Goal: Task Accomplishment & Management: Manage account settings

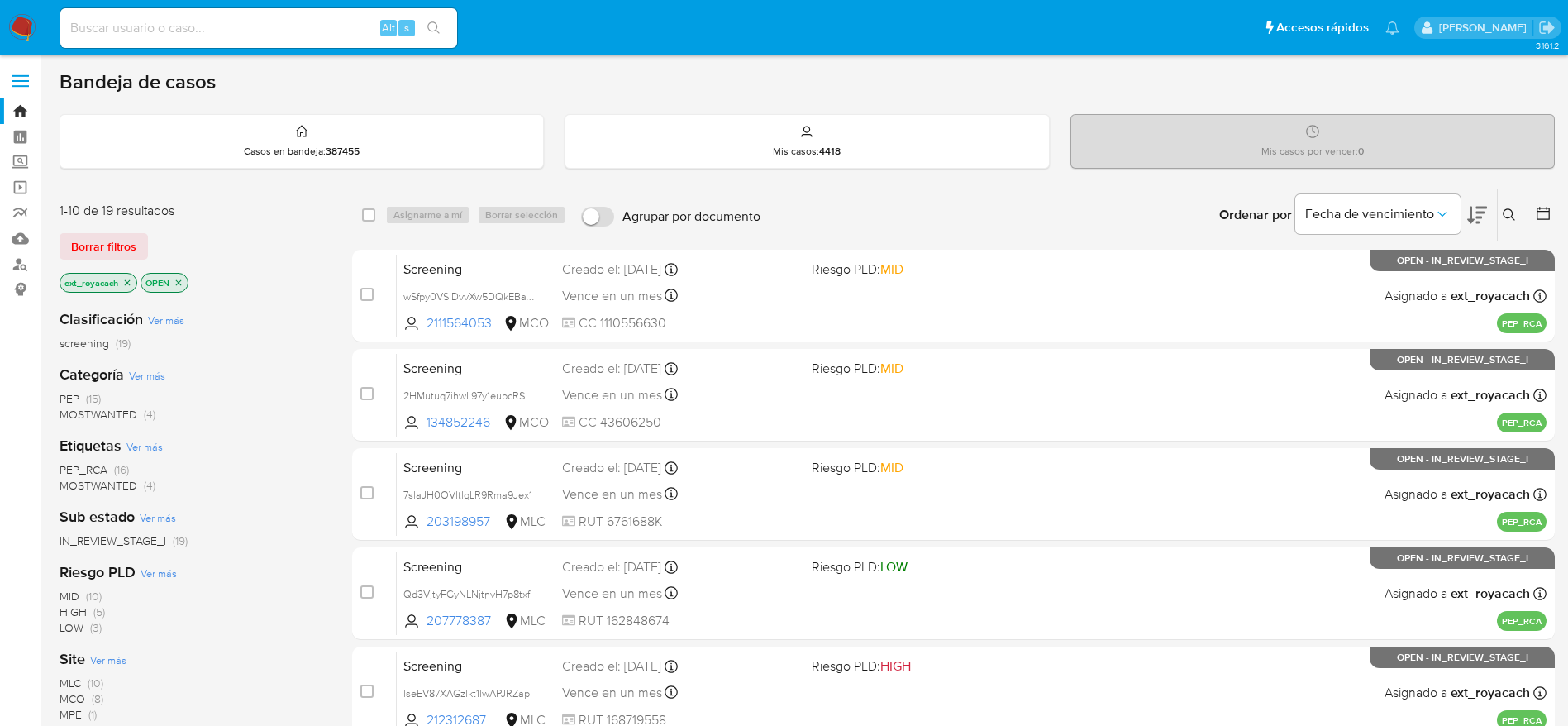
click at [76, 684] on span "MLC" at bounding box center [70, 682] width 22 height 17
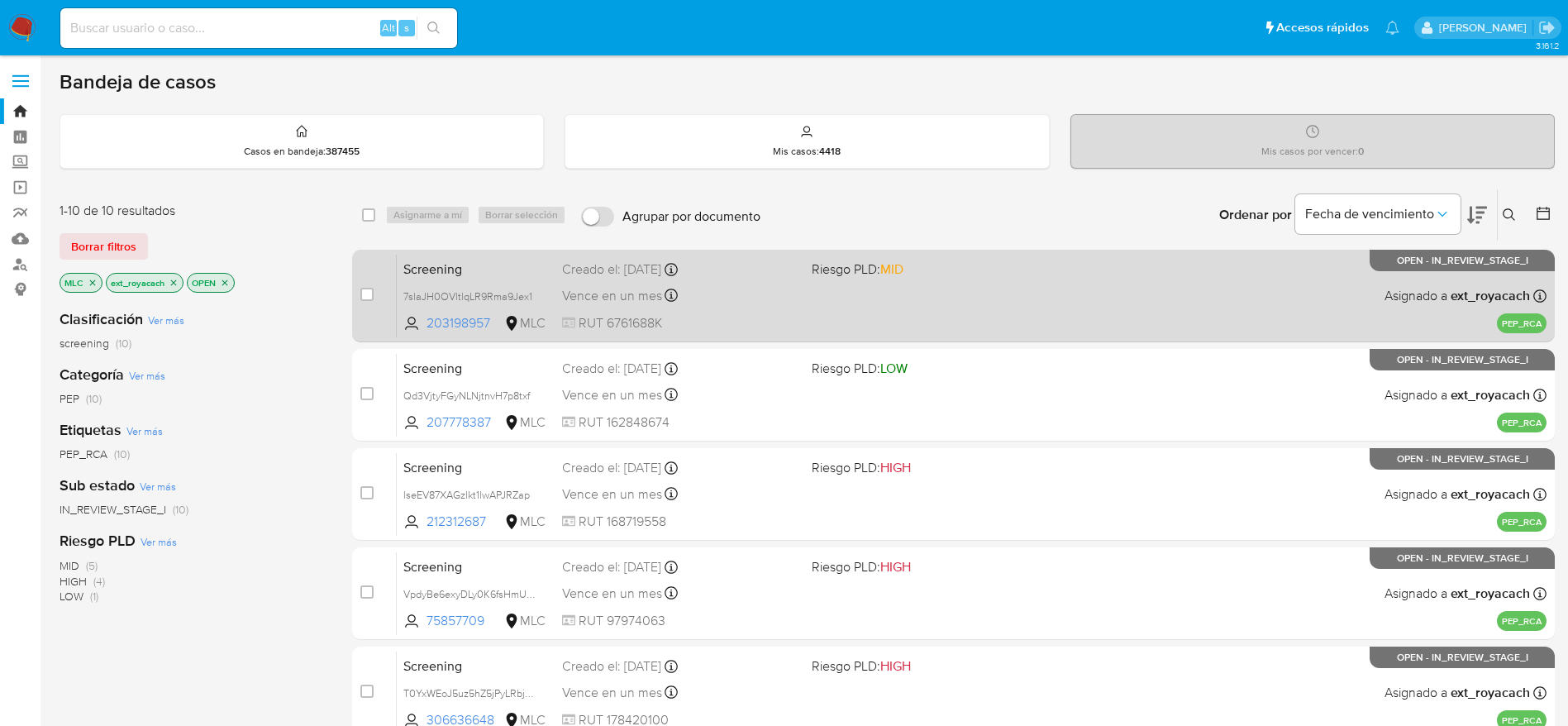
click at [780, 285] on div "Vence en un mes Vence el 30/10/2025 07:06:39" at bounding box center [680, 295] width 237 height 23
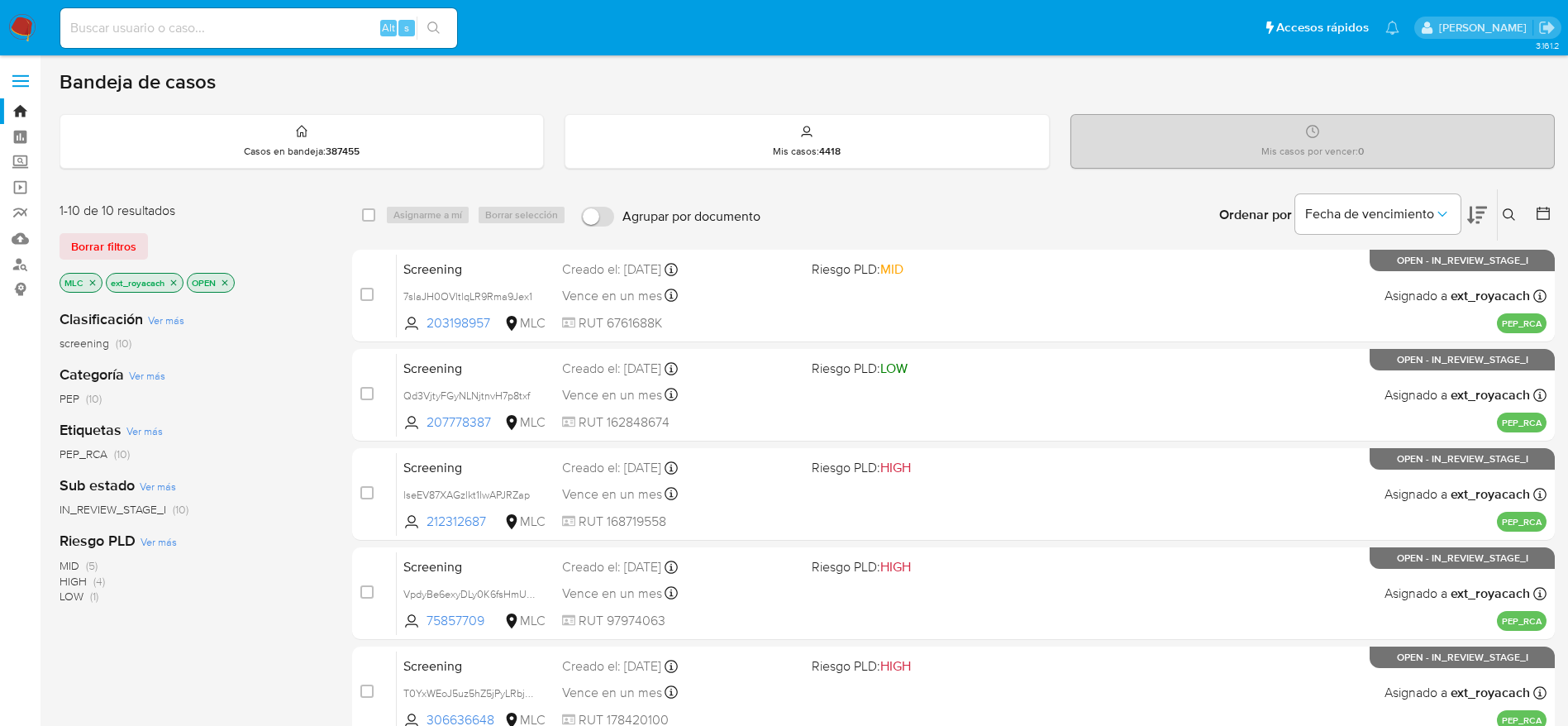
click at [28, 21] on img at bounding box center [22, 27] width 28 height 28
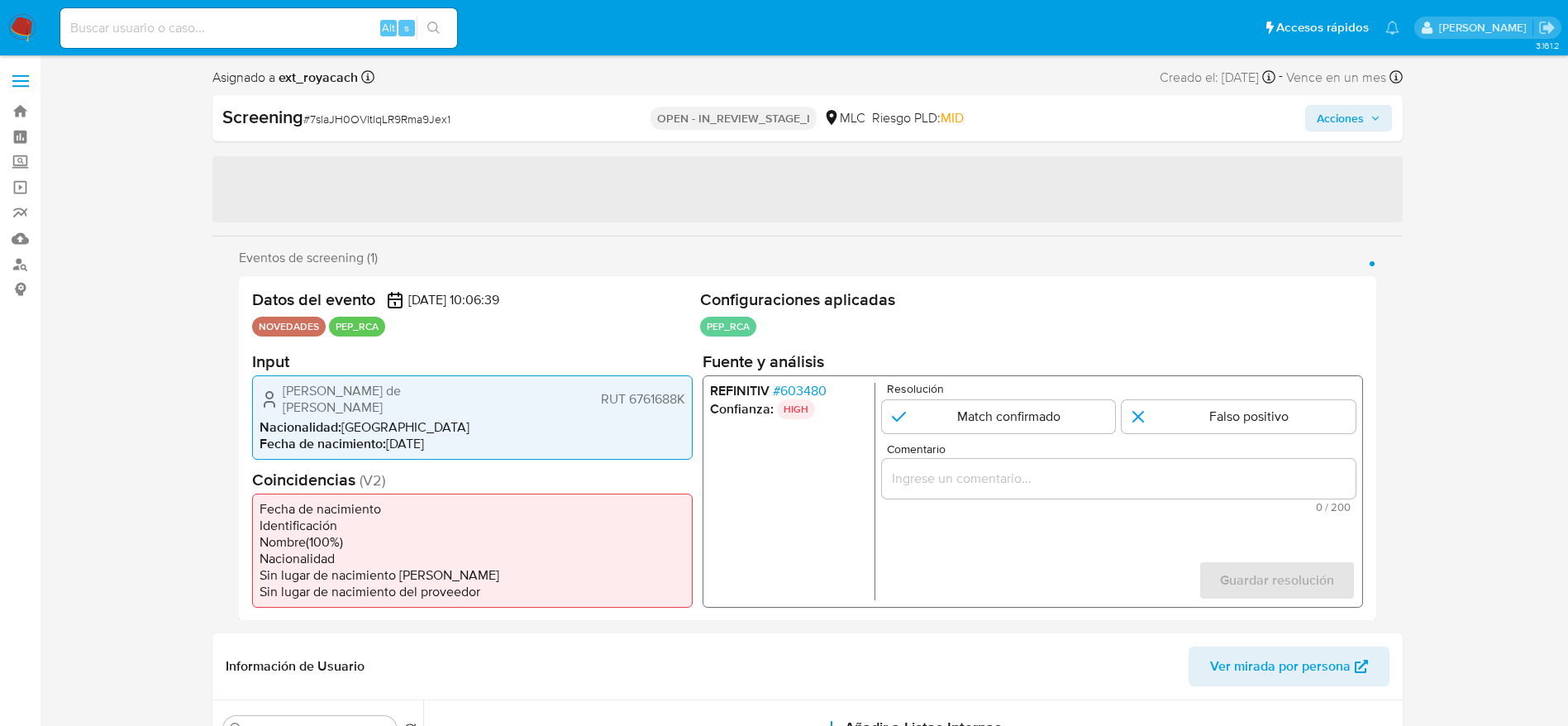
select select "10"
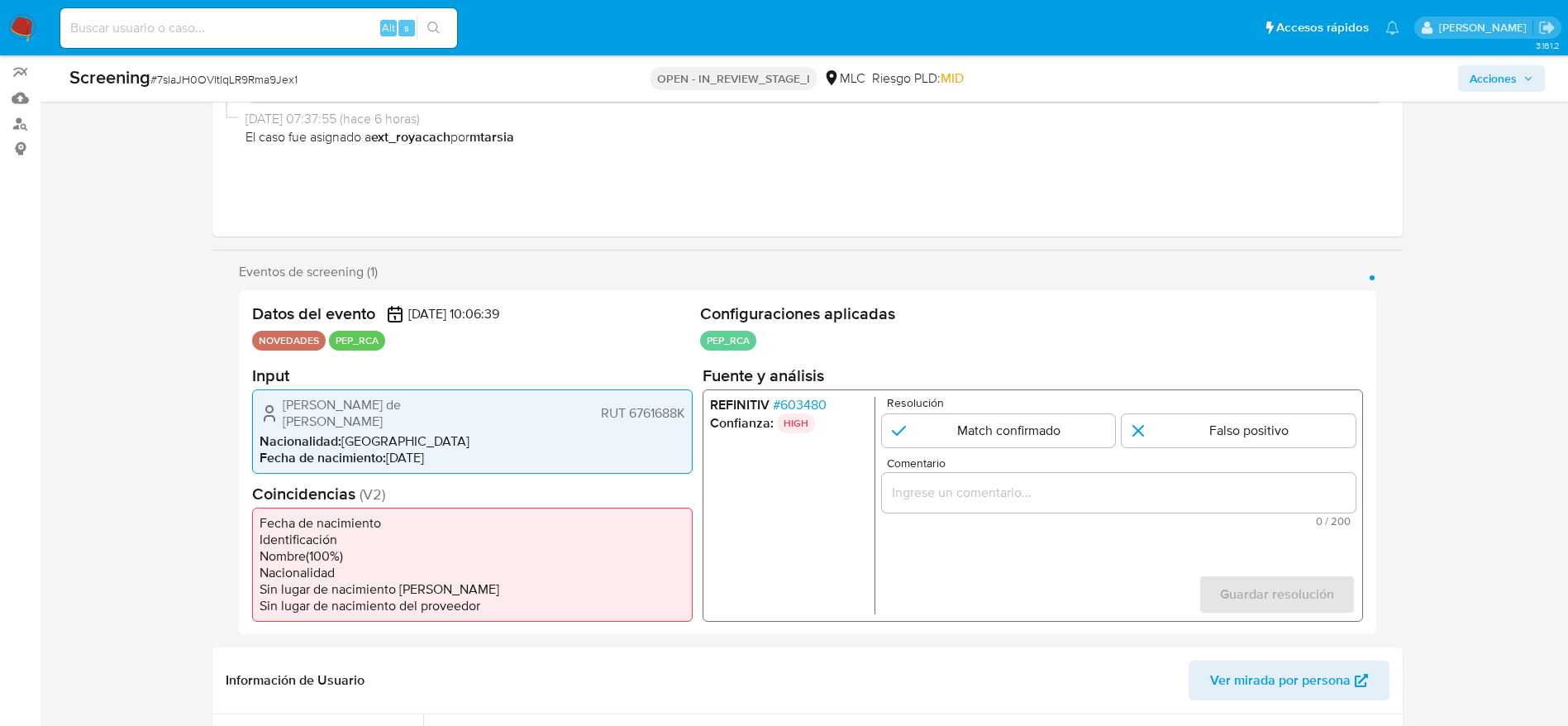
scroll to position [248, 0]
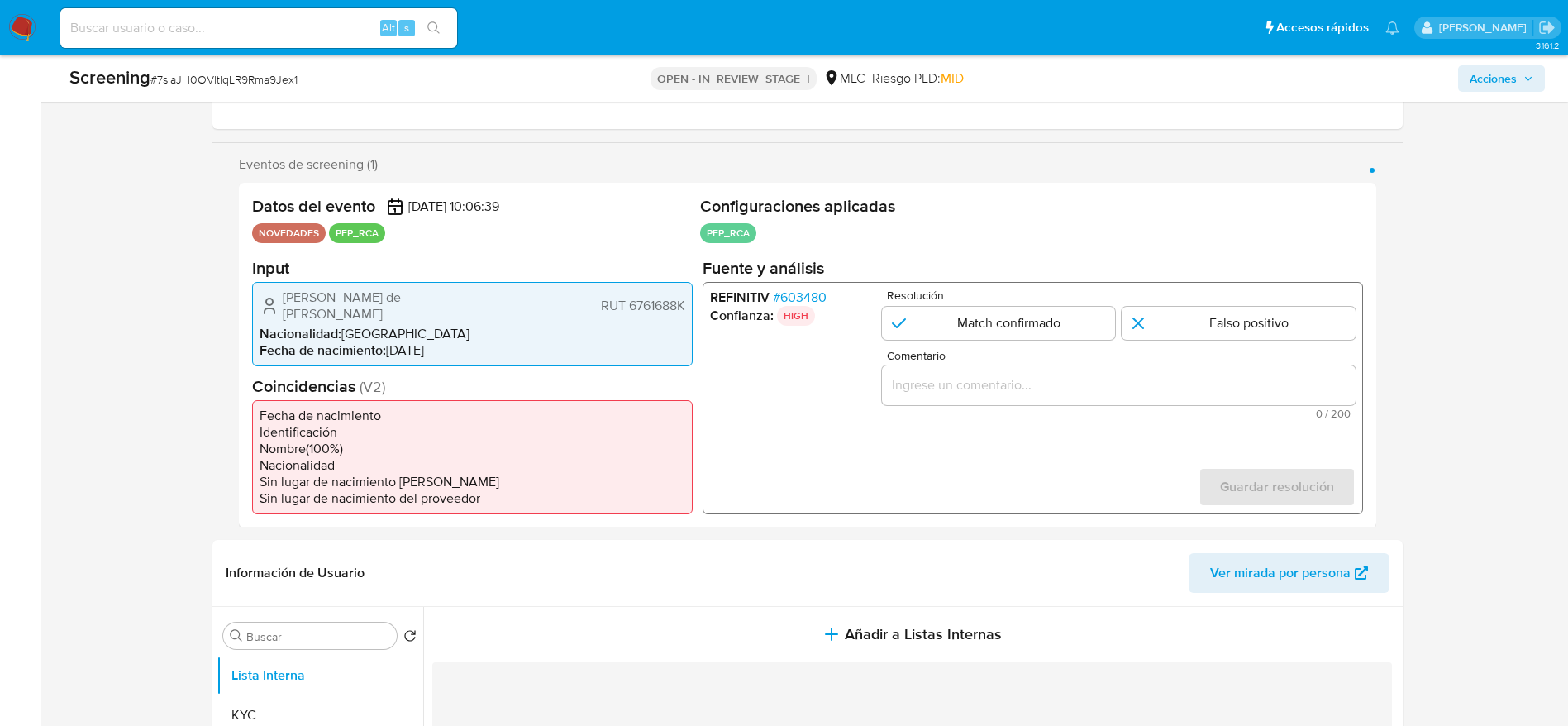
click at [1016, 388] on div "1 de 1" at bounding box center [1119, 385] width 474 height 40
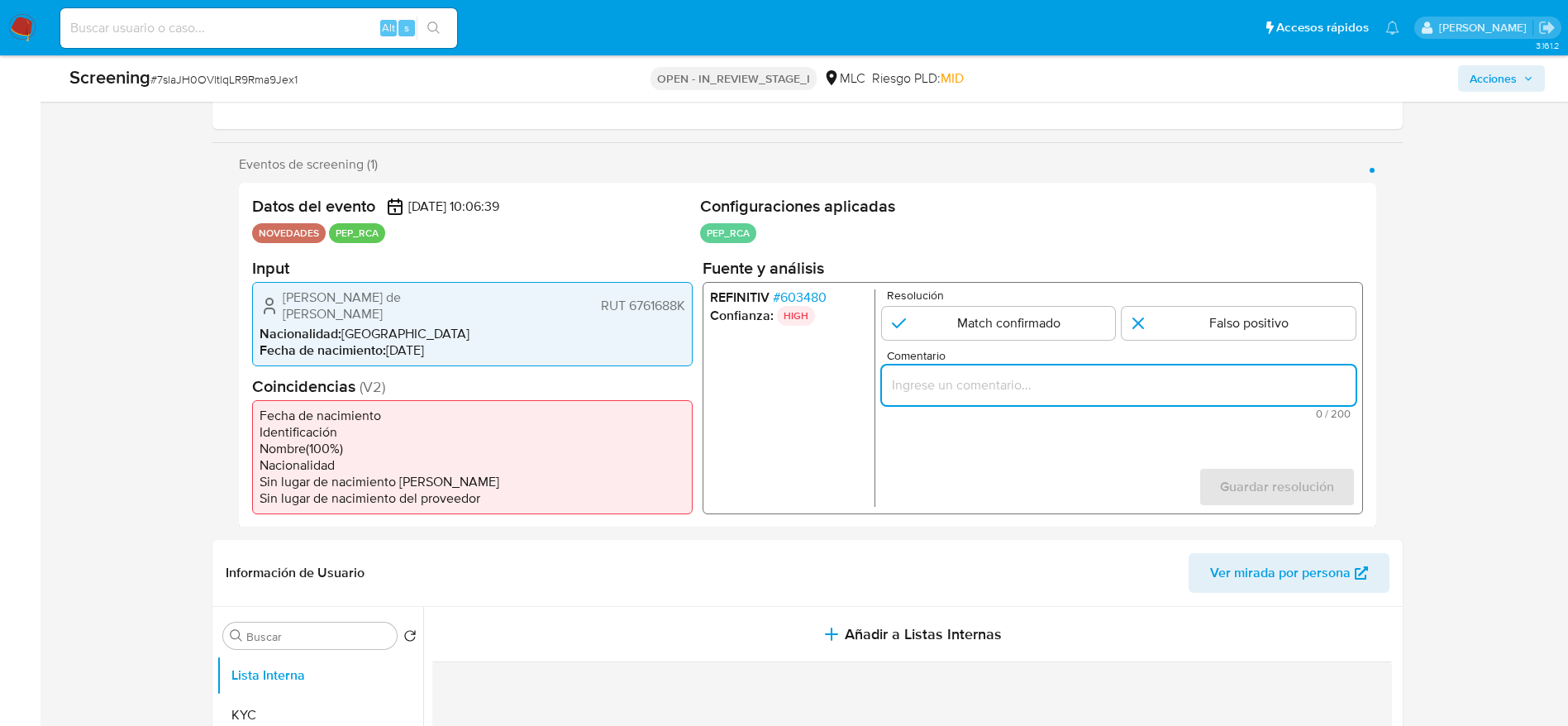
click at [1016, 385] on input "Comentario" at bounding box center [1119, 385] width 474 height 22
paste input ""Caso generado sobre el usuario Alejandro Rodrigo de Lourdes Jiménez Mardones. …"
type input ""Caso generado sobre el usuario Alejandro Rodrigo de Lourdes Jiménez Mardones. …"
click at [1041, 326] on input "1 de 1" at bounding box center [998, 323] width 234 height 33
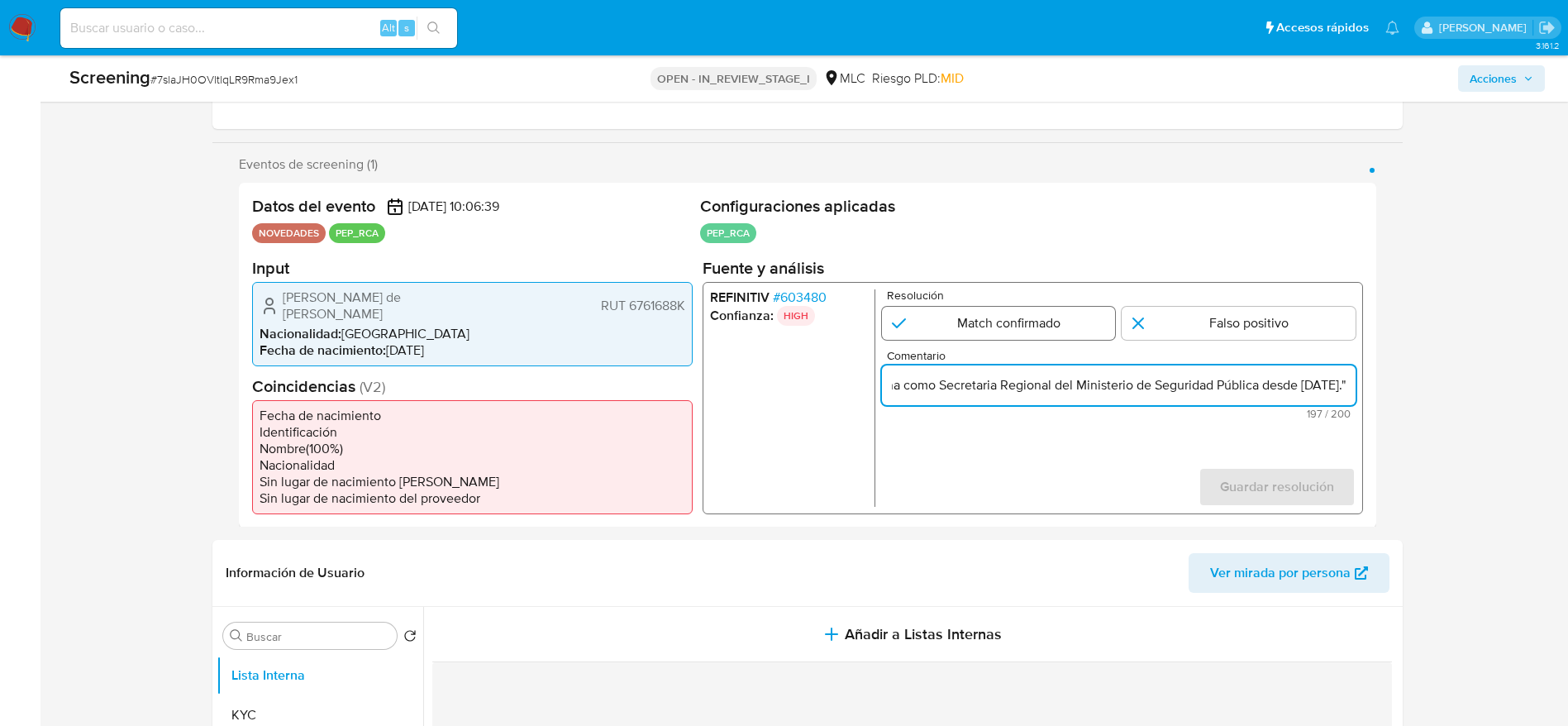
radio input "true"
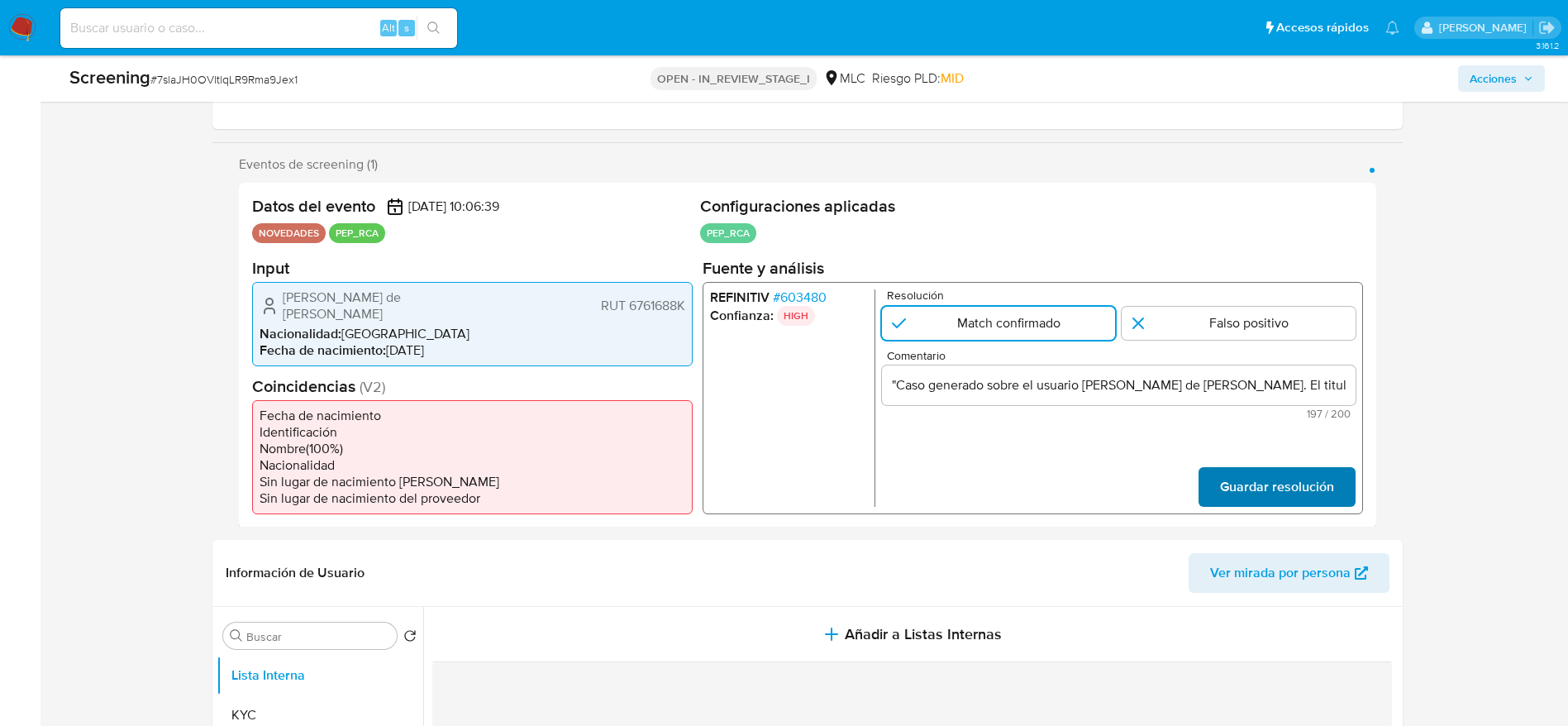
click at [1222, 492] on span "Guardar resolución" at bounding box center [1276, 485] width 115 height 36
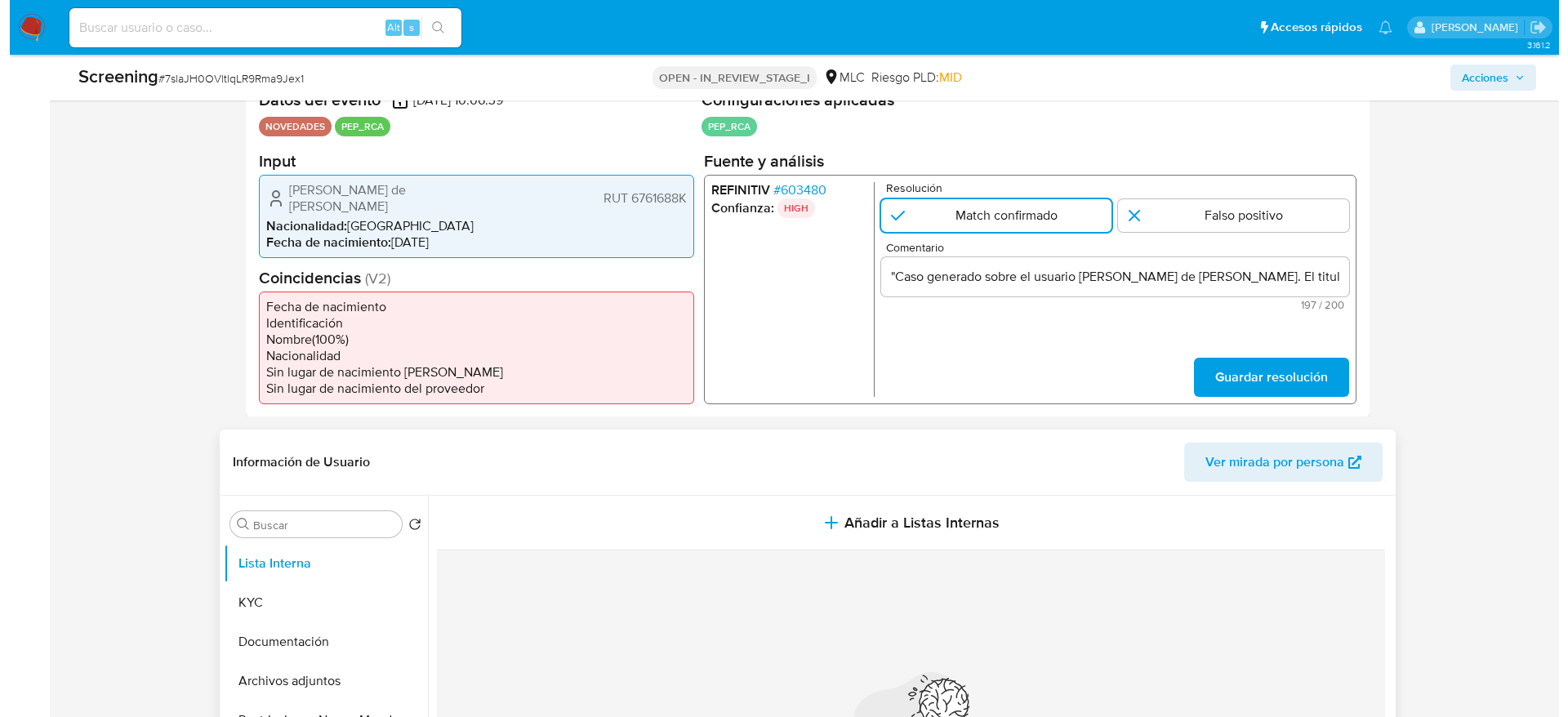
scroll to position [490, 0]
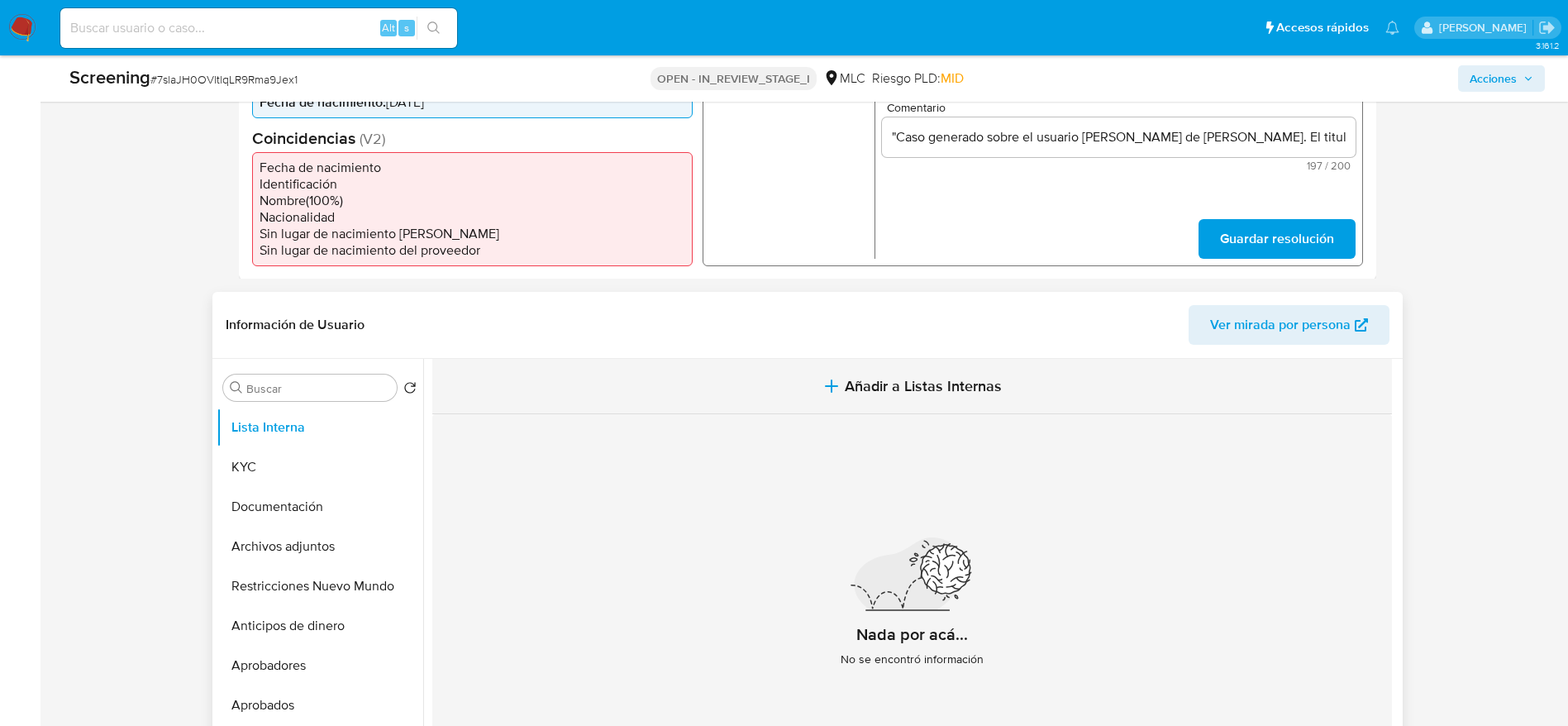
click at [919, 379] on span "Añadir a Listas Internas" at bounding box center [923, 386] width 158 height 19
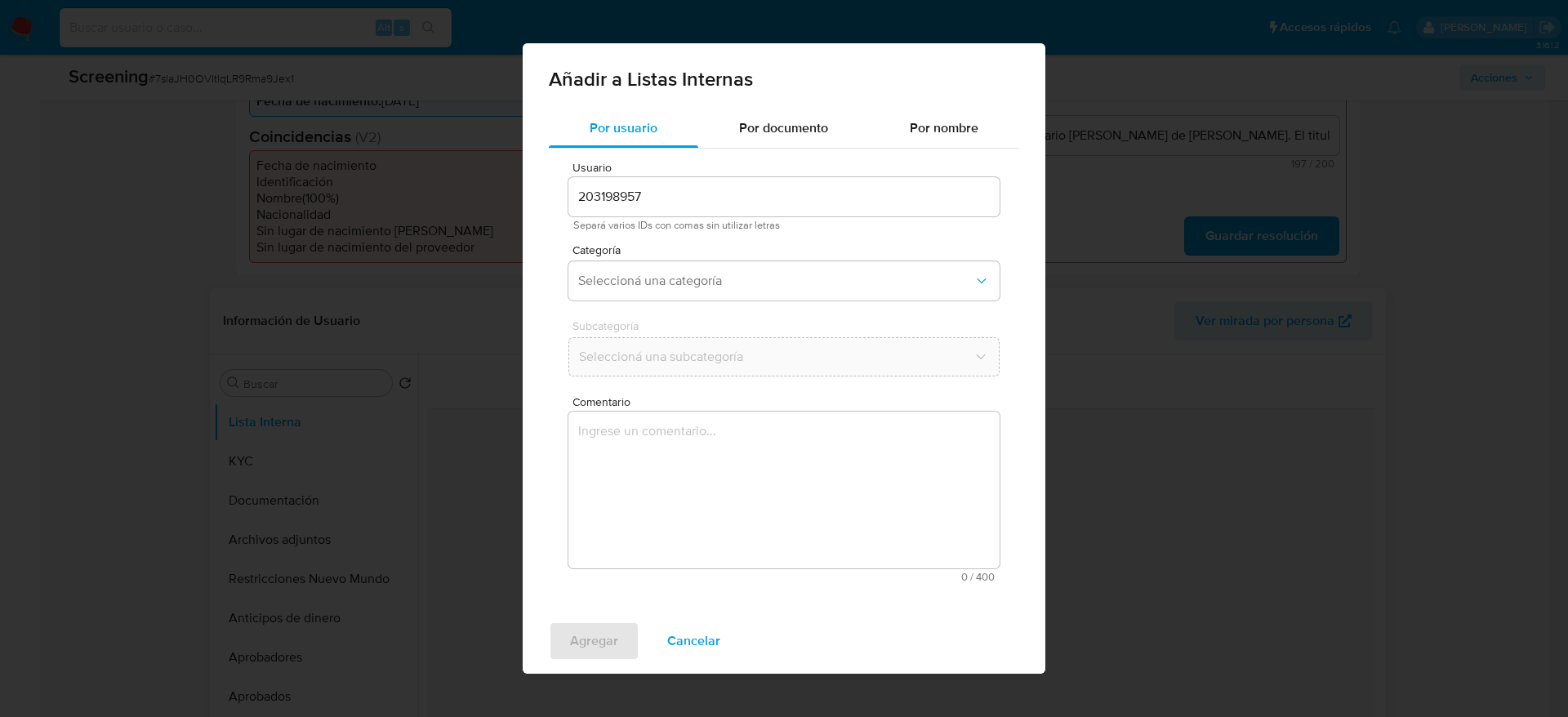
click at [785, 563] on textarea "Comentario" at bounding box center [784, 490] width 431 height 157
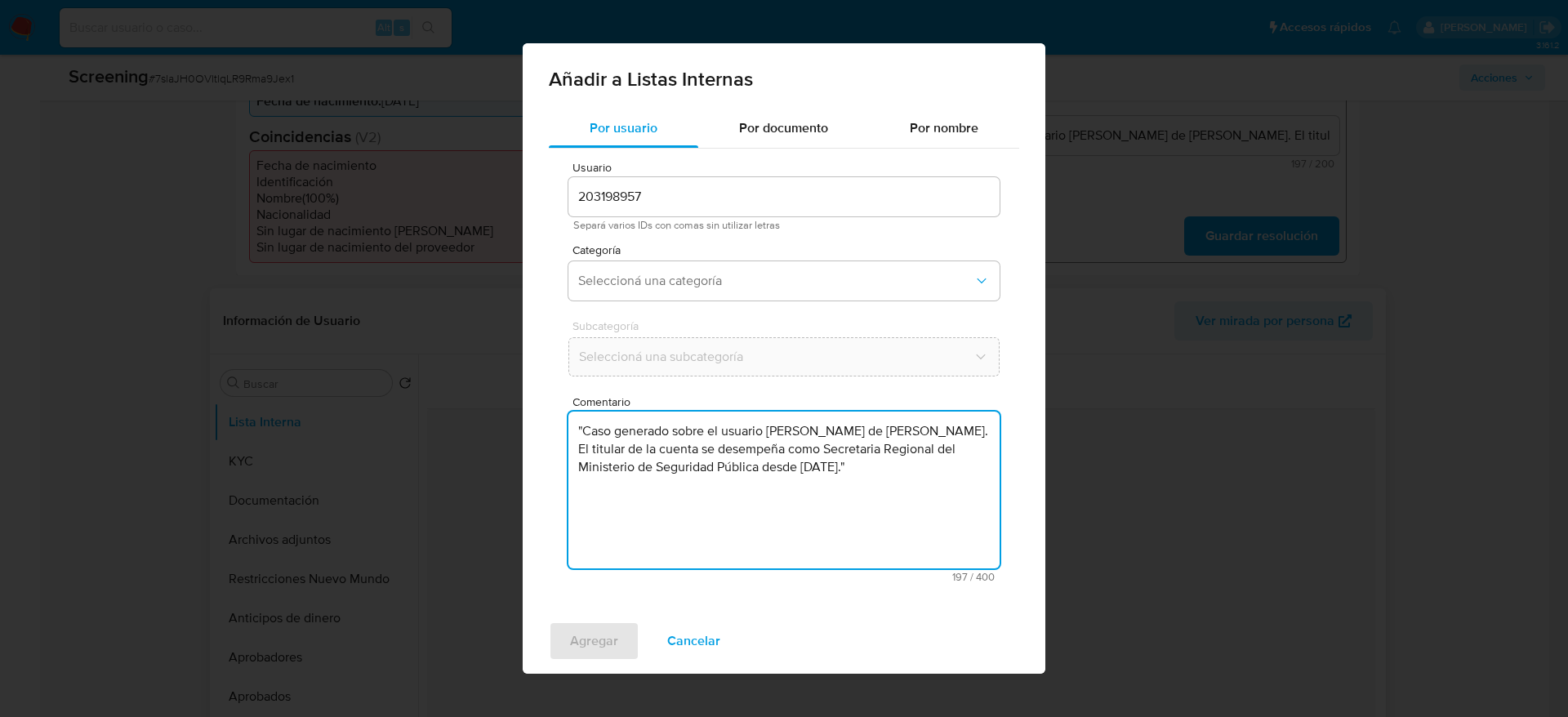
type textarea ""Caso generado sobre el usuario Alejandro Rodrigo de Lourdes Jiménez Mardones. …"
click at [672, 307] on div "Usuario 203198957 Separá varios IDs con comas sin utilizar letras Categoría Sel…" at bounding box center [784, 372] width 471 height 446
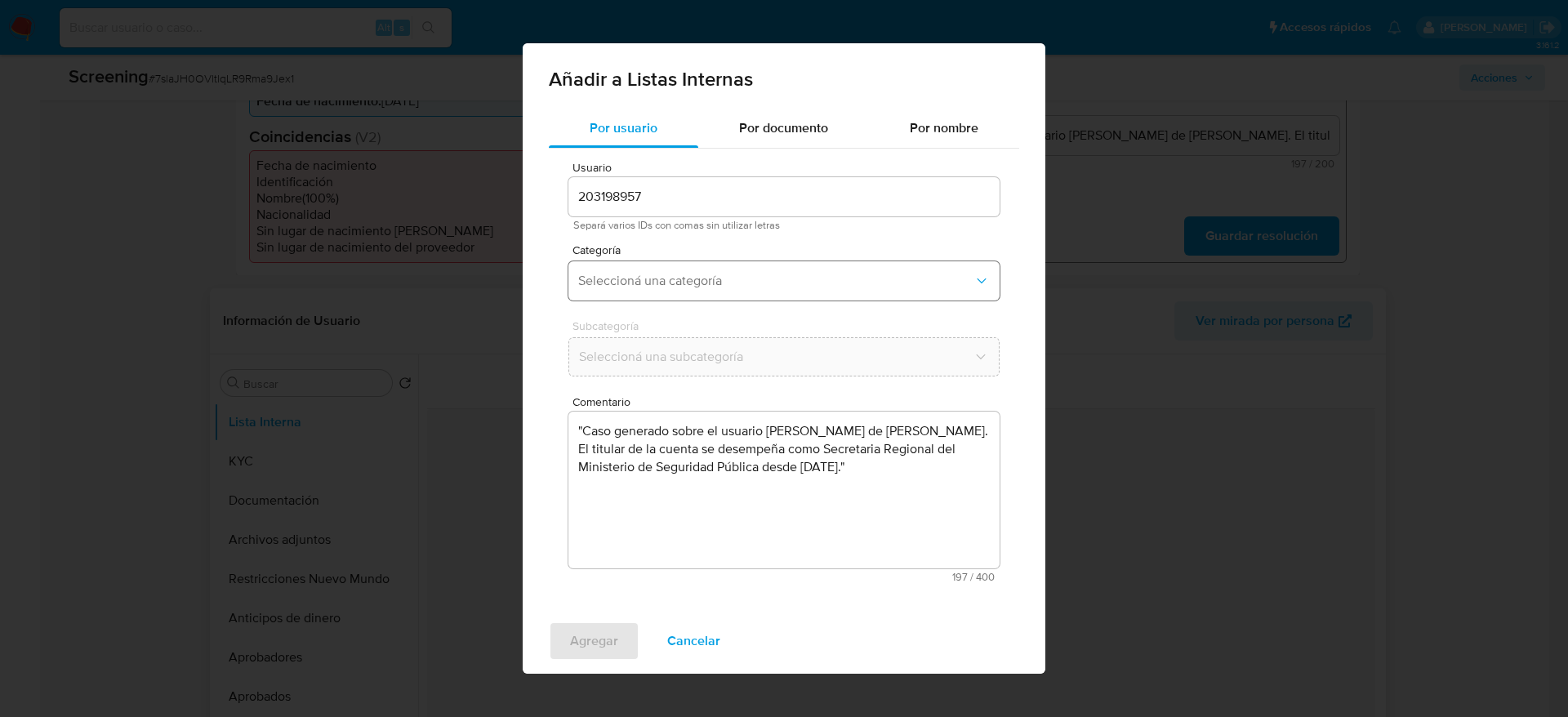
click at [673, 275] on span "Seleccioná una categoría" at bounding box center [775, 280] width 395 height 16
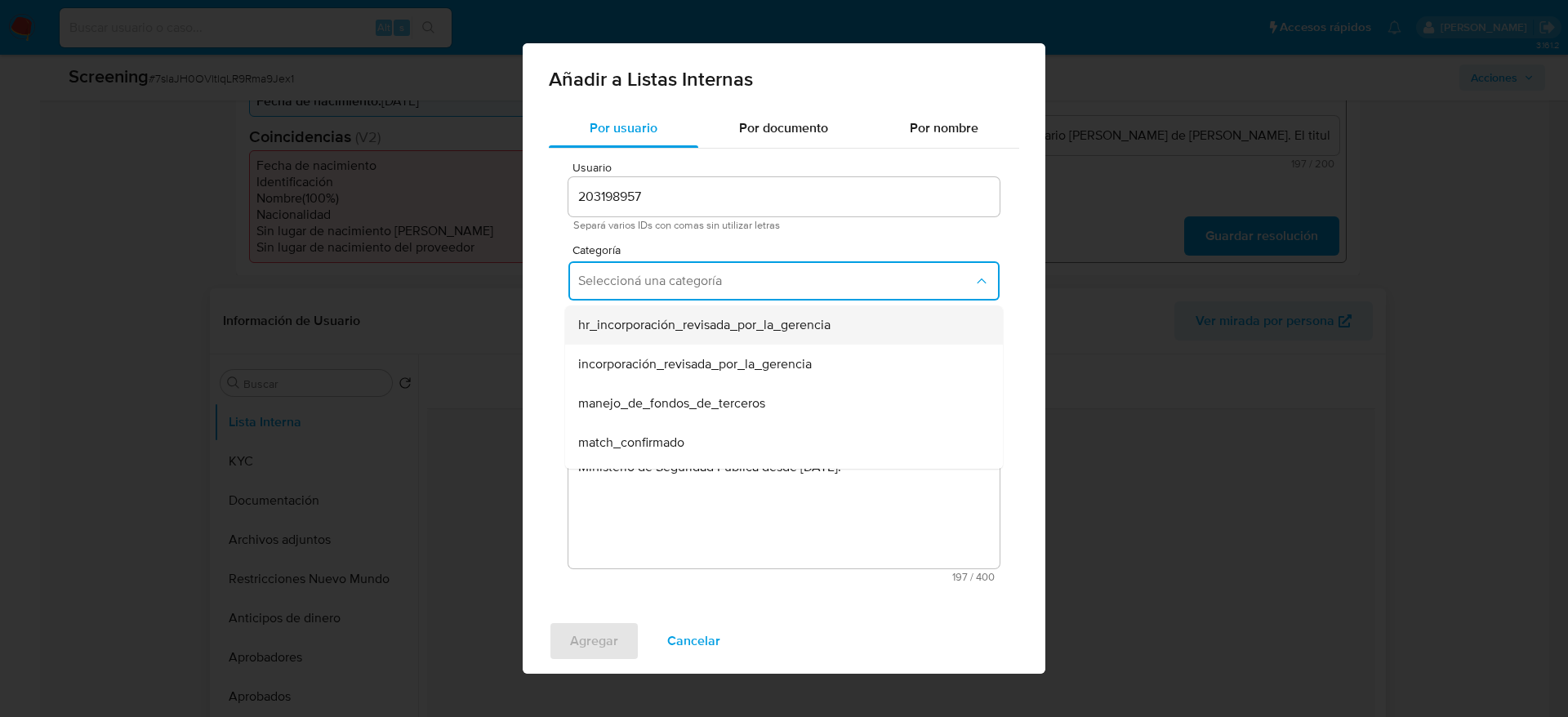
scroll to position [123, 0]
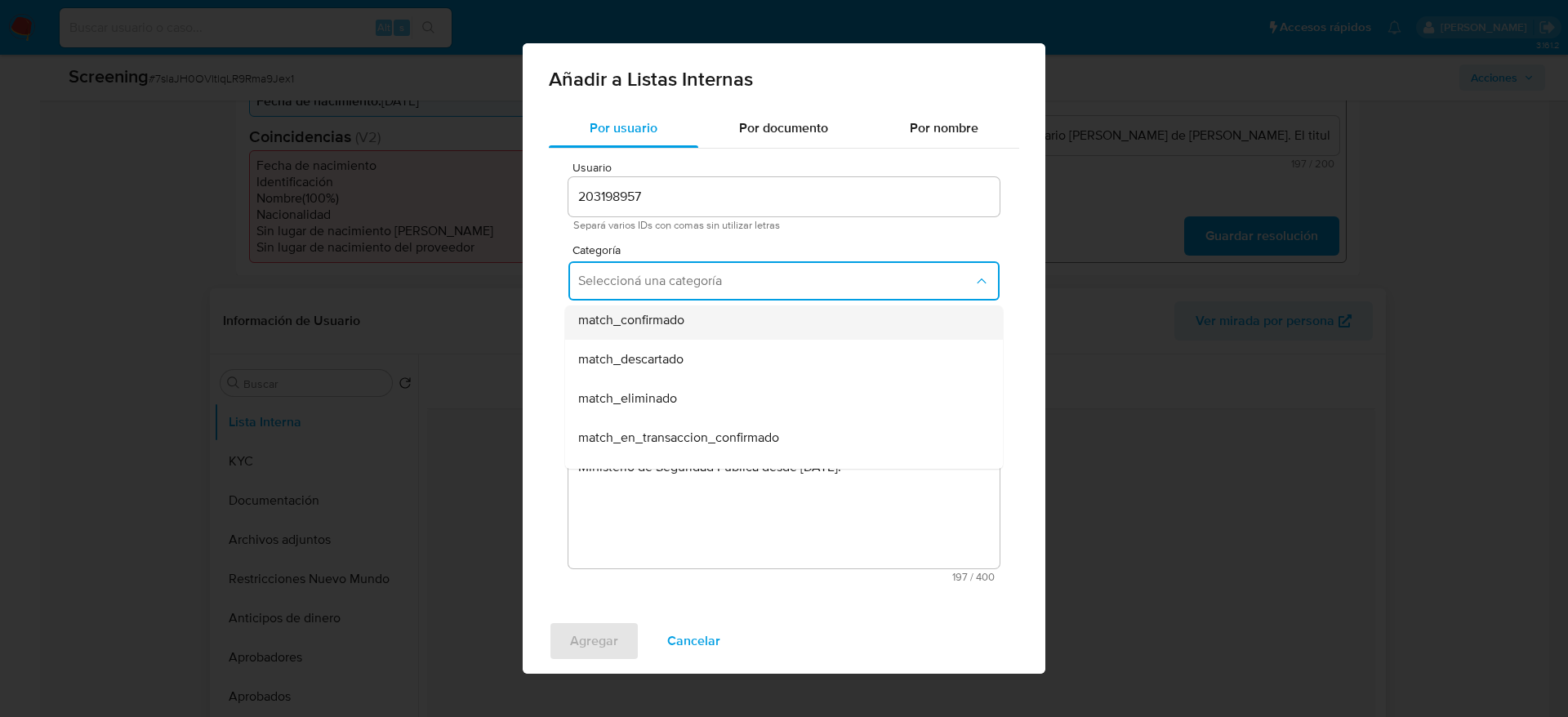
click at [663, 314] on span "match_confirmado" at bounding box center [631, 320] width 106 height 16
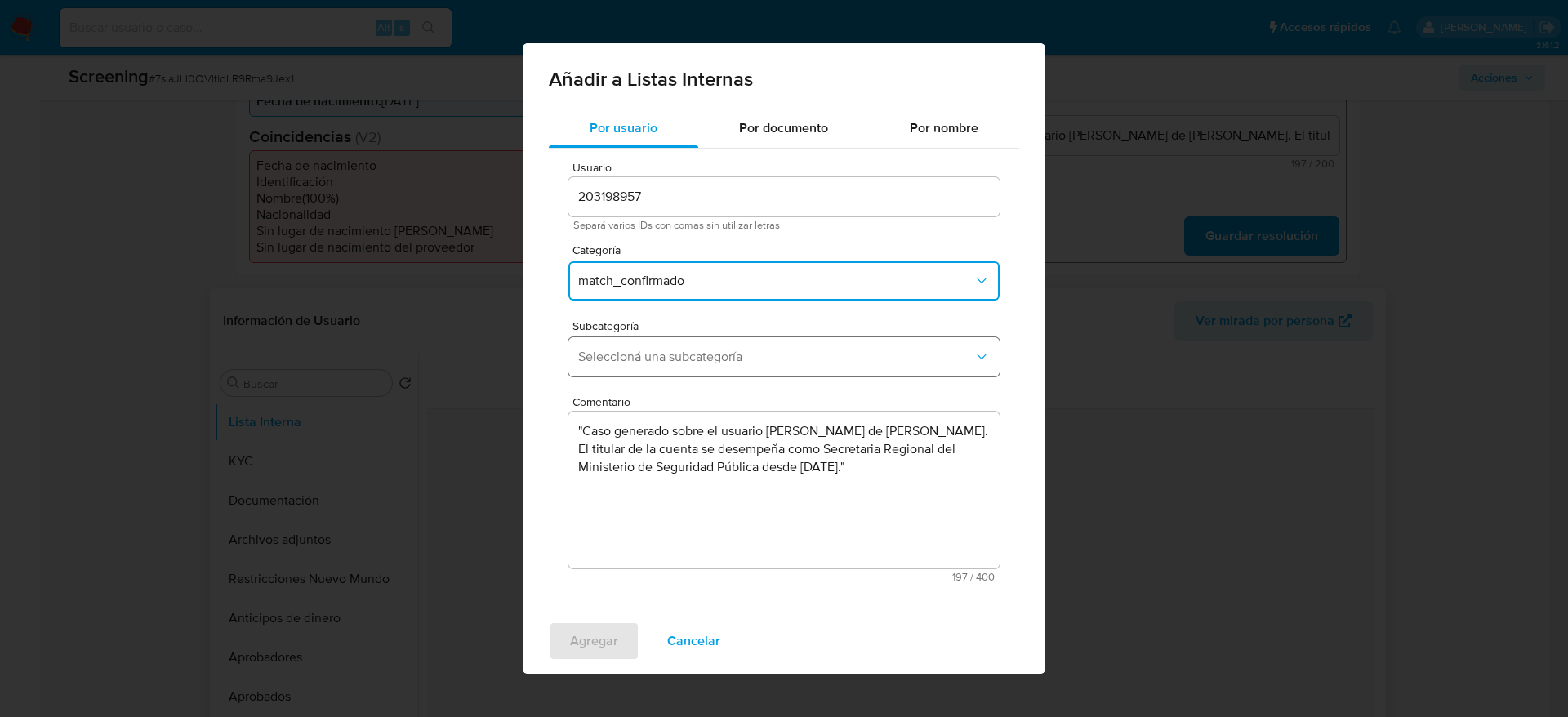
click at [660, 363] on span "Seleccioná una subcategoría" at bounding box center [775, 357] width 395 height 16
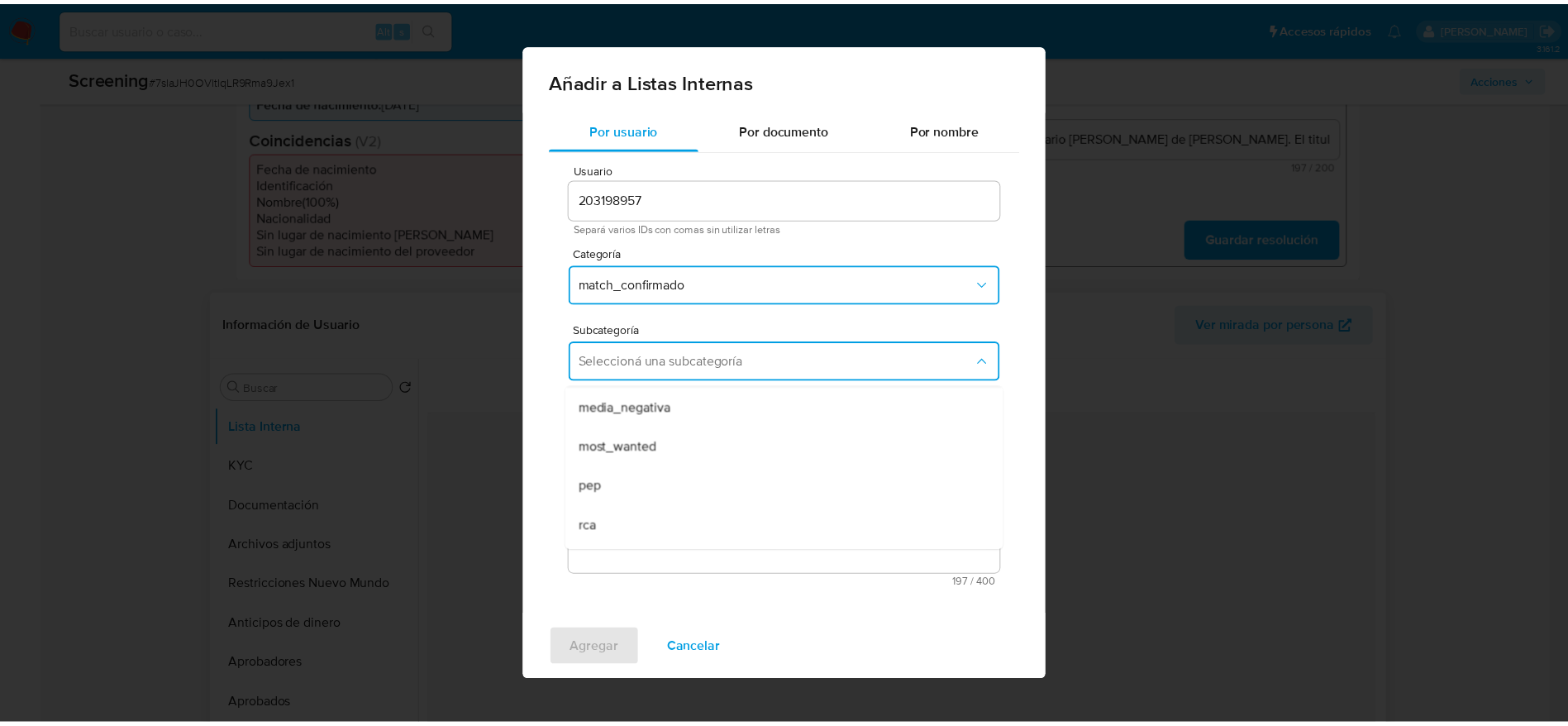
scroll to position [113, 0]
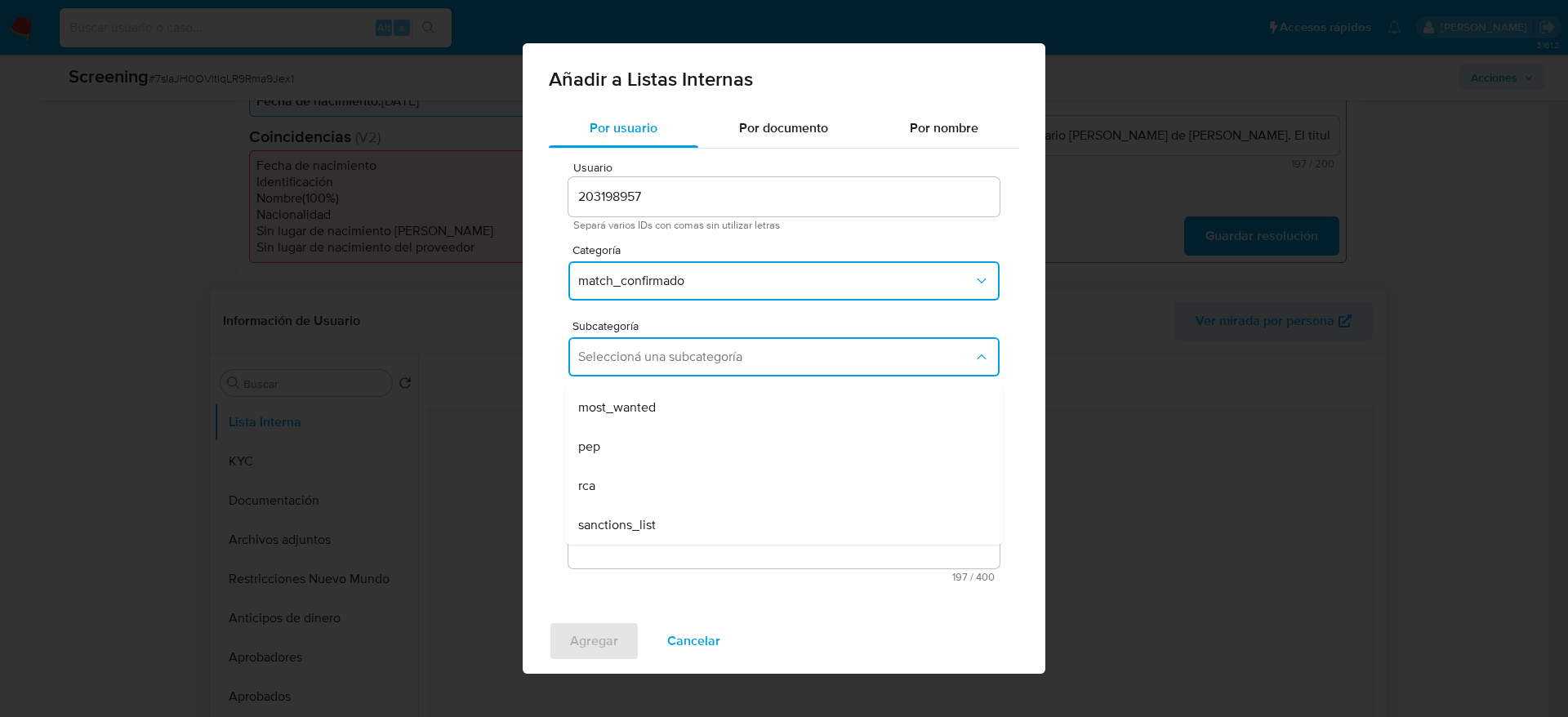
click at [654, 441] on div "pep" at bounding box center [779, 446] width 402 height 40
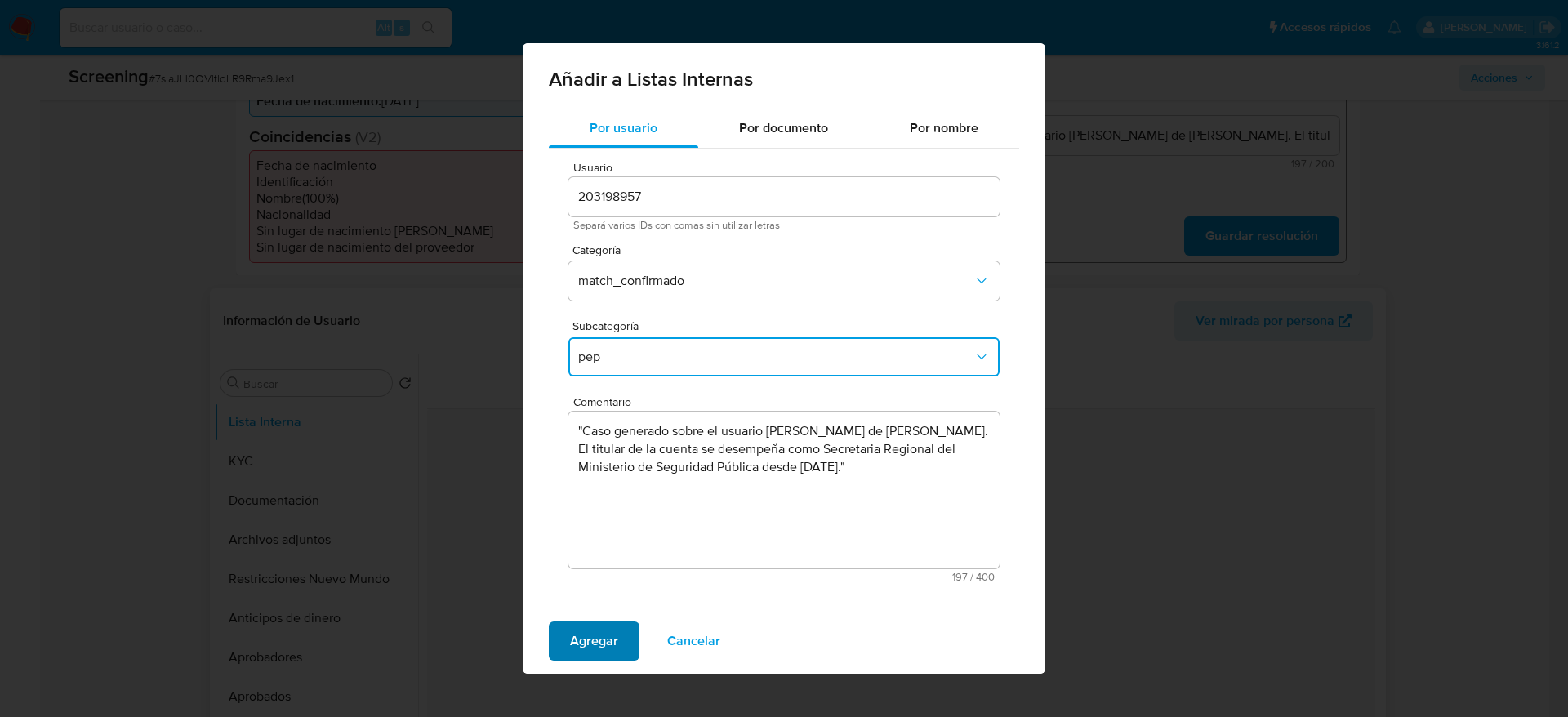
click at [592, 623] on span "Agregar" at bounding box center [595, 641] width 48 height 36
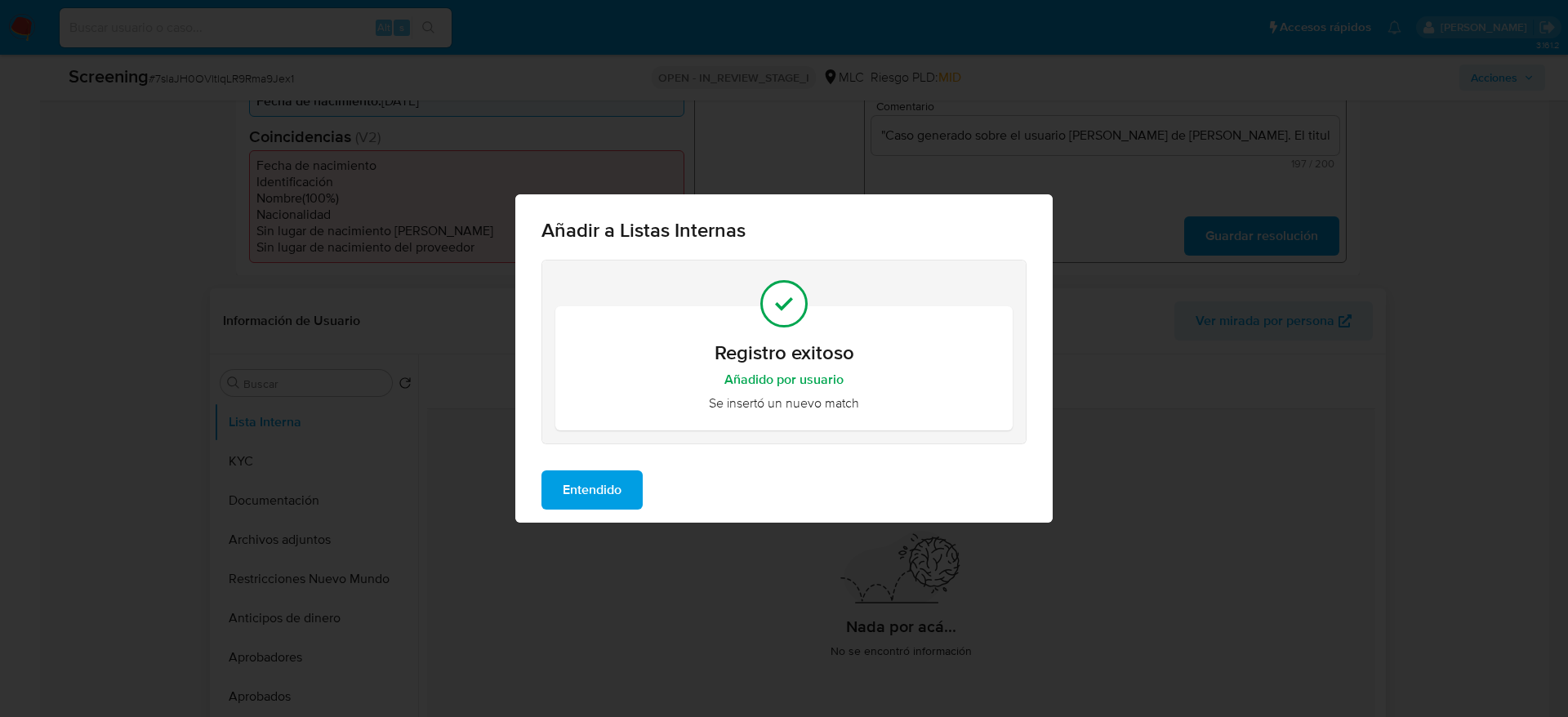
drag, startPoint x: 657, startPoint y: 505, endPoint x: 641, endPoint y: 513, distance: 17.9
click at [655, 507] on div "Entendido" at bounding box center [784, 490] width 537 height 66
click at [620, 510] on div "Entendido" at bounding box center [784, 490] width 537 height 66
drag, startPoint x: 617, startPoint y: 502, endPoint x: 1197, endPoint y: 260, distance: 628.5
click at [617, 501] on span "Entendido" at bounding box center [592, 489] width 59 height 36
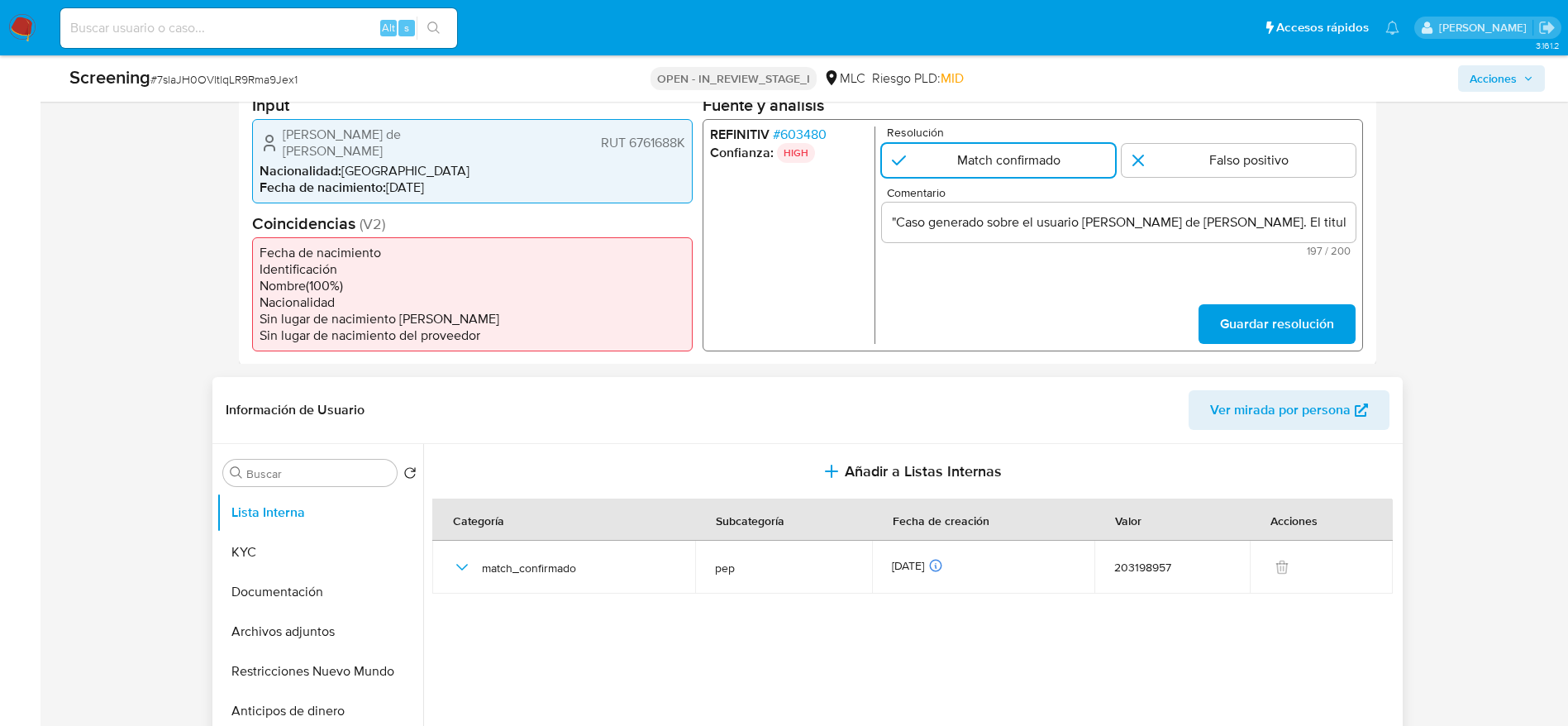
scroll to position [372, 0]
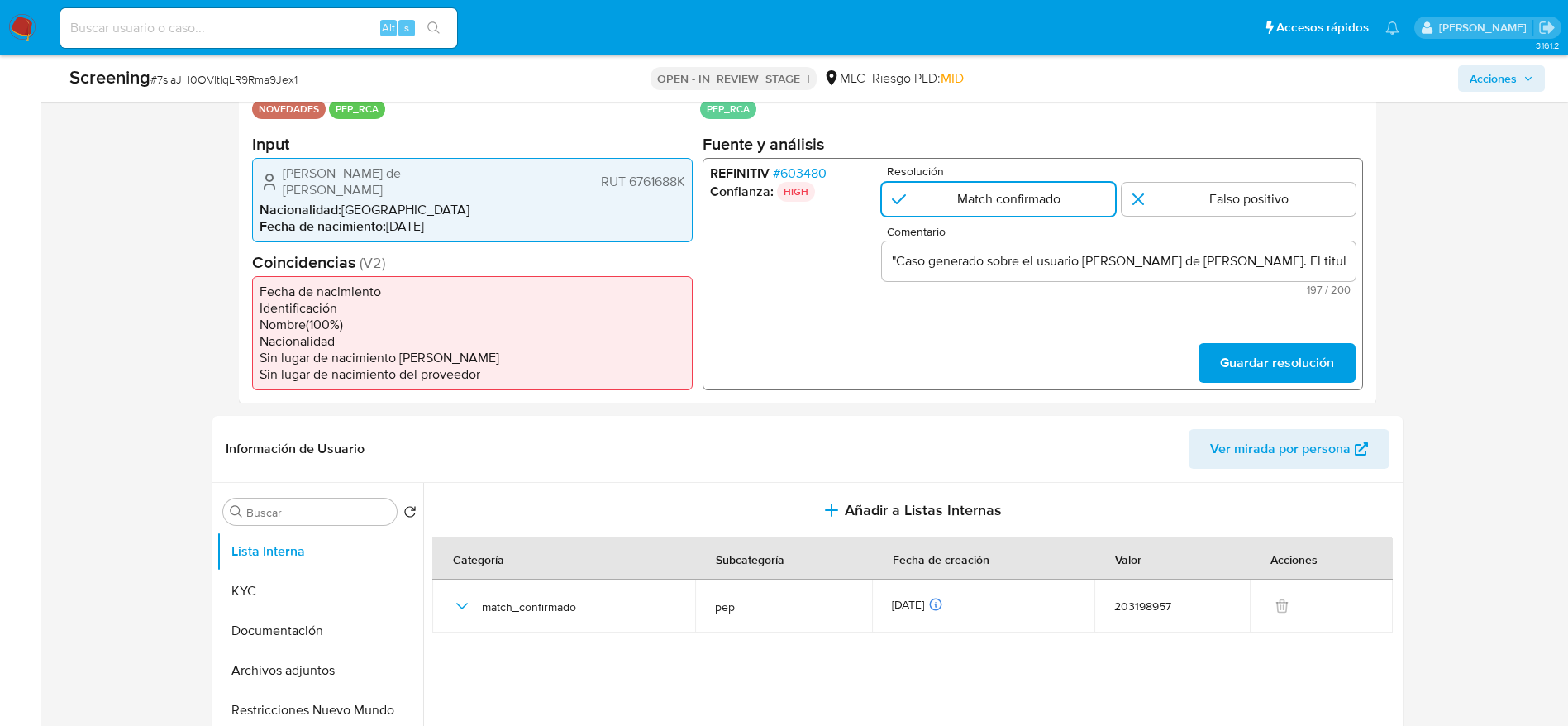
click at [1260, 369] on span "Guardar resolución" at bounding box center [1276, 361] width 115 height 36
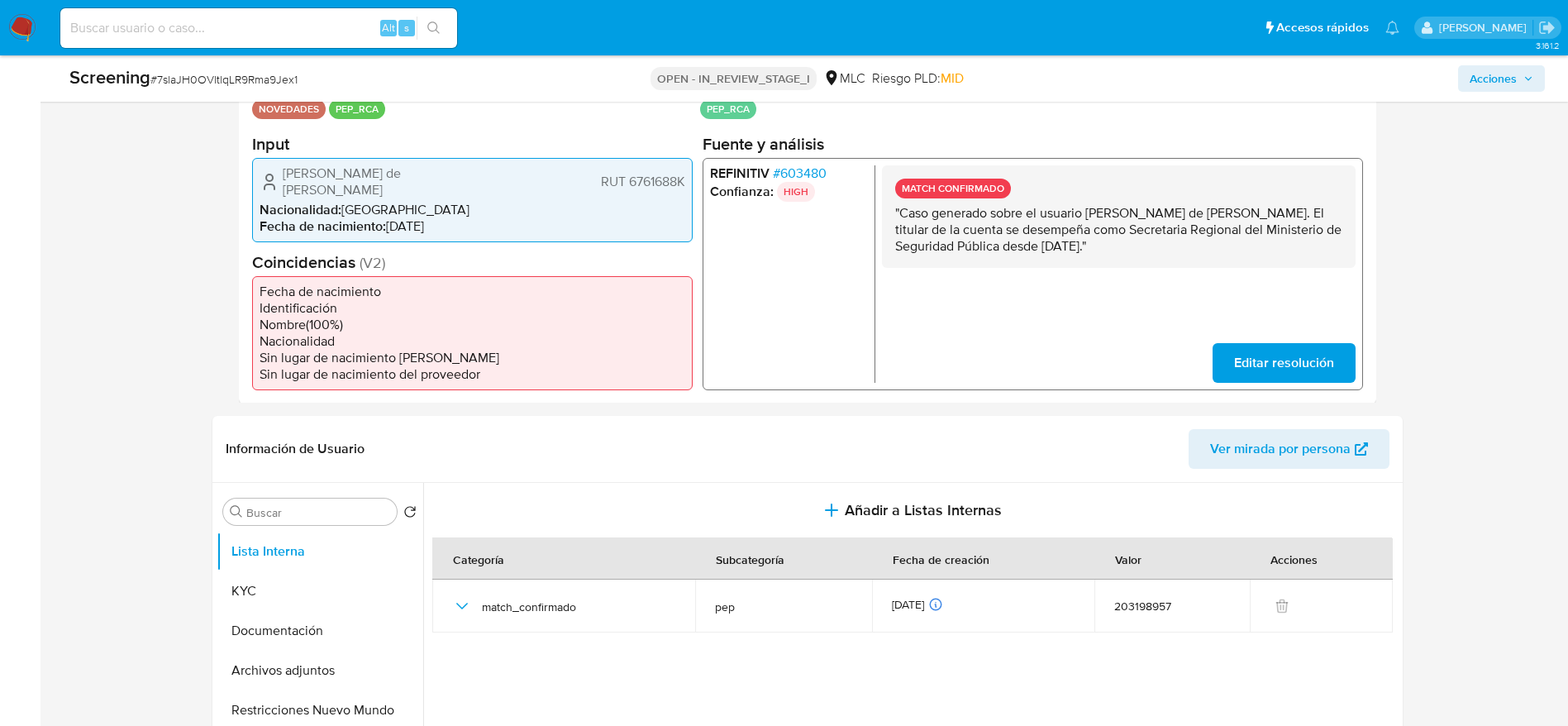
click at [373, 166] on span "Alejandro Rodrigo de Lourdes Jiménez Mardones" at bounding box center [386, 181] width 207 height 33
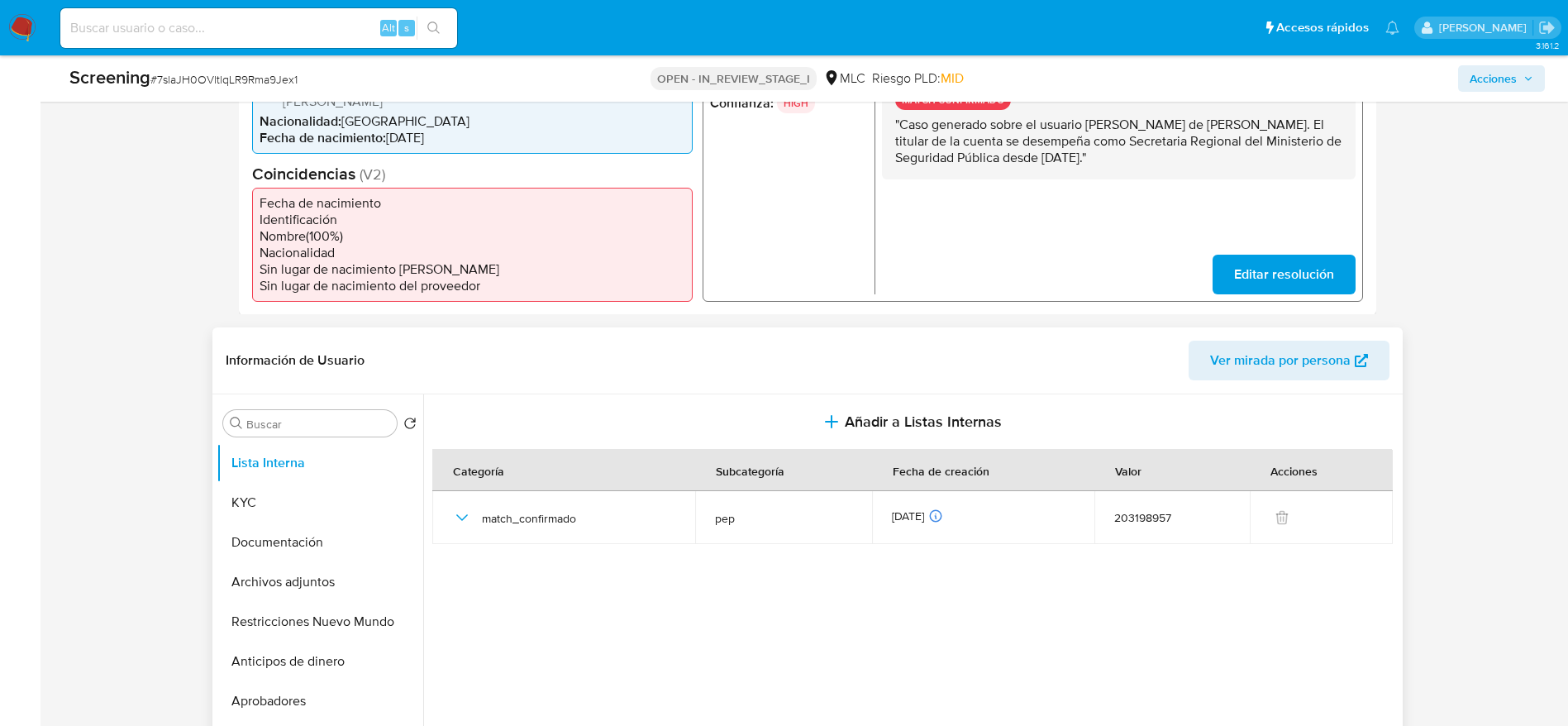
scroll to position [744, 0]
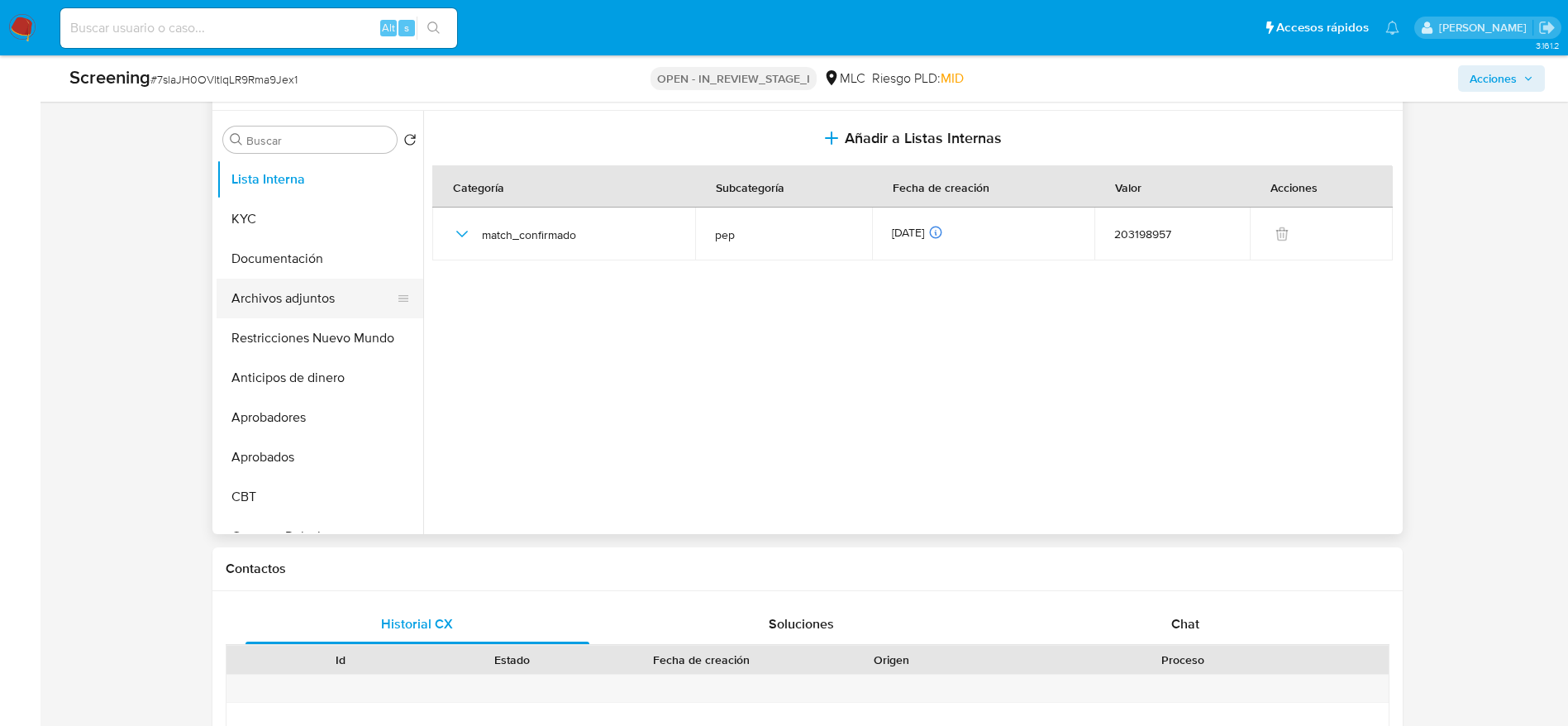
click at [349, 280] on button "Archivos adjuntos" at bounding box center [313, 298] width 194 height 40
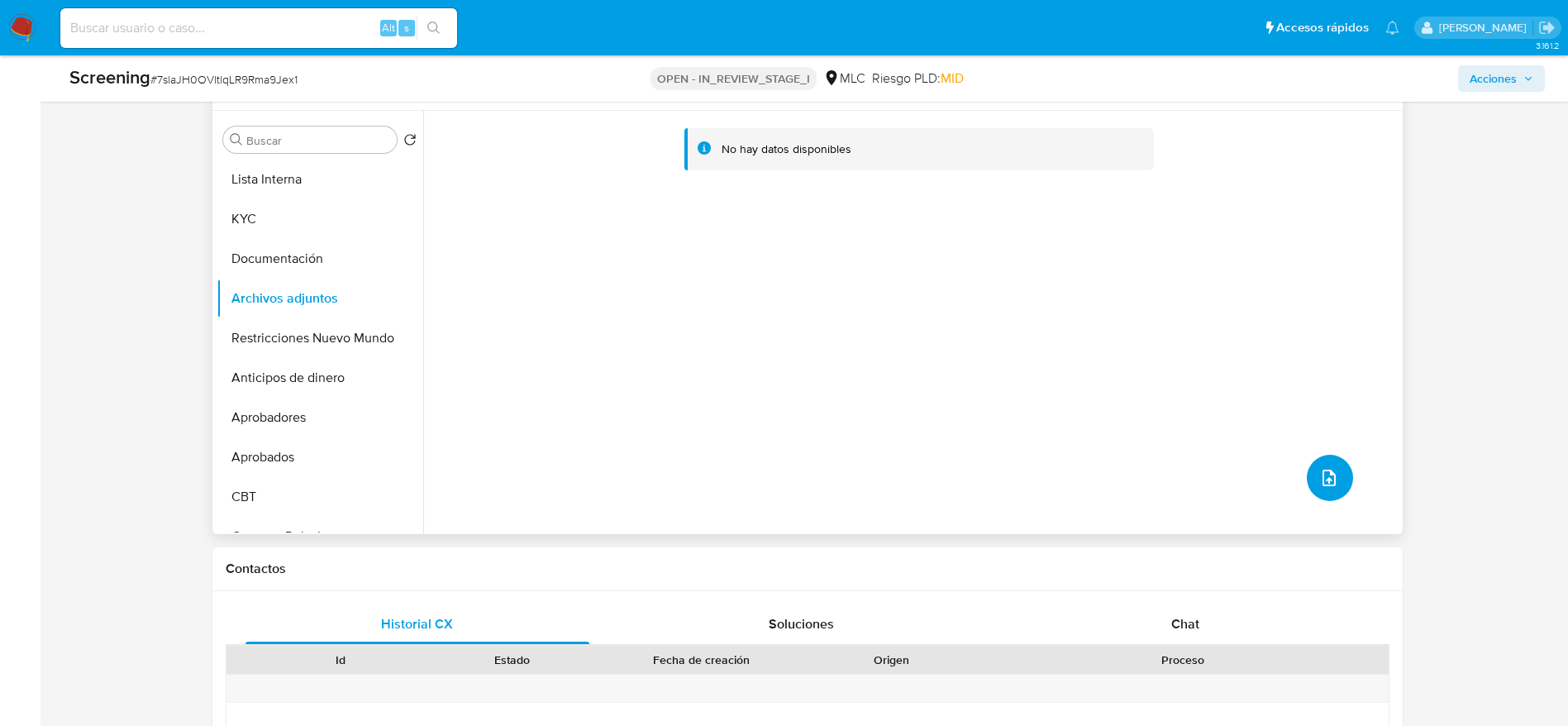
click at [1340, 486] on button "upload-file" at bounding box center [1330, 477] width 46 height 46
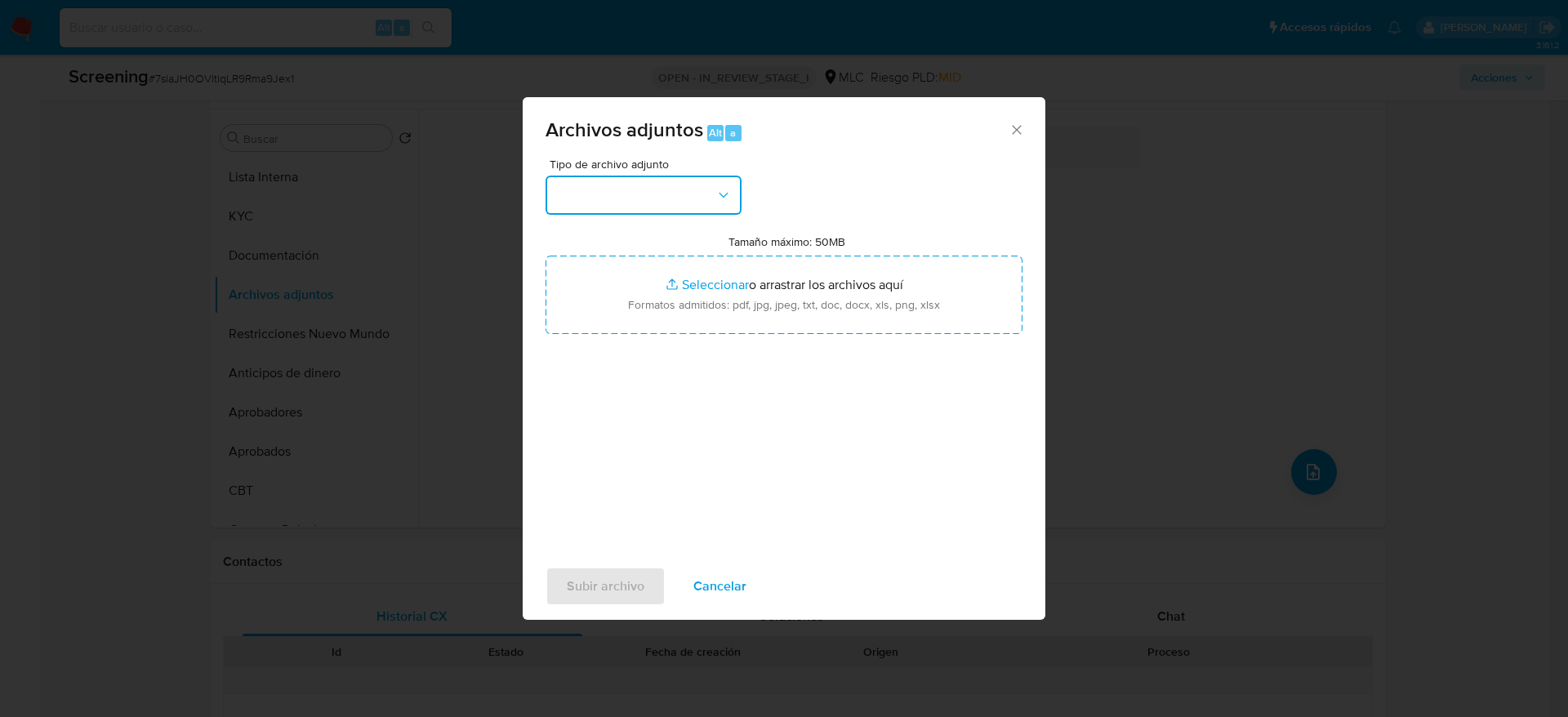
click at [622, 193] on button "button" at bounding box center [643, 195] width 196 height 40
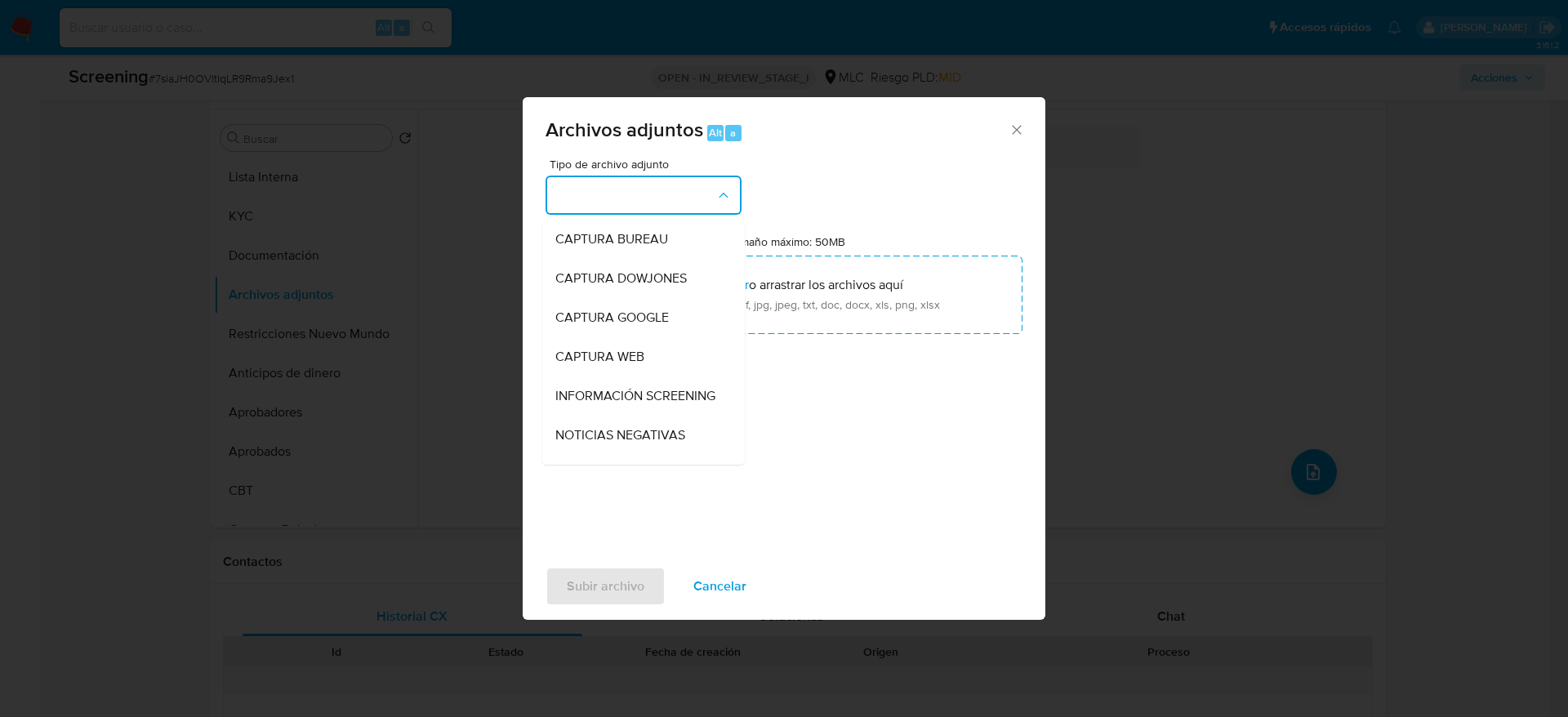
drag, startPoint x: 623, startPoint y: 400, endPoint x: 624, endPoint y: 339, distance: 61.0
click at [623, 402] on span "INFORMACIÓN SCREENING" at bounding box center [635, 395] width 160 height 16
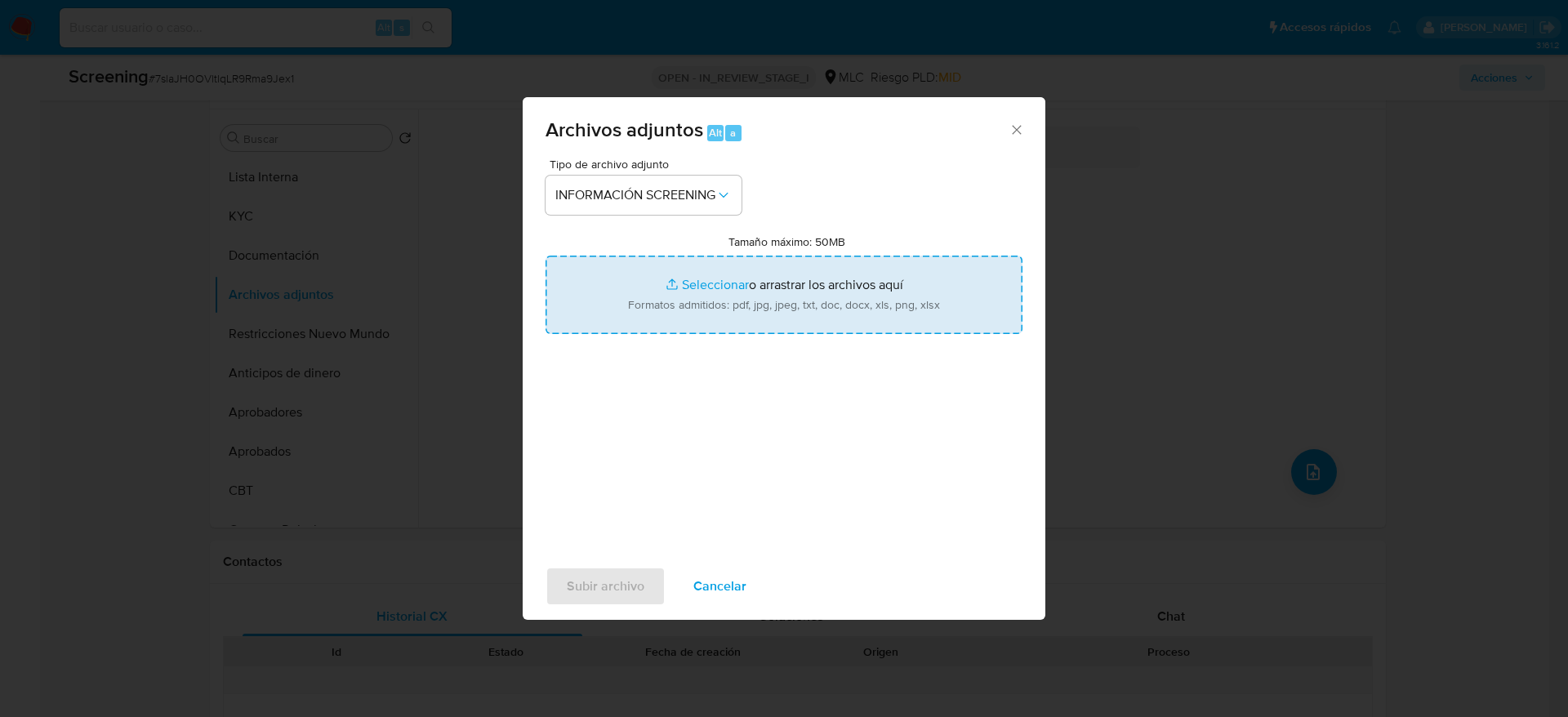
click at [624, 307] on input "Tamaño máximo: 50MB Seleccionar archivos" at bounding box center [783, 294] width 477 height 78
type input "C:\fakepath\_Alejandro Rodrigo de Lourdes Jiménez Mardones_ - Buscar con Google…"
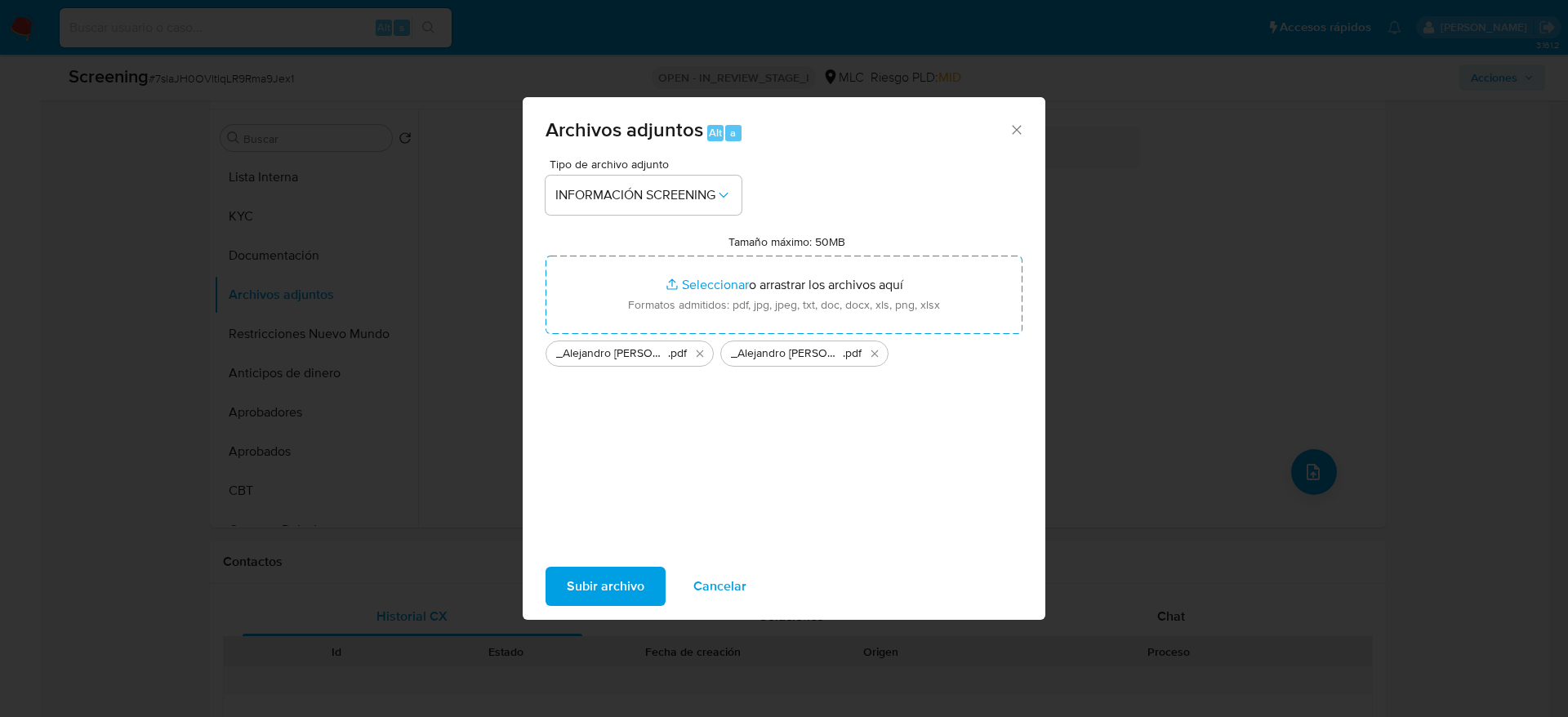
click at [597, 587] on span "Subir archivo" at bounding box center [605, 586] width 77 height 36
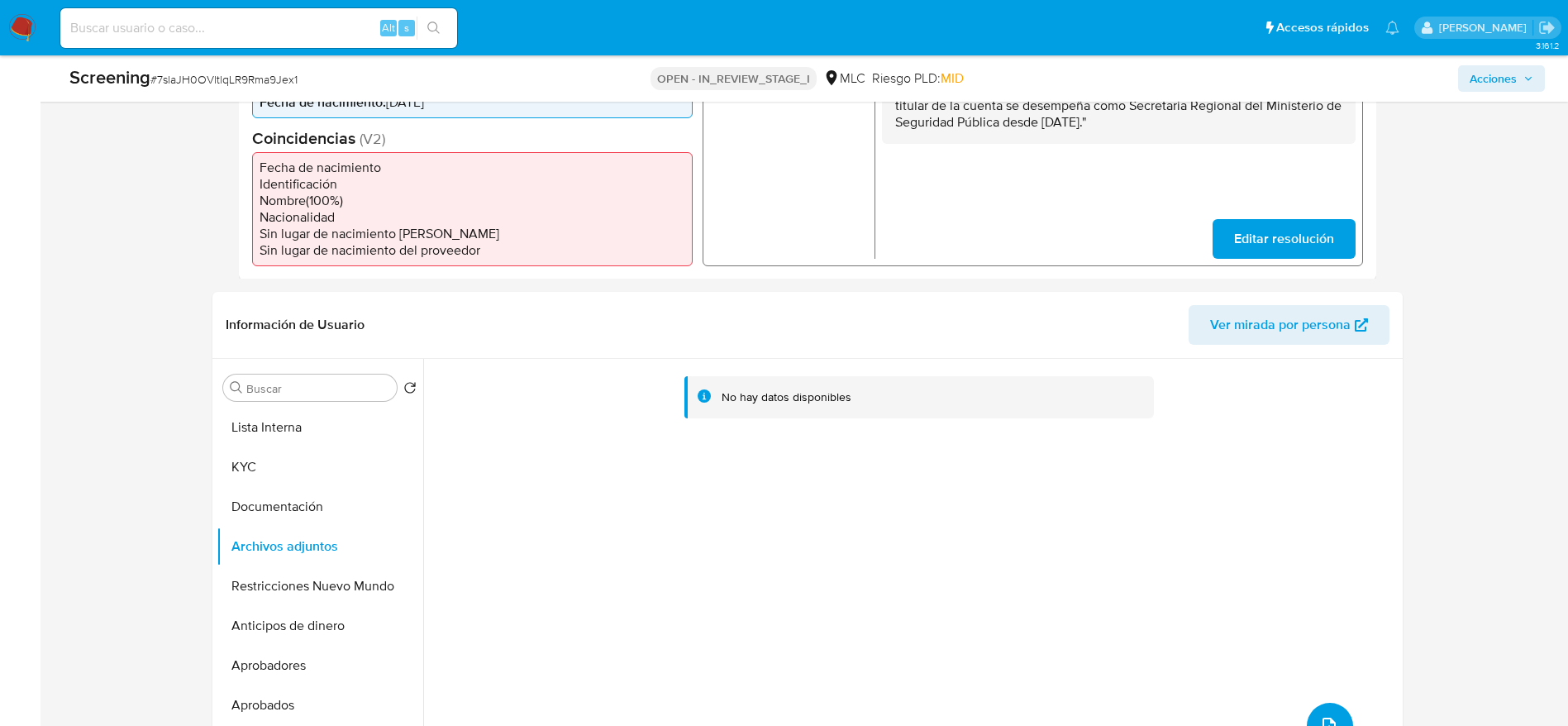
scroll to position [0, 0]
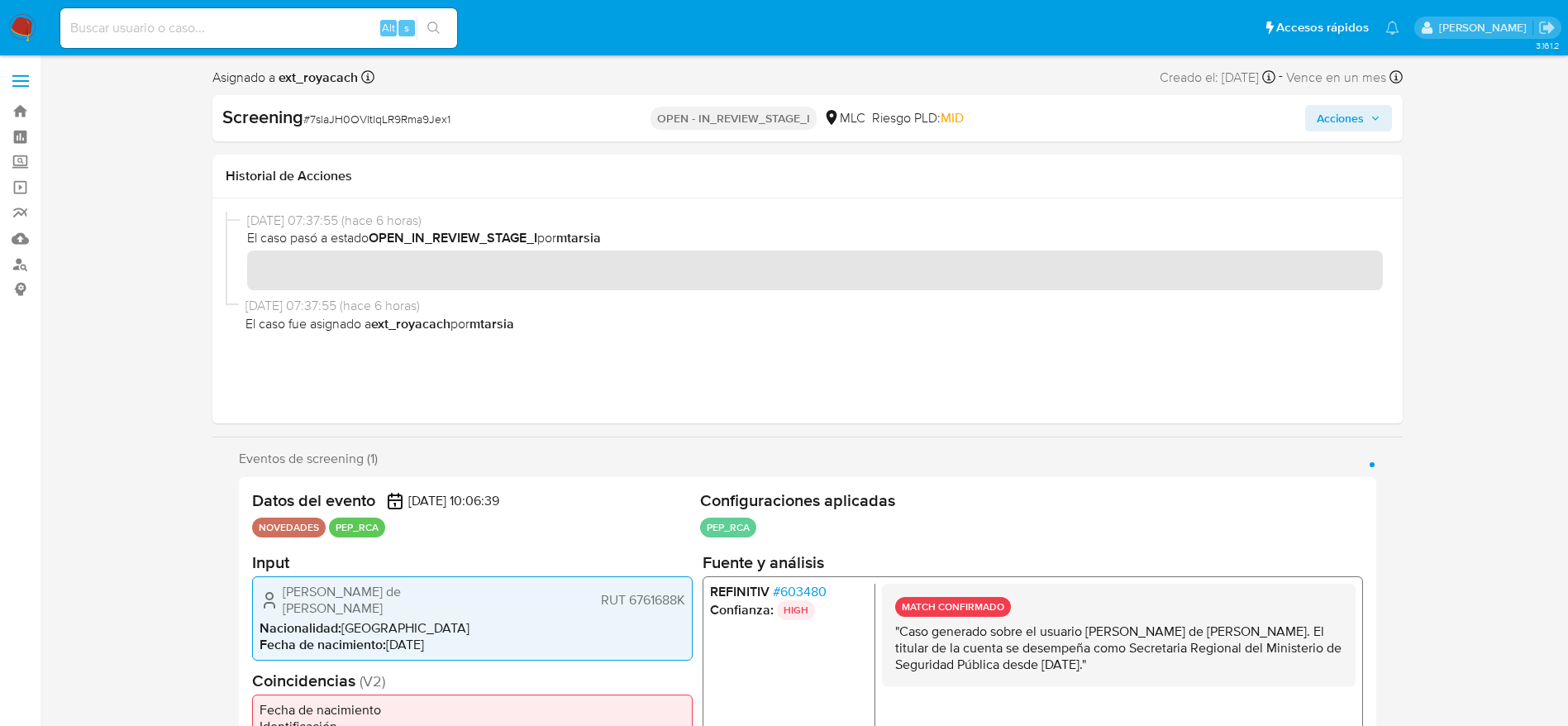
click at [1360, 120] on span "Acciones" at bounding box center [1341, 117] width 47 height 26
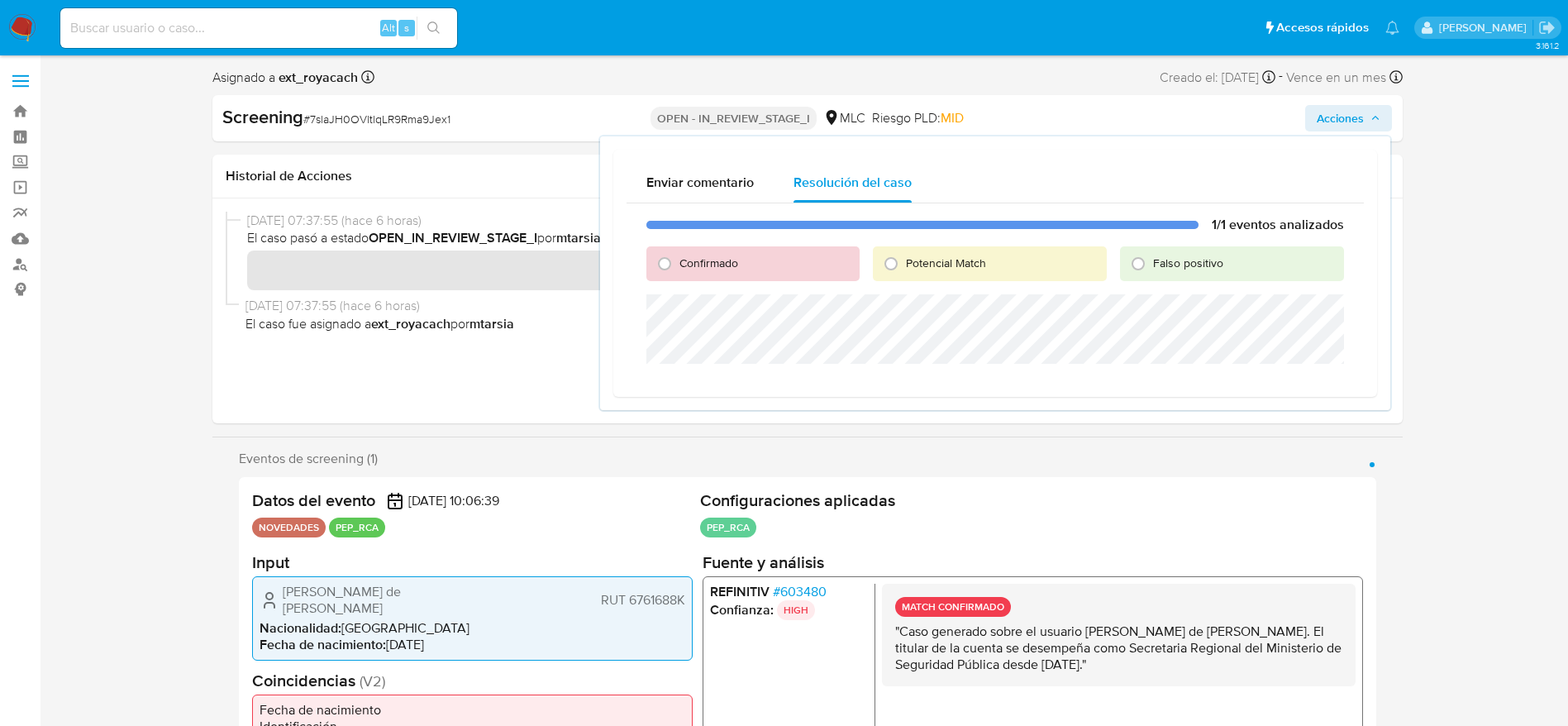
click at [707, 264] on span "Confirmado" at bounding box center [709, 262] width 59 height 17
click at [678, 264] on input "Confirmado" at bounding box center [665, 263] width 26 height 26
radio input "true"
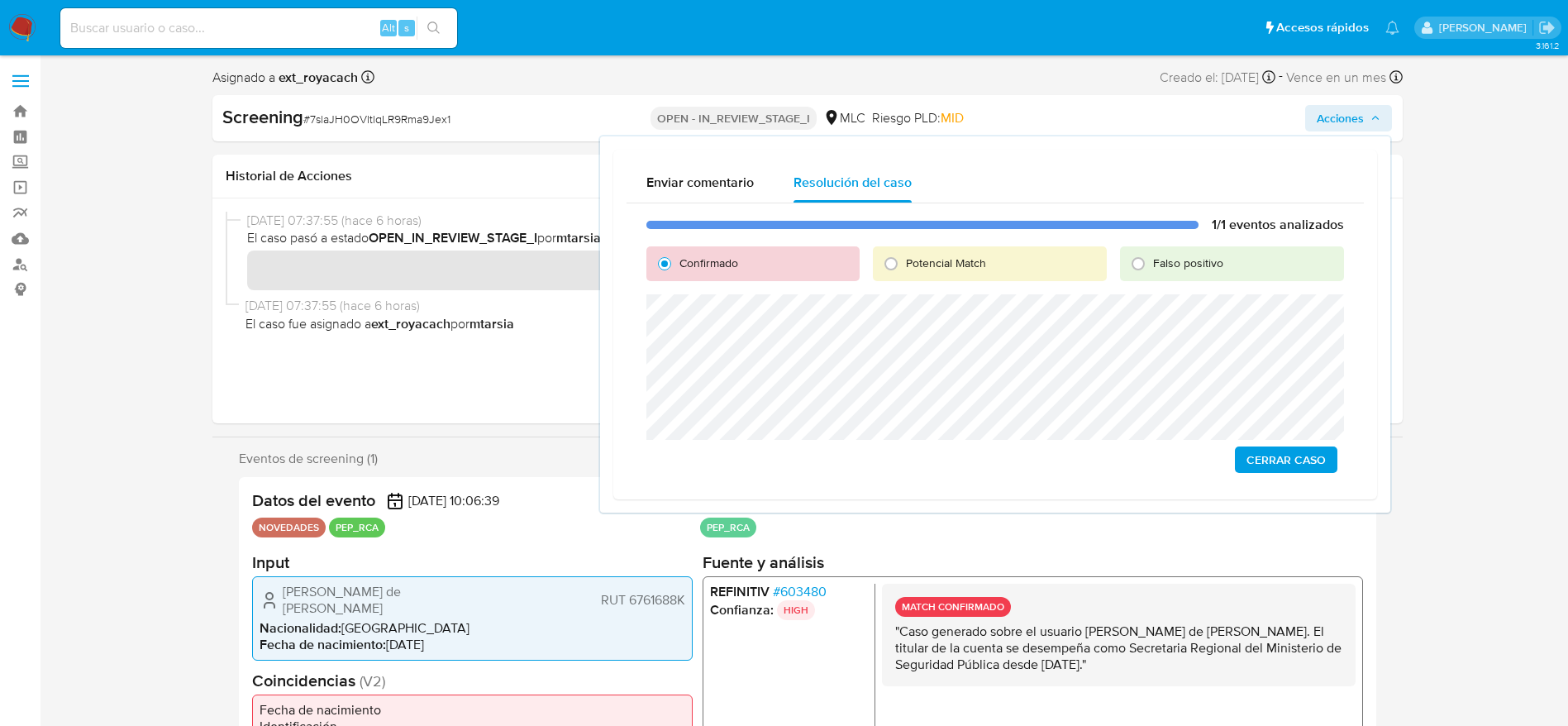
click at [1309, 449] on span "Cerrar Caso" at bounding box center [1286, 460] width 79 height 23
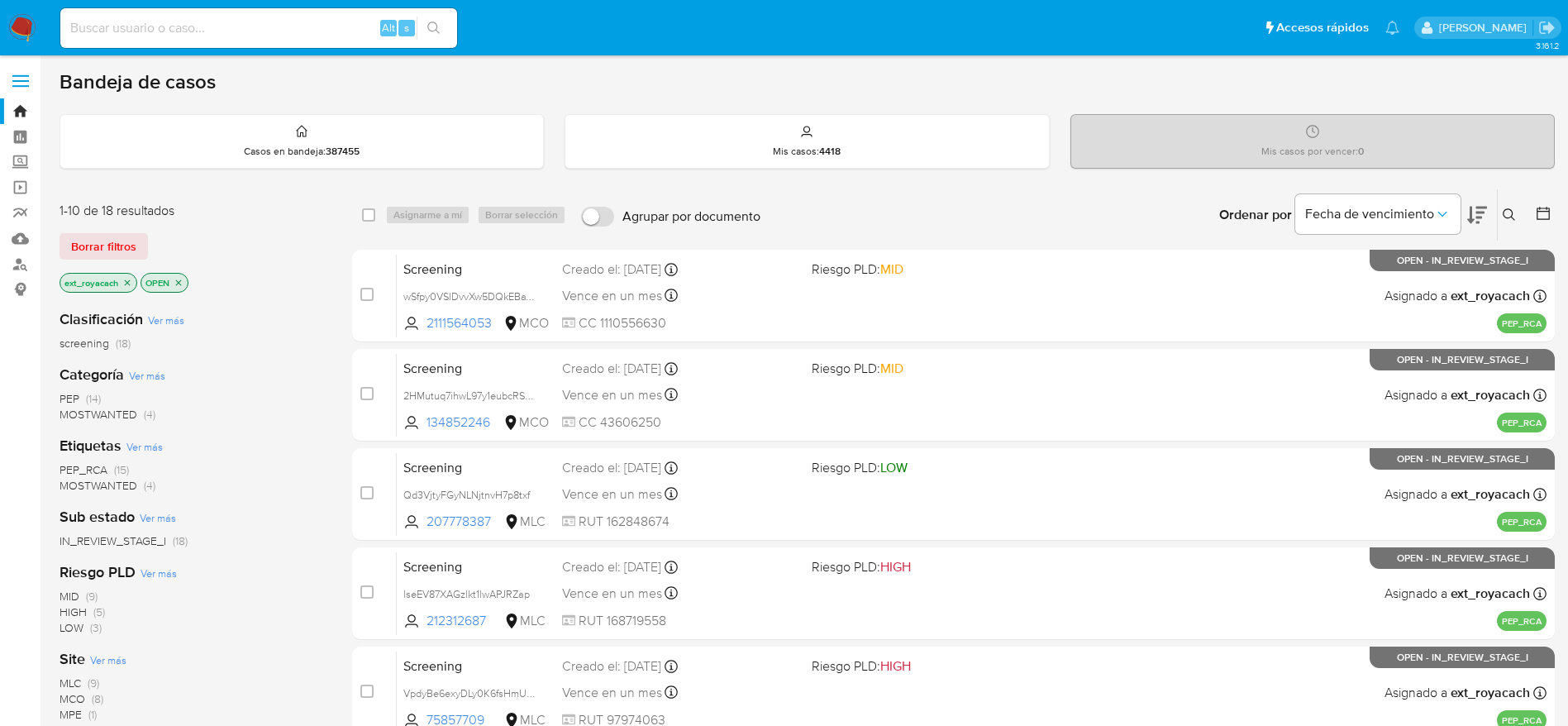
click at [92, 394] on span "(14)" at bounding box center [93, 398] width 15 height 17
click at [93, 597] on span "(9)" at bounding box center [94, 596] width 12 height 17
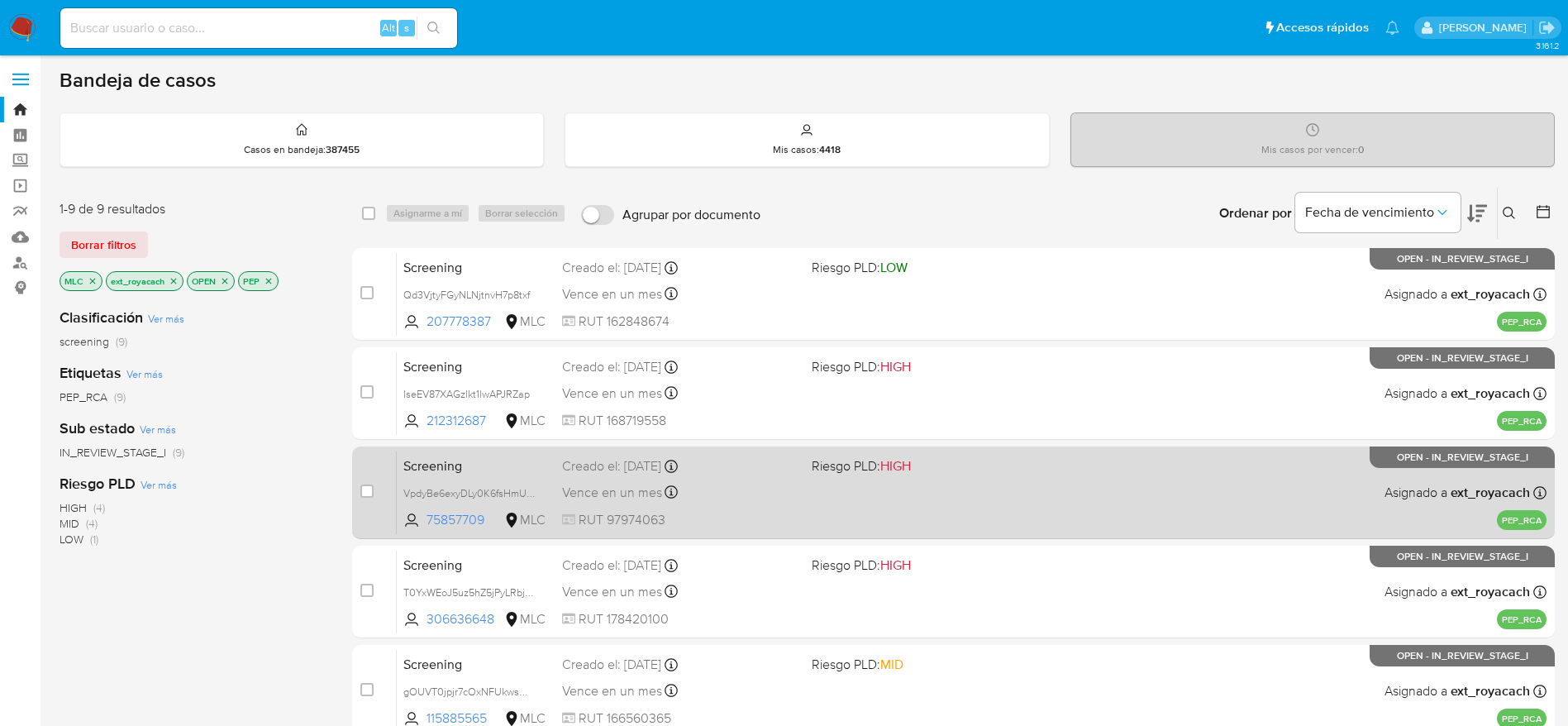
scroll to position [540, 0]
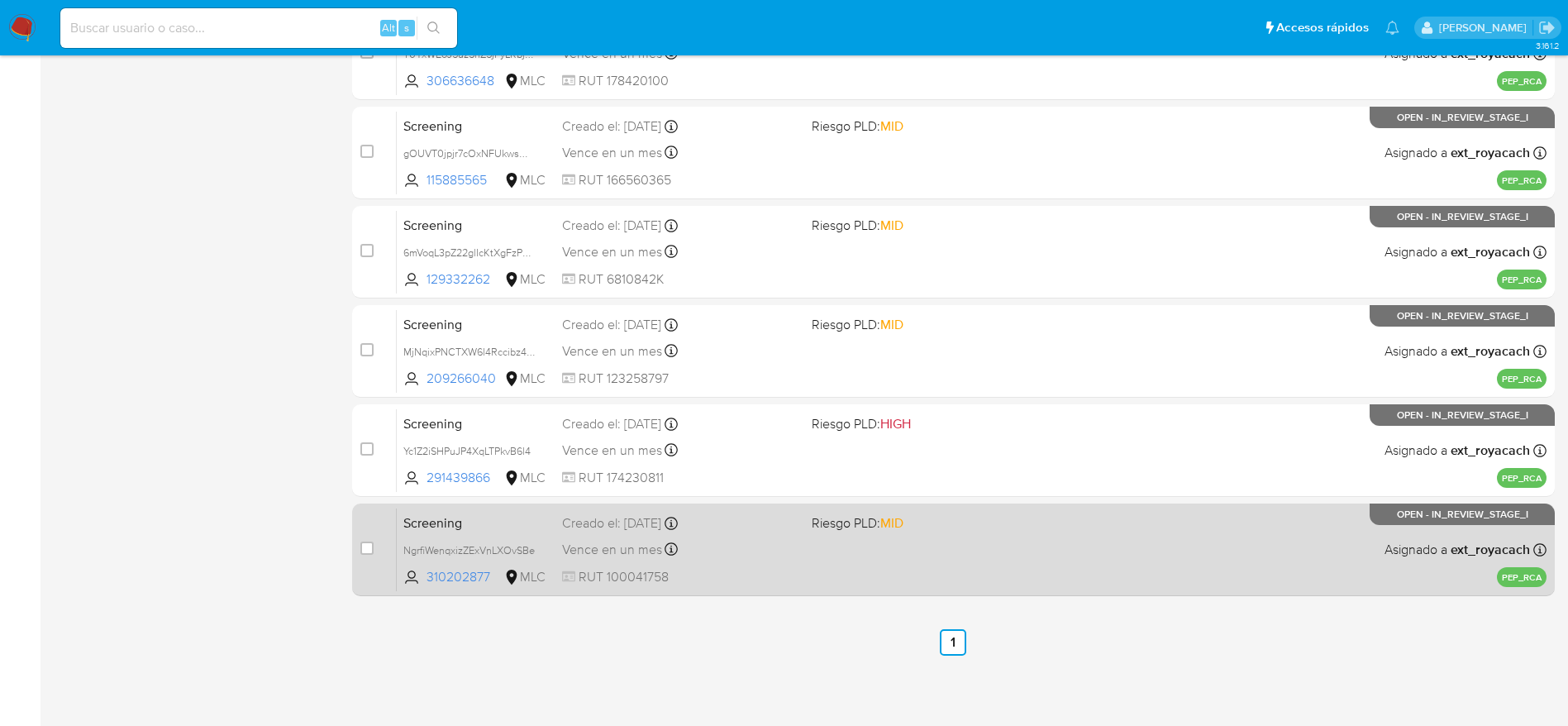
click at [821, 552] on div "Screening NgrfiWenqxizZExVnLXOvSBe 310202877 MLC Riesgo PLD: MID Creado el: 29/…" at bounding box center [971, 549] width 1150 height 83
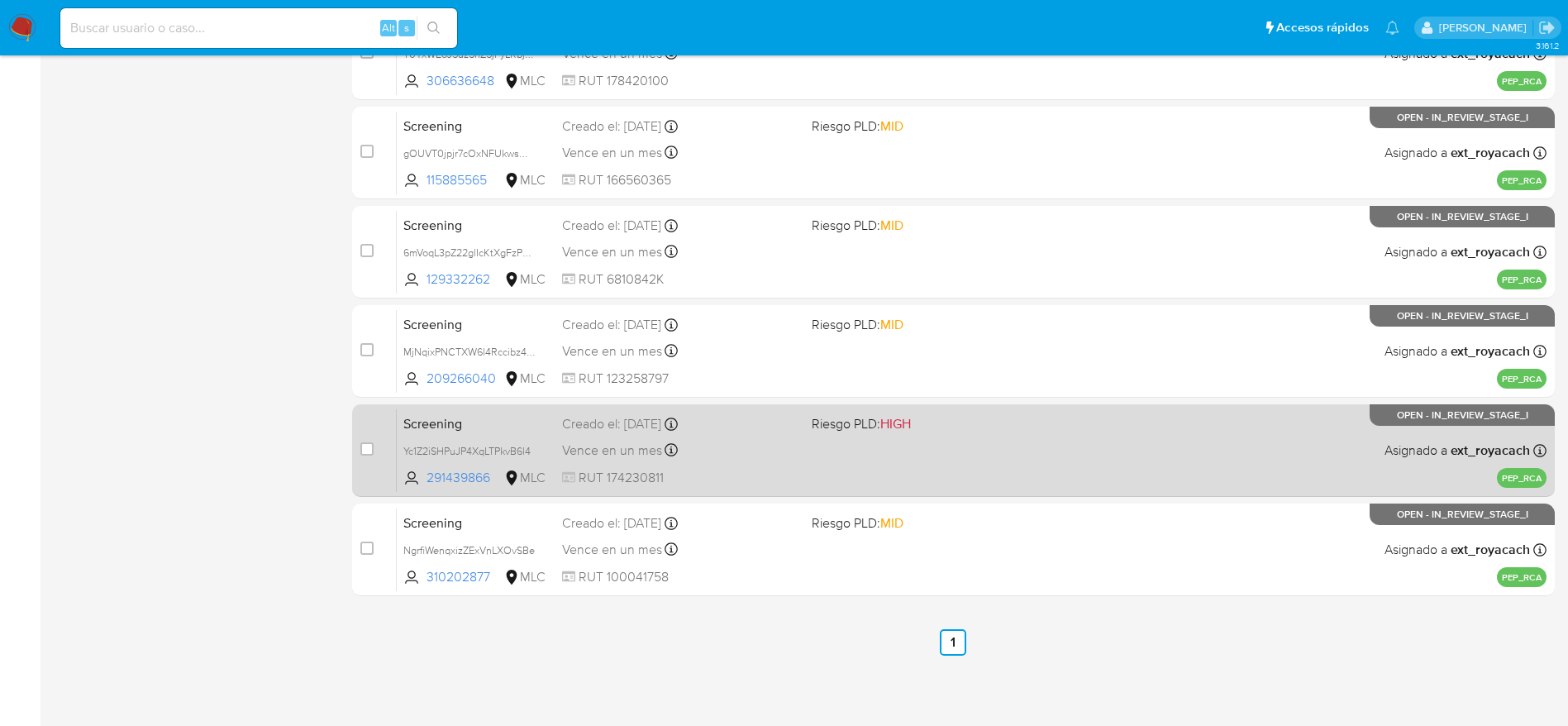
click at [653, 489] on div "Screening Yc1Z2iSHPuJP4XqLTPkvB6l4 291439866 MLC Riesgo PLD: HIGH Creado el: 29…" at bounding box center [971, 449] width 1150 height 83
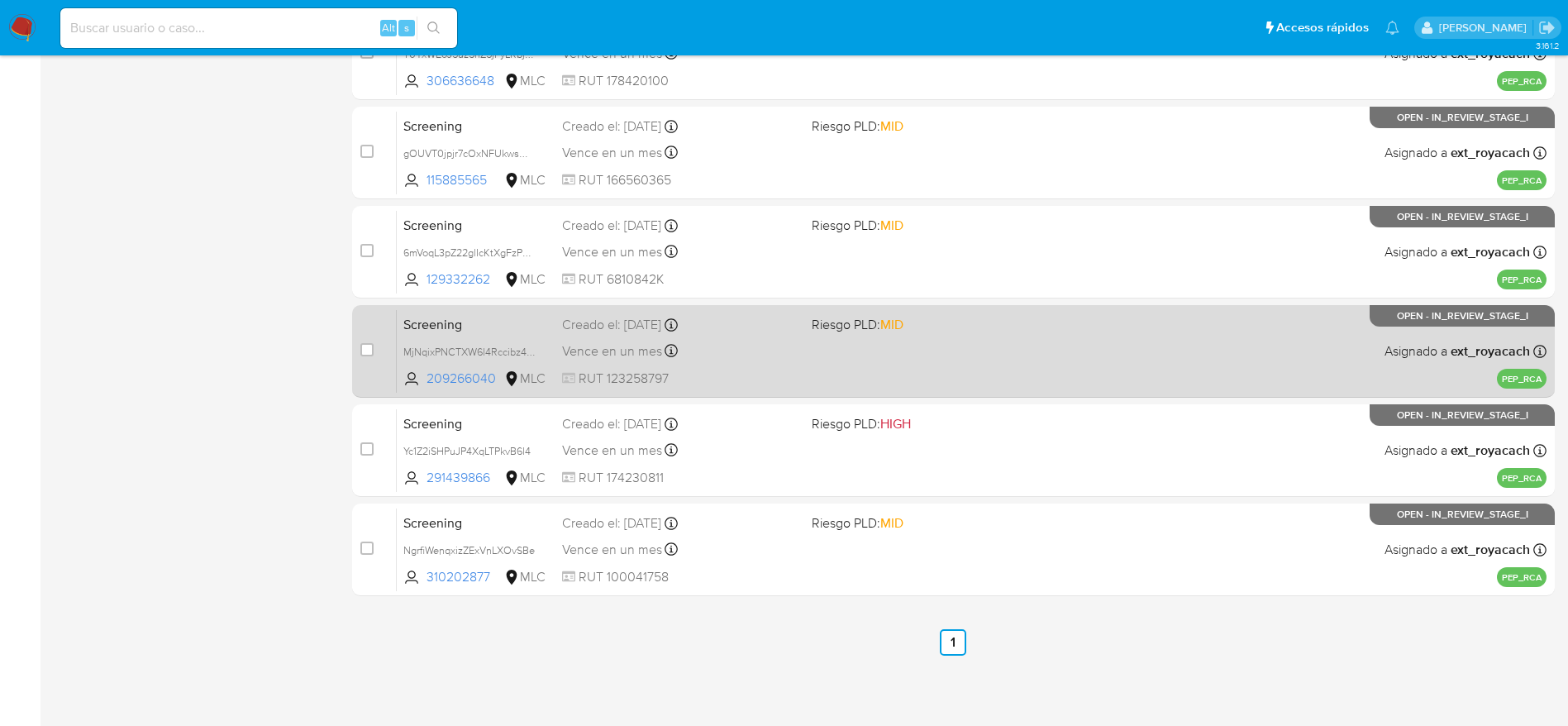
click at [764, 347] on div "Vence en un mes Vence el 29/10/2025 15:38:56" at bounding box center [680, 350] width 237 height 23
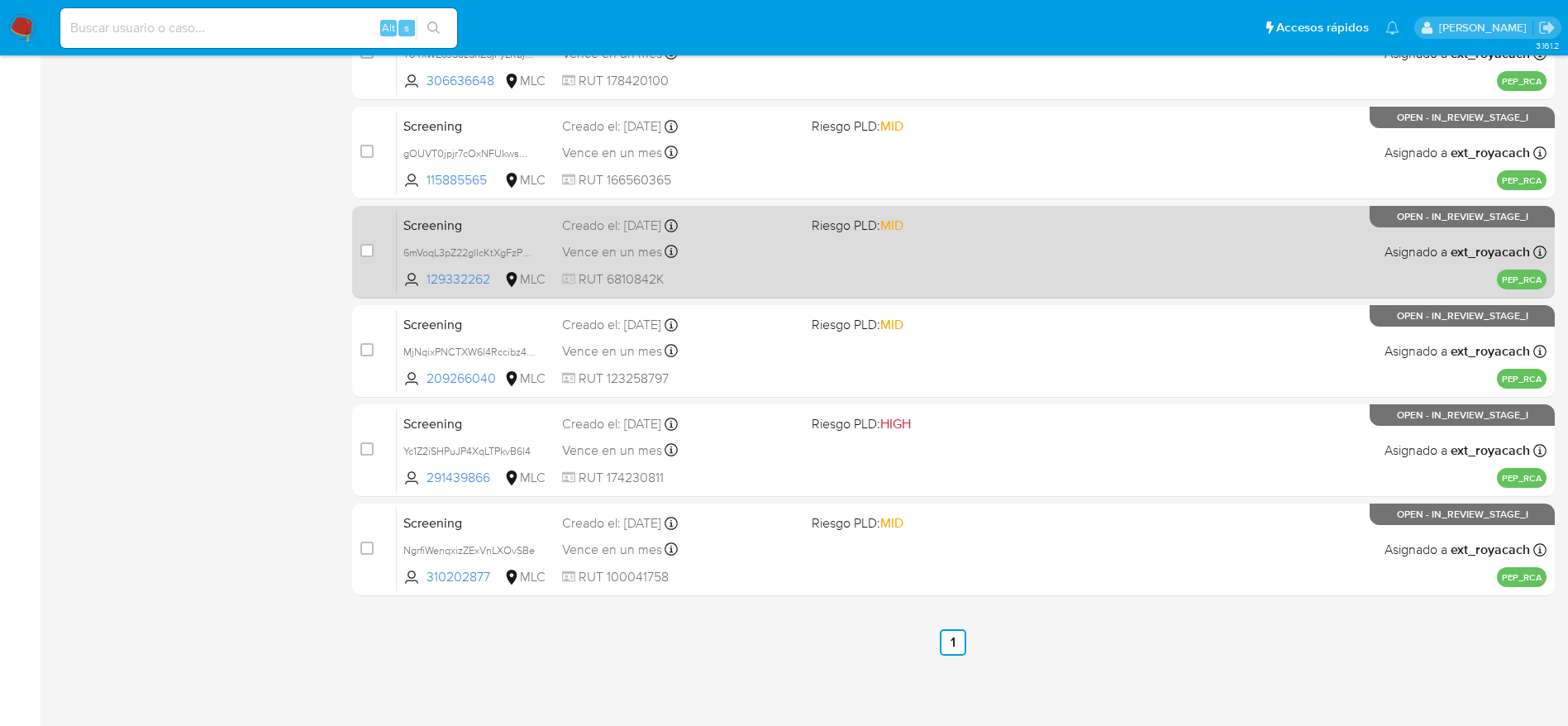
click at [572, 208] on div "case-item-checkbox No es posible asignar el caso Screening 6mVoqL3pZ22glIcKtXgF…" at bounding box center [953, 251] width 1203 height 93
click at [572, 235] on div "Screening 6mVoqL3pZ22glIcKtXgFzPMm 129332262 MLC Riesgo PLD: MID Creado el: 29/…" at bounding box center [971, 251] width 1150 height 83
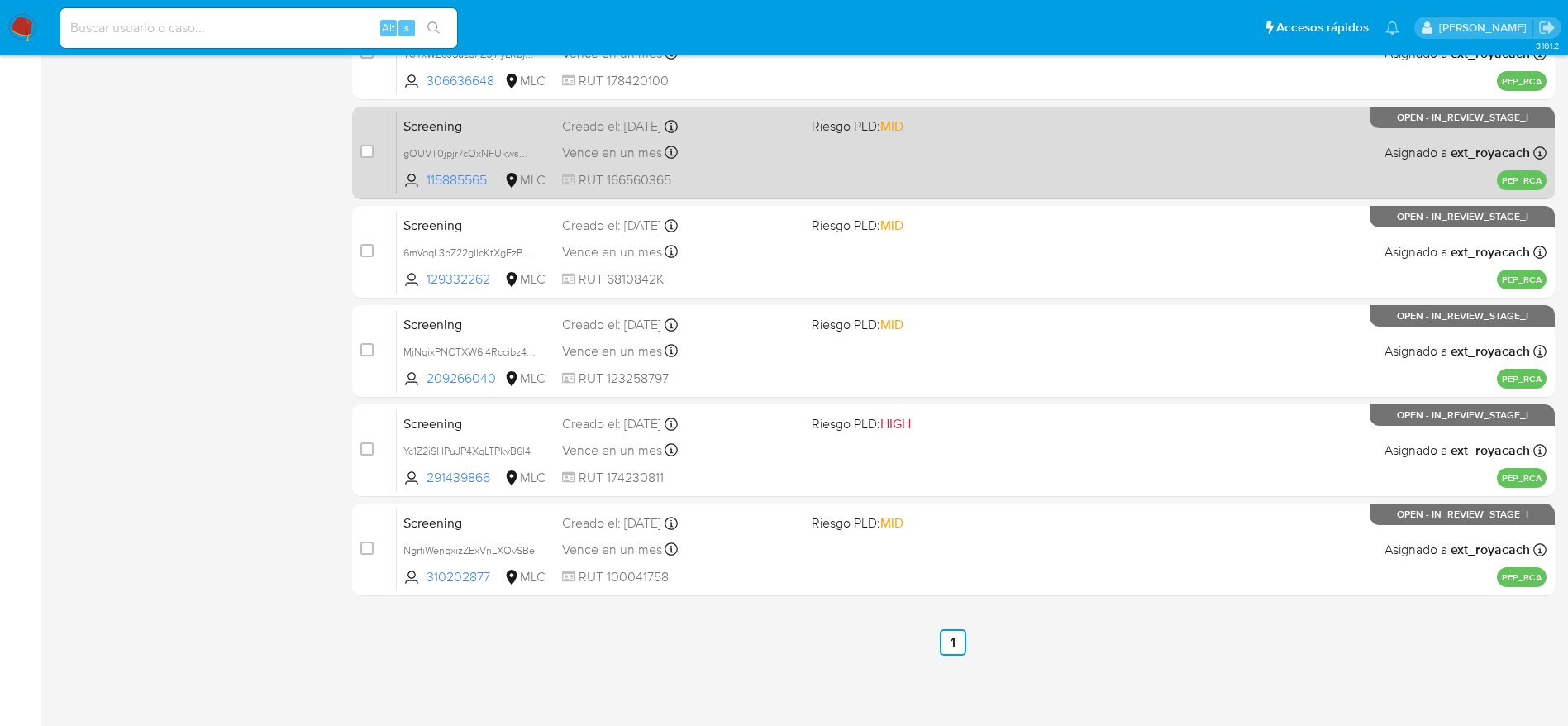
click at [822, 169] on div "Screening gOUVT0jpjr7cOxNFUkwsmP5t 115885565 MLC Riesgo PLD: MID Creado el: 30/…" at bounding box center [971, 152] width 1150 height 83
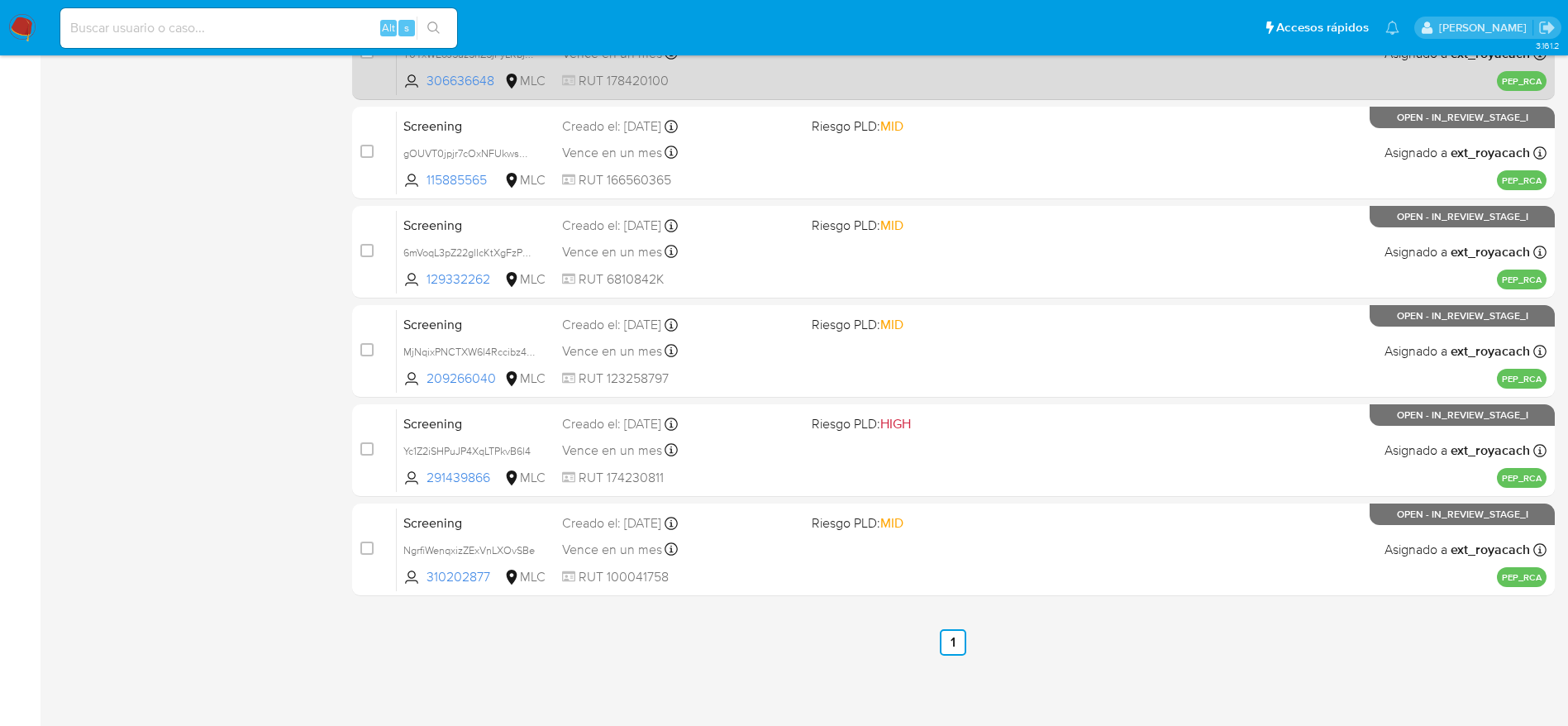
click at [760, 81] on span "RUT 178420100" at bounding box center [680, 80] width 237 height 19
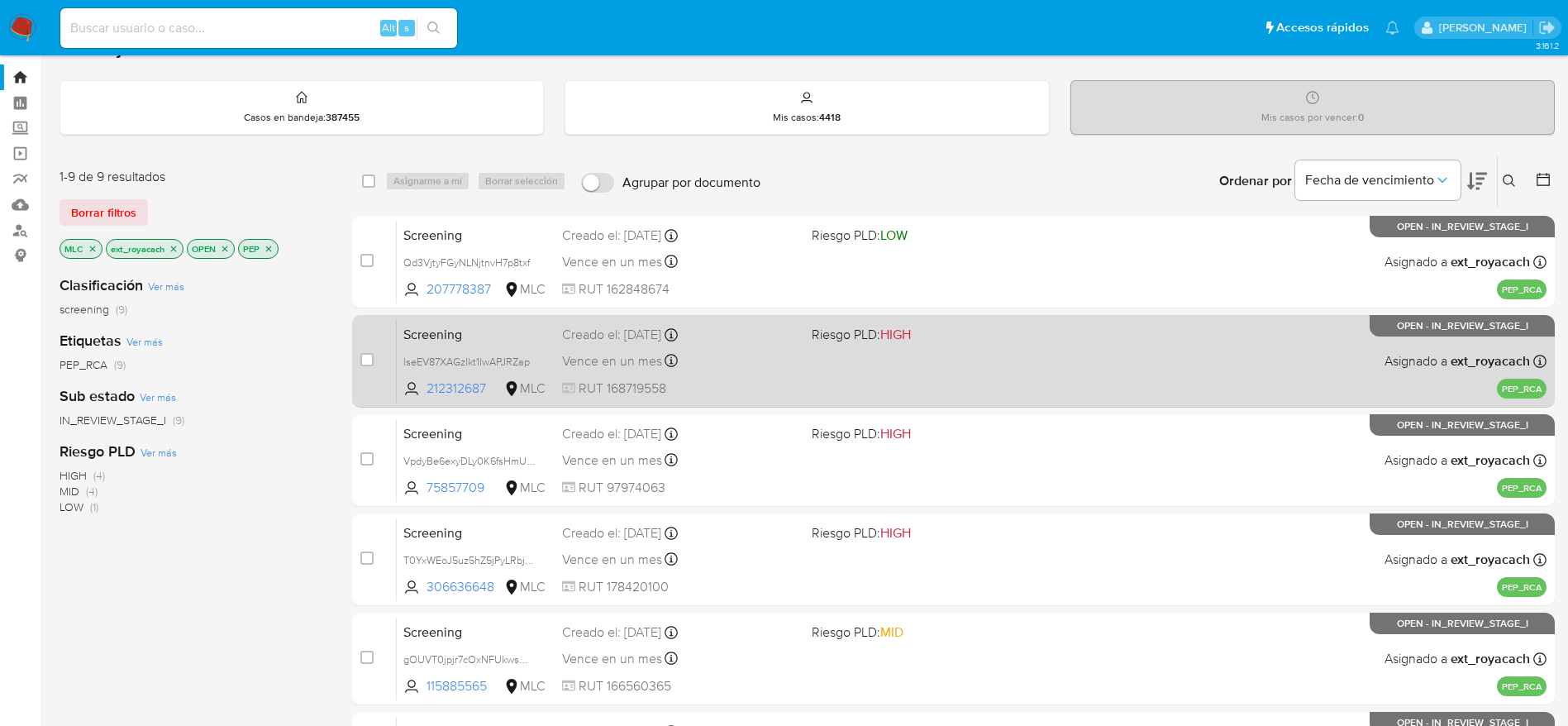
scroll to position [0, 0]
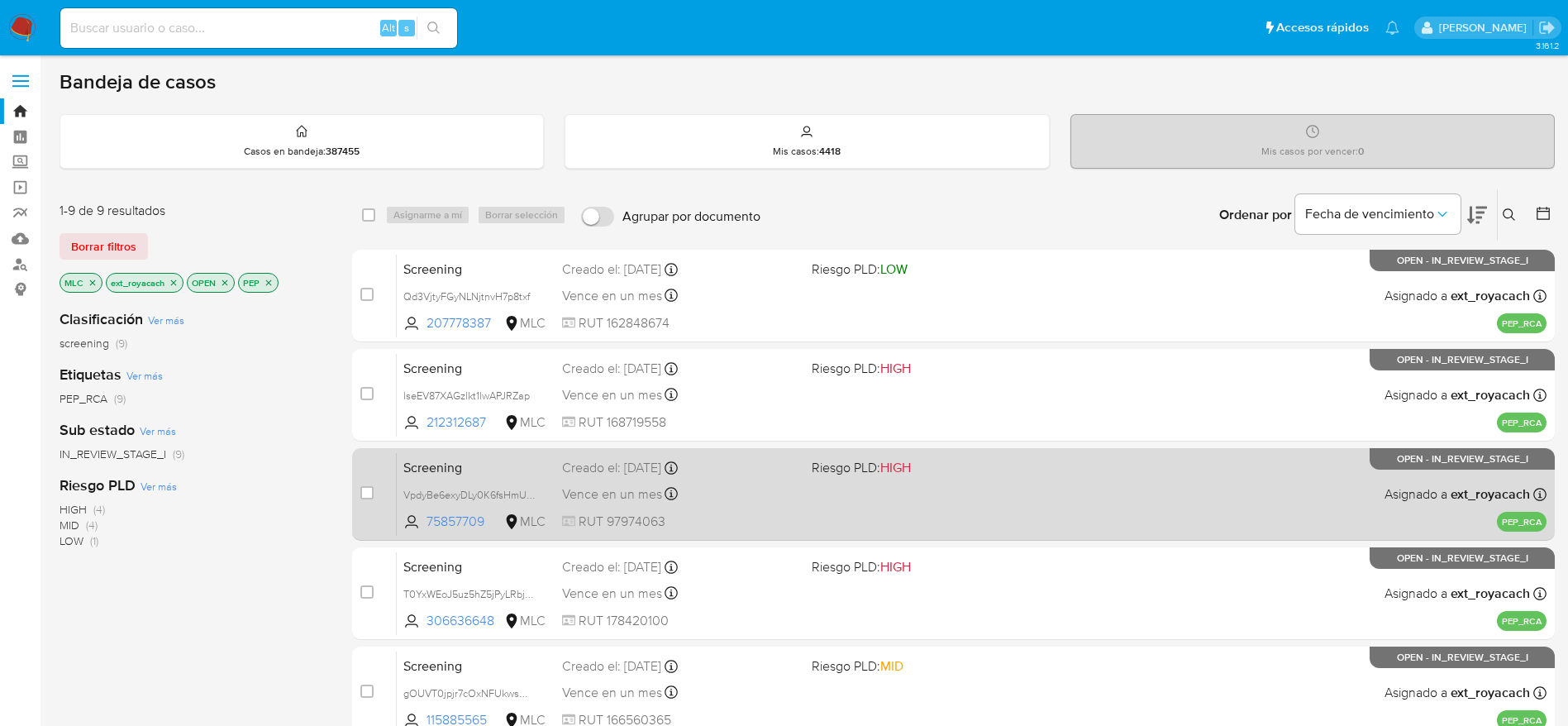
click at [743, 488] on div "Vence en un mes Vence el 30/10/2025 07:06:06" at bounding box center [680, 493] width 237 height 23
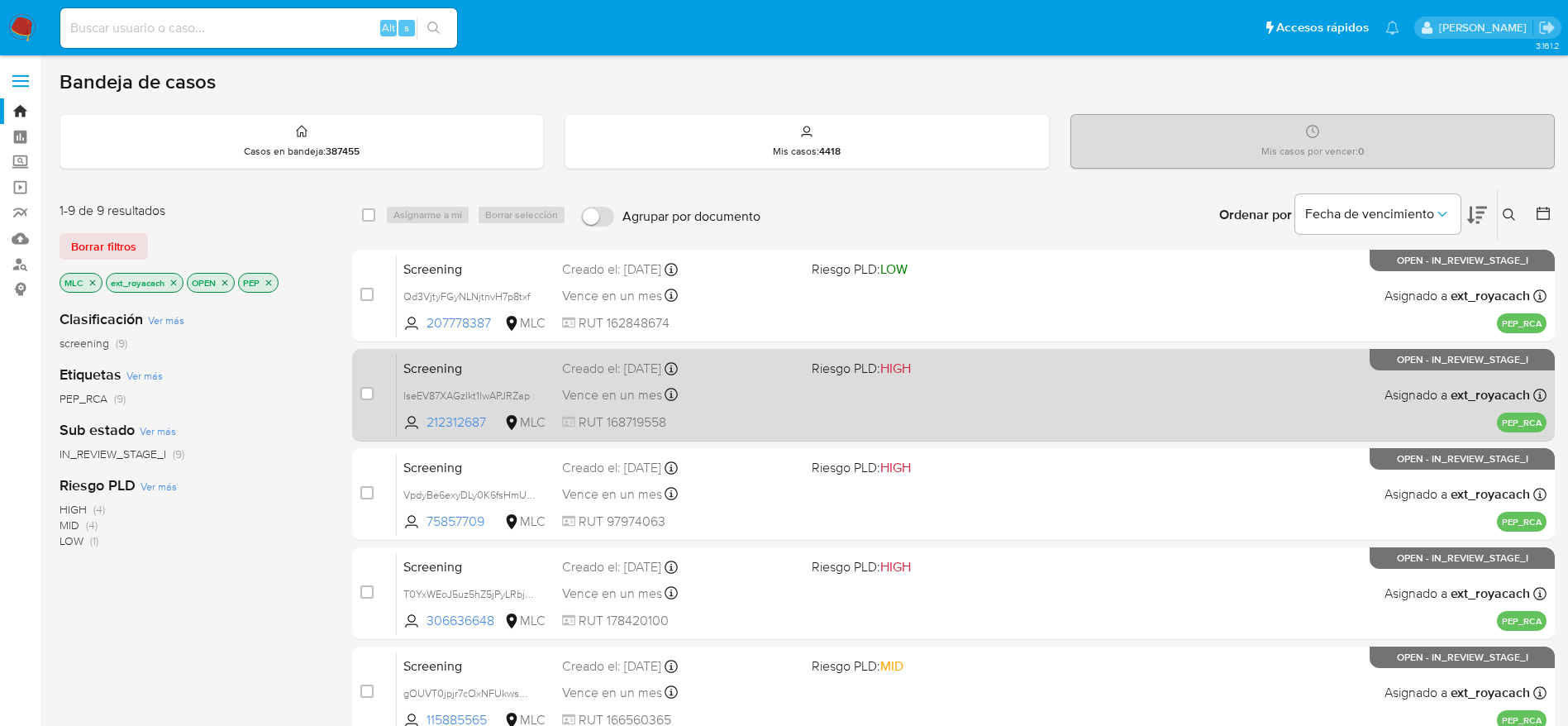
click at [852, 438] on div "case-item-checkbox No es posible asignar el caso Screening lseEV87XAGzlkt1lwAPJ…" at bounding box center [953, 394] width 1203 height 93
click at [852, 418] on div "Screening lseEV87XAGzlkt1lwAPJRZap 212312687 MLC Riesgo PLD: HIGH Creado el: 30…" at bounding box center [971, 394] width 1150 height 83
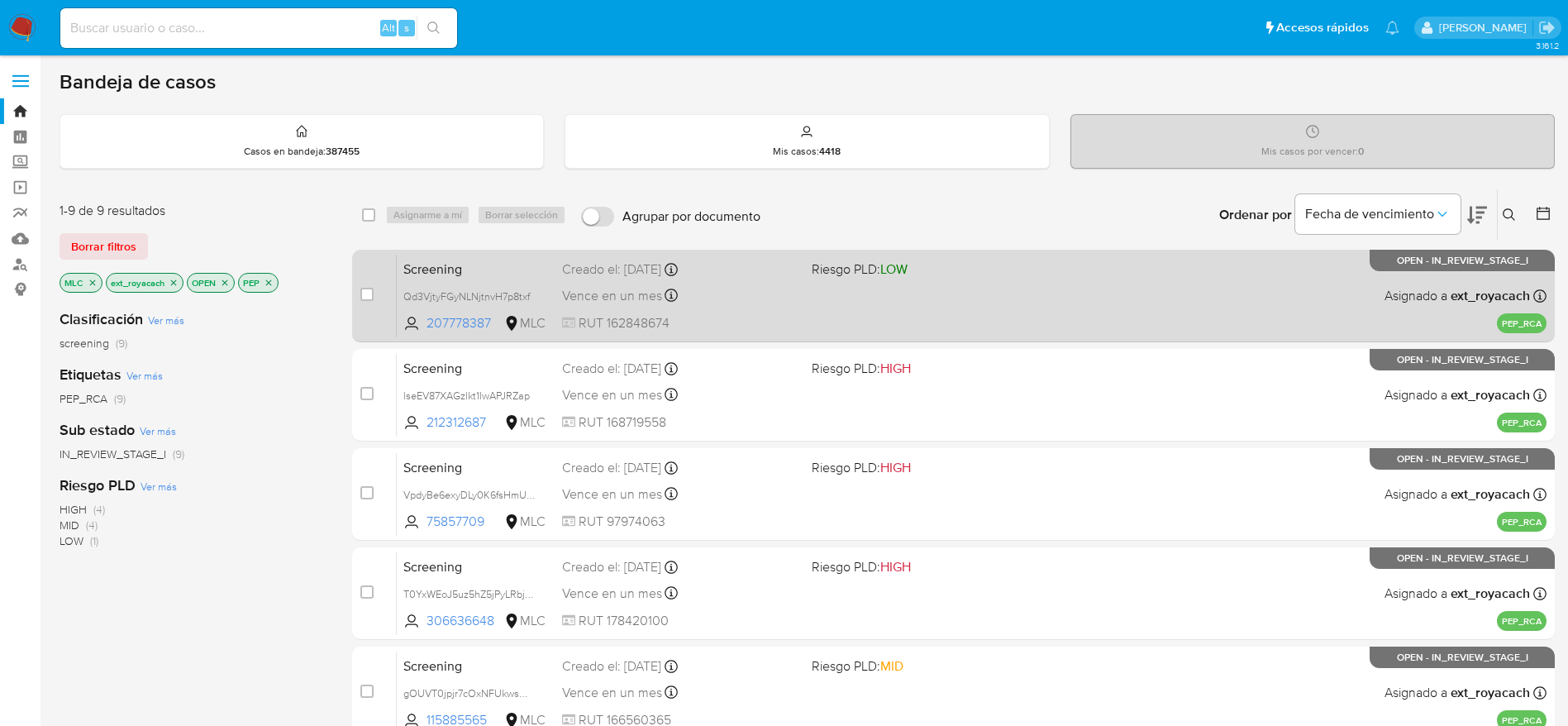
click at [880, 332] on div "Screening Qd3VjtyFGyNLNjtnvH7p8txf 207778387 MLC Riesgo PLD: LOW Creado el: 30/…" at bounding box center [971, 295] width 1150 height 83
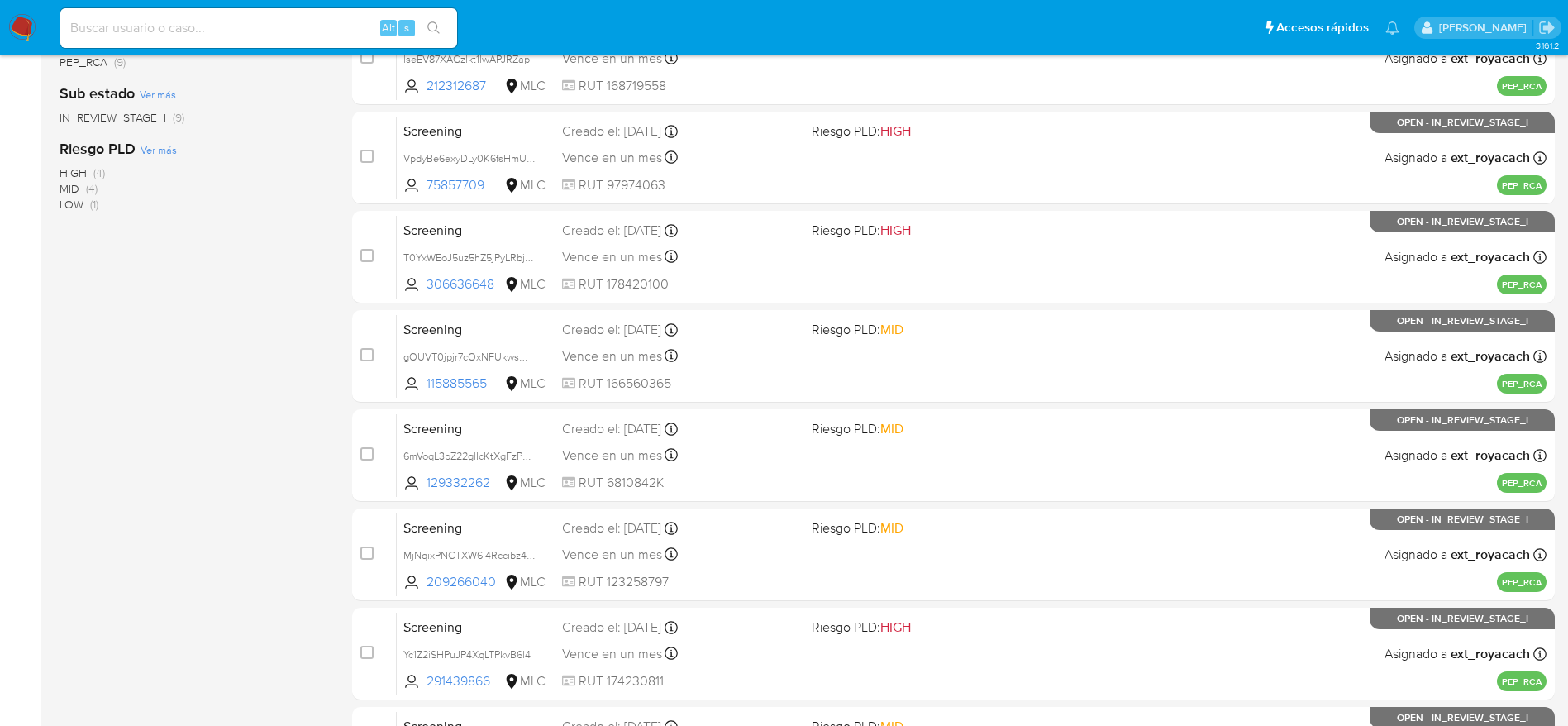
scroll to position [540, 0]
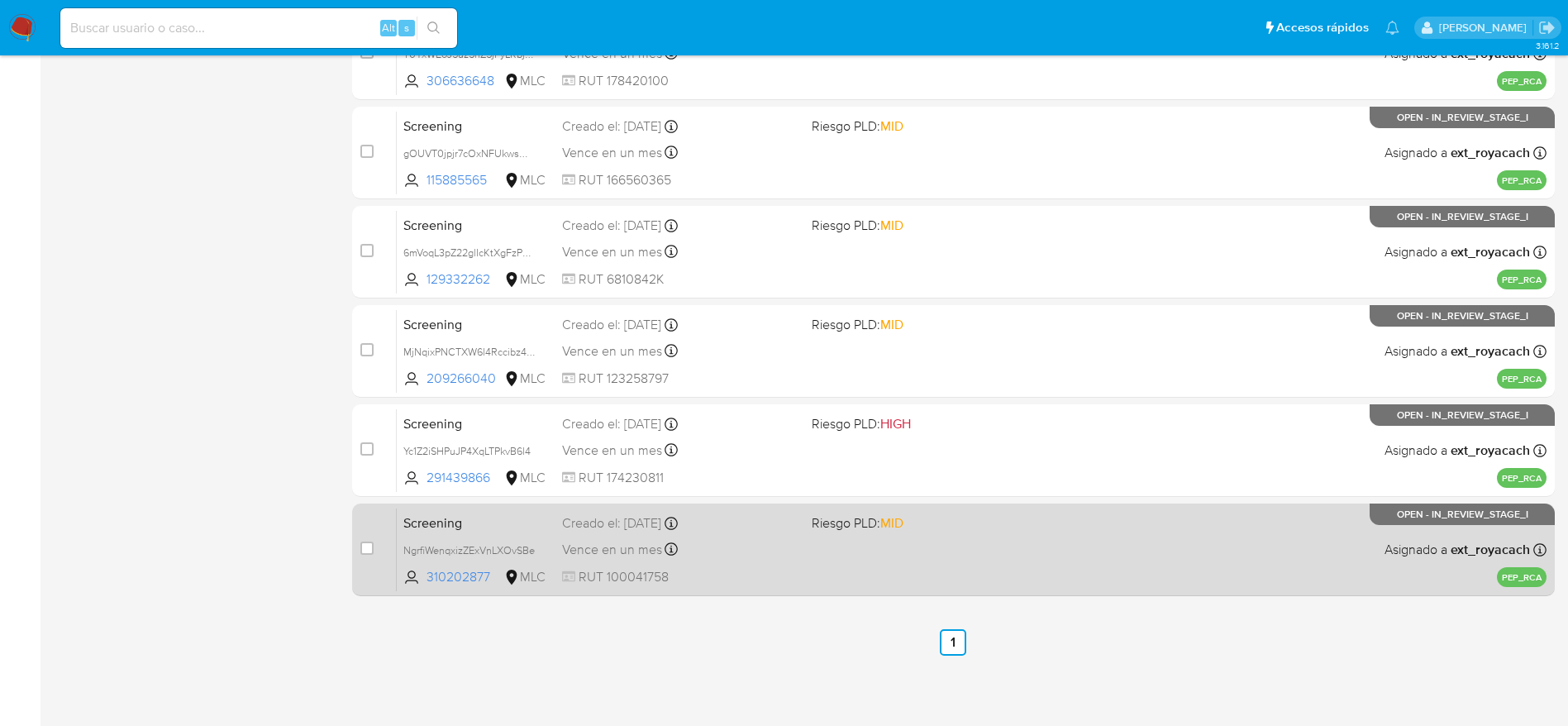
click at [1099, 568] on div "Screening NgrfiWenqxizZExVnLXOvSBe 310202877 MLC Riesgo PLD: MID Creado el: 29/…" at bounding box center [971, 549] width 1150 height 83
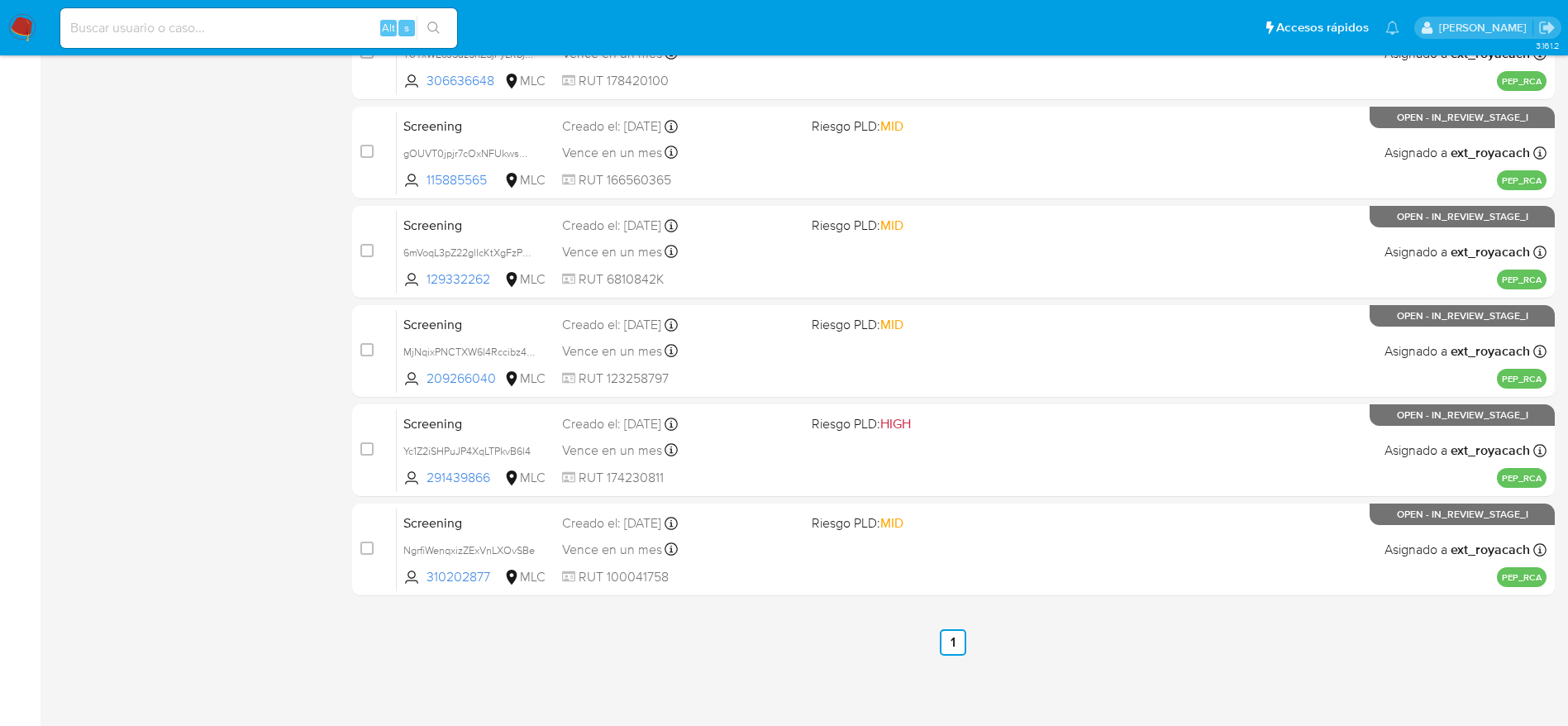
click at [6, 28] on nav "Alt s Accesos rápidos Presiona las siguientes teclas para acceder a algunas de …" at bounding box center [784, 27] width 1568 height 56
click at [23, 29] on img at bounding box center [22, 27] width 28 height 28
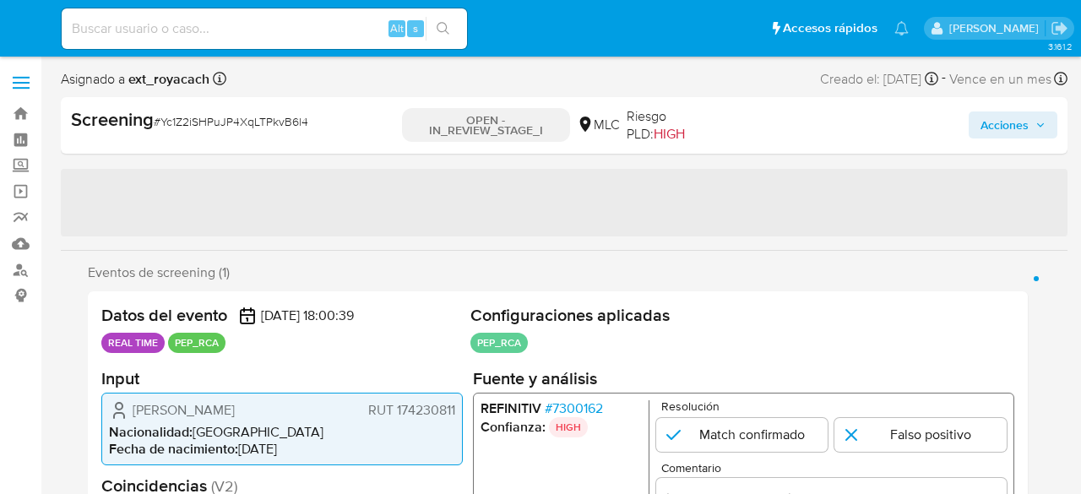
select select "10"
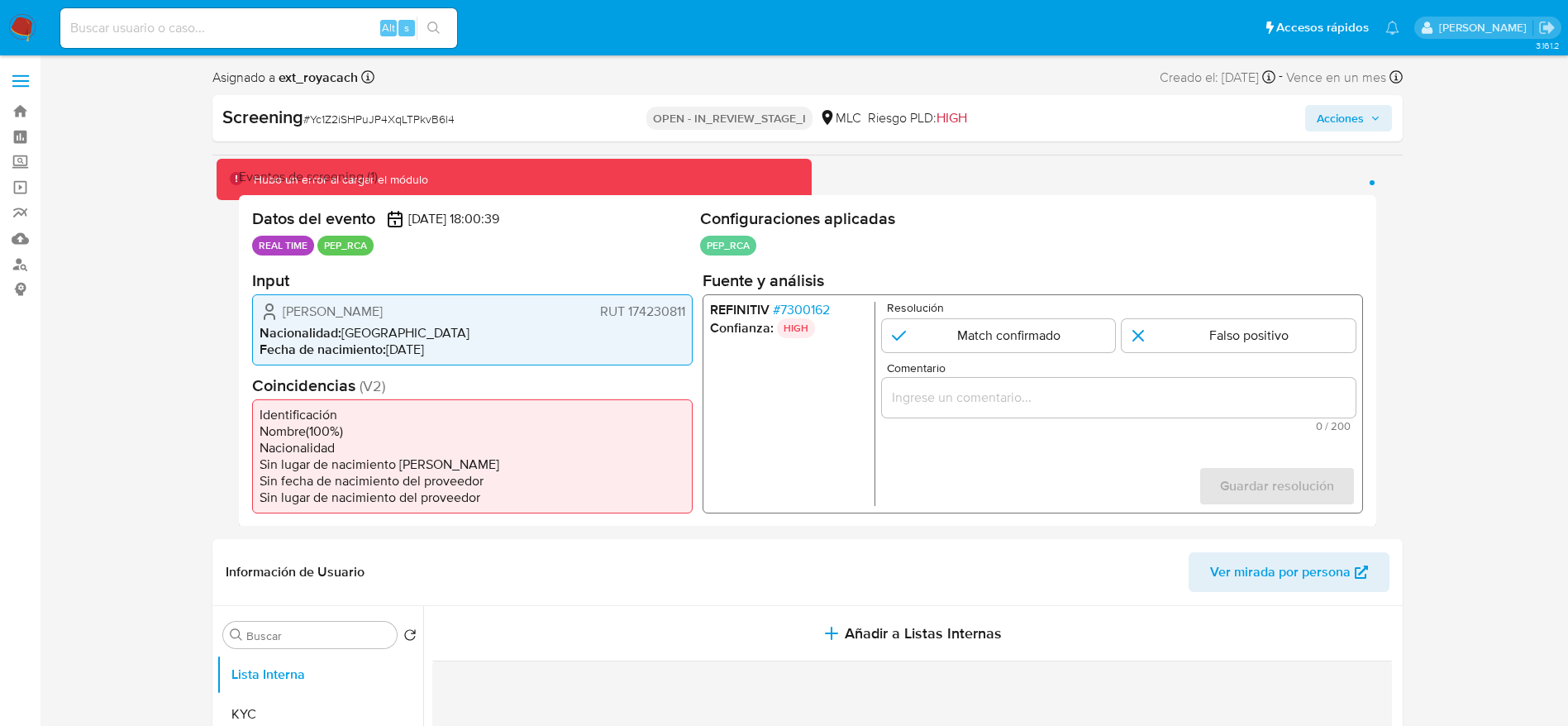
click at [1057, 401] on input "Comentario" at bounding box center [1119, 396] width 474 height 22
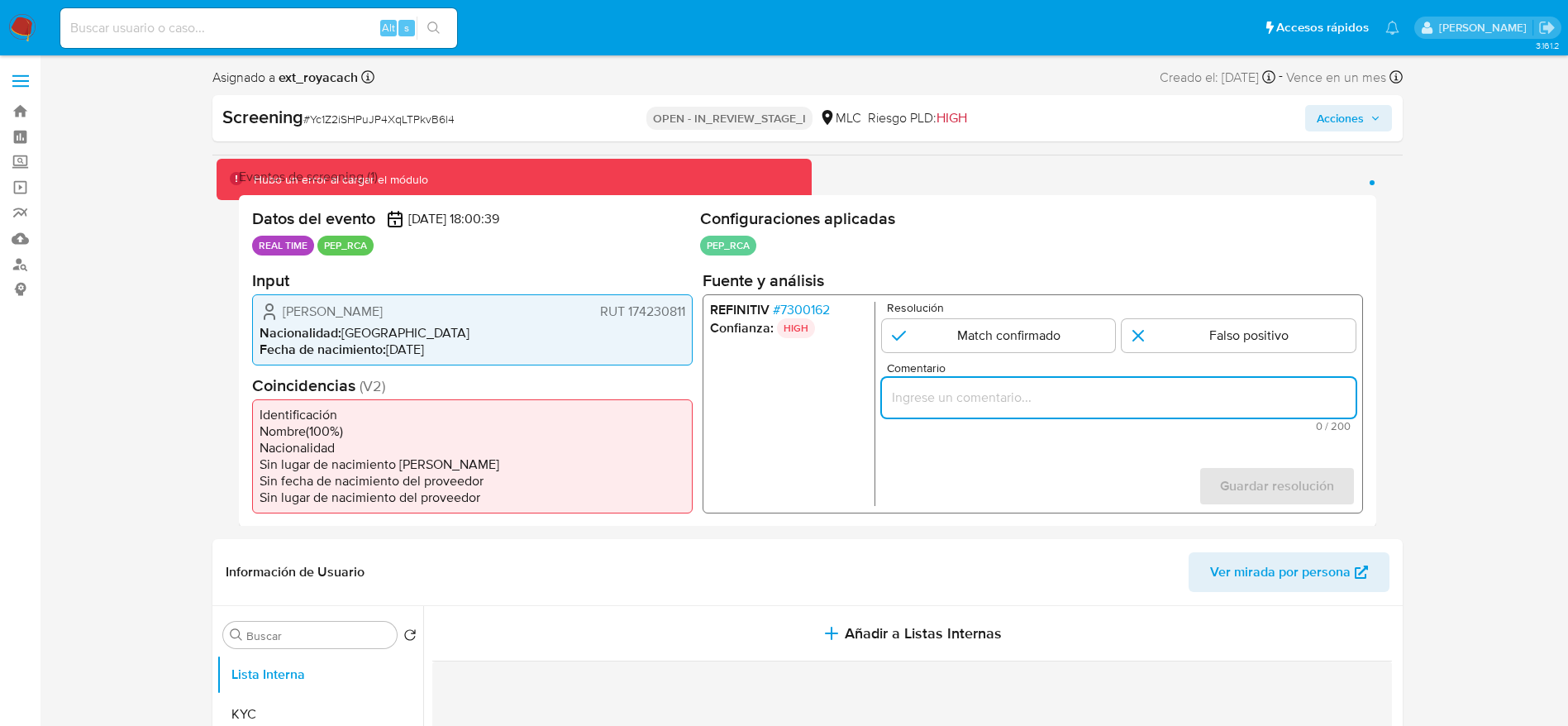
click at [819, 317] on span "# 7300162" at bounding box center [801, 308] width 57 height 17
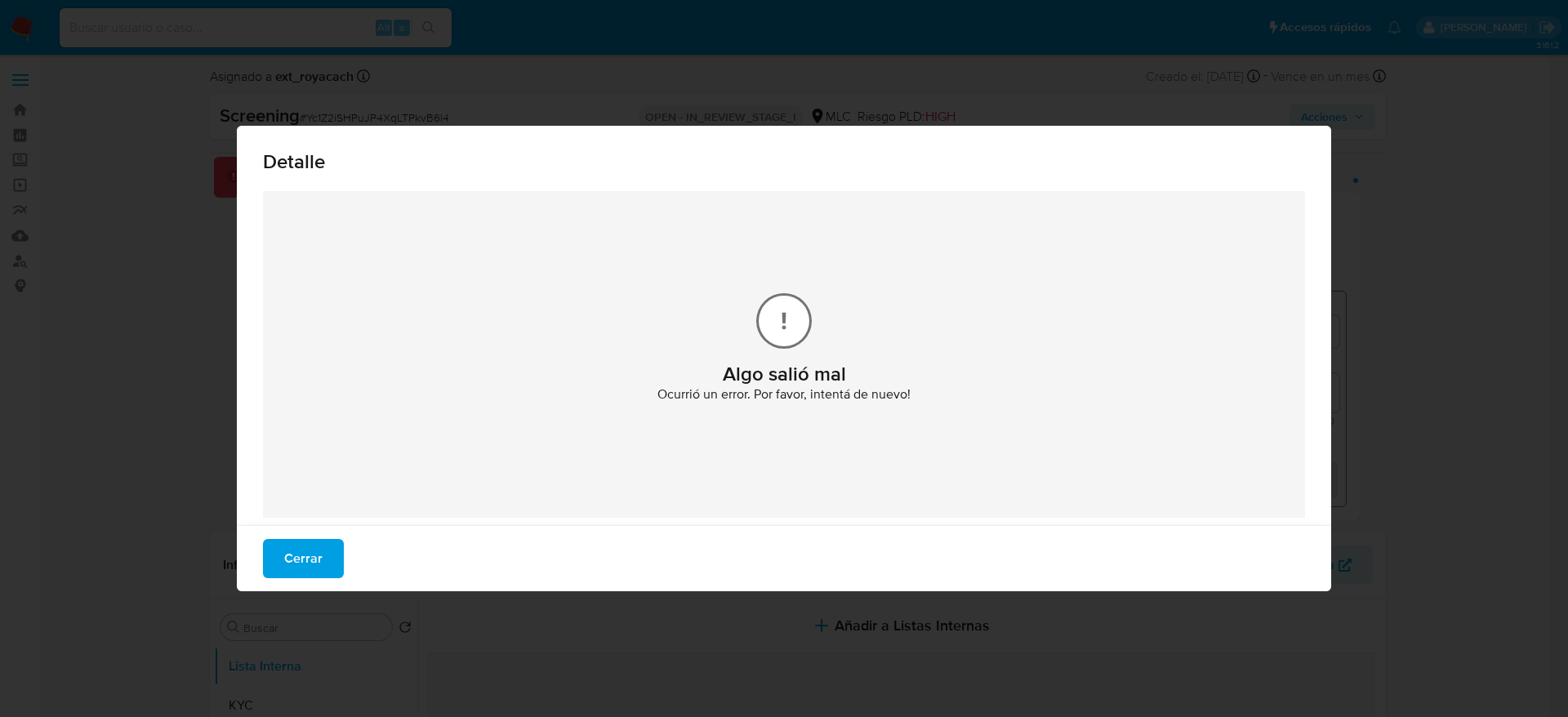
click at [276, 476] on button "Cerrar" at bounding box center [304, 559] width 81 height 40
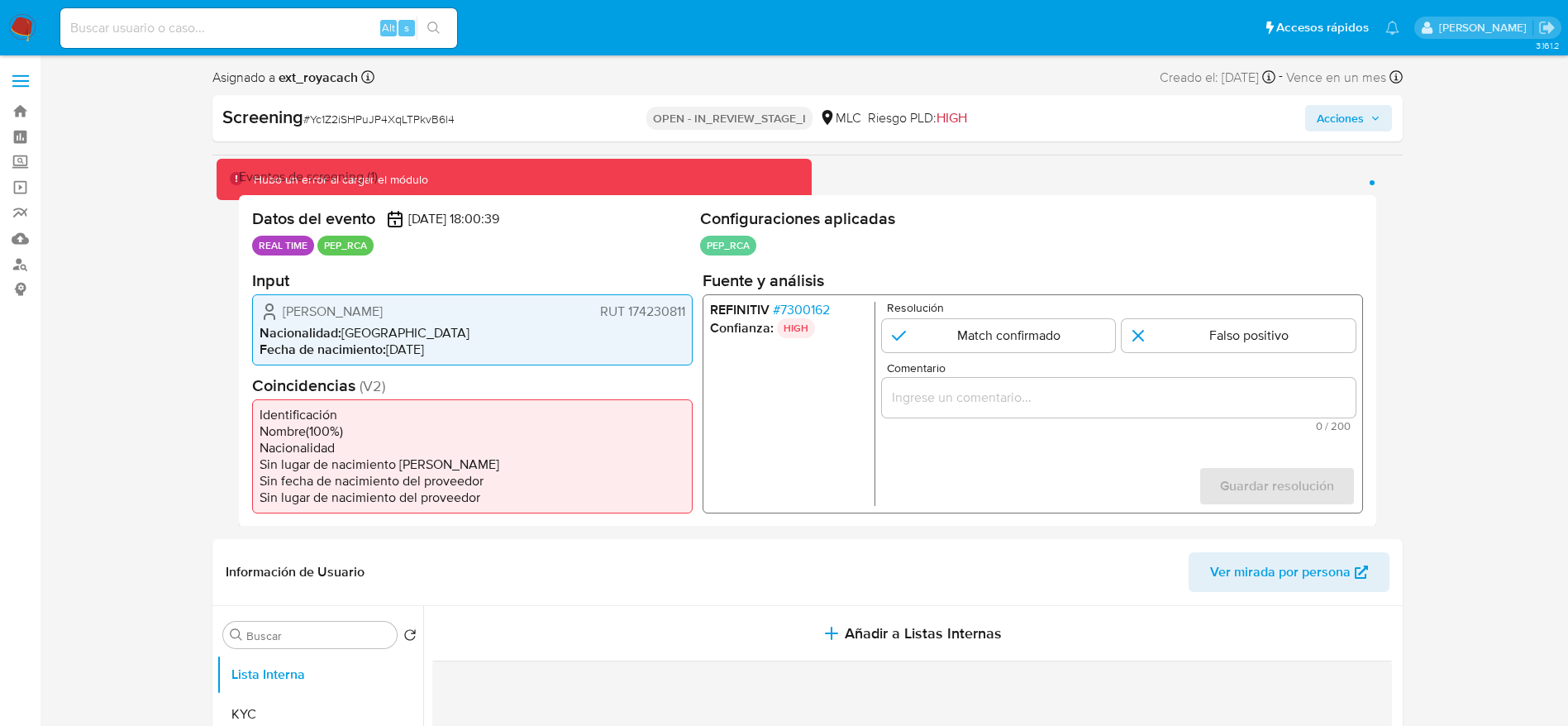
click at [818, 306] on span "# 7300162" at bounding box center [801, 308] width 57 height 17
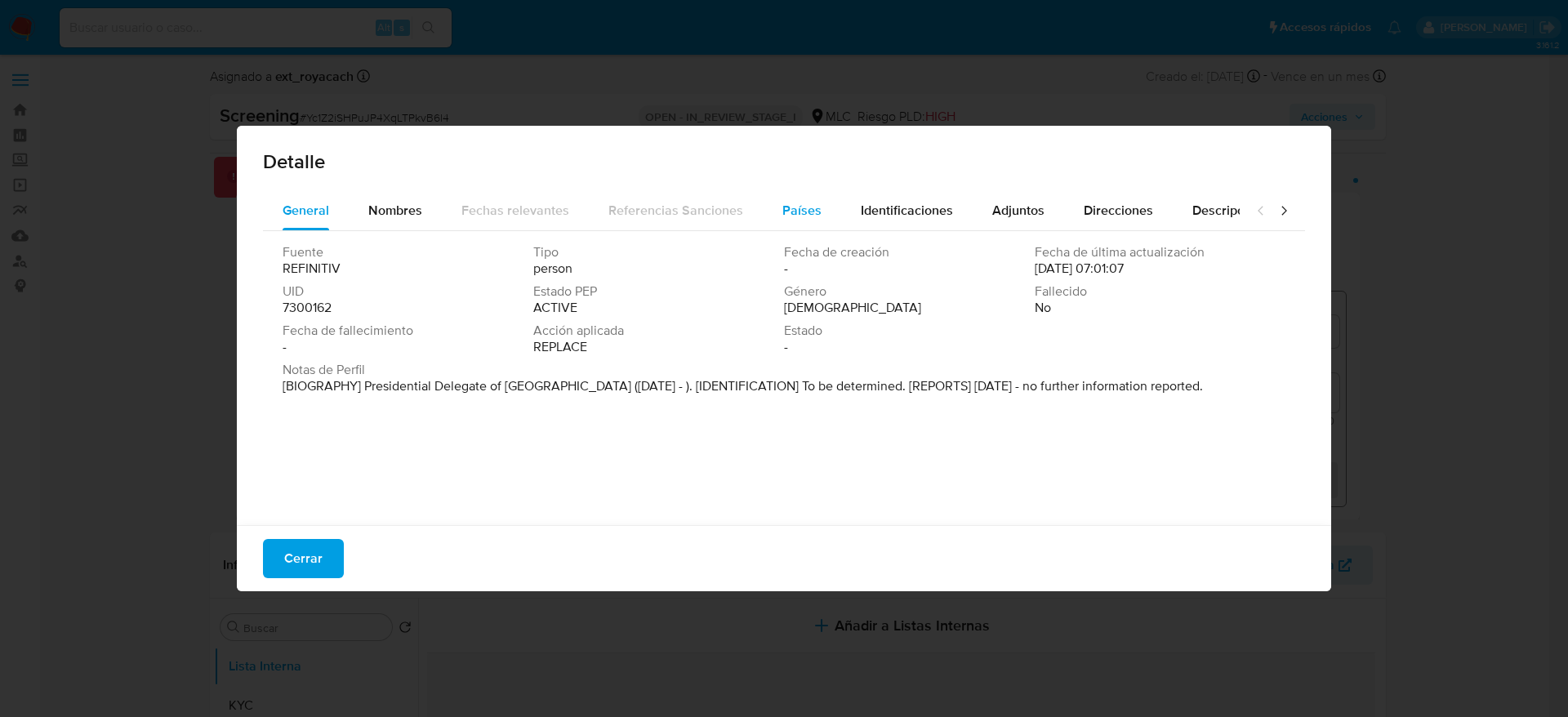
click at [818, 191] on button "Países" at bounding box center [801, 211] width 78 height 40
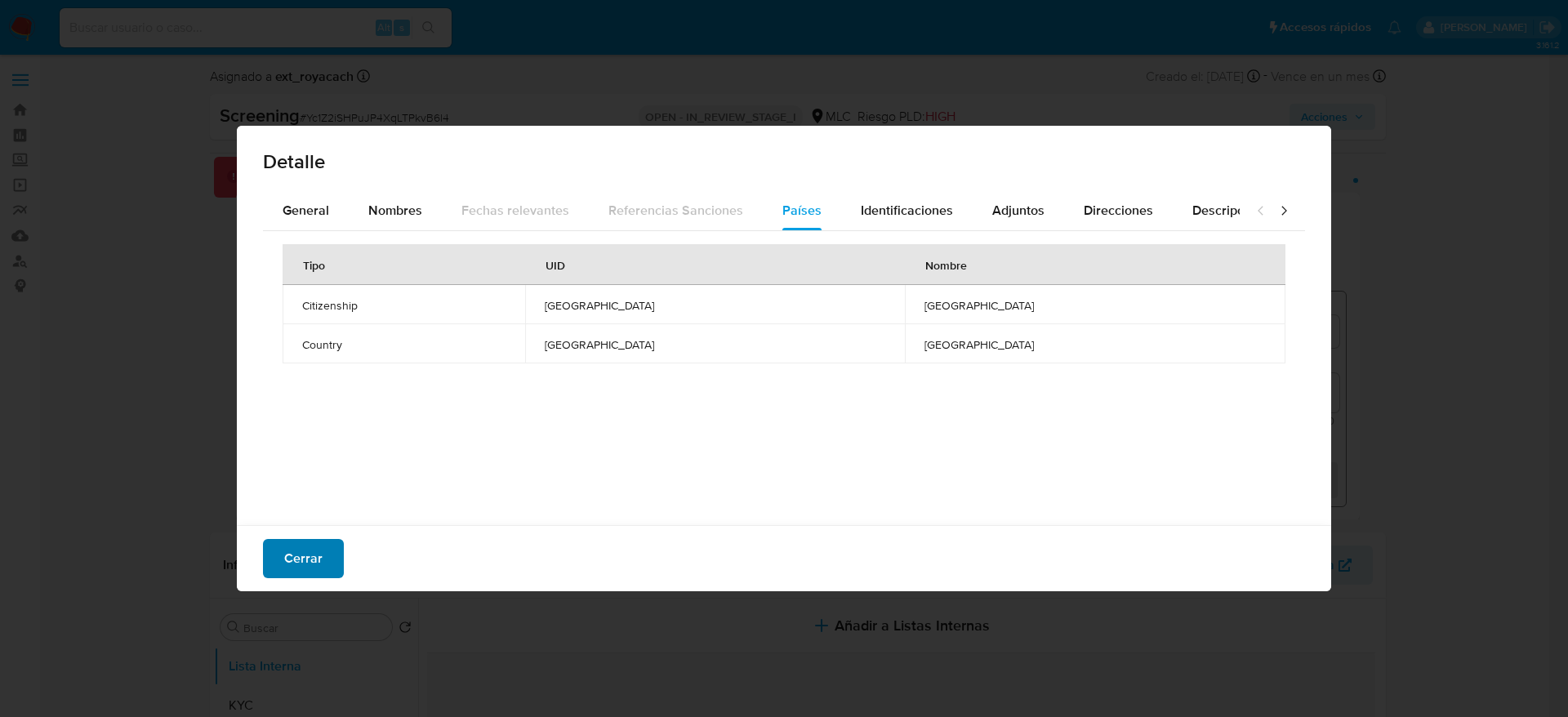
click at [292, 476] on span "Cerrar" at bounding box center [304, 558] width 39 height 36
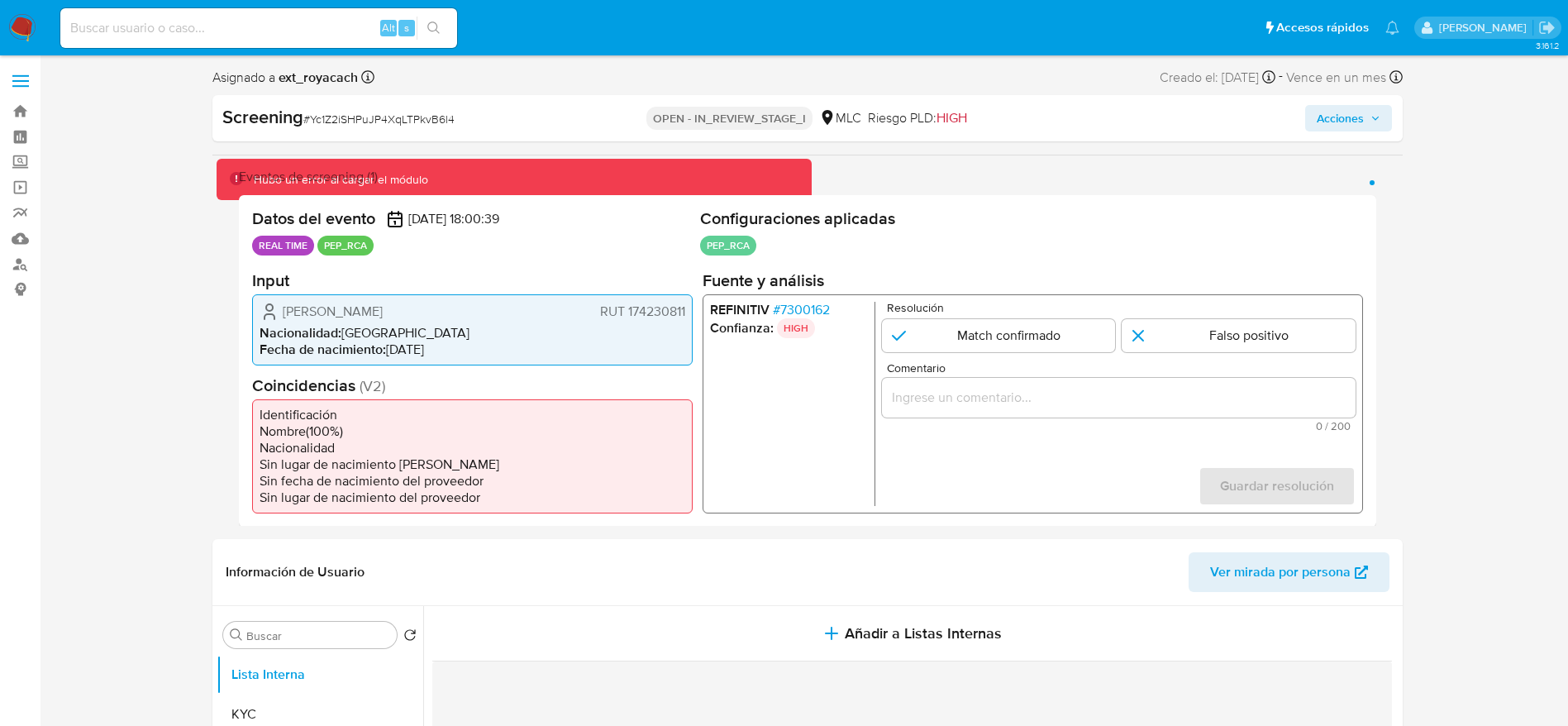
click at [346, 324] on li "Nacionalidad : [DEMOGRAPHIC_DATA]" at bounding box center [472, 332] width 426 height 17
click at [346, 304] on span "[PERSON_NAME]" at bounding box center [333, 310] width 100 height 17
click at [346, 304] on span "Rocío Belén Hizmeri Fernández" at bounding box center [333, 310] width 100 height 17
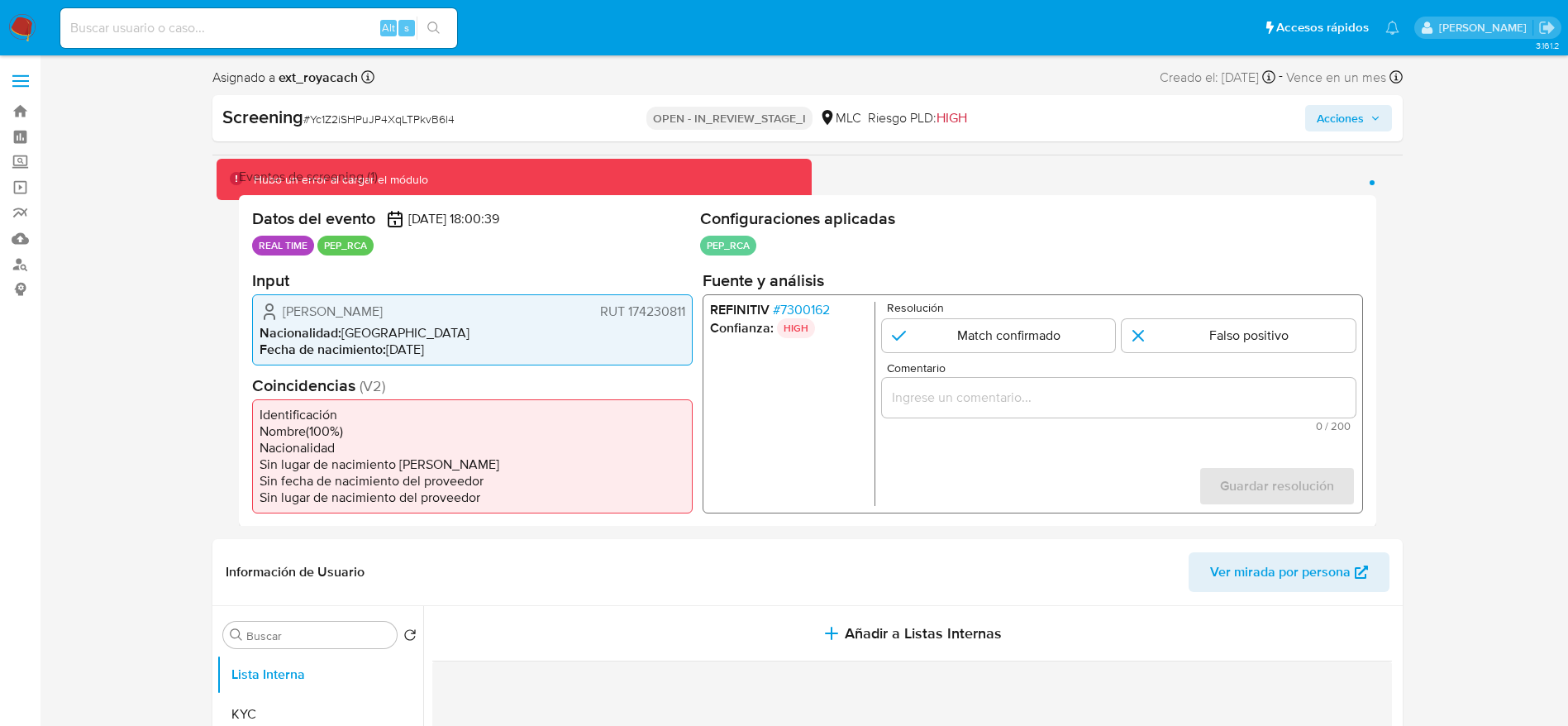
click at [327, 120] on span "# Yc1Z2iSHPuJP4XqLTPkvB6l4" at bounding box center [379, 118] width 152 height 17
copy span "Yc1Z2iSHPuJP4XqLTPkvB6l4"
drag, startPoint x: 282, startPoint y: 309, endPoint x: 686, endPoint y: 320, distance: 404.1
click at [686, 320] on div "Rocío Belén Hizmeri Fernández RUT 174230811 Nacionalidad : Chile Fecha de nacim…" at bounding box center [473, 329] width 440 height 71
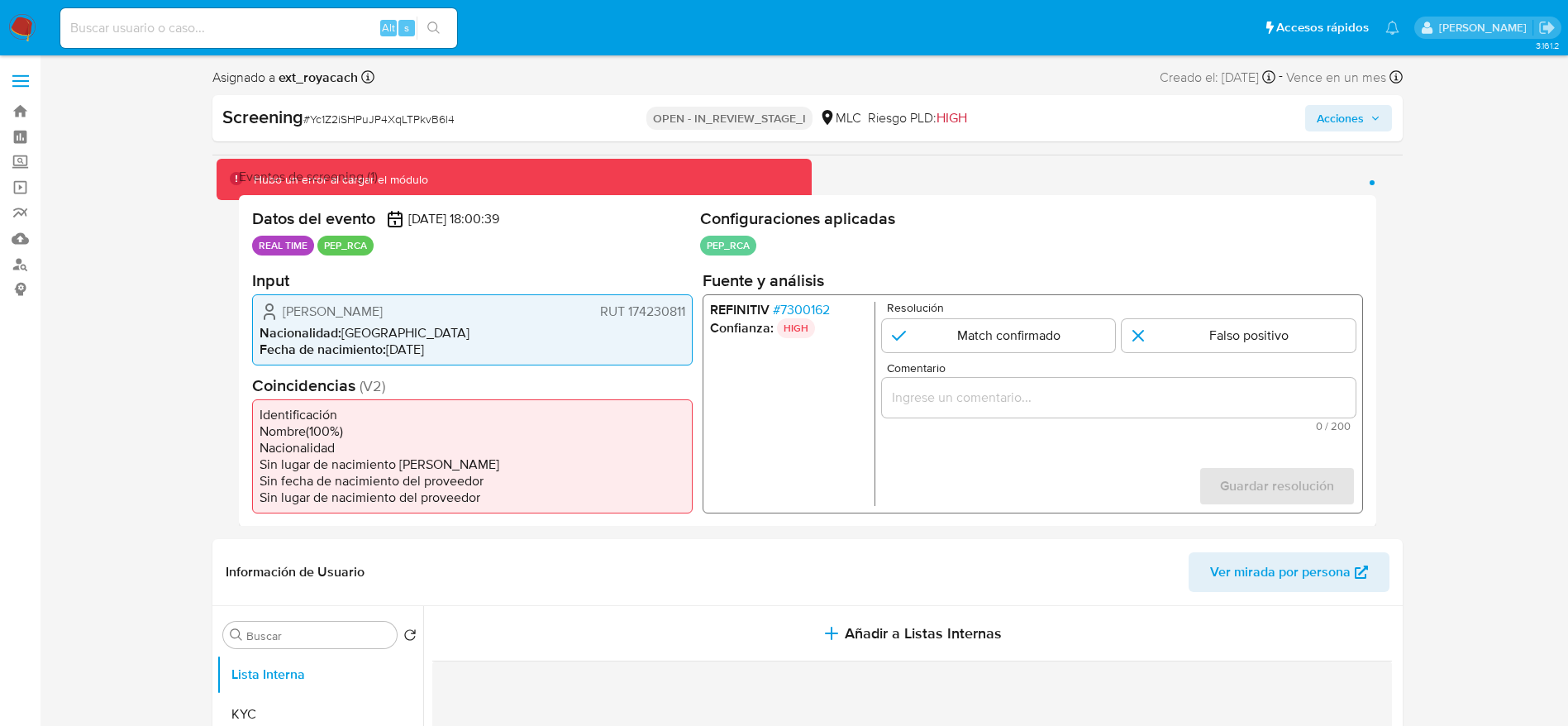
click at [803, 317] on p "HIGH" at bounding box center [795, 327] width 38 height 20
click at [803, 307] on span "# 7300162" at bounding box center [801, 308] width 57 height 17
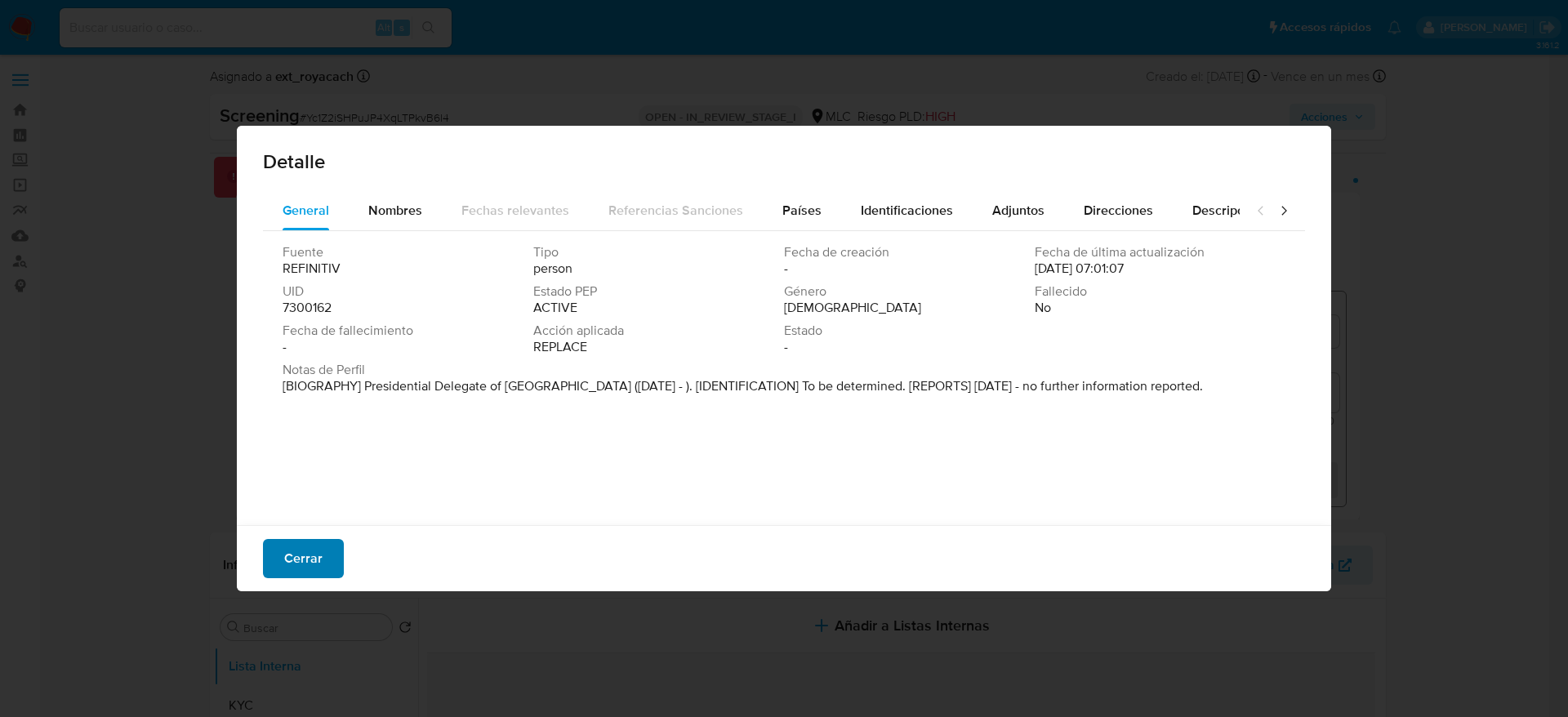
click at [292, 476] on span "Cerrar" at bounding box center [304, 558] width 39 height 36
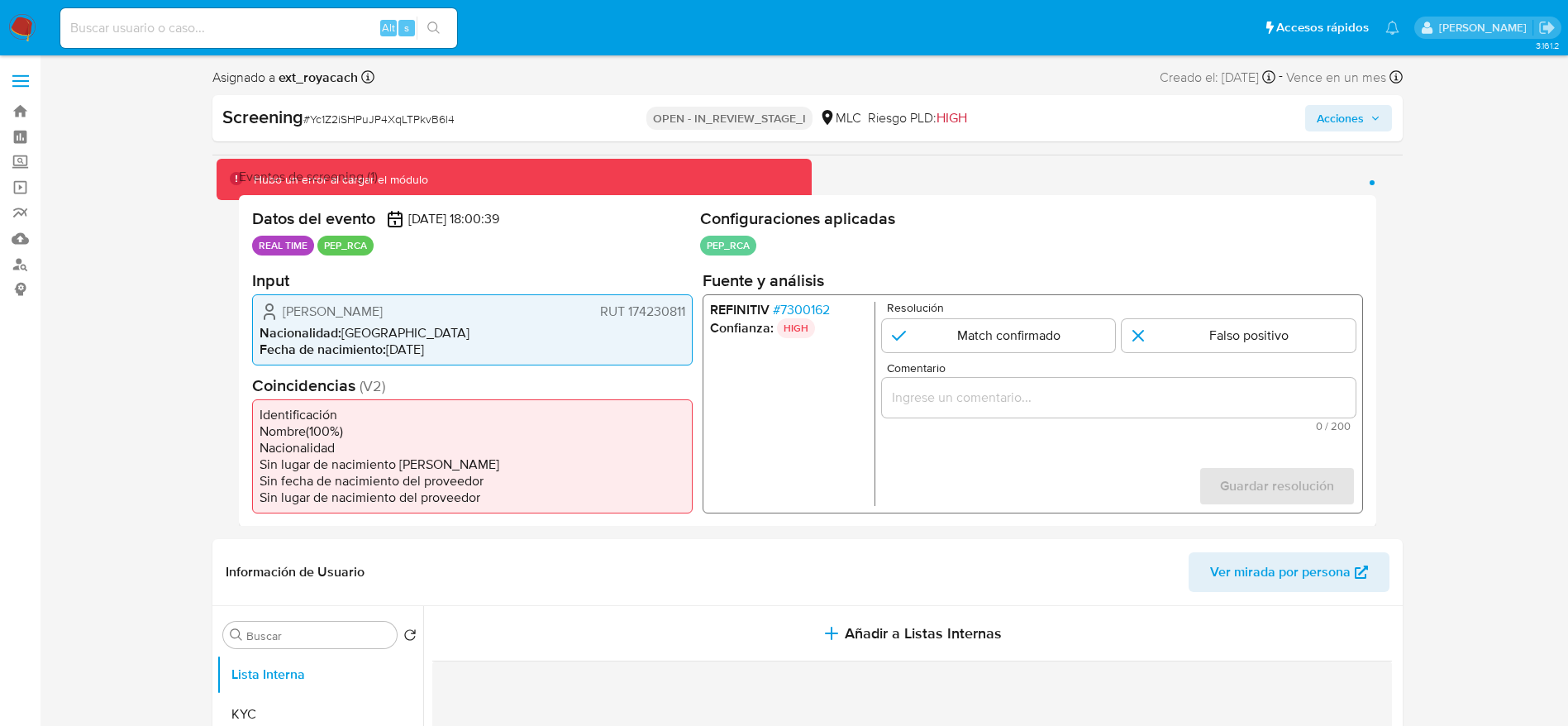
click at [813, 310] on span "# 7300162" at bounding box center [801, 308] width 57 height 17
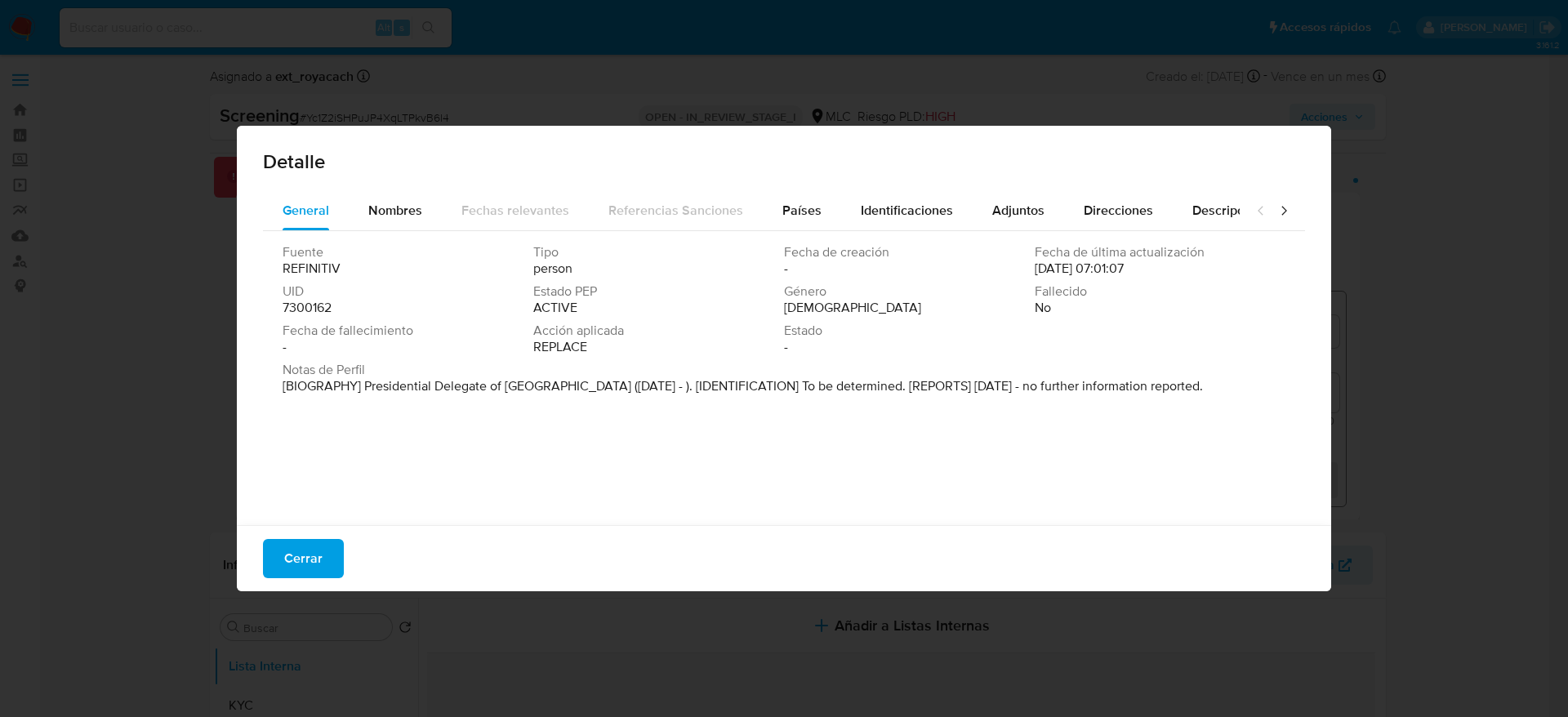
drag, startPoint x: 365, startPoint y: 387, endPoint x: 595, endPoint y: 382, distance: 230.1
click at [595, 382] on p "[BIOGRAPHY] Presidential Delegate of Punilla Province (Mar 2022 - ). [IDENTIFIC…" at bounding box center [742, 386] width 920 height 16
click at [329, 476] on button "Cerrar" at bounding box center [304, 559] width 81 height 40
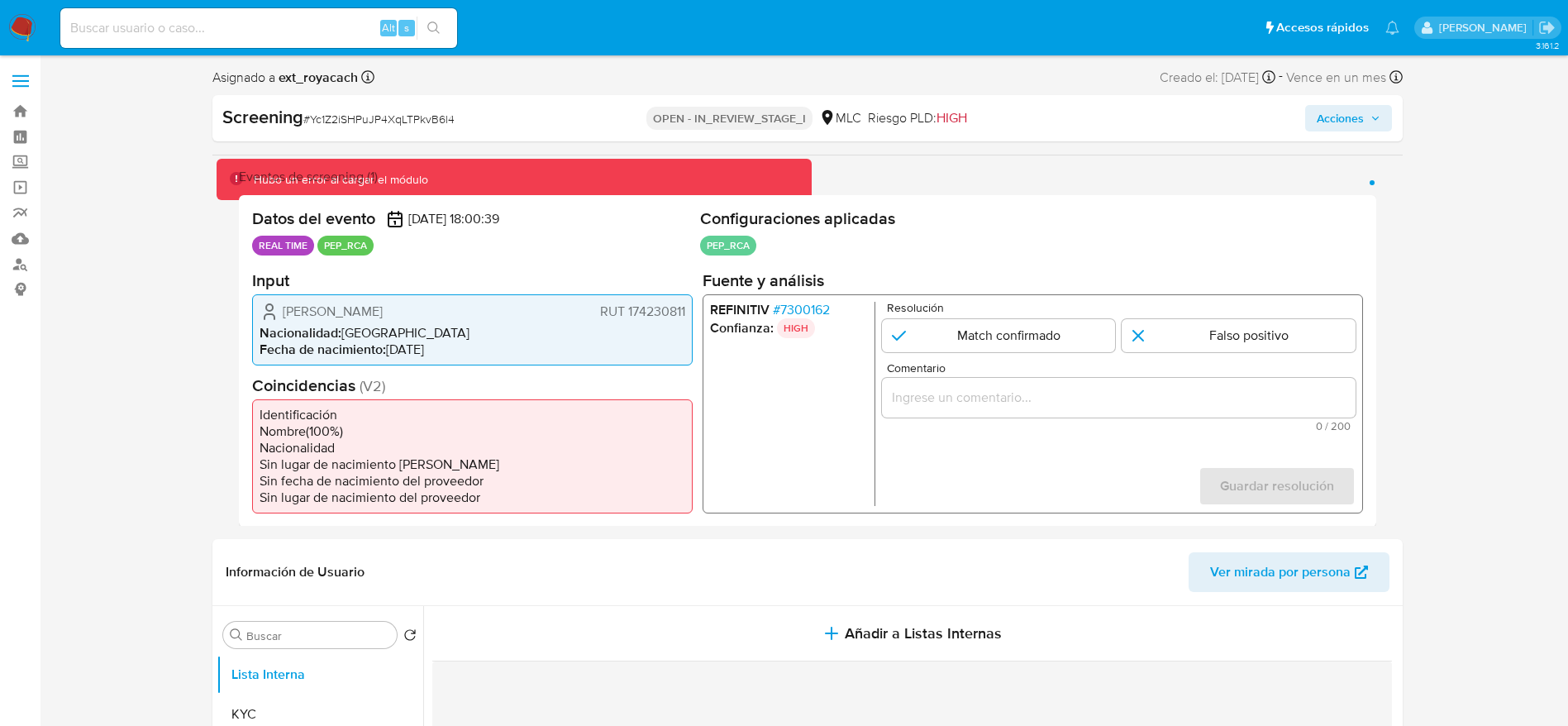
click at [956, 384] on div "1 de 1" at bounding box center [1119, 396] width 474 height 40
click at [954, 413] on div "1 de 1" at bounding box center [1119, 396] width 474 height 40
click at [952, 383] on div "1 de 1" at bounding box center [1119, 396] width 474 height 40
click at [952, 392] on input "Comentario" at bounding box center [1119, 396] width 474 height 22
paste input "Caso generado sobre el usuario [PERSON_NAME]. El titular de la cuenta se desemp…"
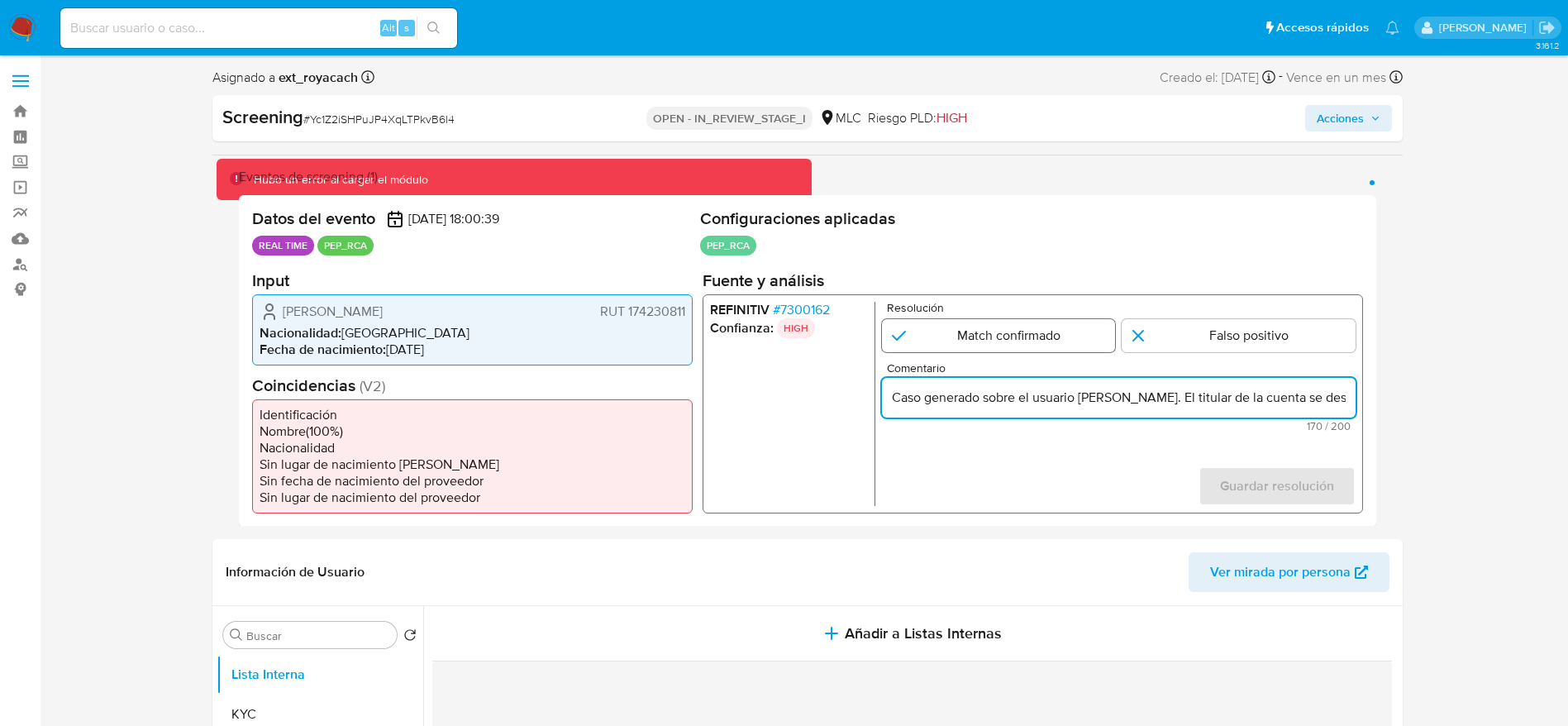
scroll to position [0, 569]
type input "Caso generado sobre el usuario Rocío Belén Hizmeri Fernández. El titular de la …"
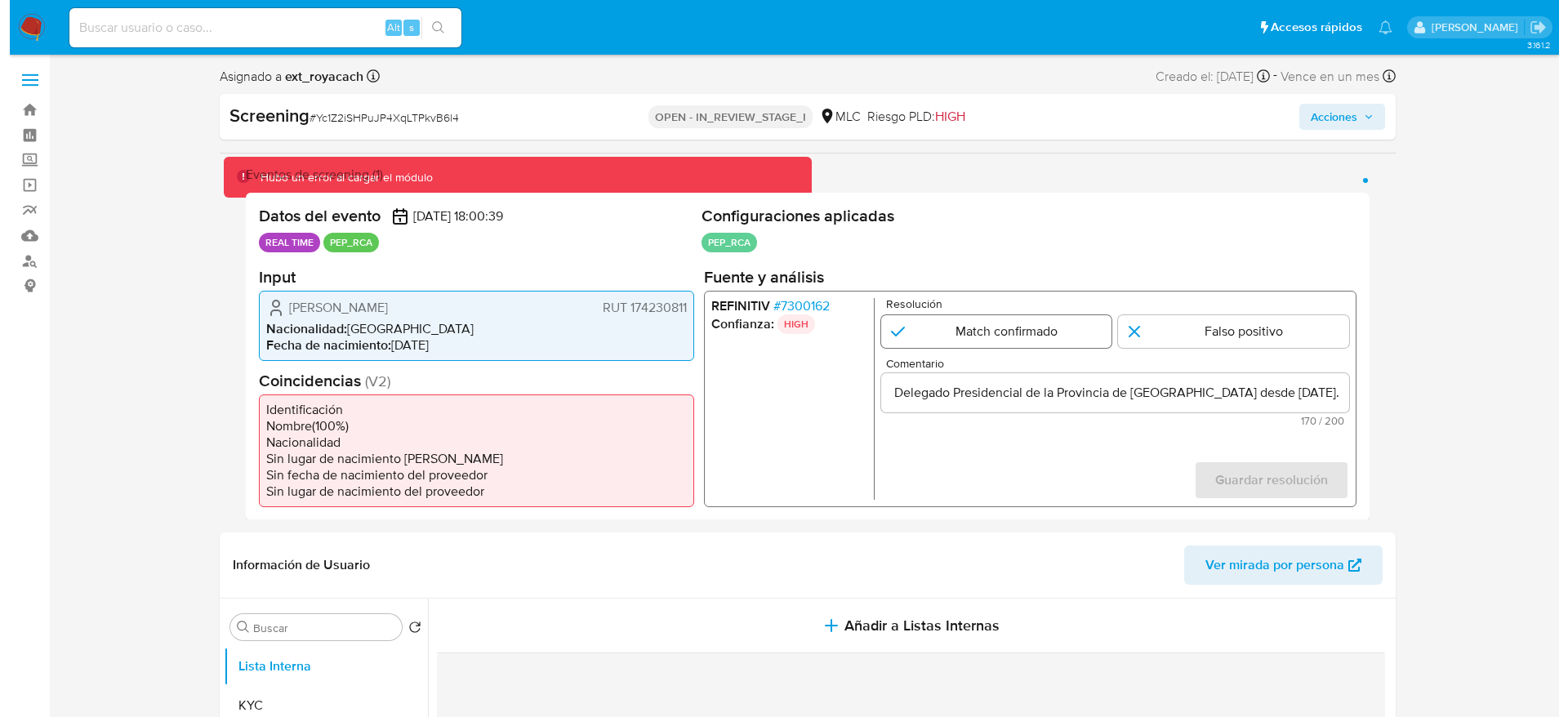
scroll to position [0, 0]
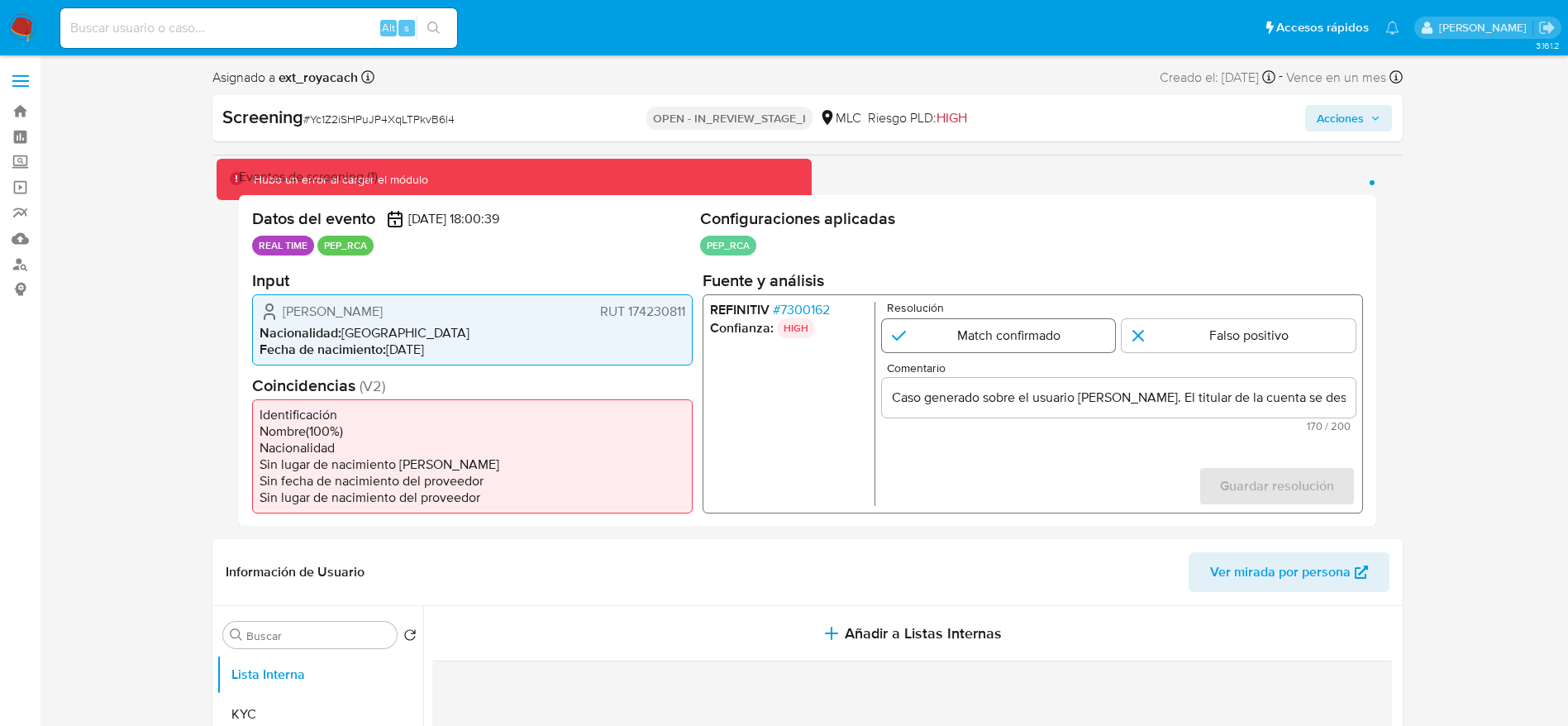
click at [952, 340] on input "1 de 1" at bounding box center [998, 335] width 234 height 33
radio input "true"
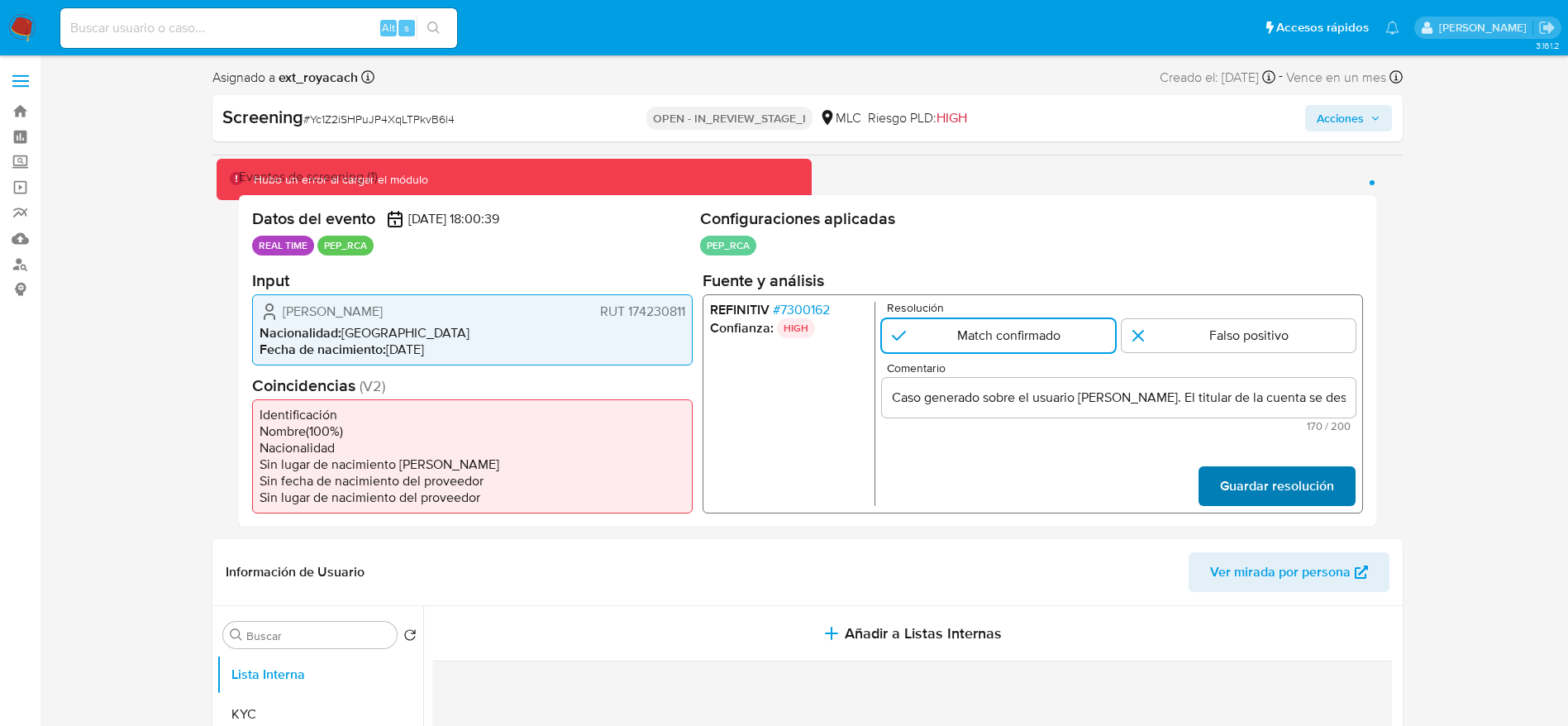
click at [1057, 482] on span "Guardar resolución" at bounding box center [1276, 484] width 115 height 36
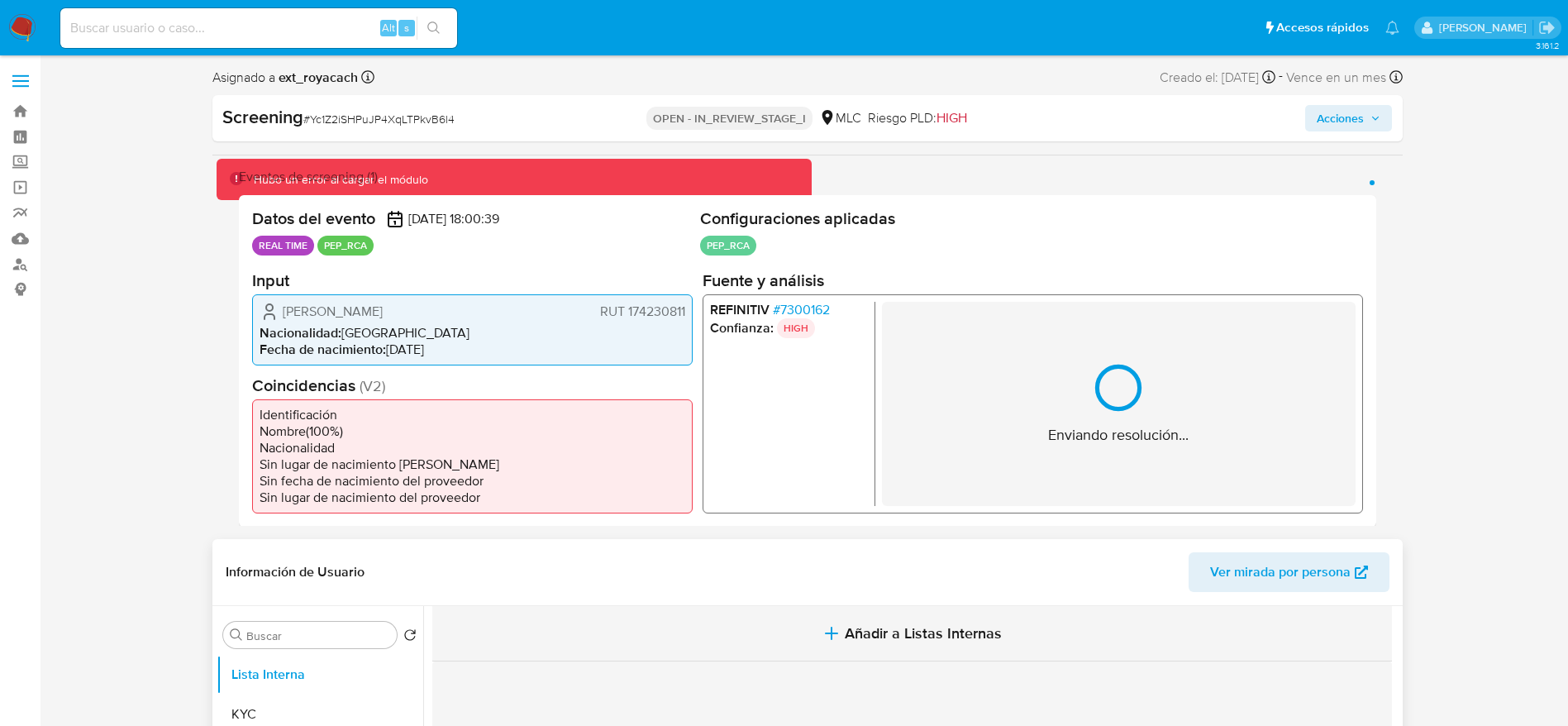
drag, startPoint x: 1041, startPoint y: 595, endPoint x: 1041, endPoint y: 610, distance: 15.0
click at [1041, 482] on div "Información de Usuario Ver mirada por persona" at bounding box center [807, 572] width 1190 height 67
click at [1043, 482] on button "Añadir a Listas Internas" at bounding box center [912, 633] width 960 height 56
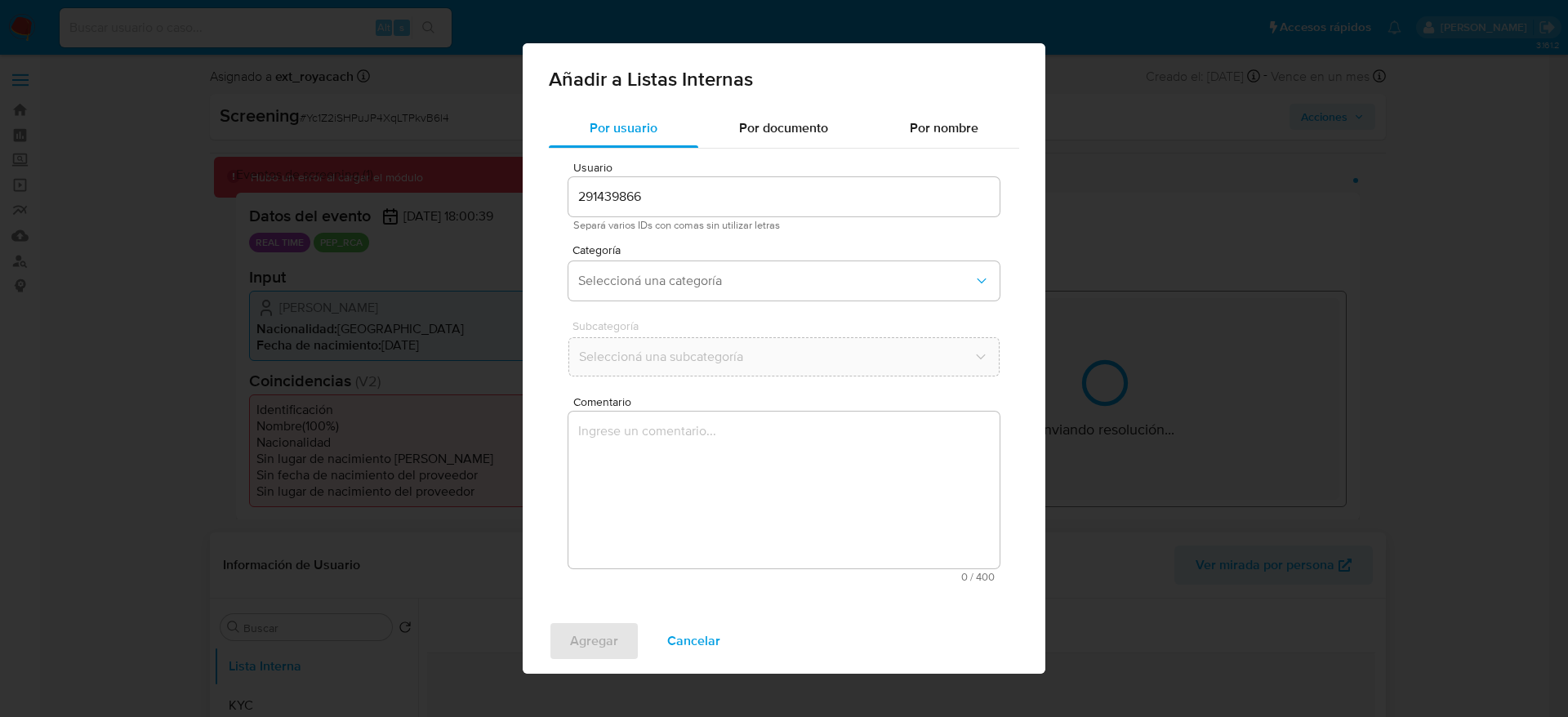
click at [837, 444] on textarea "Comentario" at bounding box center [784, 490] width 431 height 157
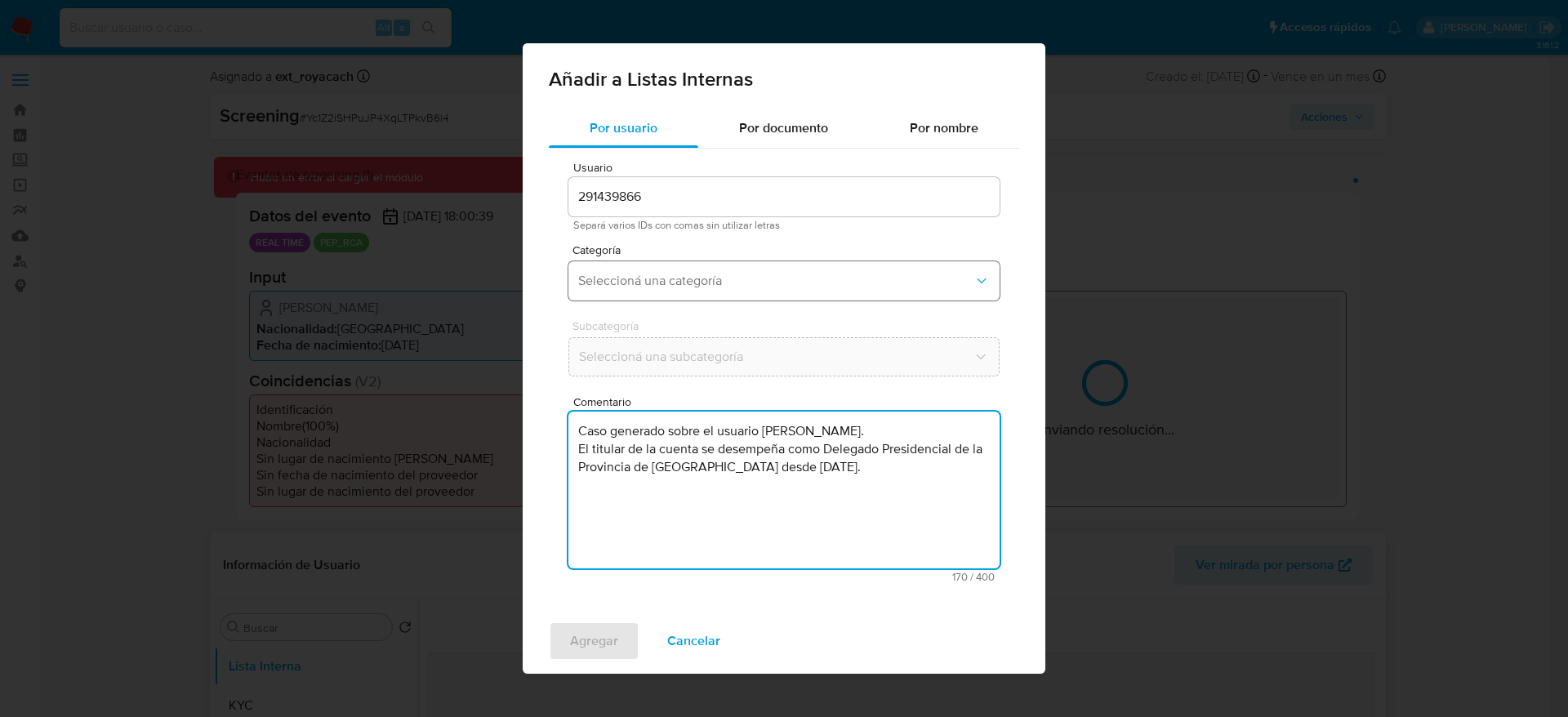
type textarea "Caso generado sobre el usuario Rocío Belén Hizmeri Fernández. El titular de la …"
click at [693, 281] on span "Seleccioná una categoría" at bounding box center [775, 280] width 395 height 16
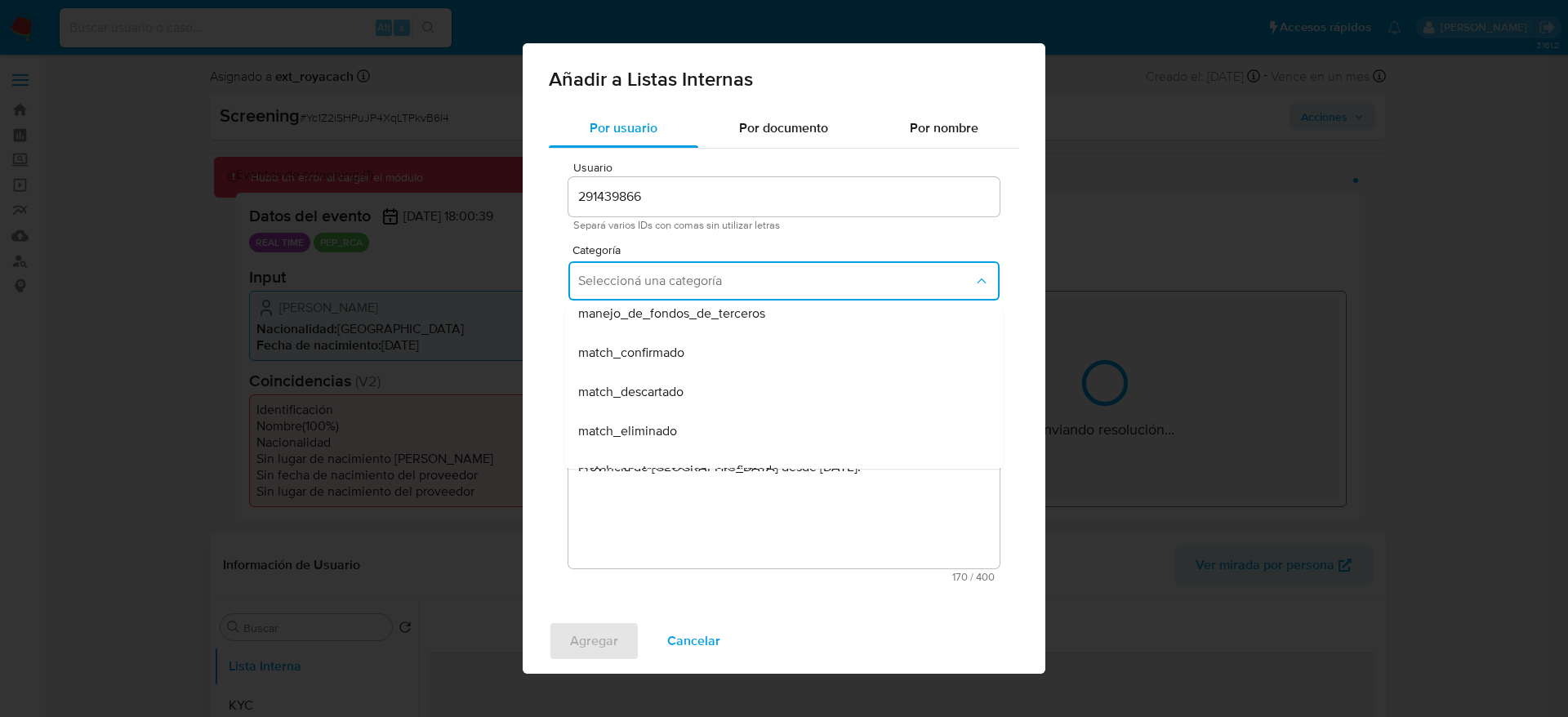
scroll to position [123, 0]
click at [692, 324] on div "match_confirmado" at bounding box center [779, 320] width 402 height 40
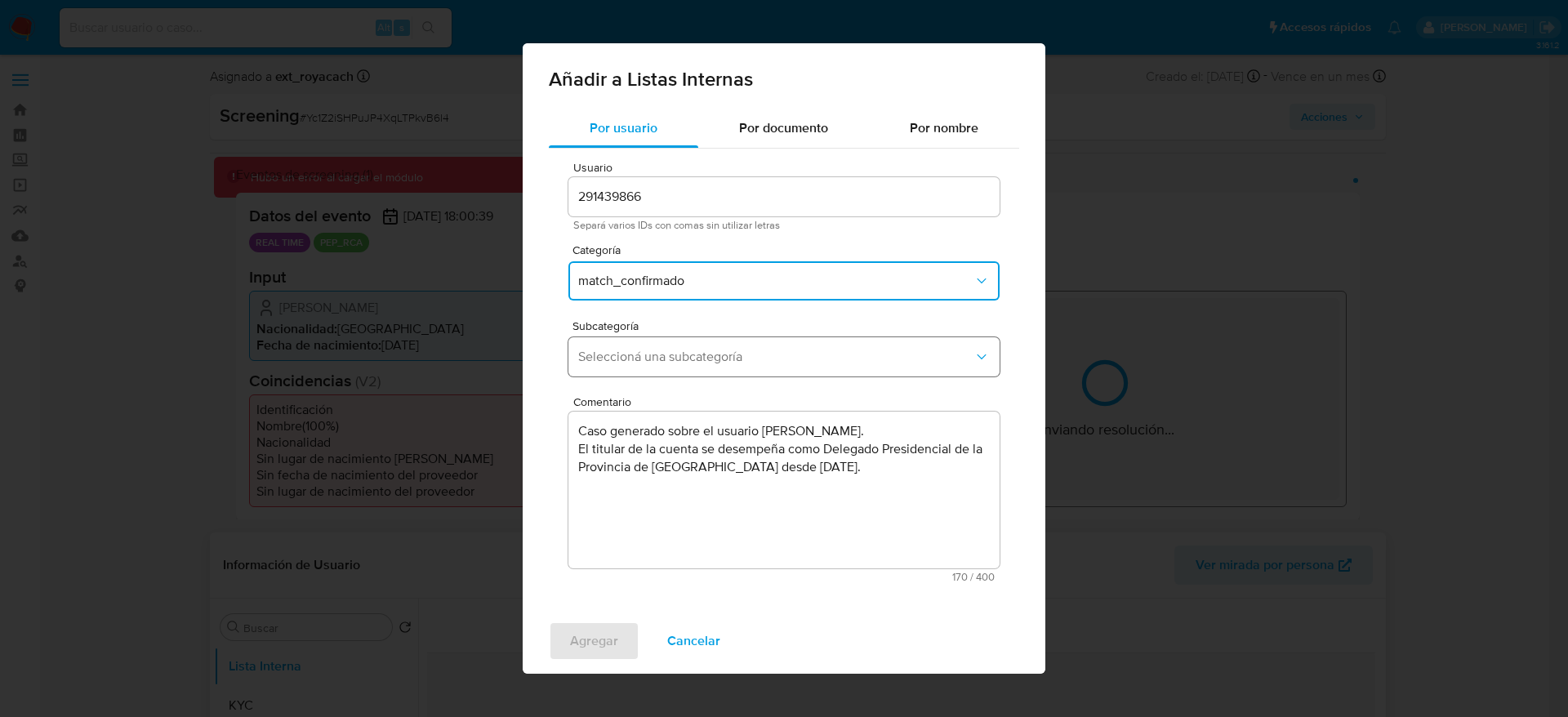
click at [690, 358] on span "Seleccioná una subcategoría" at bounding box center [775, 357] width 395 height 16
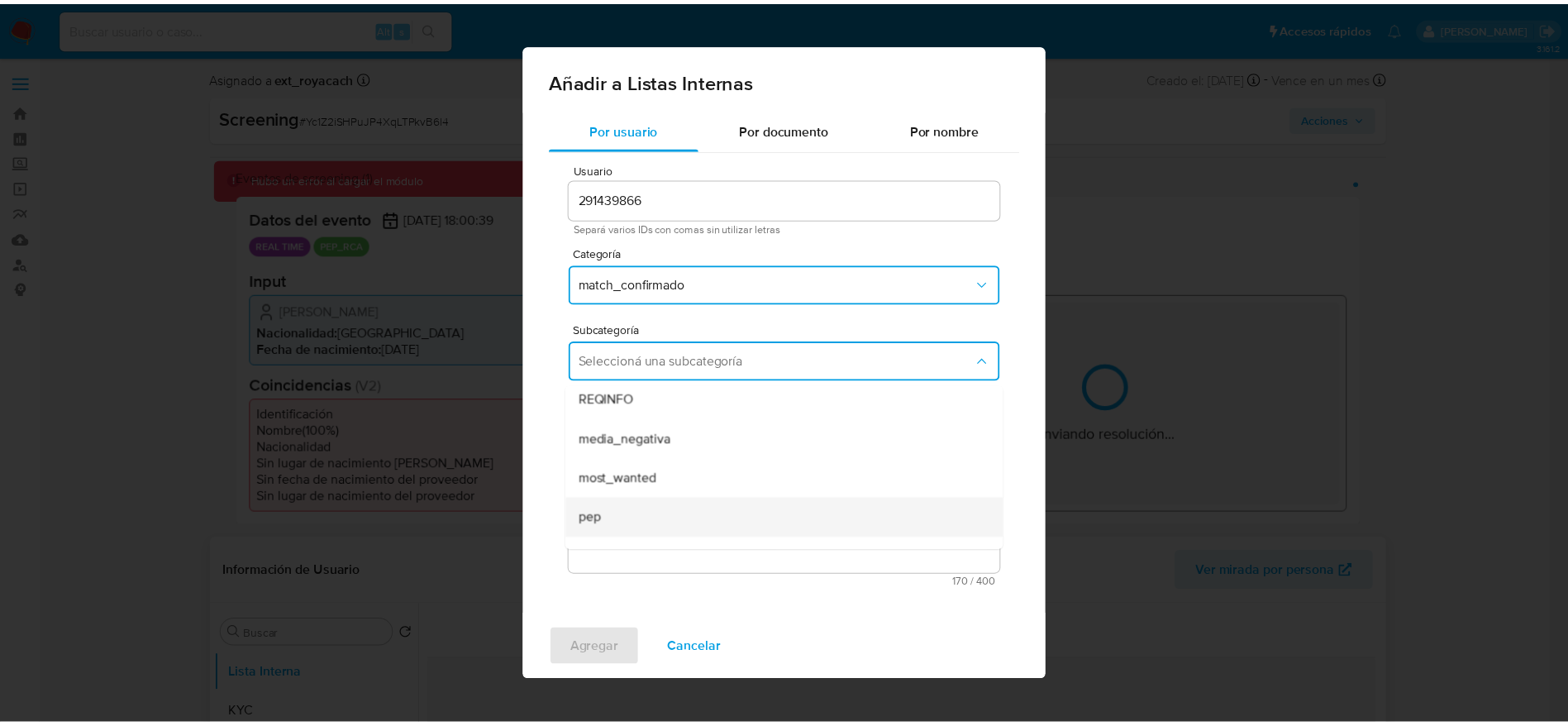
scroll to position [113, 0]
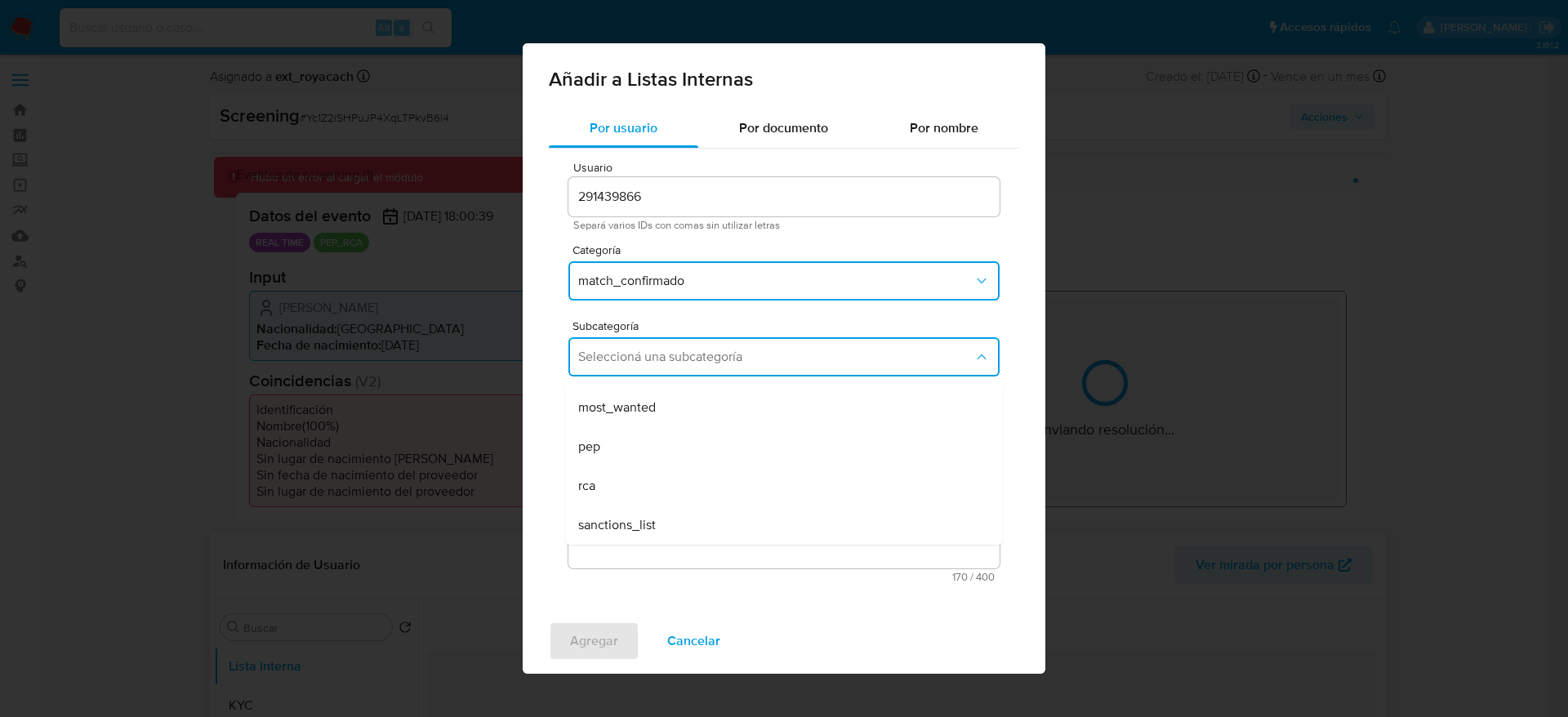
click at [654, 430] on div "pep" at bounding box center [779, 446] width 402 height 40
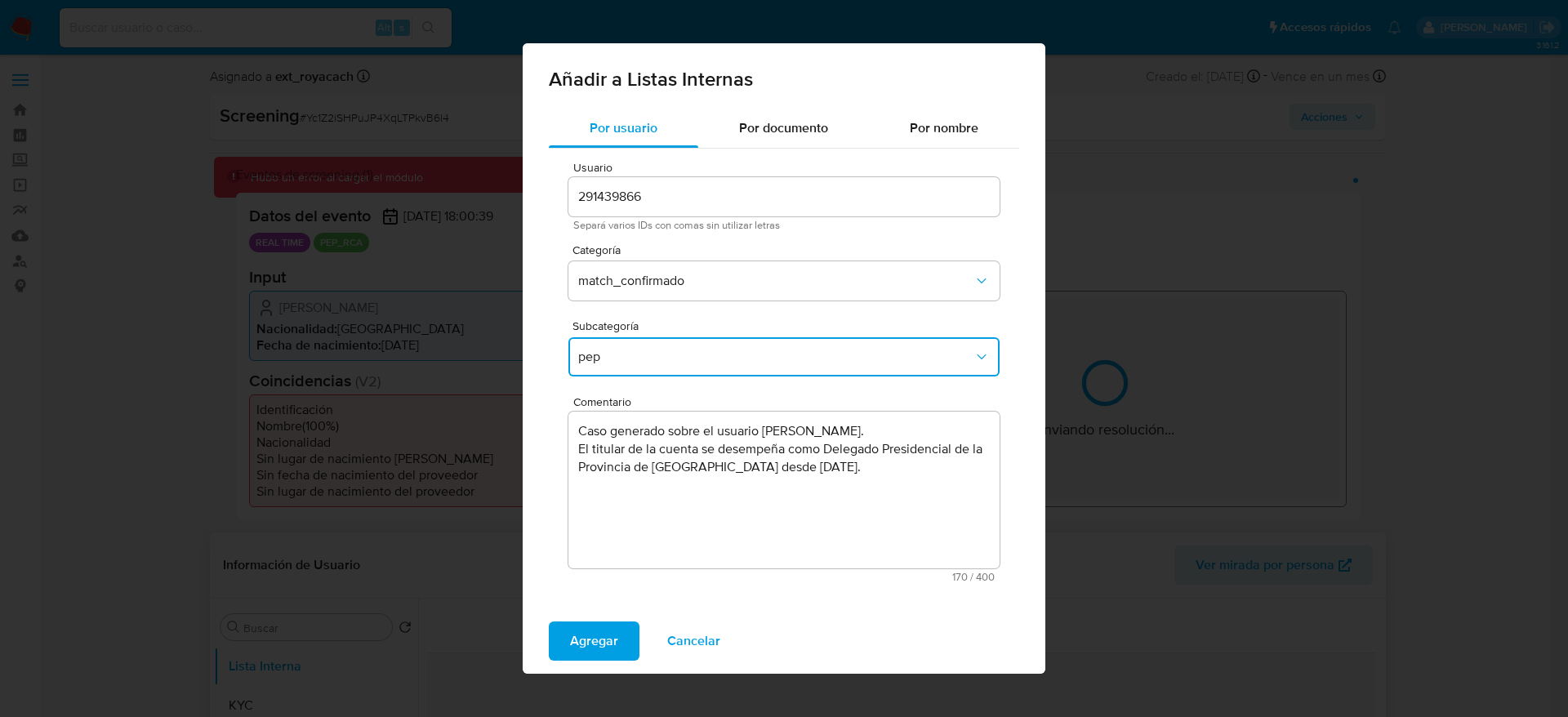
click at [608, 476] on div "Agregar Cancelar" at bounding box center [784, 641] width 523 height 66
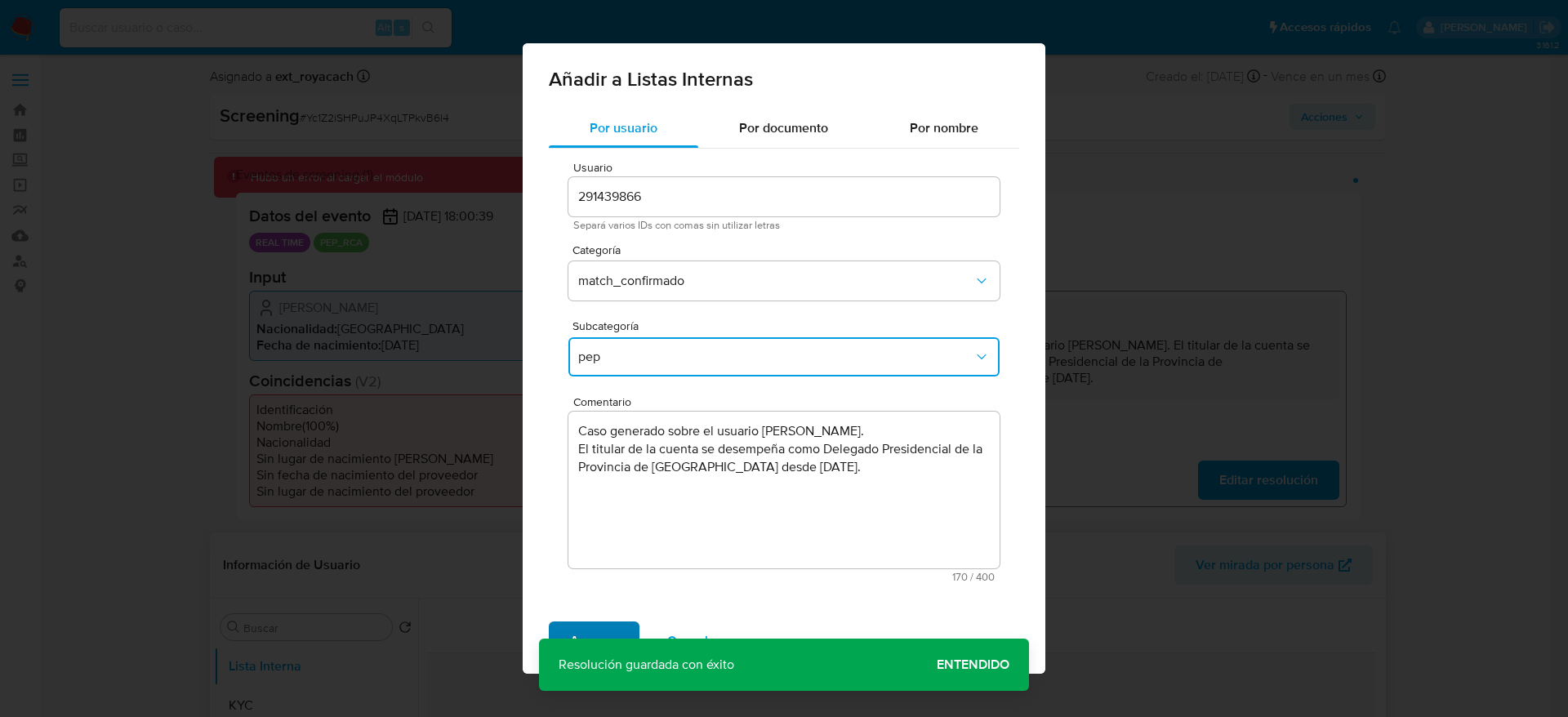
click at [604, 476] on span "Agregar" at bounding box center [595, 641] width 48 height 36
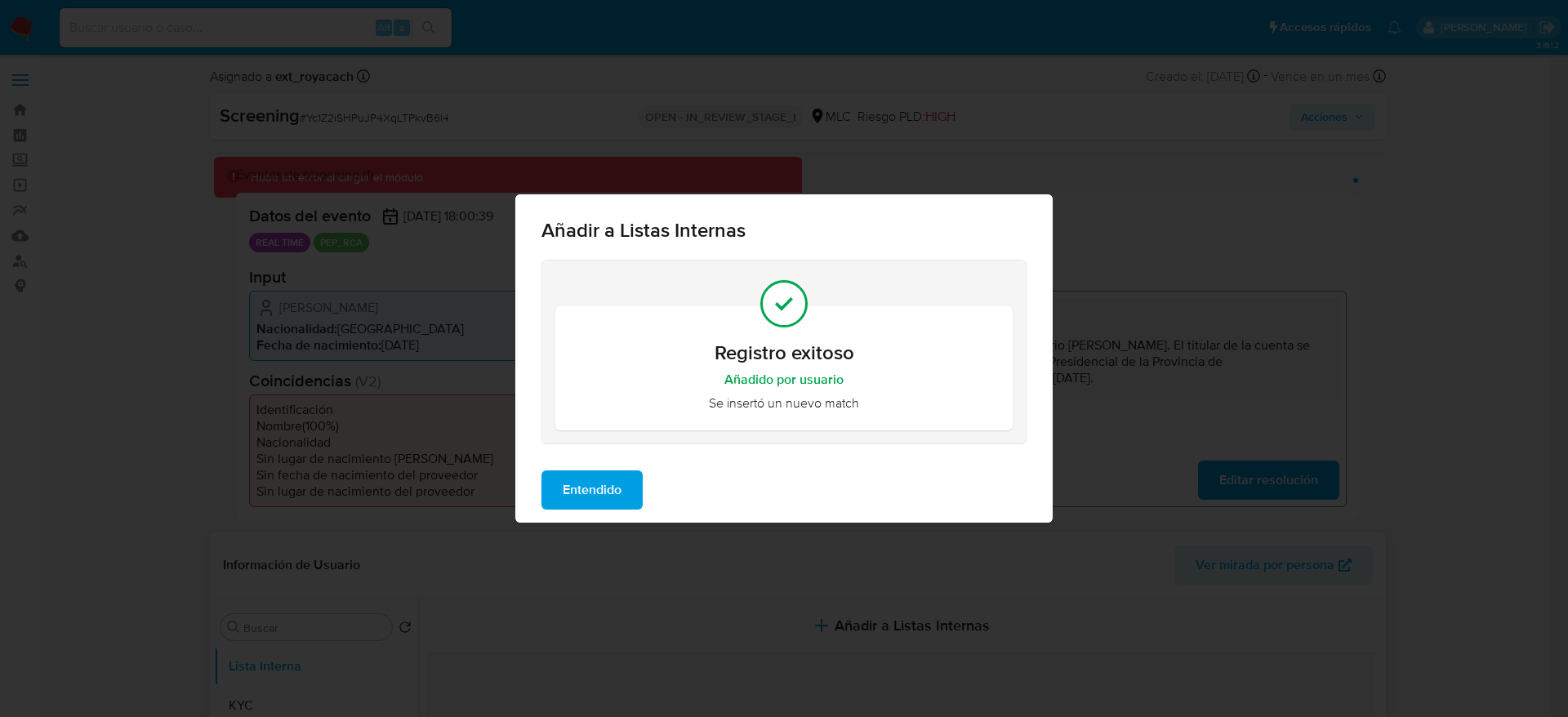
click at [609, 476] on span "Entendido" at bounding box center [592, 489] width 59 height 36
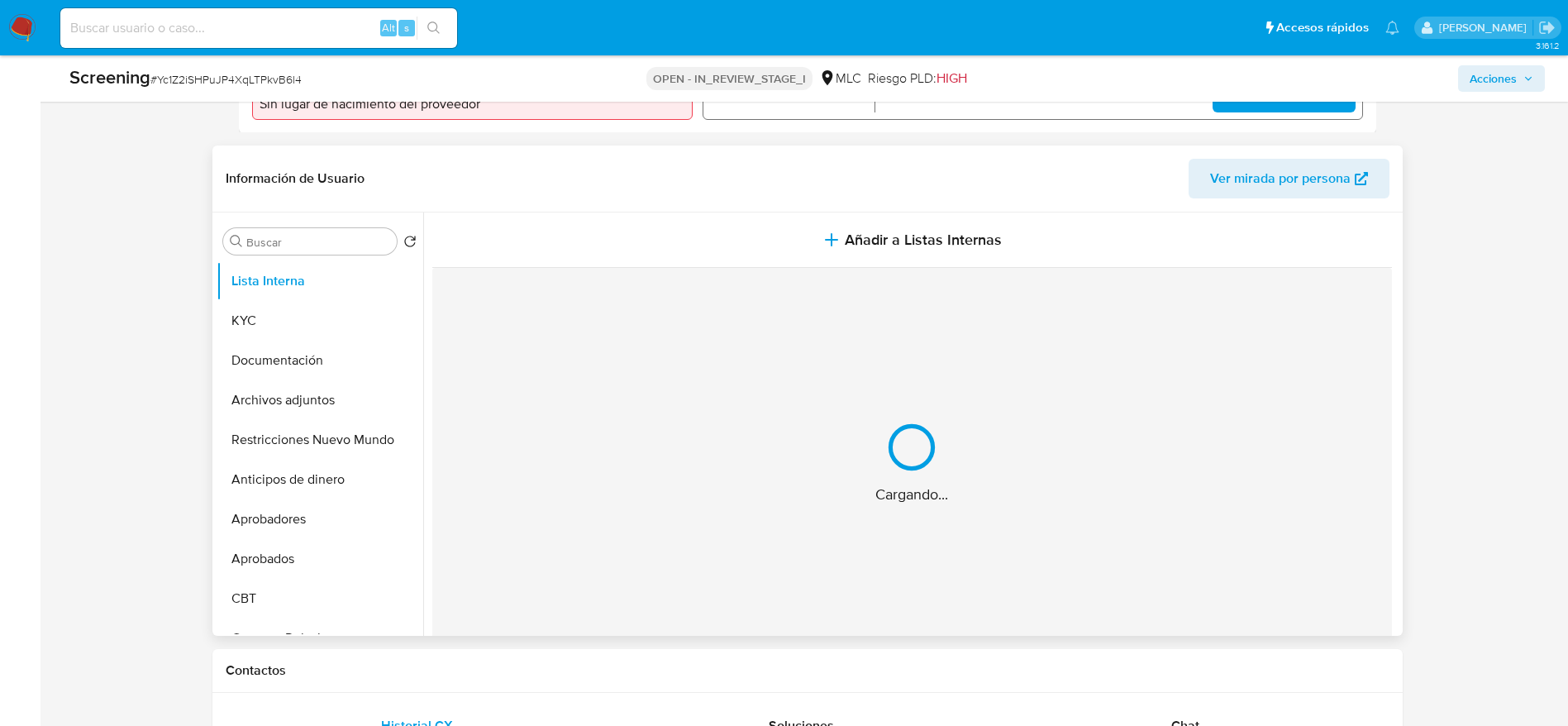
scroll to position [372, 0]
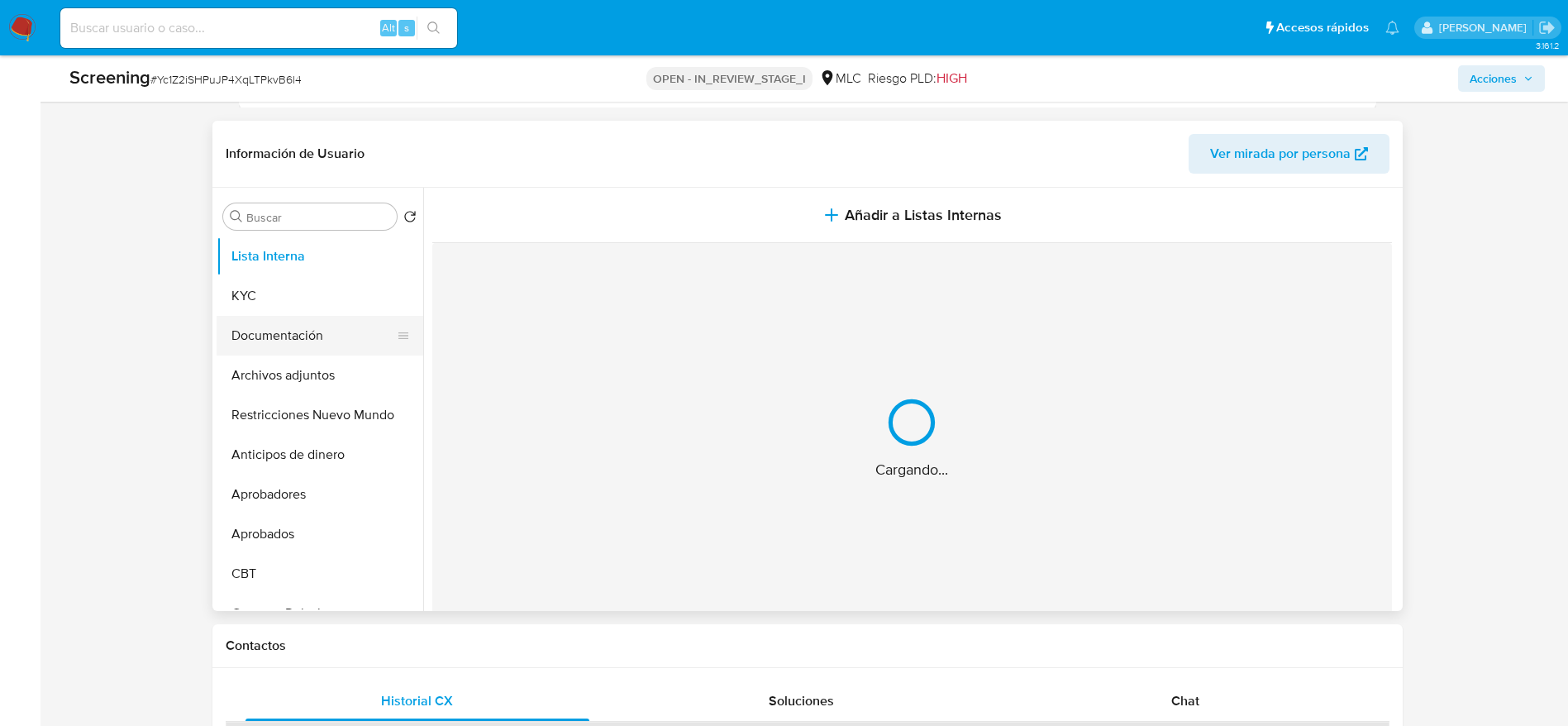
click at [292, 343] on button "Documentación" at bounding box center [313, 336] width 194 height 40
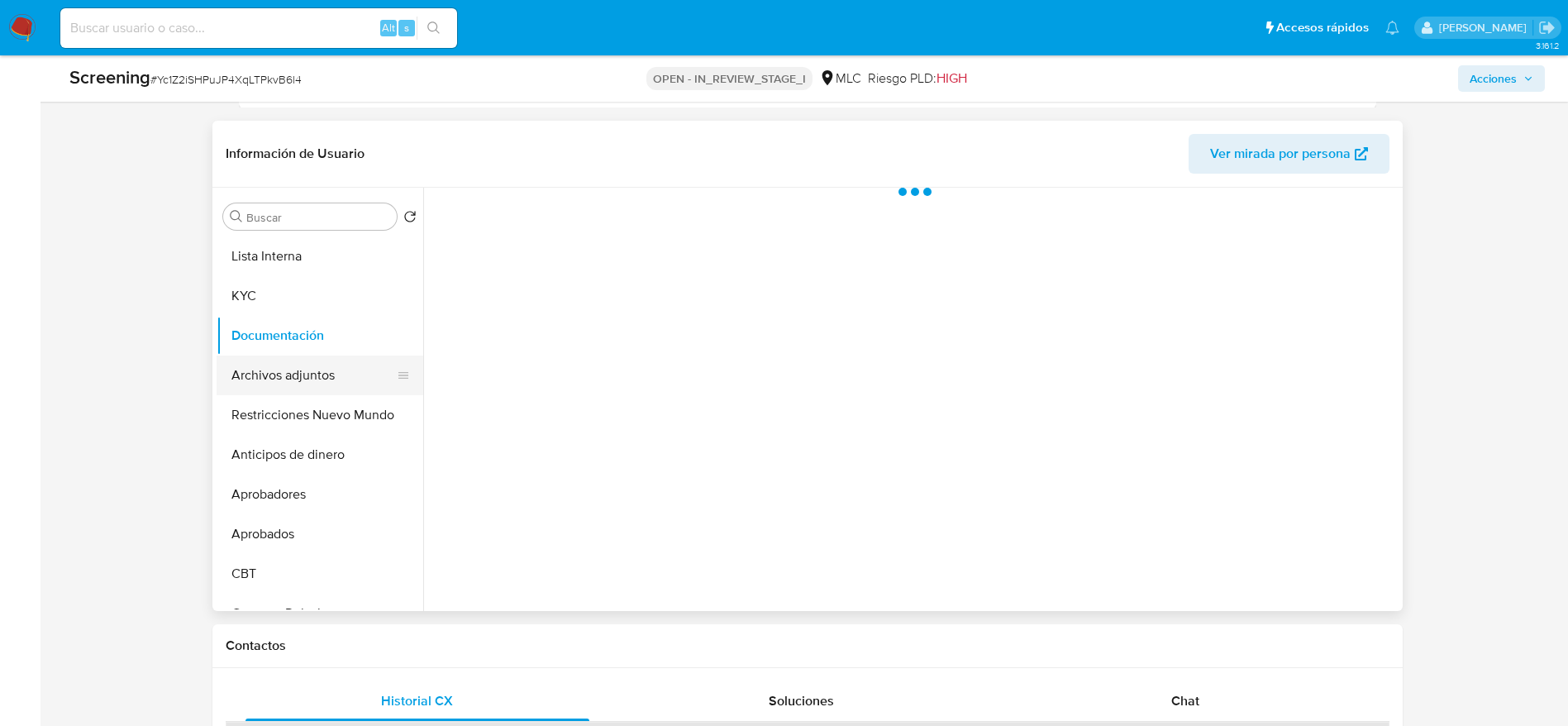
click at [294, 380] on button "Archivos adjuntos" at bounding box center [313, 375] width 194 height 40
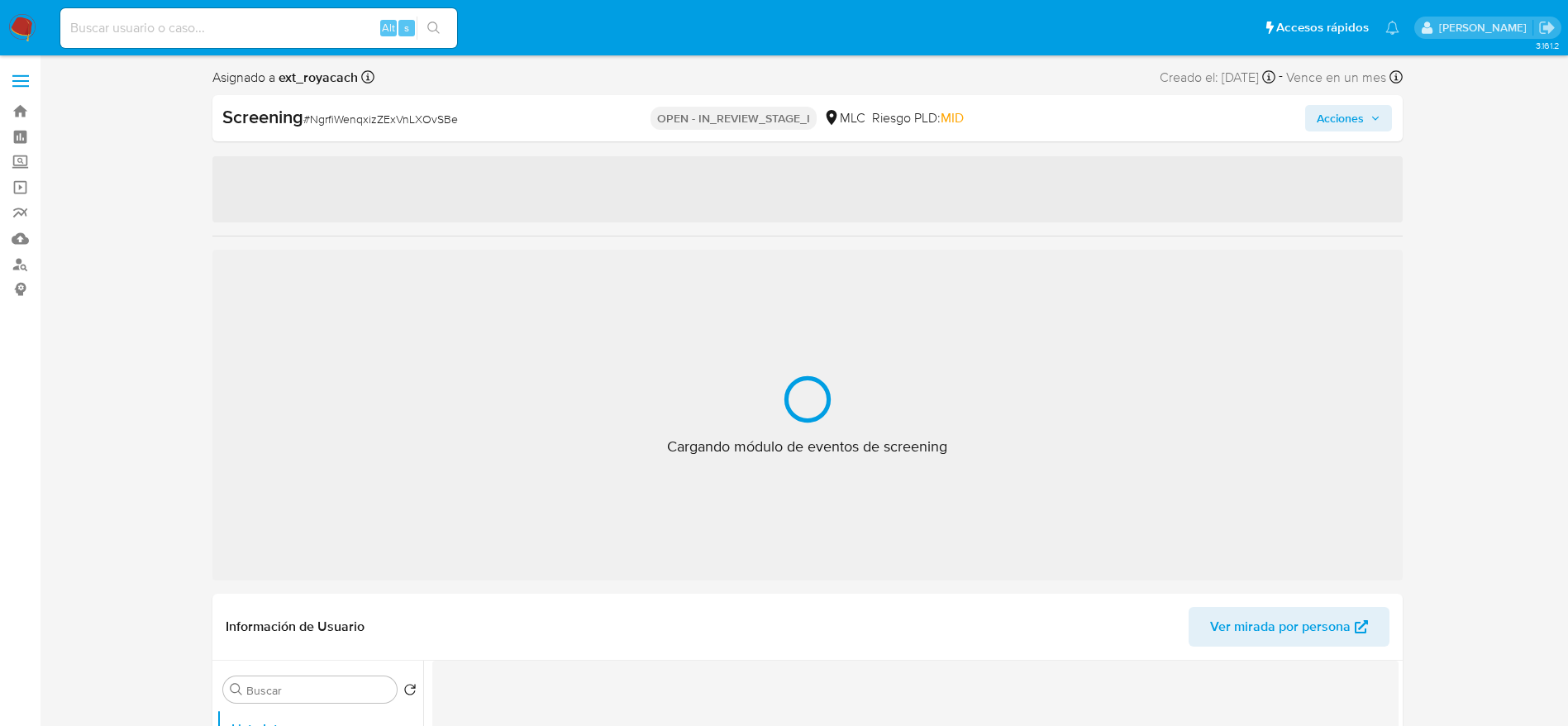
select select "10"
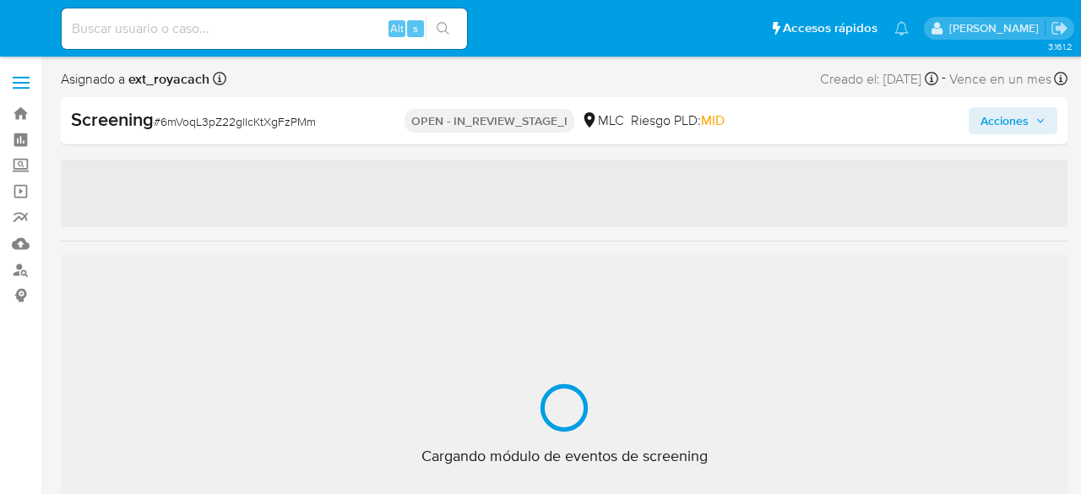
select select "10"
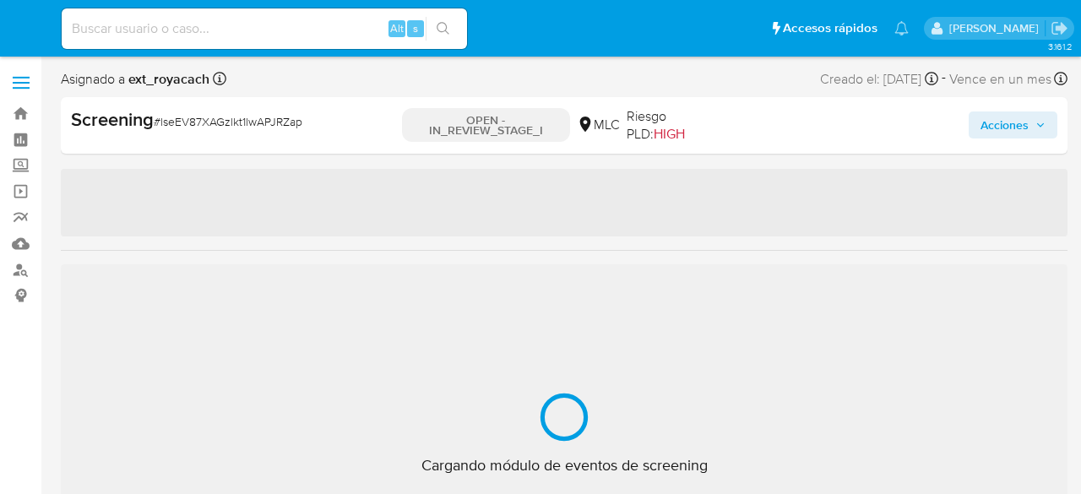
select select "10"
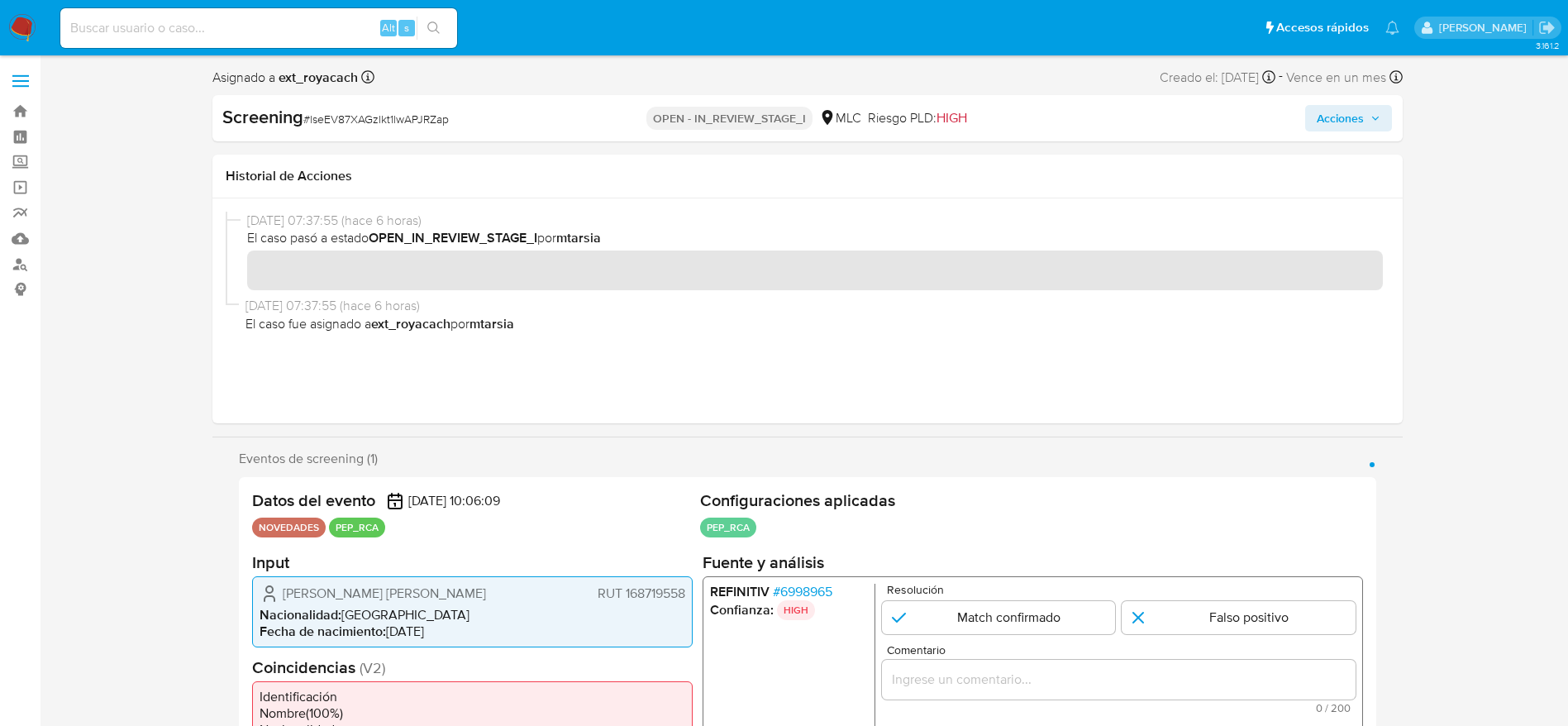
click at [826, 482] on span "# 6998965" at bounding box center [802, 591] width 60 height 17
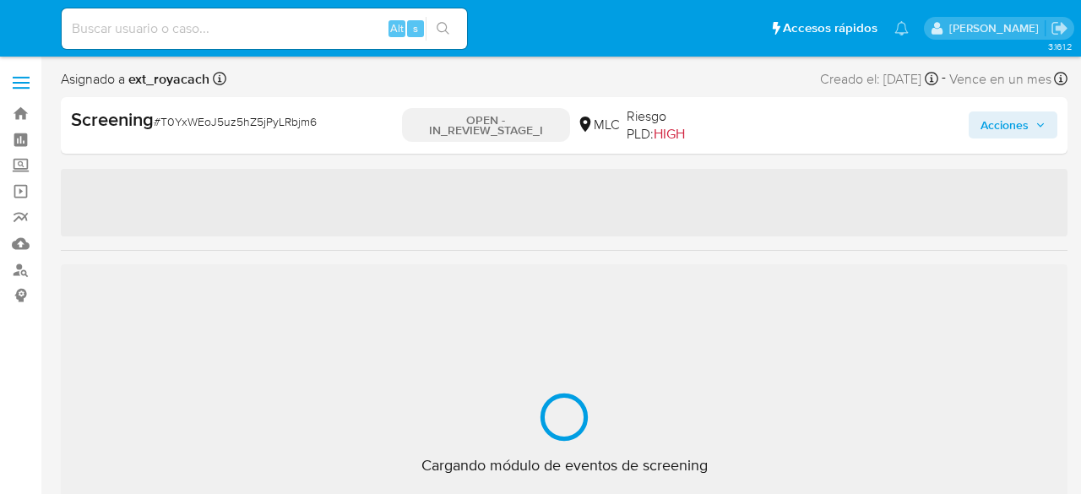
select select "10"
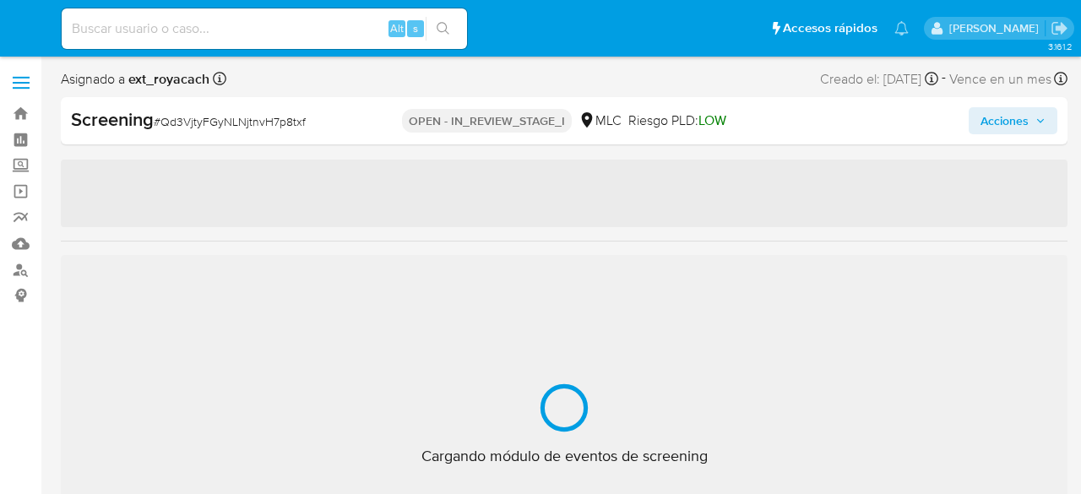
select select "10"
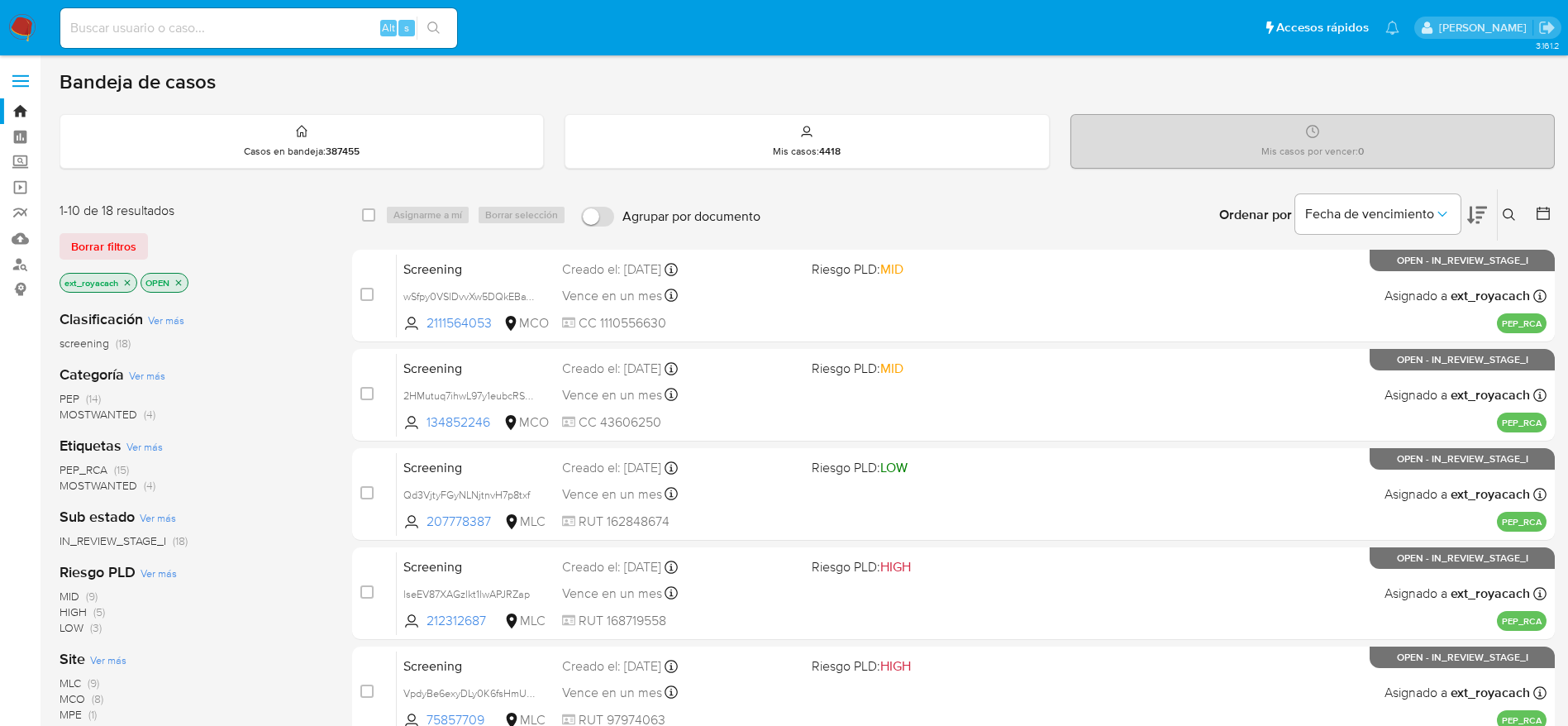
click at [87, 403] on span "(14)" at bounding box center [93, 398] width 15 height 17
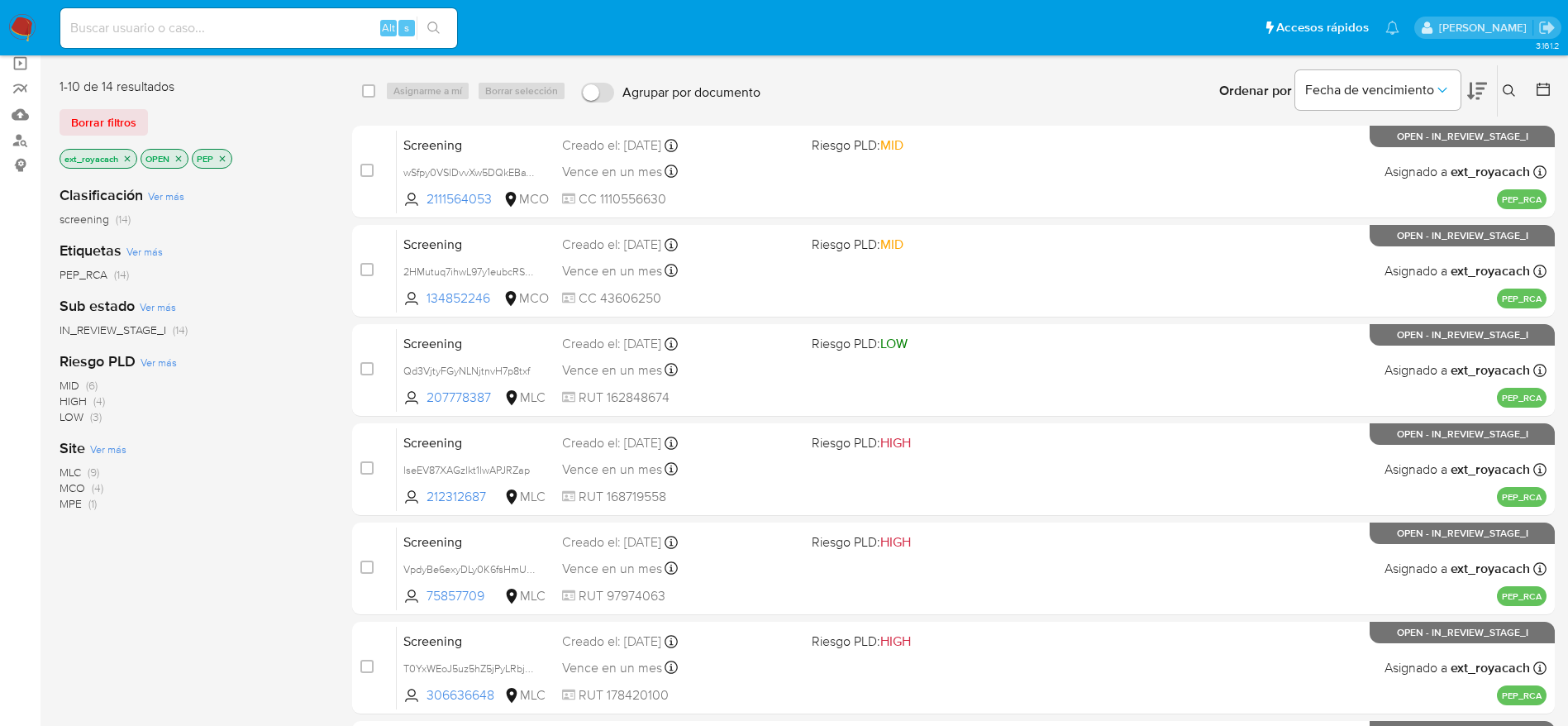
click at [72, 474] on span "MLC" at bounding box center [70, 472] width 22 height 17
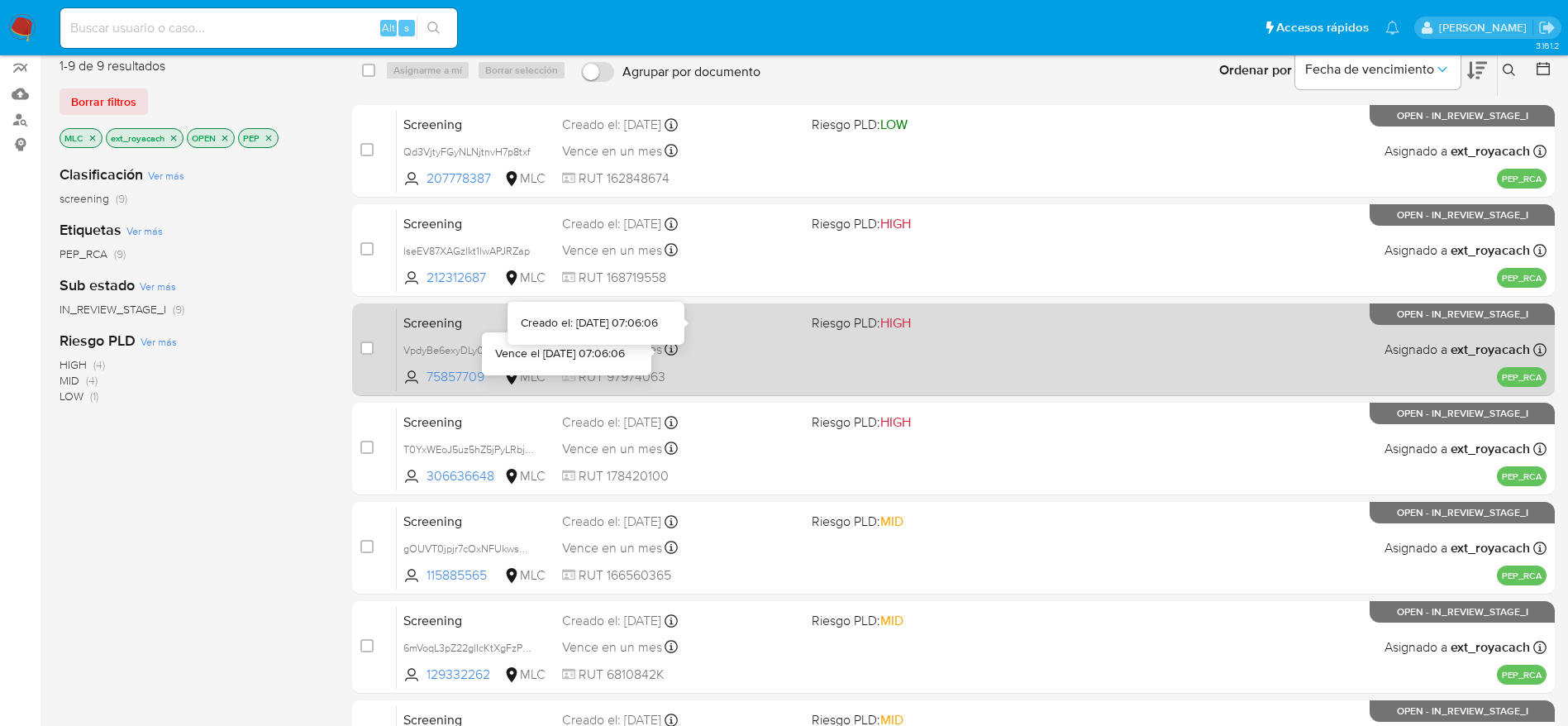
scroll to position [540, 0]
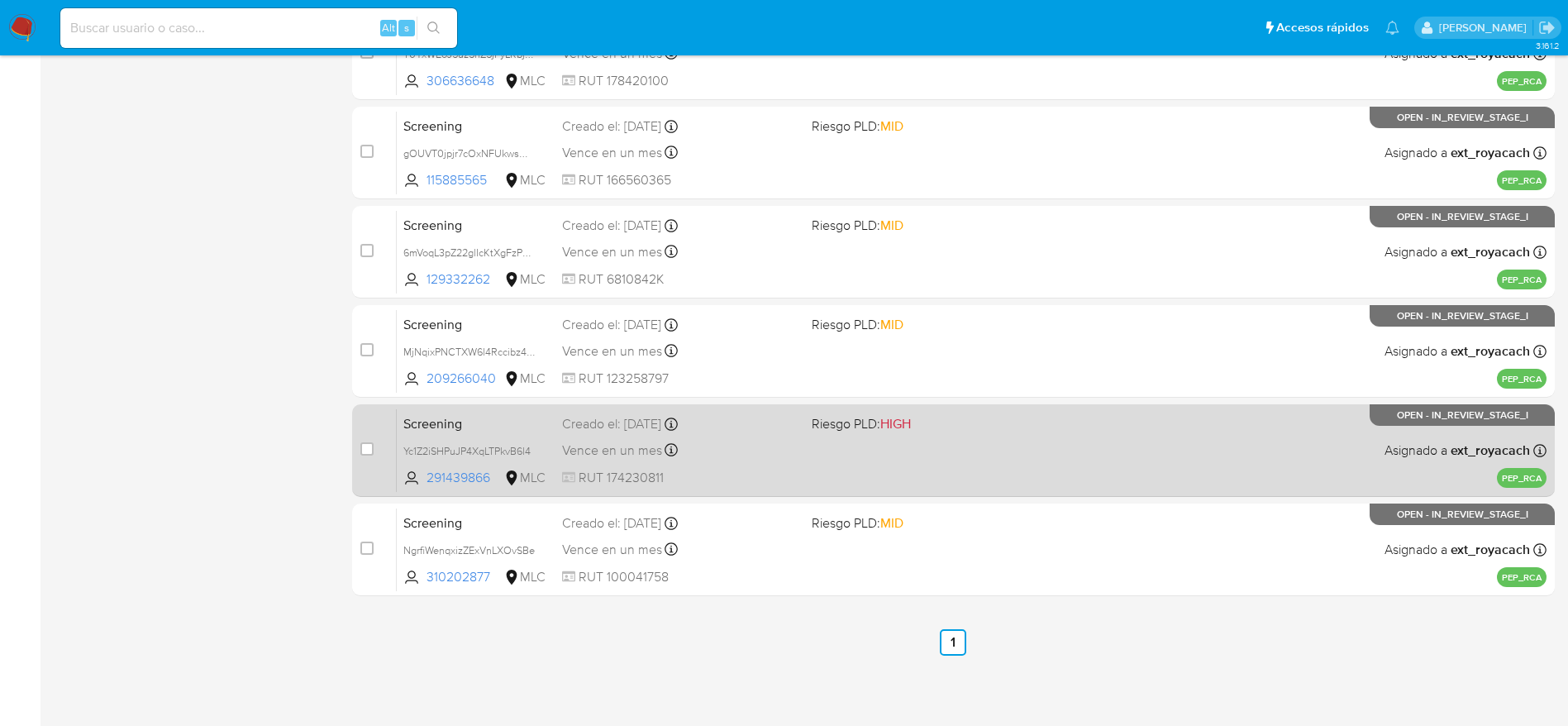
click at [769, 461] on div "Screening Yc1Z2iSHPuJP4XqLTPkvB6l4 291439866 MLC Riesgo PLD: HIGH Creado el: 29…" at bounding box center [971, 449] width 1150 height 83
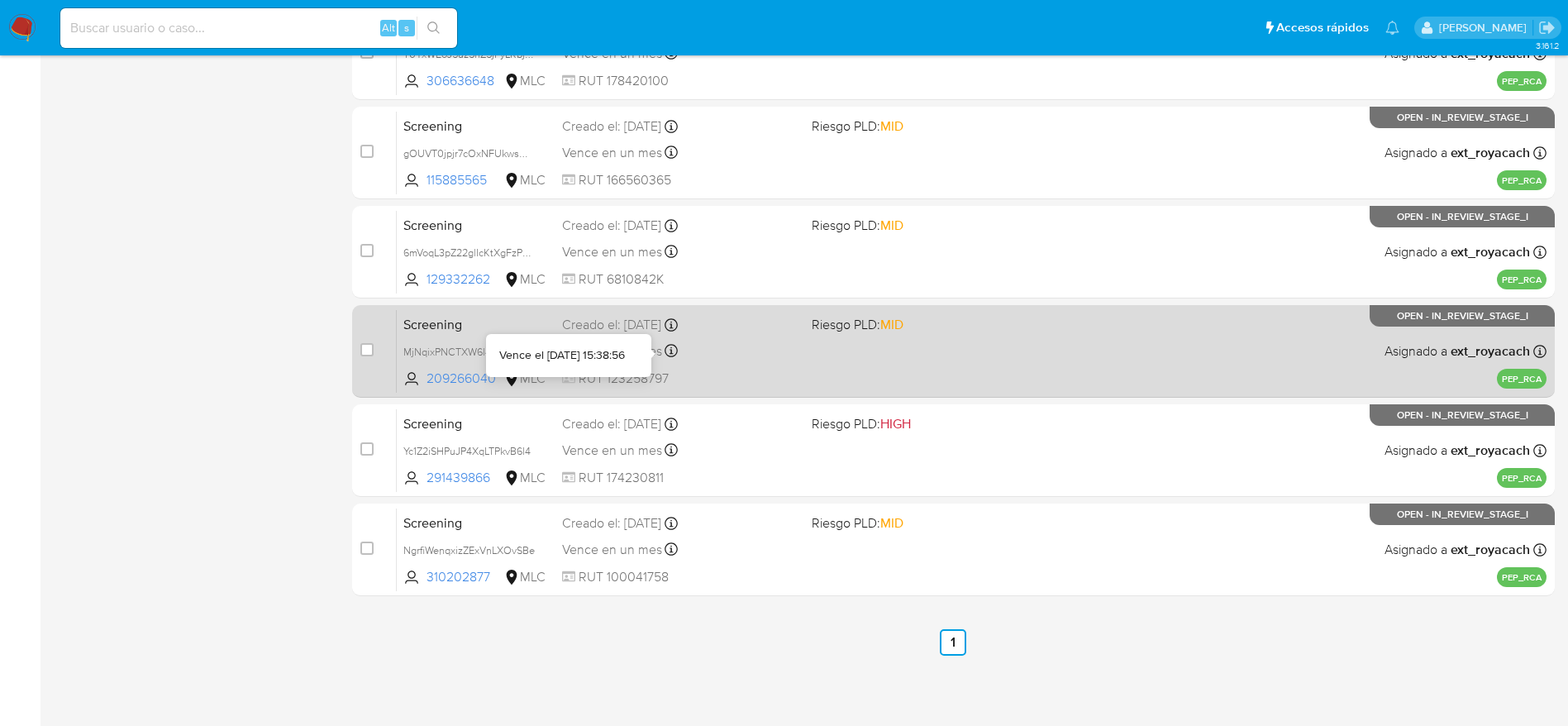
click at [674, 358] on div at bounding box center [671, 352] width 14 height 19
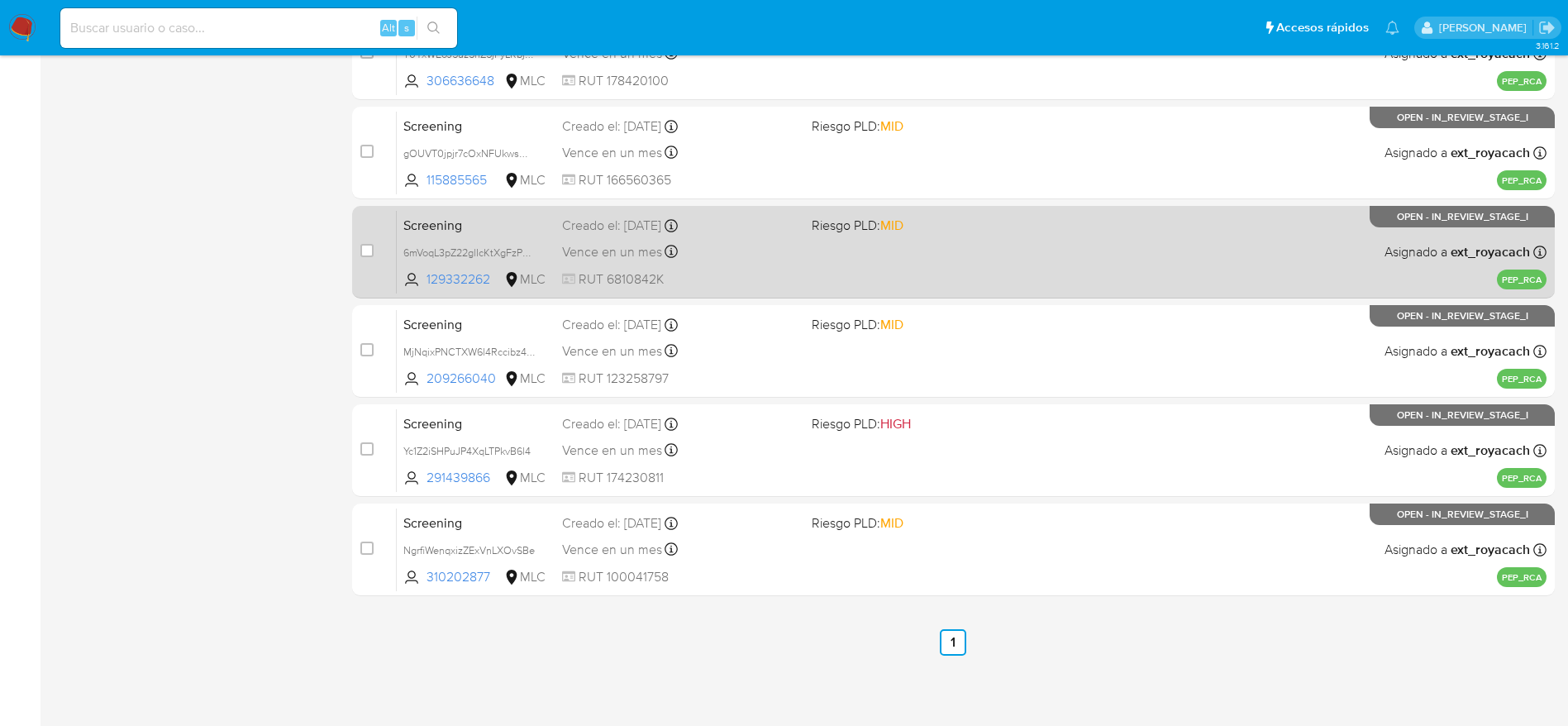
click at [653, 221] on div "Creado el: 29/09/2025 Creado el: 29/09/2025 22:55:01" at bounding box center [680, 225] width 237 height 19
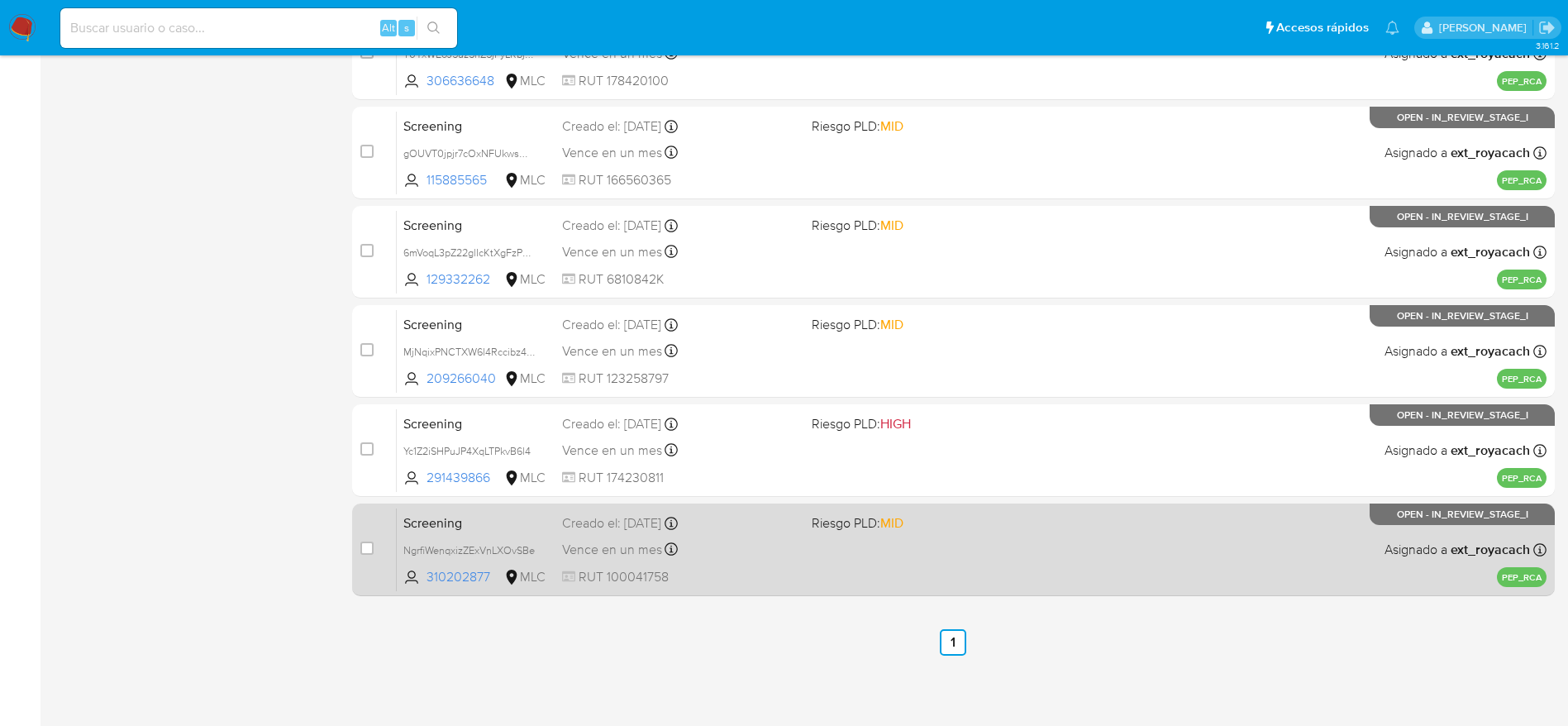
click at [615, 515] on div "Creado el: 29/09/2025 Creado el: 29/09/2025 10:53:34" at bounding box center [680, 522] width 237 height 19
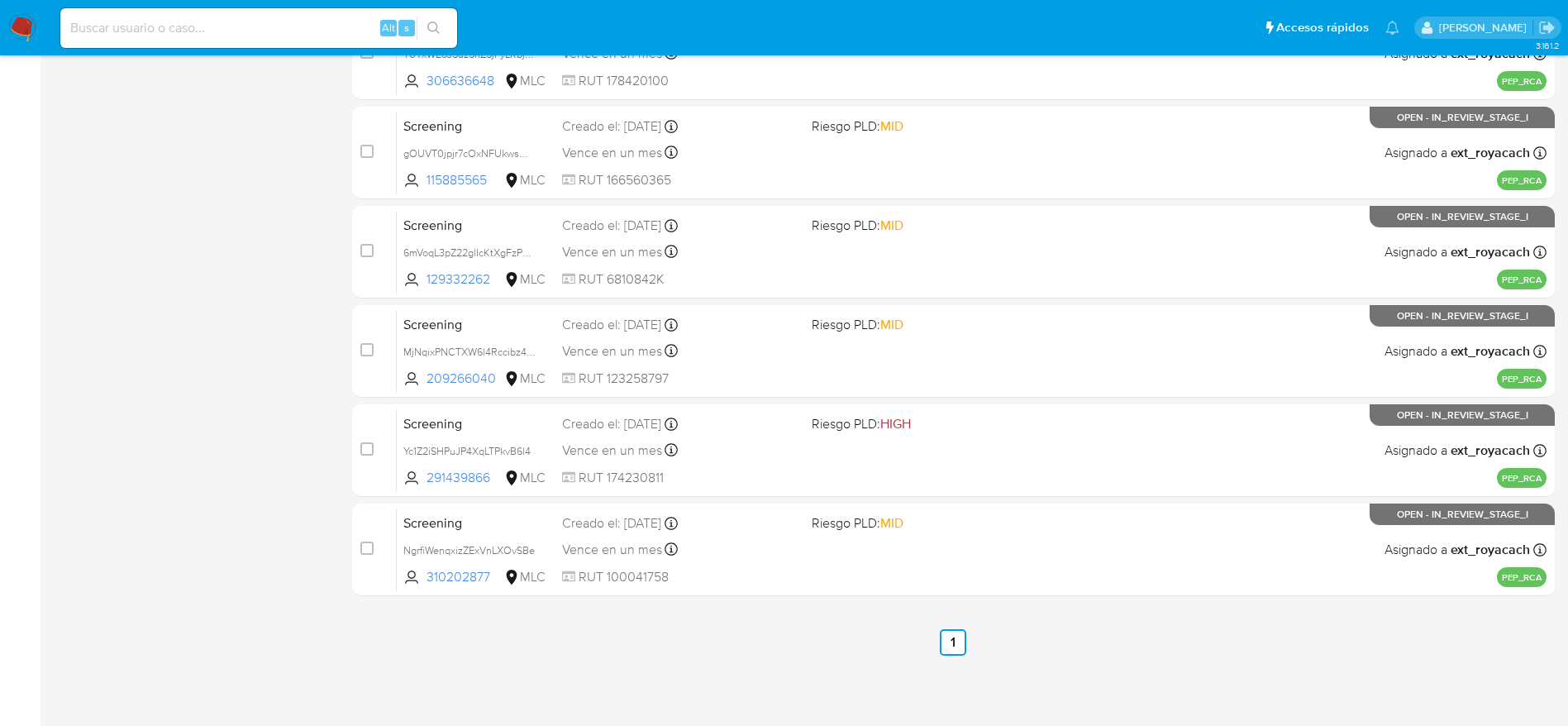
click at [12, 33] on img at bounding box center [22, 27] width 28 height 28
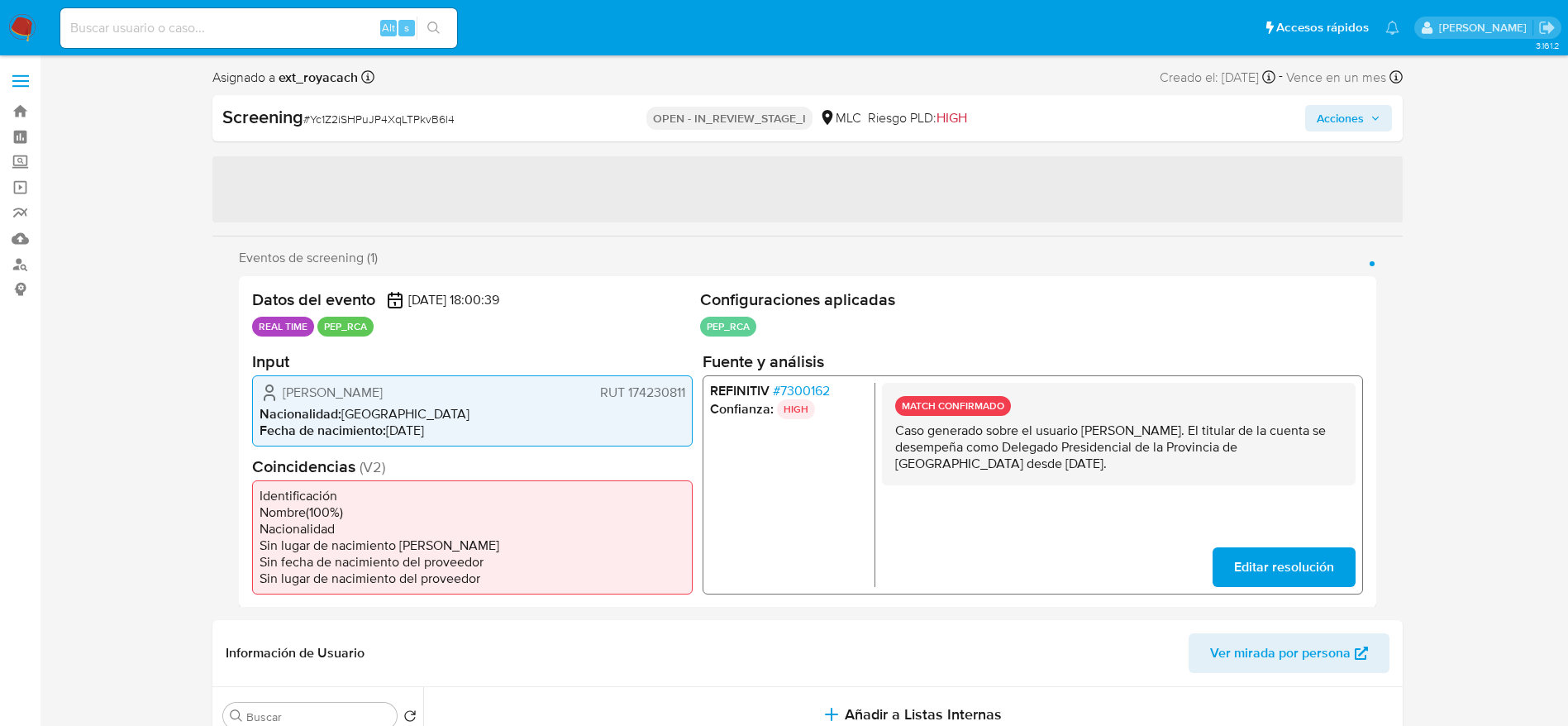
select select "10"
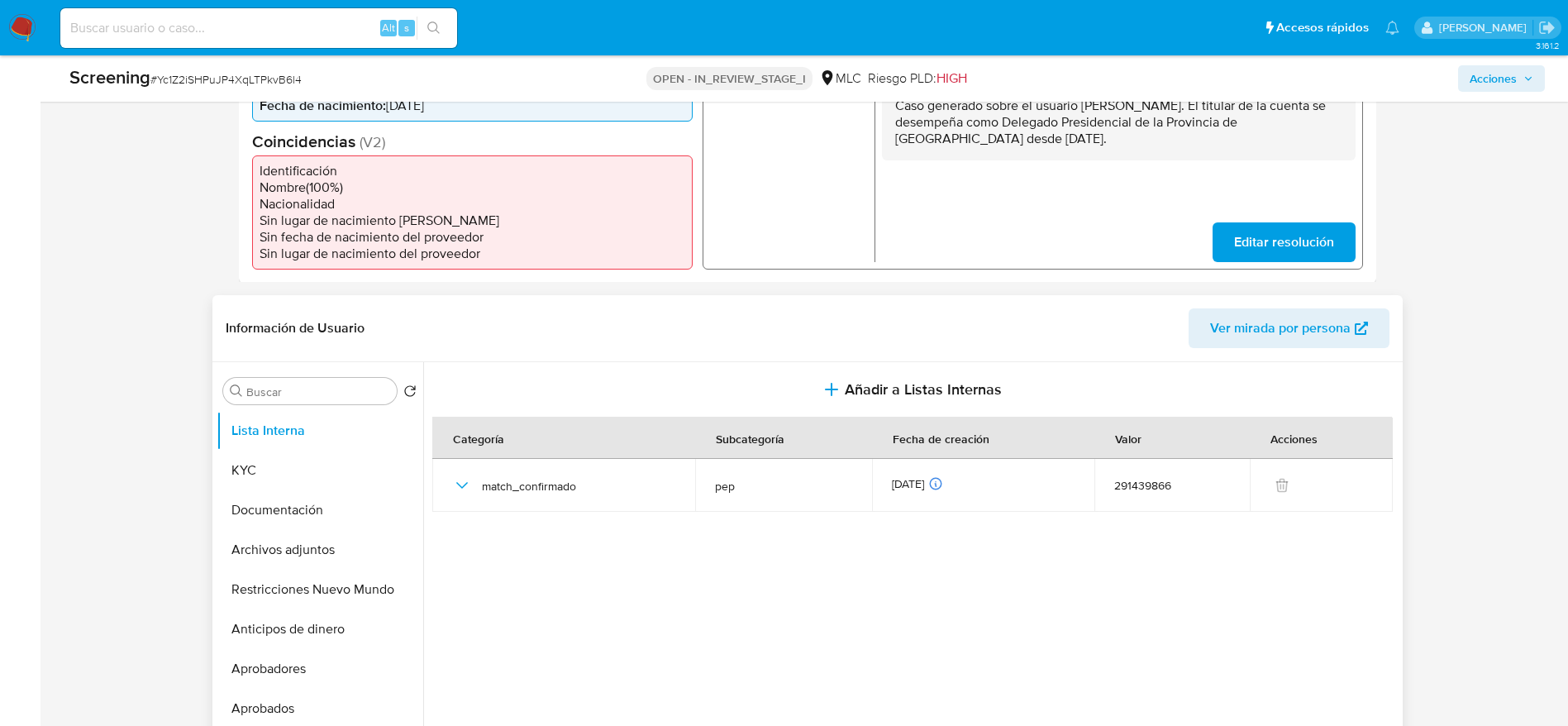
scroll to position [372, 0]
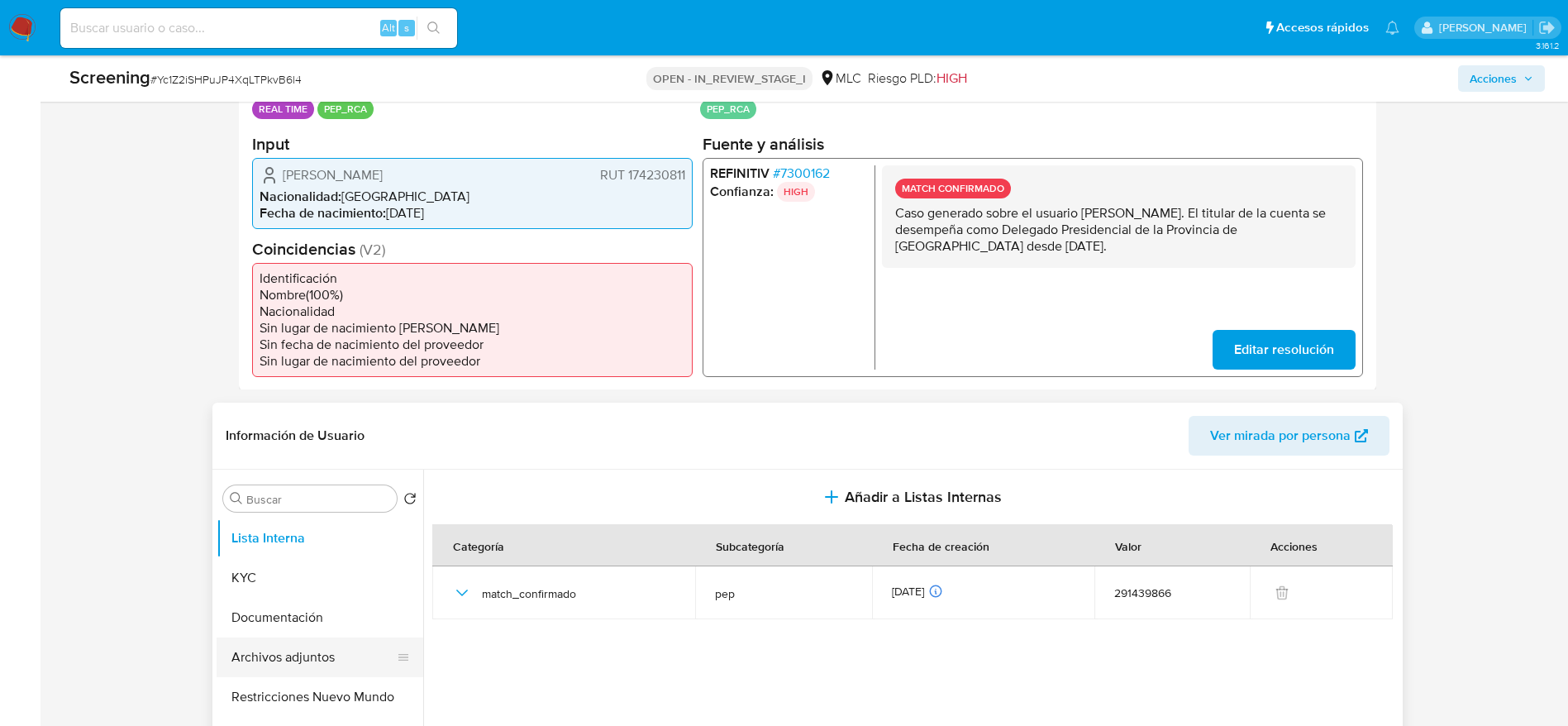
click at [330, 653] on button "Archivos adjuntos" at bounding box center [313, 657] width 194 height 40
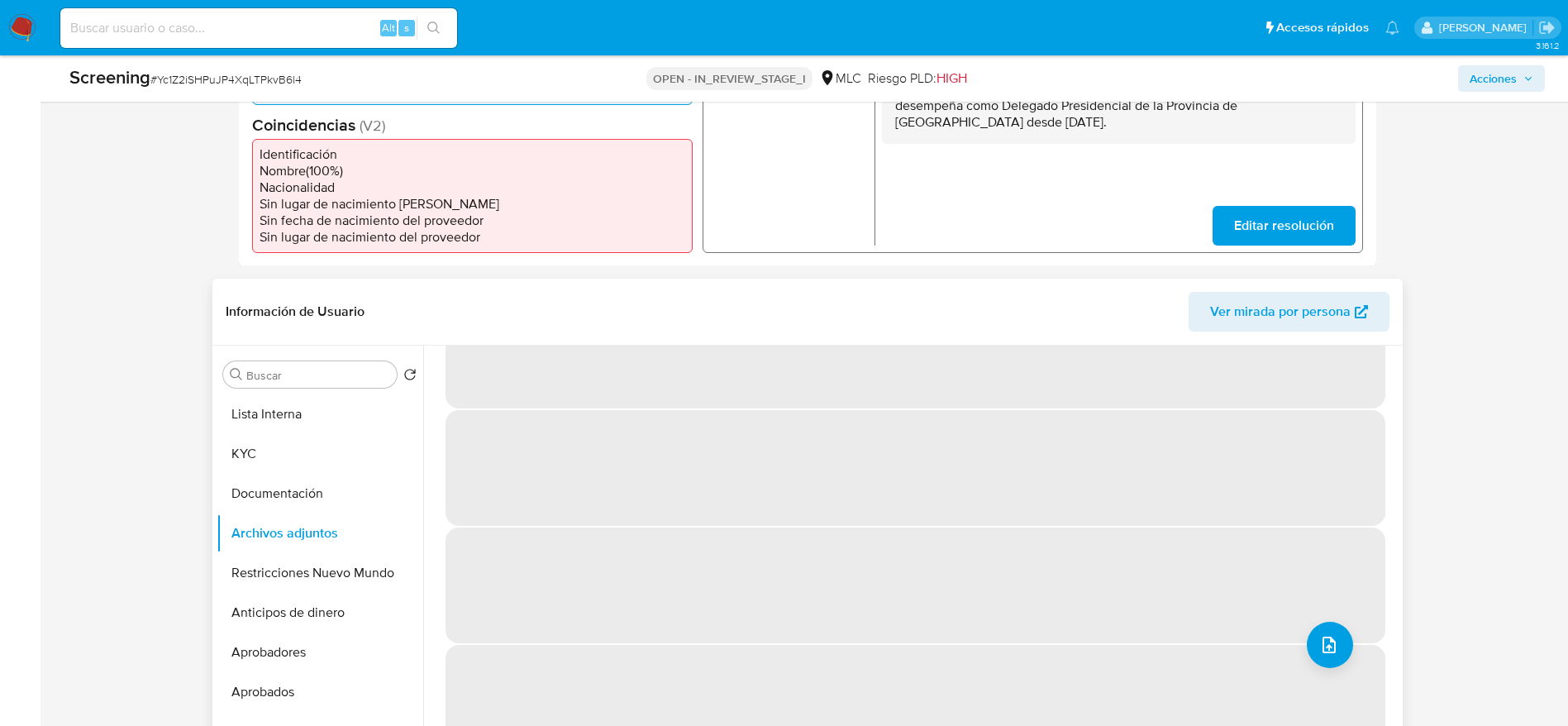
scroll to position [0, 0]
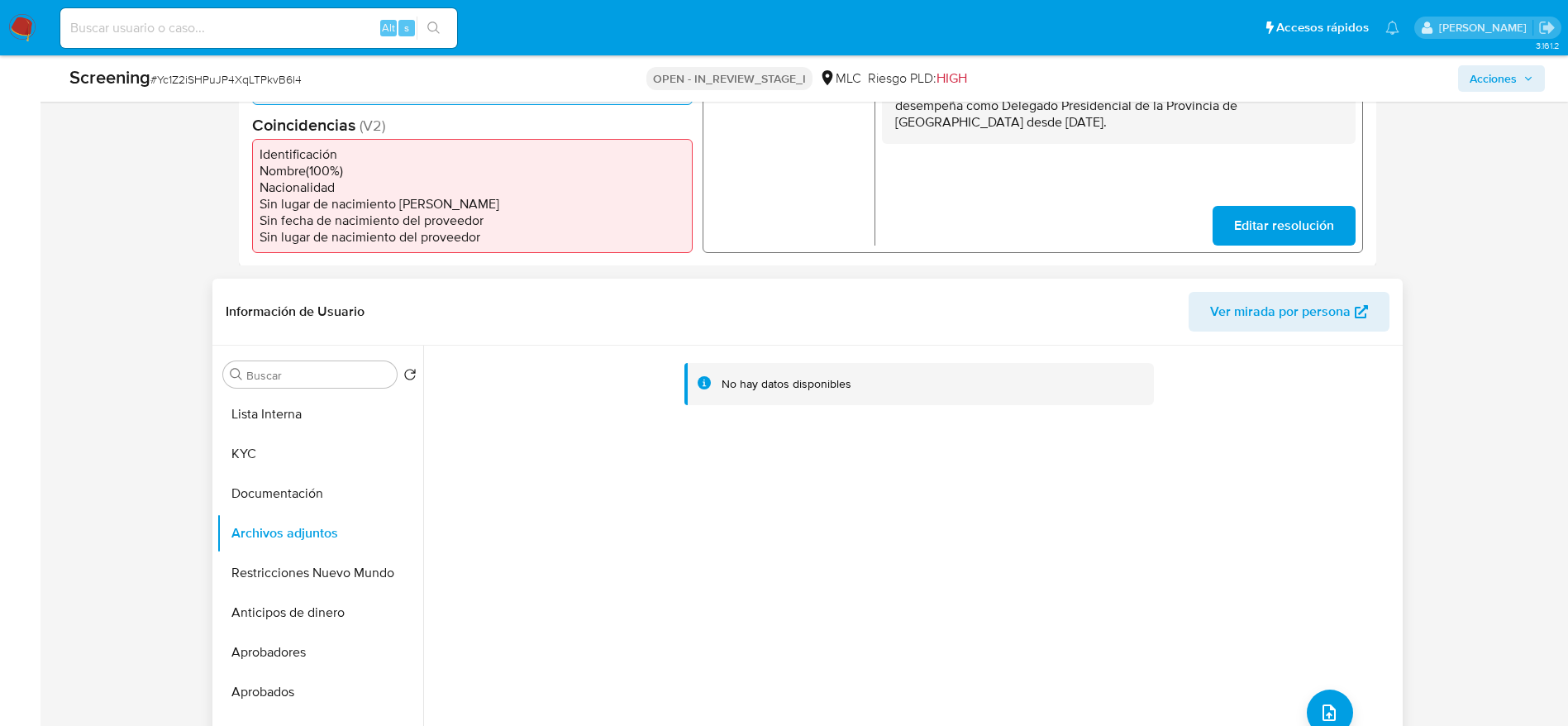
click at [1313, 647] on div "No hay datos disponibles" at bounding box center [911, 557] width 976 height 424
click at [1327, 706] on icon "upload-file" at bounding box center [1329, 712] width 20 height 20
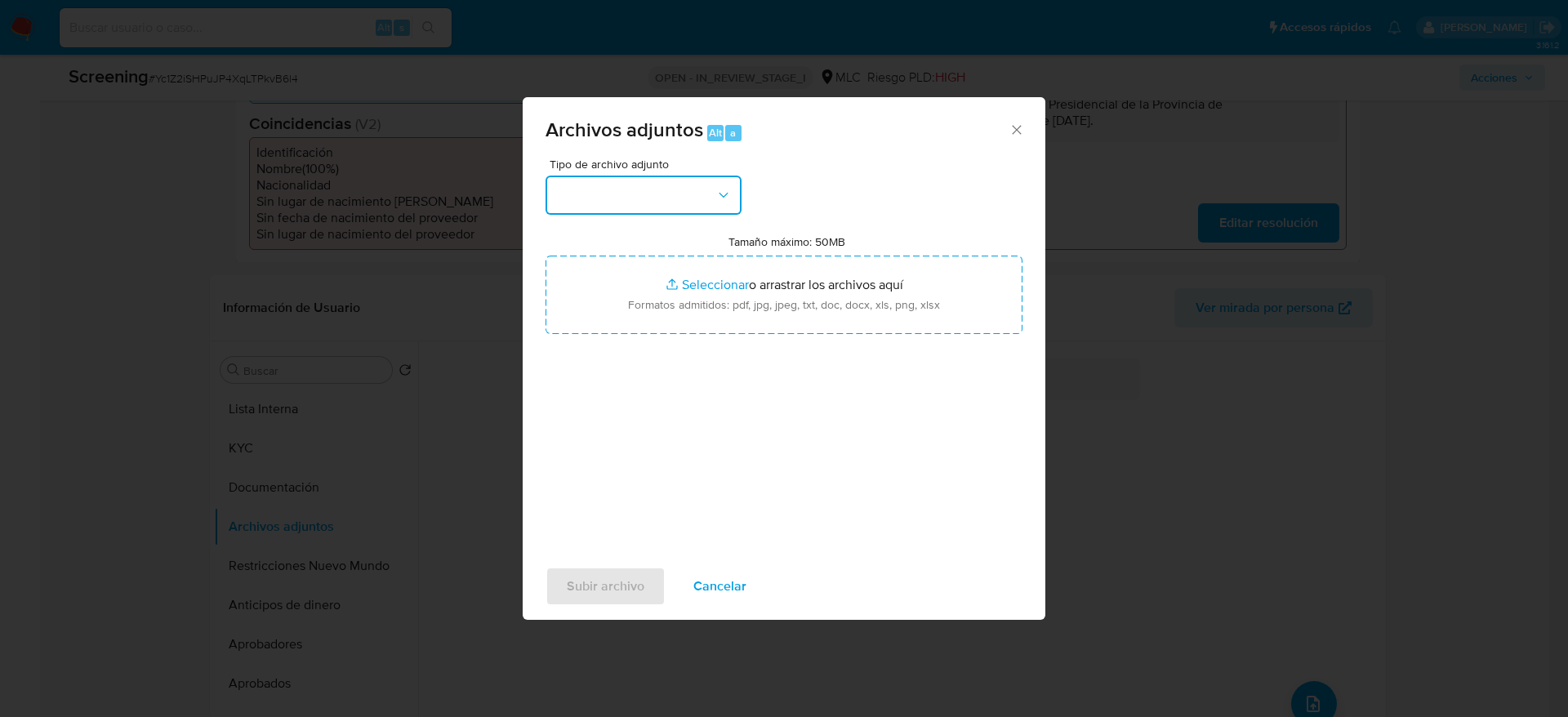
click at [676, 194] on button "button" at bounding box center [643, 195] width 196 height 40
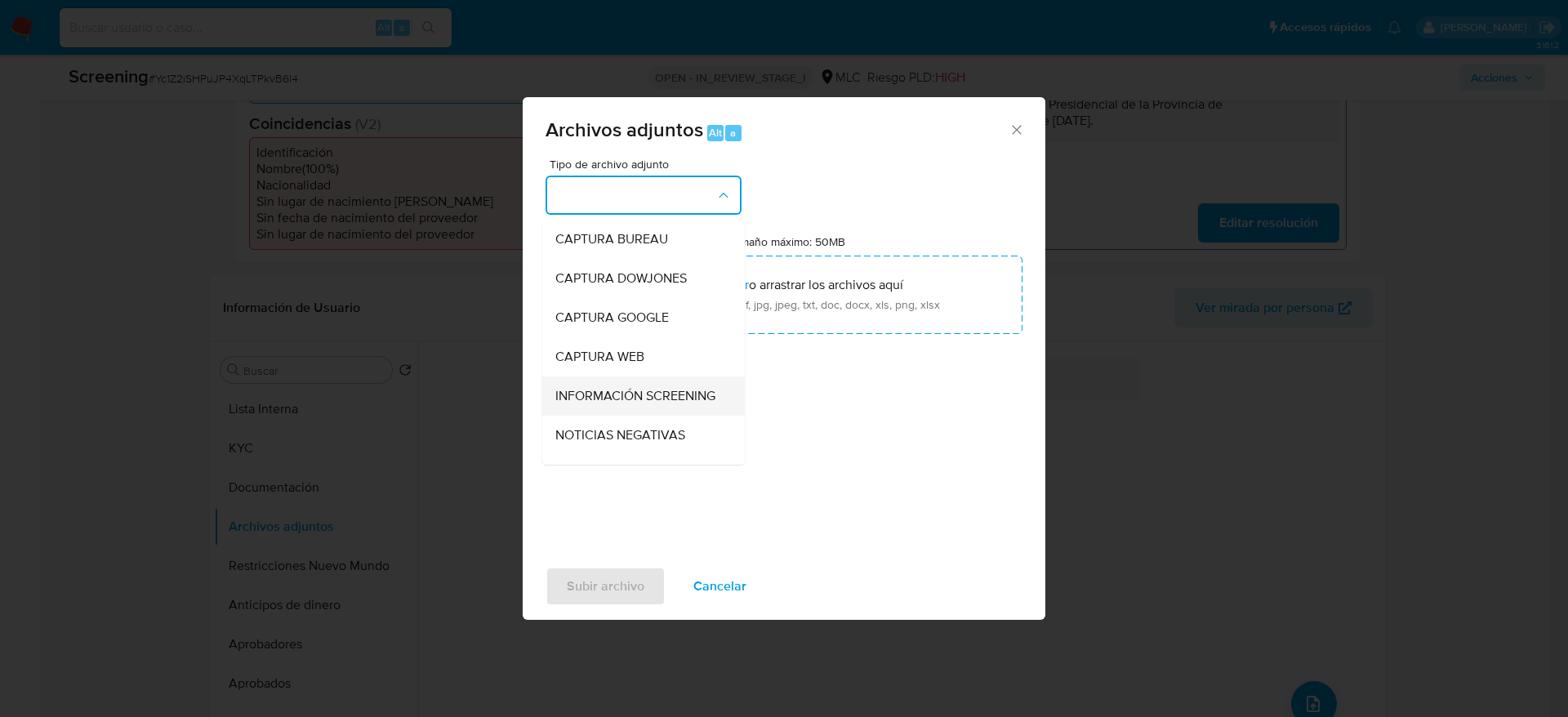
click at [655, 391] on span "INFORMACIÓN SCREENING" at bounding box center [635, 395] width 160 height 16
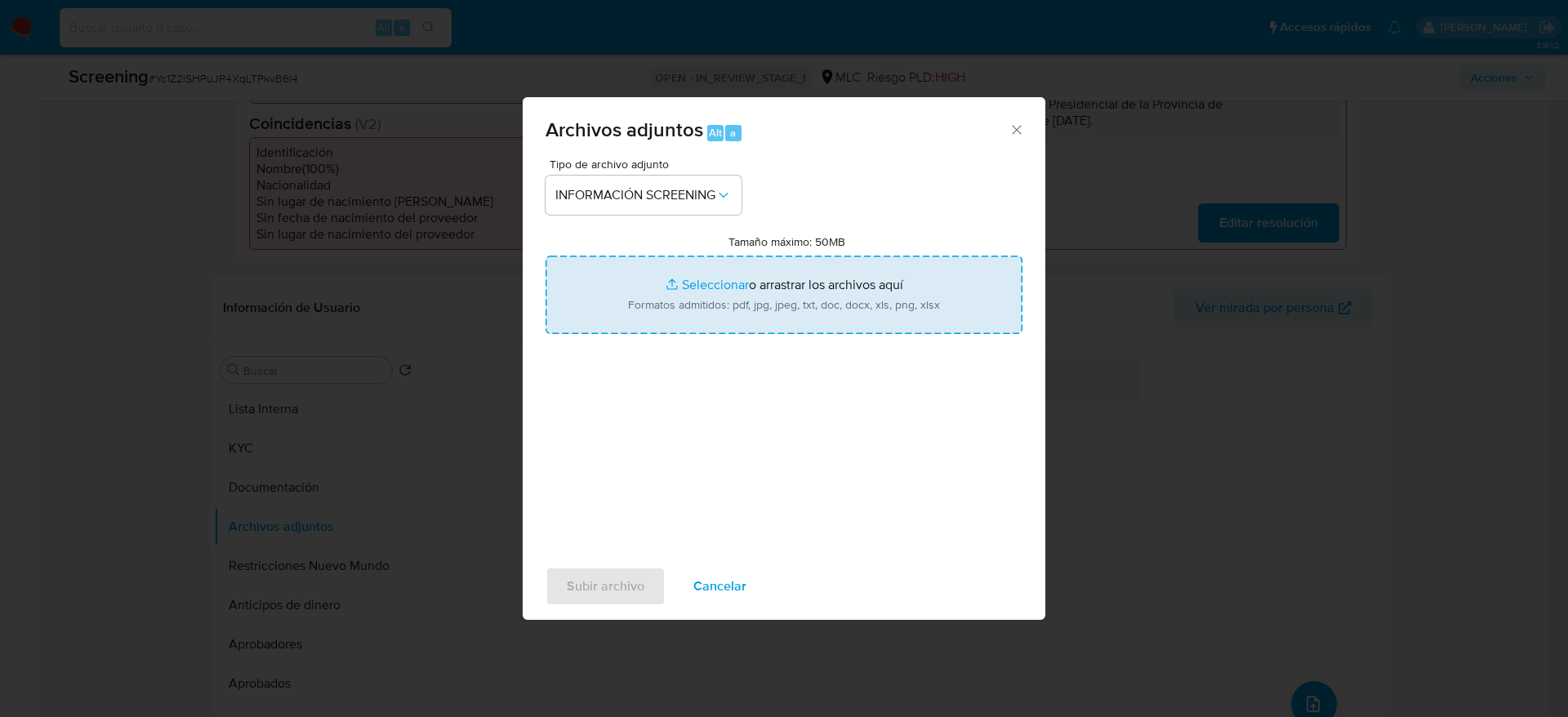
click at [652, 287] on input "Tamaño máximo: 50MB Seleccionar archivos" at bounding box center [783, 294] width 477 height 78
type input "C:\fakepath\_Rocío Belén Hizmeri Fernández_ - Buscar con Google.pdf"
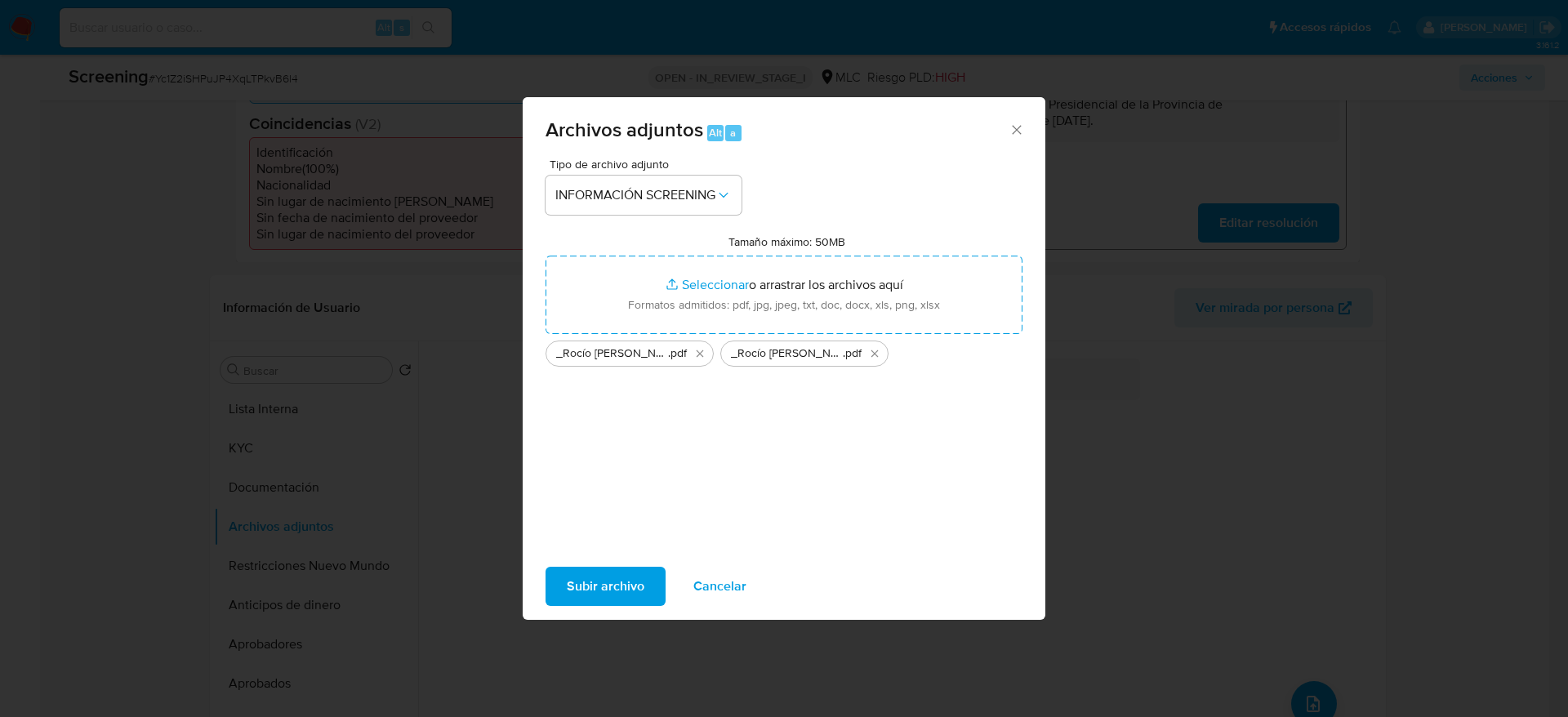
click at [650, 566] on button "Subir archivo" at bounding box center [605, 586] width 120 height 40
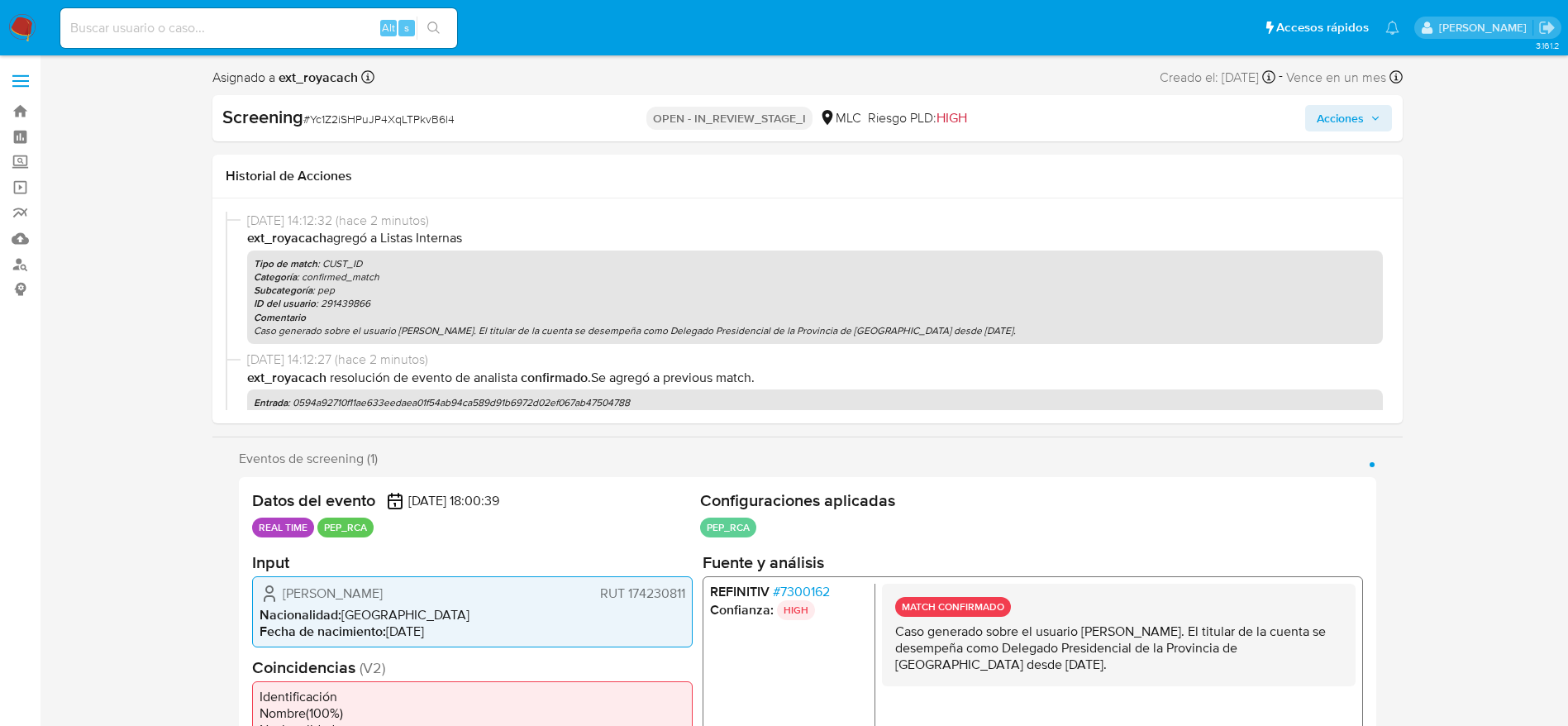
click at [1348, 114] on span "Acciones" at bounding box center [1341, 117] width 47 height 26
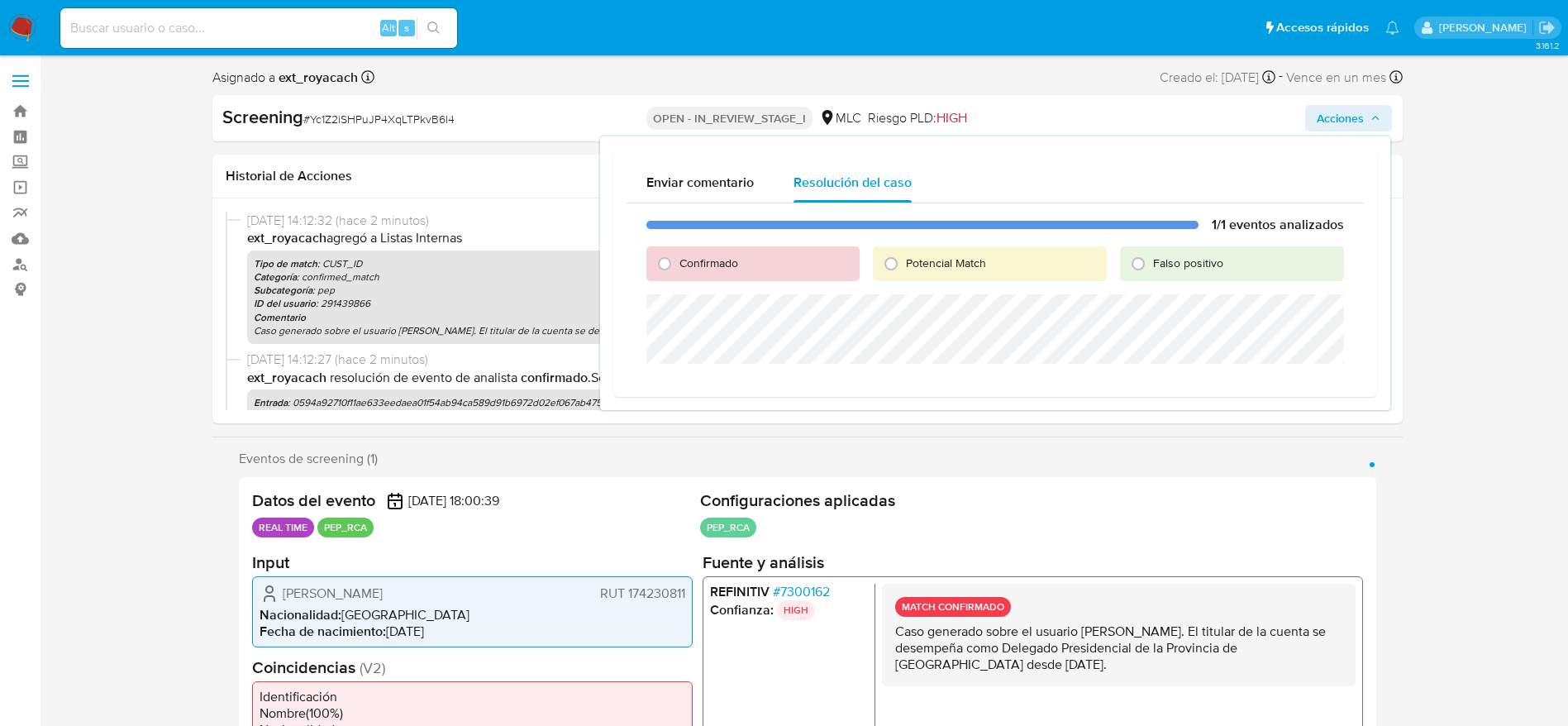
click at [715, 250] on div "Confirmado" at bounding box center [753, 263] width 212 height 34
click at [712, 258] on span "Confirmado" at bounding box center [709, 262] width 59 height 17
click at [678, 258] on input "Confirmado" at bounding box center [665, 263] width 26 height 26
radio input "true"
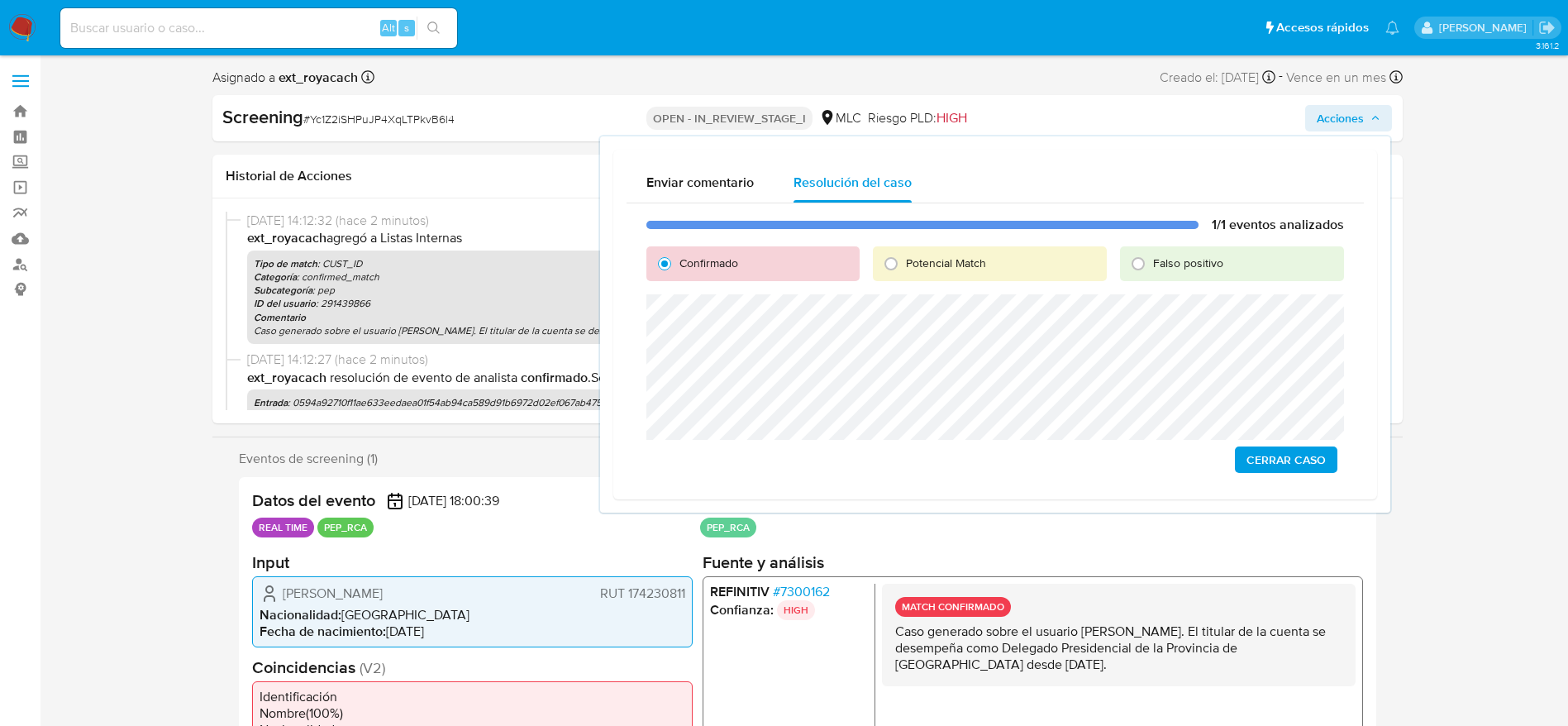
drag, startPoint x: 1274, startPoint y: 455, endPoint x: 1228, endPoint y: 450, distance: 46.3
click at [1273, 455] on span "Cerrar Caso" at bounding box center [1286, 460] width 79 height 23
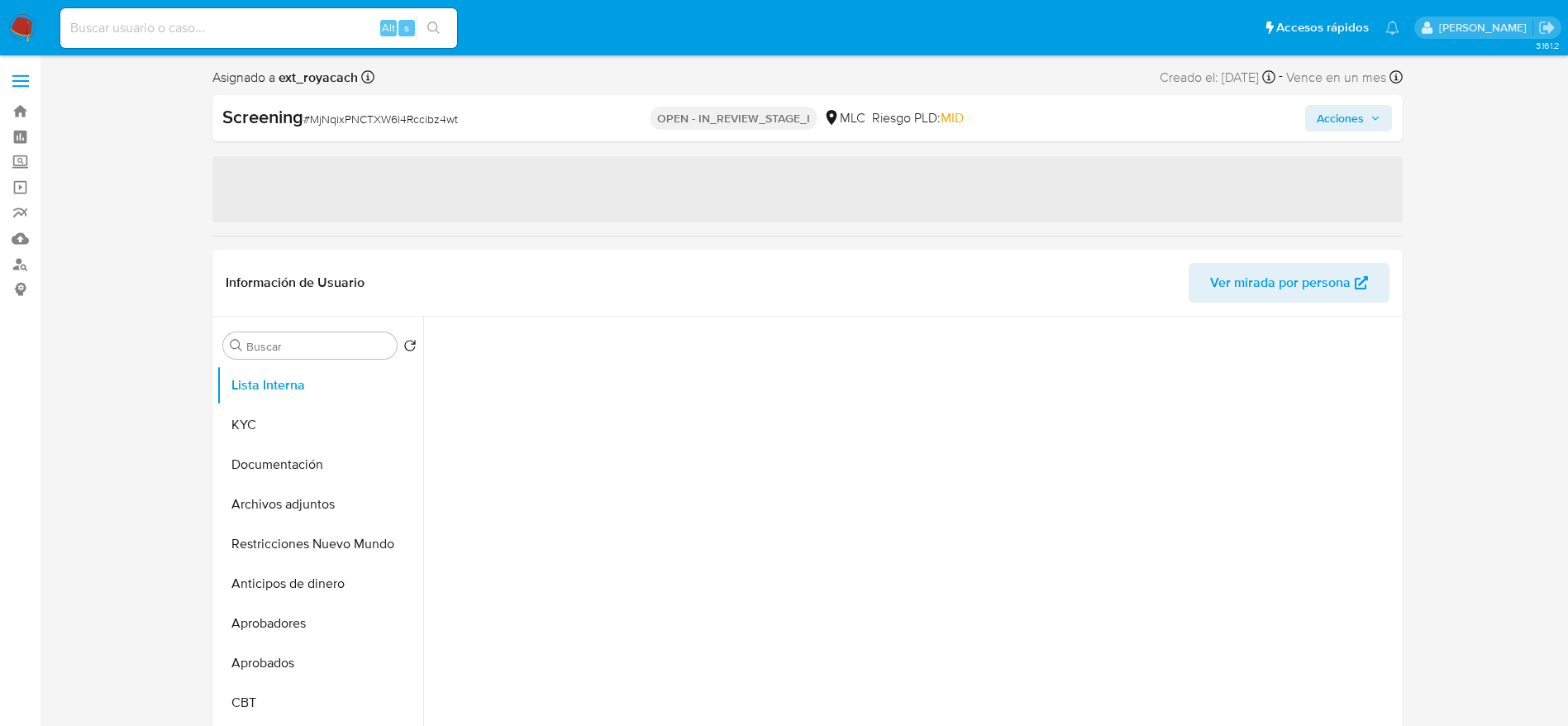
select select "10"
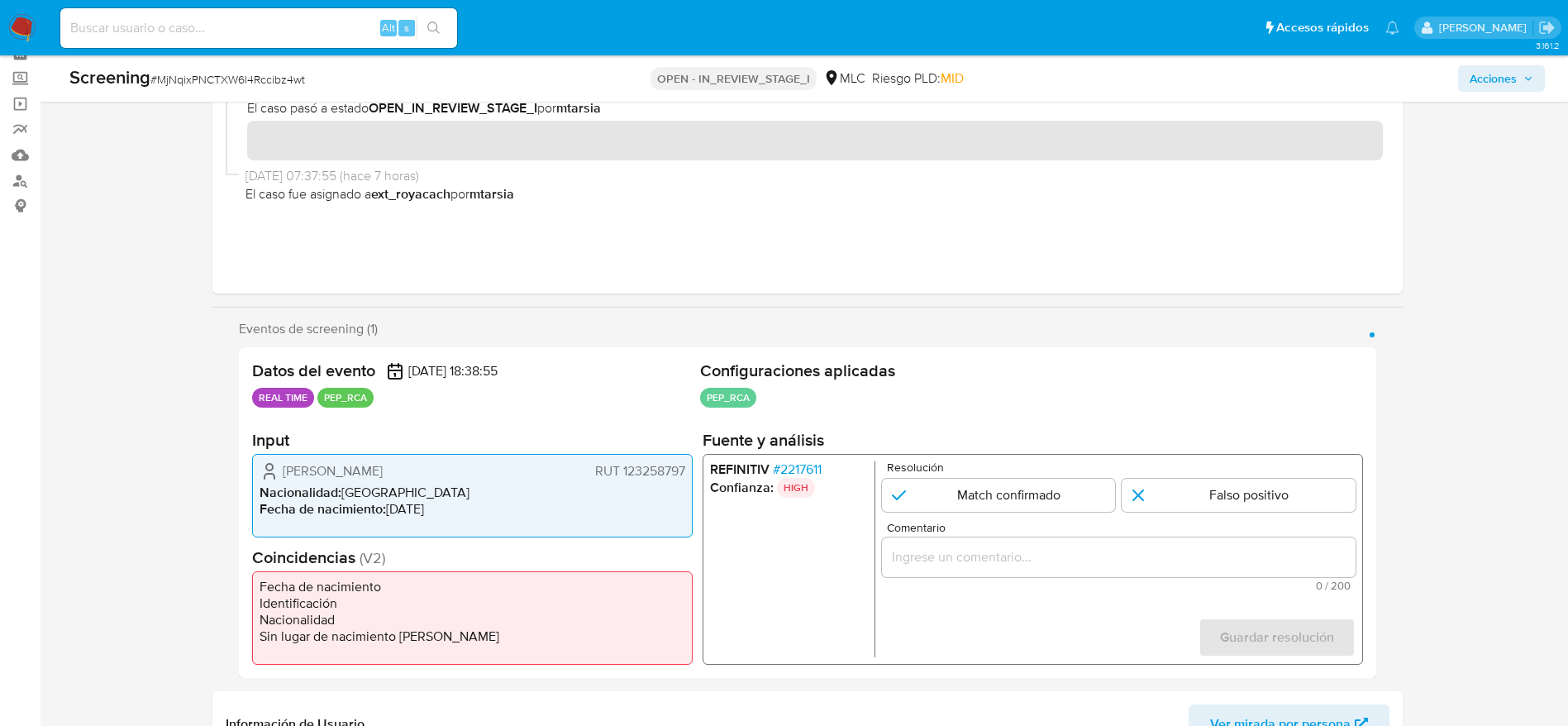
scroll to position [248, 0]
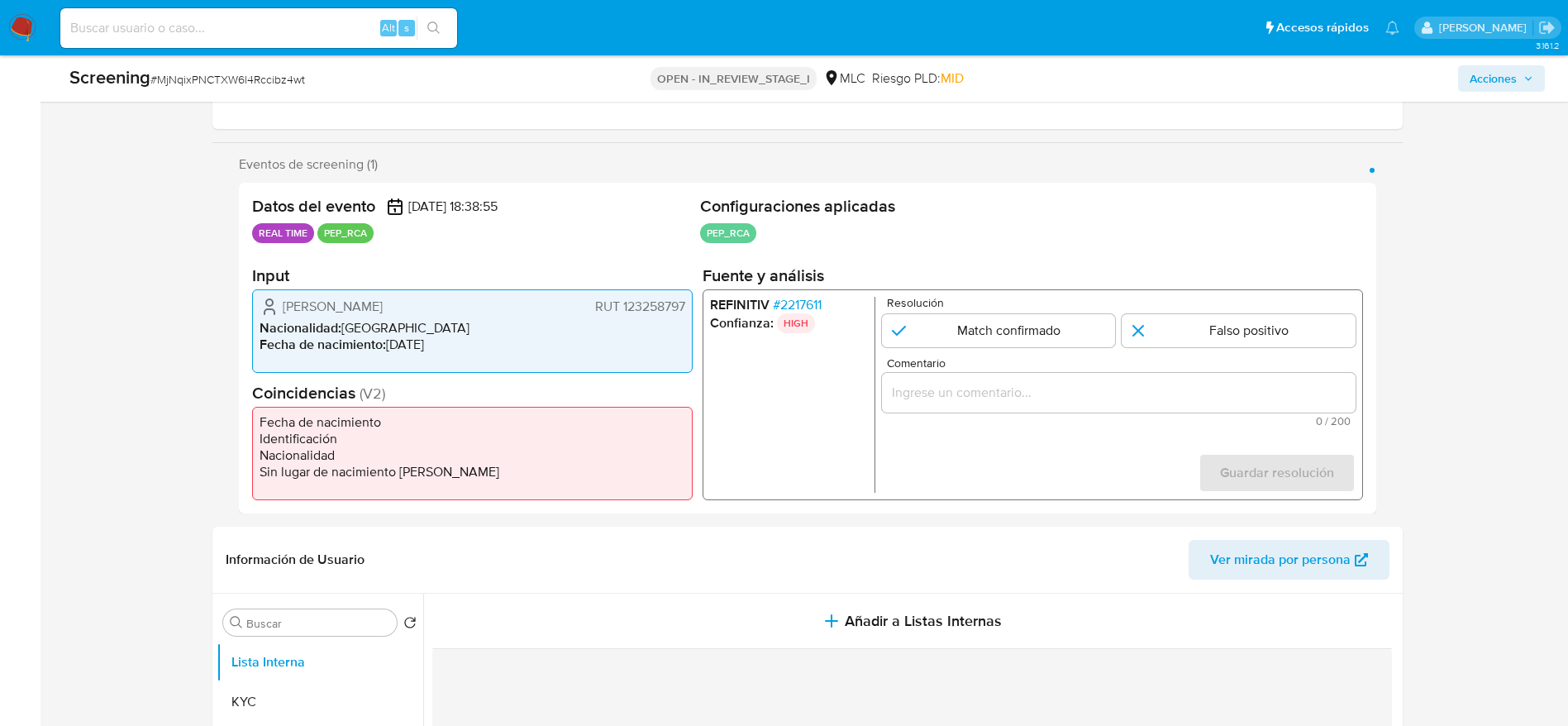
click at [818, 306] on span "# 2217611" at bounding box center [797, 304] width 49 height 17
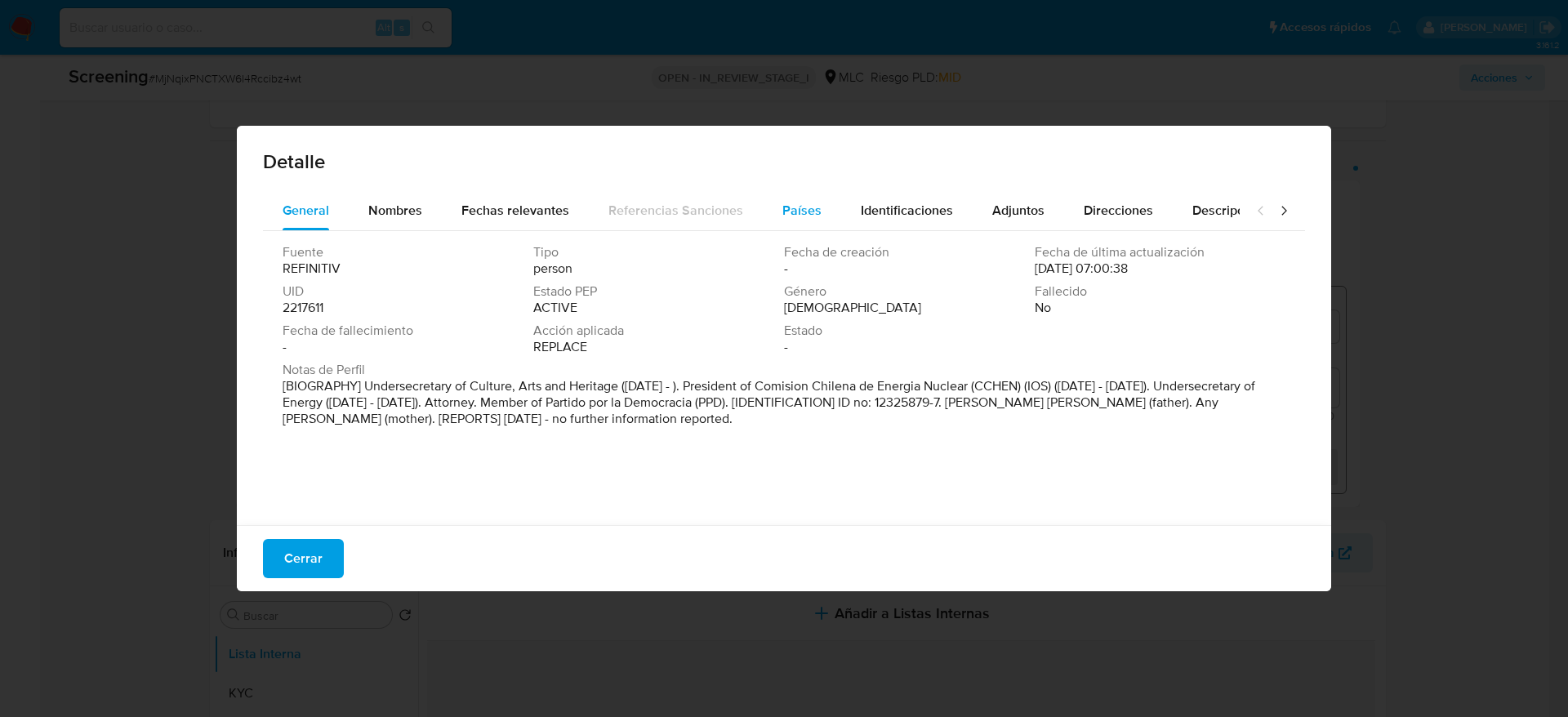
click at [828, 195] on button "Países" at bounding box center [801, 211] width 78 height 40
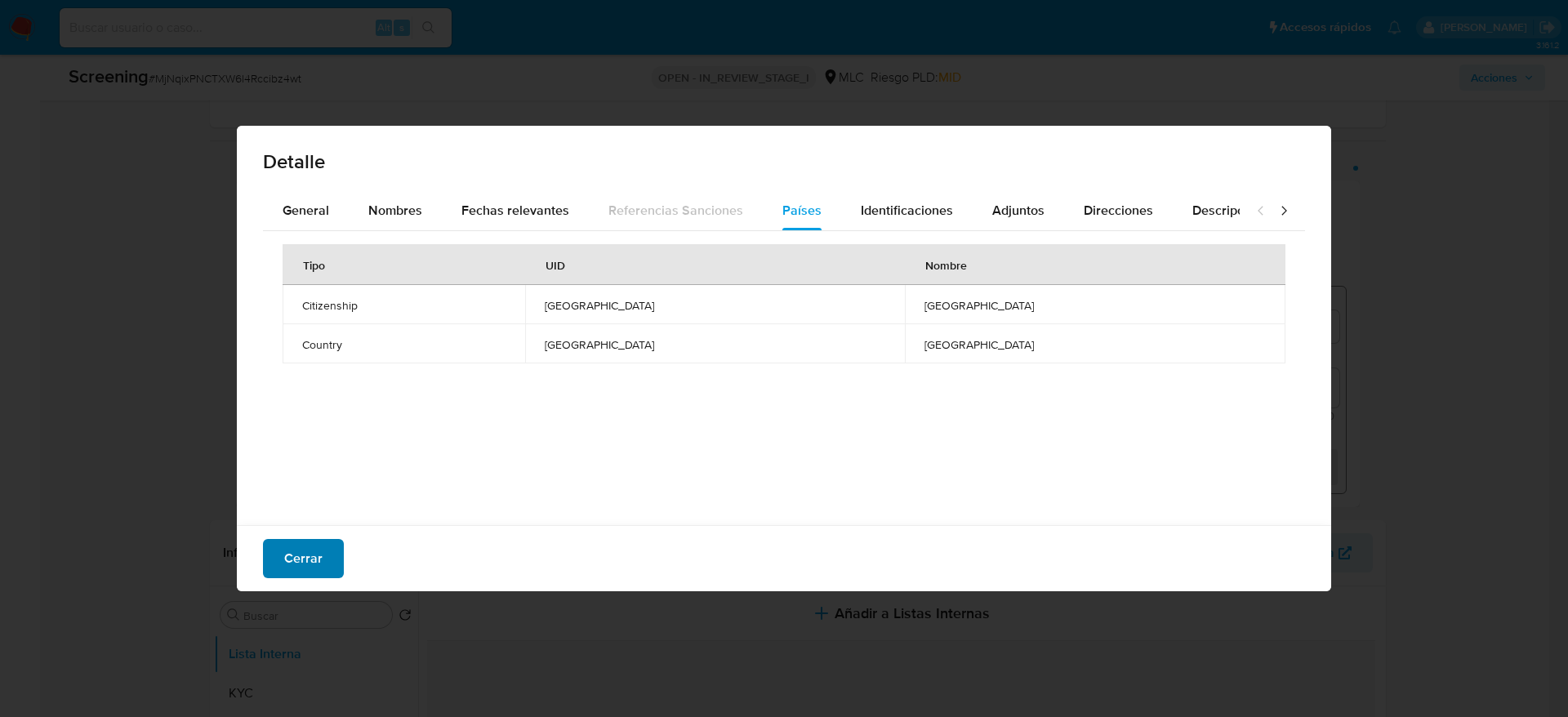
click at [327, 553] on button "Cerrar" at bounding box center [304, 559] width 81 height 40
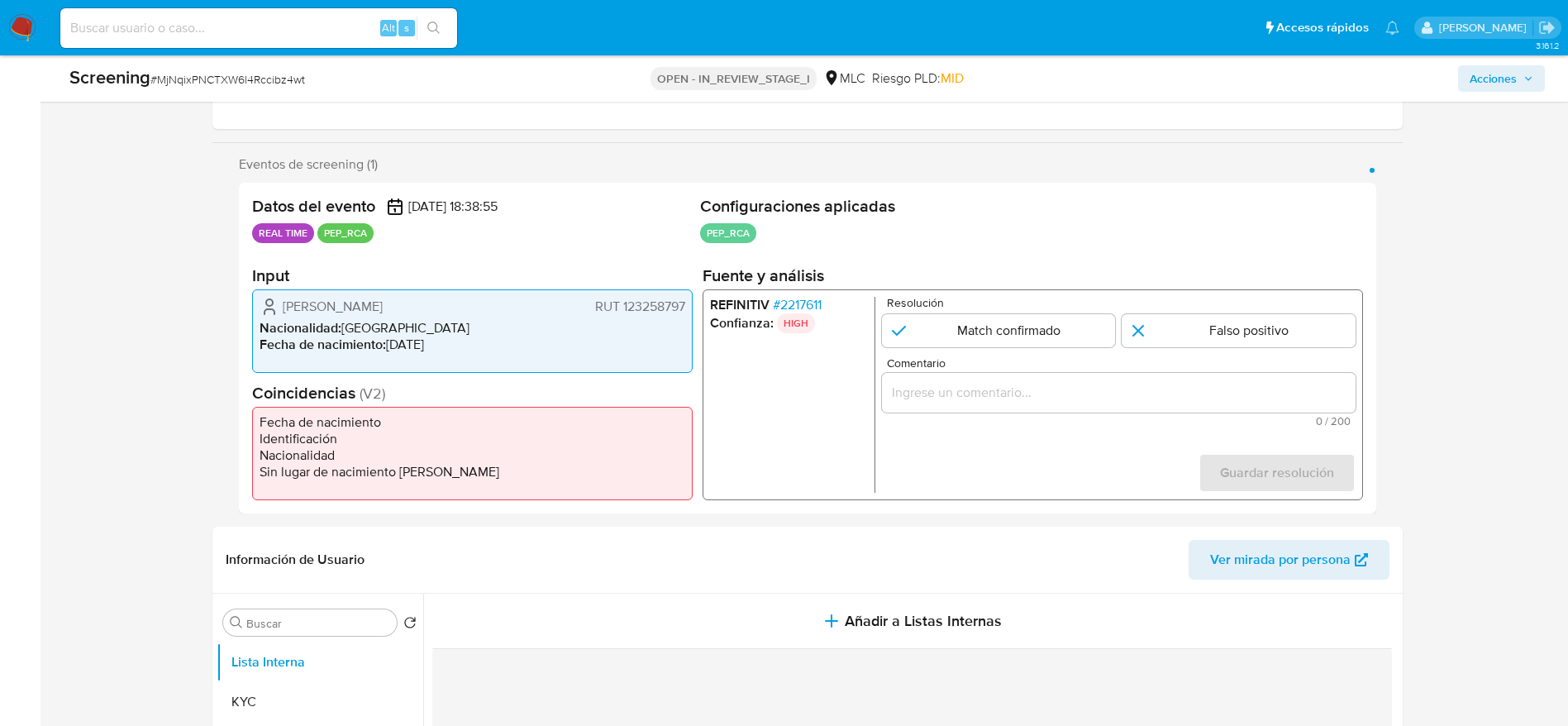
click at [280, 79] on span "# MjNqixPNCTXW6l4Rccibz4wt" at bounding box center [228, 79] width 155 height 17
copy span "MjNqixPNCTXW6l4Rccibz4wt"
drag, startPoint x: 297, startPoint y: 293, endPoint x: 686, endPoint y: 308, distance: 389.3
click at [686, 308] on div "[PERSON_NAME] RUT 123258797 Nacionalidad : Chile Fecha de nacimiento : [DEMOGRA…" at bounding box center [473, 331] width 440 height 83
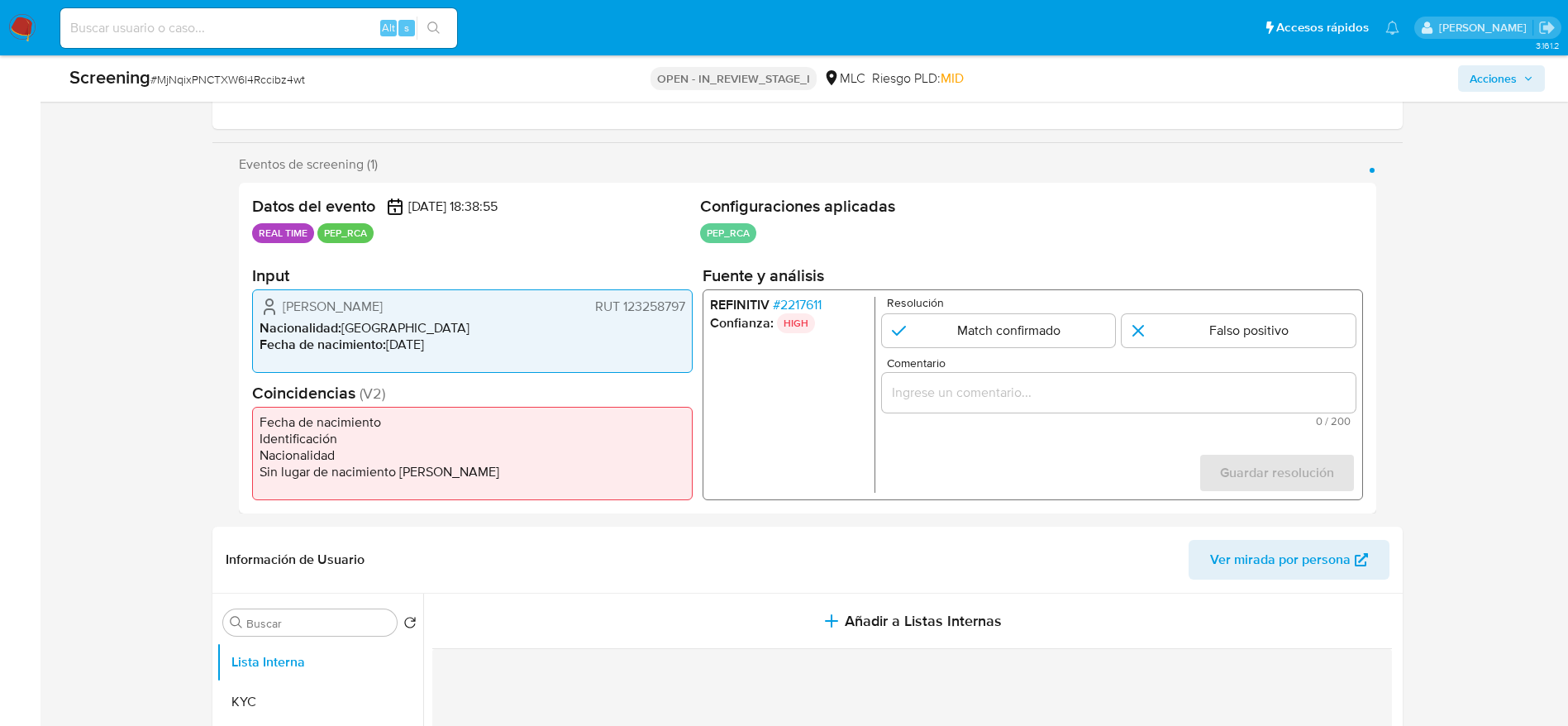
click at [821, 300] on span "# 2217611" at bounding box center [797, 304] width 49 height 17
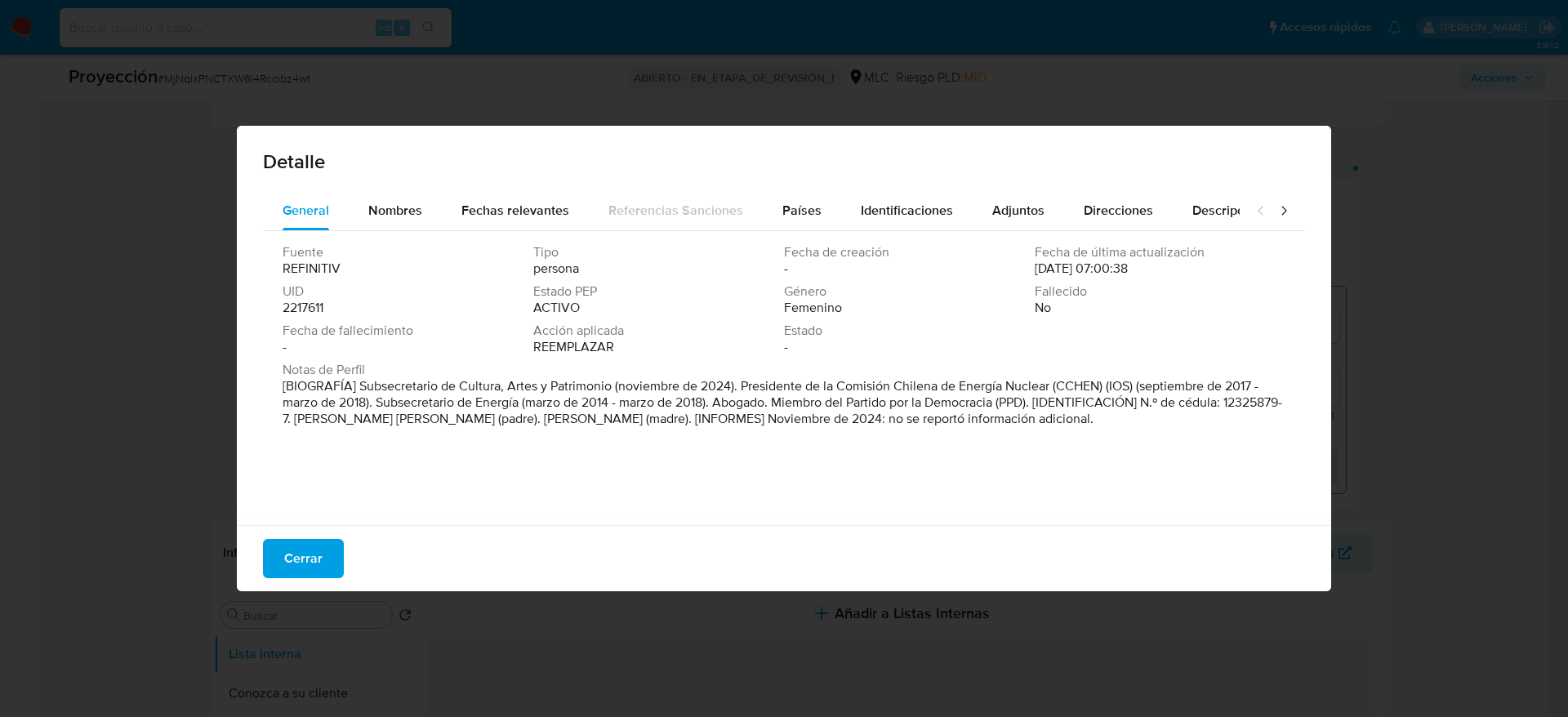
drag, startPoint x: 360, startPoint y: 382, endPoint x: 612, endPoint y: 386, distance: 252.0
click at [612, 386] on font "[BIOGRAFÍA] Subsecretario de Cultura, Artes y Patrimonio (noviembre de 2024). P…" at bounding box center [782, 401] width 1000 height 51
click at [291, 558] on span "Cerrar" at bounding box center [304, 558] width 39 height 36
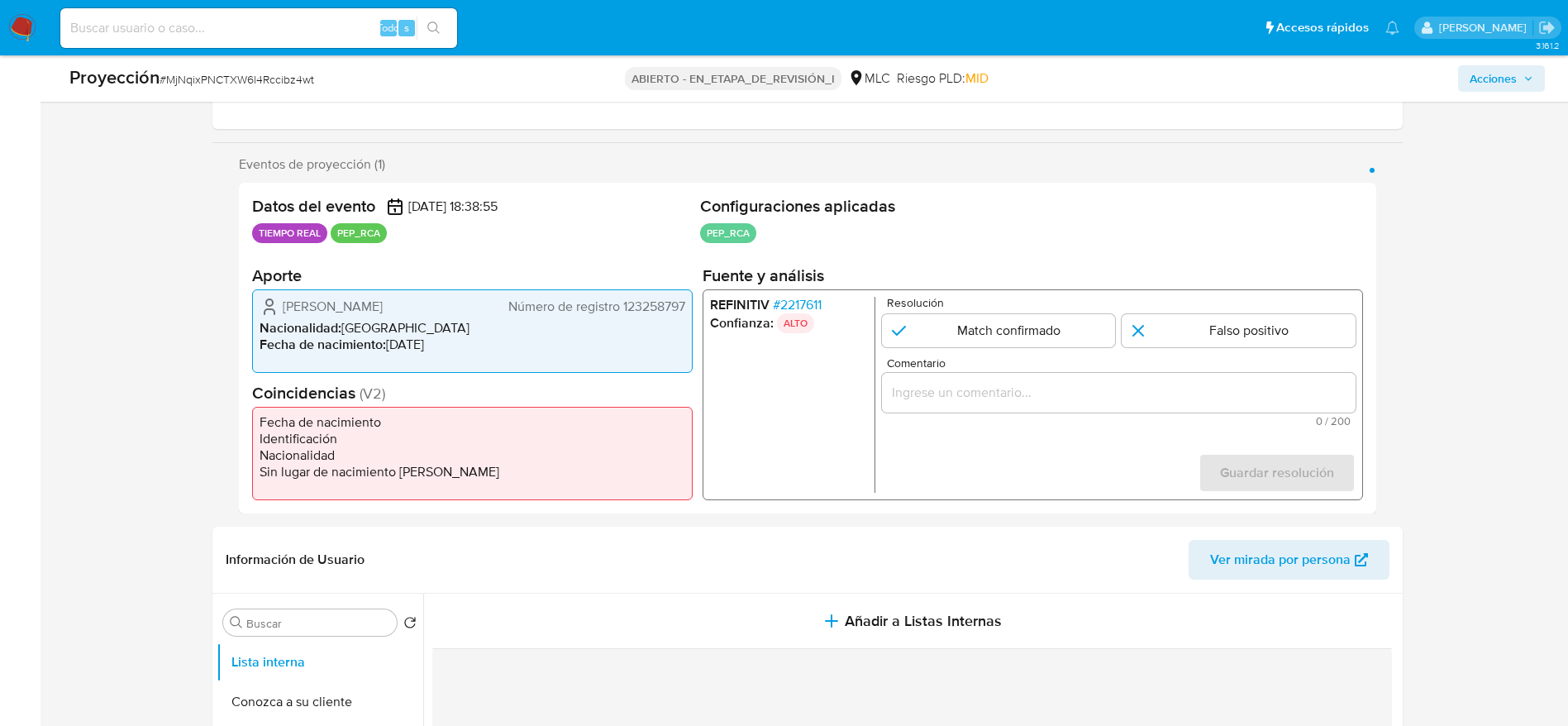
click at [384, 313] on div "[PERSON_NAME] Número de registro 123258797" at bounding box center [472, 306] width 426 height 20
click at [383, 313] on span "[PERSON_NAME]" at bounding box center [333, 306] width 100 height 17
click at [383, 313] on span "Jimena Alejandra Jara Quilodrán" at bounding box center [333, 306] width 100 height 17
click at [1023, 370] on div "Comentario 0 / 200 200 caracteres restantes" at bounding box center [1119, 391] width 474 height 69
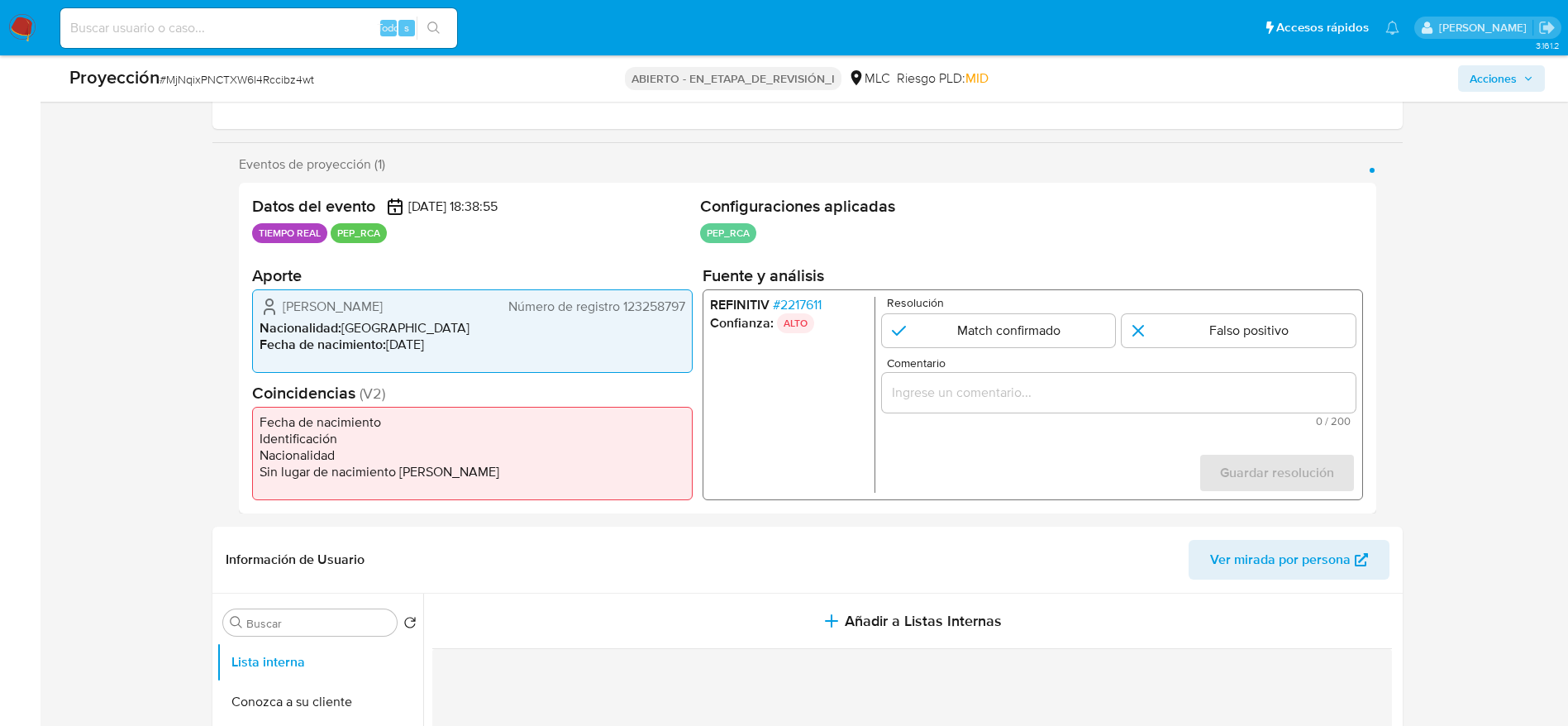
click at [1026, 377] on div "1 de 1" at bounding box center [1119, 392] width 474 height 40
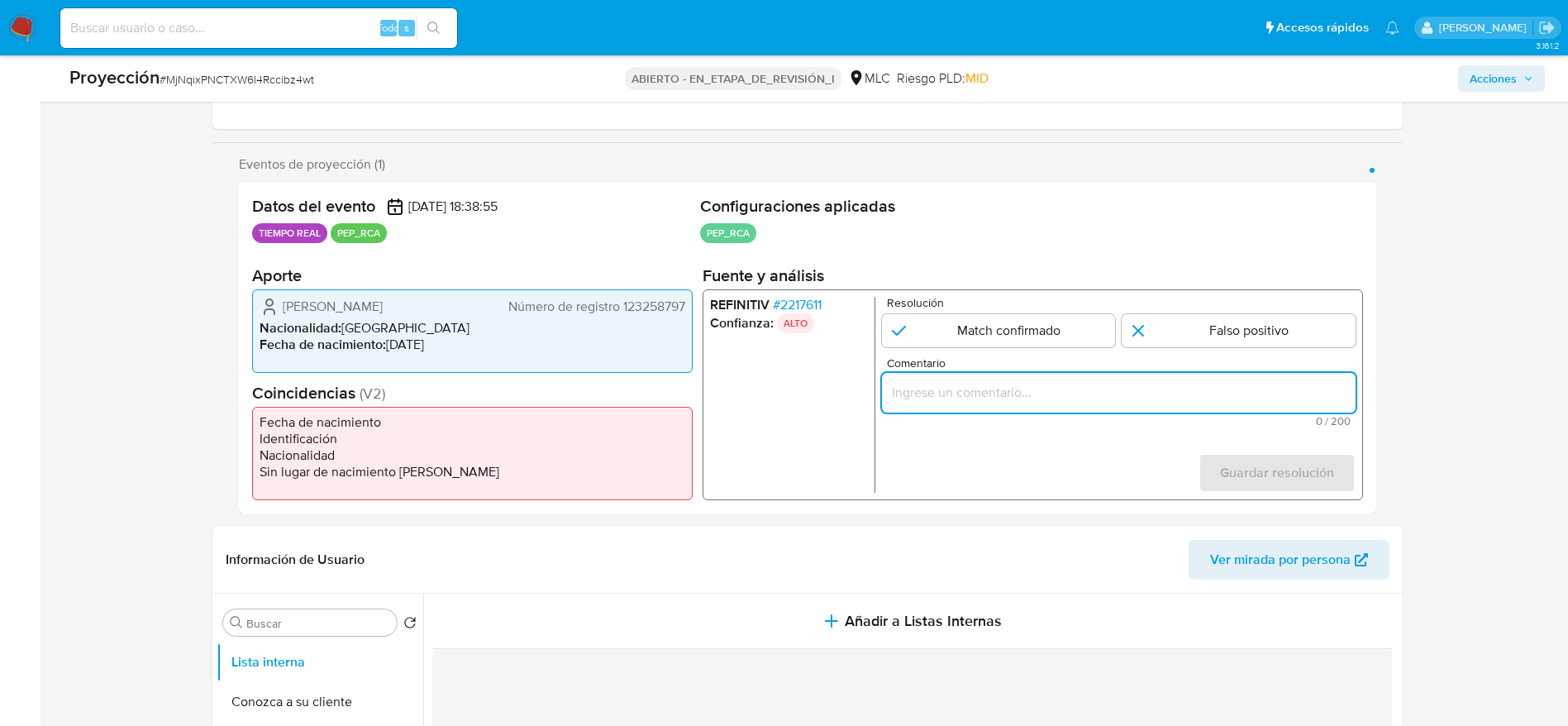
click at [1026, 393] on input "Comentario" at bounding box center [1119, 392] width 474 height 22
paste input "Caso generado sobre el usuario Jimena Alejandra Jara Quilodrán. El titular de l…"
type input "Caso generado sobre el usuario Jimena Alejandra Jara Quilodrán. El titular de l…"
click at [1026, 340] on input "1 de 1" at bounding box center [998, 331] width 234 height 33
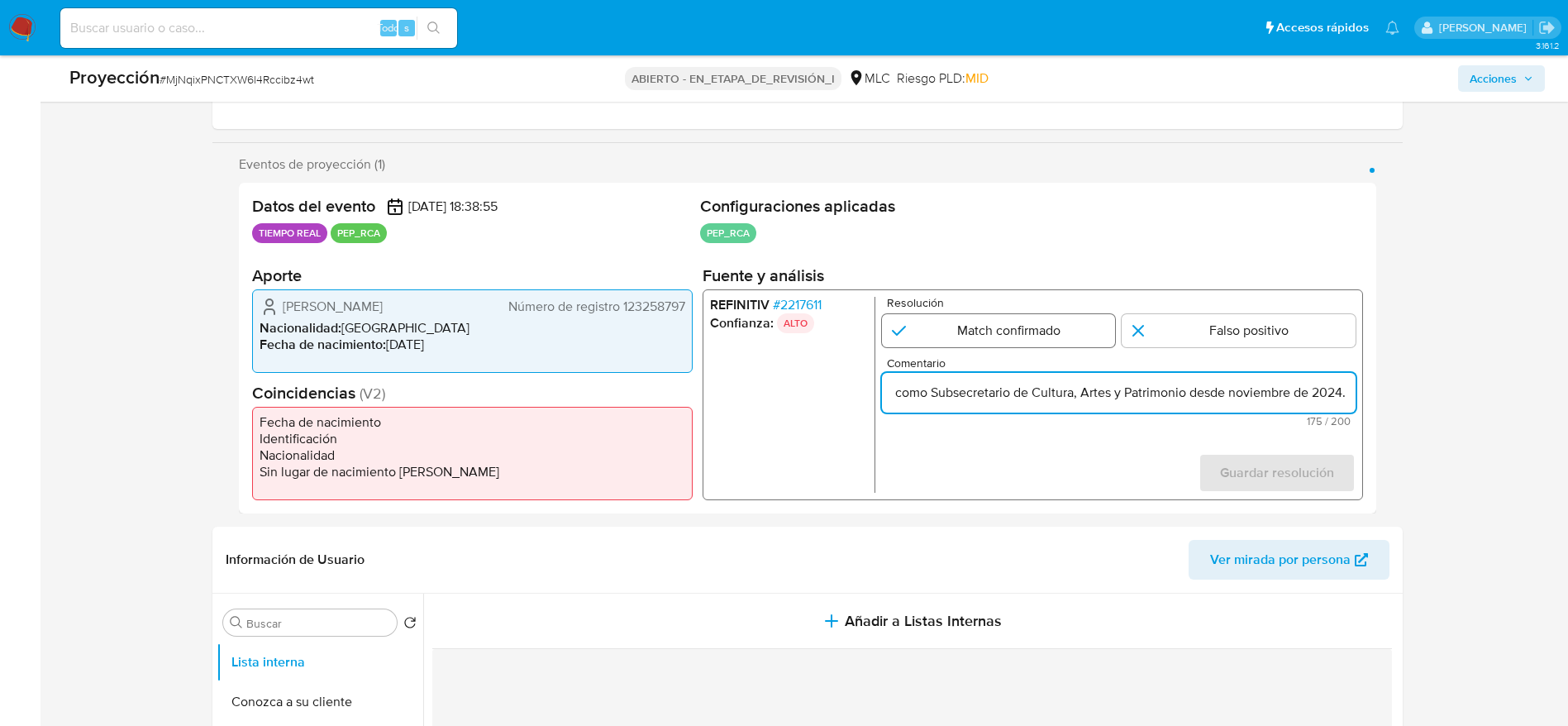
radio input "true"
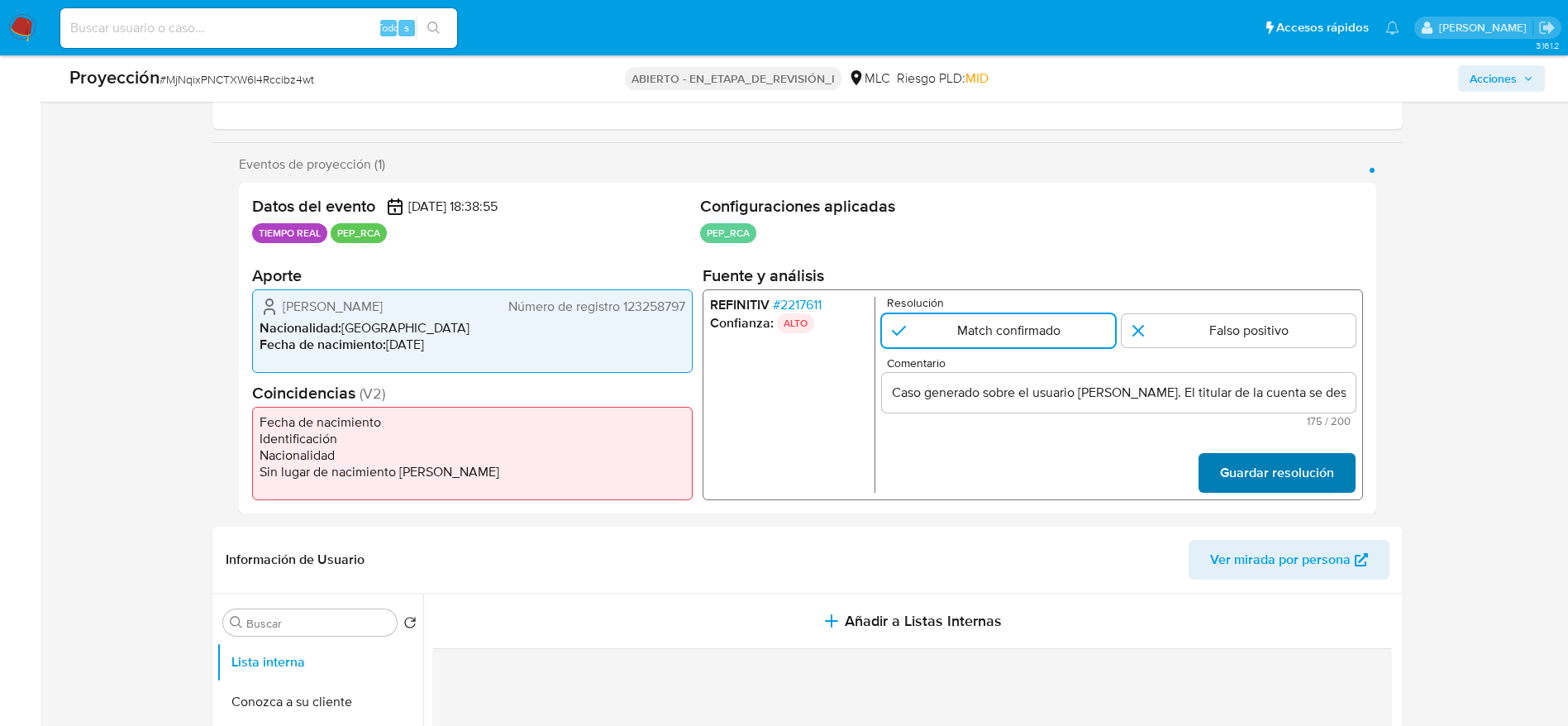
click at [1281, 456] on span "Guardar resolución" at bounding box center [1276, 473] width 115 height 36
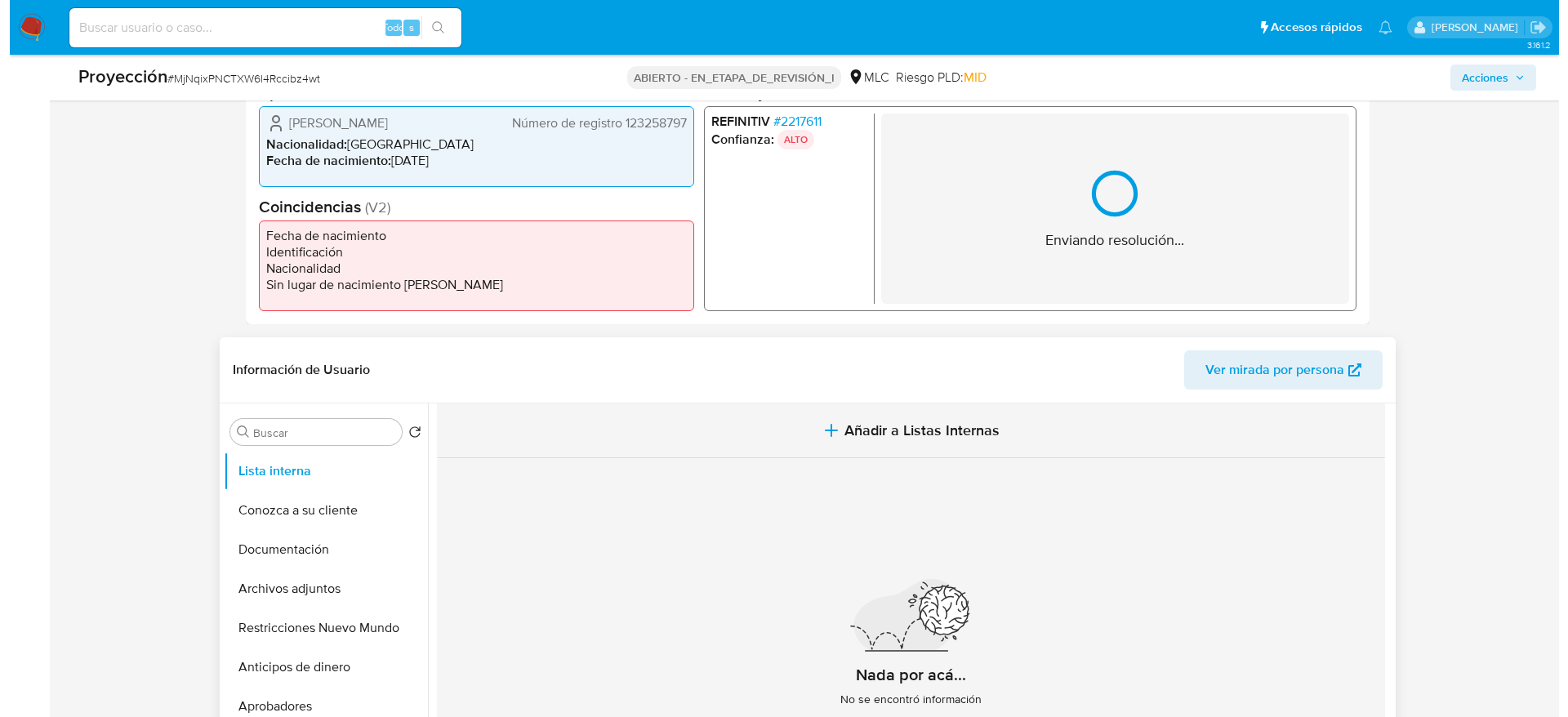
scroll to position [490, 0]
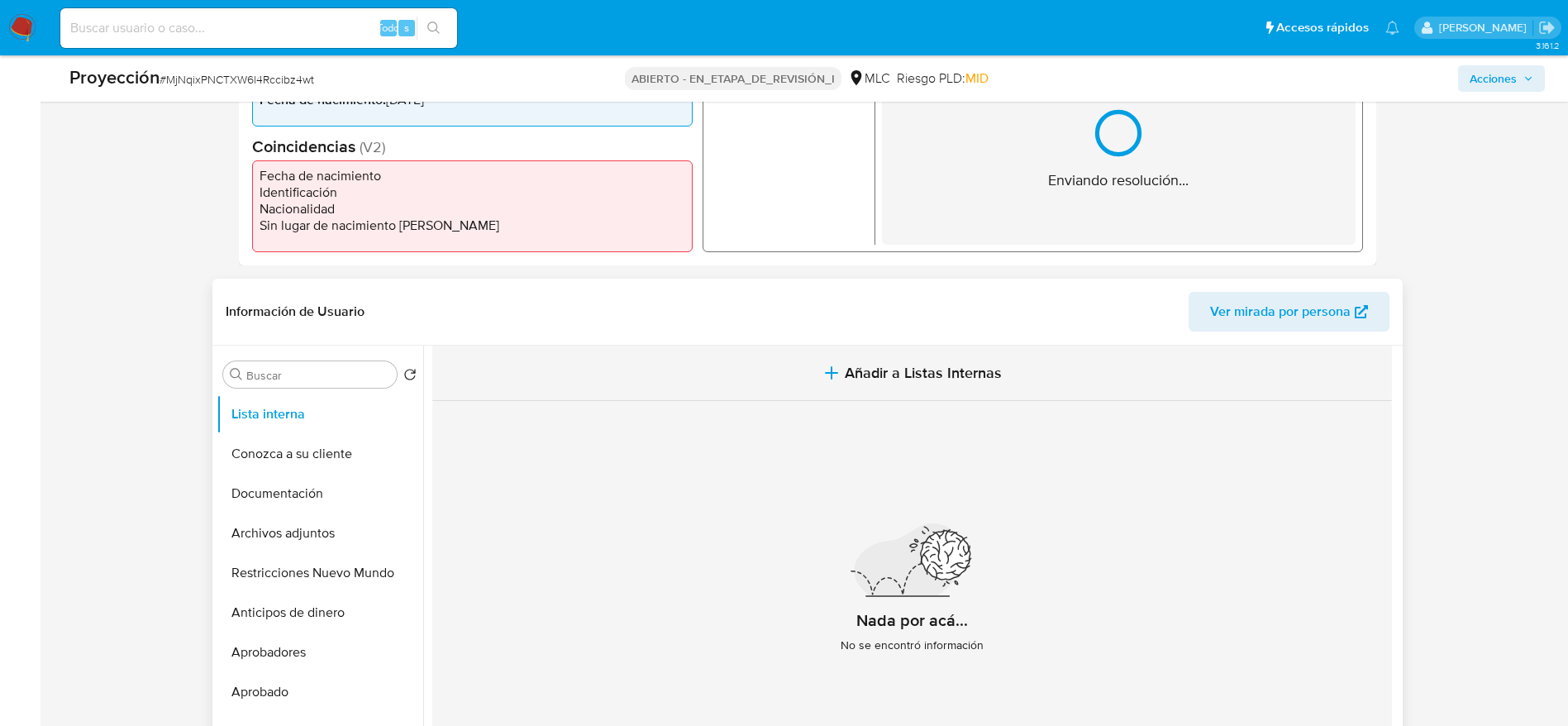
click at [772, 393] on button "Añadir a Listas Internas" at bounding box center [912, 373] width 960 height 56
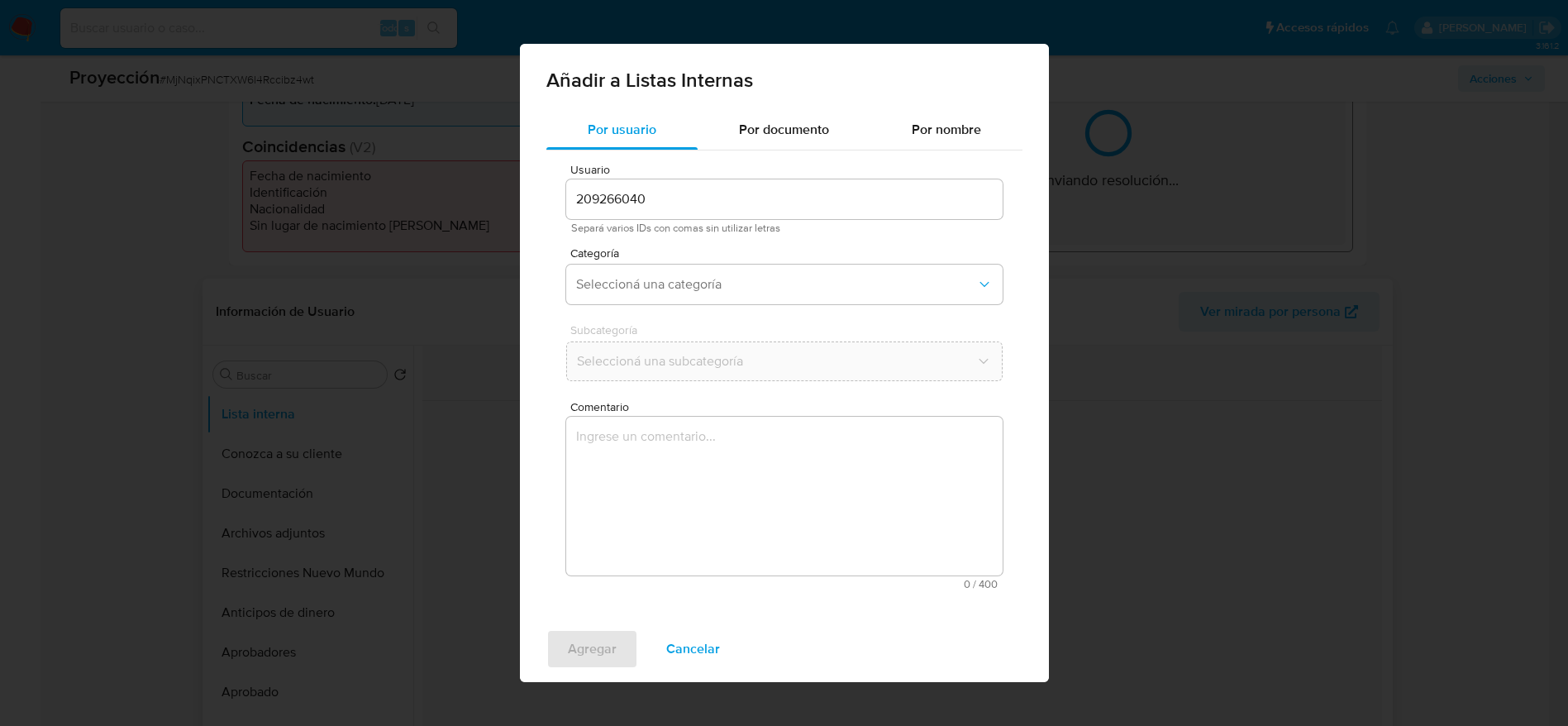
click at [754, 499] on div "Usuario 209266040 Separá varios IDs con comas sin utilizar letras Categoría Sel…" at bounding box center [784, 377] width 477 height 452
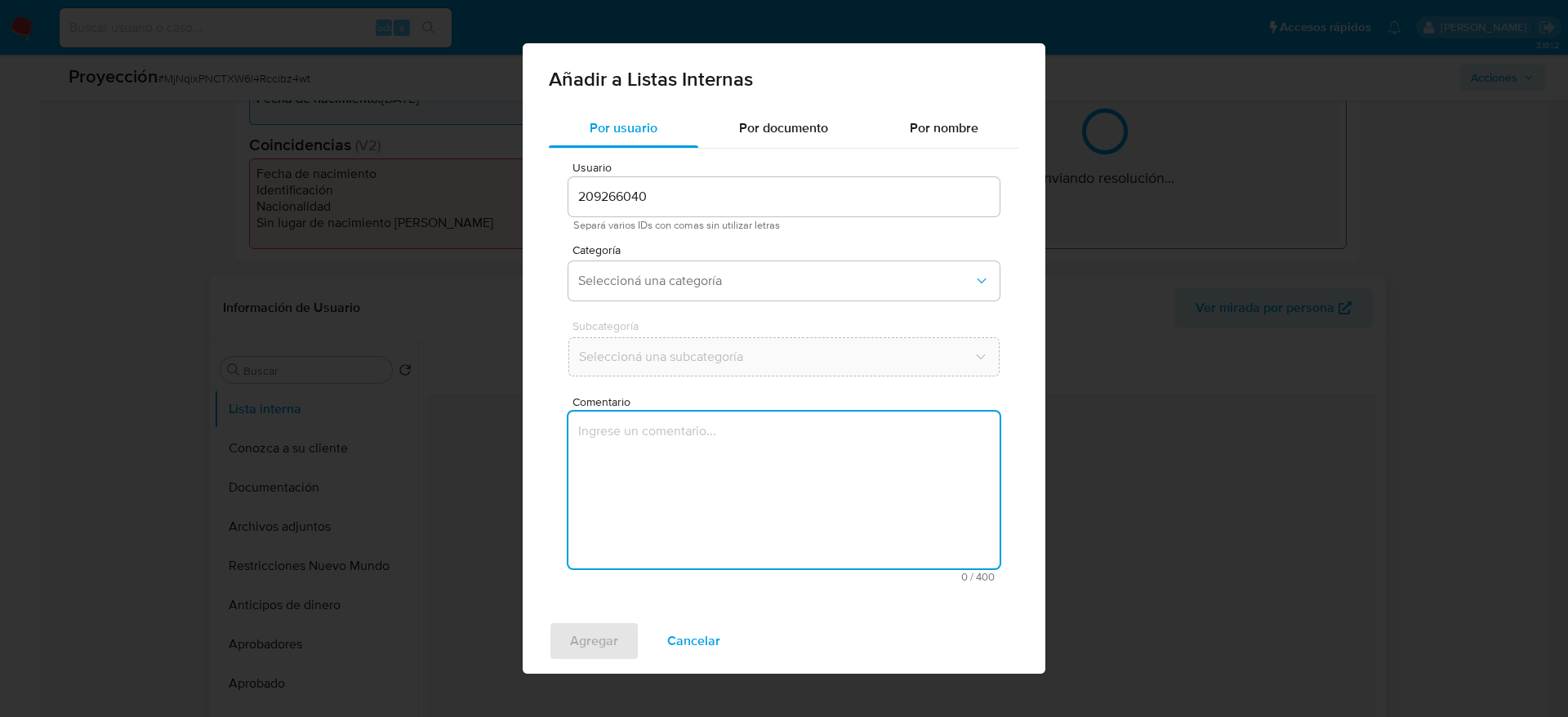
drag, startPoint x: 730, startPoint y: 529, endPoint x: 729, endPoint y: 484, distance: 45.0
click at [730, 533] on textarea "Comentario" at bounding box center [784, 490] width 431 height 157
type textarea "Caso generado sobre el usuario Jimena Alejandra Jara Quilodrán. El titular de l…"
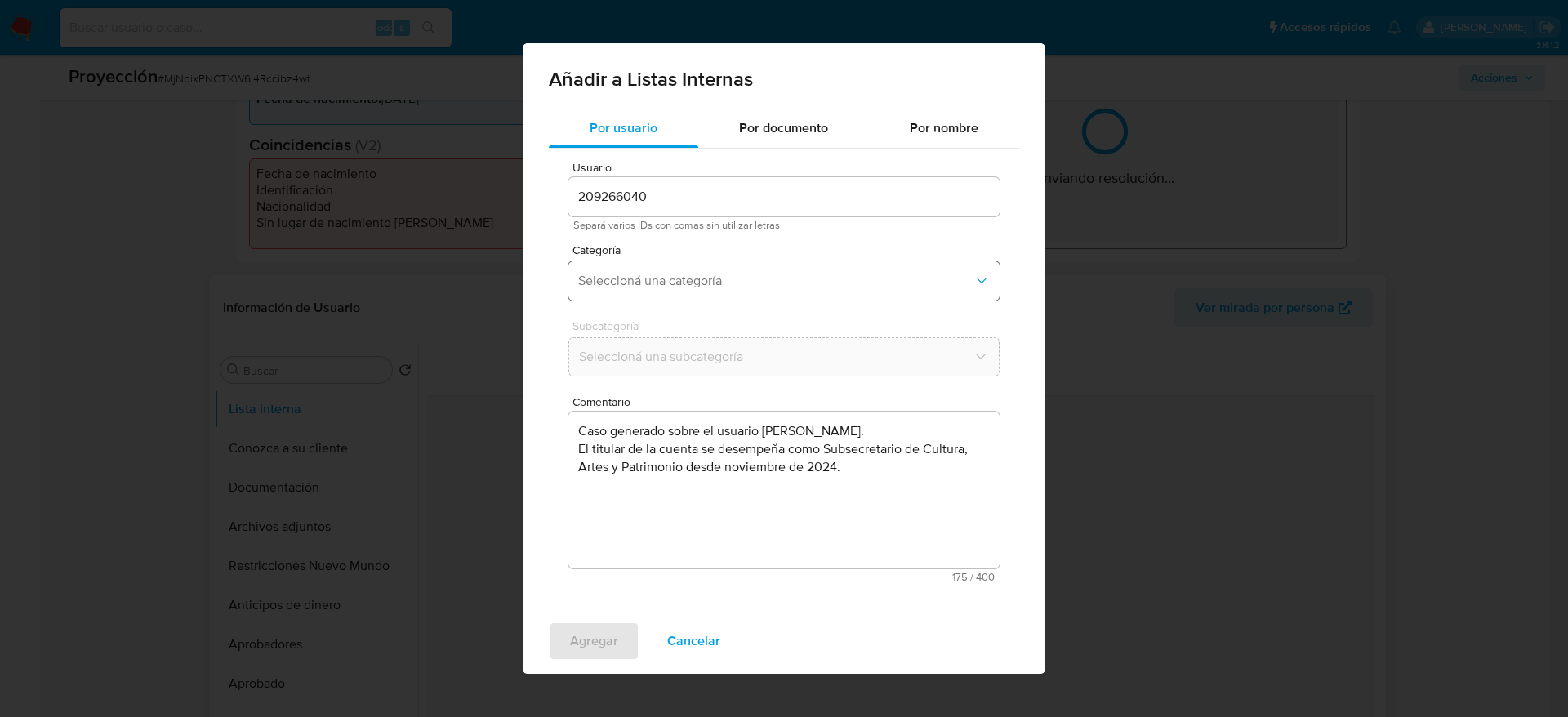
click at [746, 297] on button "Seleccioná una categoría" at bounding box center [784, 280] width 431 height 40
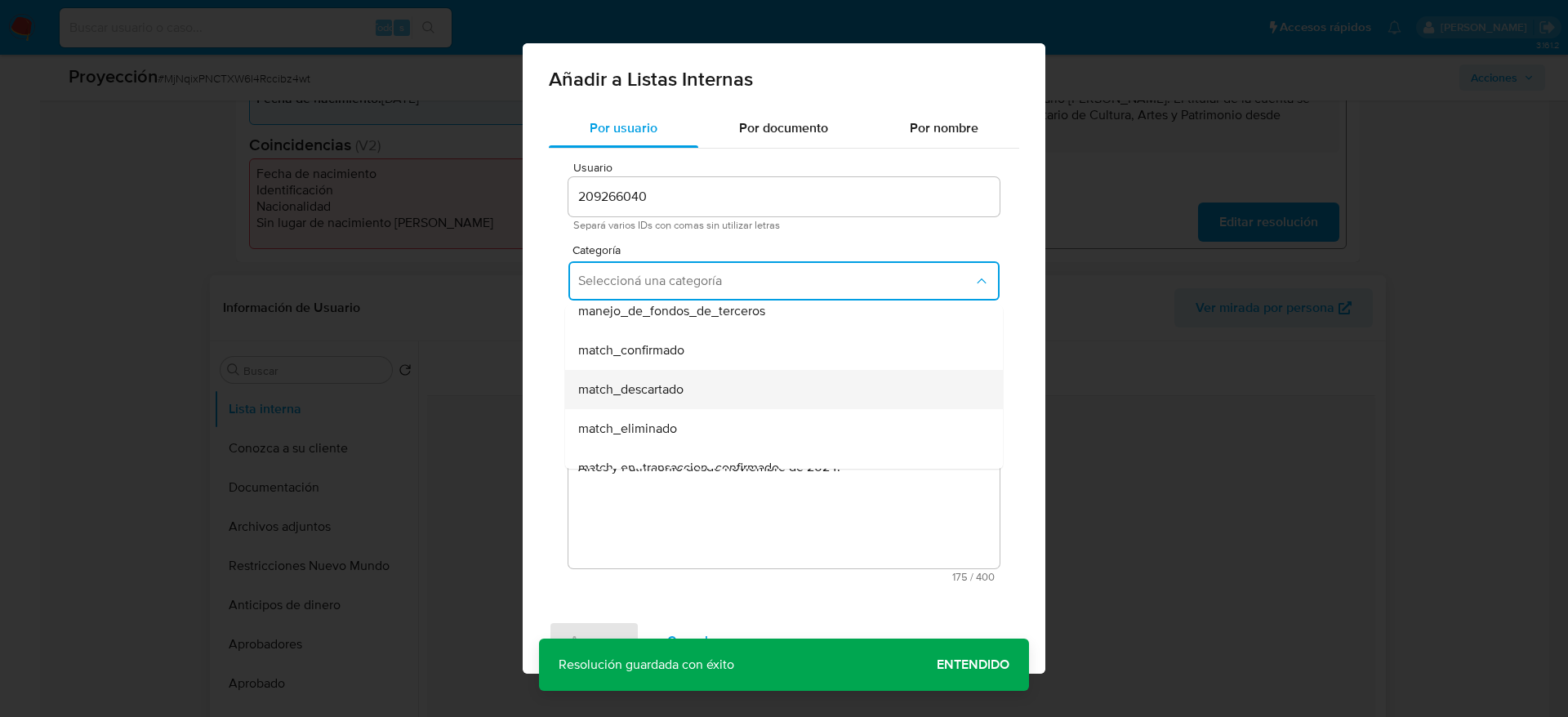
scroll to position [123, 0]
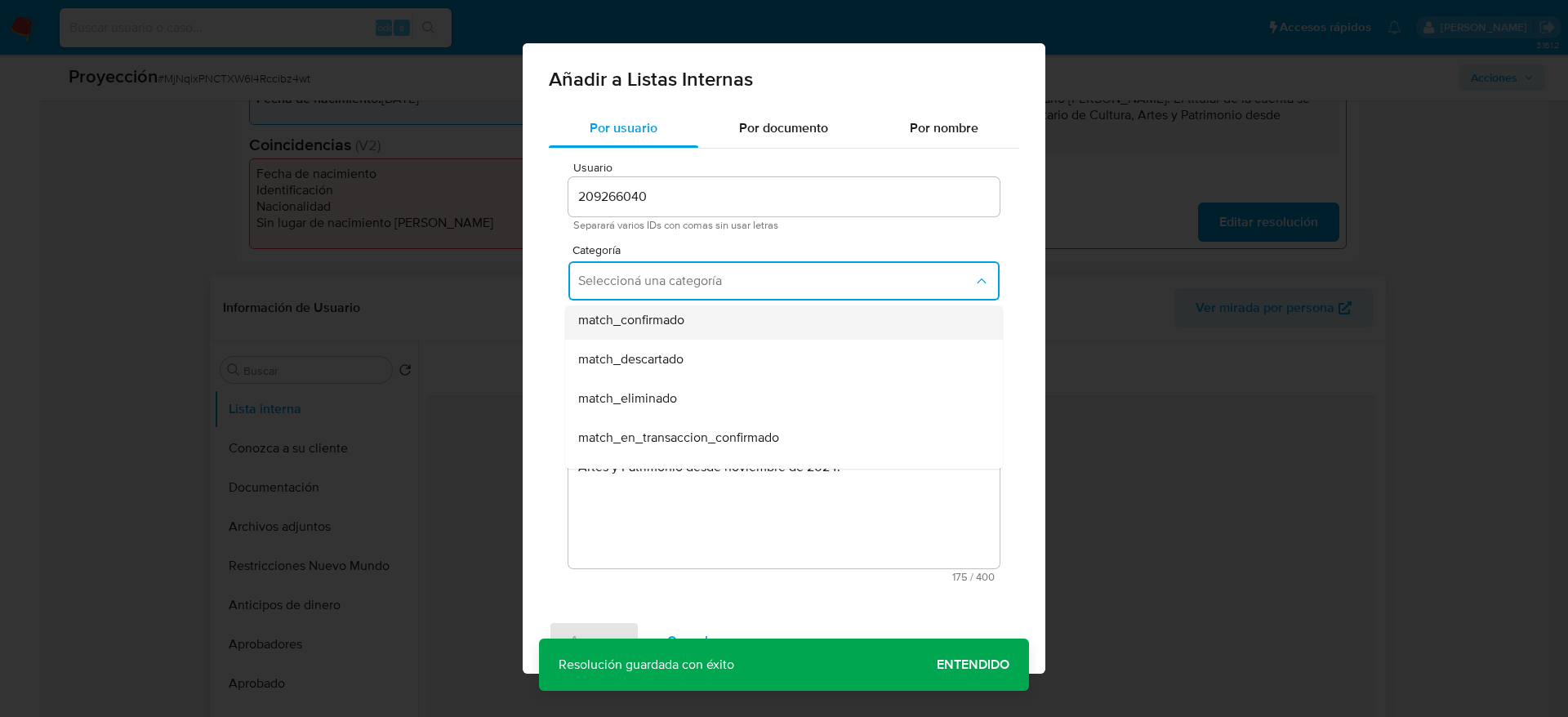
click at [752, 335] on div "match_confirmado" at bounding box center [779, 320] width 402 height 40
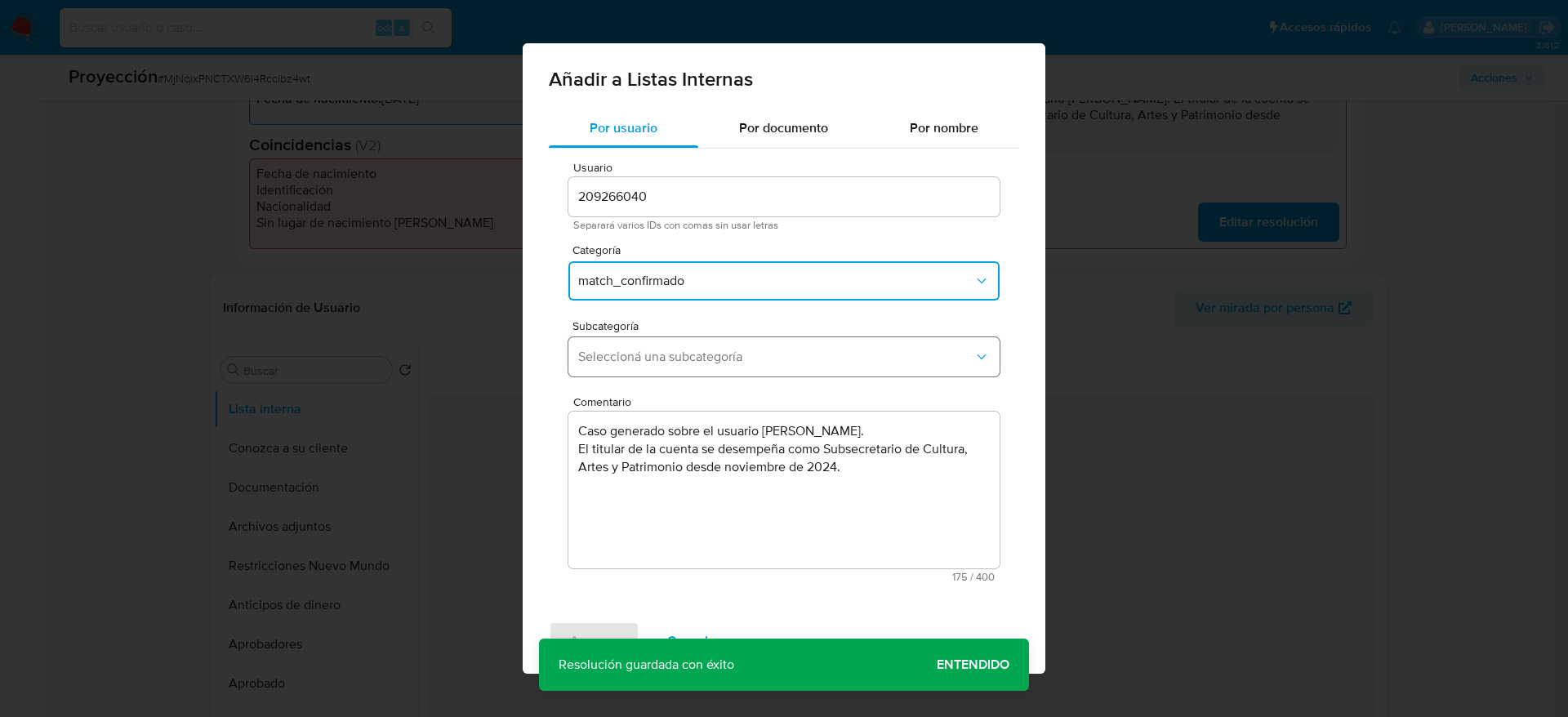
click at [752, 358] on span "Seleccioná una subcategoría" at bounding box center [775, 357] width 395 height 16
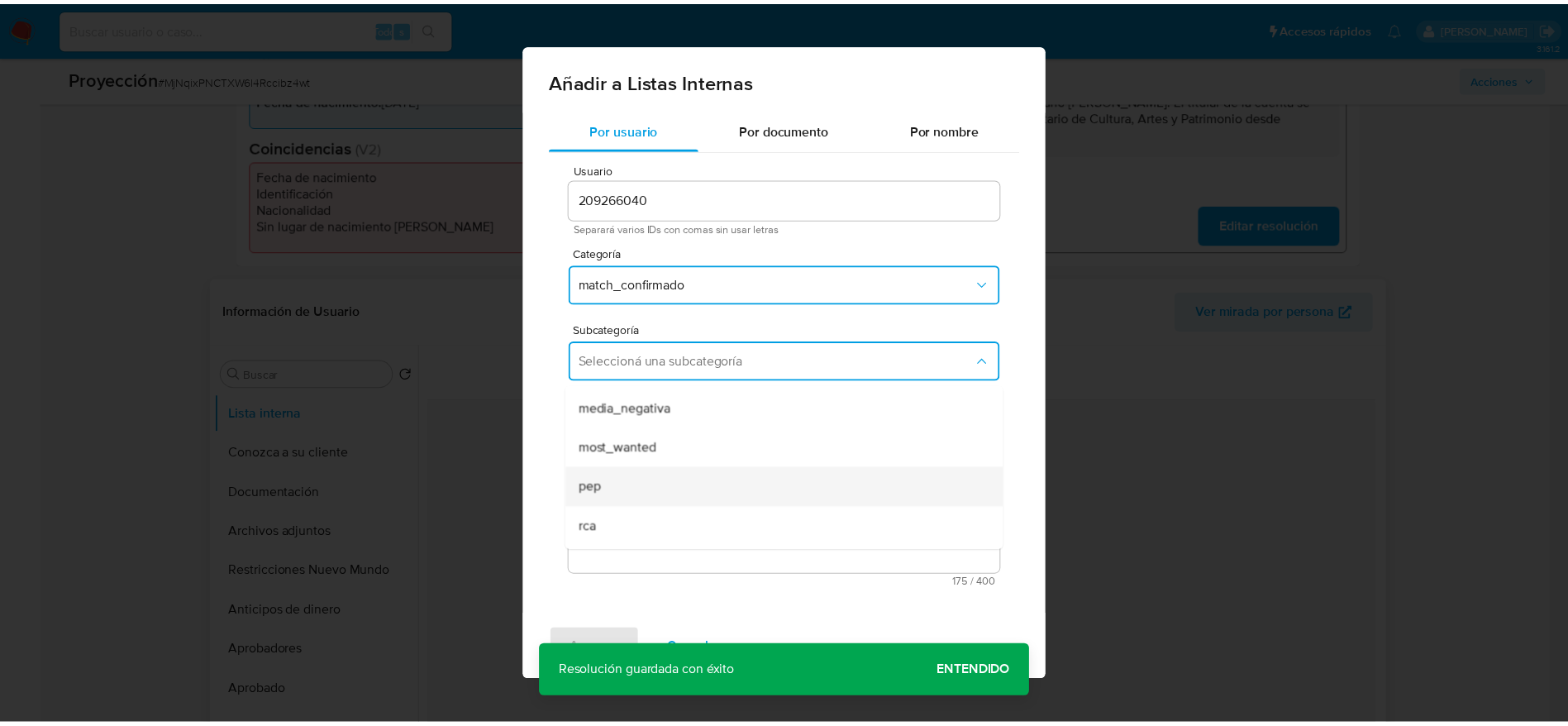
scroll to position [113, 0]
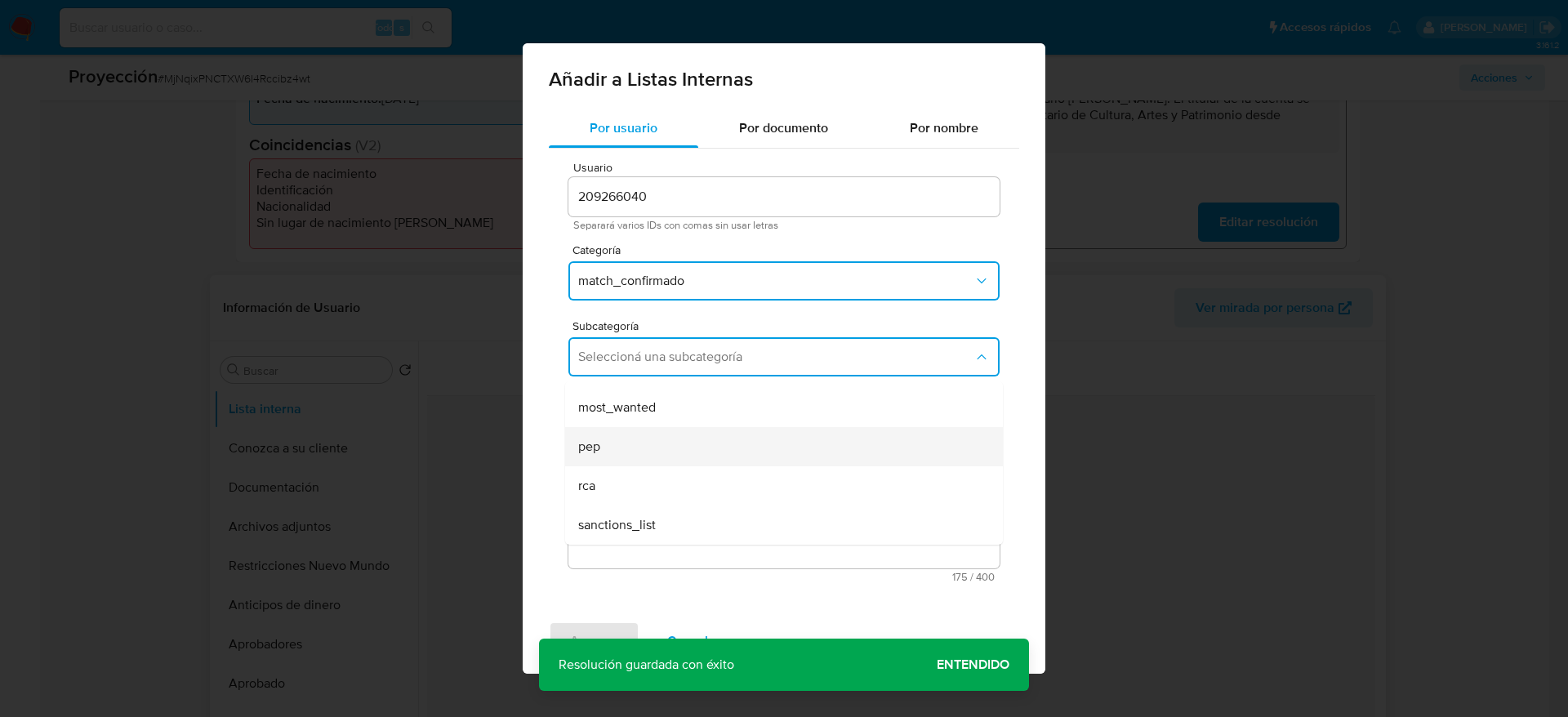
click at [699, 441] on div "pep" at bounding box center [779, 446] width 402 height 40
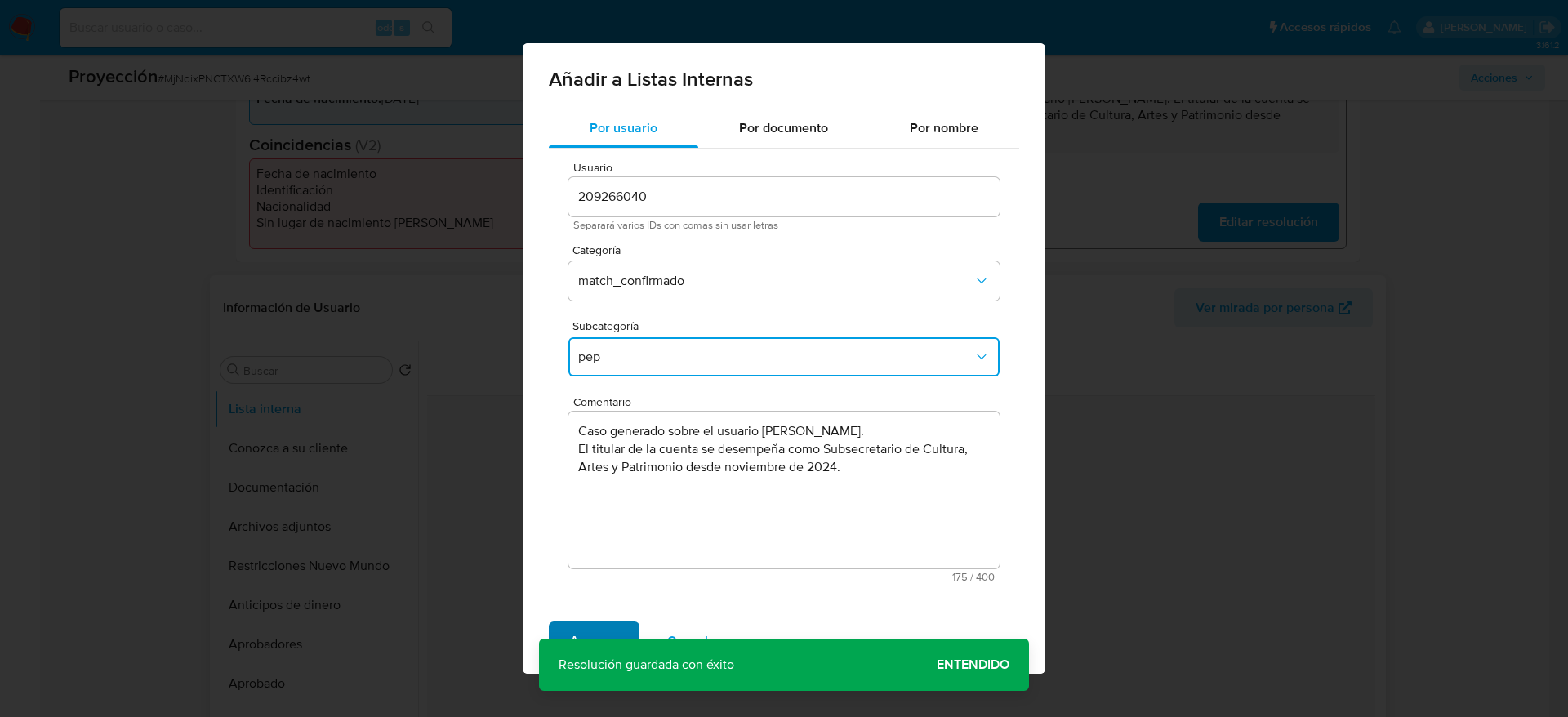
click at [606, 623] on span "Agregar" at bounding box center [595, 641] width 48 height 36
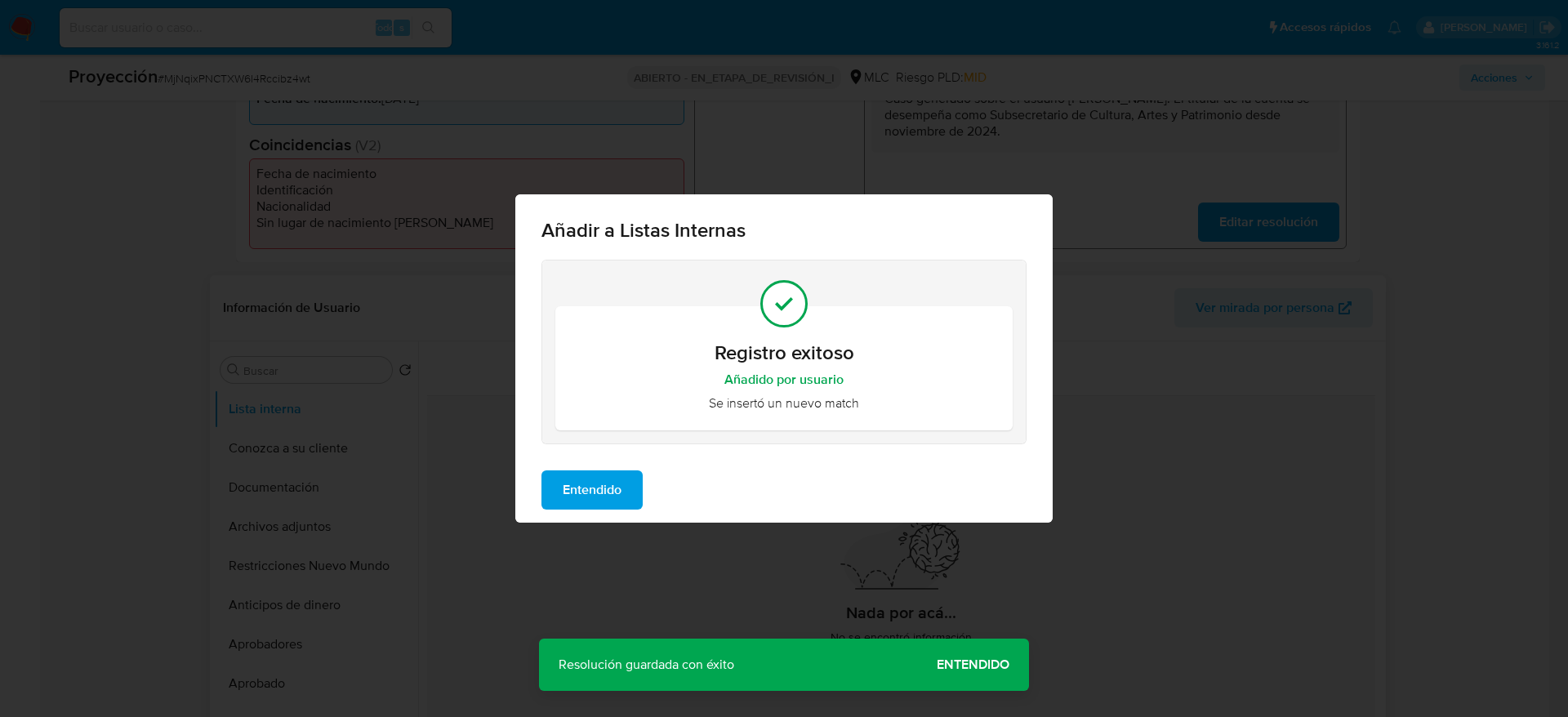
click at [613, 506] on span "Entendido" at bounding box center [592, 489] width 59 height 36
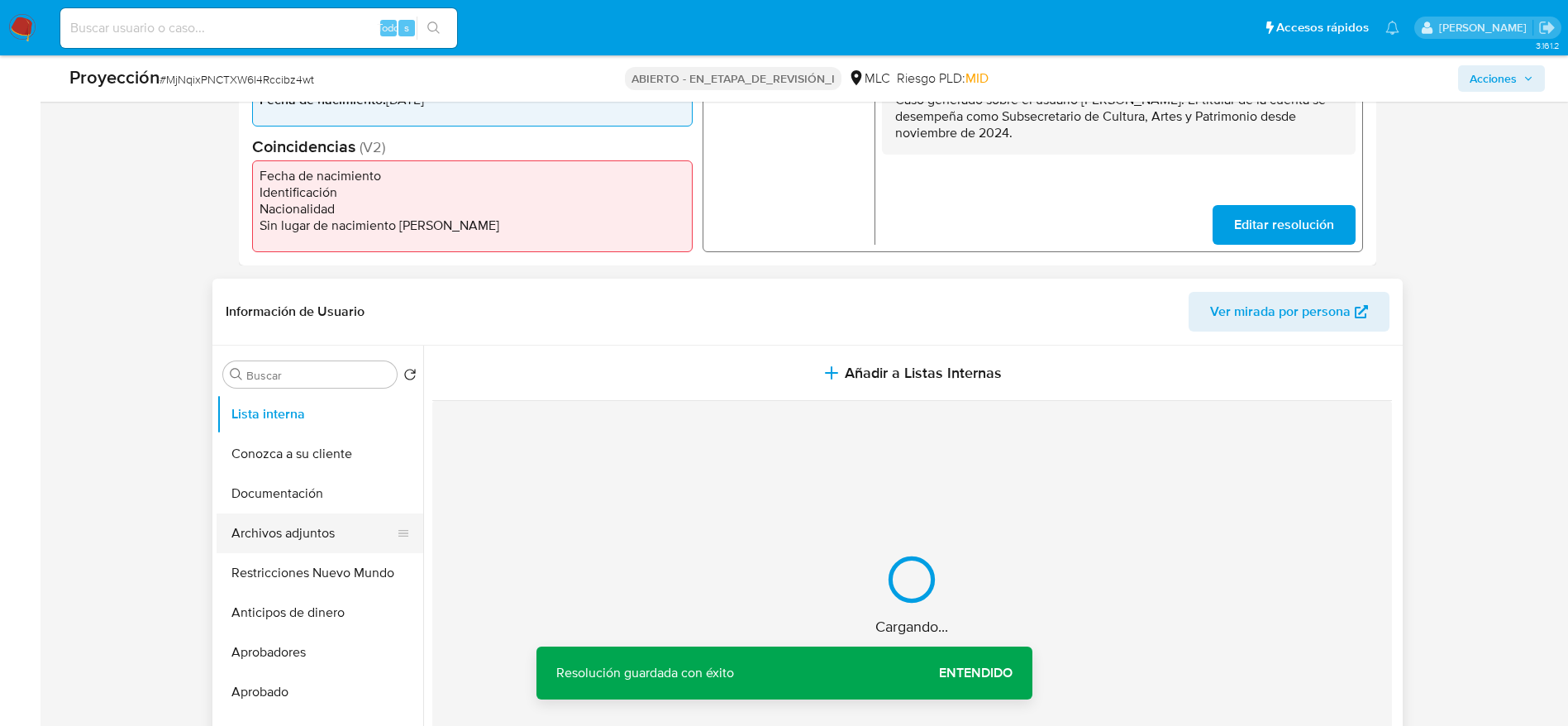
click at [341, 545] on button "Archivos adjuntos" at bounding box center [313, 533] width 194 height 40
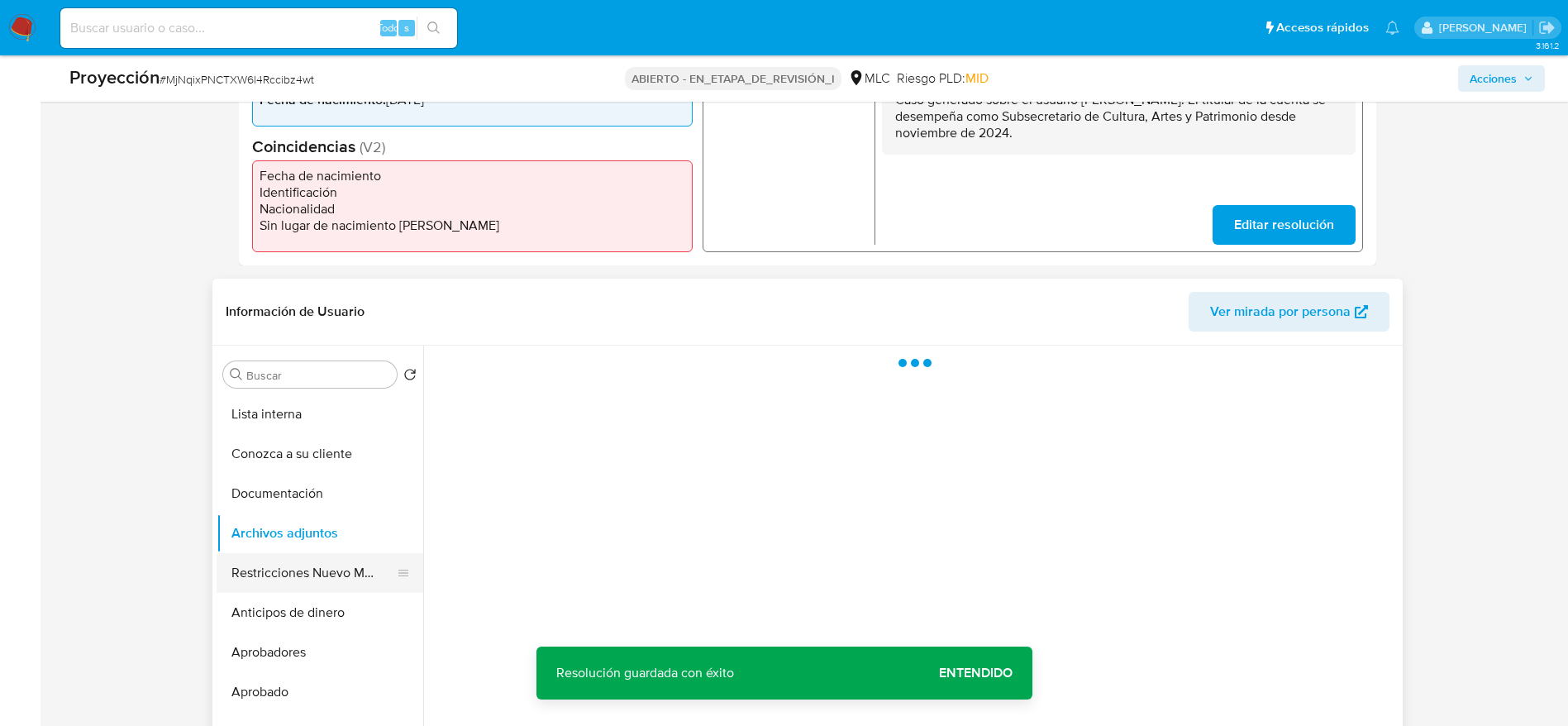
click at [341, 563] on button "Restricciones Nuevo Mundo" at bounding box center [313, 572] width 194 height 40
click at [356, 525] on button "Archivos adjuntos" at bounding box center [313, 533] width 194 height 40
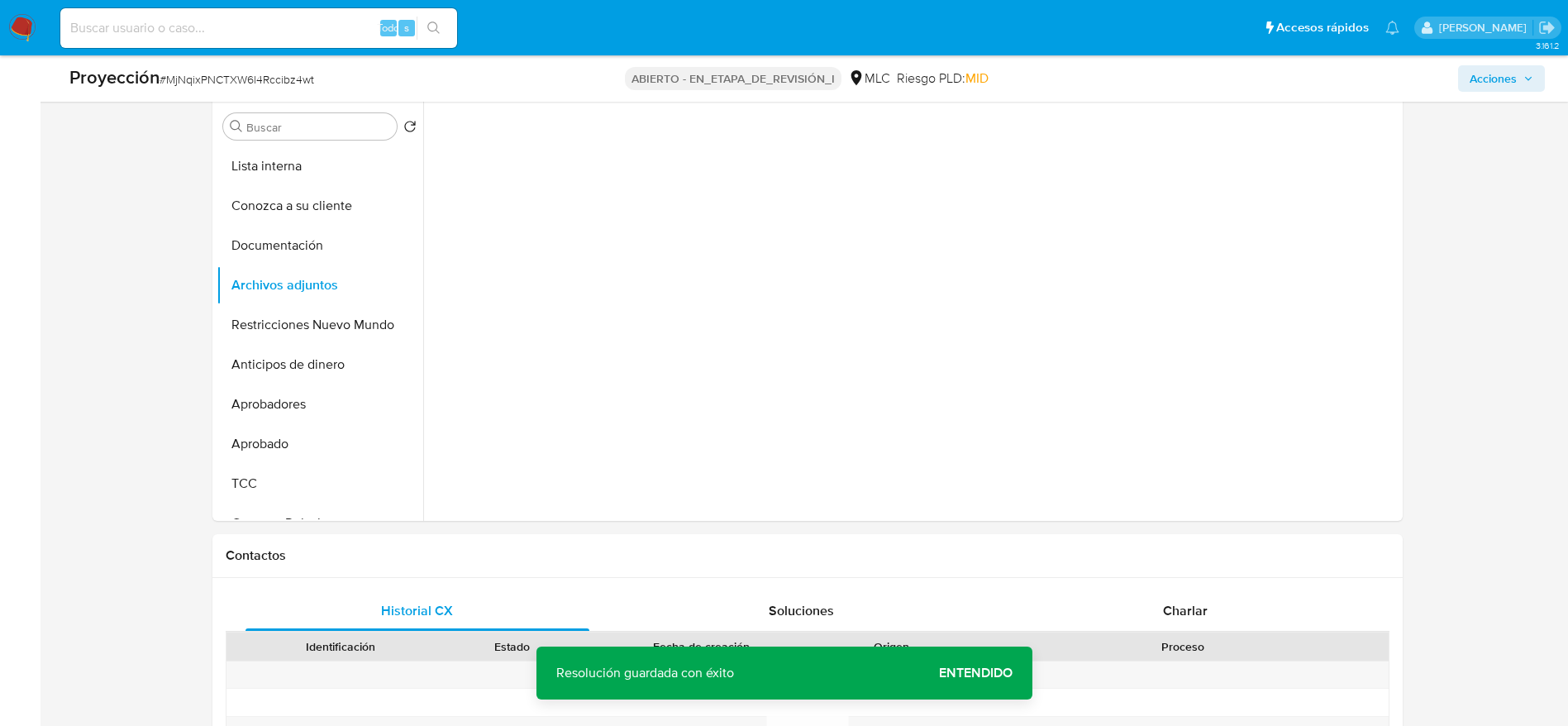
scroll to position [620, 0]
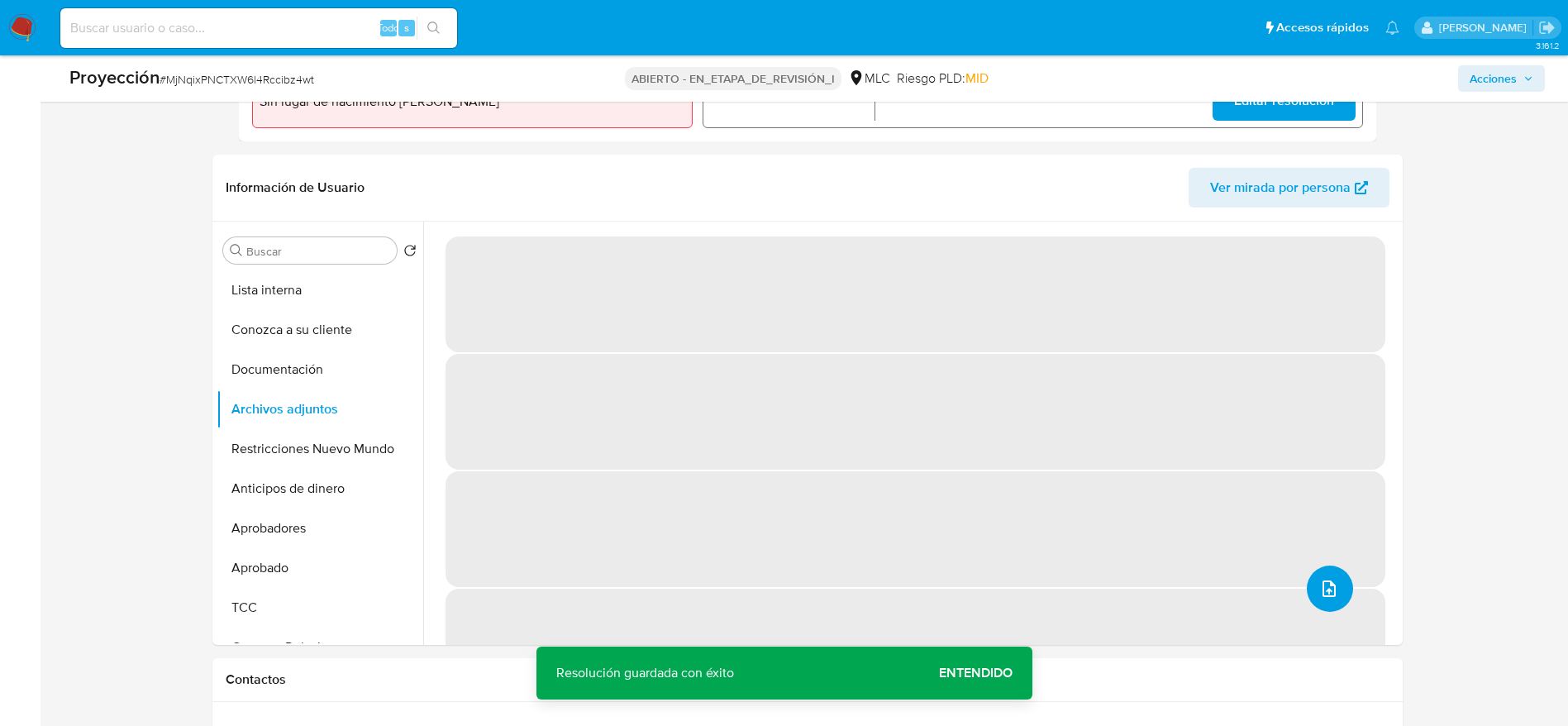
click at [1319, 583] on icon "subir archivo" at bounding box center [1329, 588] width 20 height 20
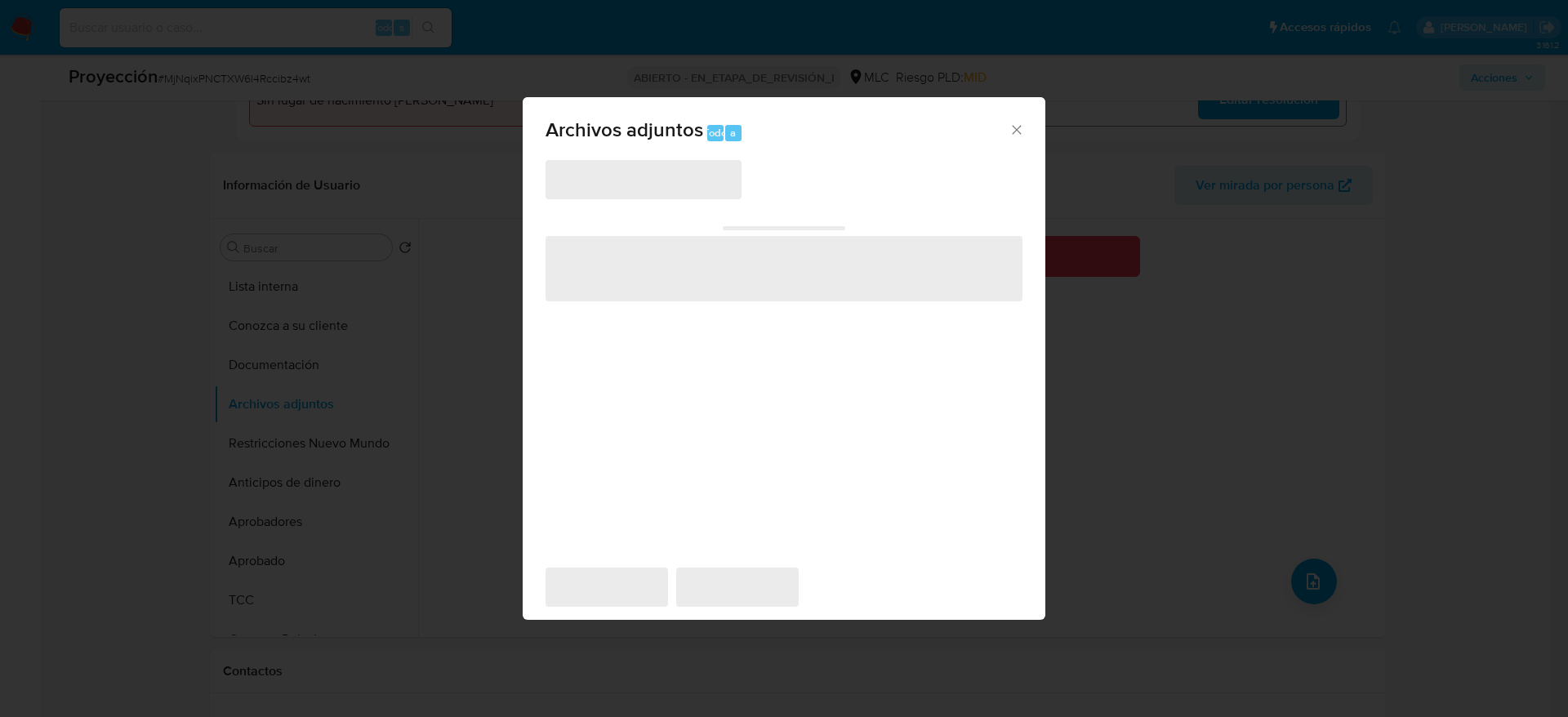
click at [1015, 131] on icon "Cerrar" at bounding box center [1016, 129] width 16 height 16
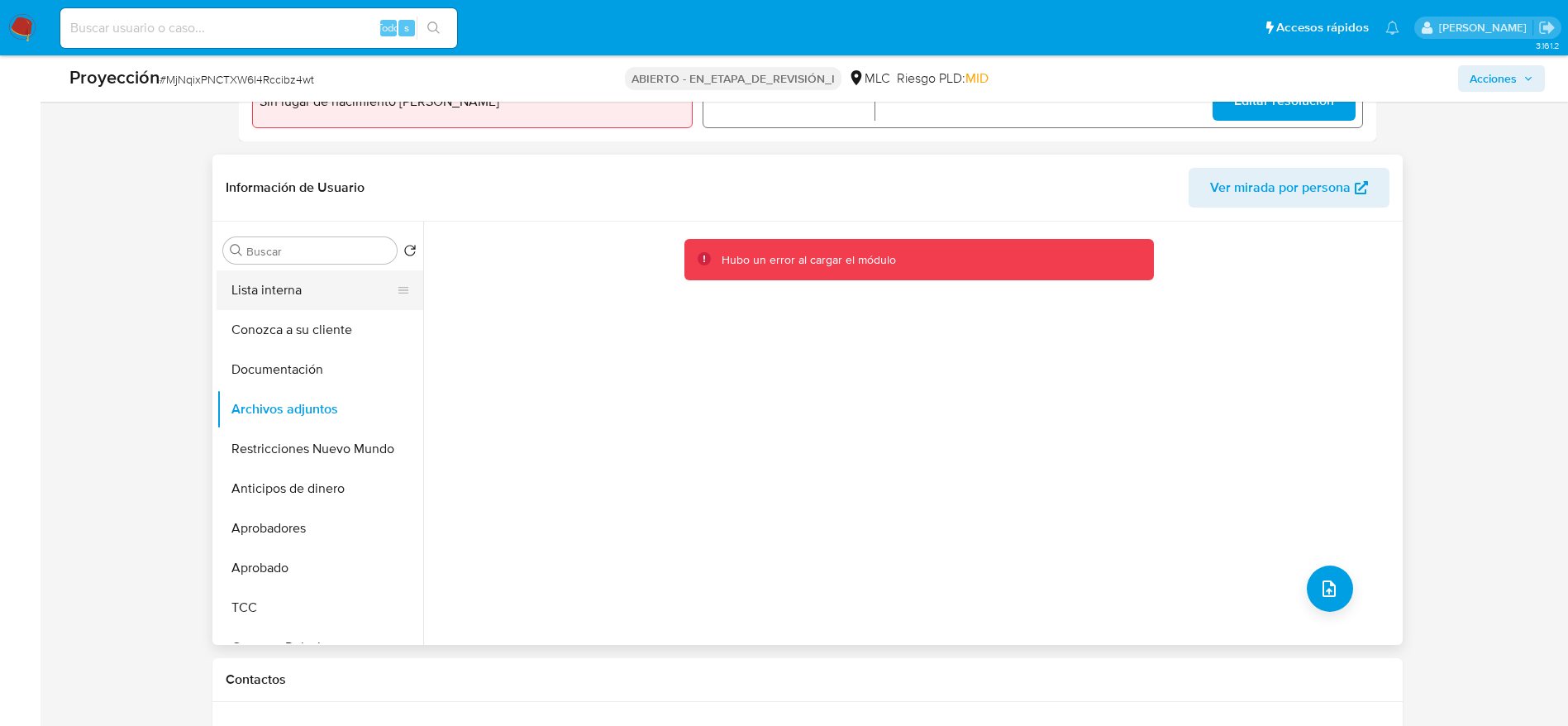
click at [339, 291] on button "Lista interna" at bounding box center [313, 290] width 194 height 40
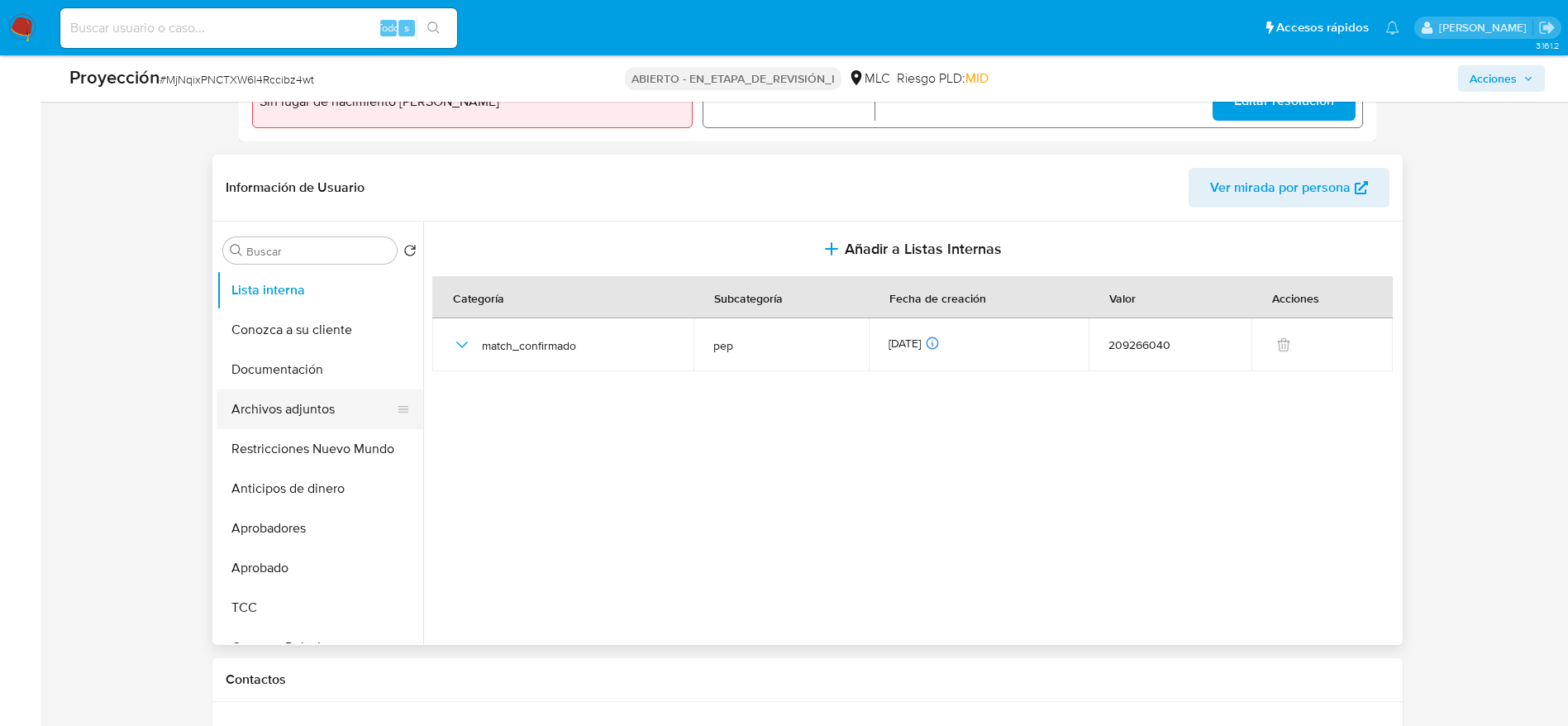
click at [242, 405] on button "Archivos adjuntos" at bounding box center [313, 409] width 194 height 40
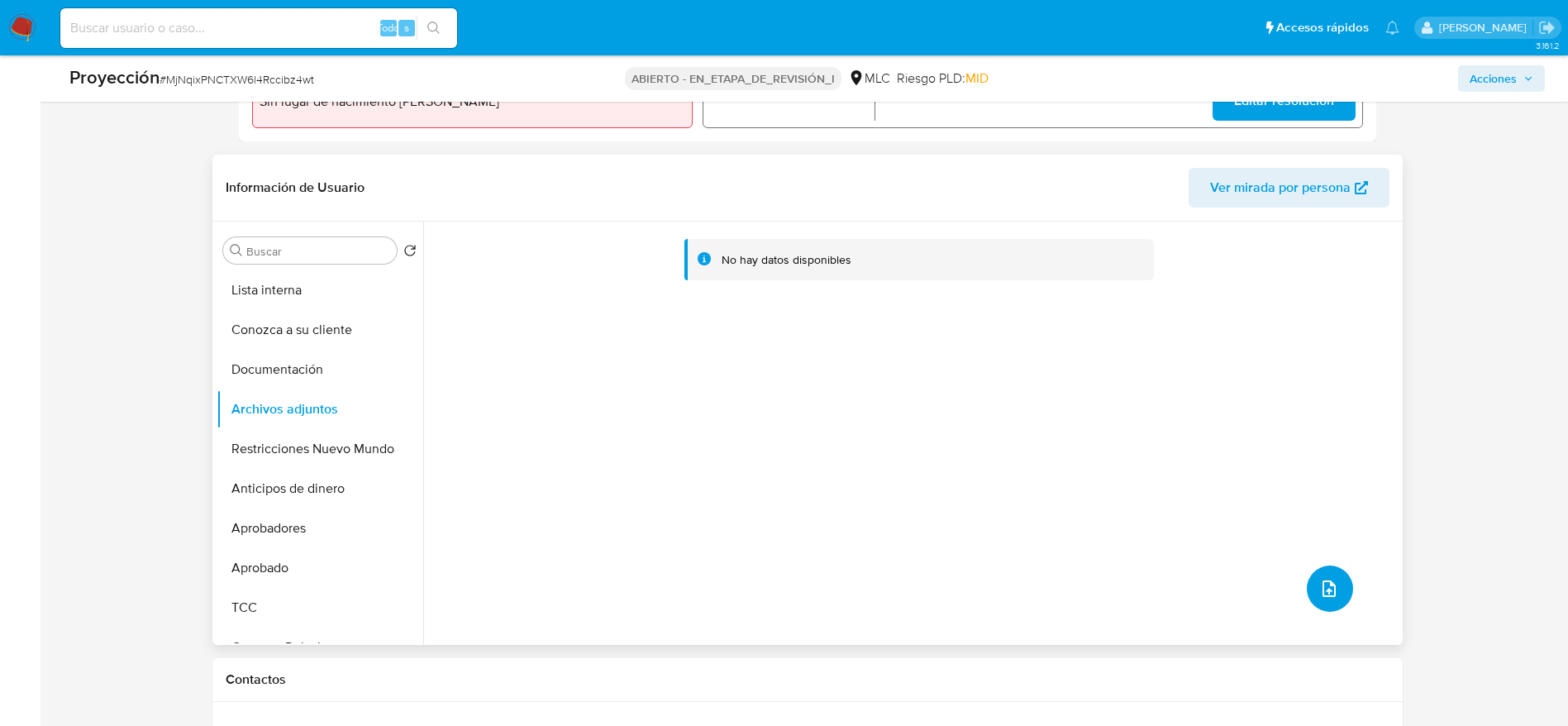
click at [1319, 585] on icon "subir archivo" at bounding box center [1329, 588] width 20 height 20
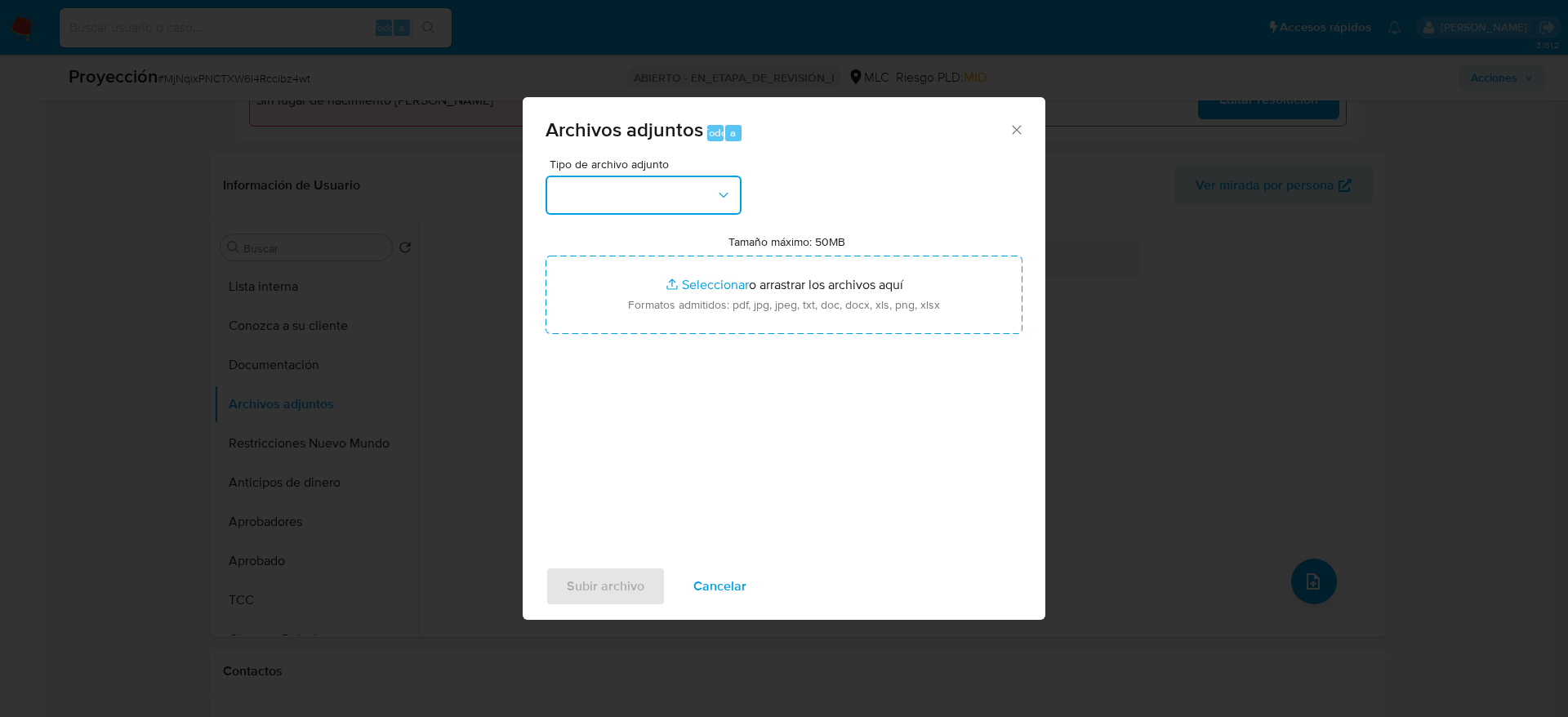
click at [618, 178] on button "button" at bounding box center [643, 195] width 196 height 40
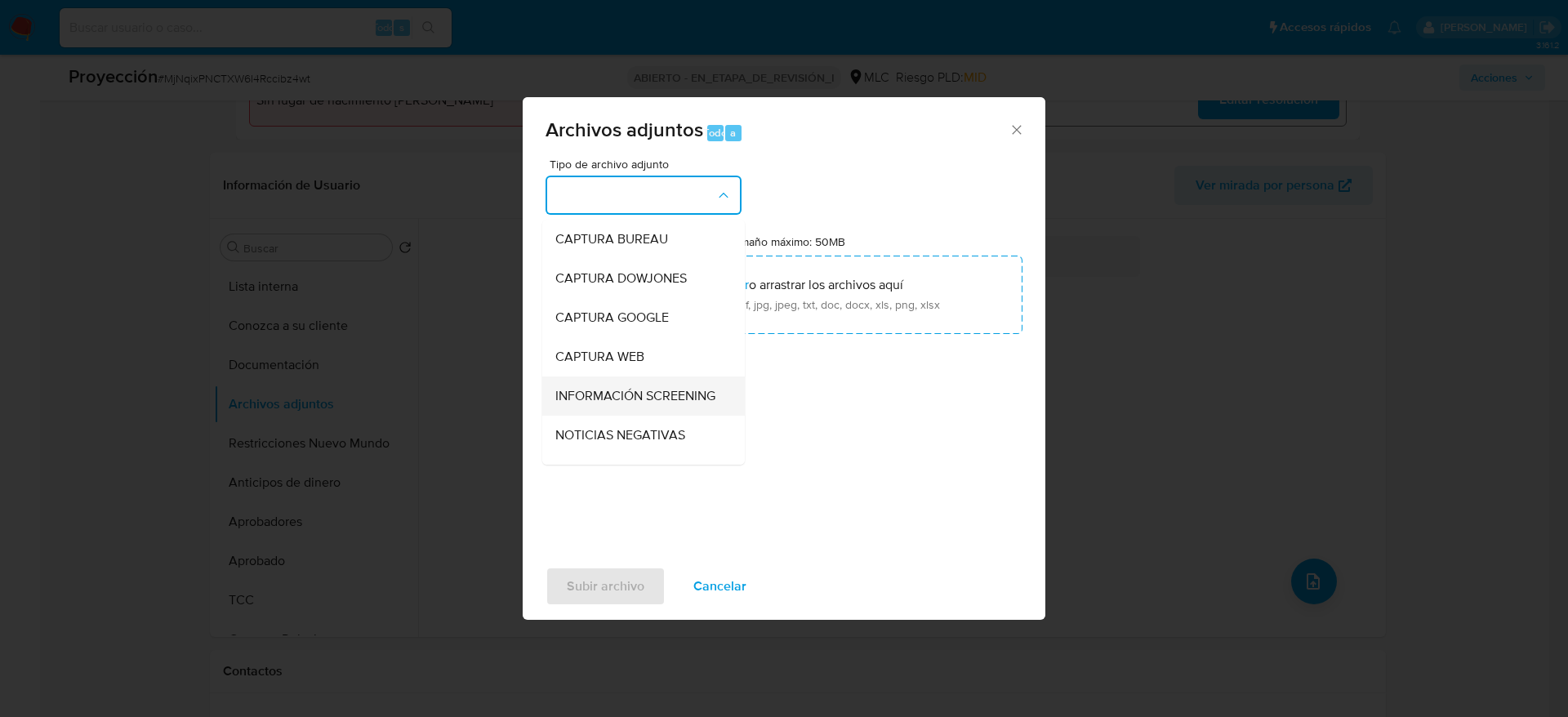
drag, startPoint x: 680, startPoint y: 445, endPoint x: 680, endPoint y: 397, distance: 48.0
click at [680, 397] on ul "CAPTURA BUREAU CAPTURA DOWJONES CAPTURA GOOGLE CAPTURA WEB INFORMACIÓN SCREENIN…" at bounding box center [643, 657] width 202 height 875
click at [680, 397] on span "INFORMACIÓN SCREENING" at bounding box center [635, 395] width 160 height 16
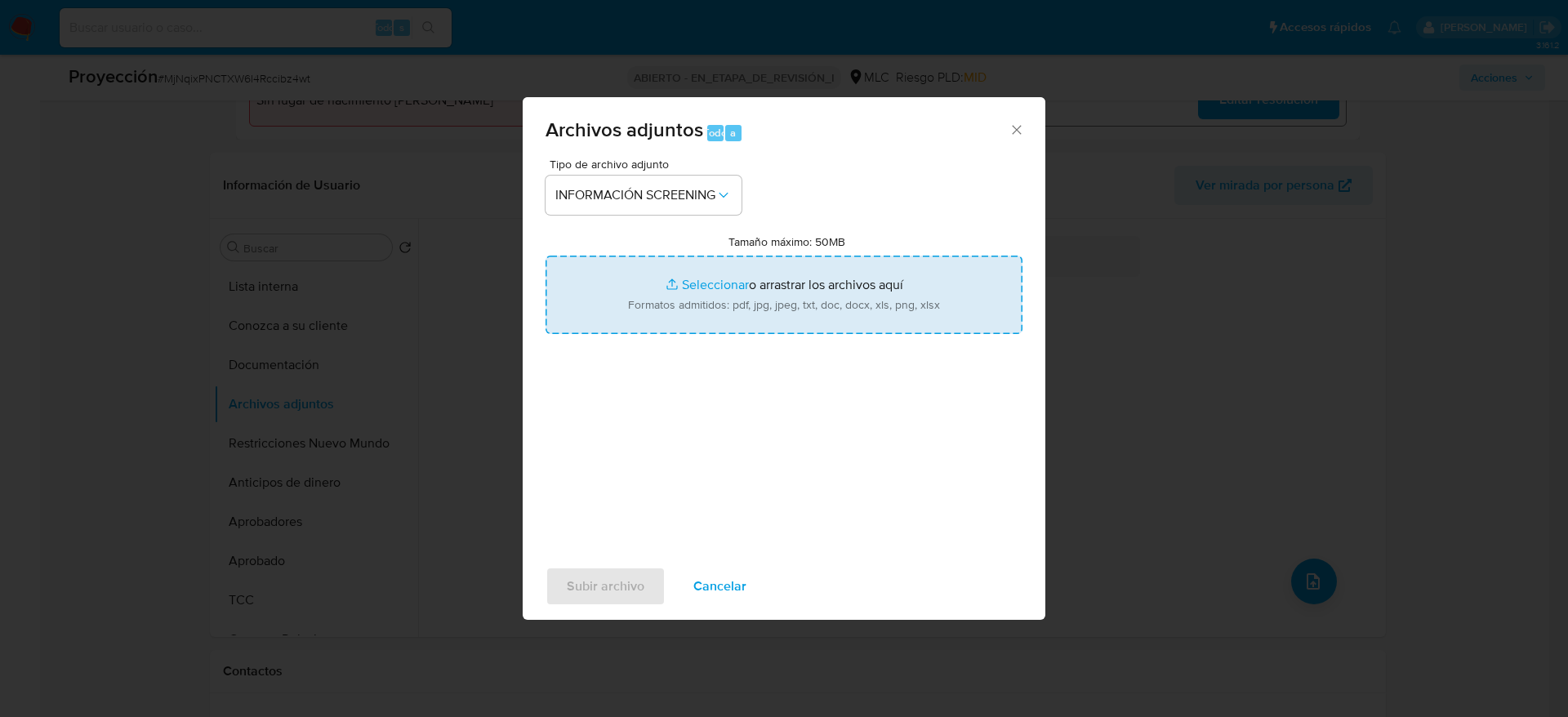
click at [750, 320] on input "Tamaño máximo: 50MB Seleccionar archivos" at bounding box center [783, 294] width 477 height 78
type input "C:\fakepath\_Jimena Alejandra Jara Quilodrán_ - Buscar con Google.pdf"
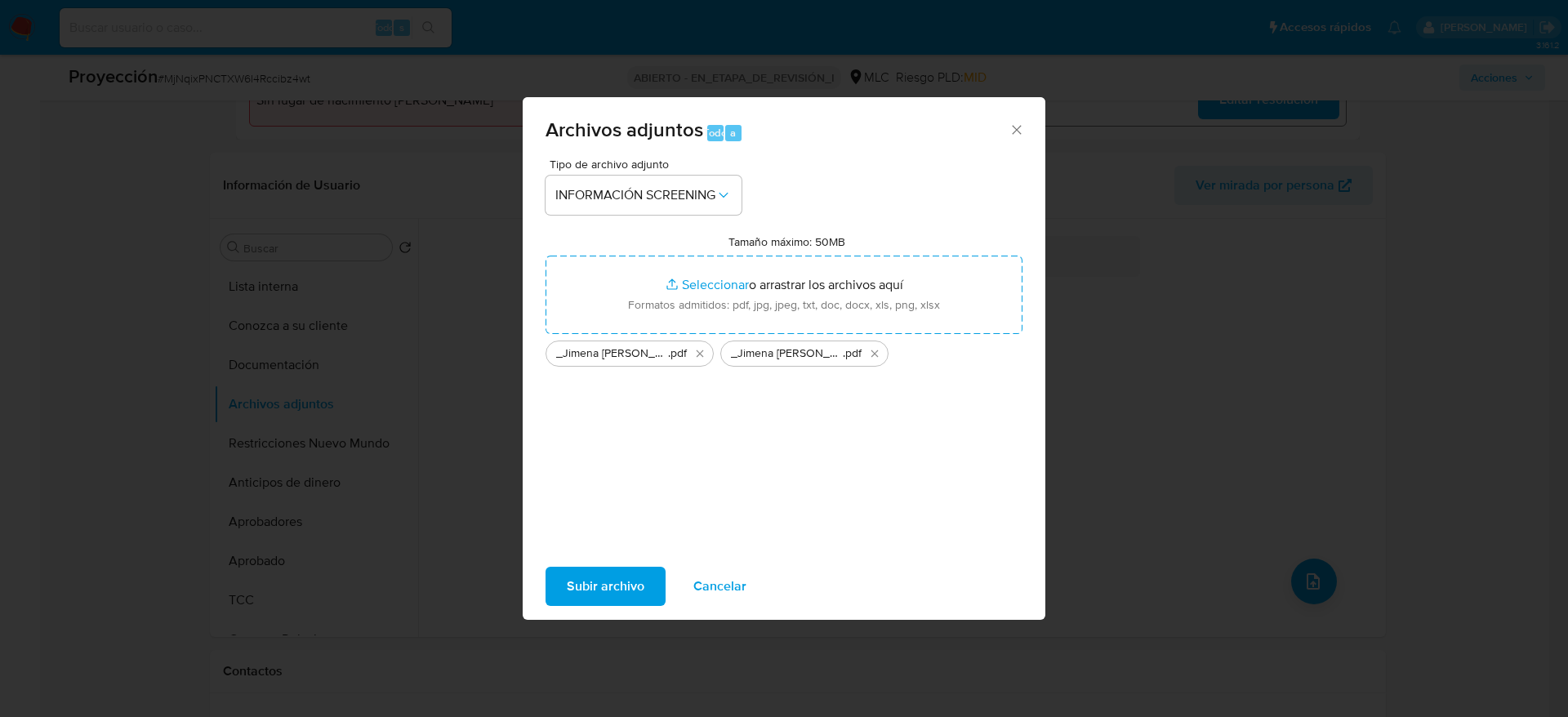
click at [583, 578] on span "Subir archivo" at bounding box center [605, 586] width 77 height 36
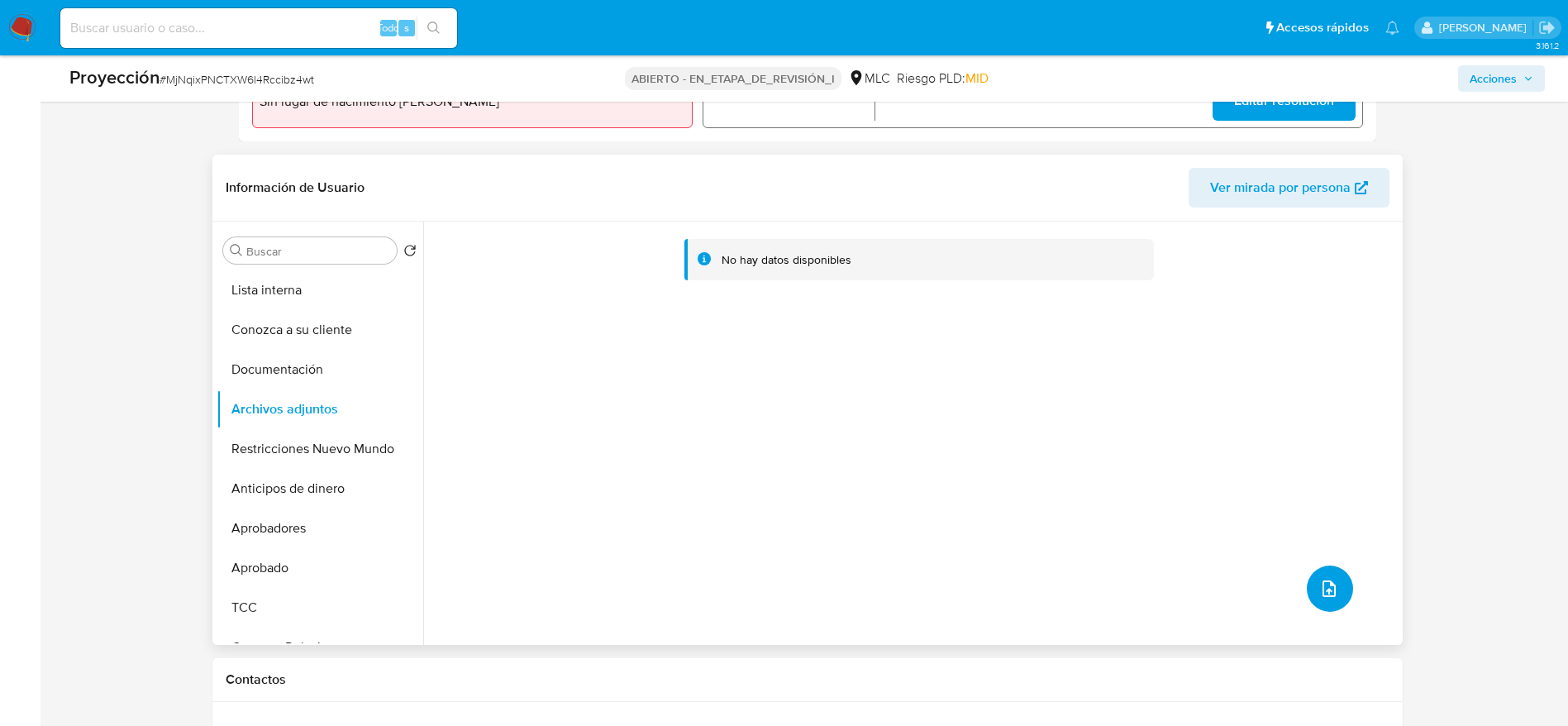
scroll to position [248, 0]
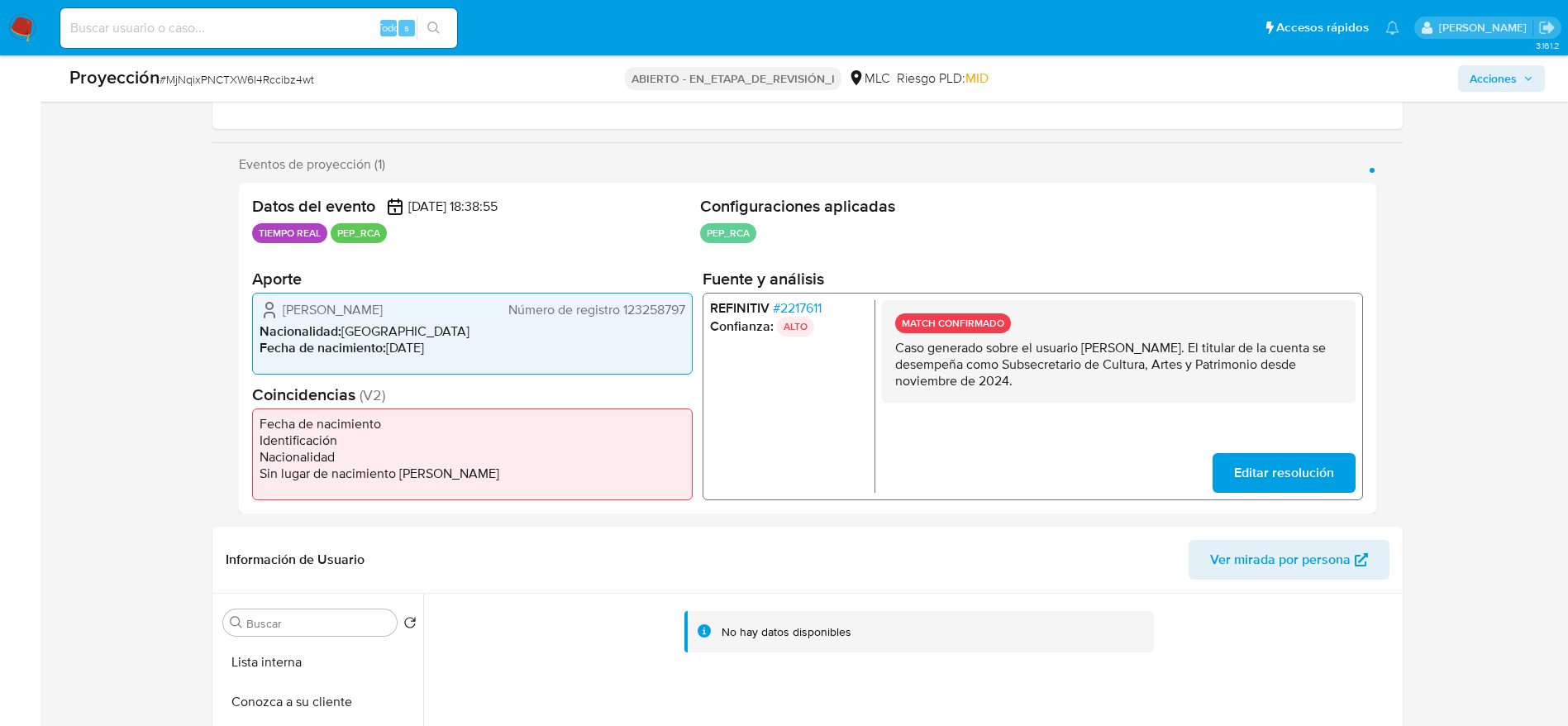
click at [1484, 78] on span "Acciones" at bounding box center [1494, 78] width 47 height 26
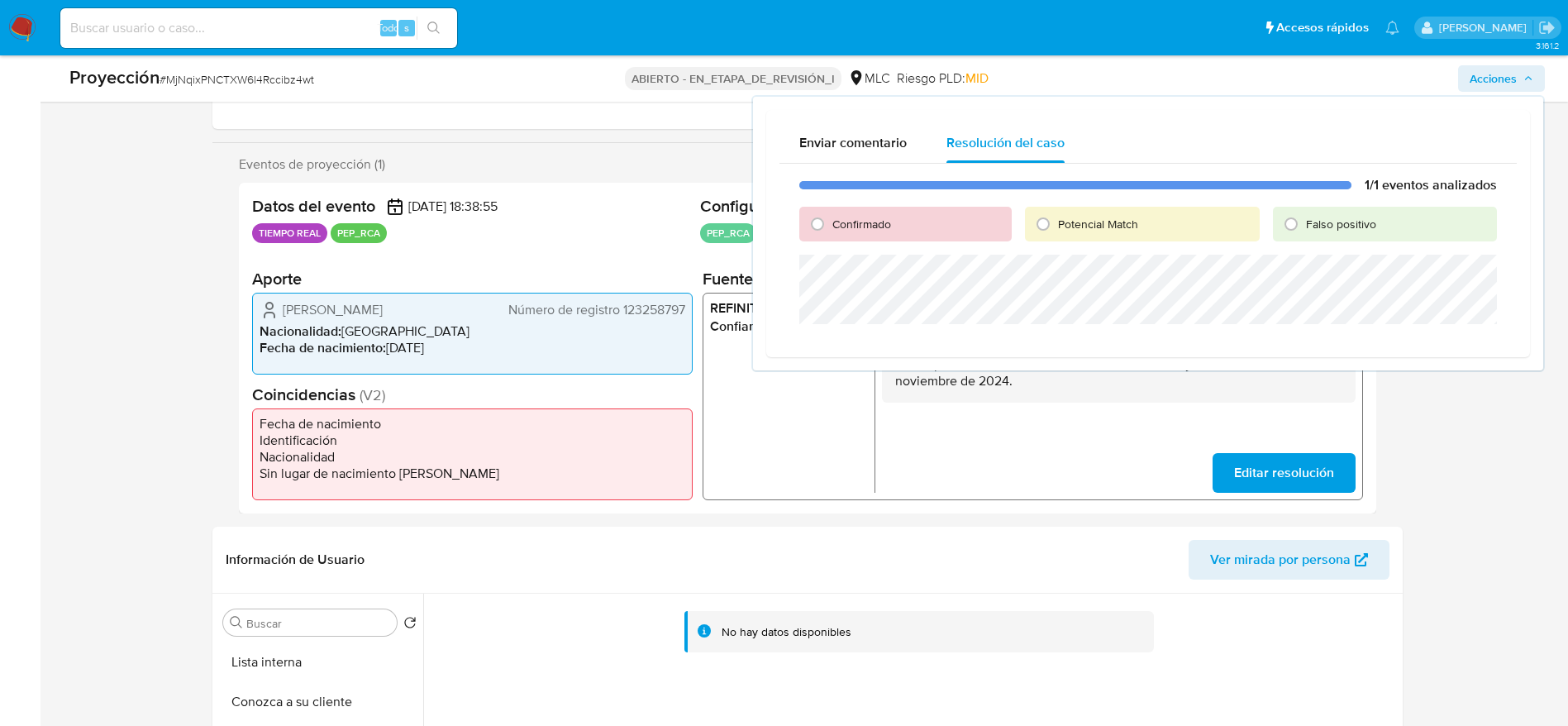
click at [841, 217] on span "Confirmado" at bounding box center [862, 223] width 59 height 17
click at [831, 217] on input "Confirmado" at bounding box center [817, 223] width 26 height 26
radio input "true"
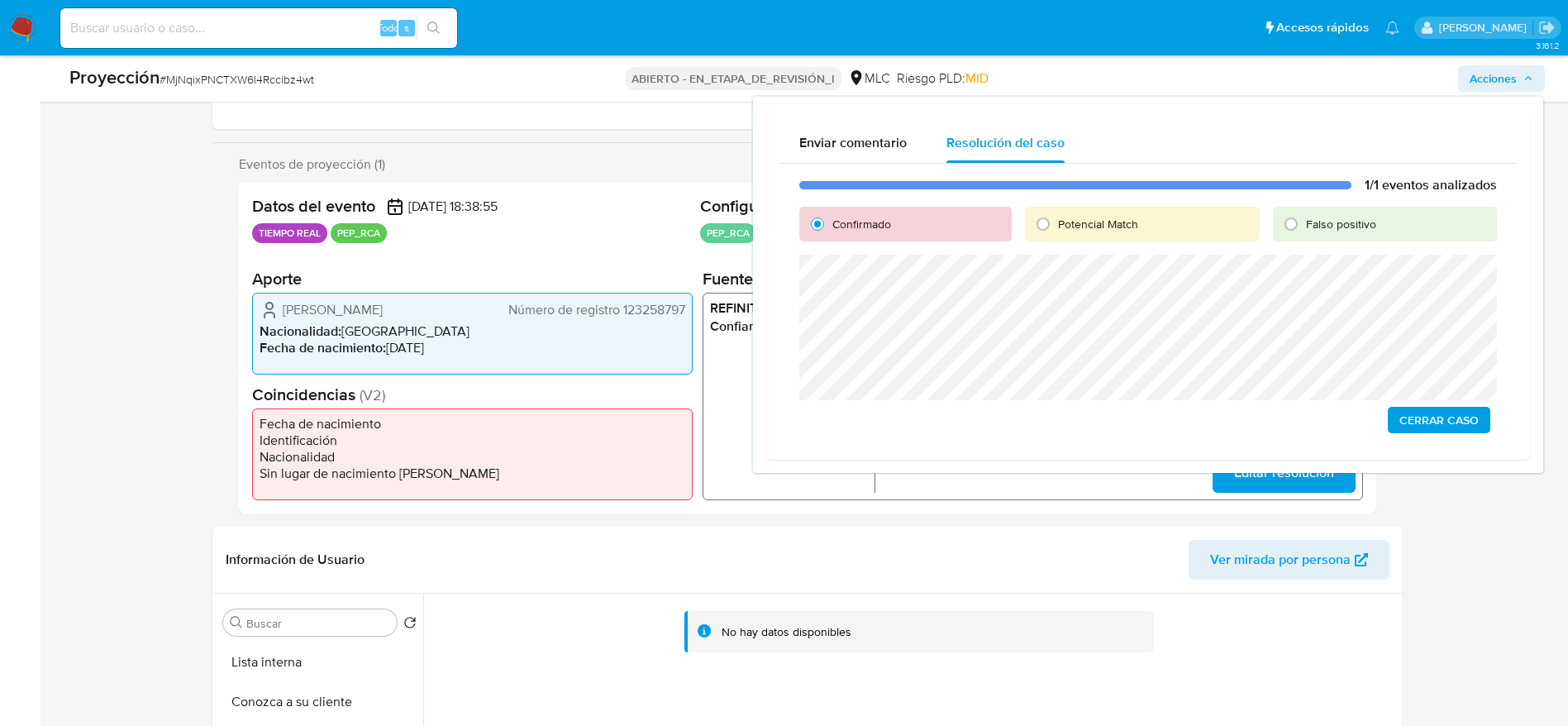
click at [1431, 420] on span "Cerrar Caso" at bounding box center [1439, 420] width 79 height 23
click at [1422, 416] on span "Cerrar Caso" at bounding box center [1439, 420] width 79 height 23
click at [1422, 419] on span "Cerrar Caso" at bounding box center [1439, 420] width 79 height 23
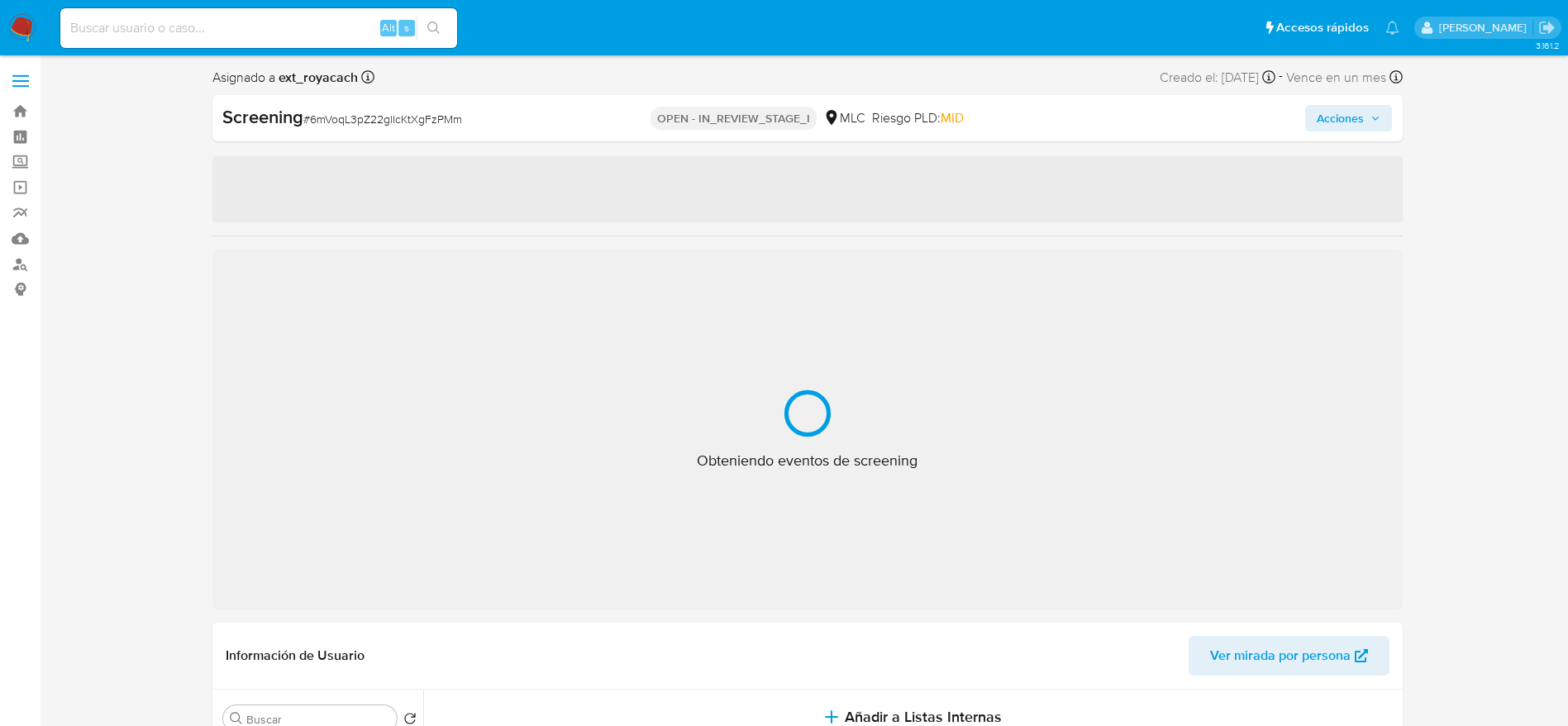
select select "10"
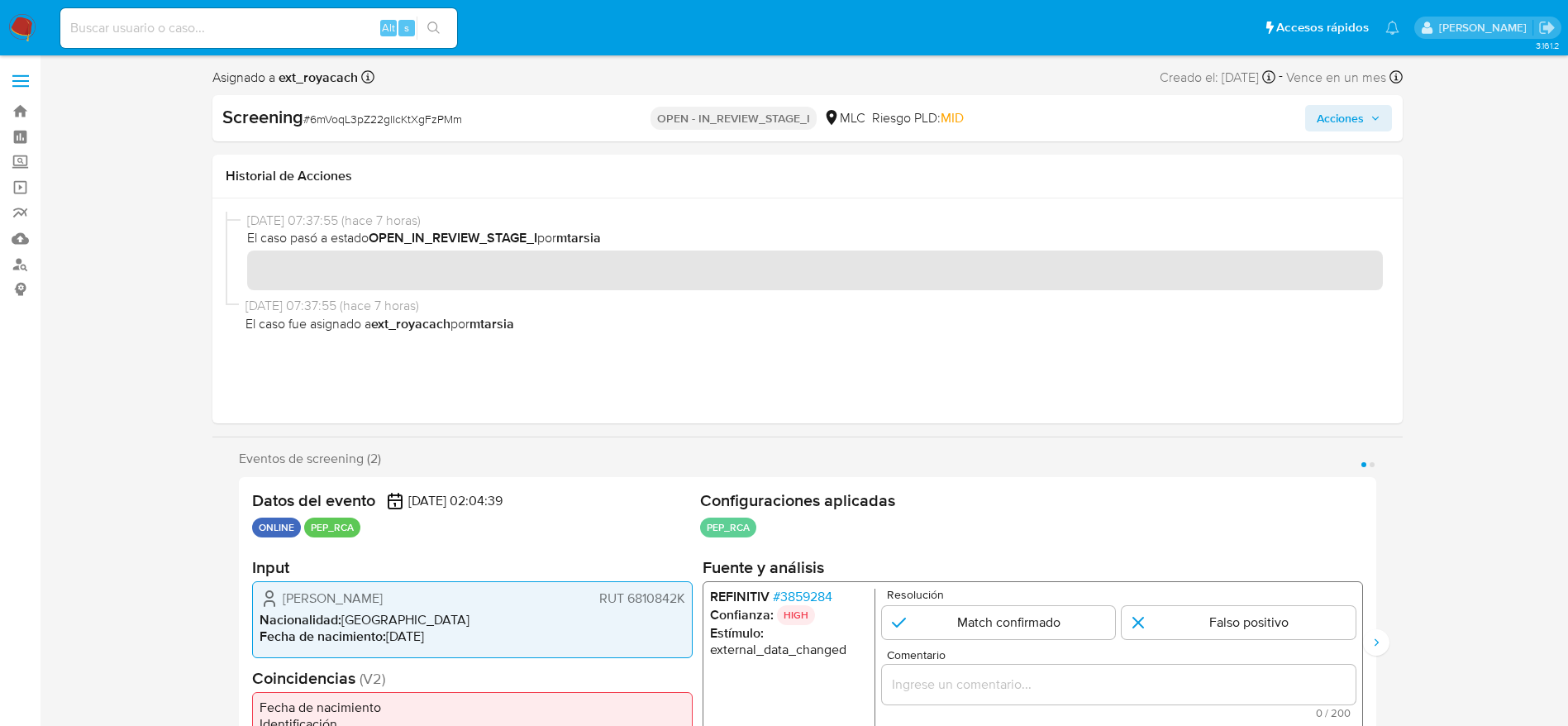
scroll to position [496, 0]
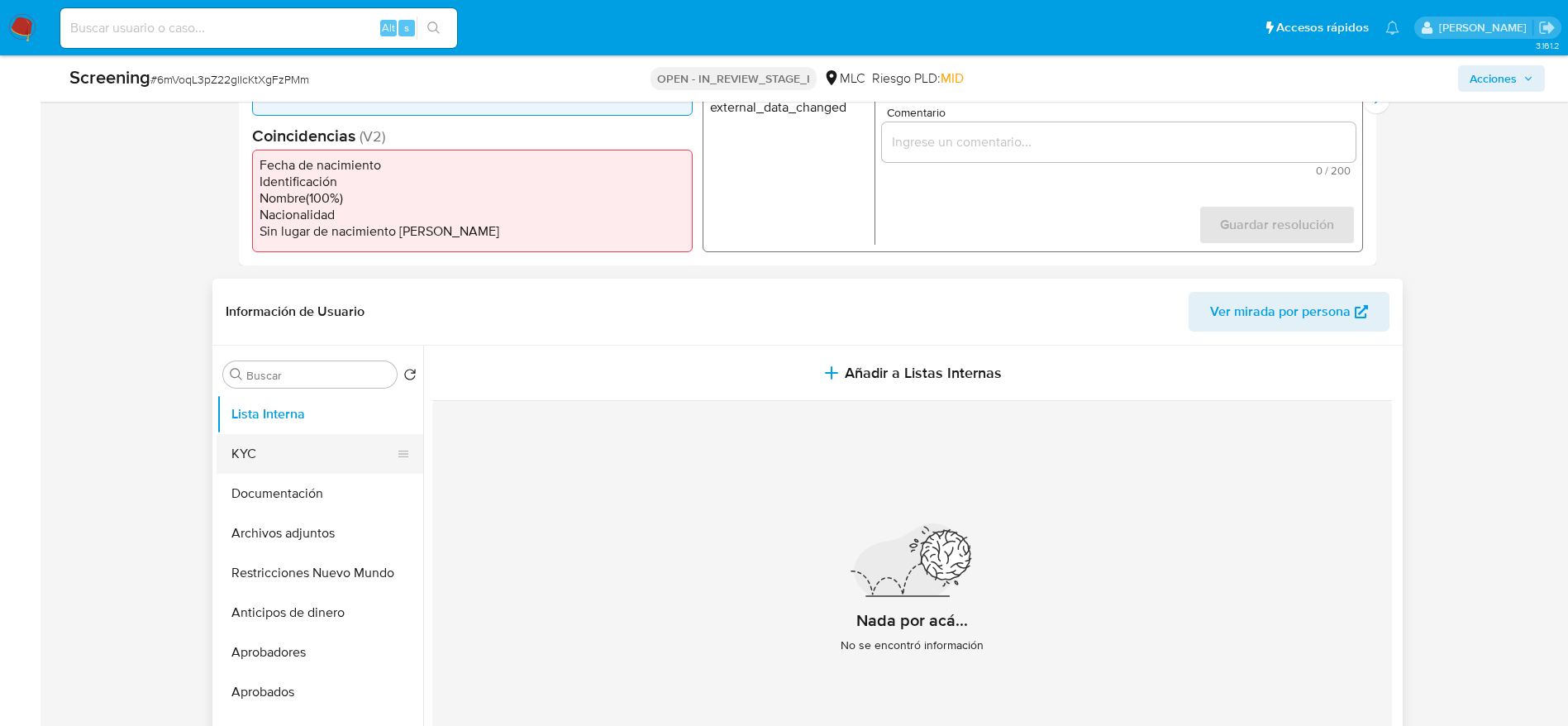
drag, startPoint x: 264, startPoint y: 534, endPoint x: 318, endPoint y: 458, distance: 93.2
click at [264, 533] on button "Archivos adjuntos" at bounding box center [319, 533] width 207 height 40
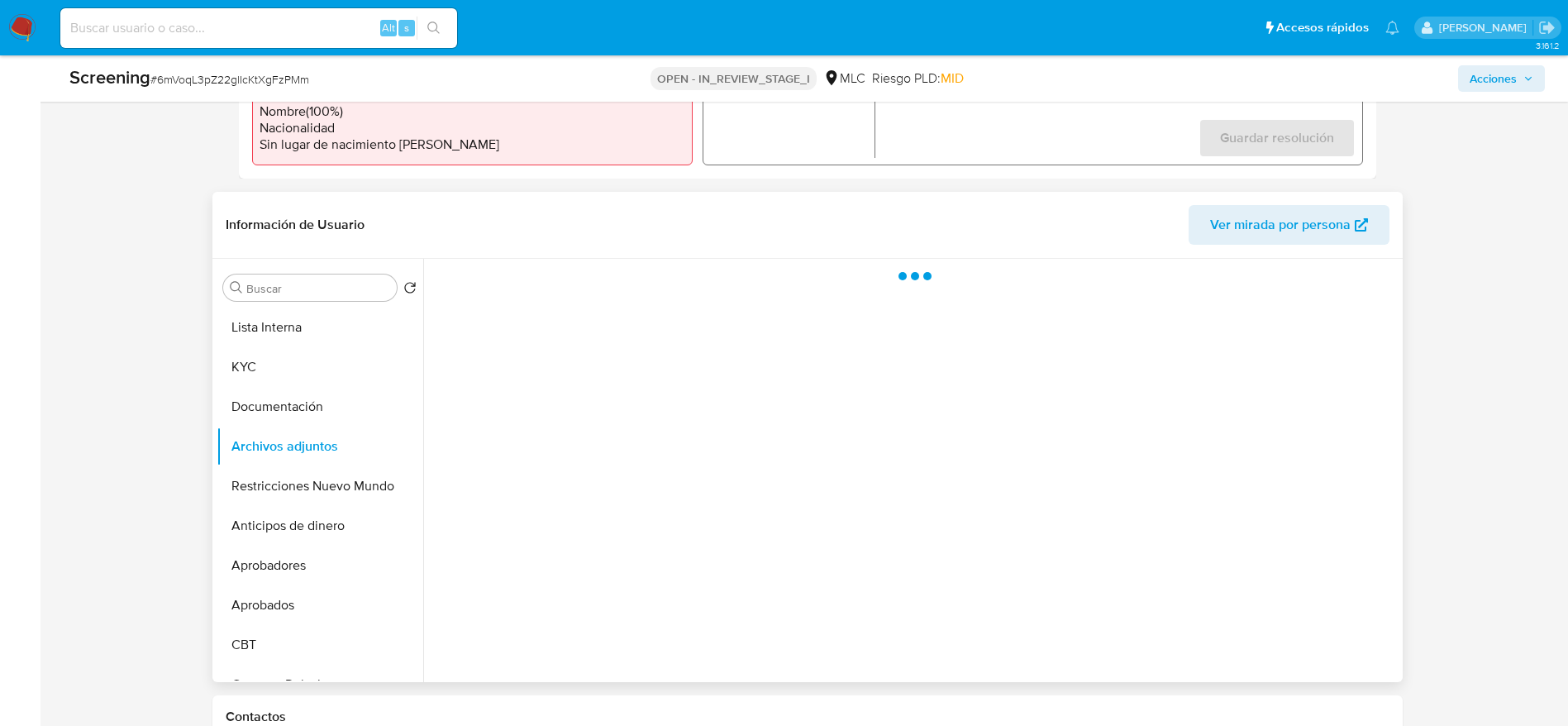
scroll to position [620, 0]
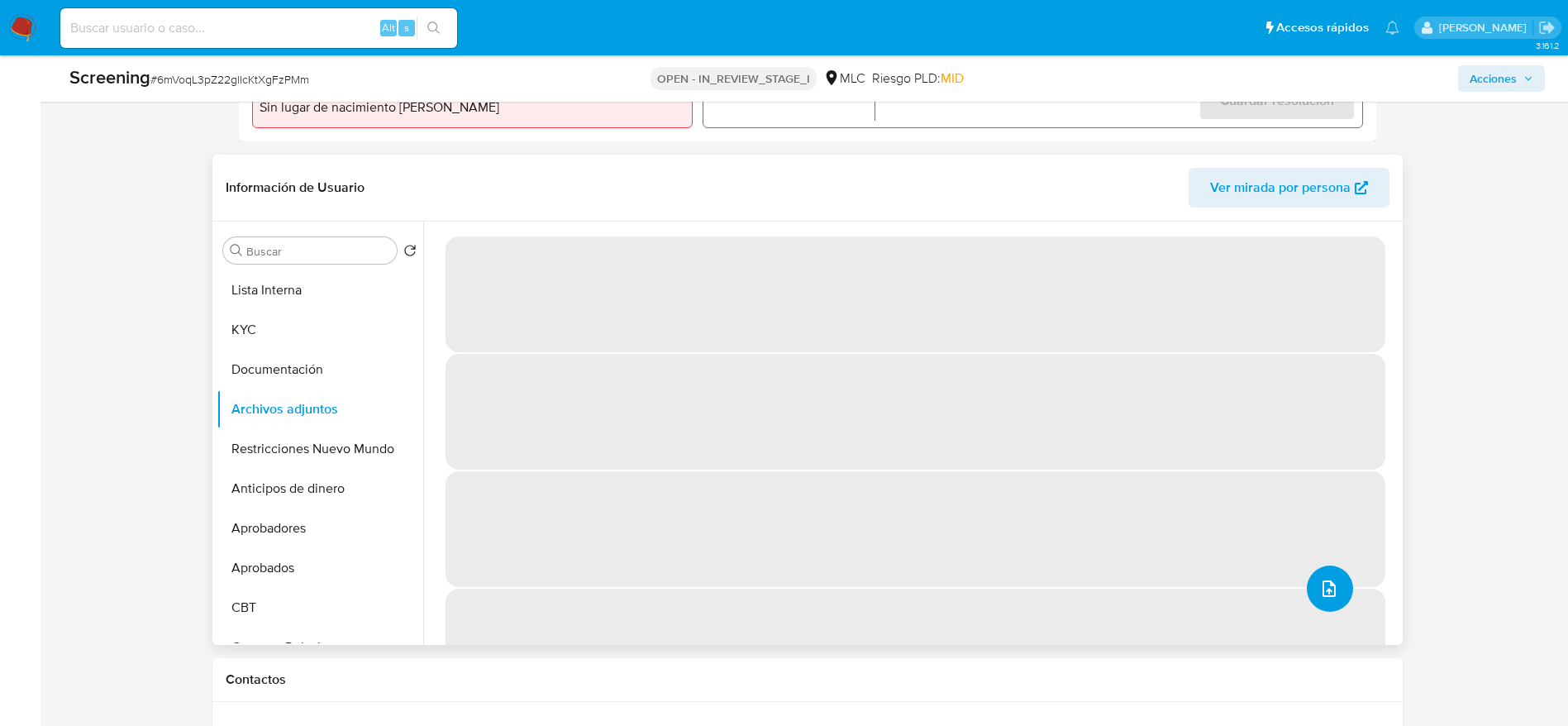
click at [1315, 599] on button "upload-file" at bounding box center [1330, 588] width 46 height 46
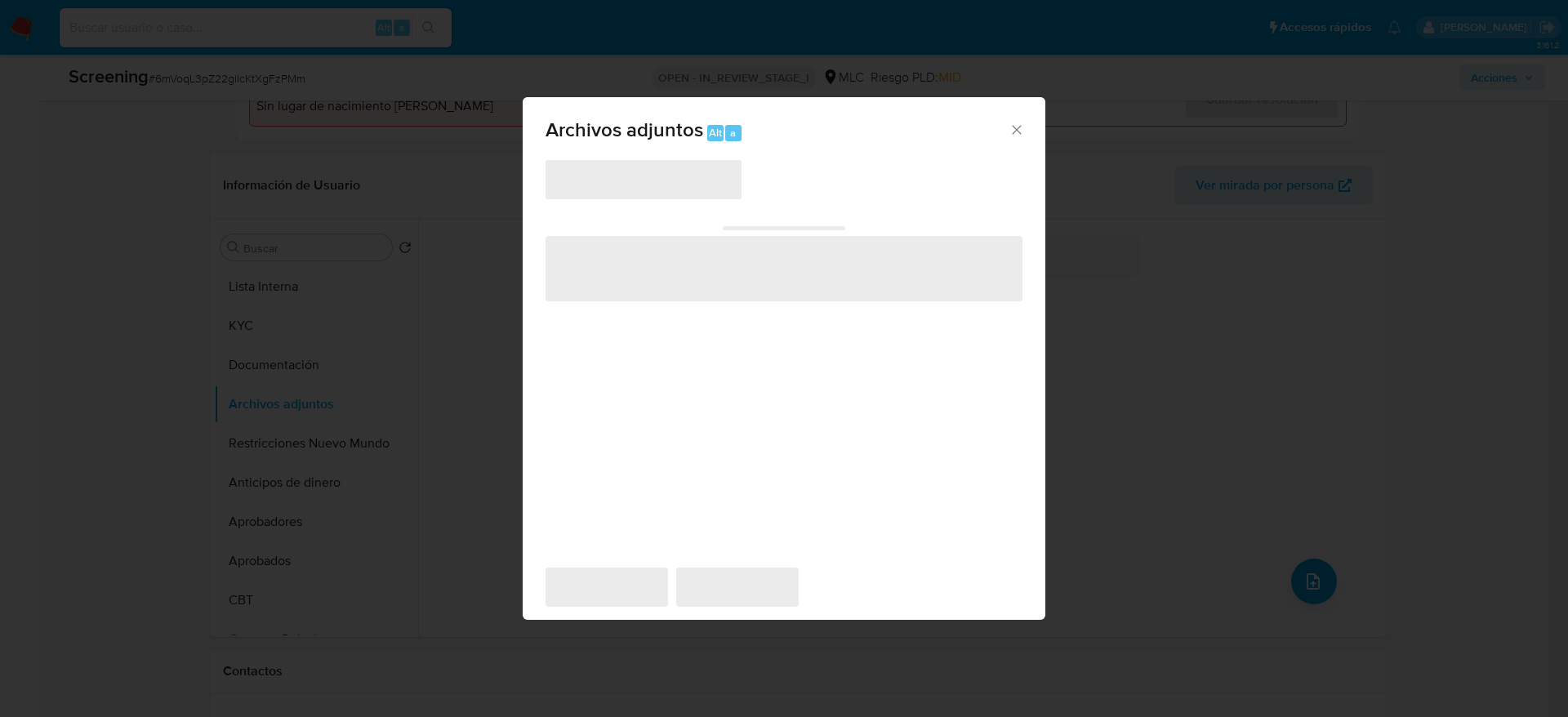
drag, startPoint x: 1007, startPoint y: 129, endPoint x: 950, endPoint y: 142, distance: 58.5
click at [1006, 131] on div "Archivos adjuntos Alt a" at bounding box center [784, 128] width 523 height 61
click at [1021, 126] on icon "Cerrar" at bounding box center [1016, 129] width 16 height 16
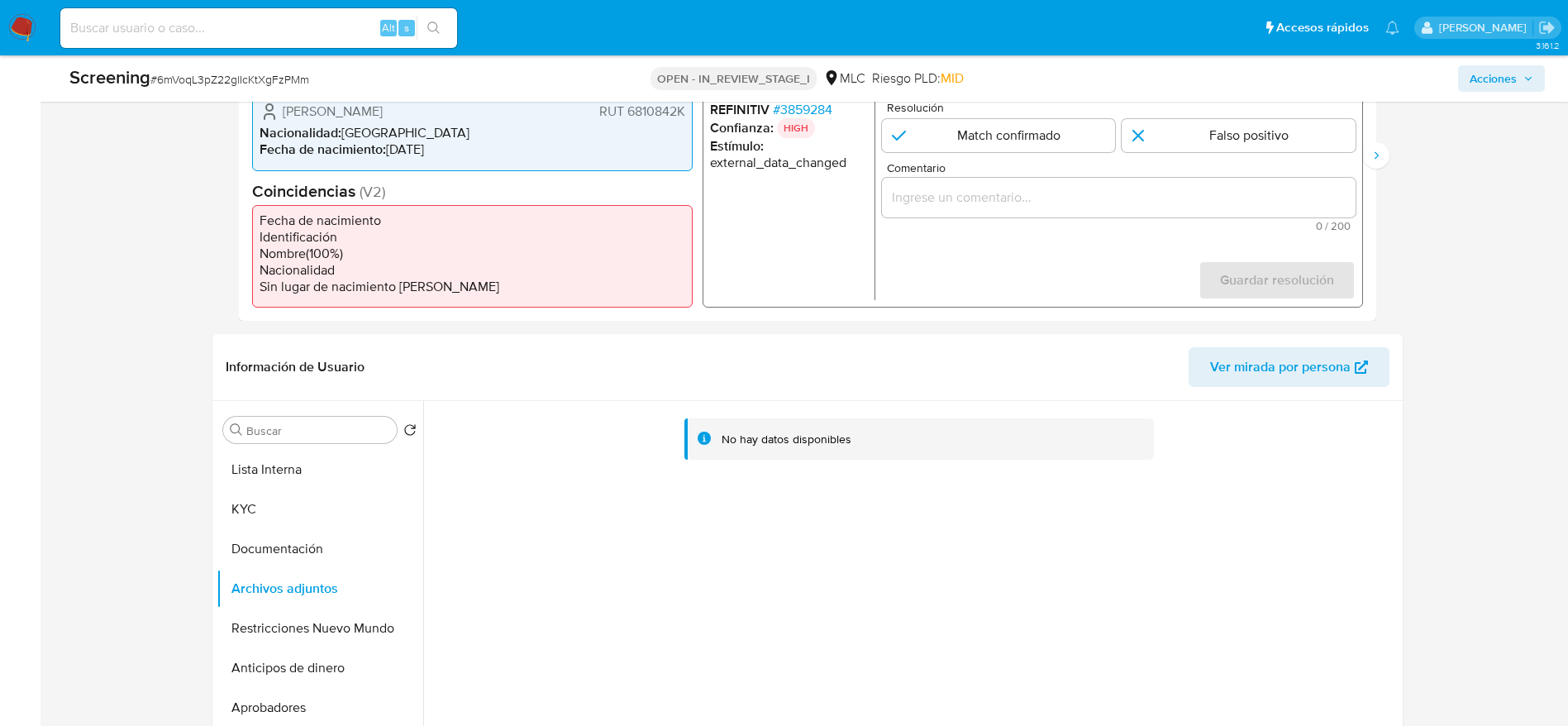
scroll to position [248, 0]
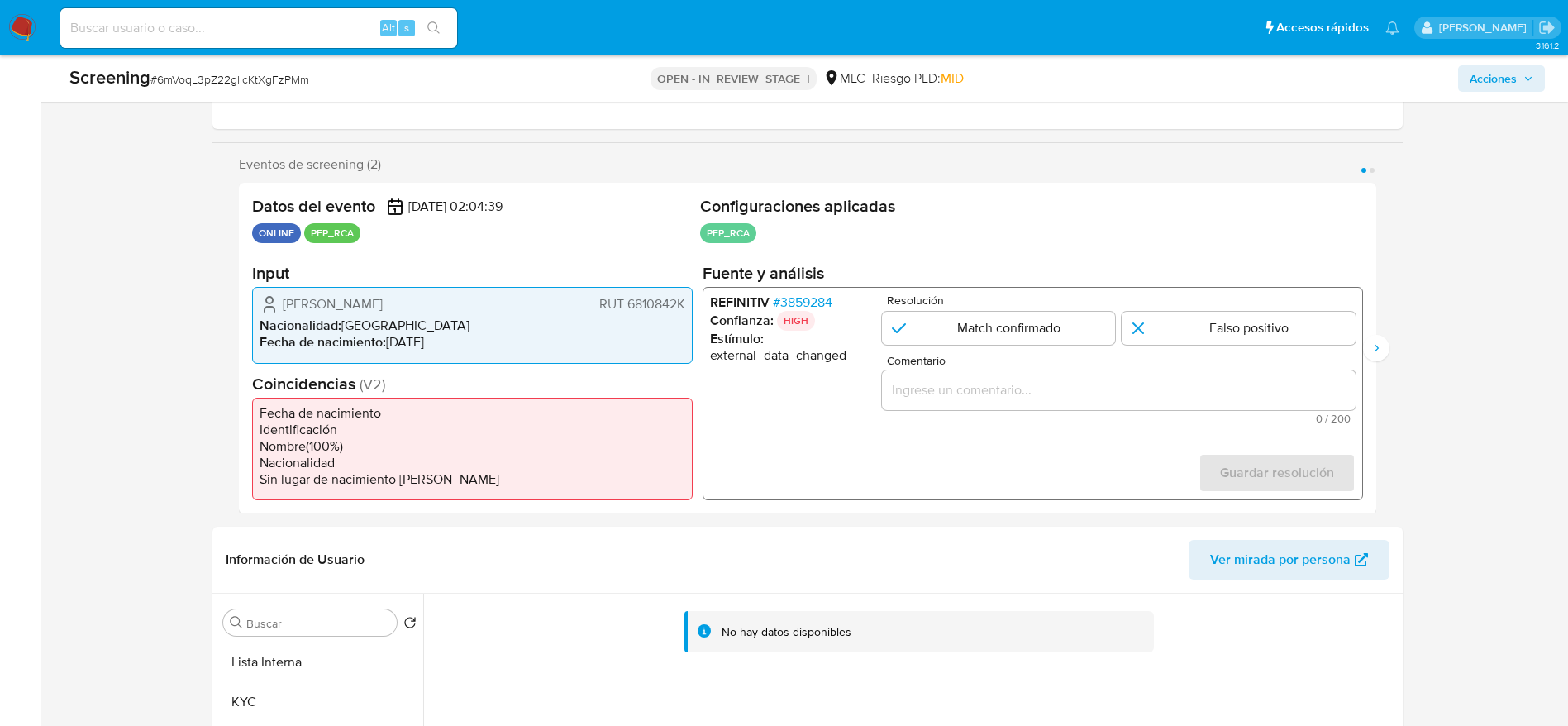
click at [790, 299] on span "# 3859284" at bounding box center [802, 302] width 60 height 17
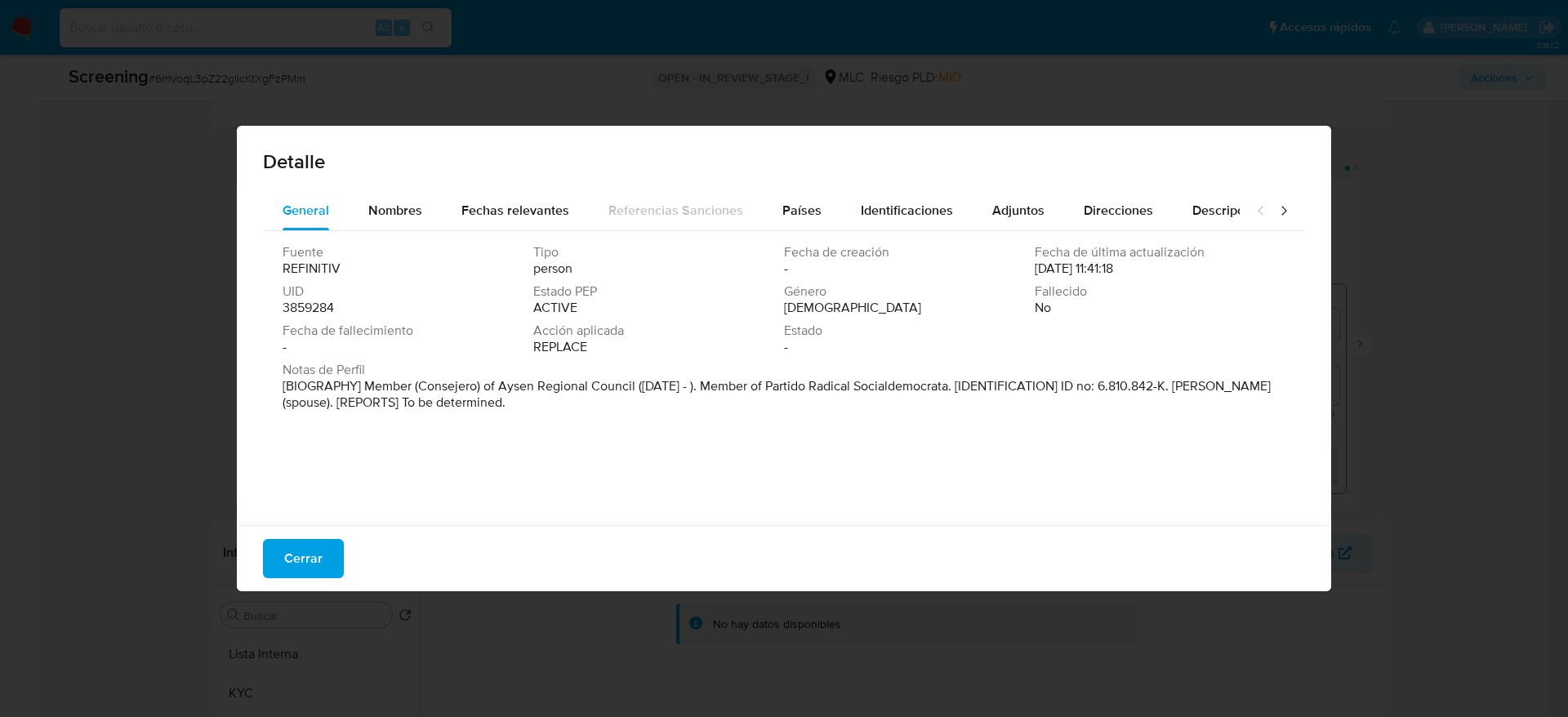
click at [304, 570] on span "Cerrar" at bounding box center [304, 558] width 39 height 36
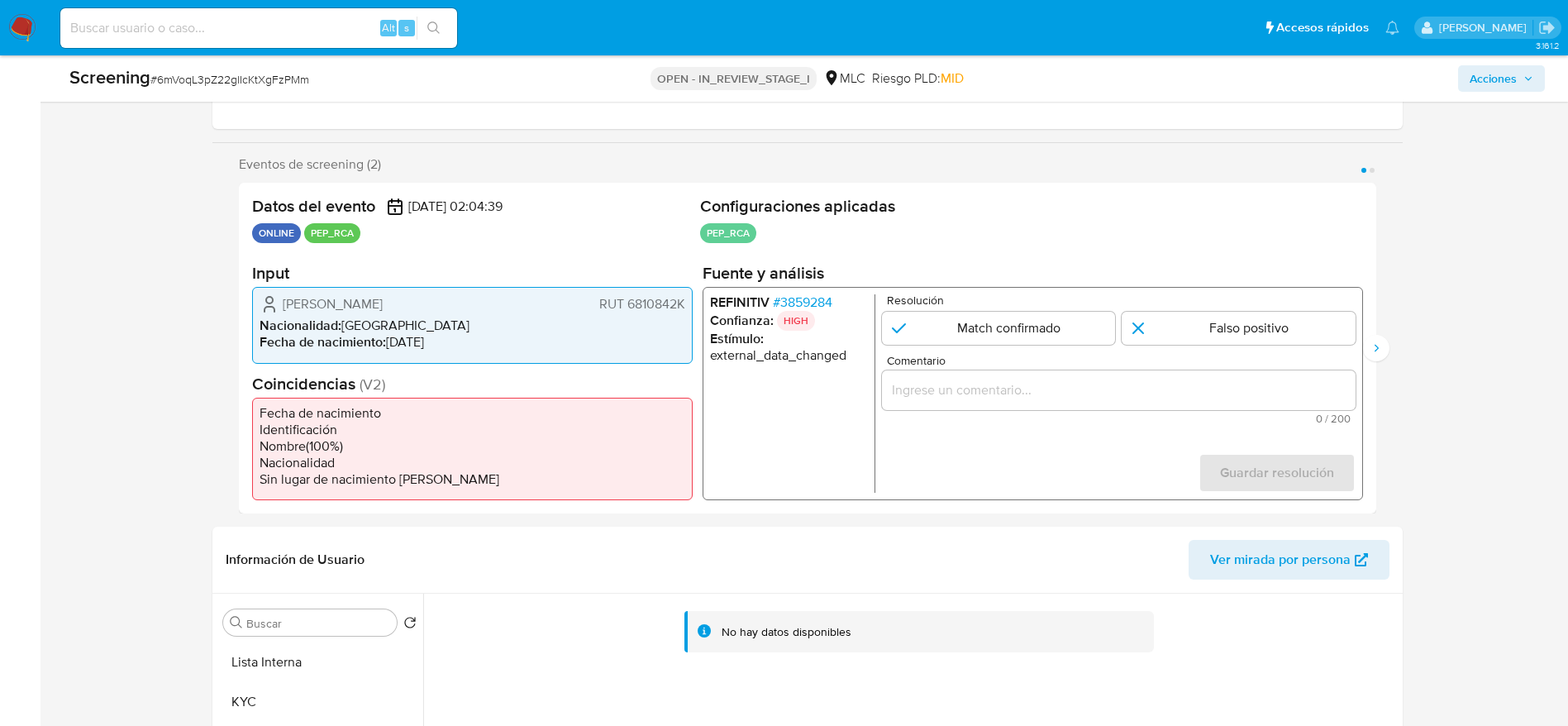
click at [216, 67] on div "Screening # 6mVoqL3pZ22glIcKtXgFzPMm" at bounding box center [312, 77] width 486 height 24
copy span "6mVoqL3pZ22glIcKtXgFzPMm"
click at [383, 311] on span "Luis Nolberto Coñuecar Lagos" at bounding box center [333, 303] width 100 height 17
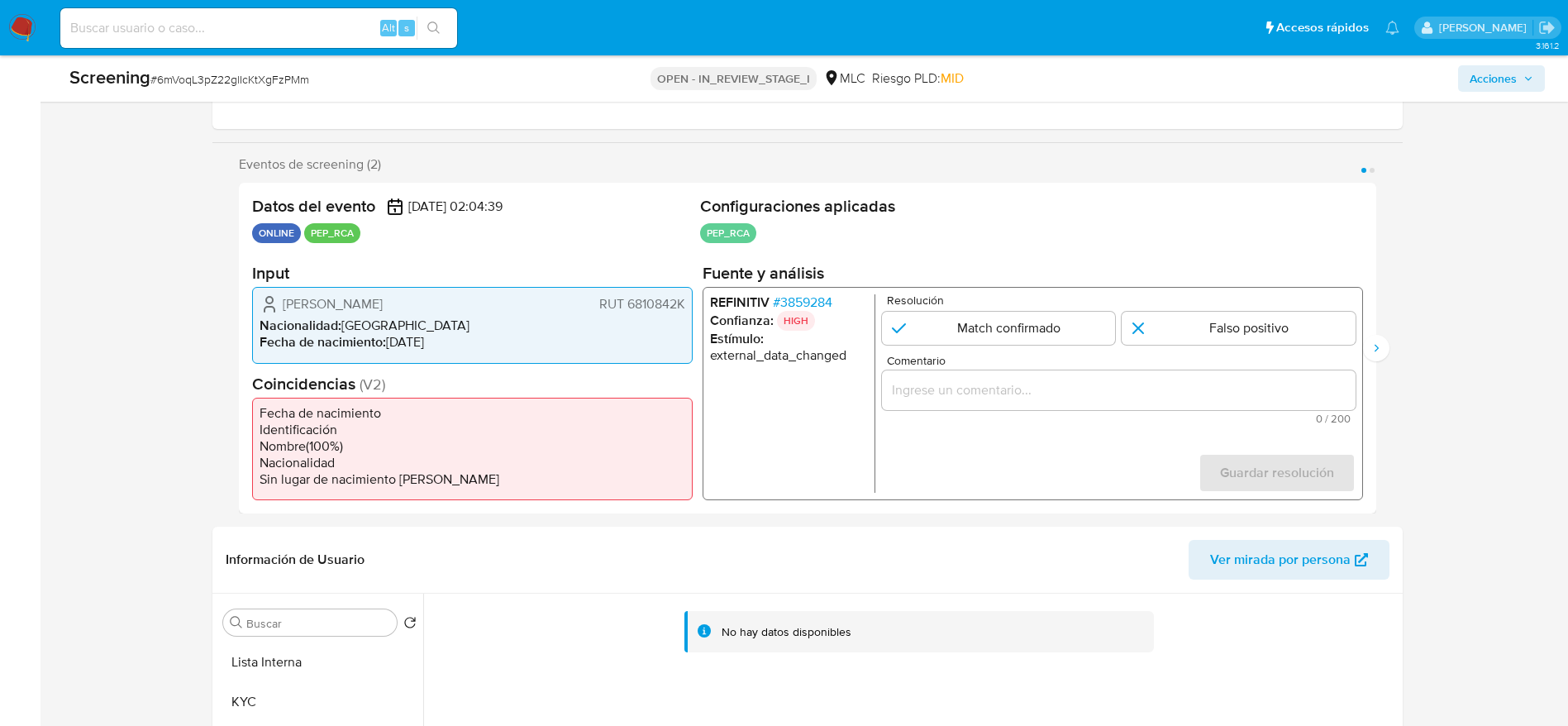
click at [383, 311] on span "Luis Nolberto Coñuecar Lagos" at bounding box center [333, 303] width 100 height 17
drag, startPoint x: 251, startPoint y: 304, endPoint x: 685, endPoint y: 299, distance: 434.0
click at [685, 299] on div "Datos del evento 30/09/2025 02:04:39 ONLINE PEP_RCA Configuraciones aplicadas P…" at bounding box center [807, 348] width 1137 height 331
click at [802, 307] on span "# 3859284" at bounding box center [802, 302] width 60 height 17
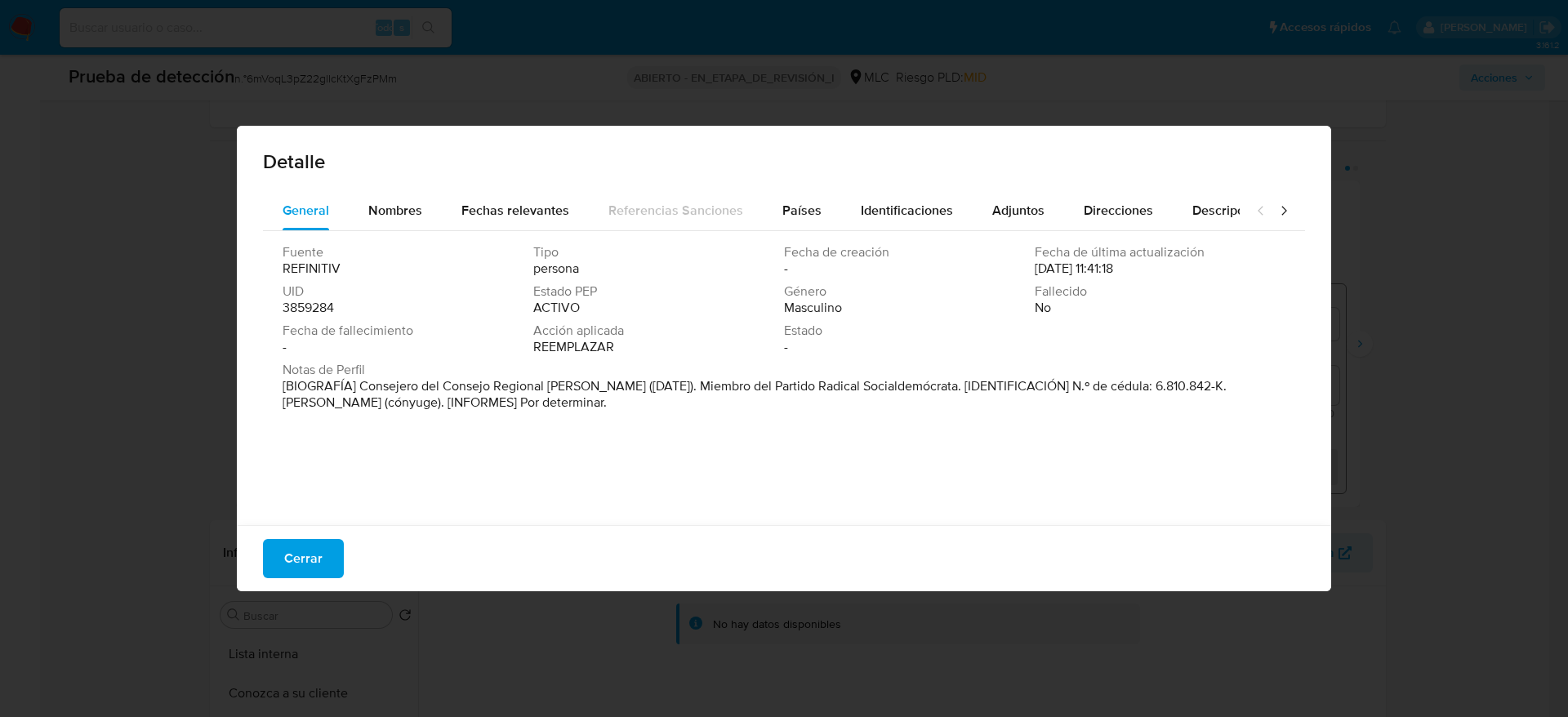
drag, startPoint x: 363, startPoint y: 383, endPoint x: 509, endPoint y: 392, distance: 146.3
click at [509, 392] on font "[BIOGRAFÍA] Consejero del Consejo Regional de Aysén (marzo de 2018). Miembro de…" at bounding box center [754, 393] width 944 height 35
drag, startPoint x: 359, startPoint y: 381, endPoint x: 600, endPoint y: 389, distance: 241.1
click at [600, 389] on font "[BIOGRAFÍA] Consejero del Consejo Regional de Aysén (marzo de 2018). Miembro de…" at bounding box center [754, 393] width 944 height 35
click at [324, 540] on button "Cerrar" at bounding box center [304, 559] width 81 height 40
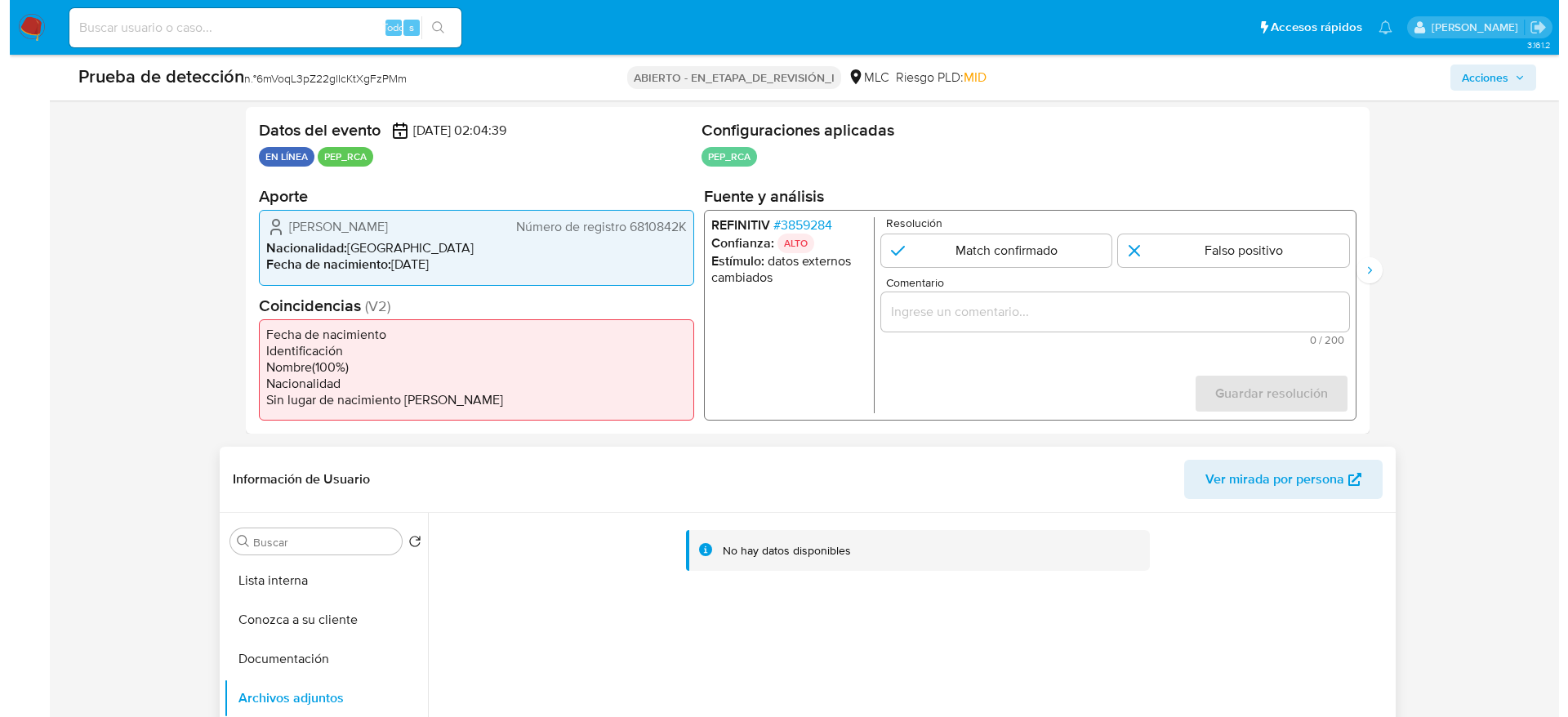
scroll to position [367, 0]
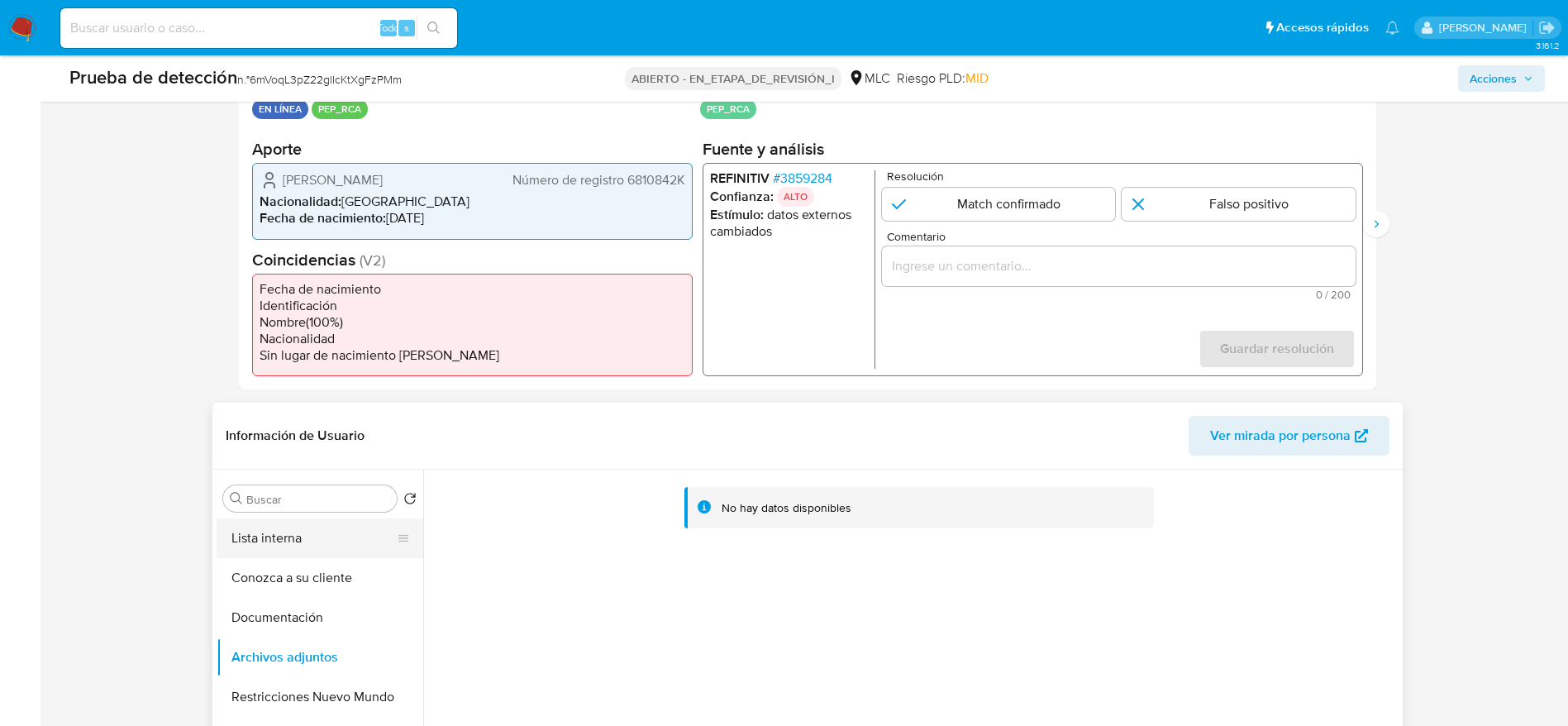
click at [242, 533] on button "Lista interna" at bounding box center [313, 538] width 194 height 40
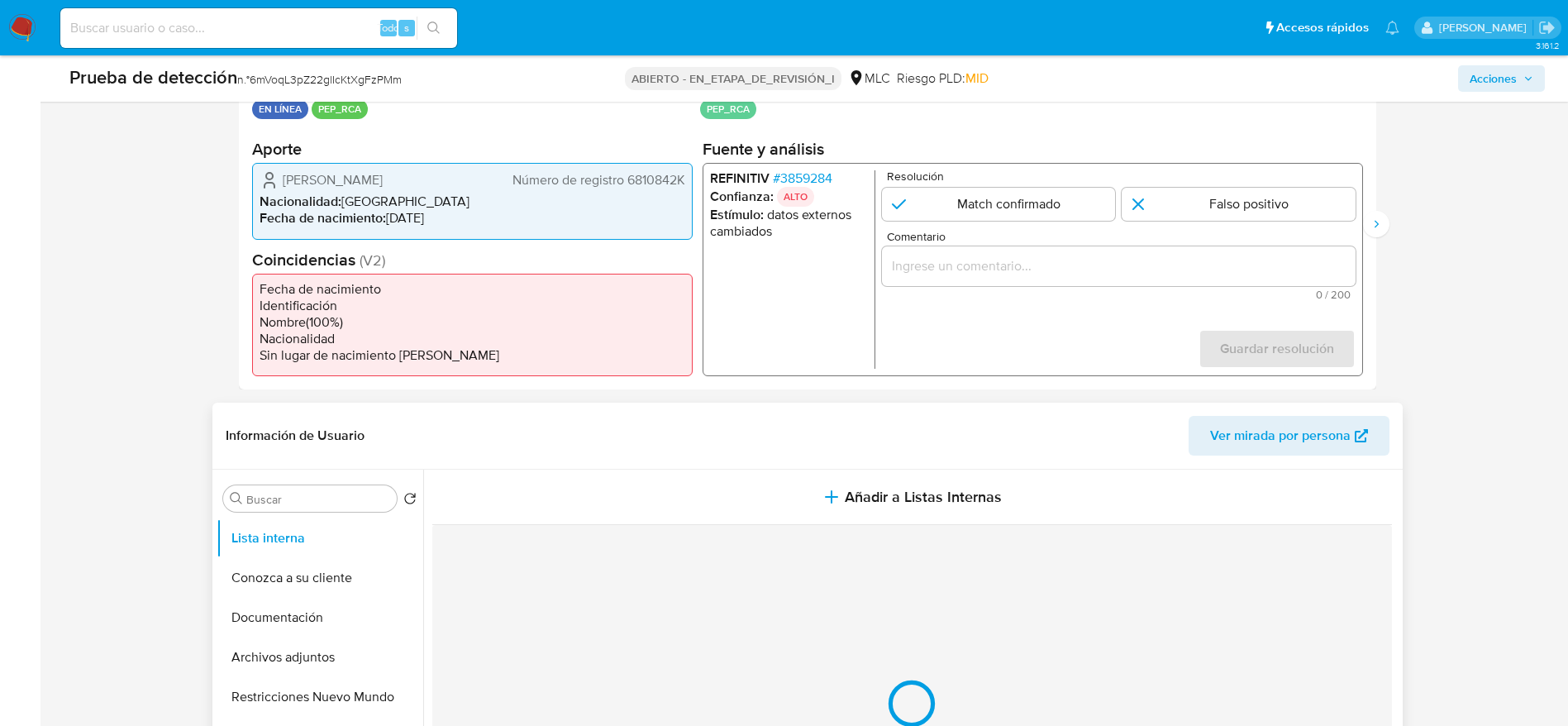
click at [627, 529] on div "Cargando..." at bounding box center [912, 718] width 960 height 388
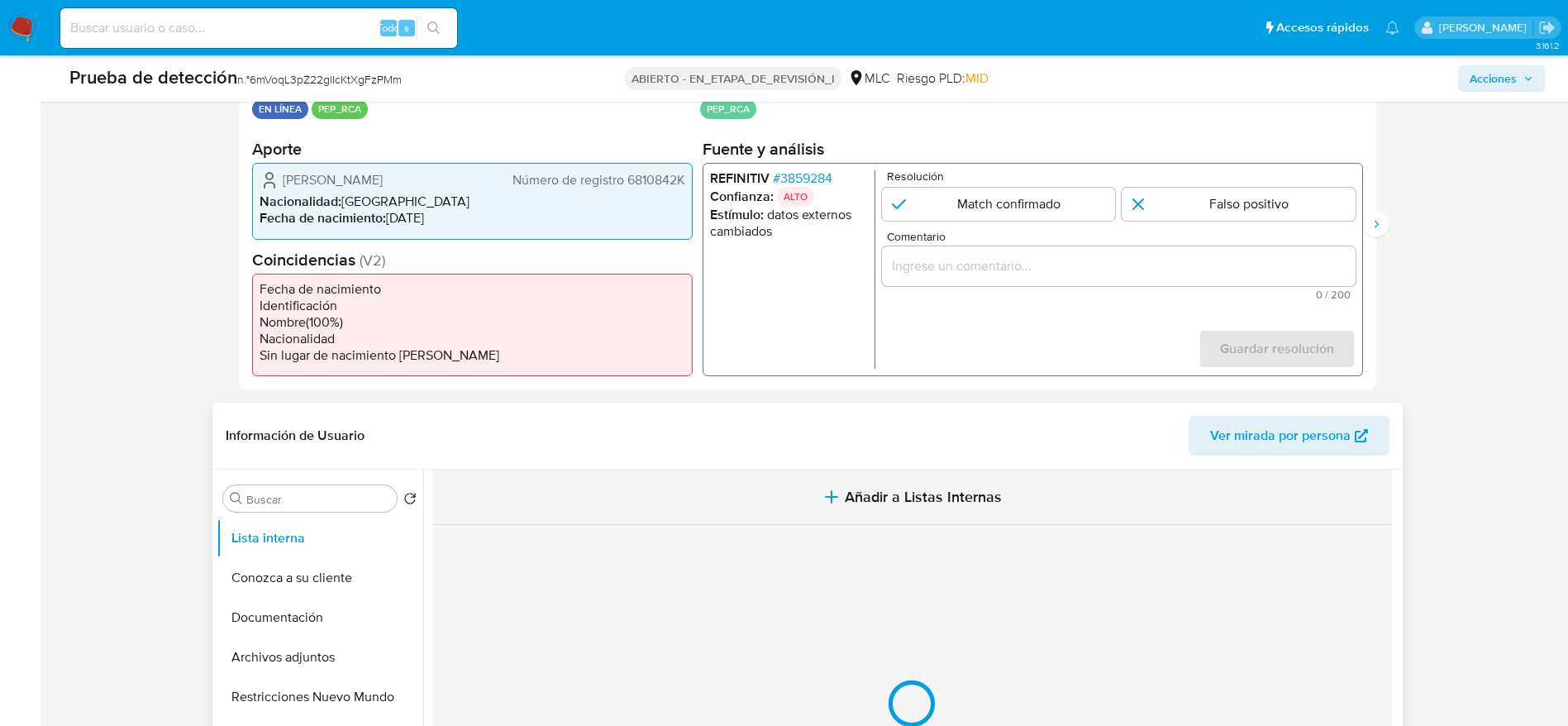
click at [681, 481] on button "Añadir a Listas Internas" at bounding box center [912, 497] width 960 height 56
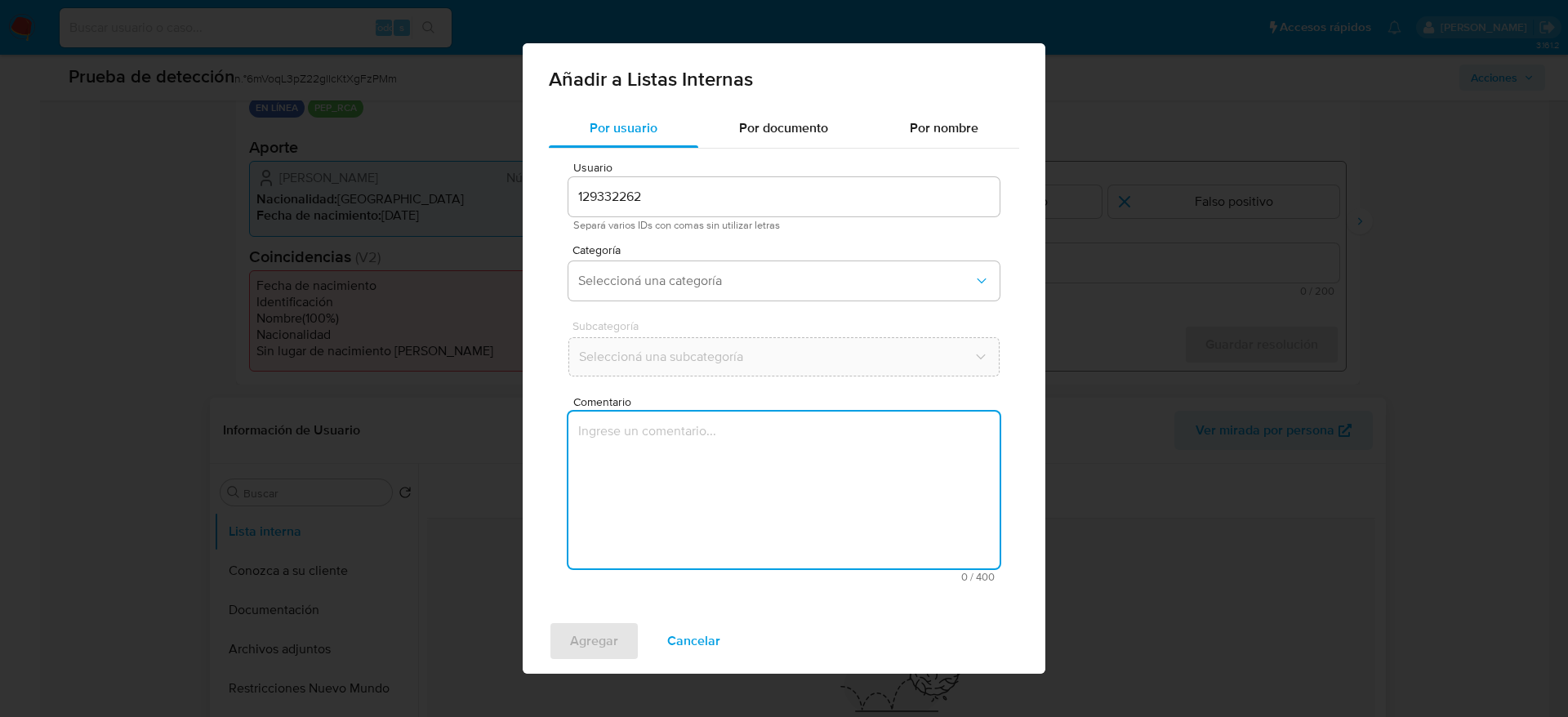
click at [673, 561] on textarea "Comentario" at bounding box center [784, 490] width 431 height 157
type textarea "Caso generado sobre el usuario Luis Nolberto Coñuecar Lagos. El titular de la c…"
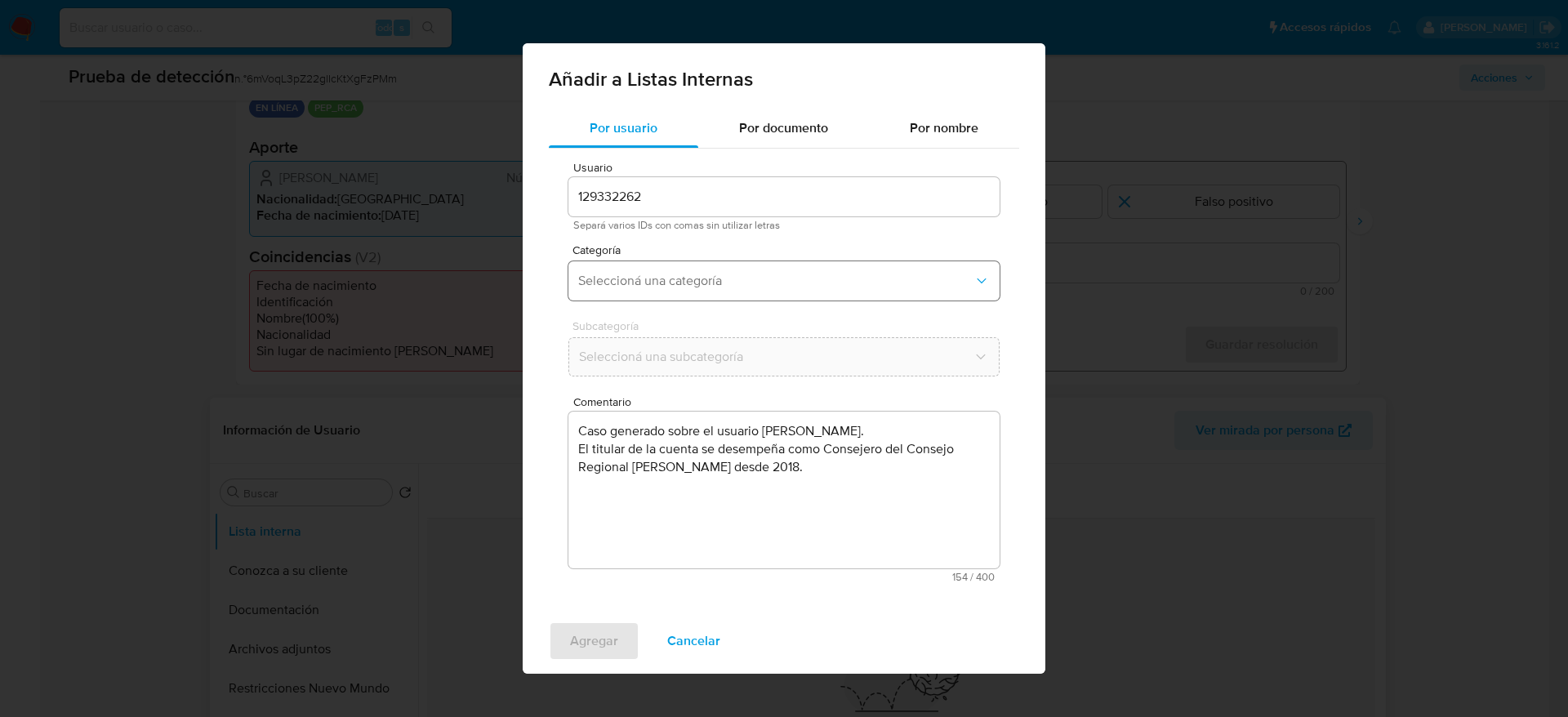
click at [675, 290] on button "Seleccioná una categoría" at bounding box center [784, 280] width 431 height 40
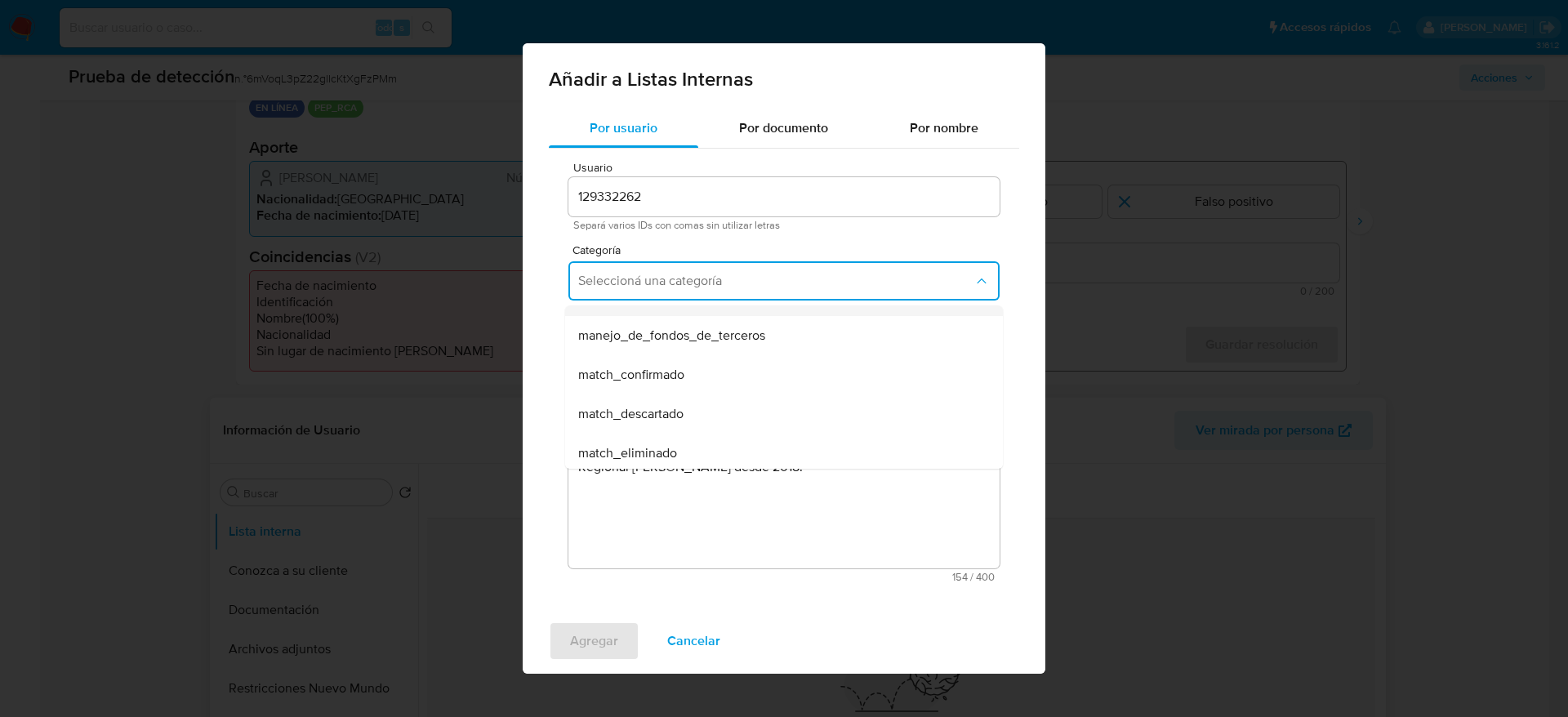
scroll to position [123, 0]
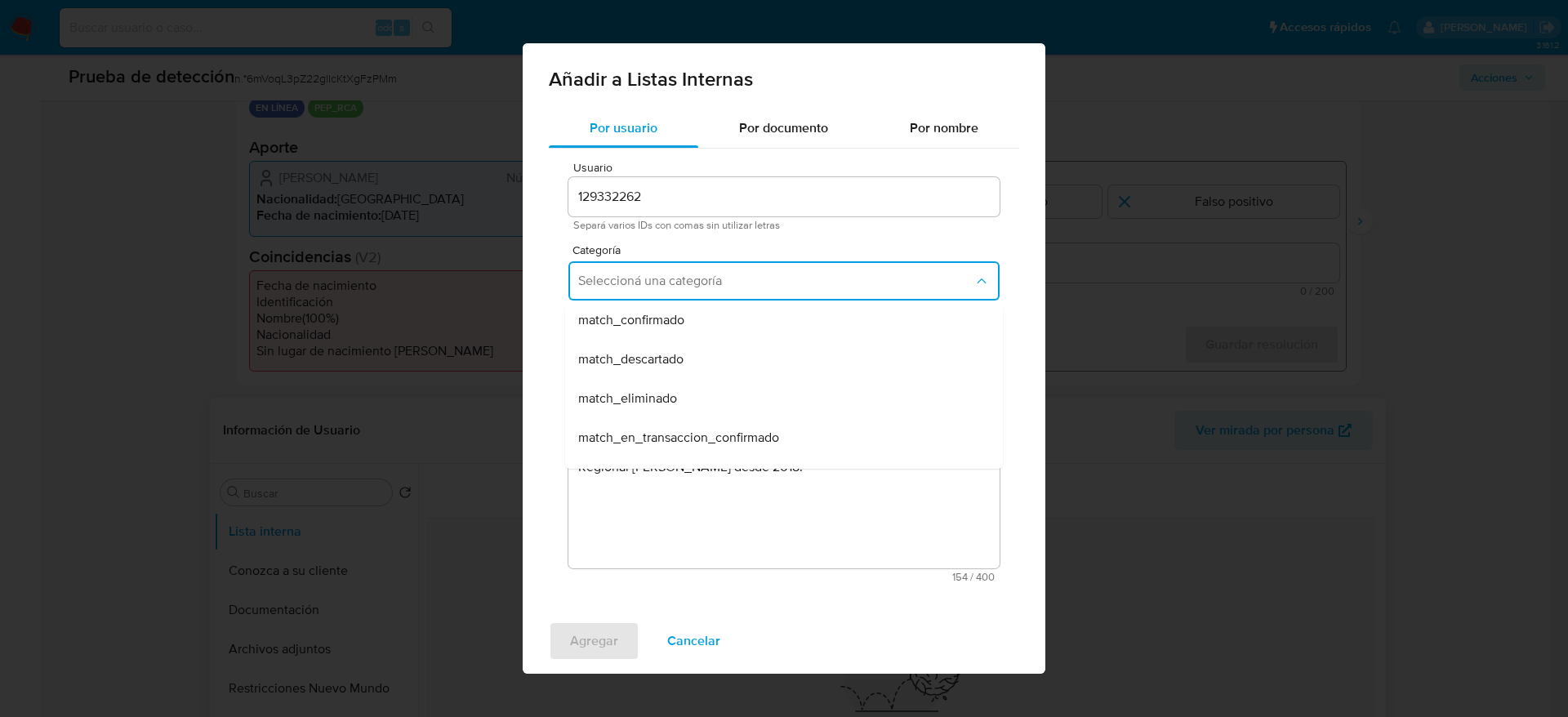
click at [668, 323] on span "match_confirmado" at bounding box center [631, 320] width 106 height 16
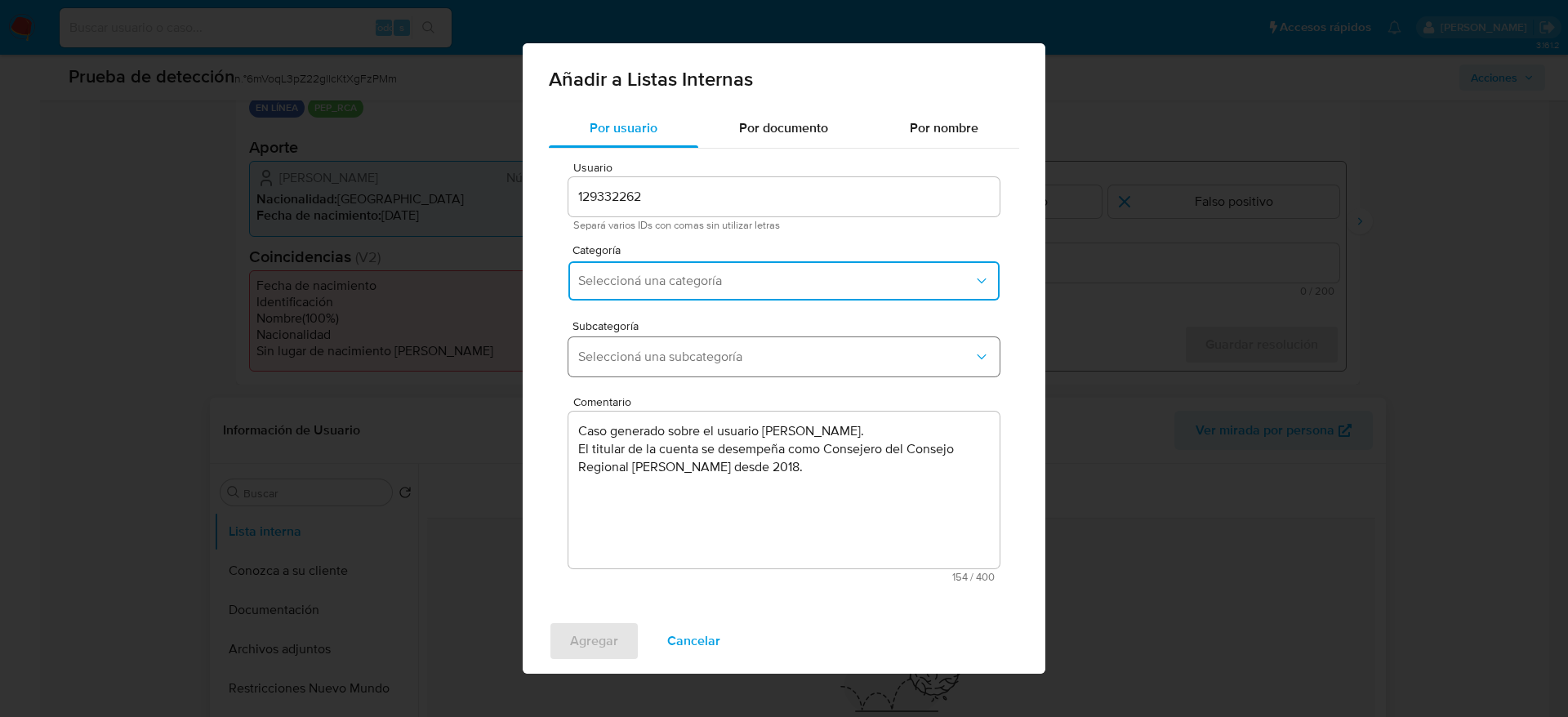
click at [661, 360] on span "Seleccioná una subcategoría" at bounding box center [775, 357] width 395 height 16
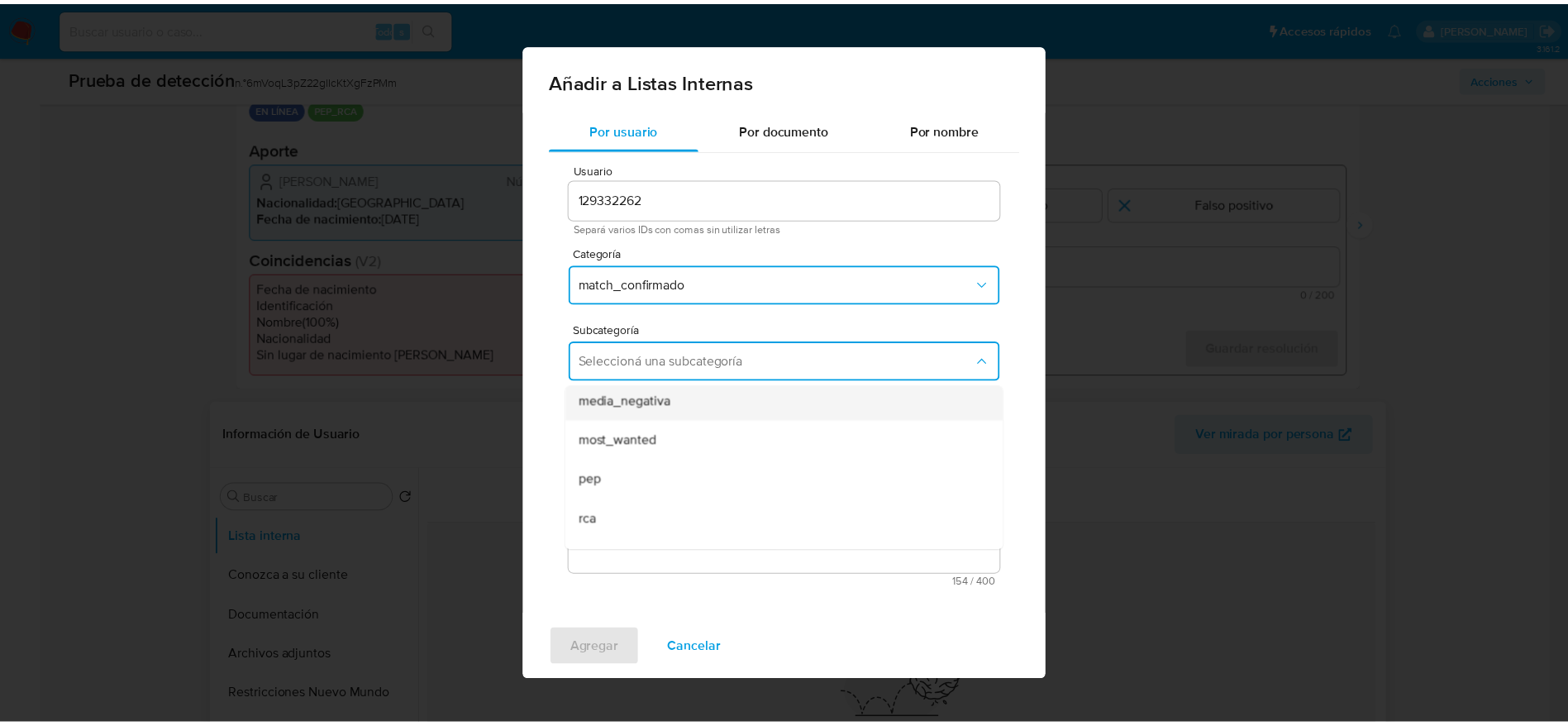
scroll to position [113, 0]
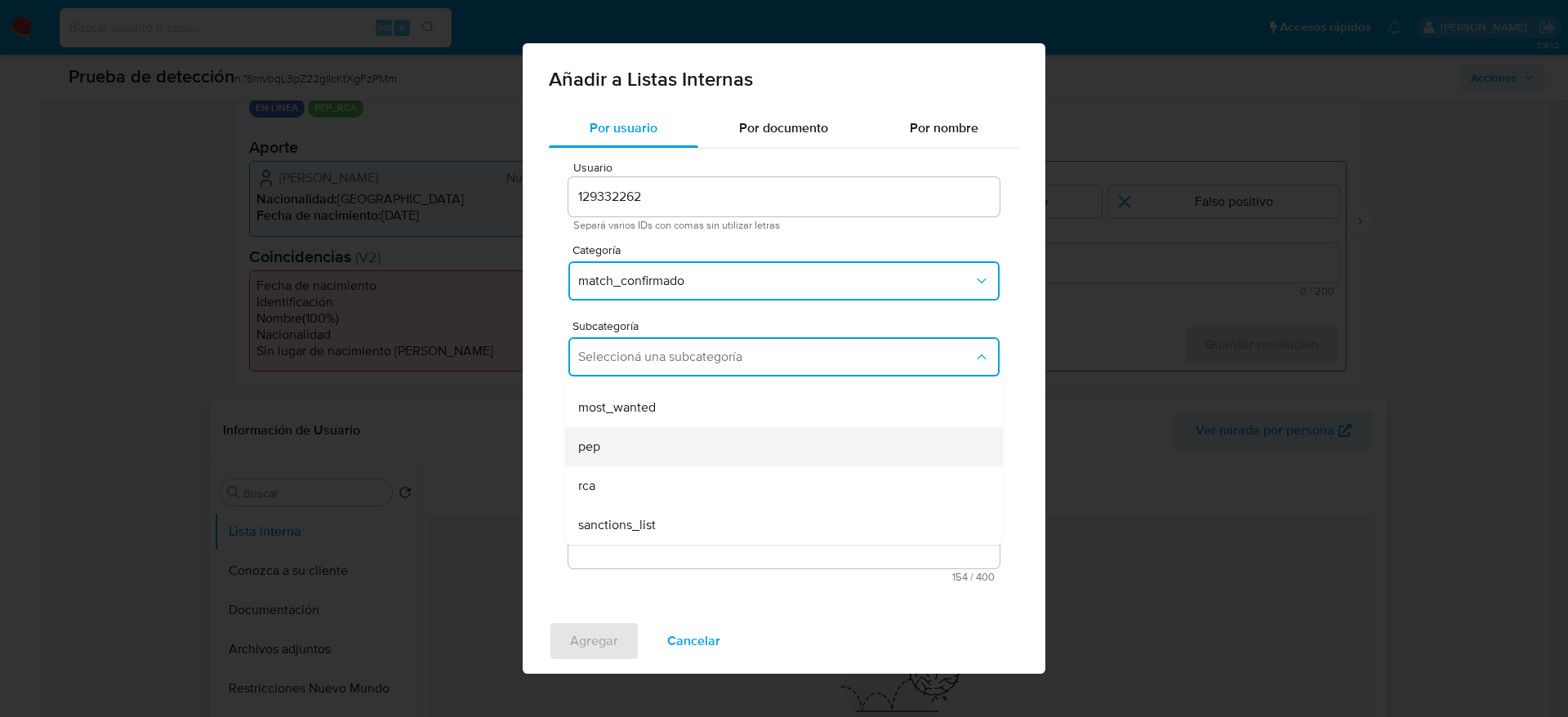
click at [643, 449] on div "pep" at bounding box center [779, 446] width 402 height 40
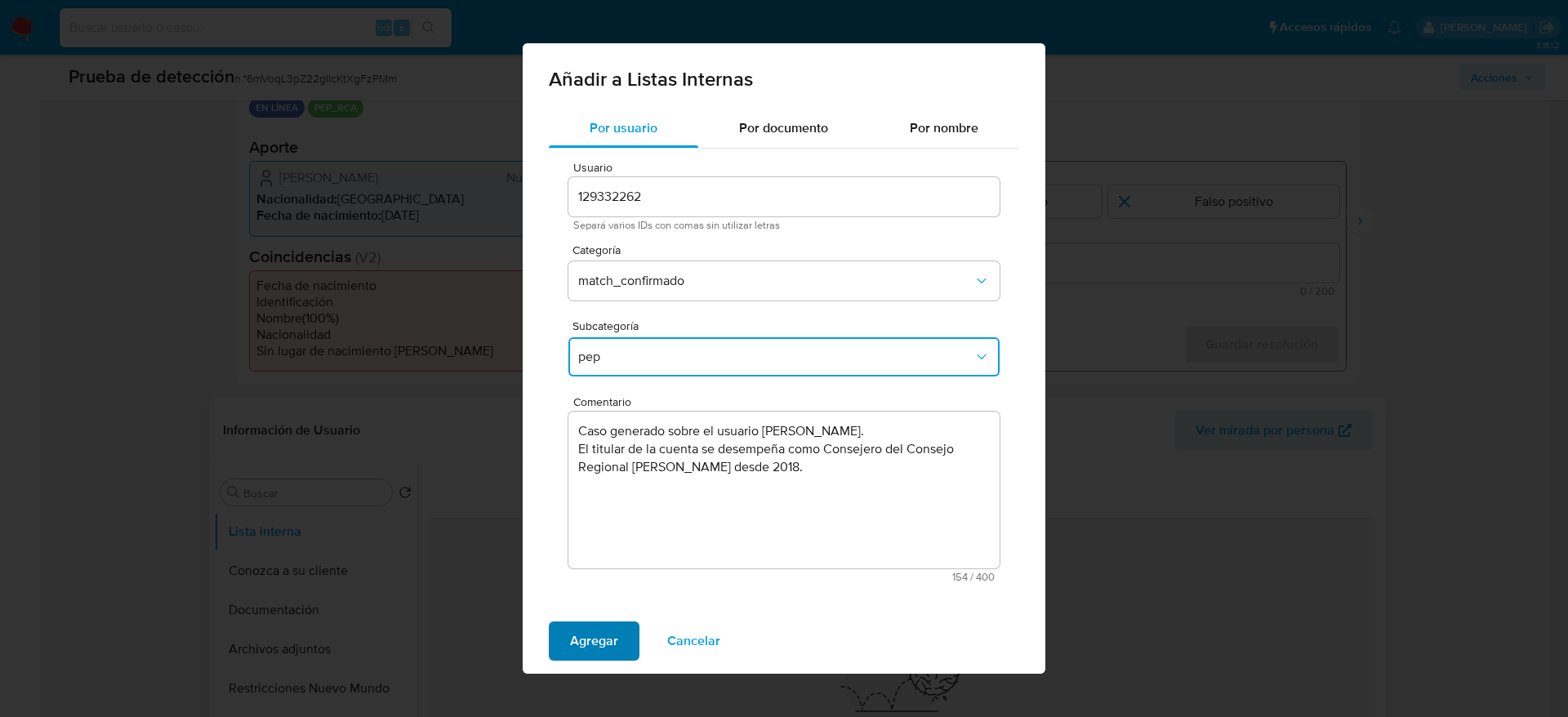
click at [628, 634] on button "Agregar" at bounding box center [595, 641] width 91 height 40
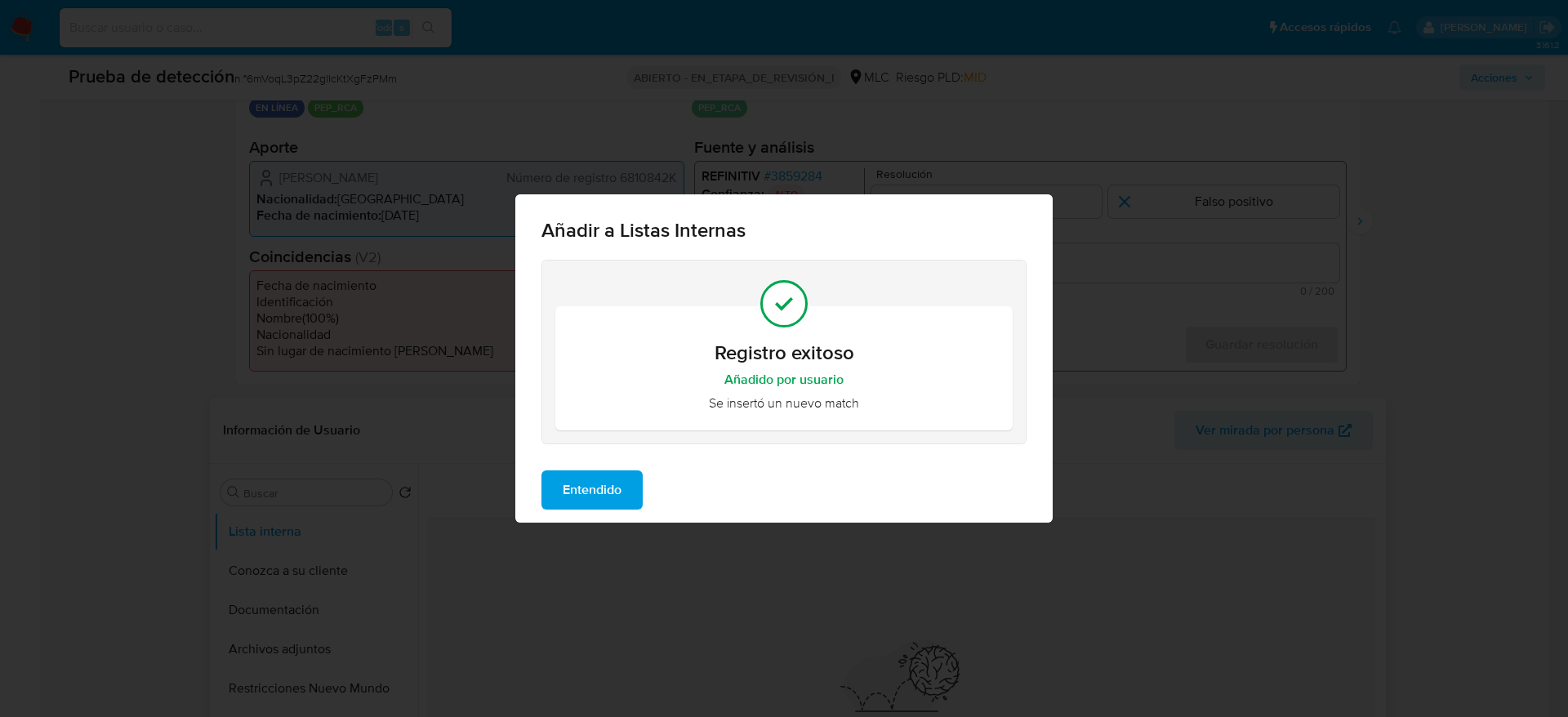
click at [594, 501] on span "Entendido" at bounding box center [592, 489] width 59 height 36
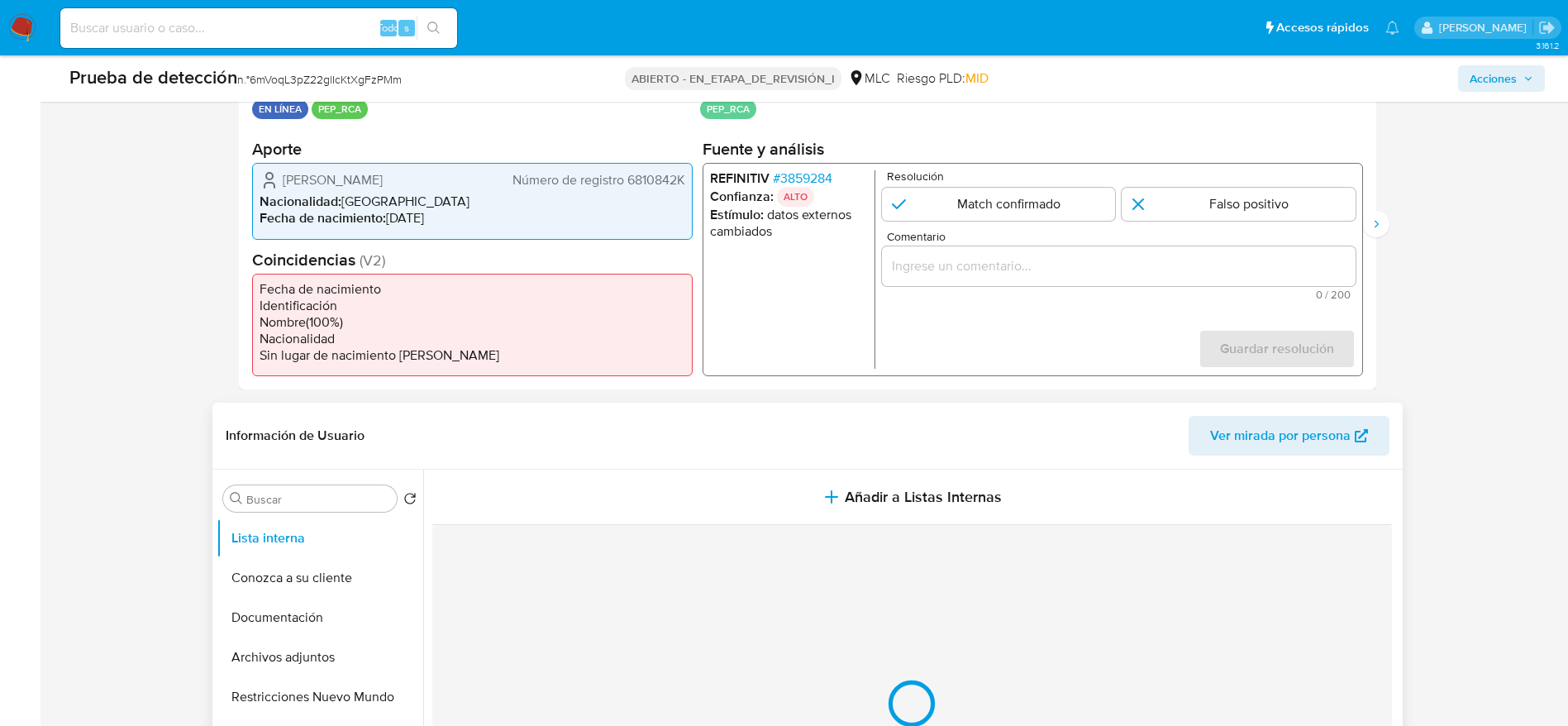
click at [1084, 228] on form "Resolución Match confirmado Falso positivo Comentario 0 / 200 200 caracteres re…" at bounding box center [1119, 269] width 474 height 199
click at [1072, 232] on span "Comentario" at bounding box center [1124, 237] width 474 height 13
click at [1072, 255] on input "Comentario" at bounding box center [1119, 266] width 474 height 22
click at [1072, 219] on input "1 de 2" at bounding box center [998, 204] width 234 height 33
radio input "true"
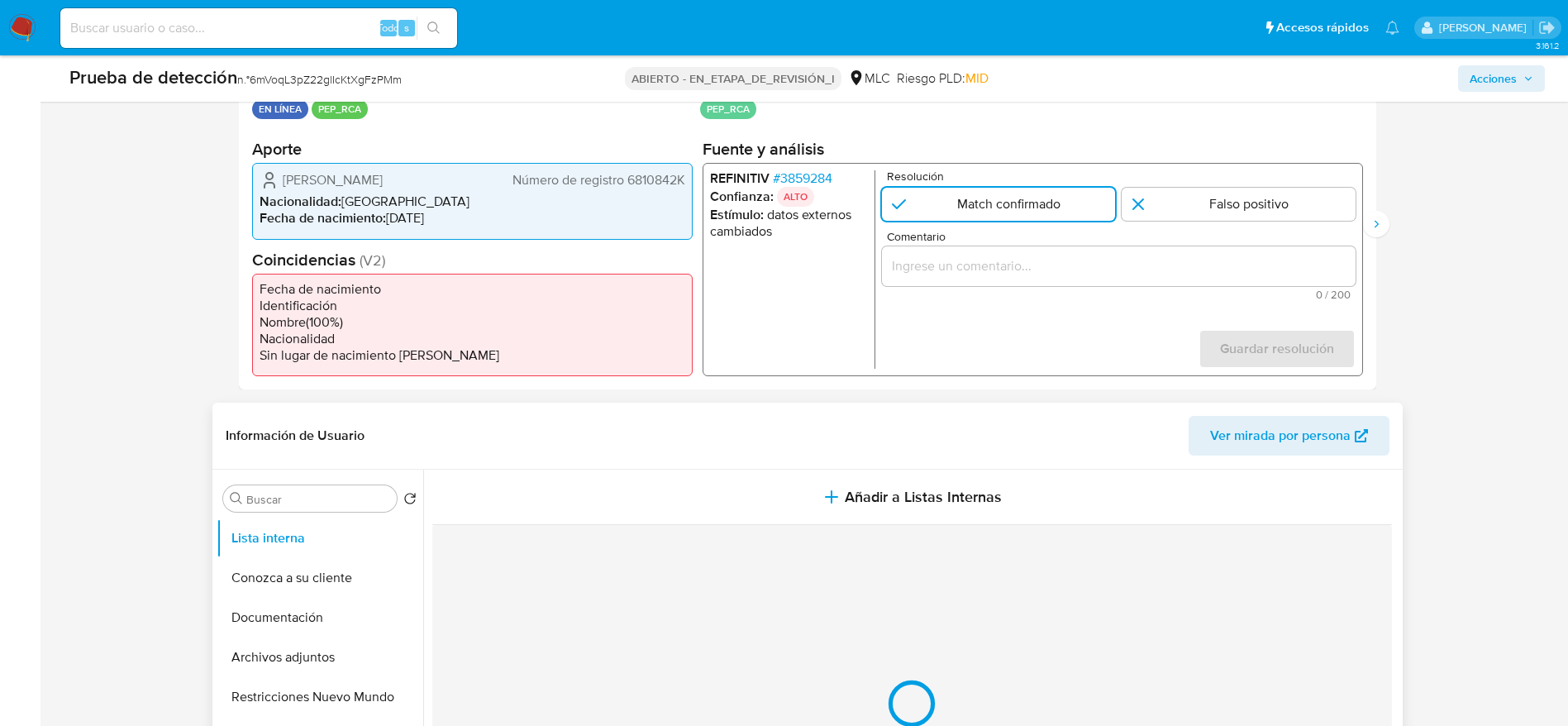
click at [1072, 255] on div "1 de 2" at bounding box center [1119, 266] width 474 height 40
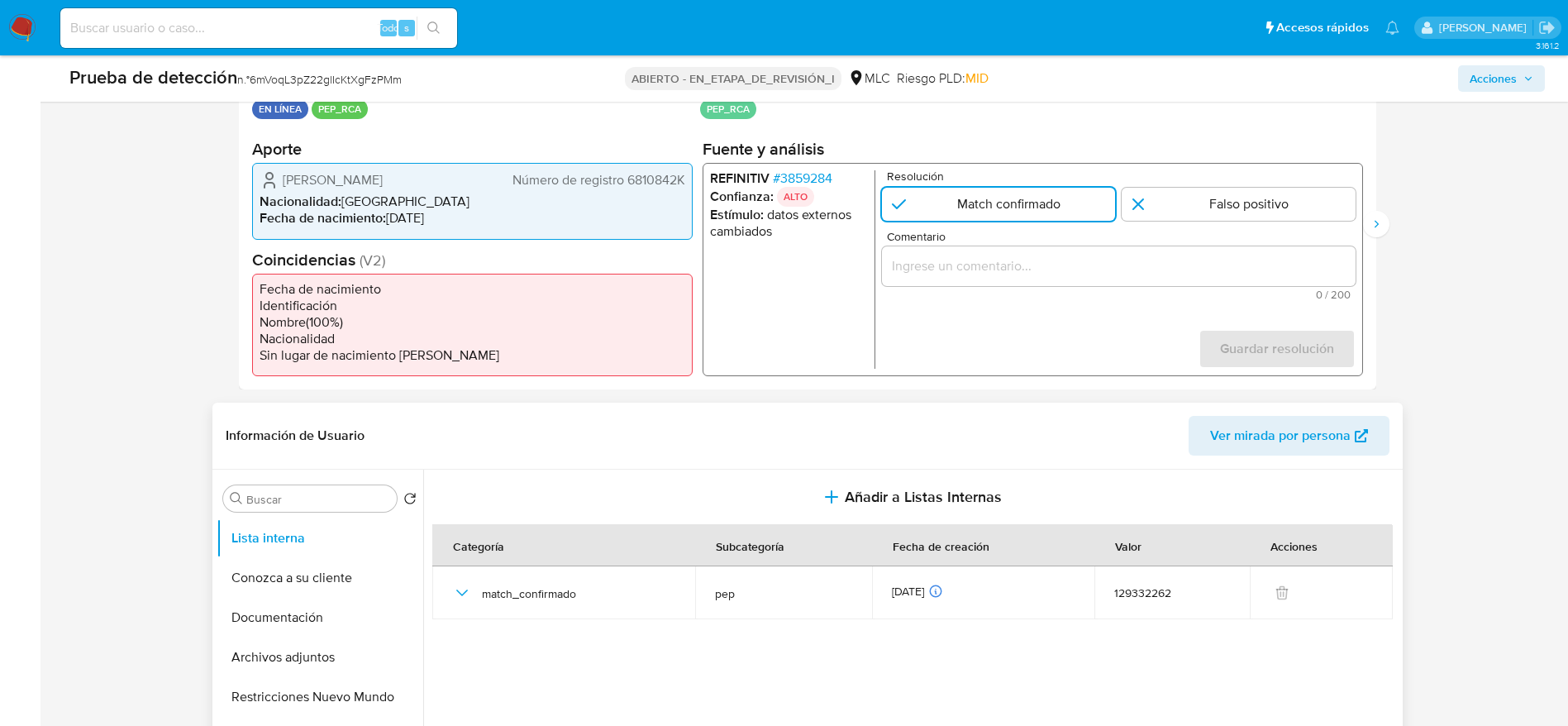
click at [1074, 279] on div "1 de 2" at bounding box center [1119, 266] width 474 height 40
click at [1282, 299] on span "0 / 200" at bounding box center [1119, 295] width 464 height 11
click at [1287, 290] on span "0 / 200" at bounding box center [1119, 295] width 464 height 11
click at [1292, 274] on input "Comentario" at bounding box center [1119, 266] width 474 height 22
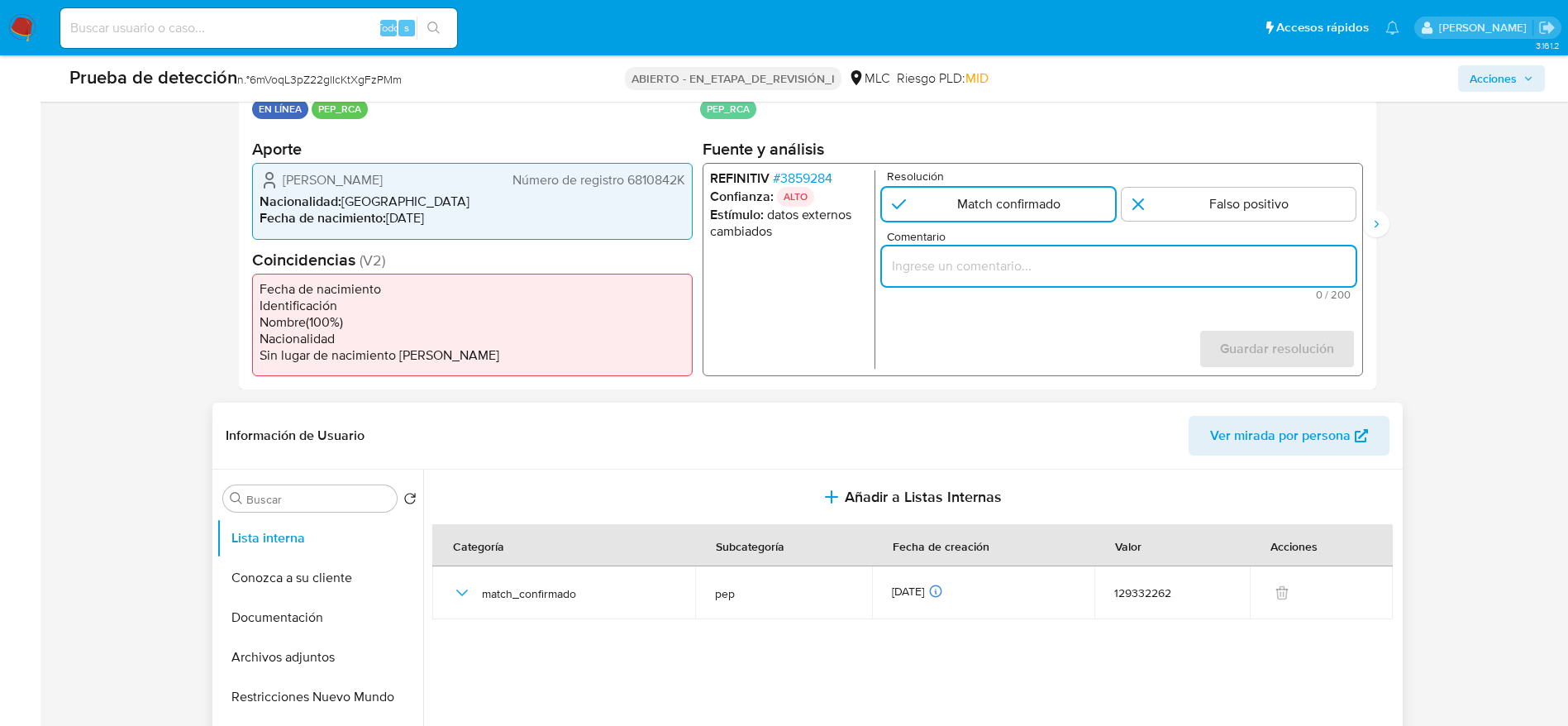
paste input "Caso generado sobre el usuario Luis Nolberto Coñuecar Lagos. El titular de la c…"
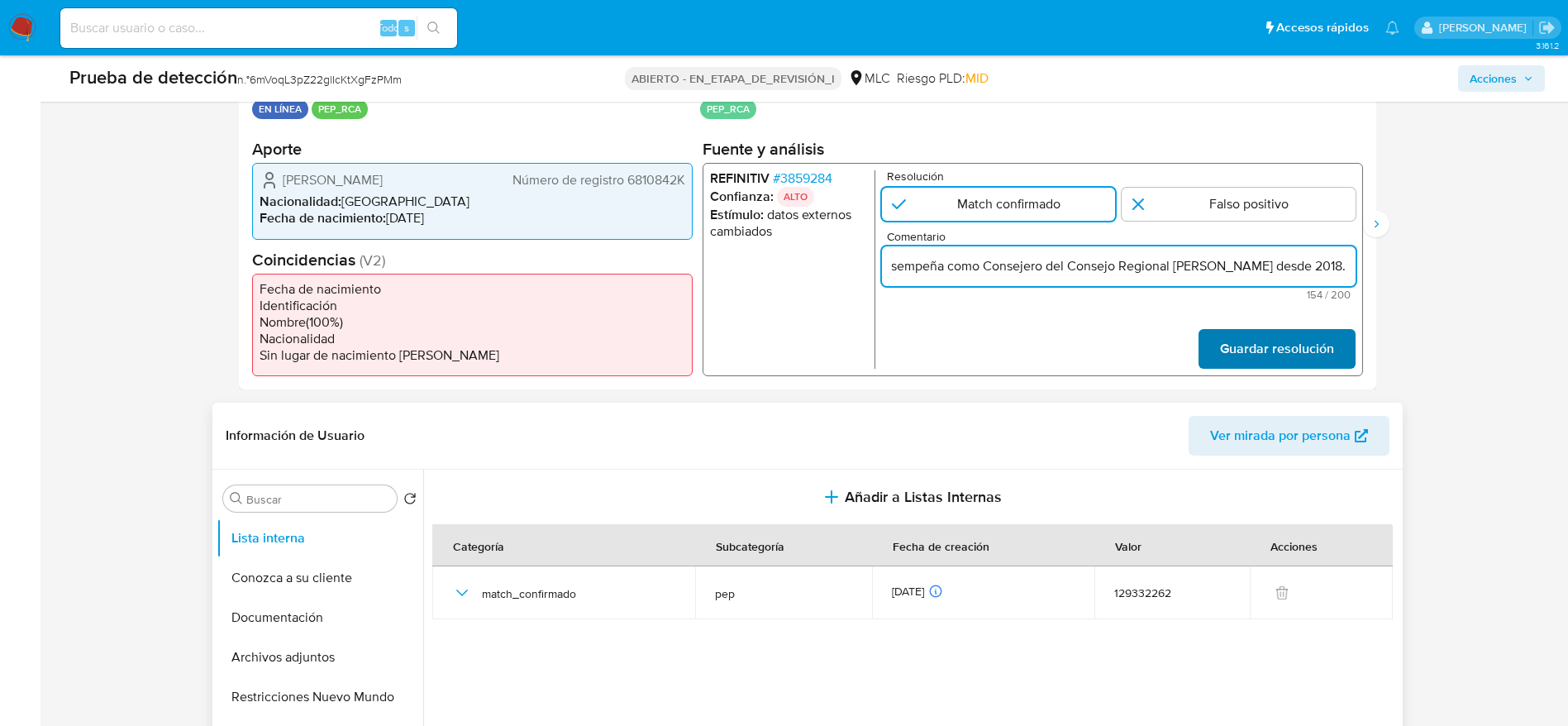
type input "Caso generado sobre el usuario Luis Nolberto Coñuecar Lagos. El titular de la c…"
click at [1336, 337] on button "Guardar resolución" at bounding box center [1276, 348] width 158 height 40
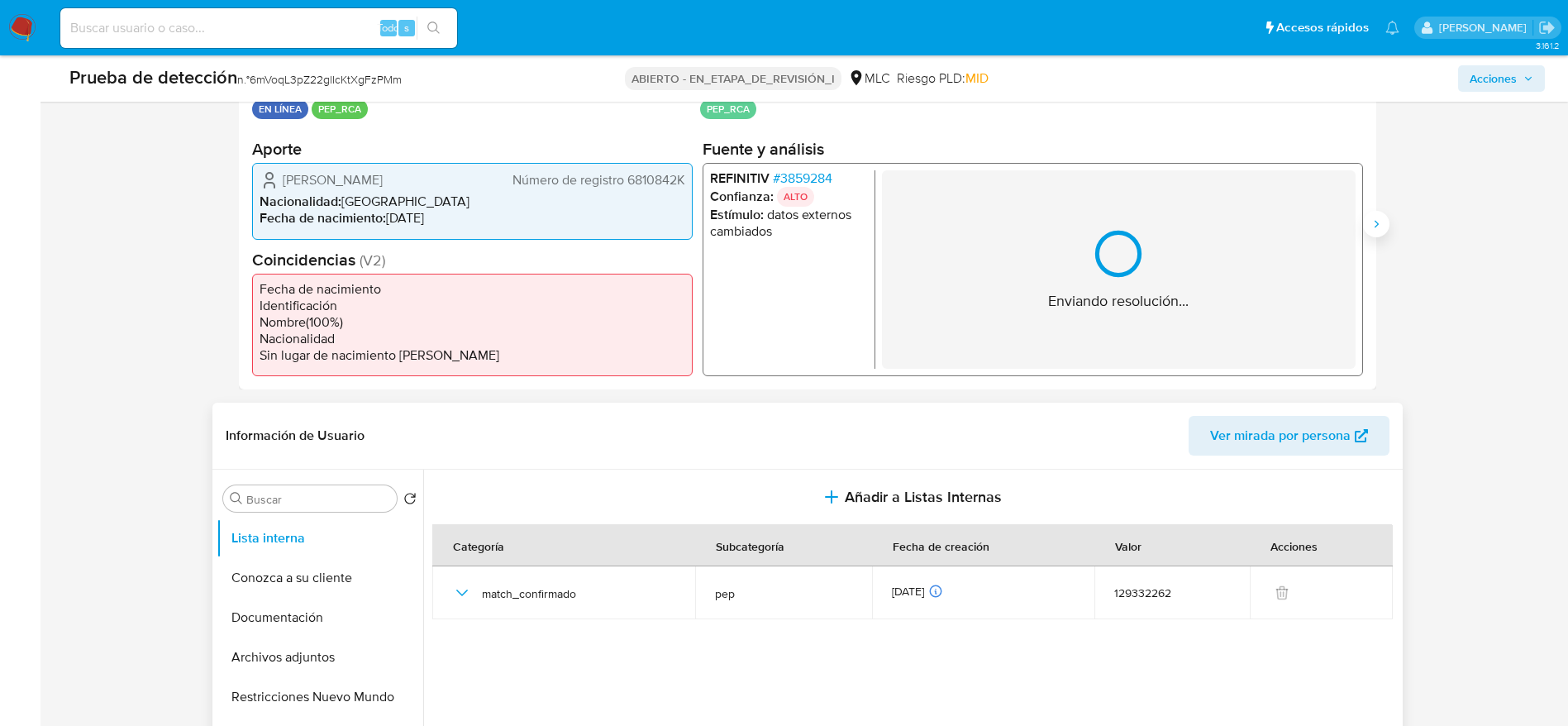
click at [1383, 218] on button "Siguiente" at bounding box center [1376, 223] width 26 height 26
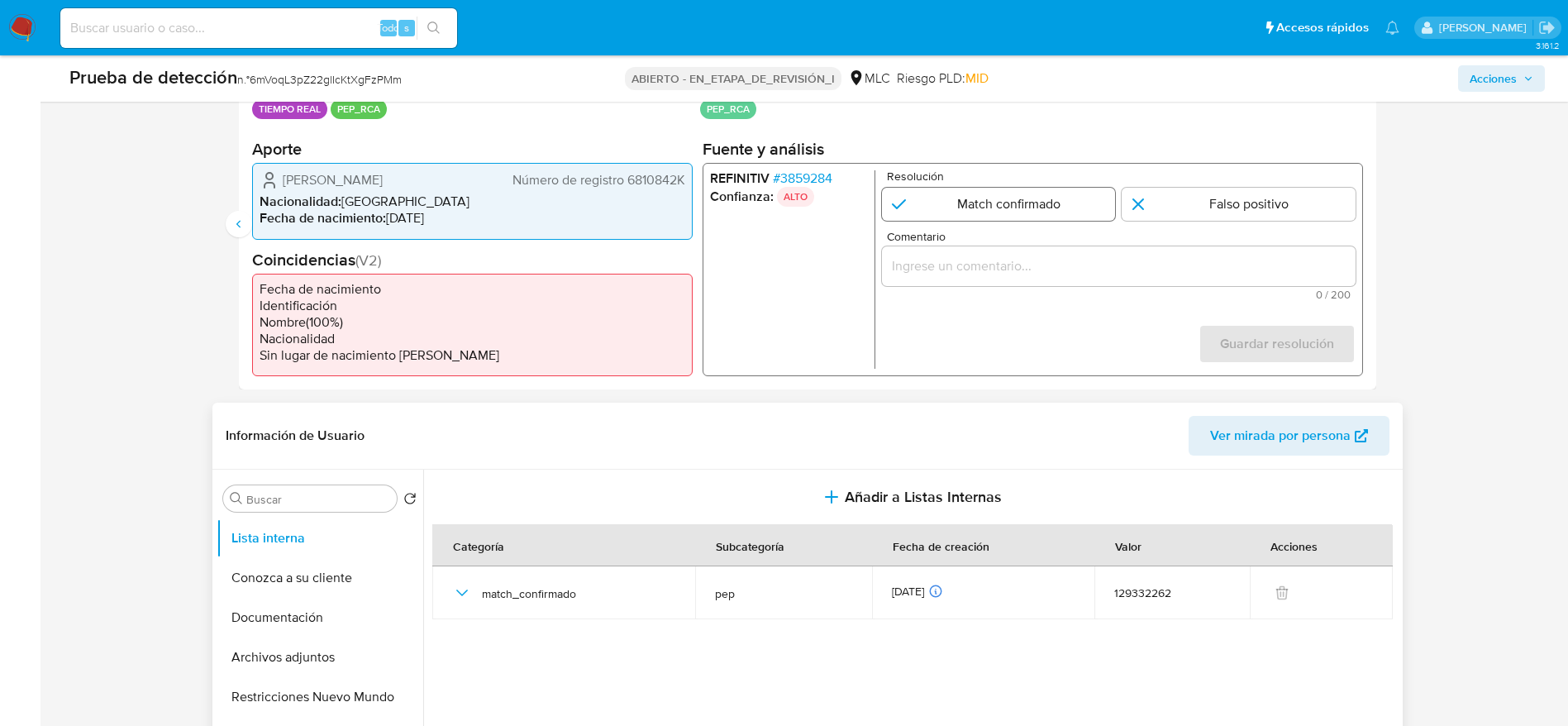
click at [986, 210] on input "2 de 2" at bounding box center [998, 204] width 234 height 33
radio input "true"
drag, startPoint x: 986, startPoint y: 250, endPoint x: 986, endPoint y: 258, distance: 8.0
click at [986, 252] on div "2 de 2" at bounding box center [1119, 266] width 474 height 40
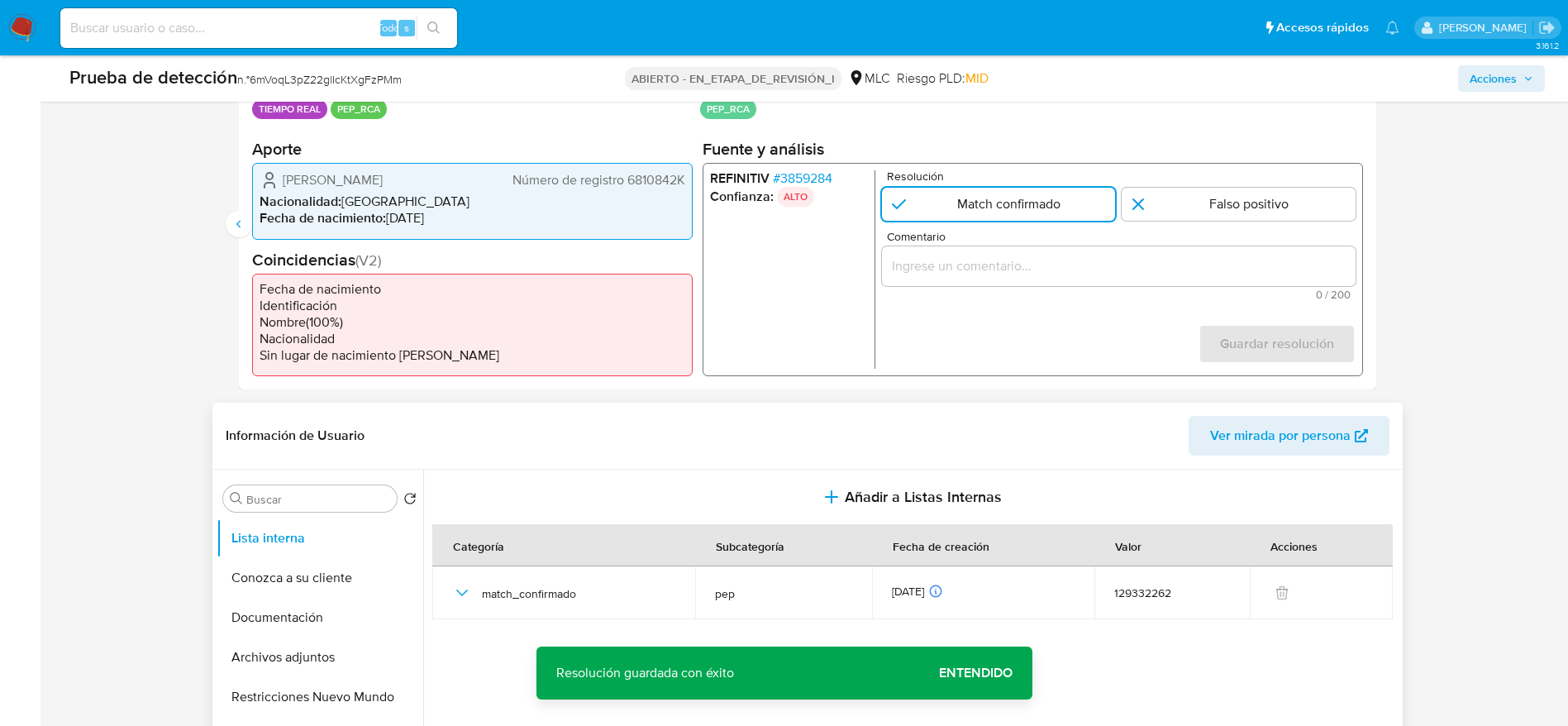
click at [986, 267] on input "Comentario" at bounding box center [1119, 266] width 474 height 22
paste input "Caso generado sobre el usuario Luis Nolberto Coñuecar Lagos. El titular de la c…"
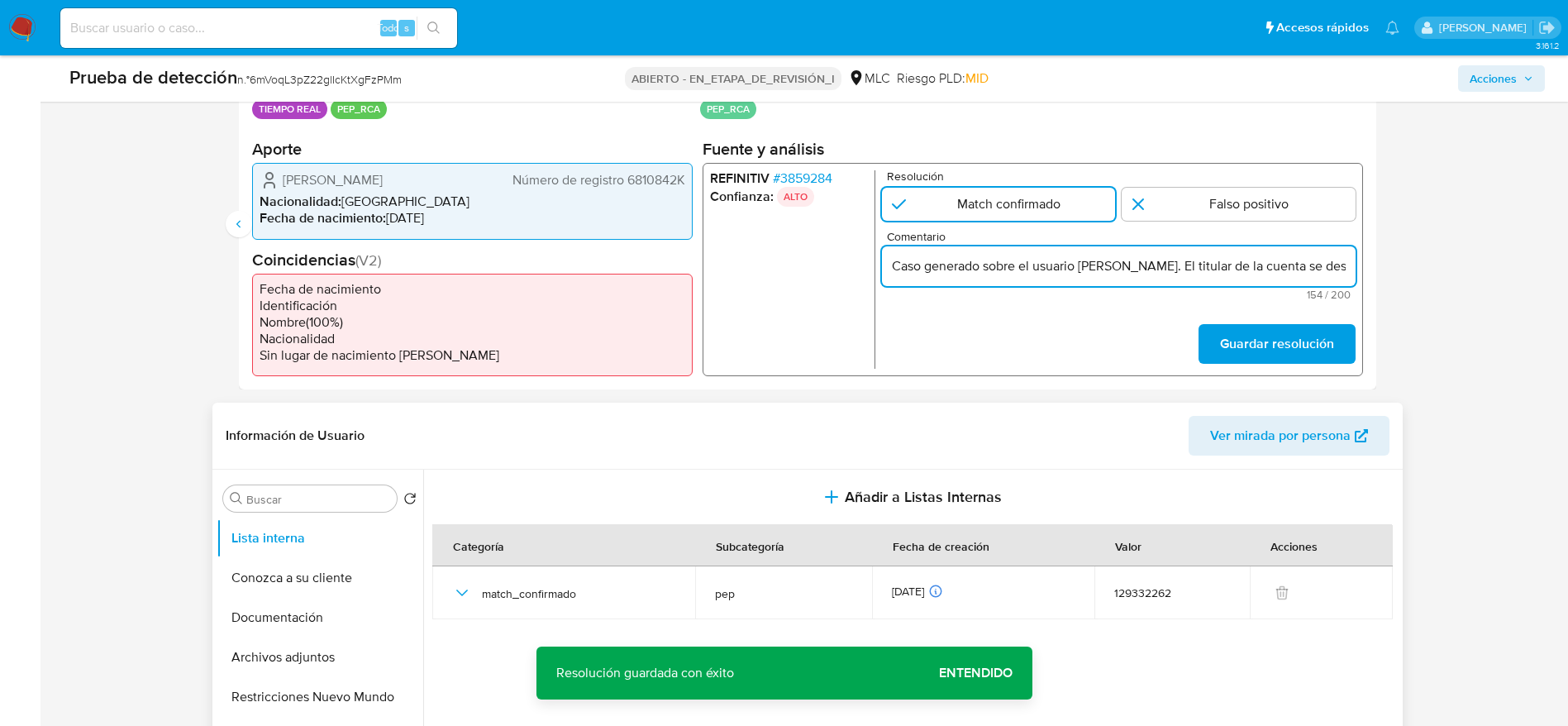
scroll to position [0, 484]
type input "Caso generado sobre el usuario Luis Nolberto Coñuecar Lagos. El titular de la c…"
click at [1345, 361] on button "Guardar resolución" at bounding box center [1276, 343] width 158 height 40
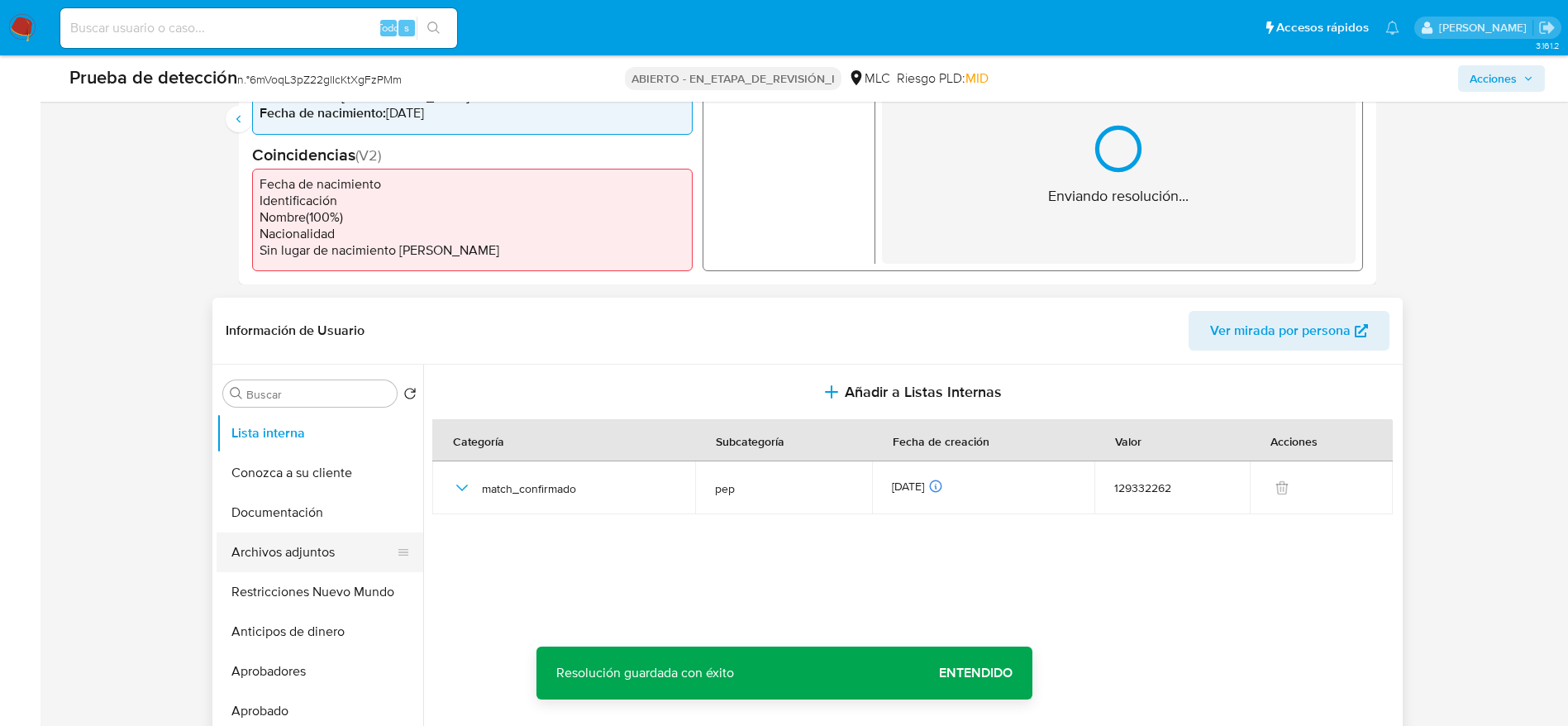
scroll to position [620, 0]
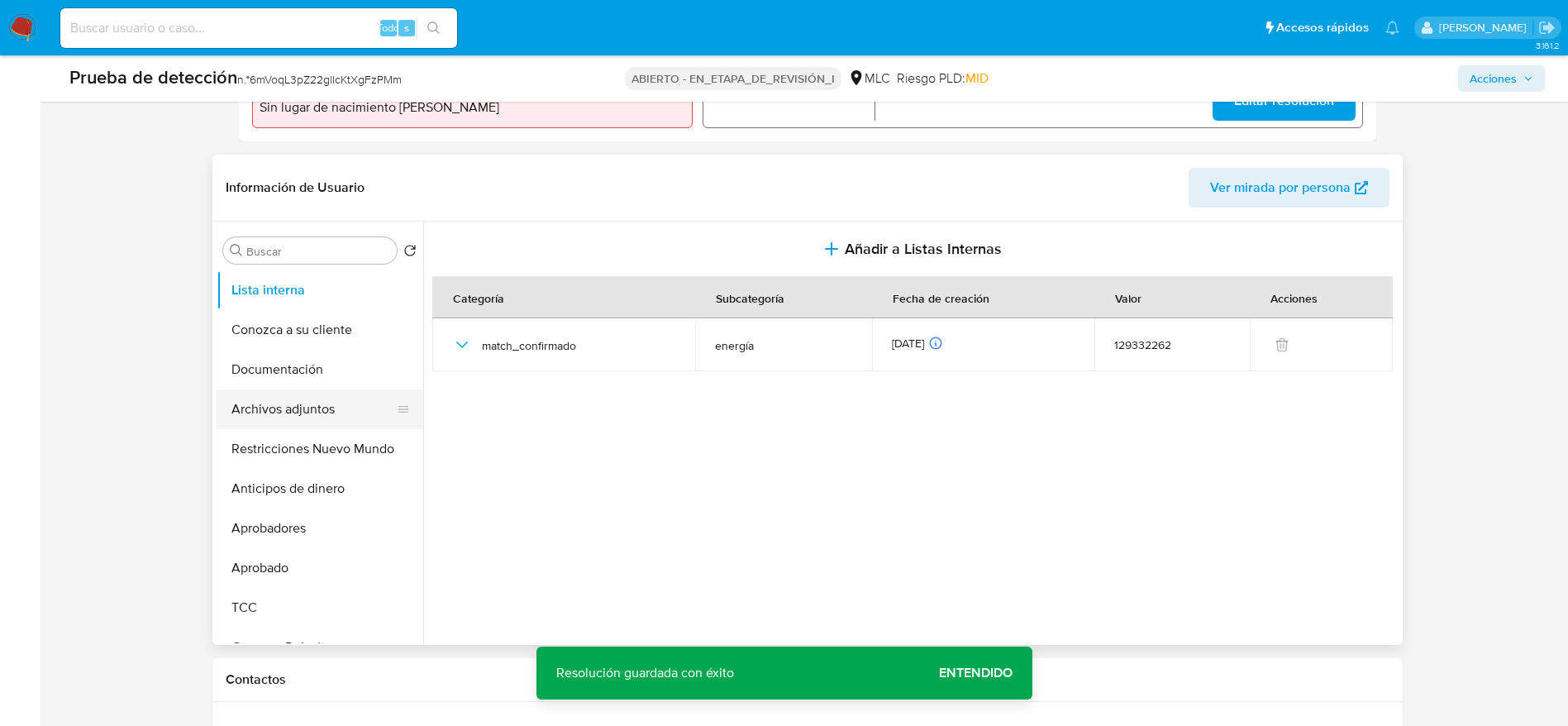
click at [278, 405] on button "Archivos adjuntos" at bounding box center [313, 409] width 194 height 40
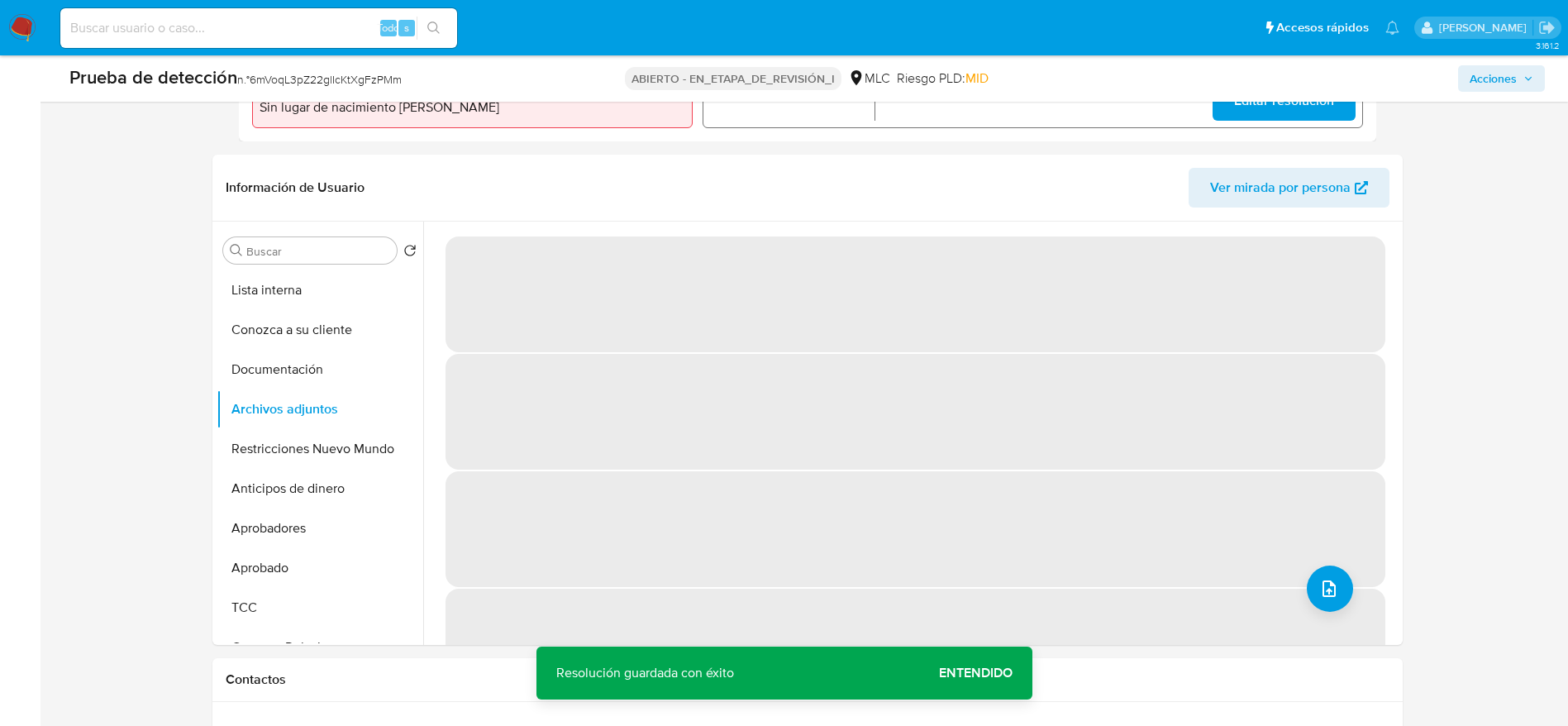
click at [1356, 592] on span "‌" at bounding box center [915, 646] width 940 height 115
click at [1322, 599] on button "upload-file" at bounding box center [1330, 588] width 46 height 46
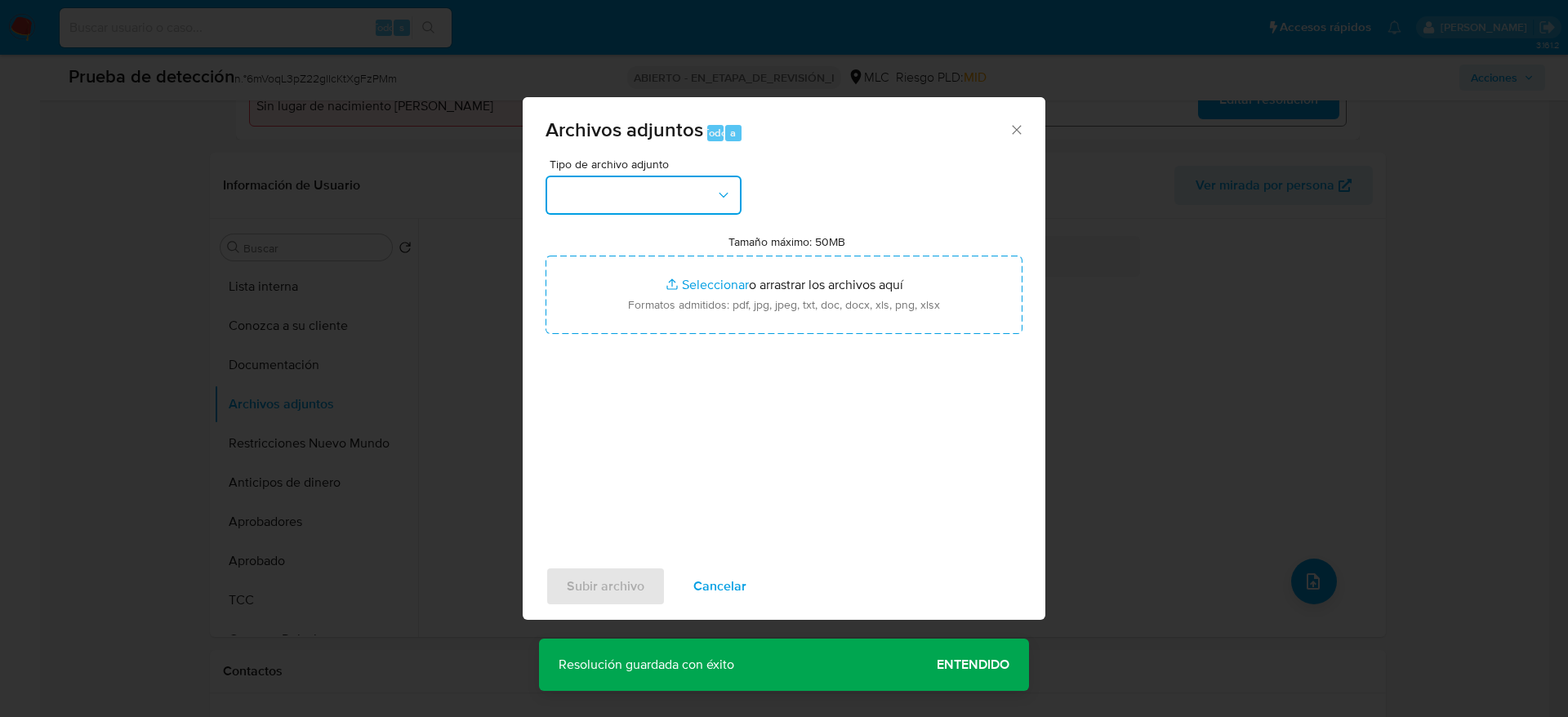
click at [711, 202] on button "button" at bounding box center [643, 195] width 196 height 40
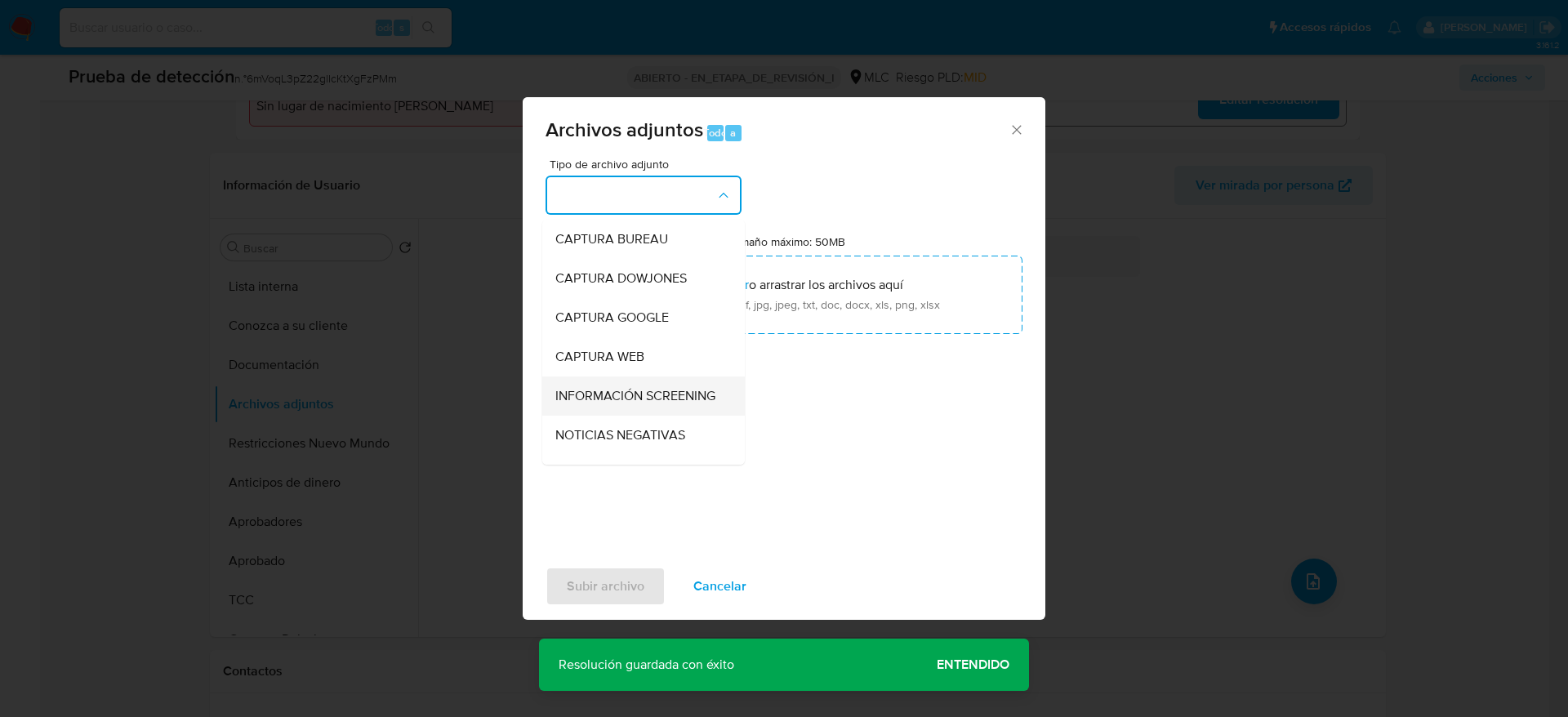
click at [694, 404] on span "INFORMACIÓN SCREENING" at bounding box center [635, 395] width 160 height 16
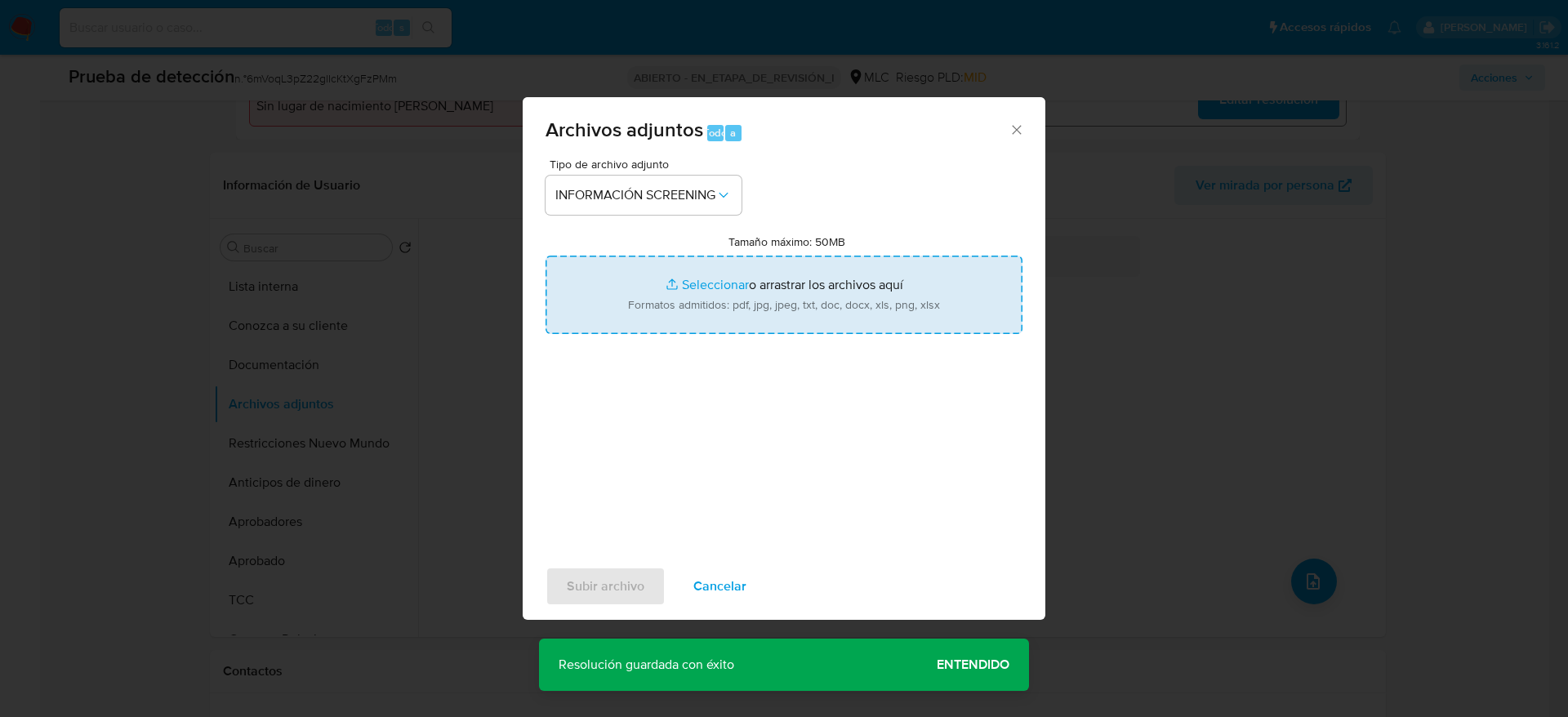
click at [707, 314] on input "Tamaño máximo: 50MB Seleccionar archivos" at bounding box center [783, 294] width 477 height 78
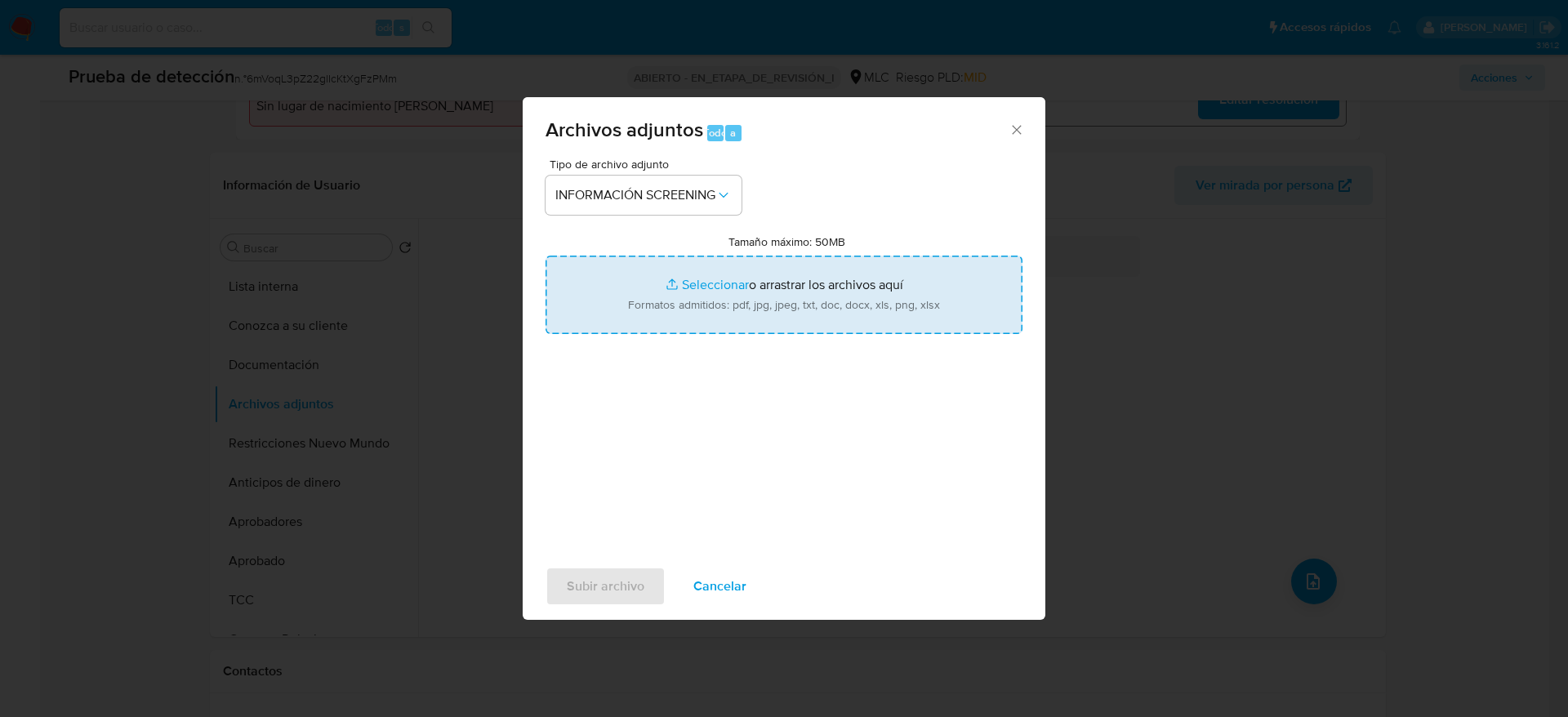
type input "C:\fakepath\_Luis Nolberto Coñuecar Lagos_ lavado de dinero - Buscar con Google…"
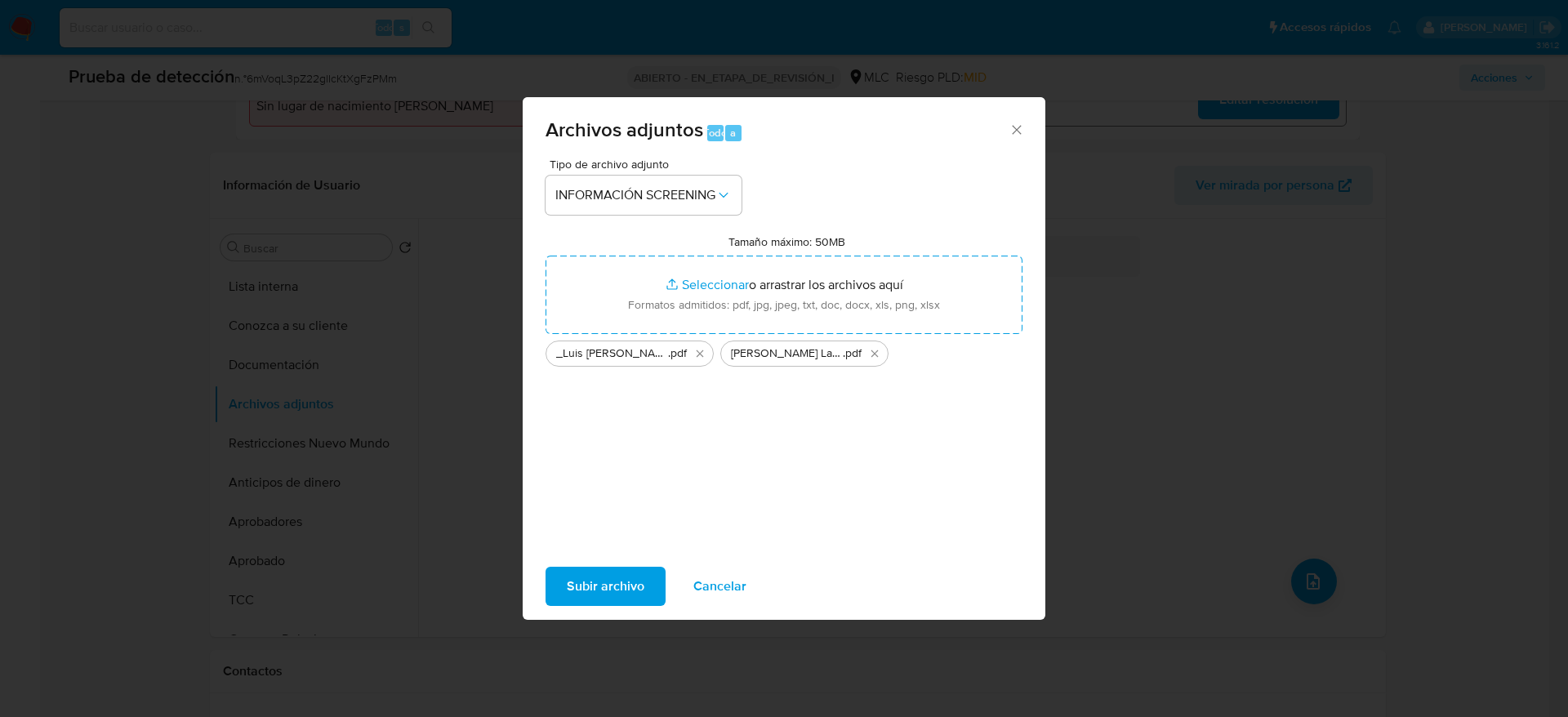
click at [624, 599] on span "Subir archivo" at bounding box center [605, 586] width 77 height 36
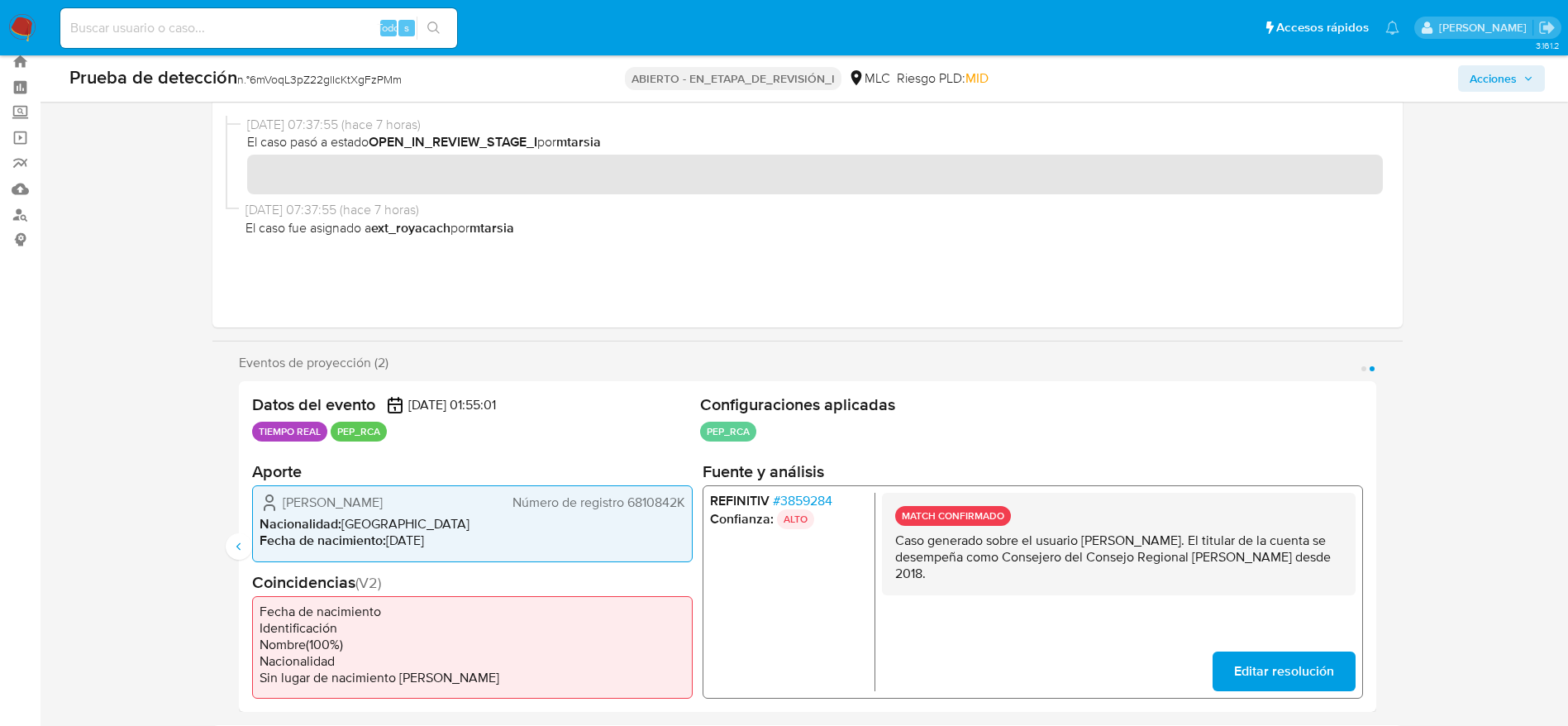
scroll to position [0, 0]
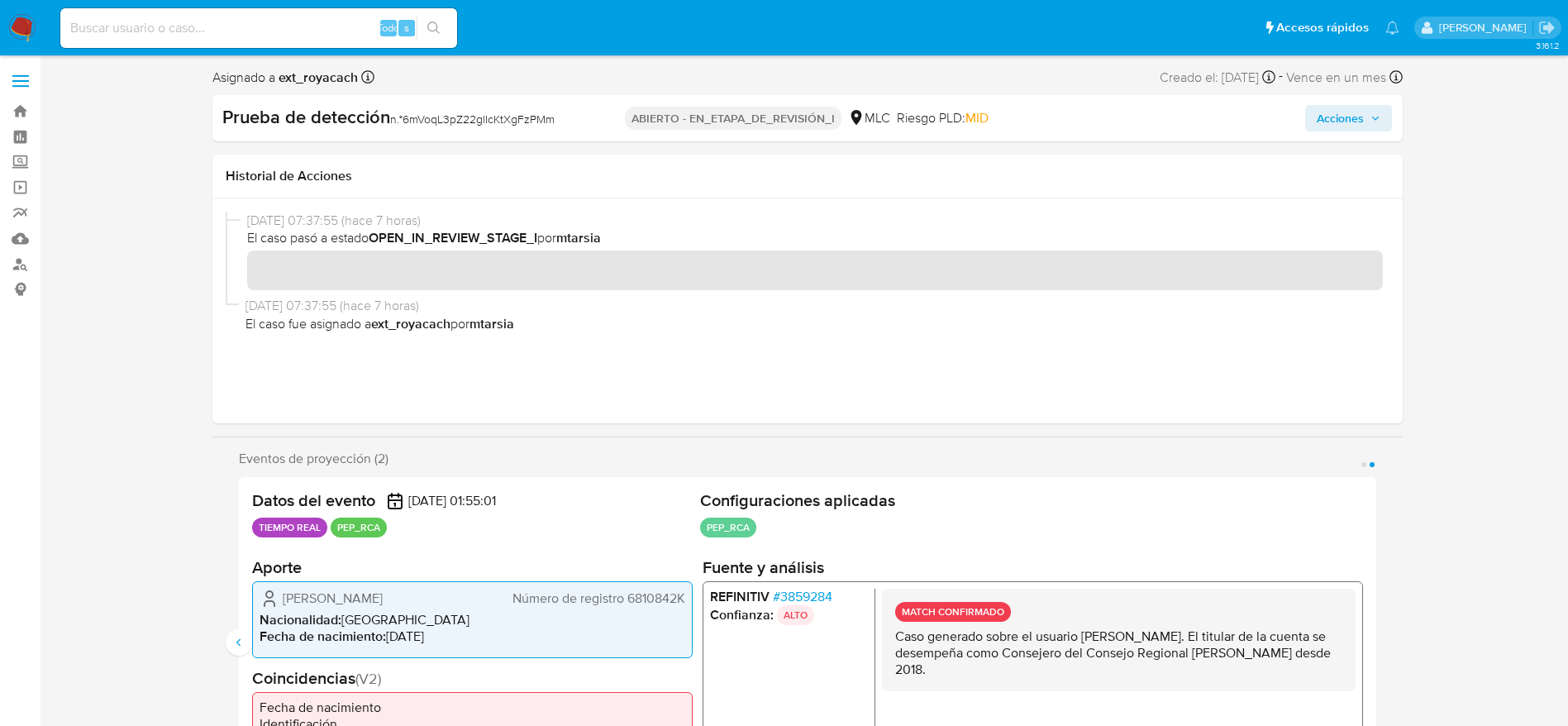
click at [1385, 110] on button "Acciones" at bounding box center [1349, 117] width 87 height 26
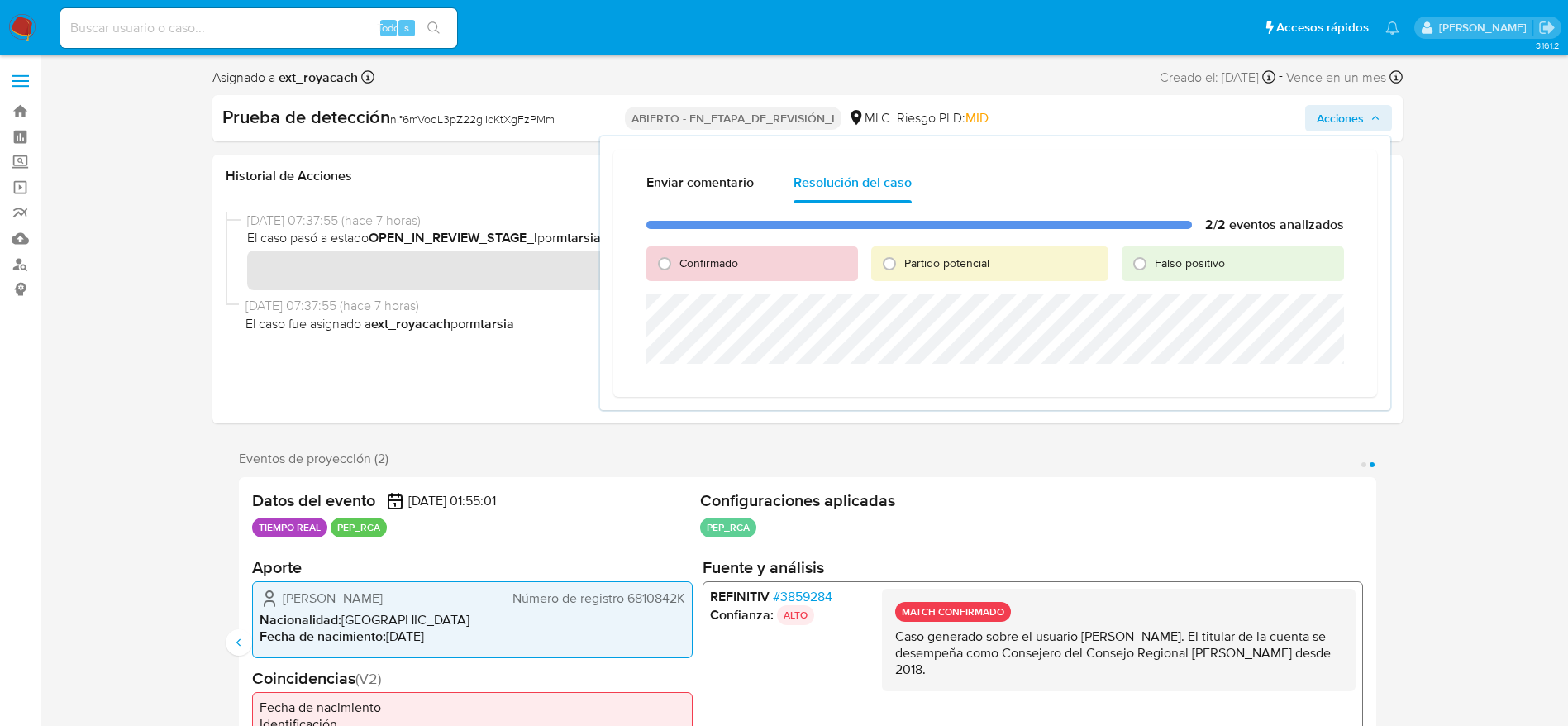
click at [706, 262] on span "Confirmado" at bounding box center [709, 262] width 59 height 17
click at [678, 262] on input "Confirmado" at bounding box center [665, 263] width 26 height 26
radio input "true"
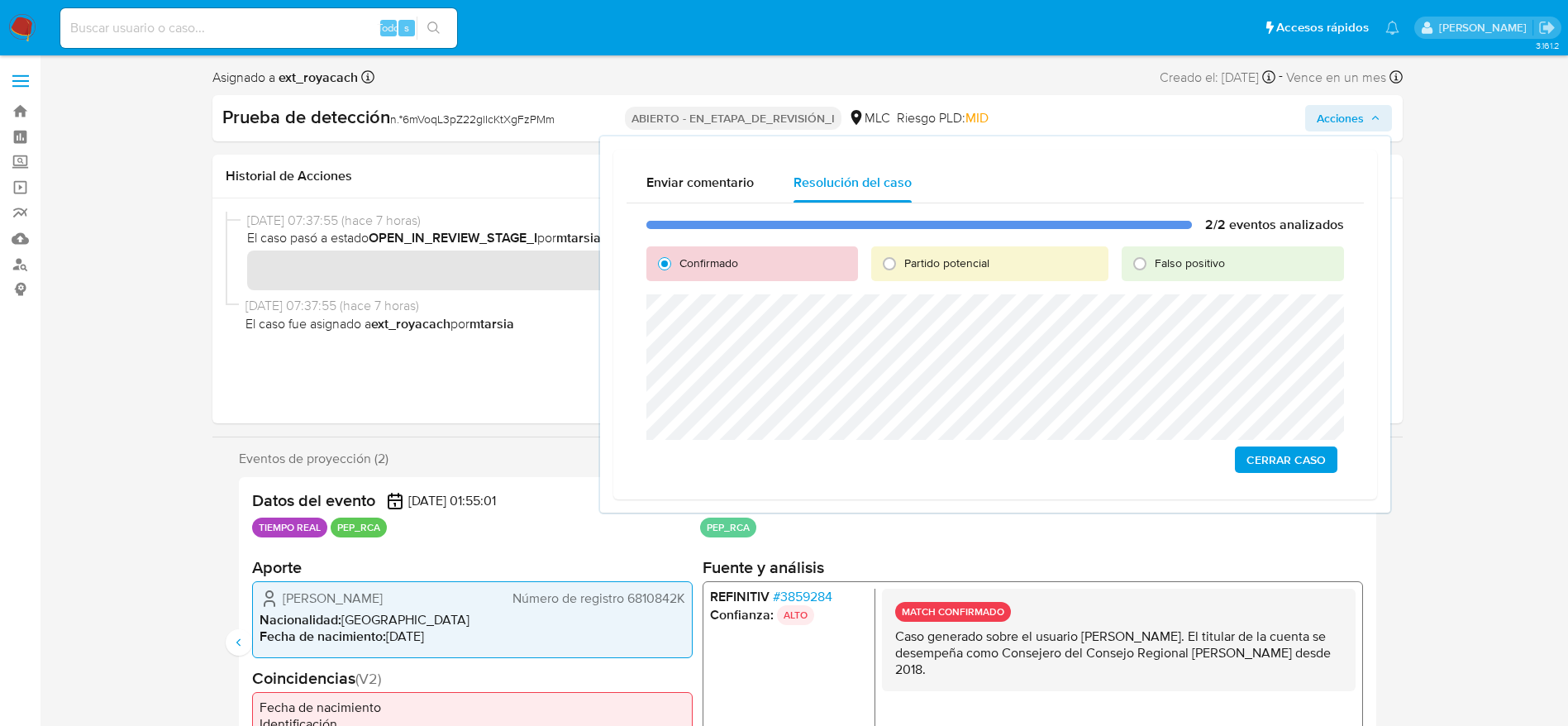
click at [1247, 465] on button "Cerrar Caso" at bounding box center [1286, 459] width 103 height 26
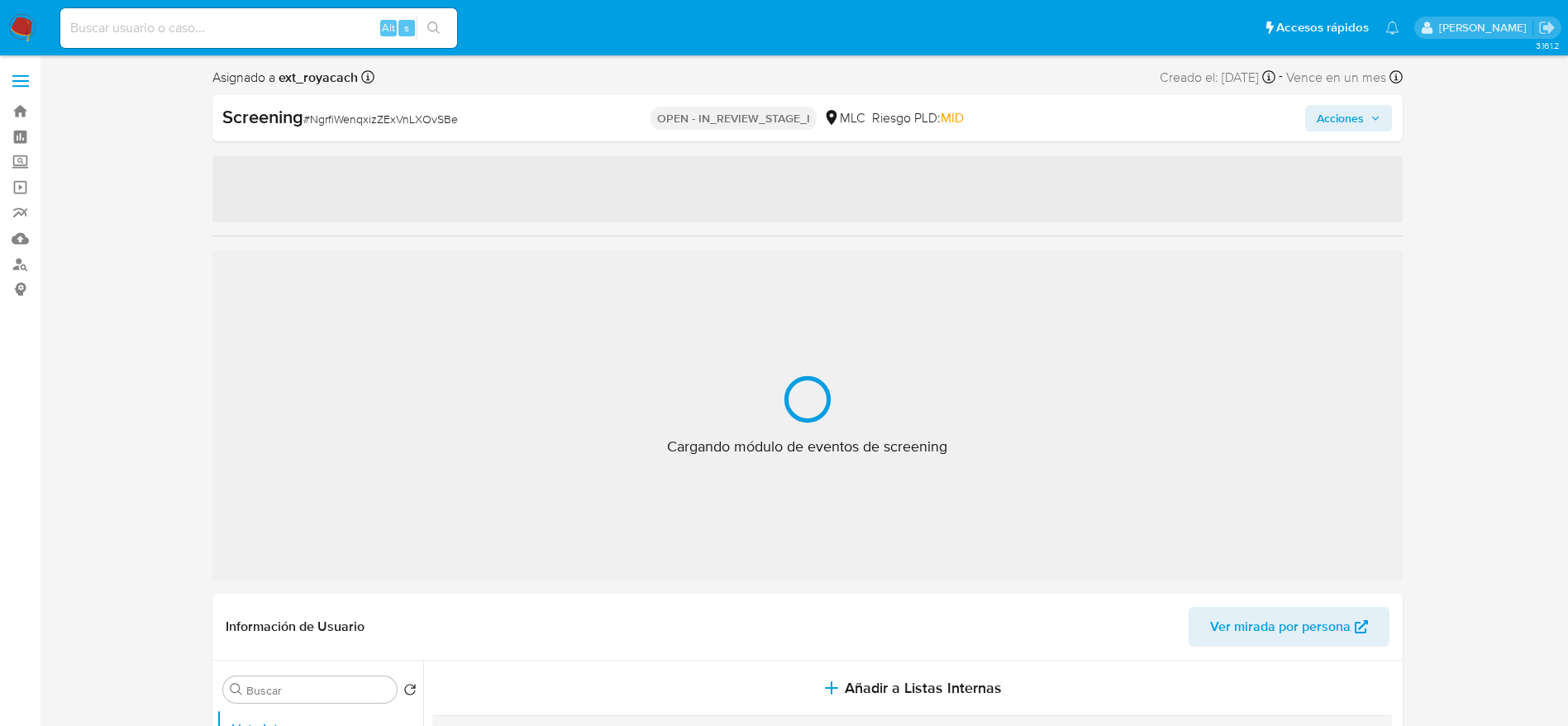
select select "10"
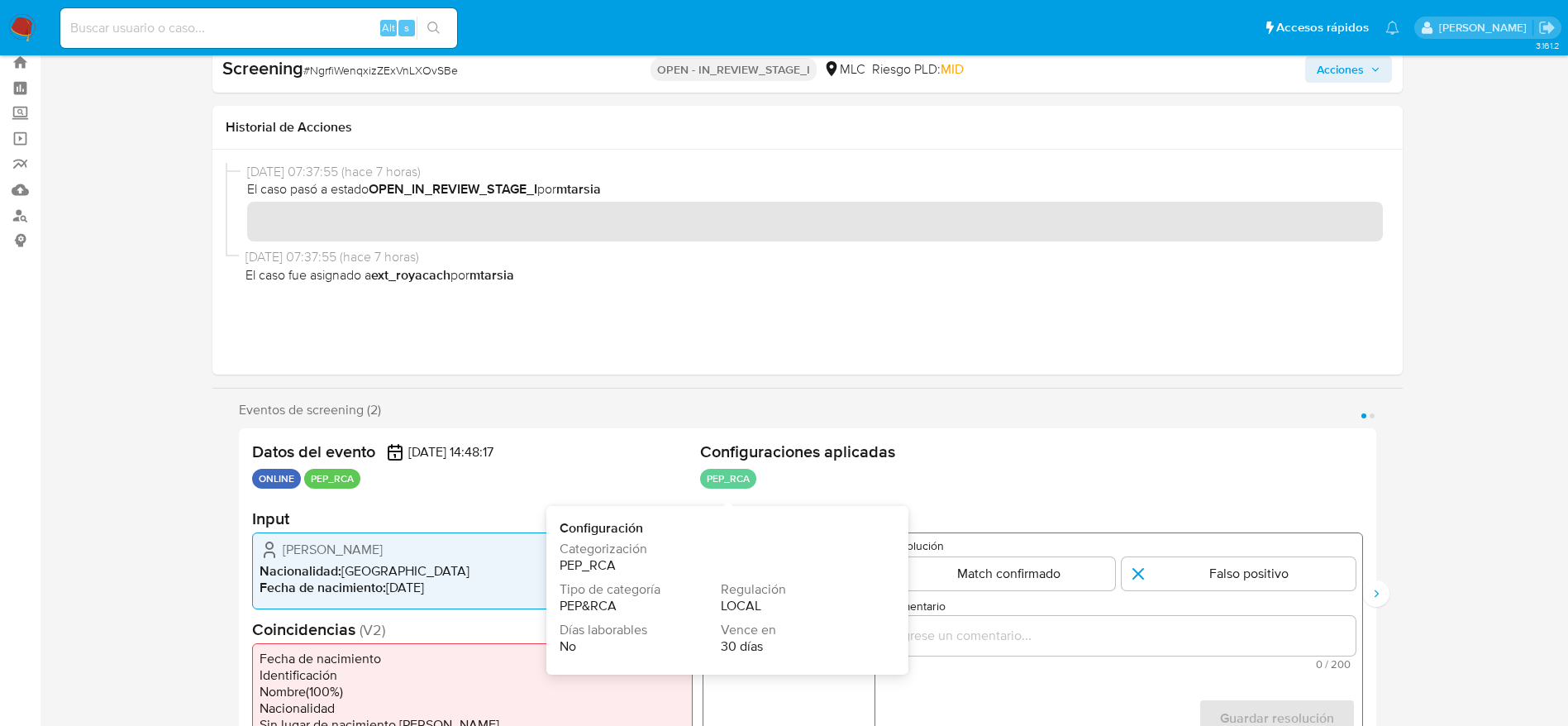
scroll to position [124, 0]
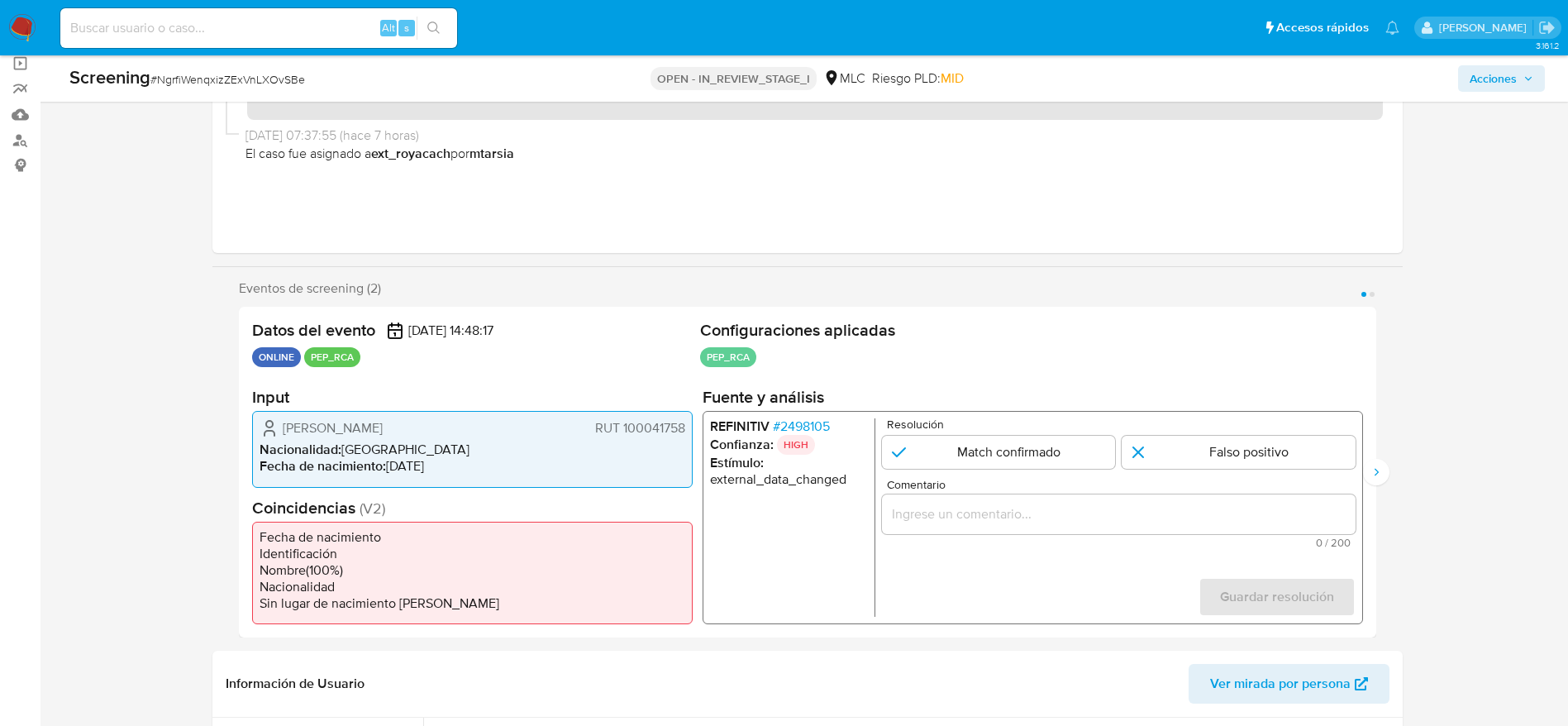
click at [806, 432] on span "# 2498105" at bounding box center [801, 426] width 57 height 17
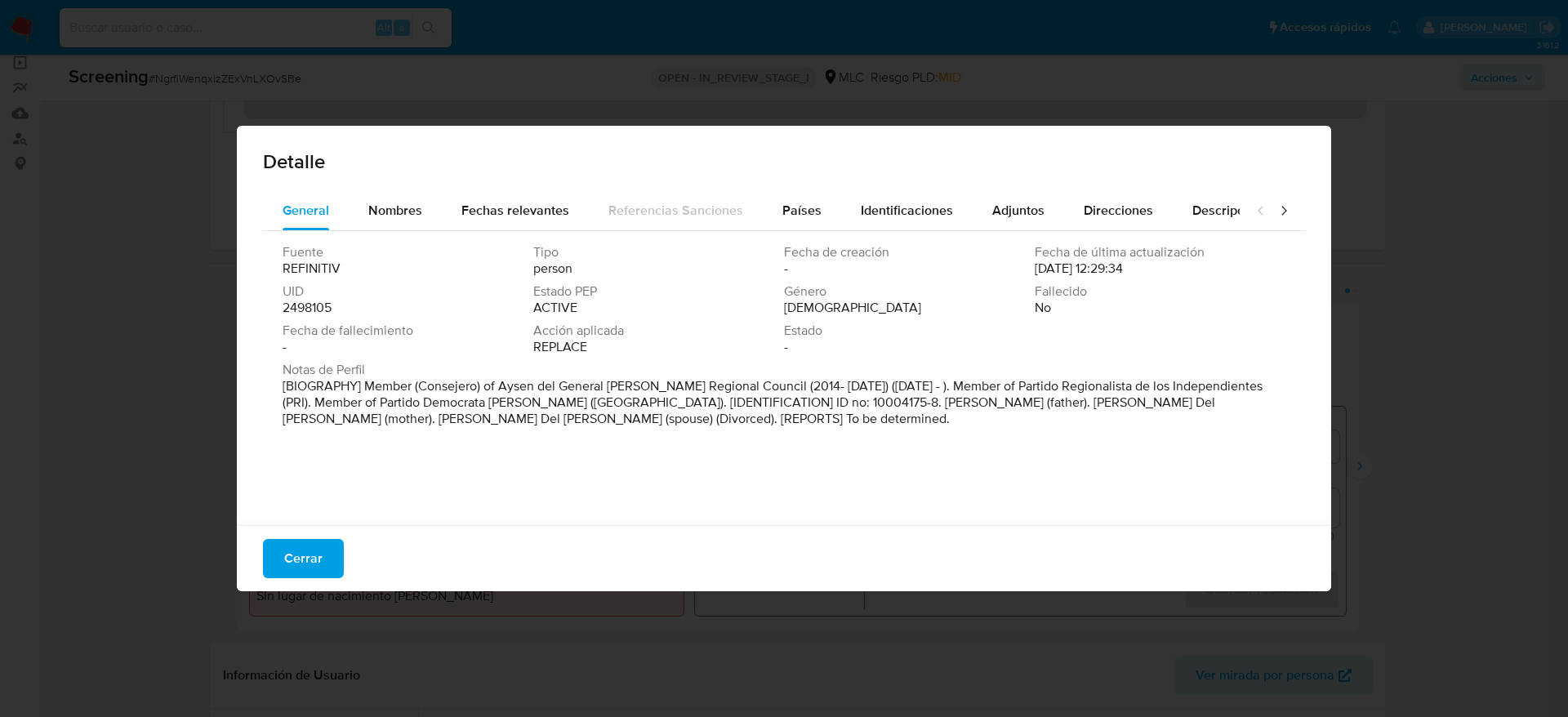
click at [320, 476] on span "Cerrar" at bounding box center [304, 558] width 39 height 36
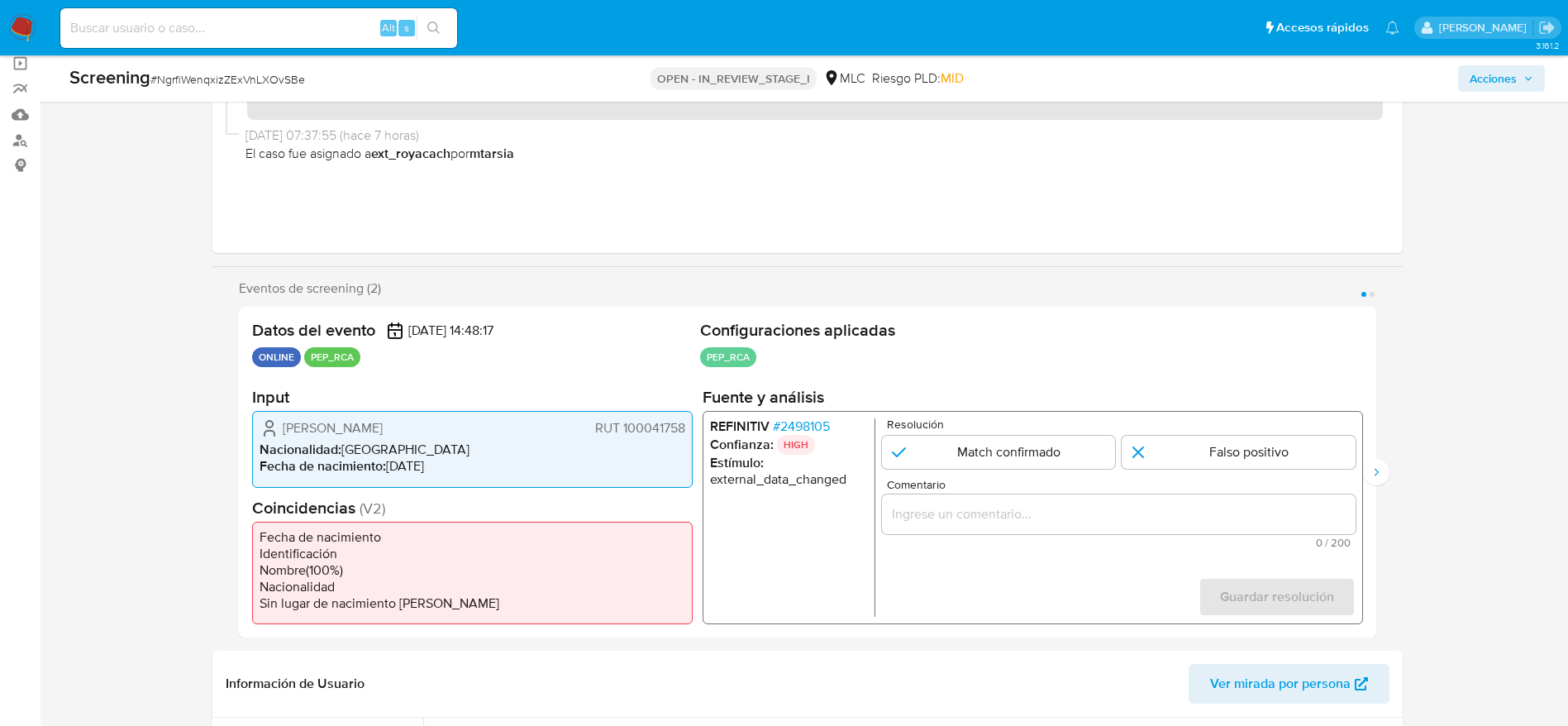
click at [271, 71] on span "# NgrfiWenqxizZExVnLXOvSBe" at bounding box center [228, 79] width 155 height 17
copy span "NgrfiWenqxizZExVnLXOvSBe"
click at [363, 425] on span "Sergio Arturo González Bórquez" at bounding box center [333, 428] width 100 height 17
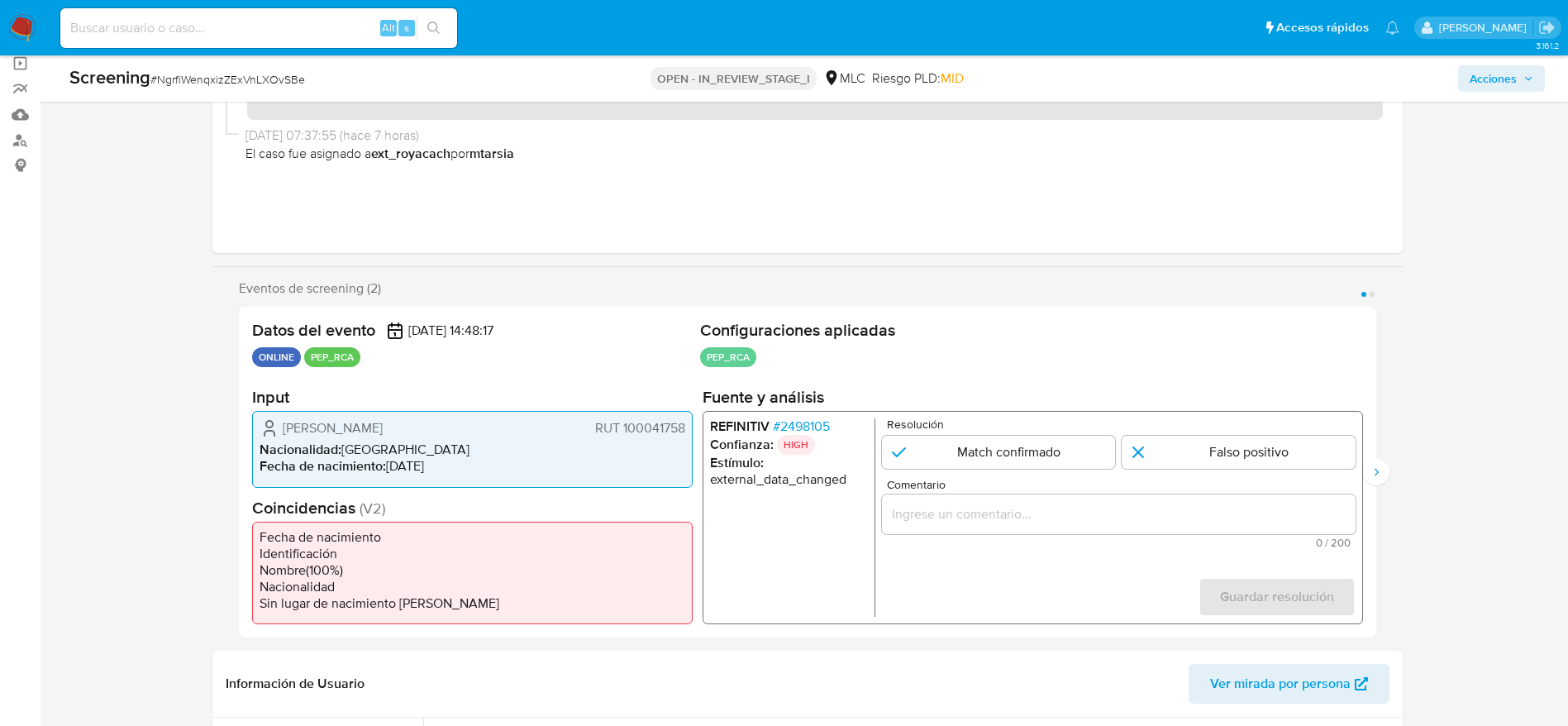
click at [363, 425] on span "Sergio Arturo González Bórquez" at bounding box center [333, 428] width 100 height 17
click at [265, 428] on icon "1 de 2" at bounding box center [269, 428] width 20 height 20
drag, startPoint x: 274, startPoint y: 425, endPoint x: 685, endPoint y: 427, distance: 411.0
click at [685, 427] on div "Sergio Arturo González Bórquez RUT 100041758 Nacionalidad : Chile Fecha de naci…" at bounding box center [473, 449] width 440 height 76
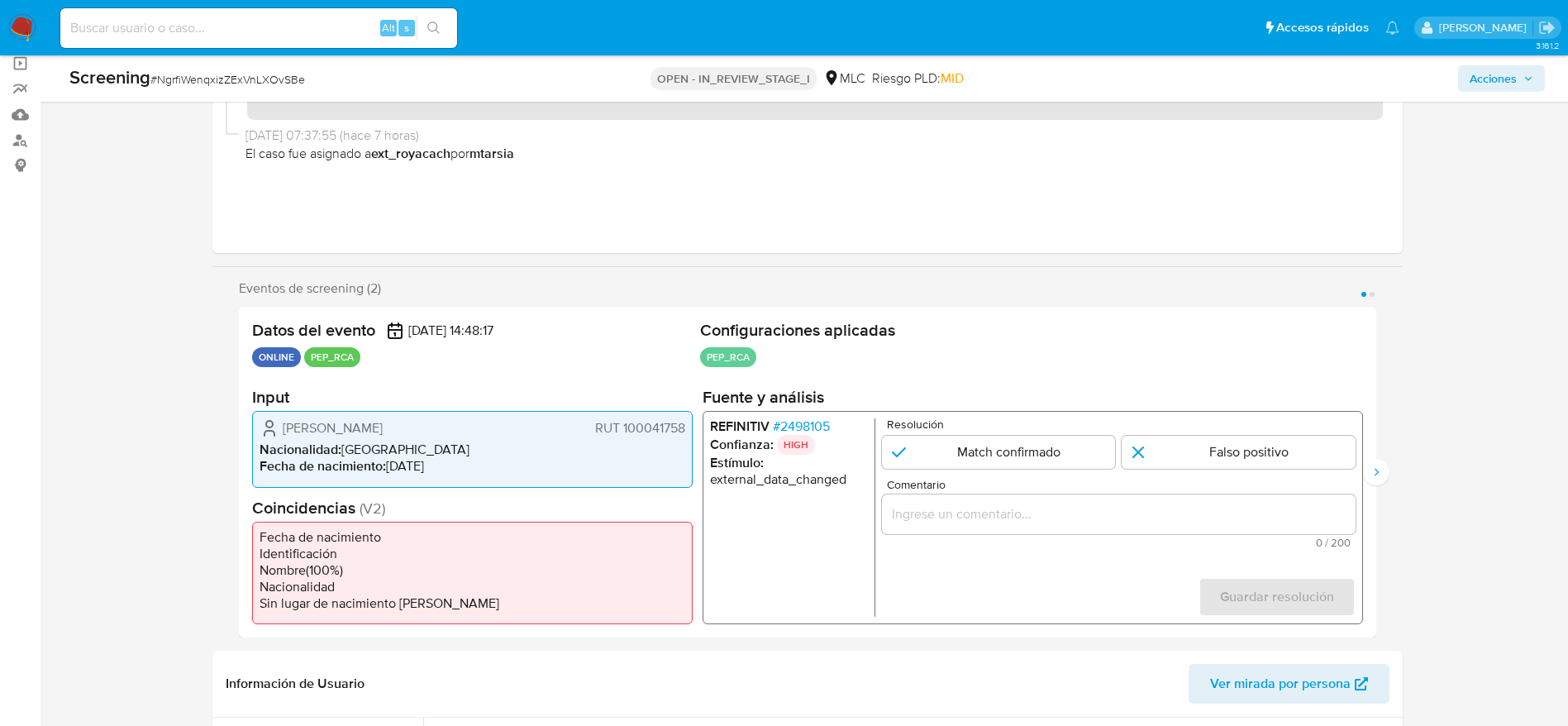
click at [812, 425] on span "# 2498105" at bounding box center [801, 426] width 57 height 17
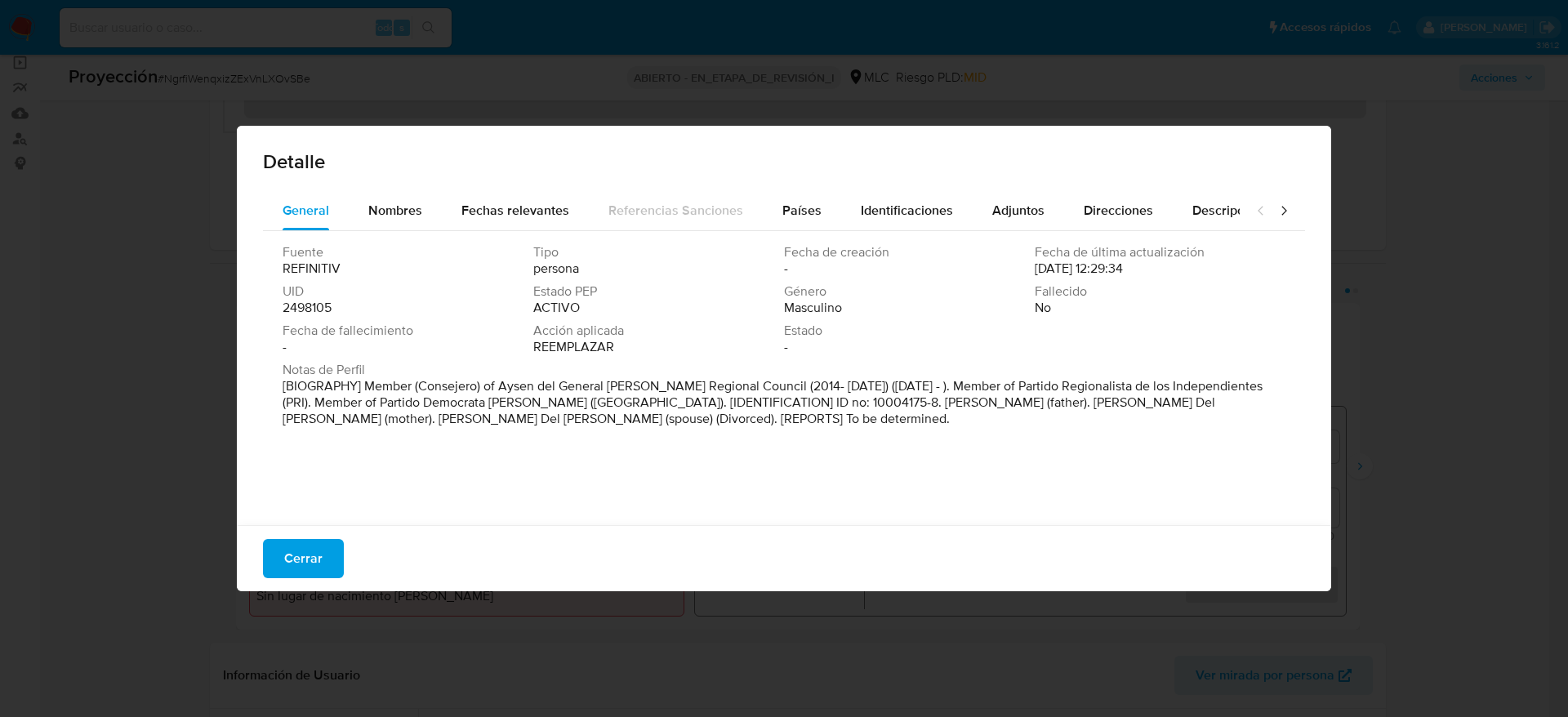
drag, startPoint x: 367, startPoint y: 387, endPoint x: 786, endPoint y: 382, distance: 419.0
click at [786, 382] on p "[BIOGRAPHY] Member (Consejero) of Aysen del General Carlos Ibanez Regional Coun…" at bounding box center [782, 402] width 1000 height 49
click at [311, 476] on span "Cerrar" at bounding box center [304, 558] width 39 height 36
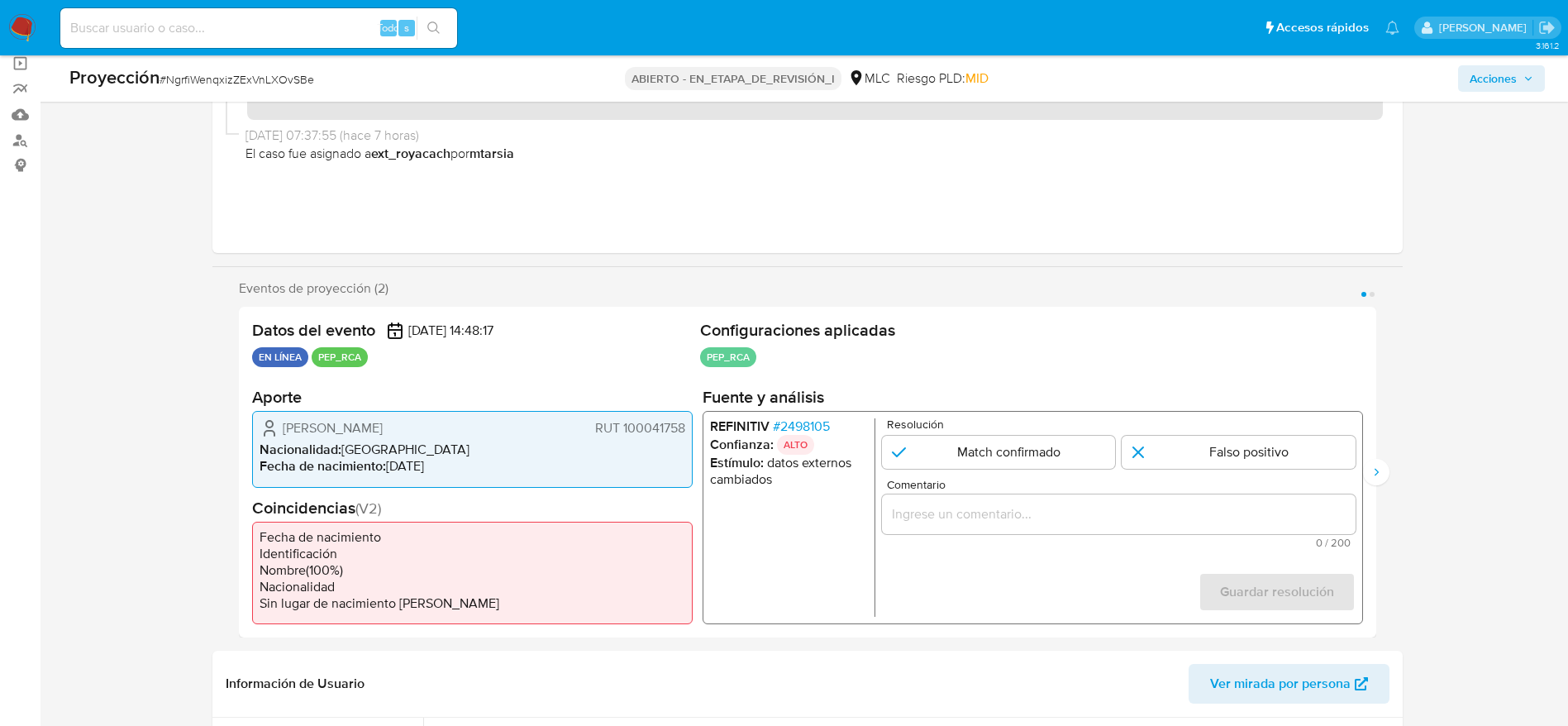
scroll to position [372, 0]
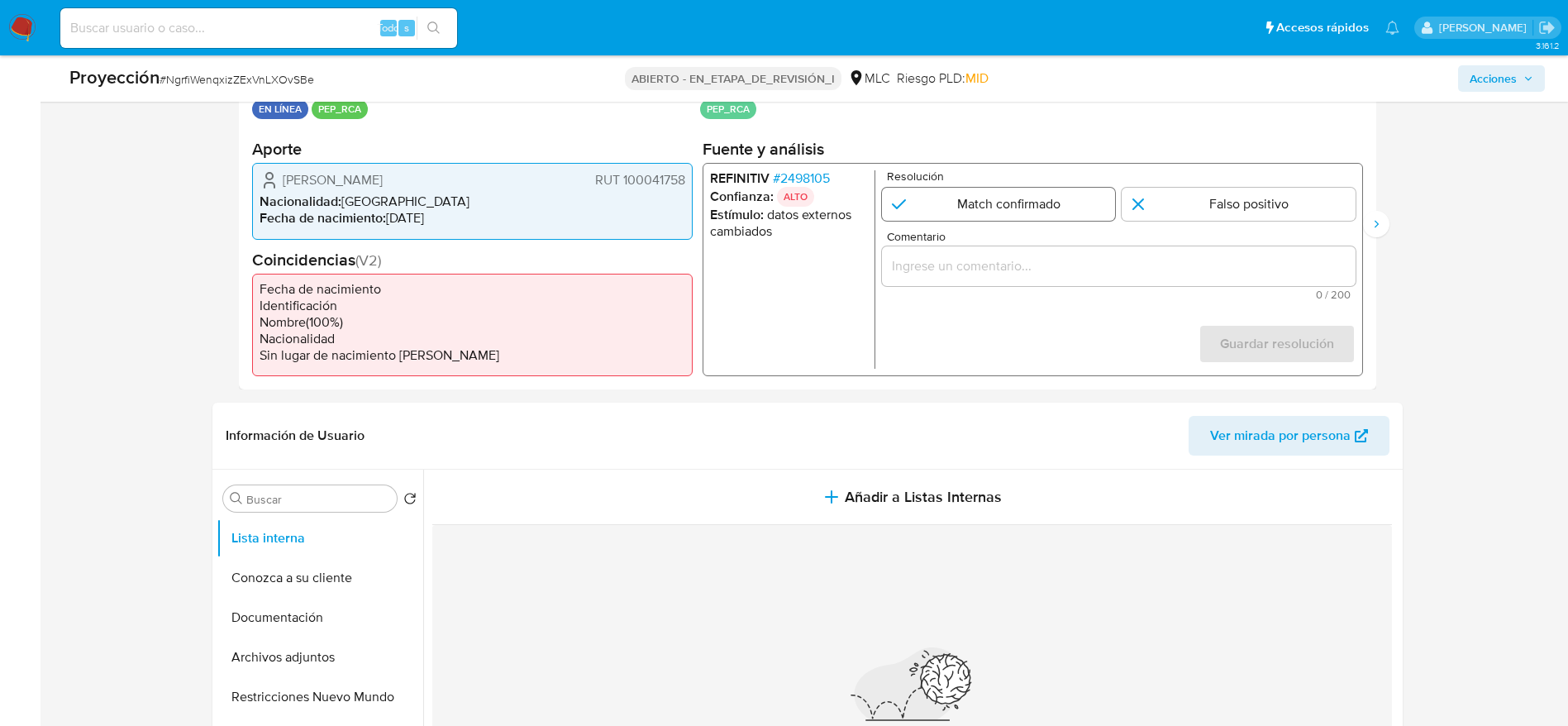
drag, startPoint x: 1049, startPoint y: 186, endPoint x: 1050, endPoint y: 215, distance: 29.0
click at [1050, 188] on div "Resolución Match confirmado Falso positivo" at bounding box center [1119, 196] width 474 height 51
click at [1050, 223] on form "Resolución Match confirmado Falso positivo Comentario 0 / 200 200 caracteres re…" at bounding box center [1119, 269] width 474 height 199
click at [1050, 196] on input "1 de 2" at bounding box center [998, 204] width 234 height 33
radio input "true"
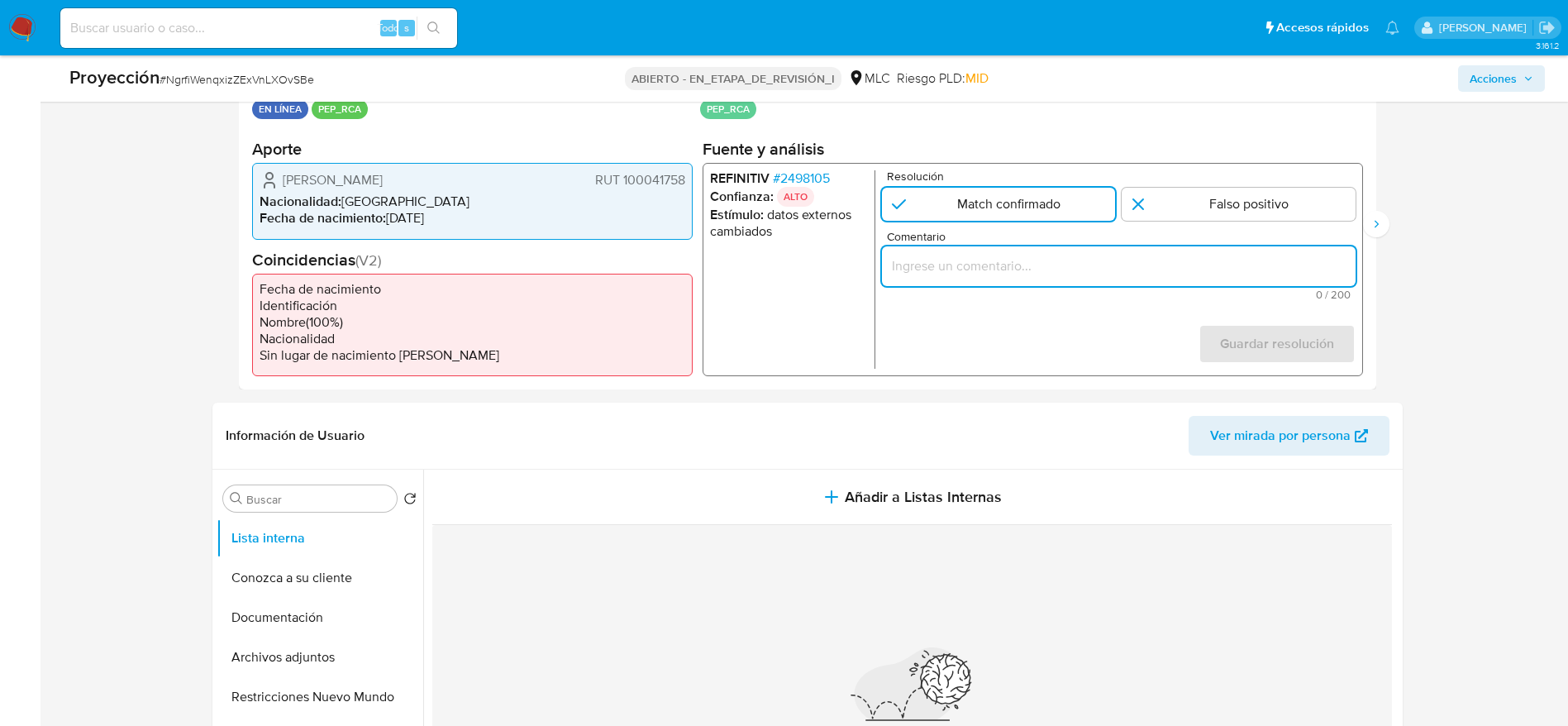
click at [1056, 273] on input "Comentario" at bounding box center [1119, 266] width 474 height 22
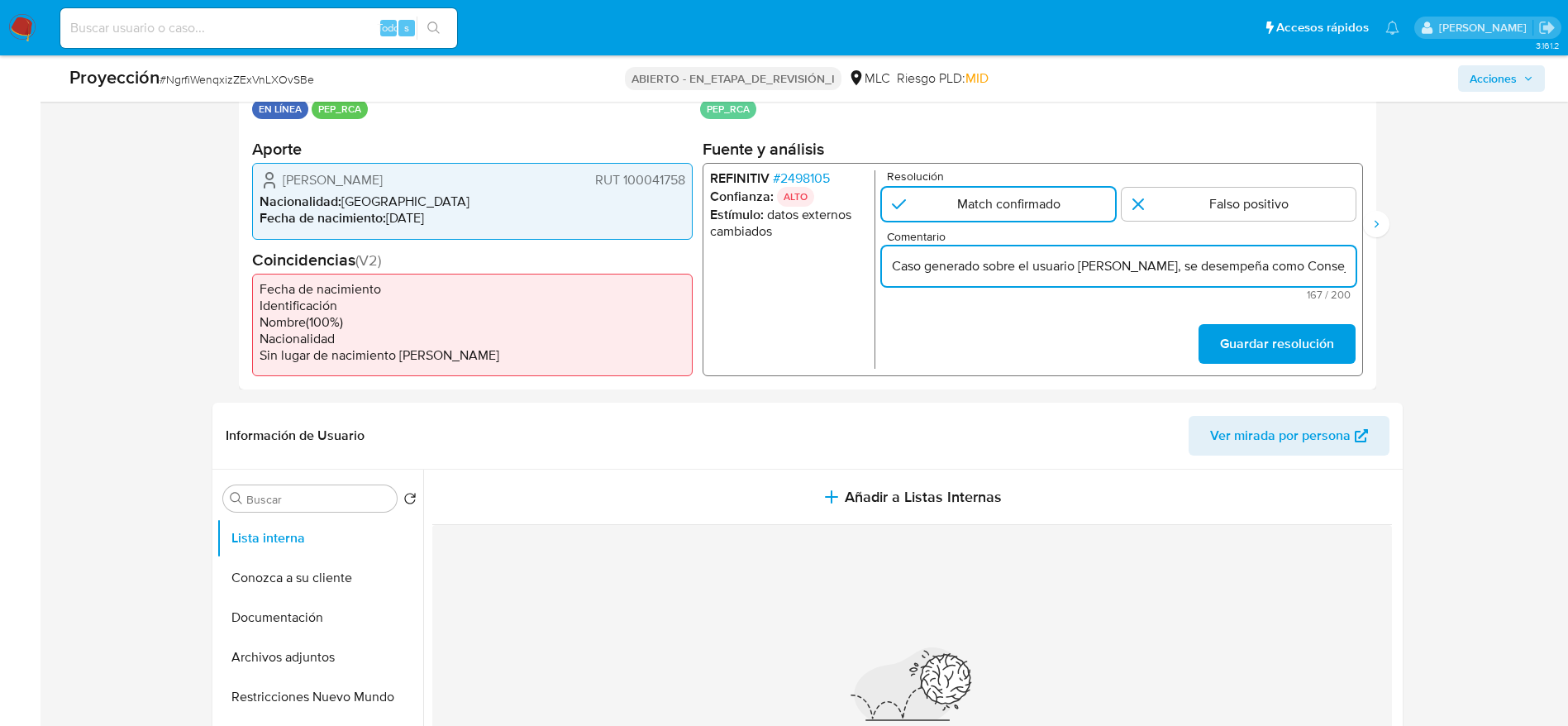
scroll to position [0, 583]
type input "Caso generado sobre el usuario Sergio Arturo González Bórquez, se desempeña com…"
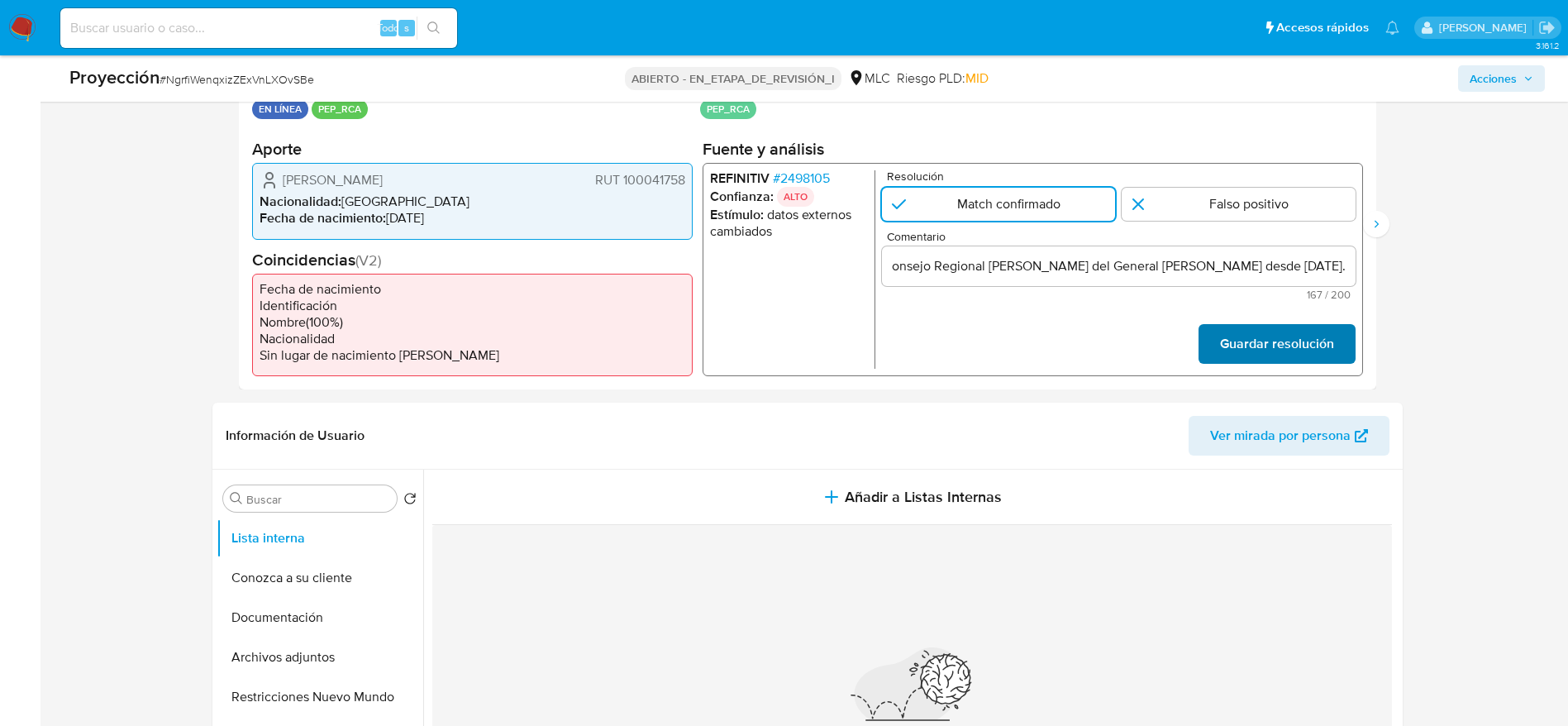
click at [1057, 326] on font "Guardar resolución" at bounding box center [1276, 343] width 115 height 40
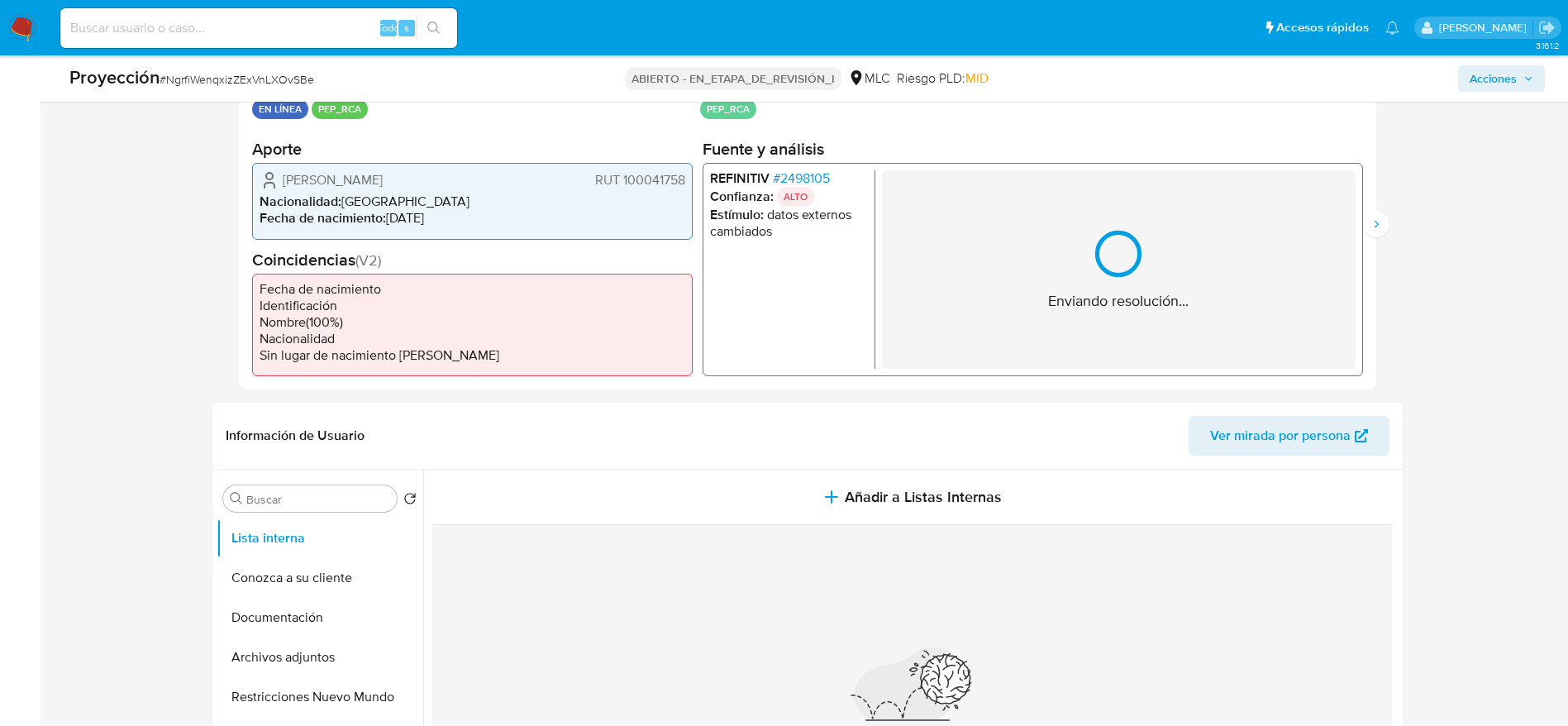
drag, startPoint x: 1373, startPoint y: 237, endPoint x: 1302, endPoint y: 233, distance: 71.1
click at [1057, 237] on div "Datos del evento 29/09/2025 14:48:17 EN LÍNEA PEP_RCA Configuraciones aplicadas…" at bounding box center [807, 224] width 1137 height 331
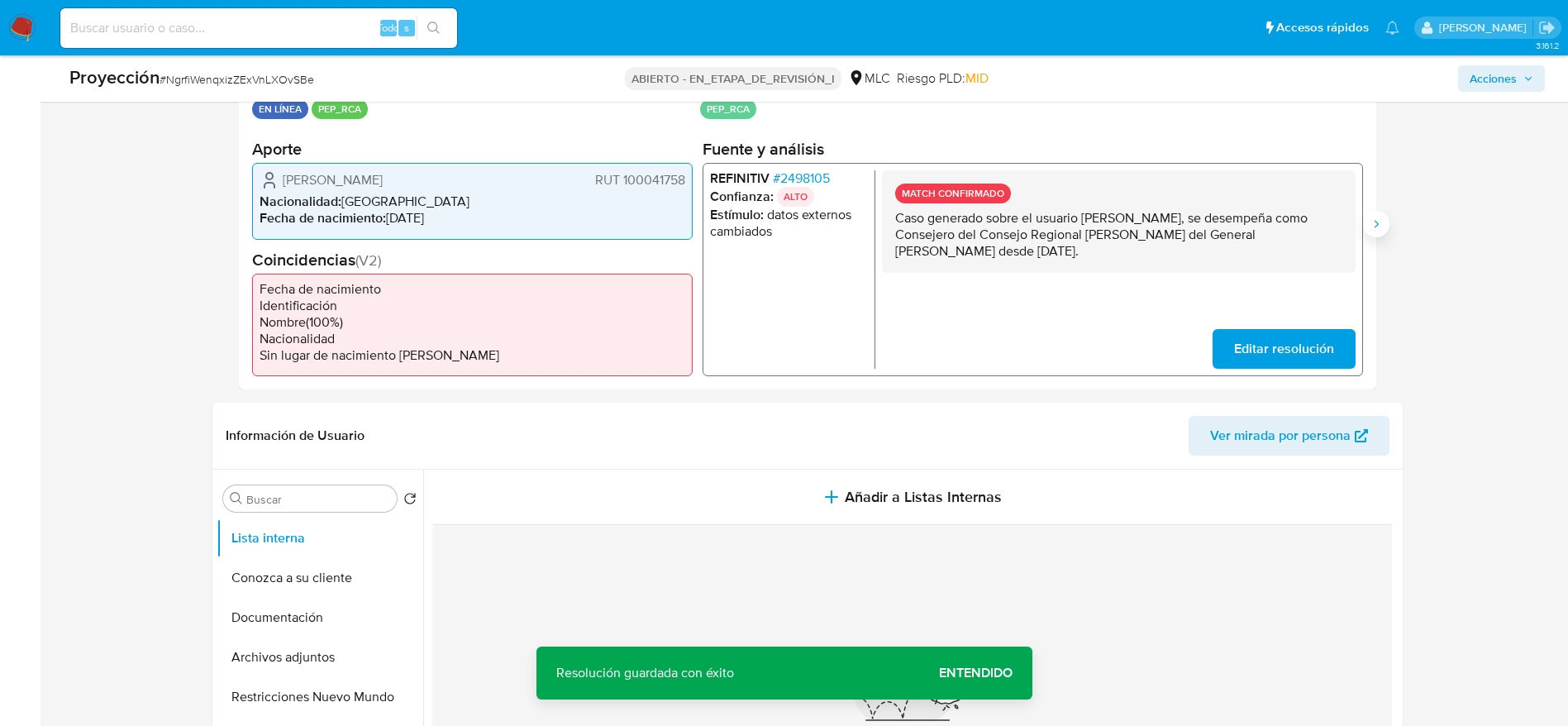
click at [1057, 222] on button "Siguiente" at bounding box center [1376, 223] width 26 height 26
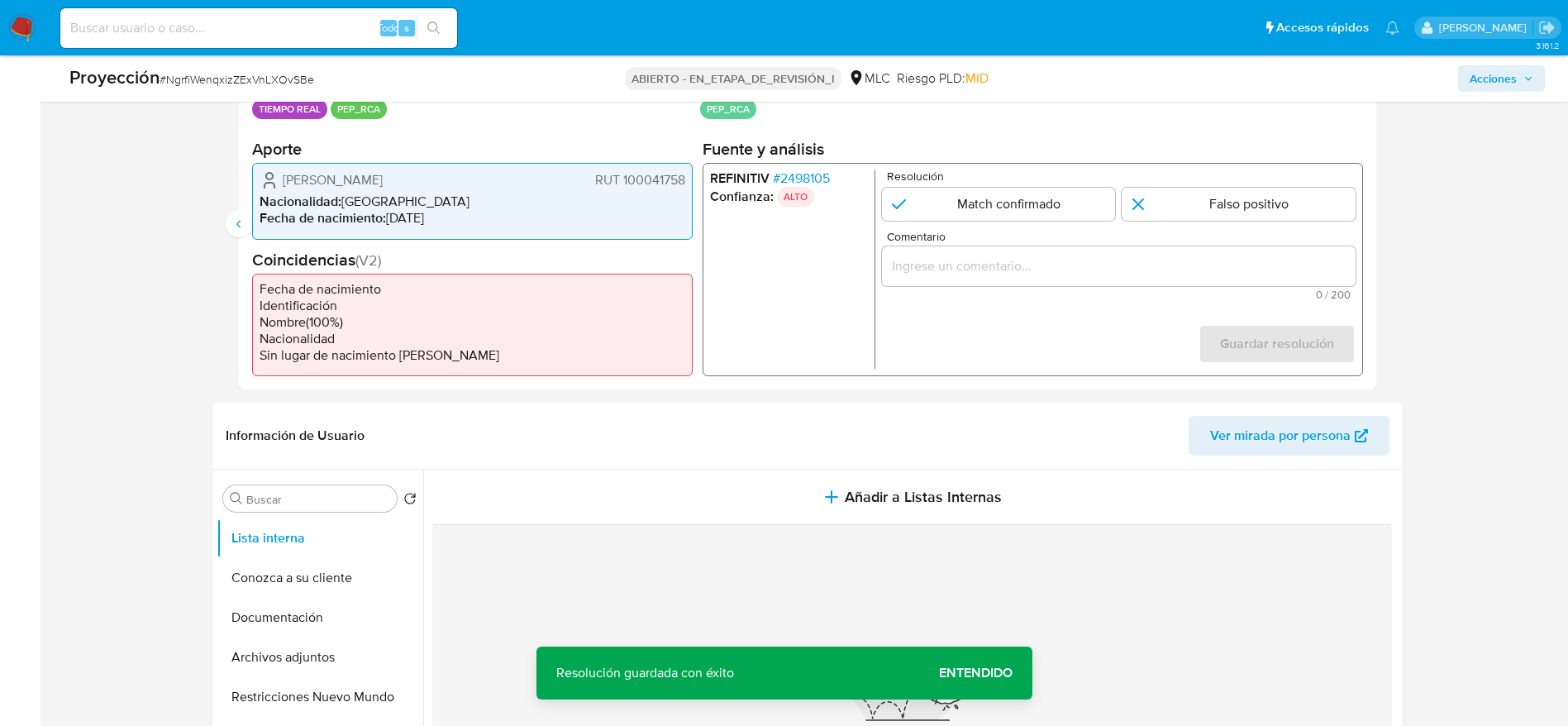
click at [999, 215] on input "2 de 2" at bounding box center [998, 204] width 234 height 33
radio input "true"
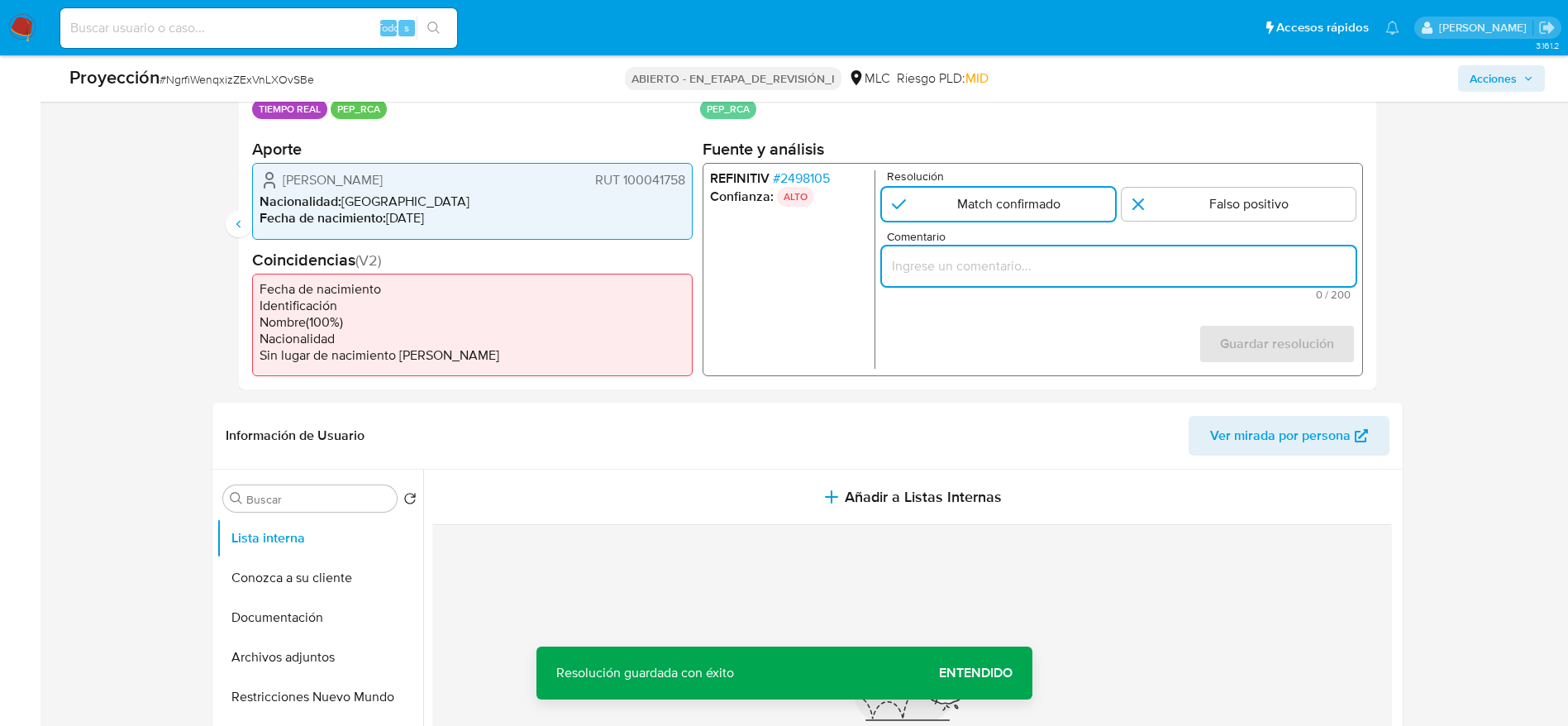
click at [1005, 261] on input "Comentario" at bounding box center [1119, 266] width 474 height 22
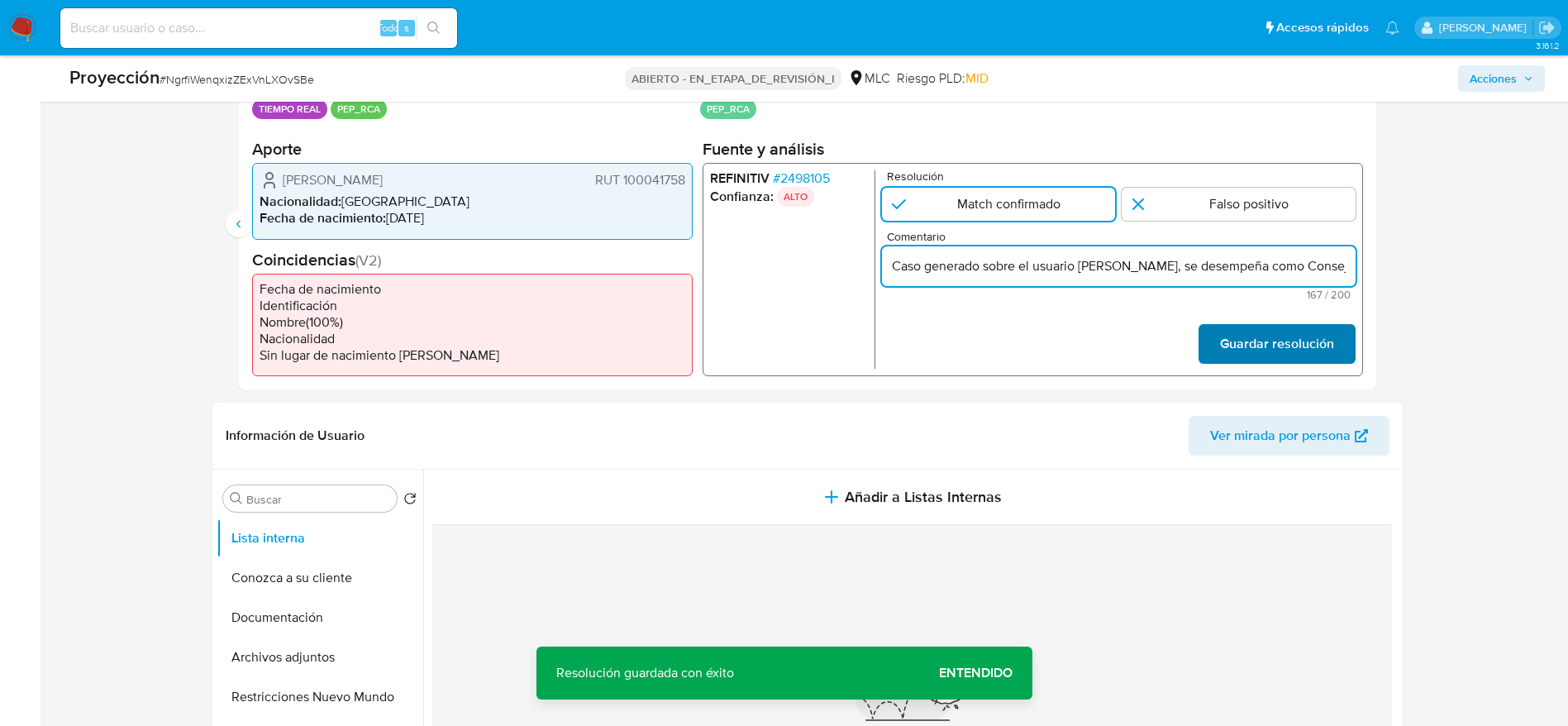
scroll to position [0, 583]
type input "Caso generado sobre el usuario Sergio Arturo González Bórquez, se desempeña com…"
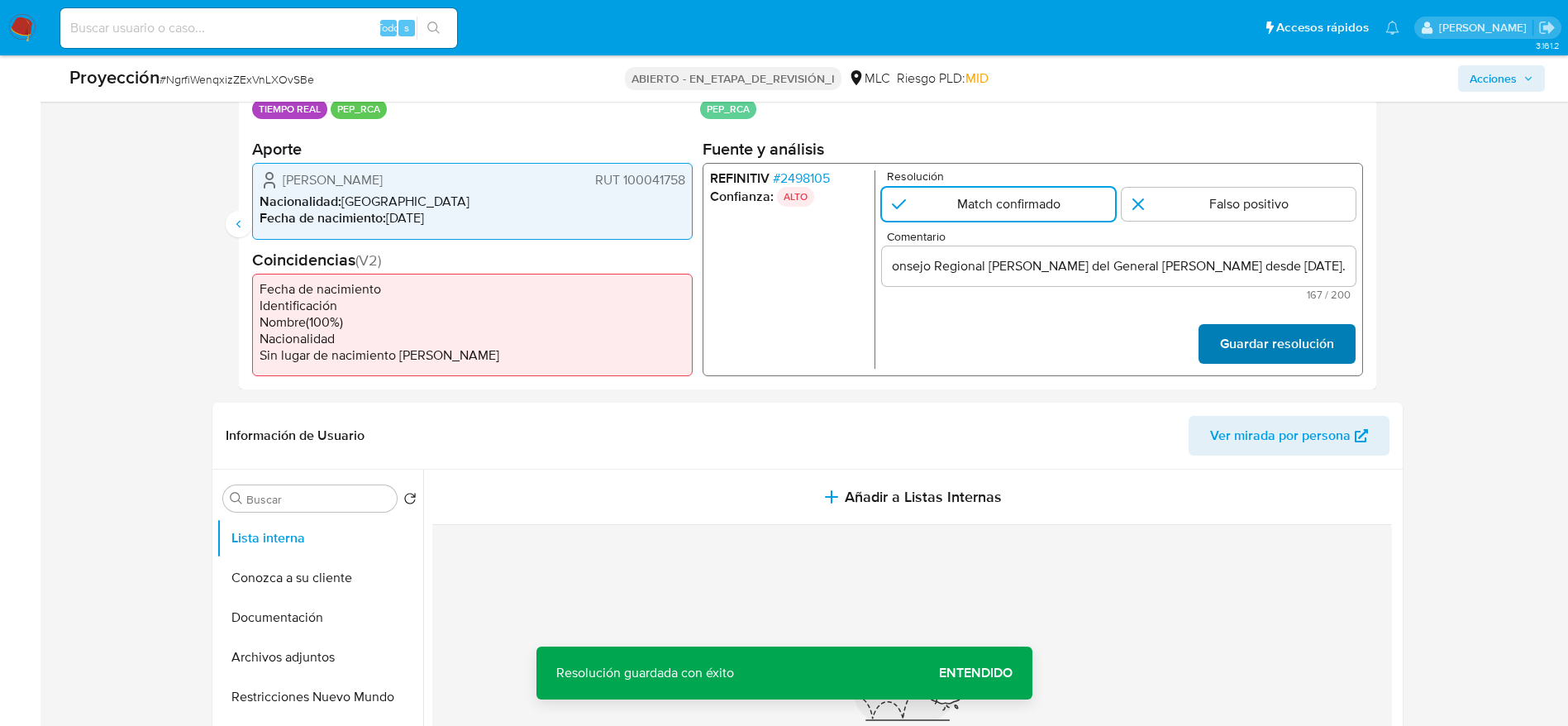
click at [1057, 336] on font "Guardar resolución" at bounding box center [1276, 343] width 115 height 40
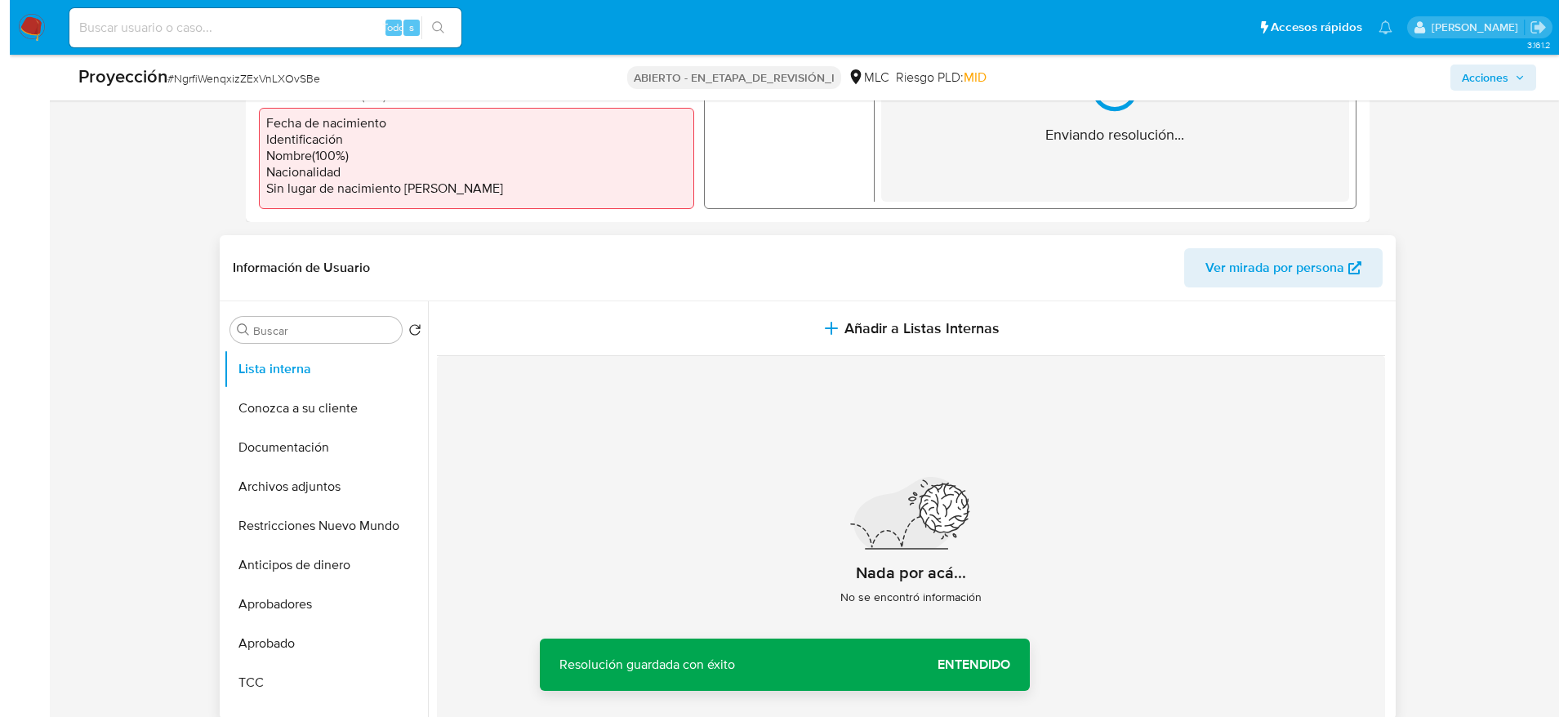
scroll to position [613, 0]
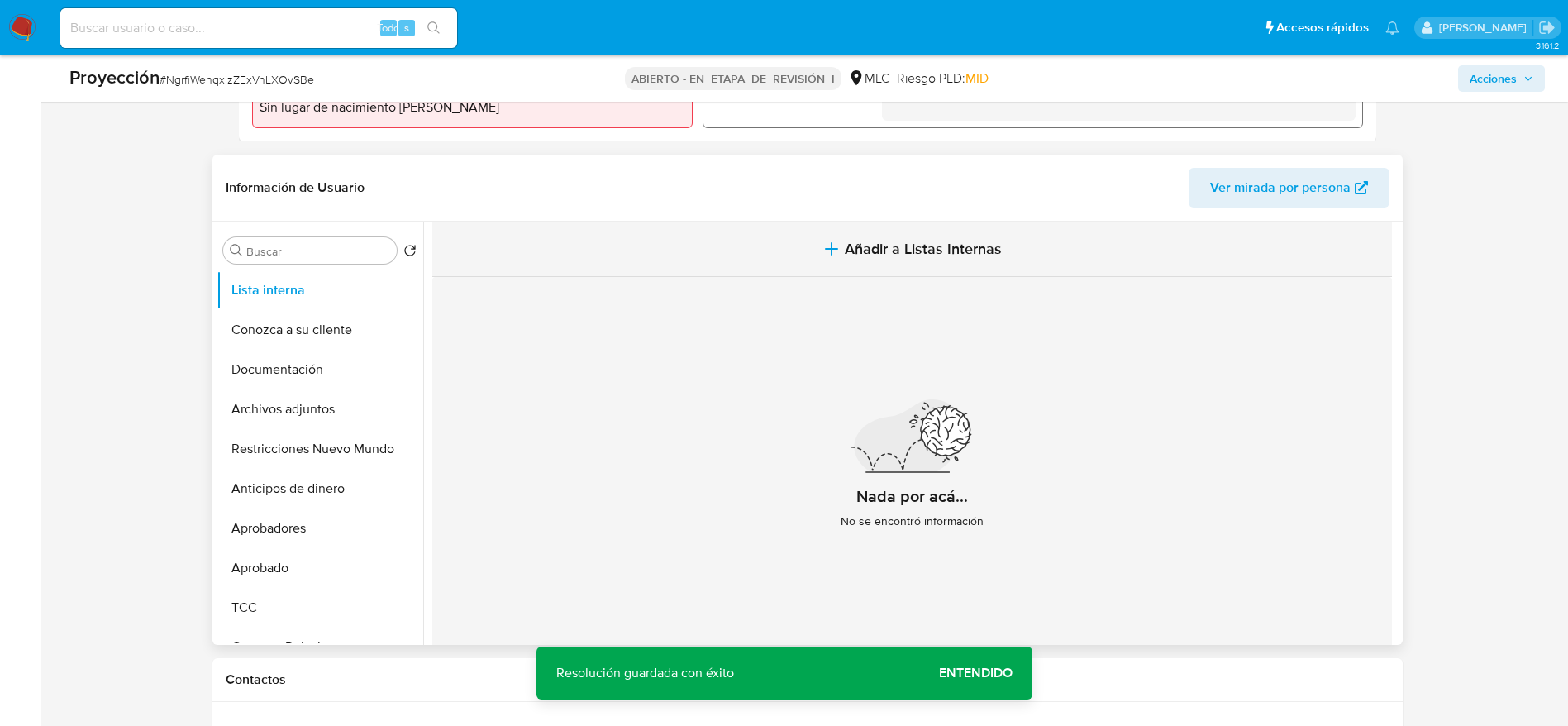
click at [935, 249] on font "Añadir a Listas Internas" at bounding box center [923, 249] width 158 height 22
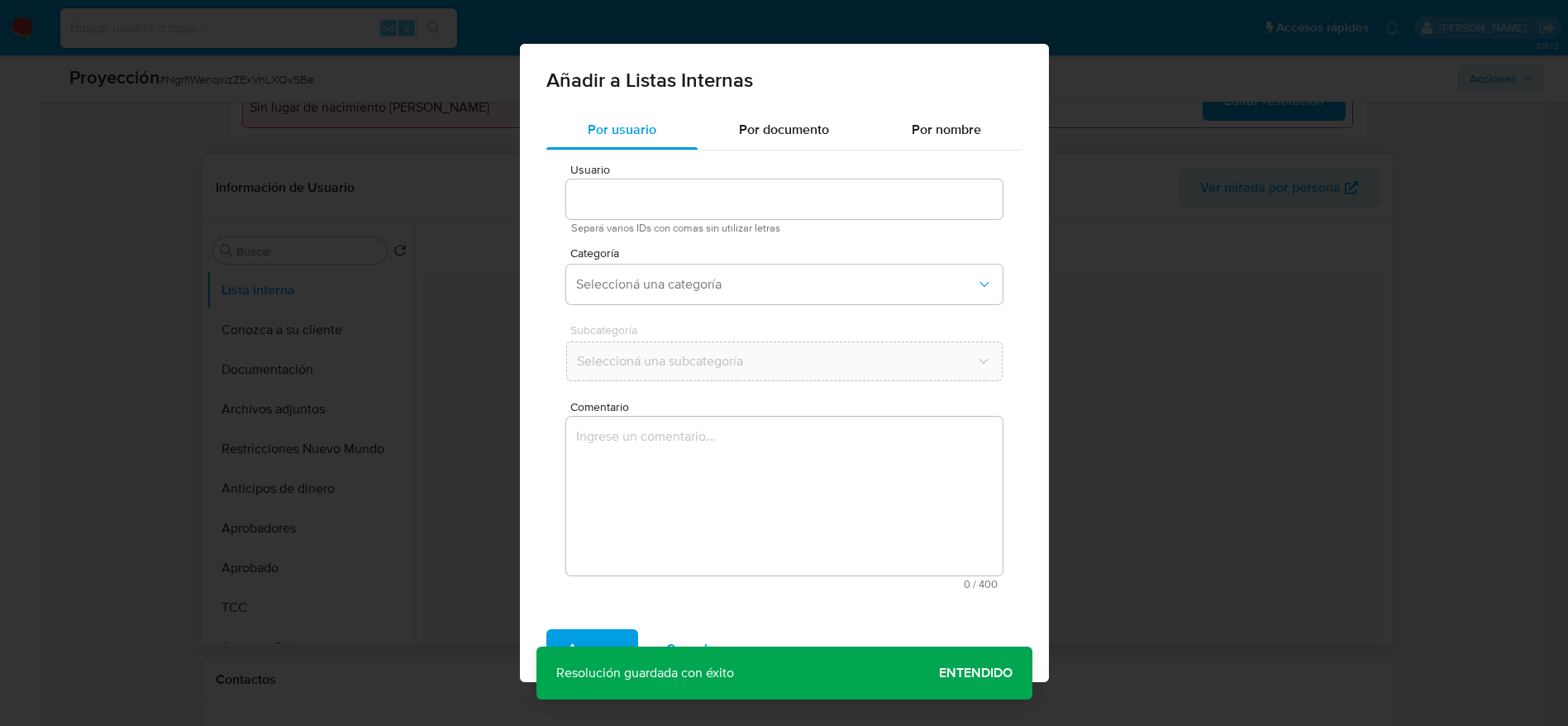
type input "310202877"
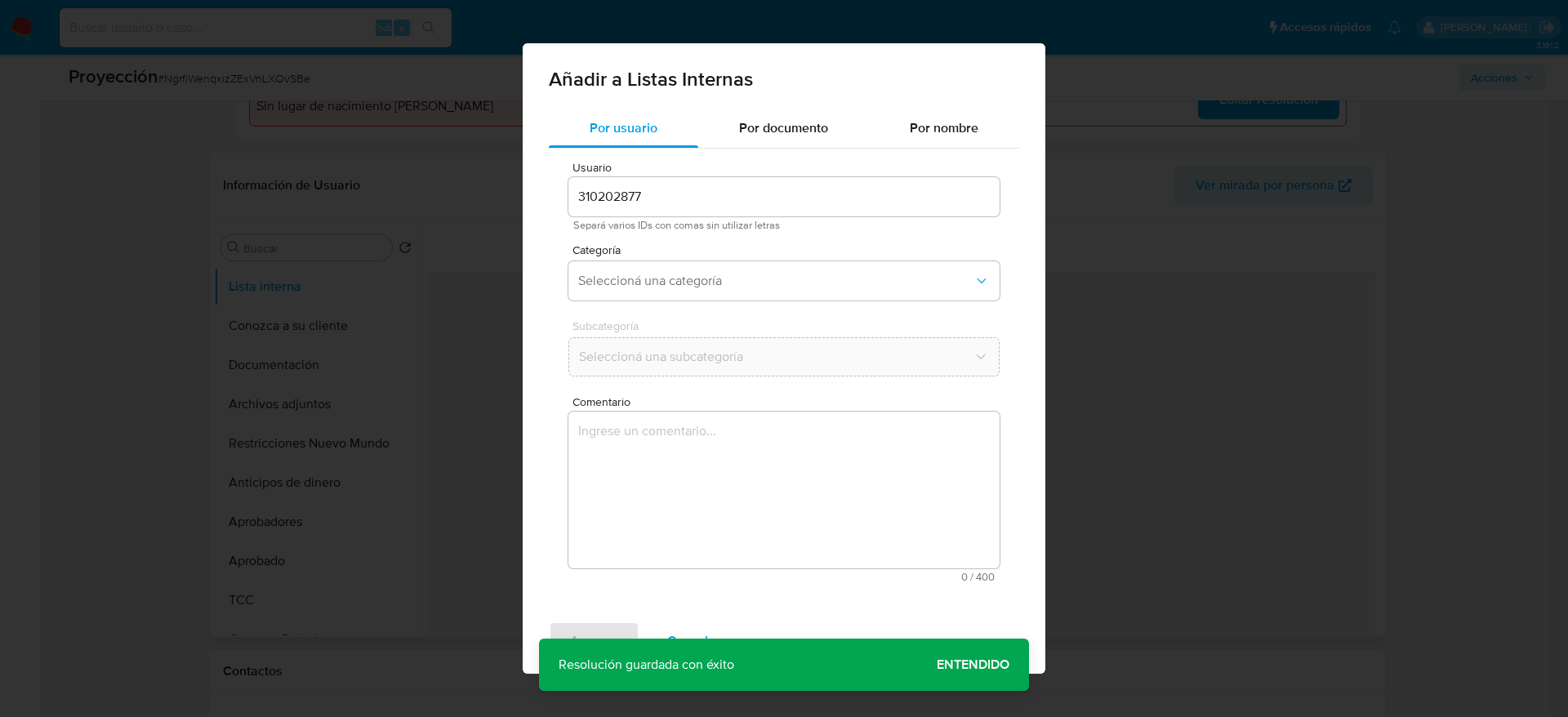
click at [757, 476] on textarea "Comentario" at bounding box center [784, 490] width 431 height 157
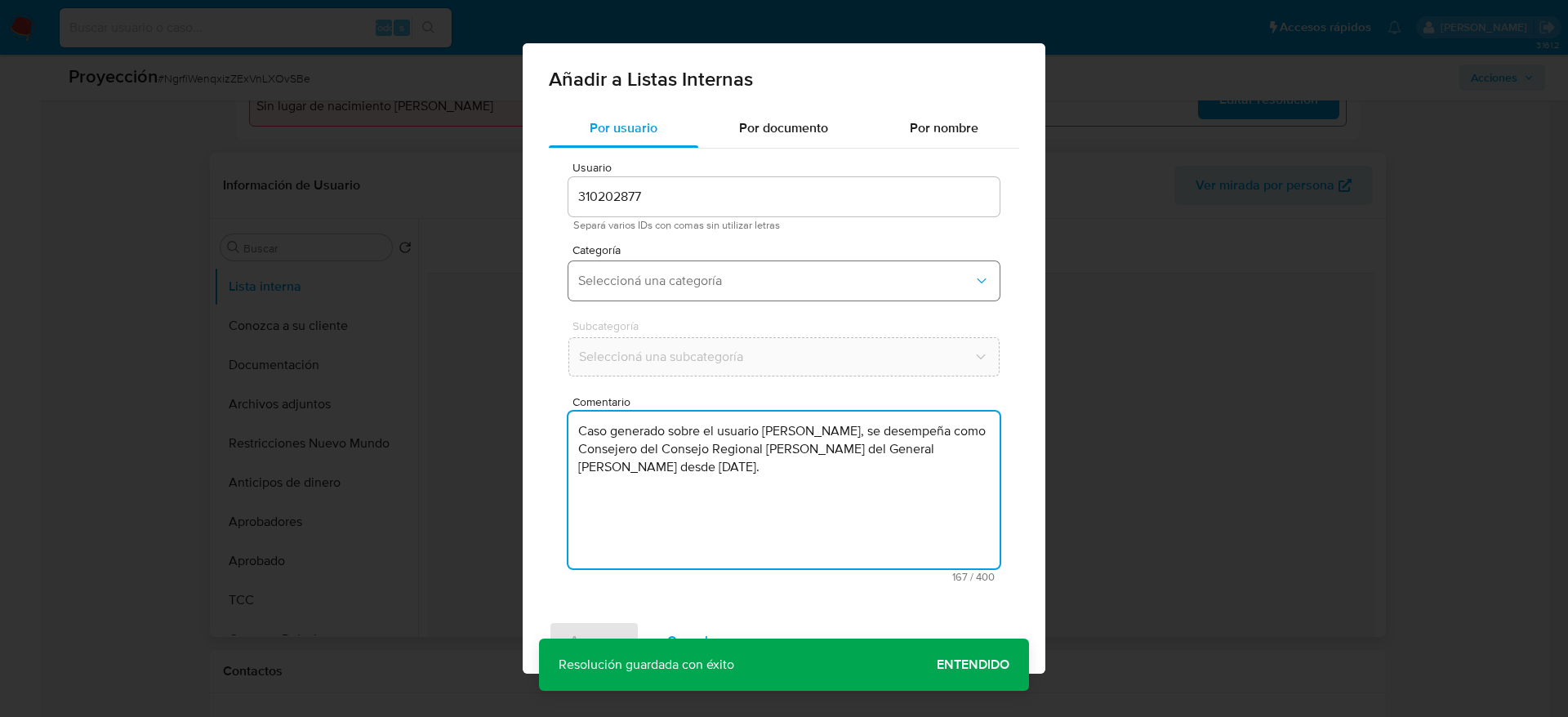
type textarea "Caso generado sobre el usuario Sergio Arturo González Bórquez, se desempeña com…"
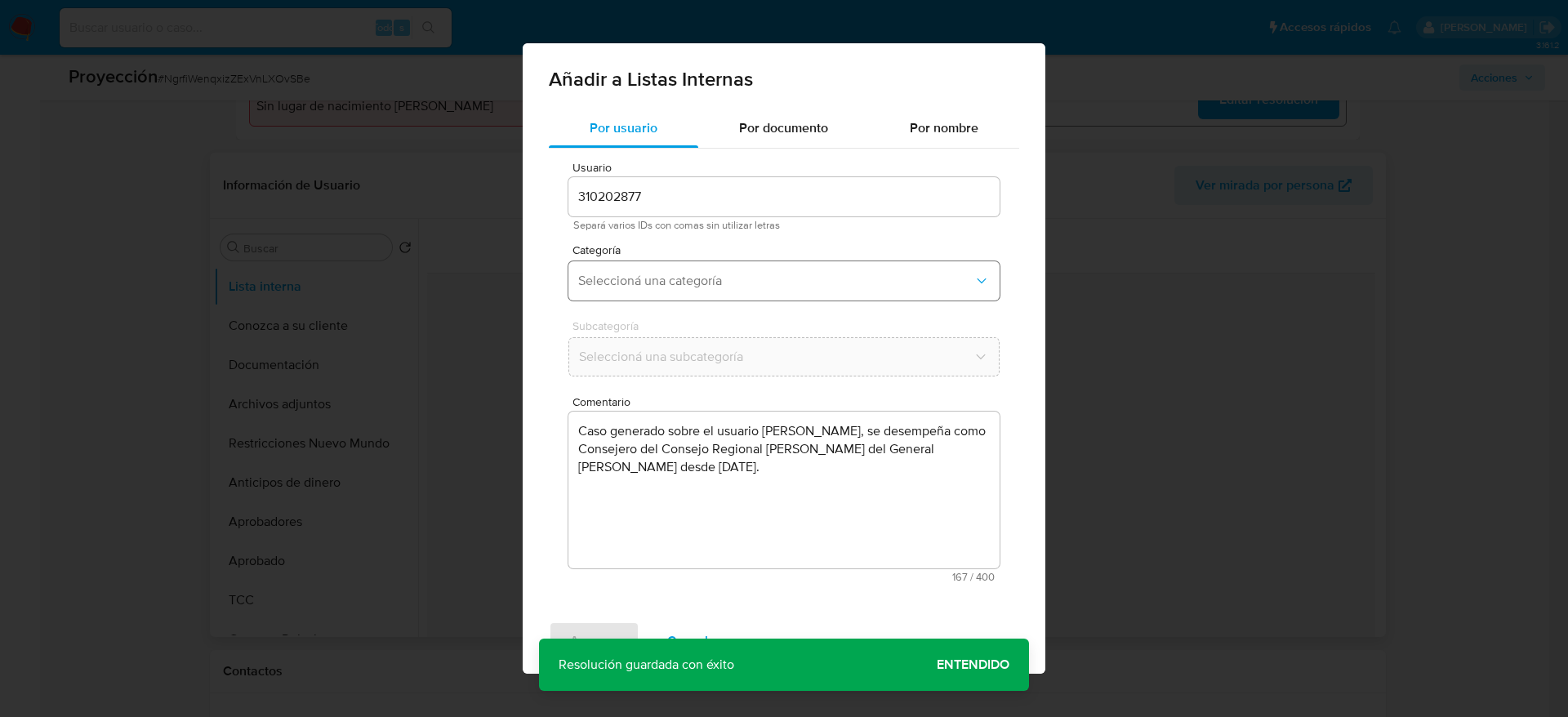
click at [720, 272] on span "Seleccioná una categoría" at bounding box center [775, 280] width 395 height 16
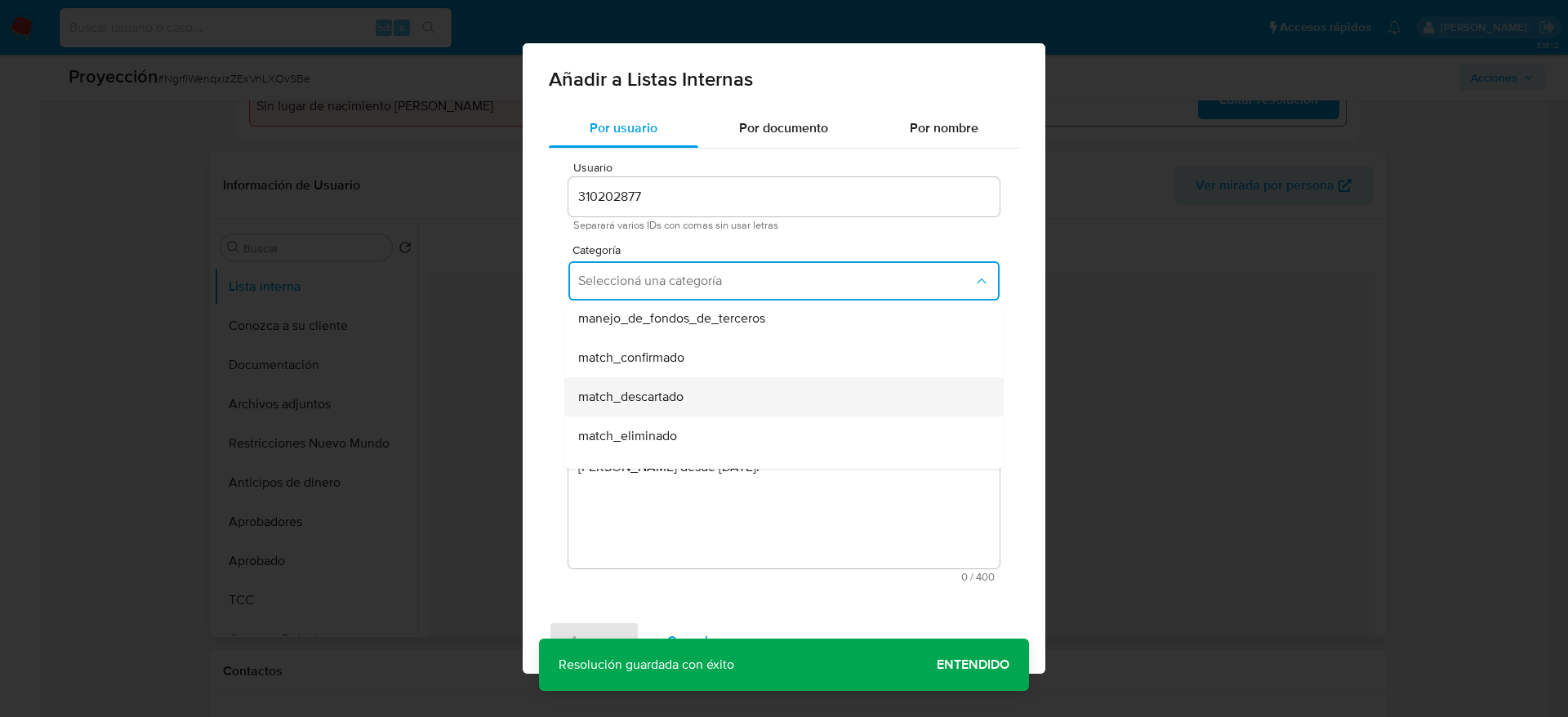
scroll to position [123, 0]
click at [693, 301] on div "hr_incorporación_revisada_por_la_gerencia incorporación_revisada_por_la_gerenci…" at bounding box center [784, 385] width 438 height 168
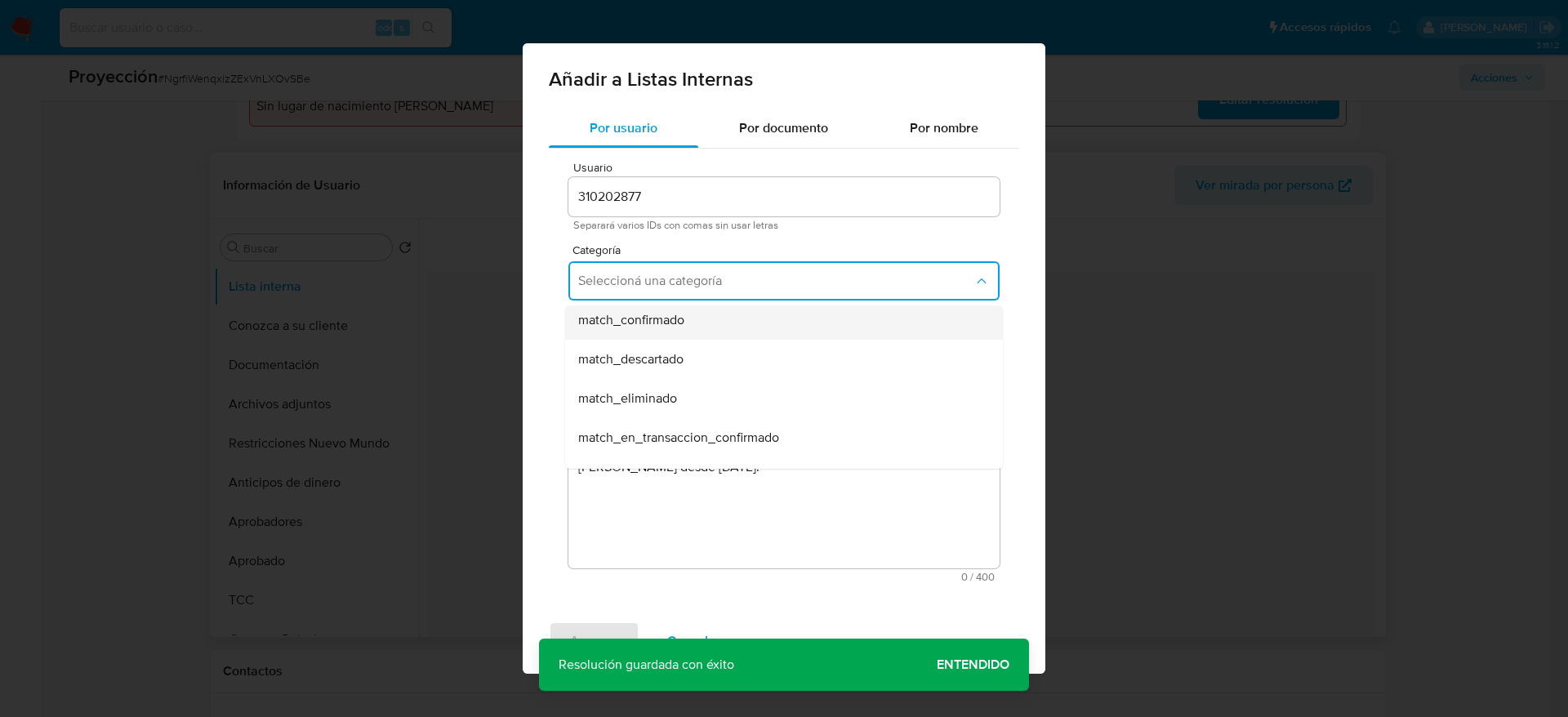
click at [694, 320] on div "match_confirmado" at bounding box center [779, 320] width 402 height 40
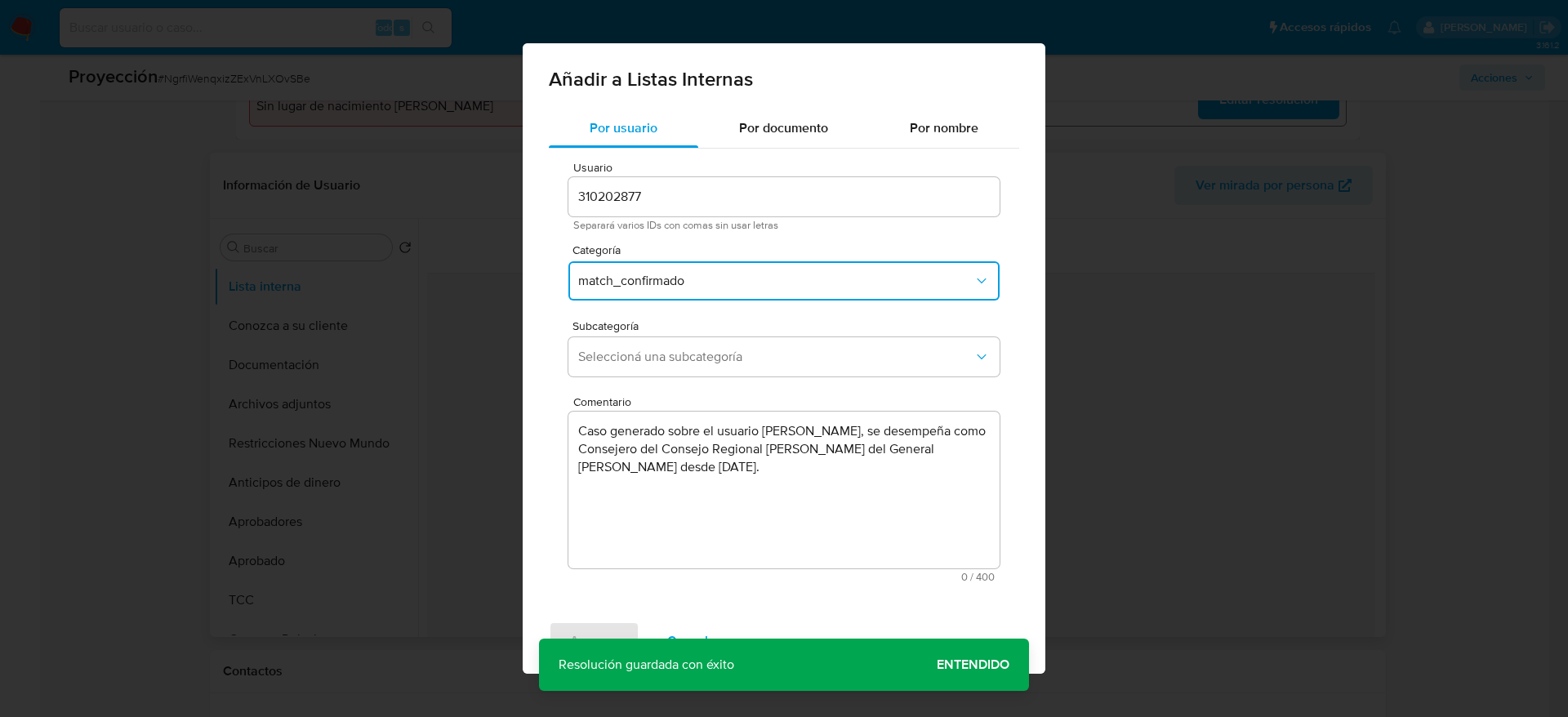
drag, startPoint x: 693, startPoint y: 403, endPoint x: 700, endPoint y: 383, distance: 21.2
click at [693, 405] on span "Comentario" at bounding box center [789, 402] width 431 height 13
click at [693, 412] on textarea "Caso generado sobre el usuario Sergio Arturo González Bórquez, se desempeña com…" at bounding box center [784, 490] width 431 height 157
click at [706, 356] on span "Seleccioná una subcategoría" at bounding box center [775, 357] width 395 height 16
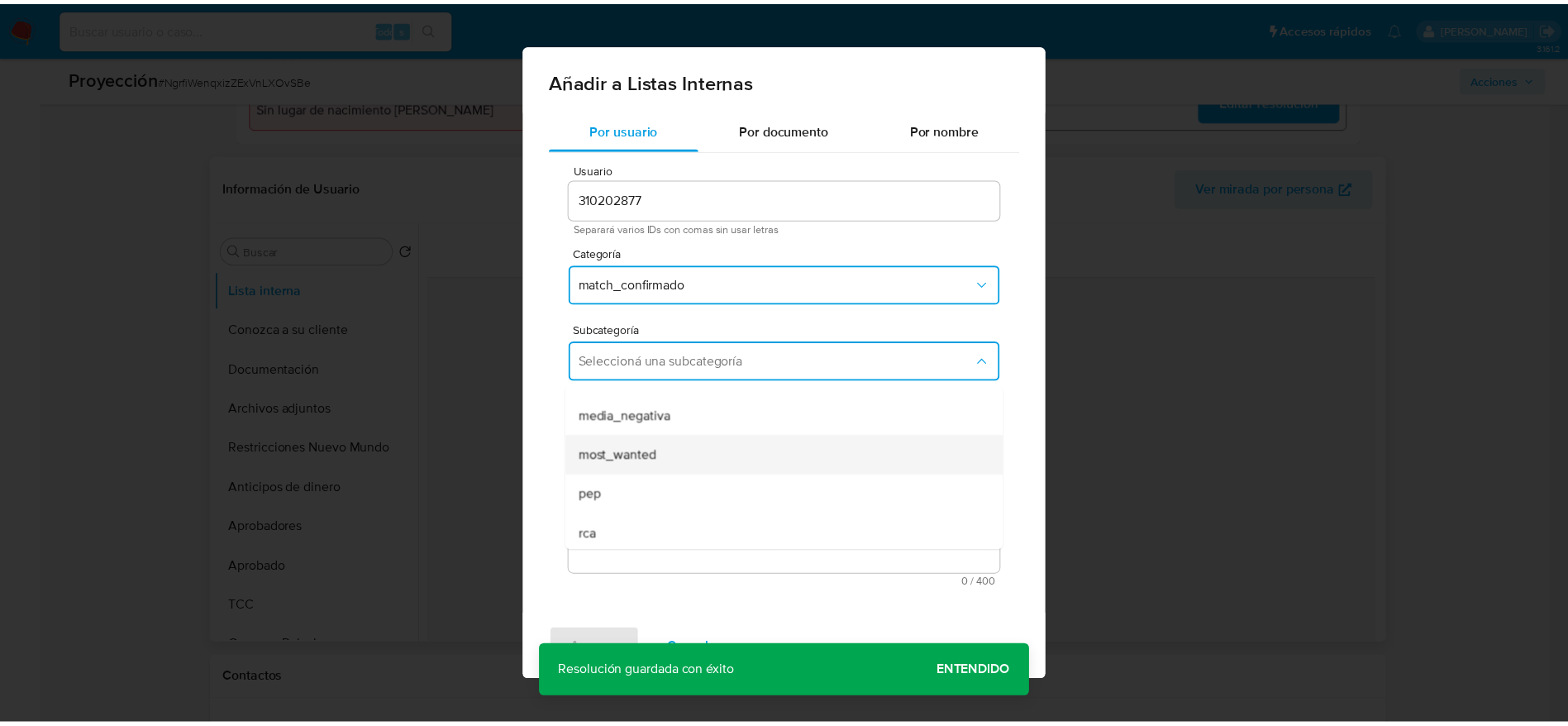
scroll to position [113, 0]
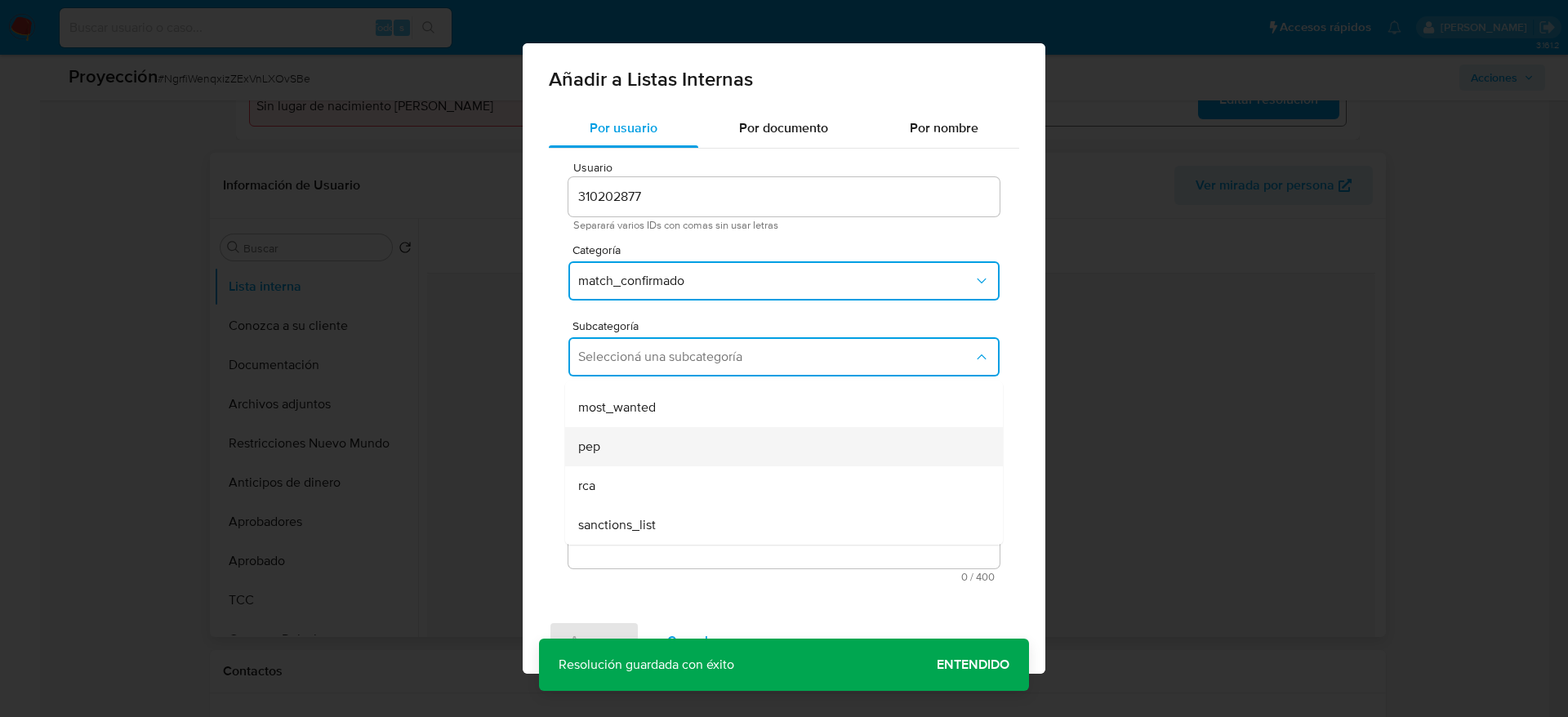
drag, startPoint x: 667, startPoint y: 407, endPoint x: 667, endPoint y: 433, distance: 26.0
click at [667, 433] on ul "LPB REQINFO media_negativa most_wanted pep rca sanctions_list" at bounding box center [784, 408] width 438 height 274
click at [667, 433] on div "pep" at bounding box center [779, 446] width 402 height 40
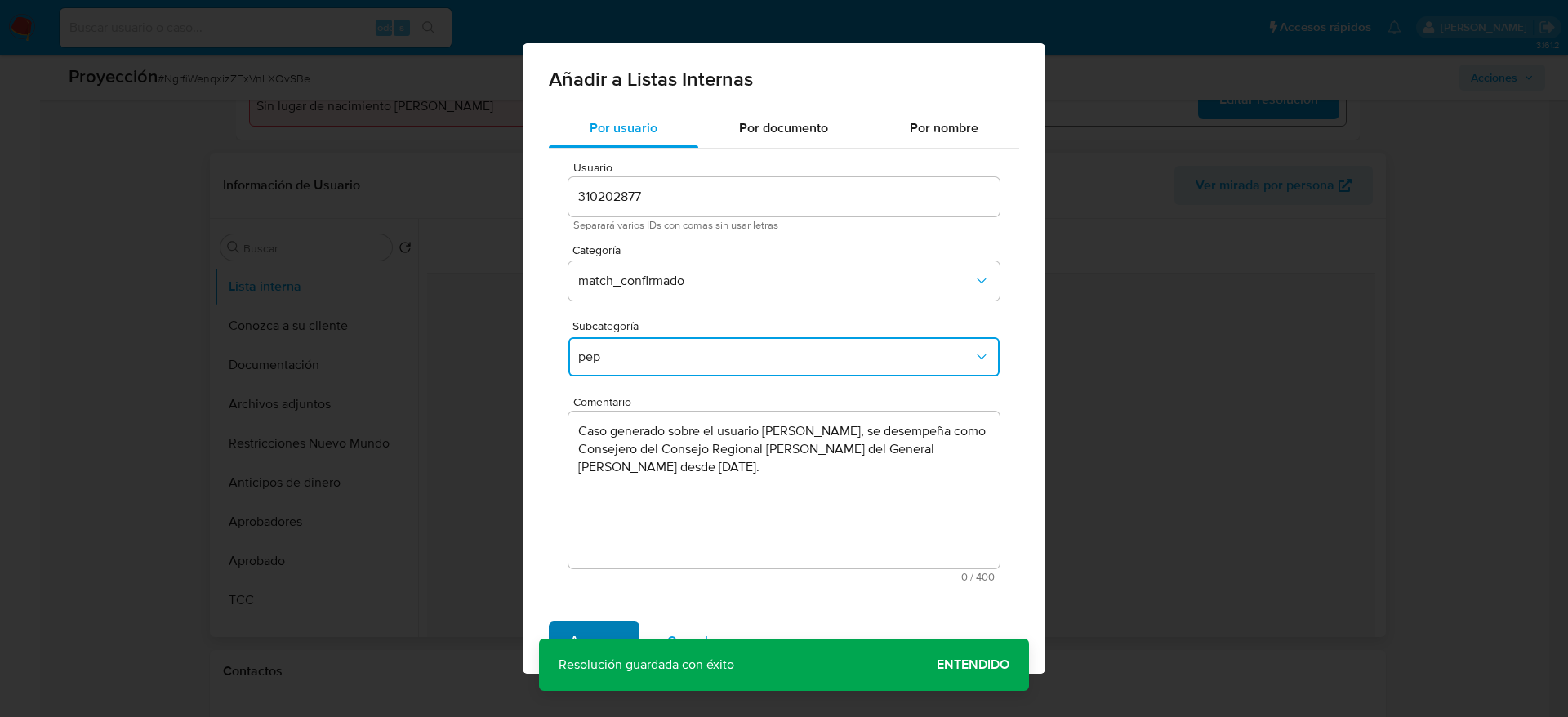
click at [602, 476] on span "Agregar" at bounding box center [595, 641] width 48 height 36
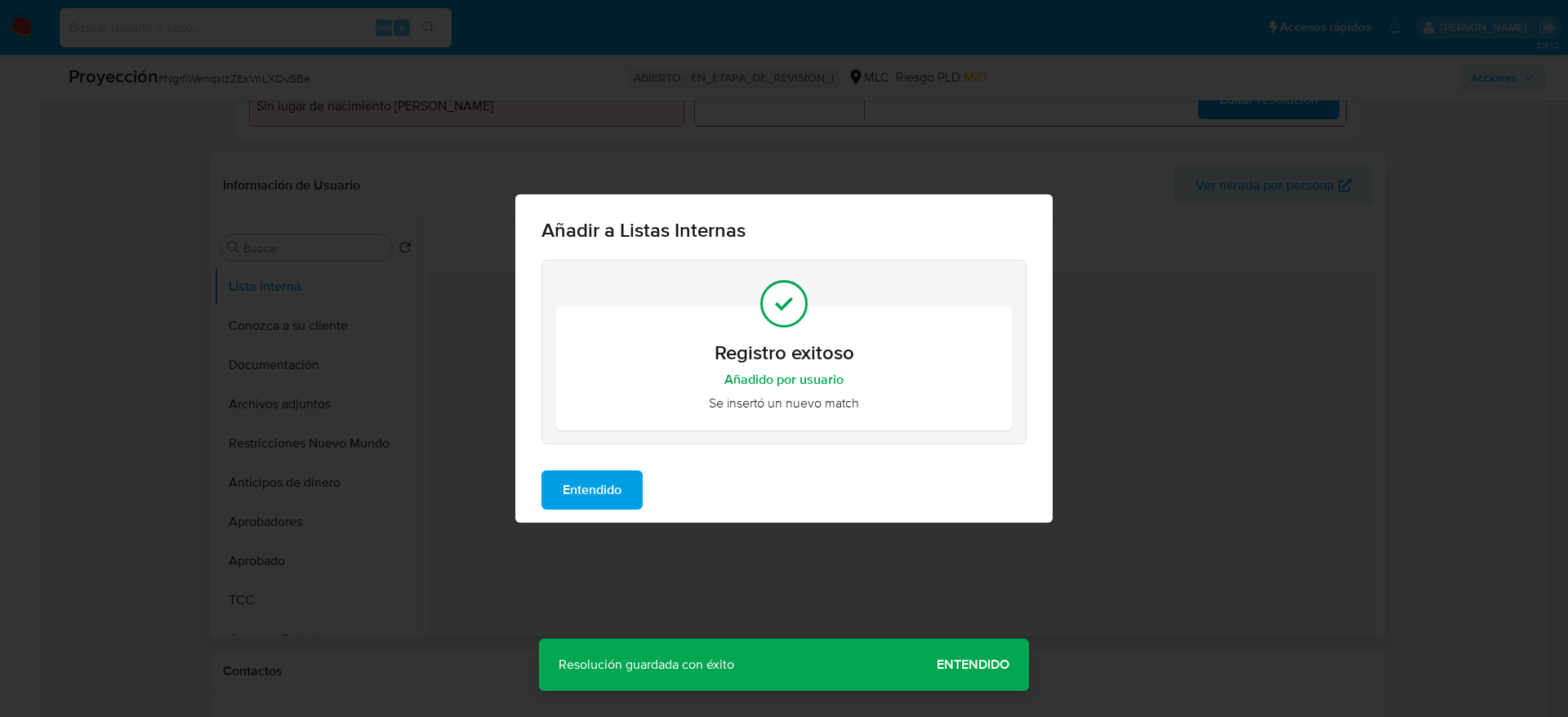
click at [631, 468] on div "Entendido" at bounding box center [784, 490] width 537 height 66
click at [628, 476] on button "Entendido" at bounding box center [592, 490] width 102 height 40
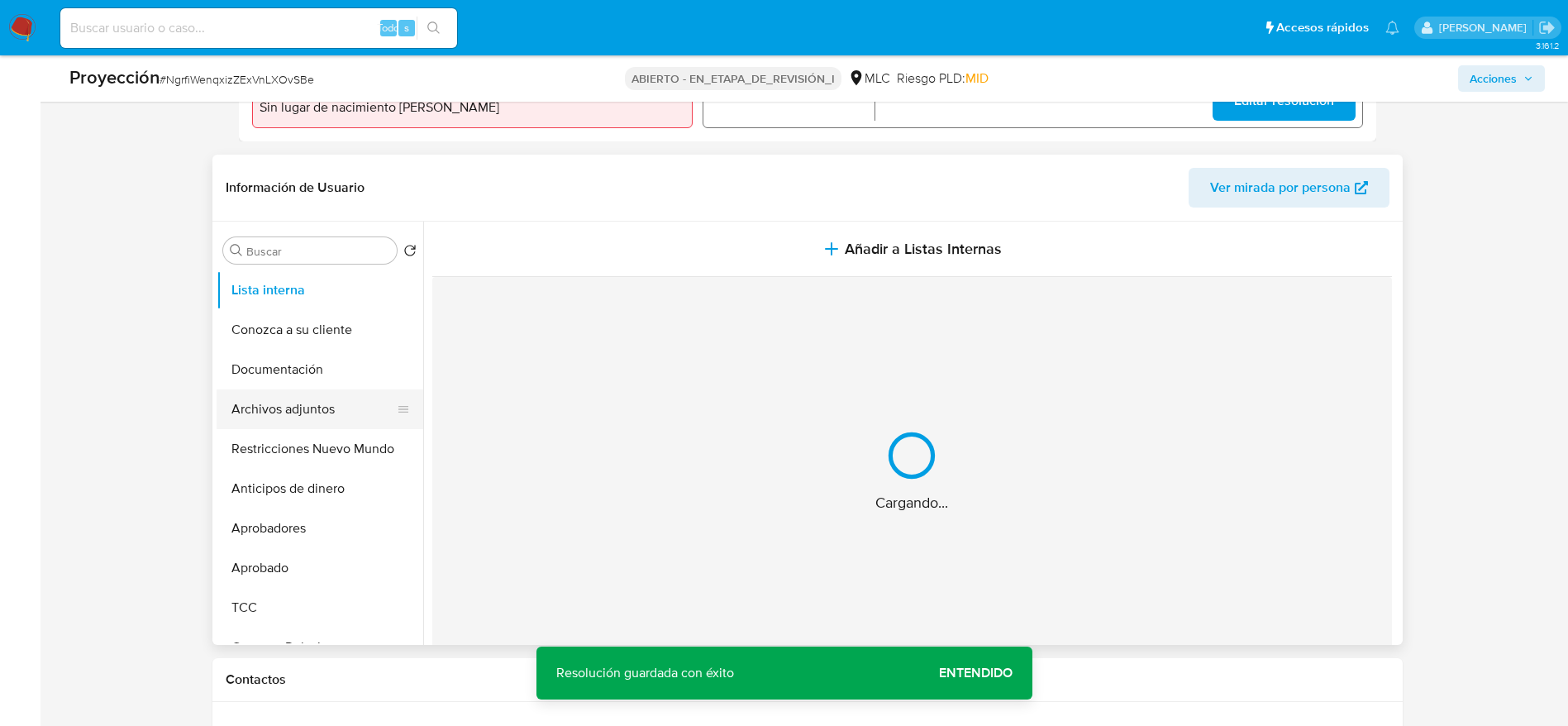
click at [311, 415] on button "Archivos adjuntos" at bounding box center [313, 409] width 194 height 40
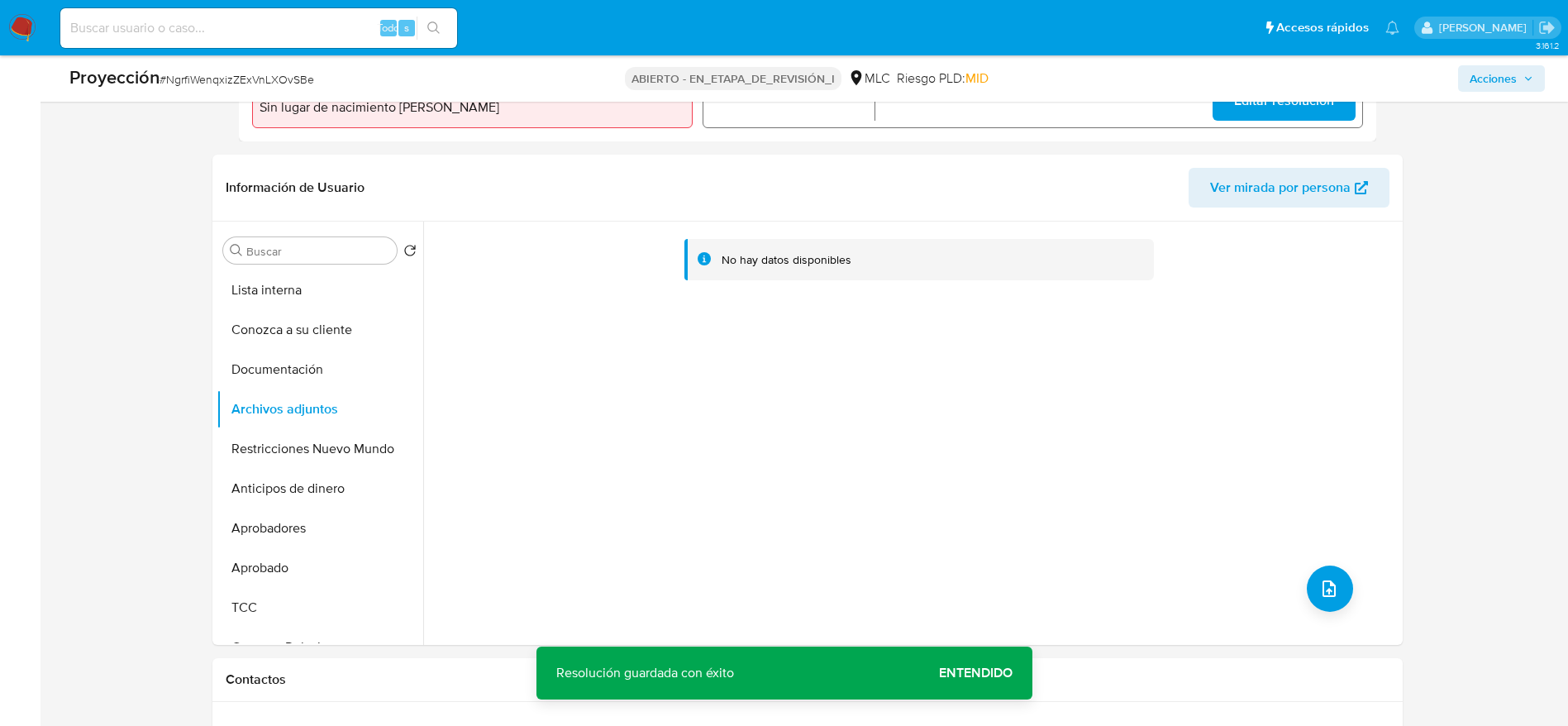
click at [1057, 482] on div "No hay datos disponibles" at bounding box center [911, 432] width 976 height 424
click at [1057, 482] on button "subir archivo" at bounding box center [1330, 588] width 46 height 46
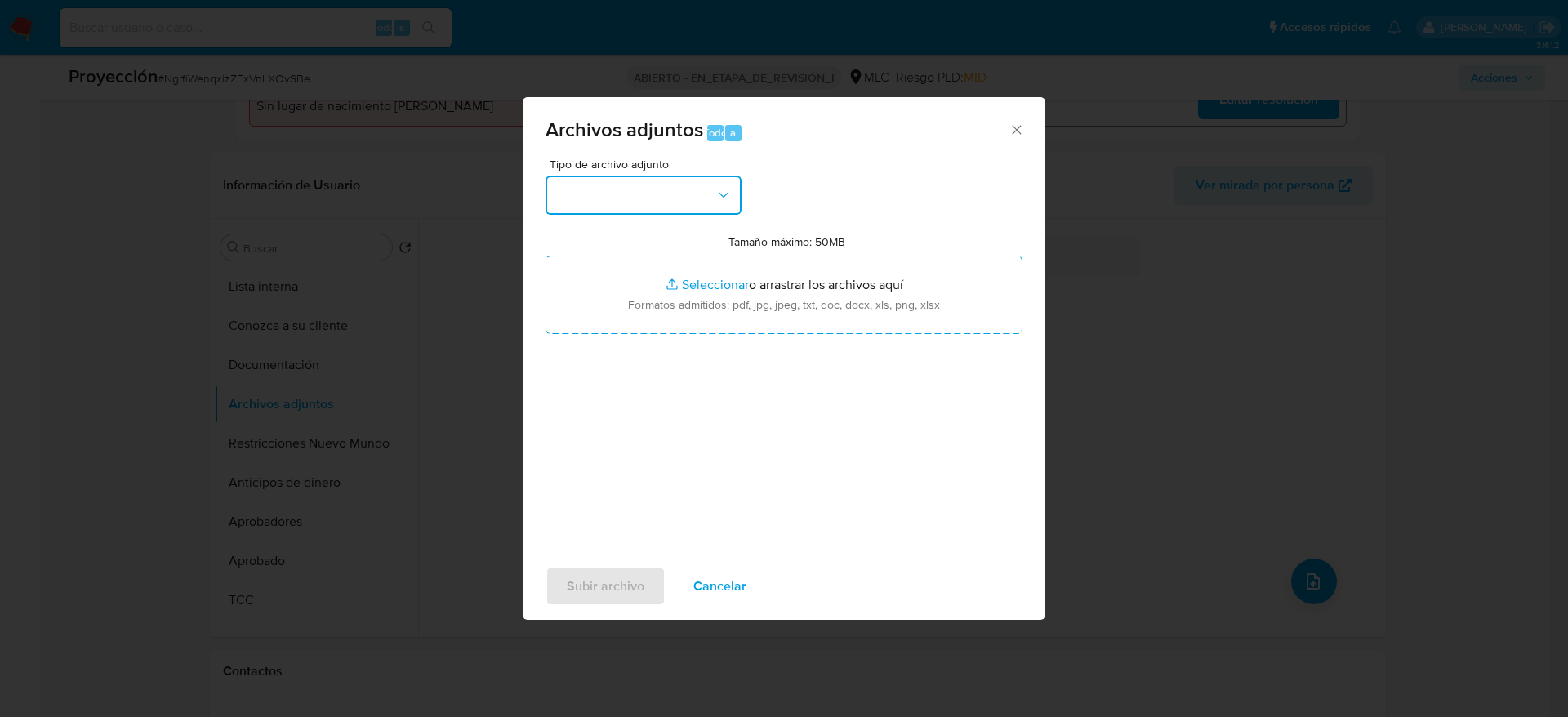
click at [682, 190] on button "button" at bounding box center [643, 195] width 196 height 40
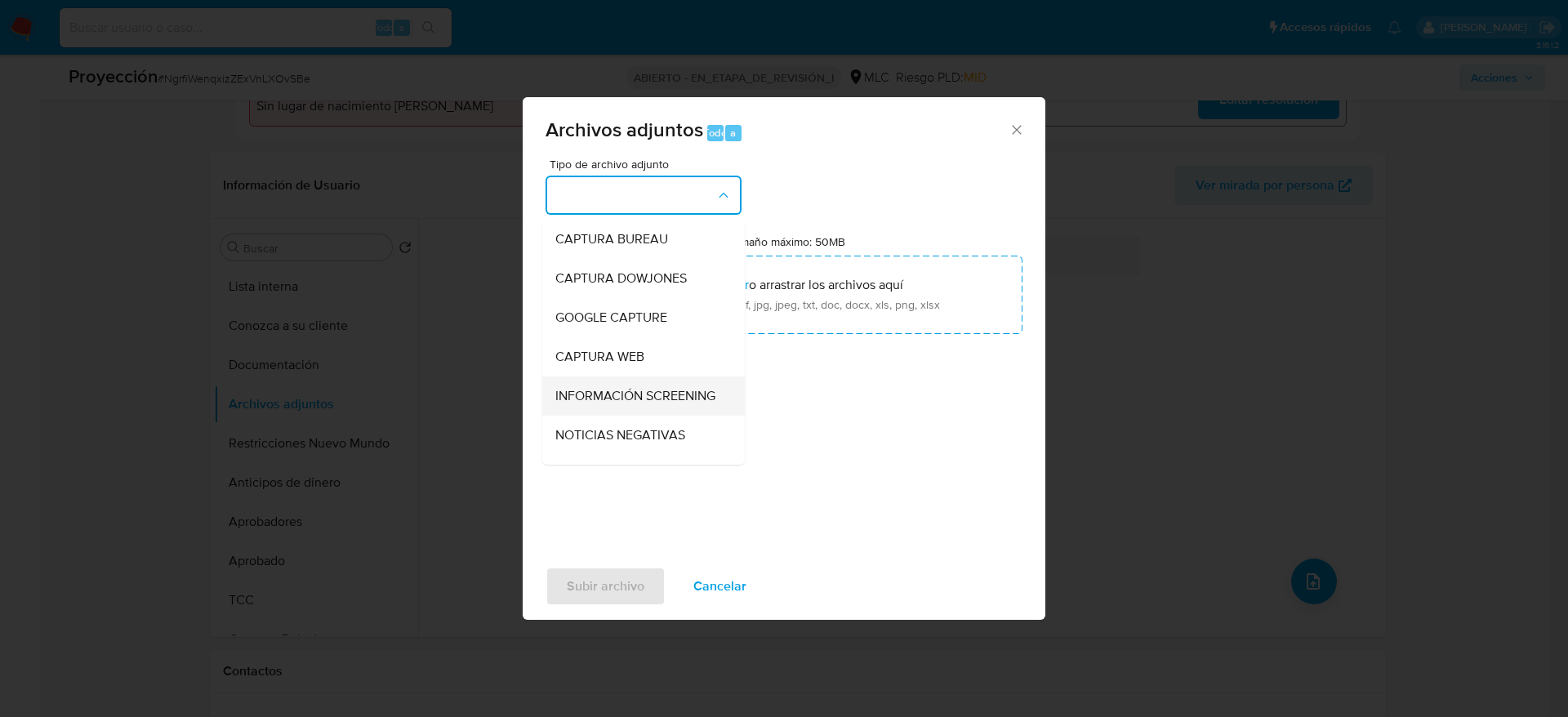
click at [611, 382] on div "INFORMACIÓN SCREENING" at bounding box center [638, 395] width 166 height 40
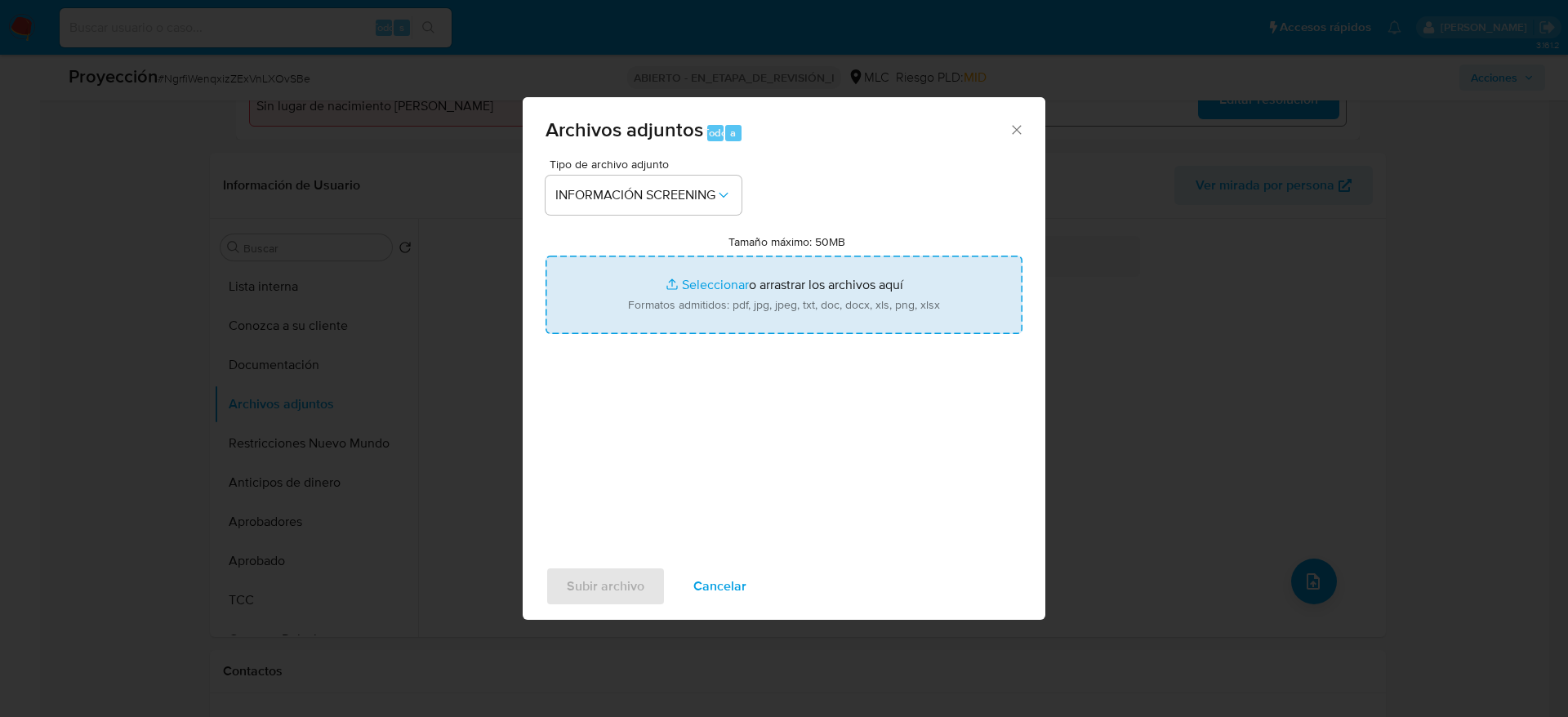
click at [655, 302] on input "Tamaño máximo: 50MB Seleccionar archivos" at bounding box center [783, 294] width 477 height 78
type input "C:\fakepath\_Sergio Arturo González Bórquez_ - Buscar con Google.pdf"
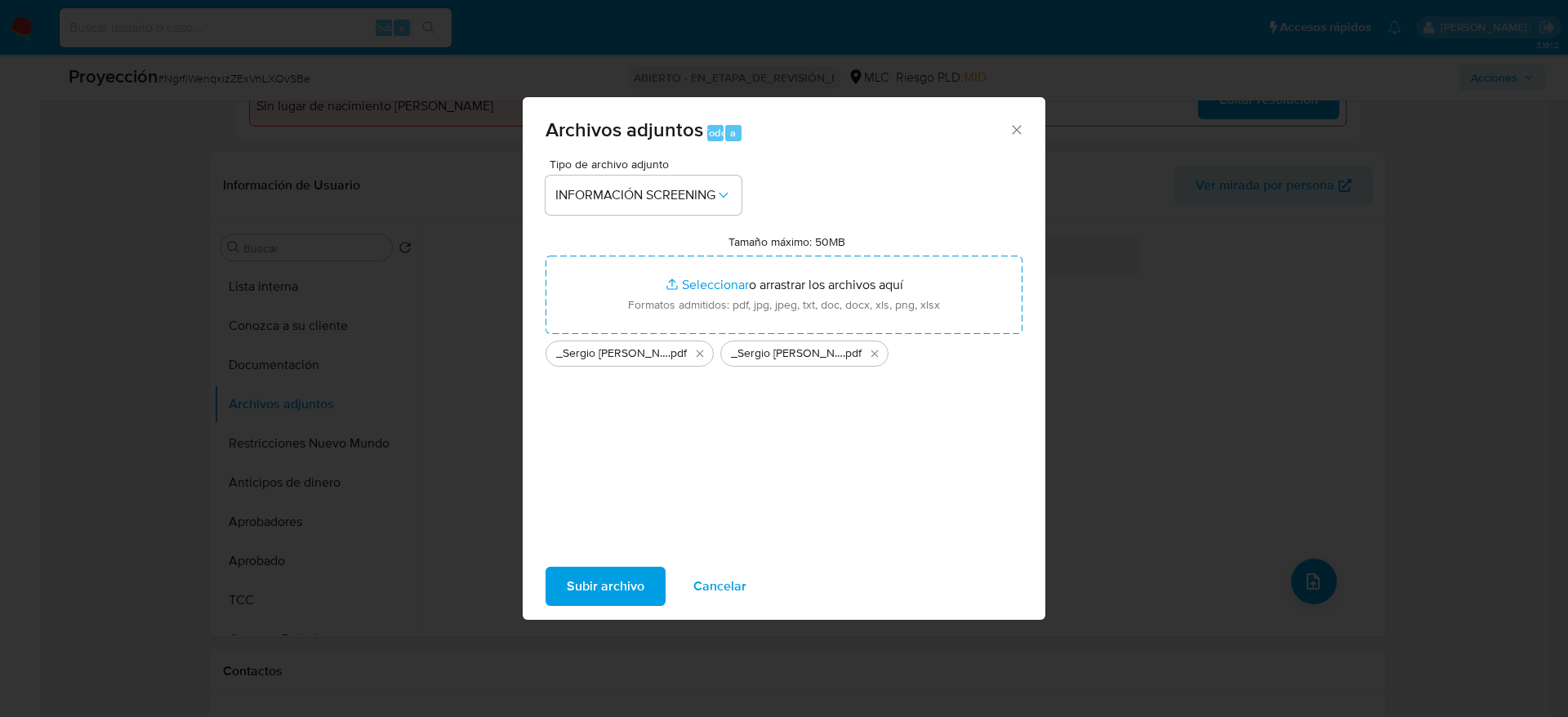
click at [576, 476] on span "Subir archivo" at bounding box center [605, 586] width 77 height 36
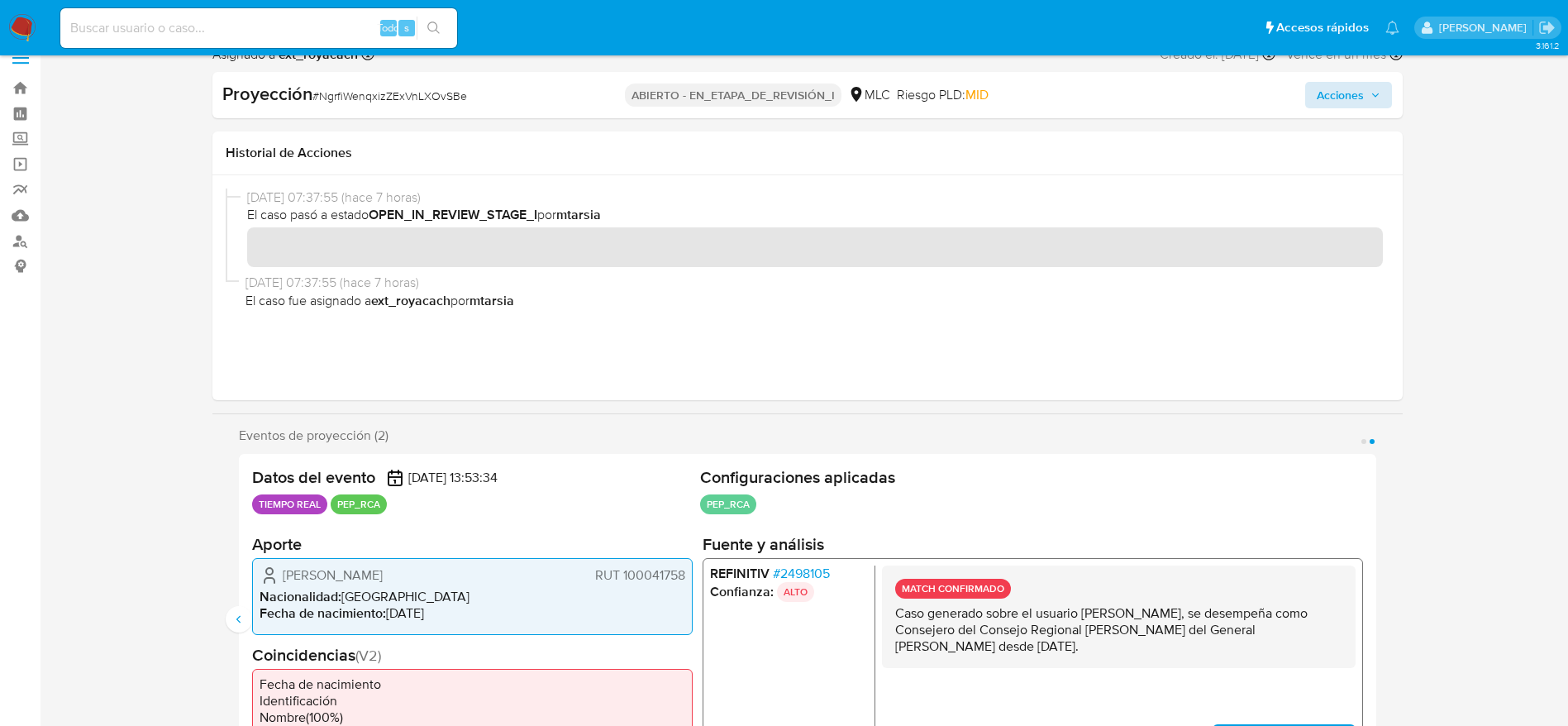
scroll to position [0, 0]
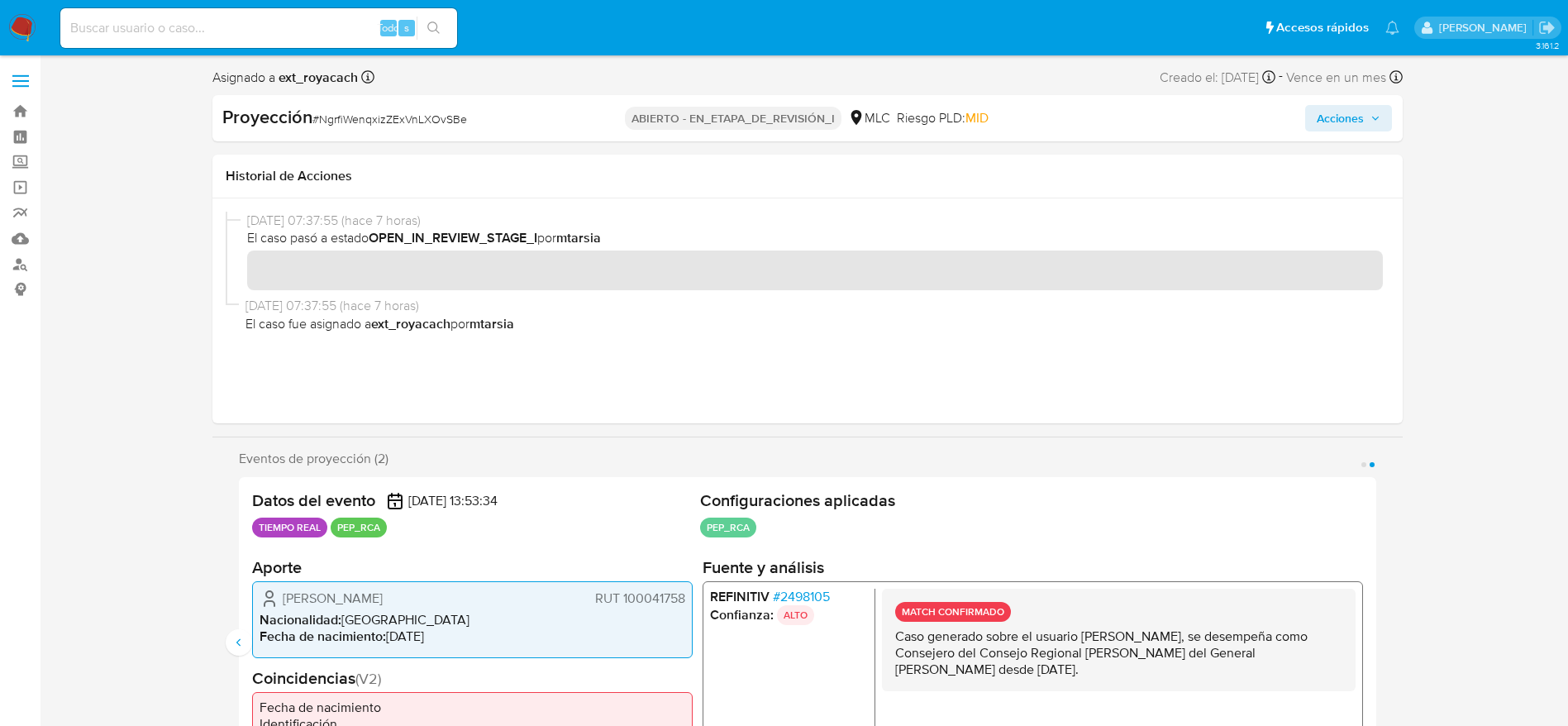
click at [1057, 117] on span "Acciones" at bounding box center [1341, 117] width 47 height 26
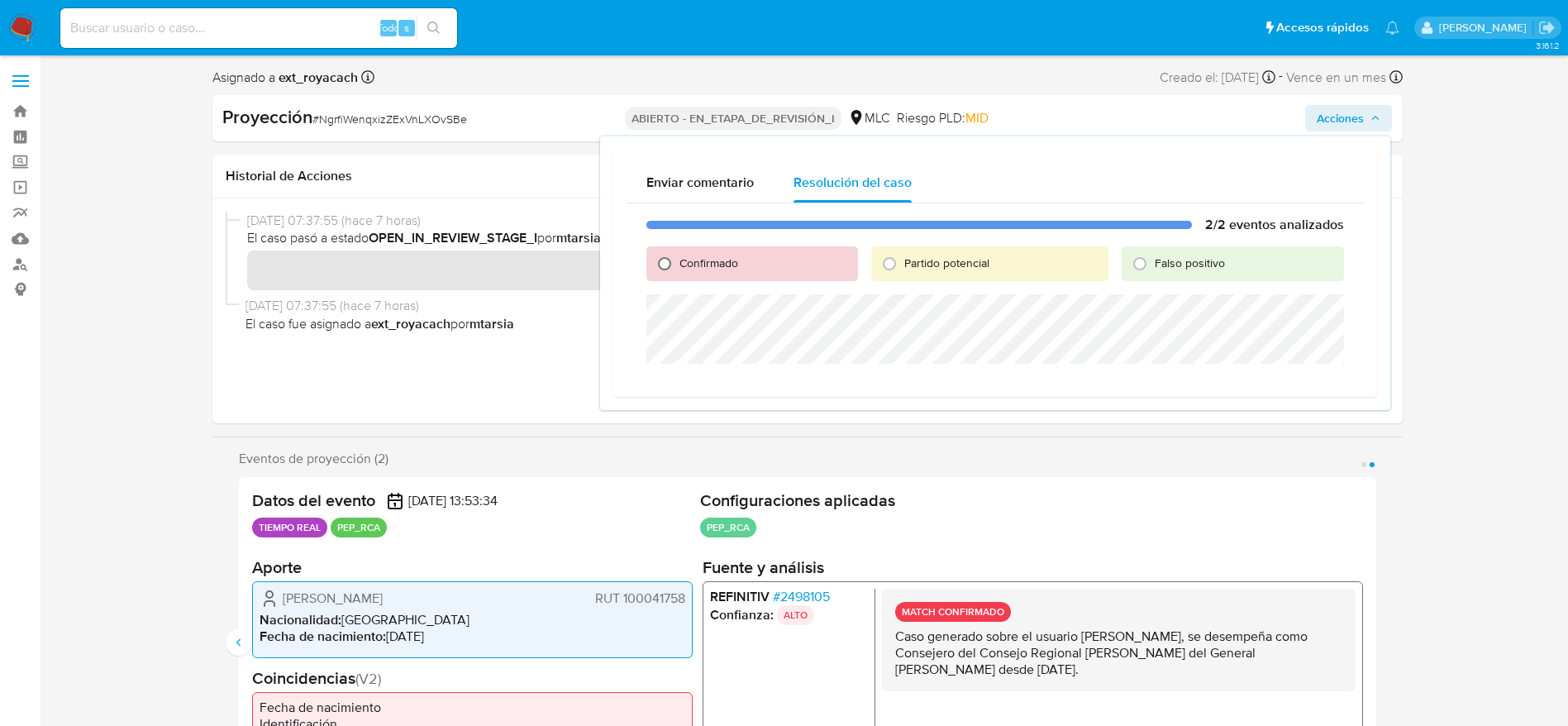
click at [674, 255] on input "Confirmado" at bounding box center [665, 263] width 26 height 26
radio input "true"
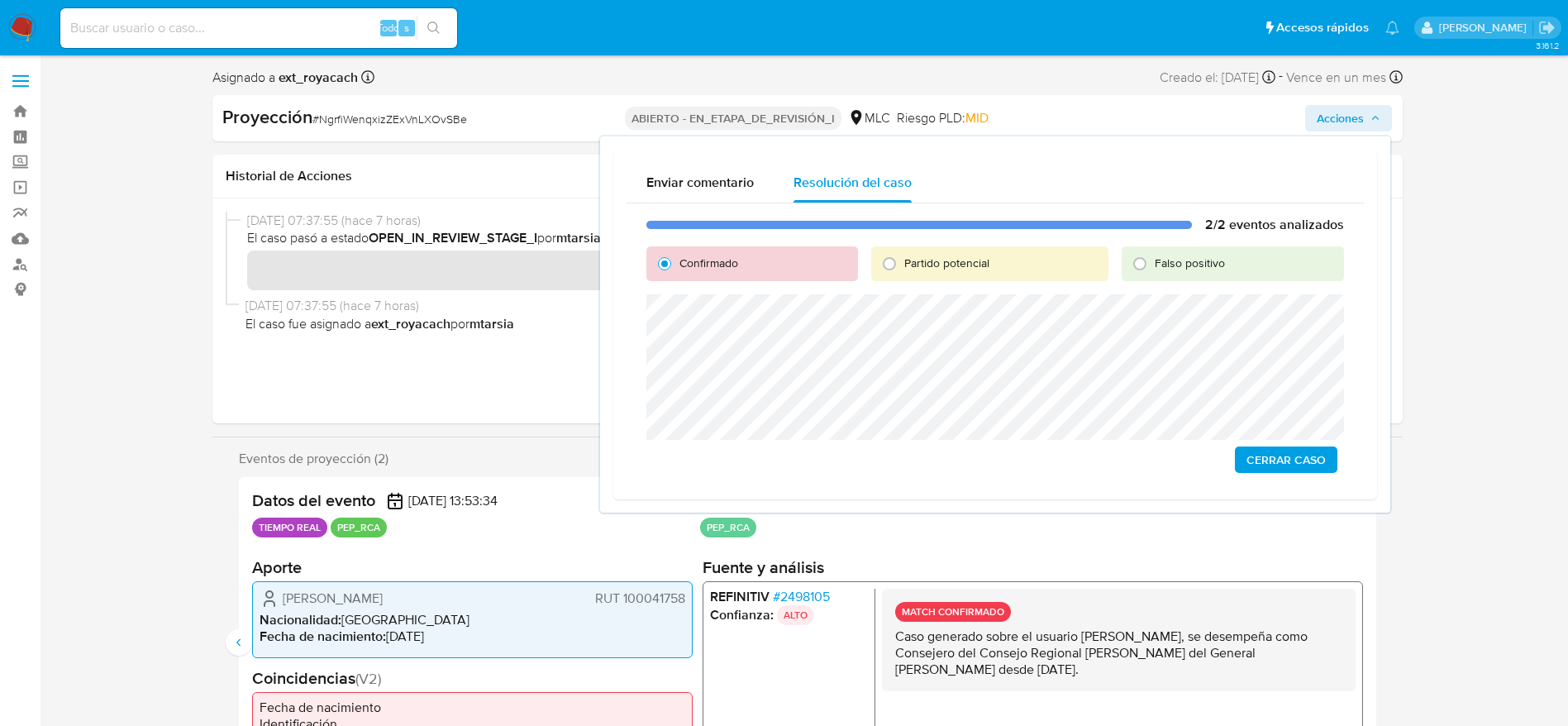
drag, startPoint x: 1269, startPoint y: 454, endPoint x: 1246, endPoint y: 444, distance: 25.1
click at [1057, 453] on span "Cerrar Caso" at bounding box center [1286, 460] width 79 height 23
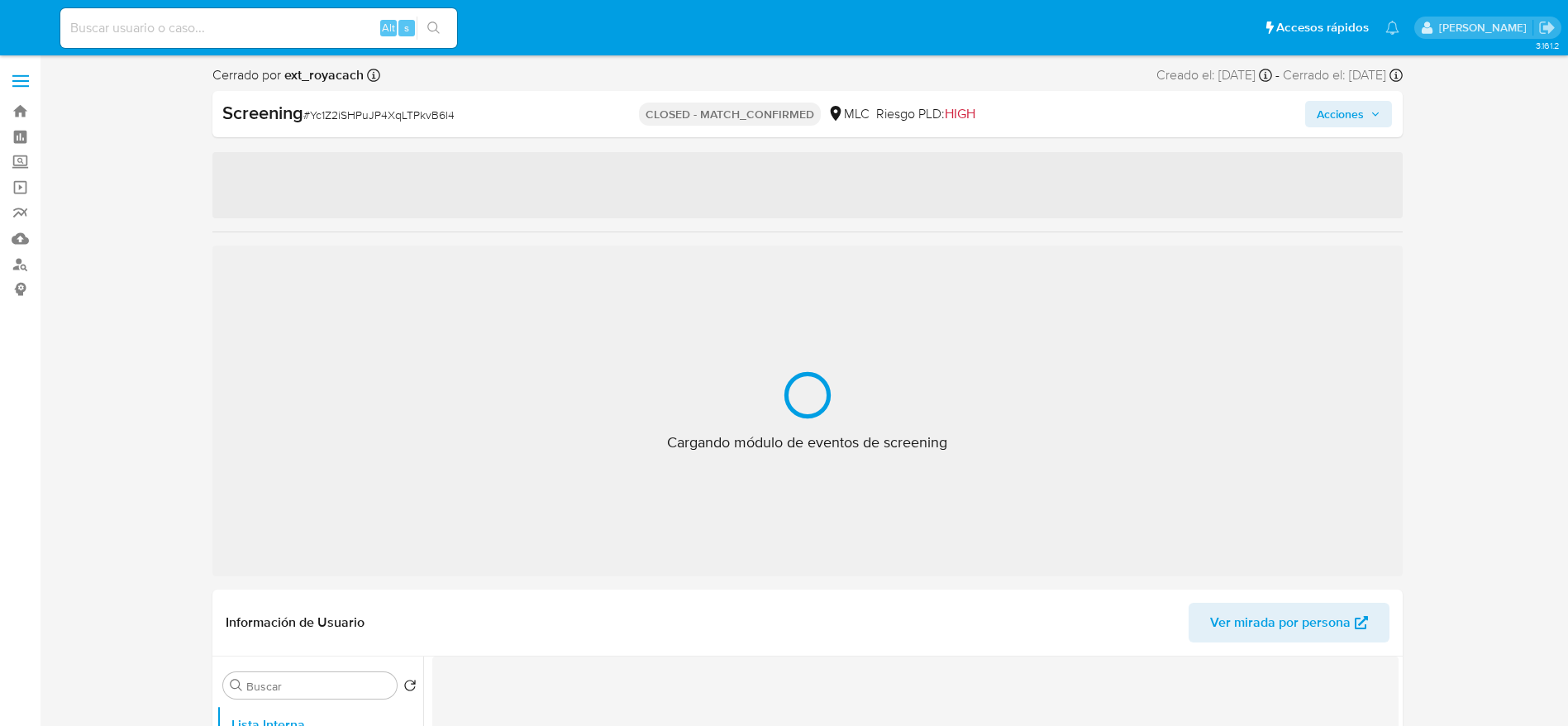
select select "10"
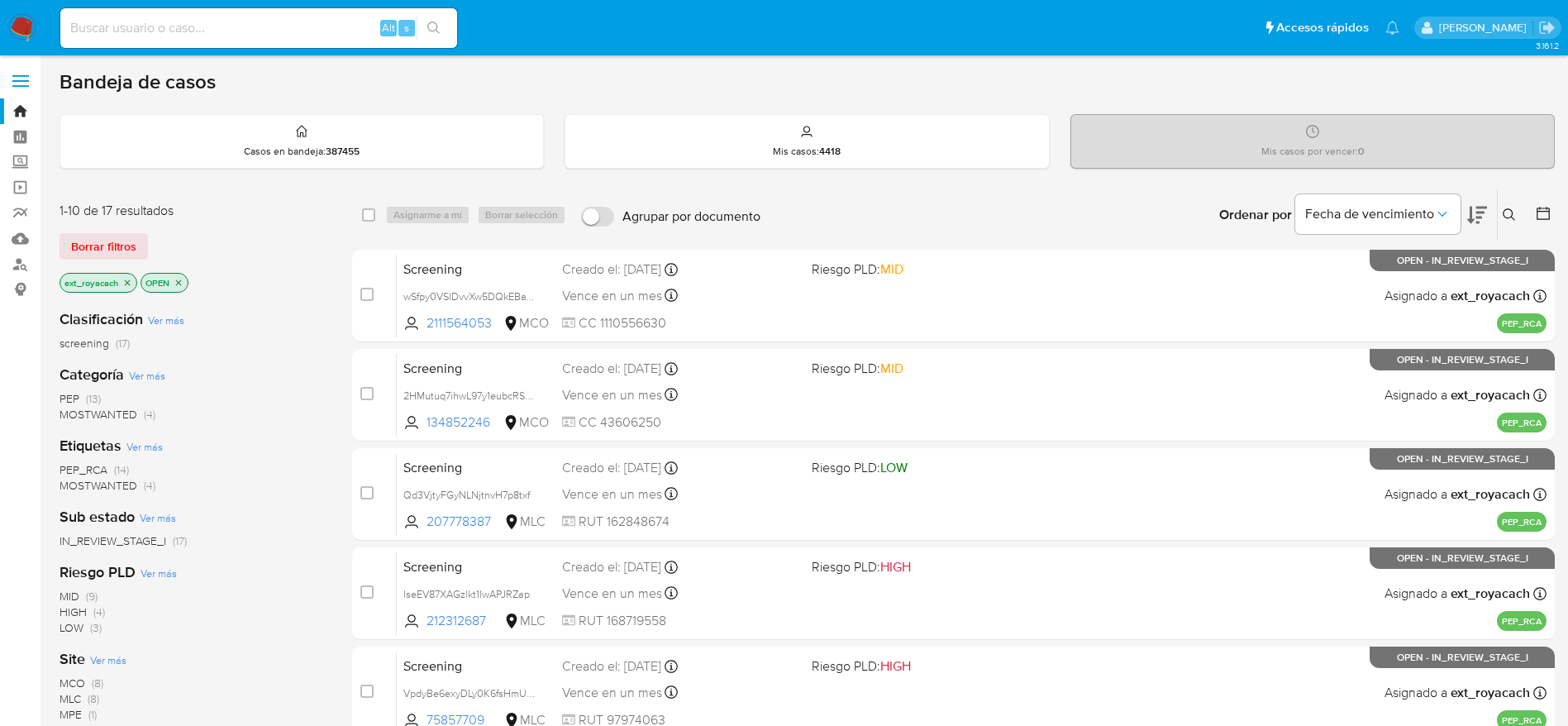
click at [85, 401] on span "PEP (13)" at bounding box center [80, 399] width 41 height 16
click at [98, 601] on span "(8)" at bounding box center [94, 596] width 12 height 17
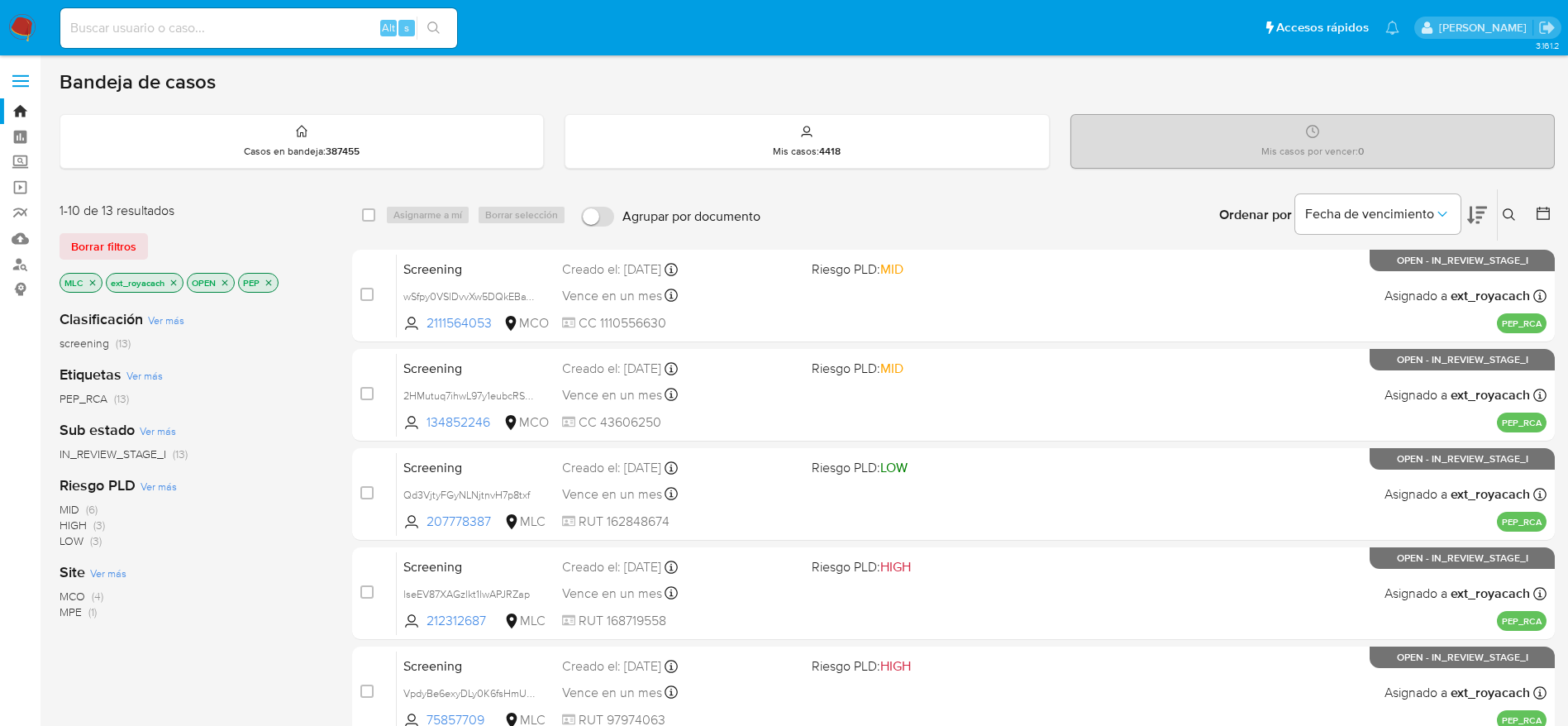
click at [23, 24] on img at bounding box center [22, 27] width 28 height 28
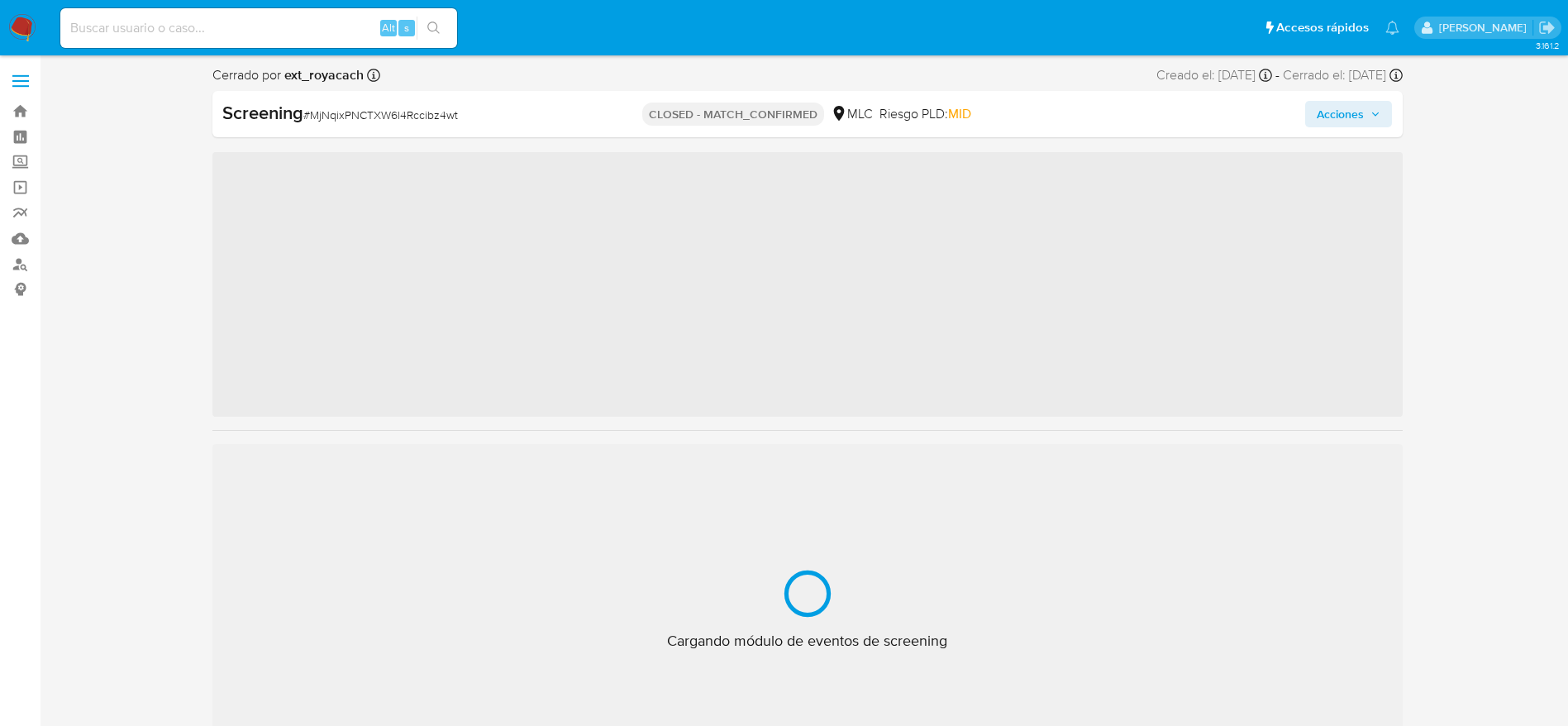
scroll to position [60, 0]
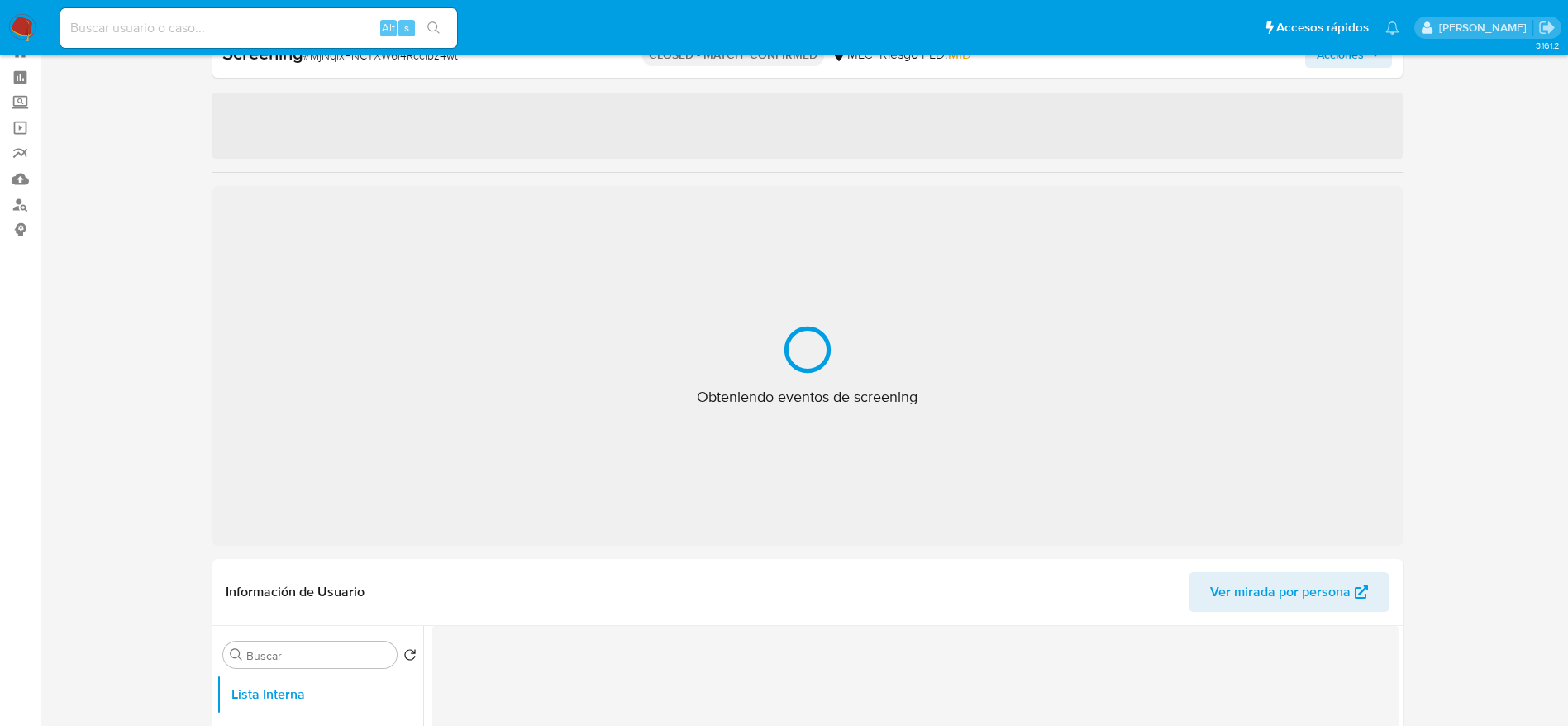
select select "10"
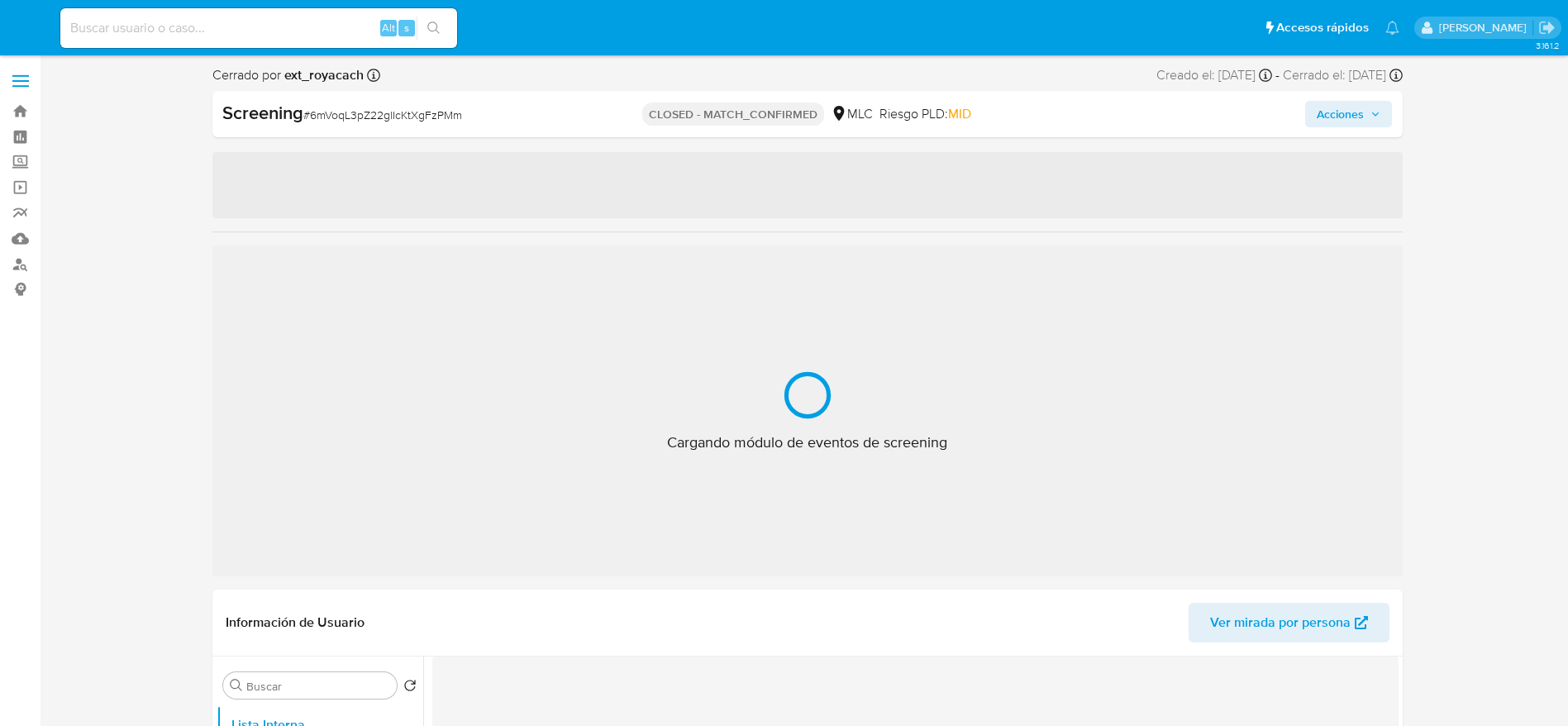
select select "10"
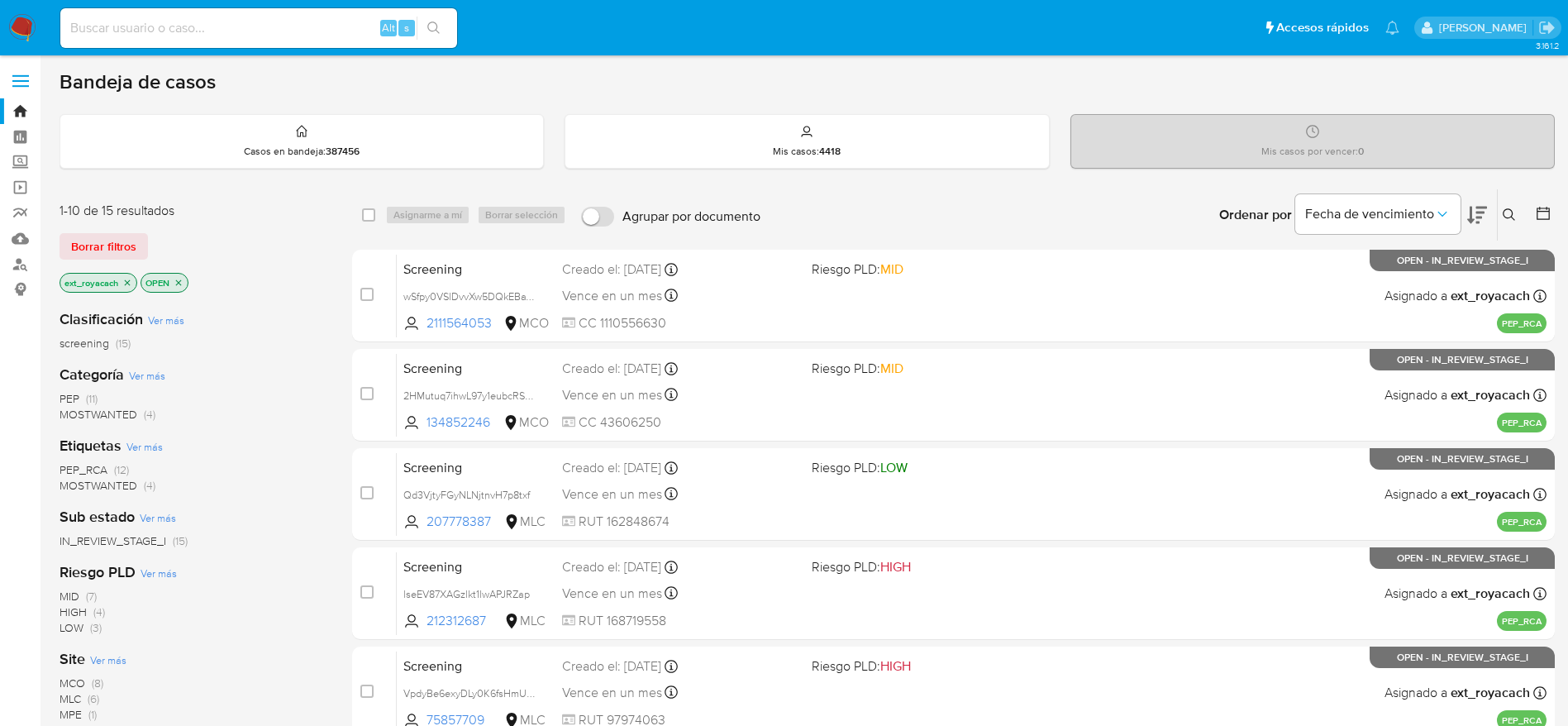
click at [95, 390] on span "(11)" at bounding box center [92, 398] width 12 height 17
click at [84, 594] on span "MLC (6)" at bounding box center [79, 596] width 40 height 16
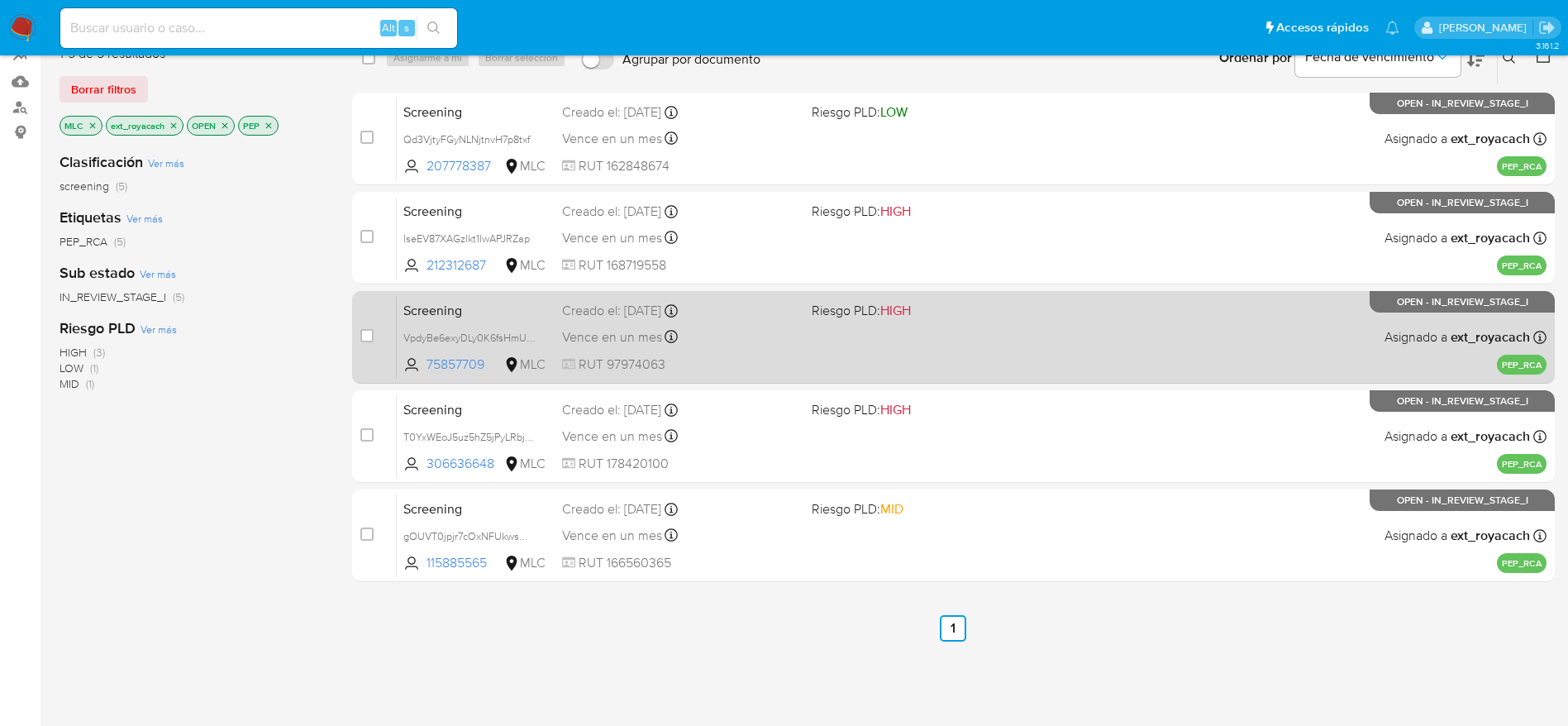
scroll to position [281, 0]
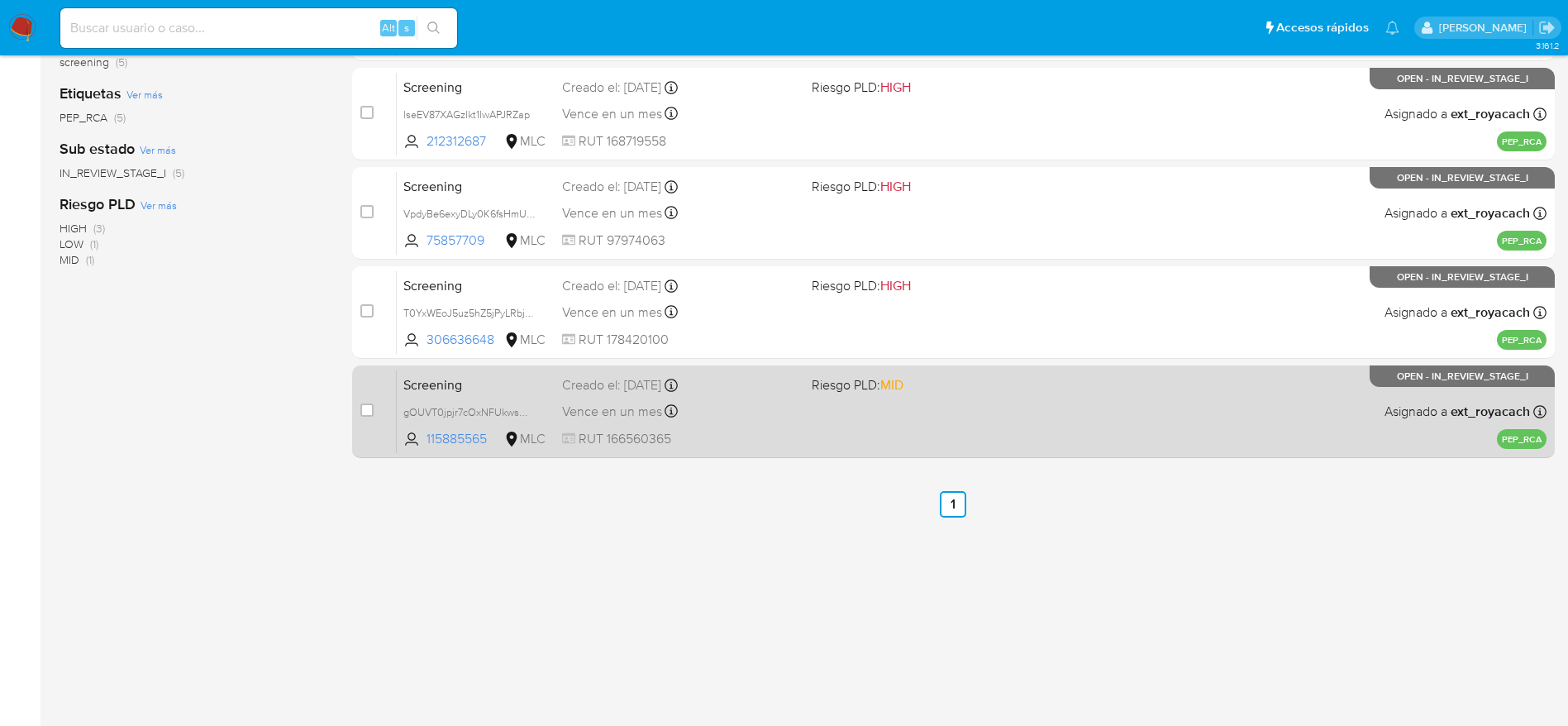
click at [636, 426] on div "Screening gOUVT0jpjr7cOxNFUkwsmP5t 115885565 MLC Riesgo PLD: MID Creado el: 30/…" at bounding box center [971, 411] width 1150 height 83
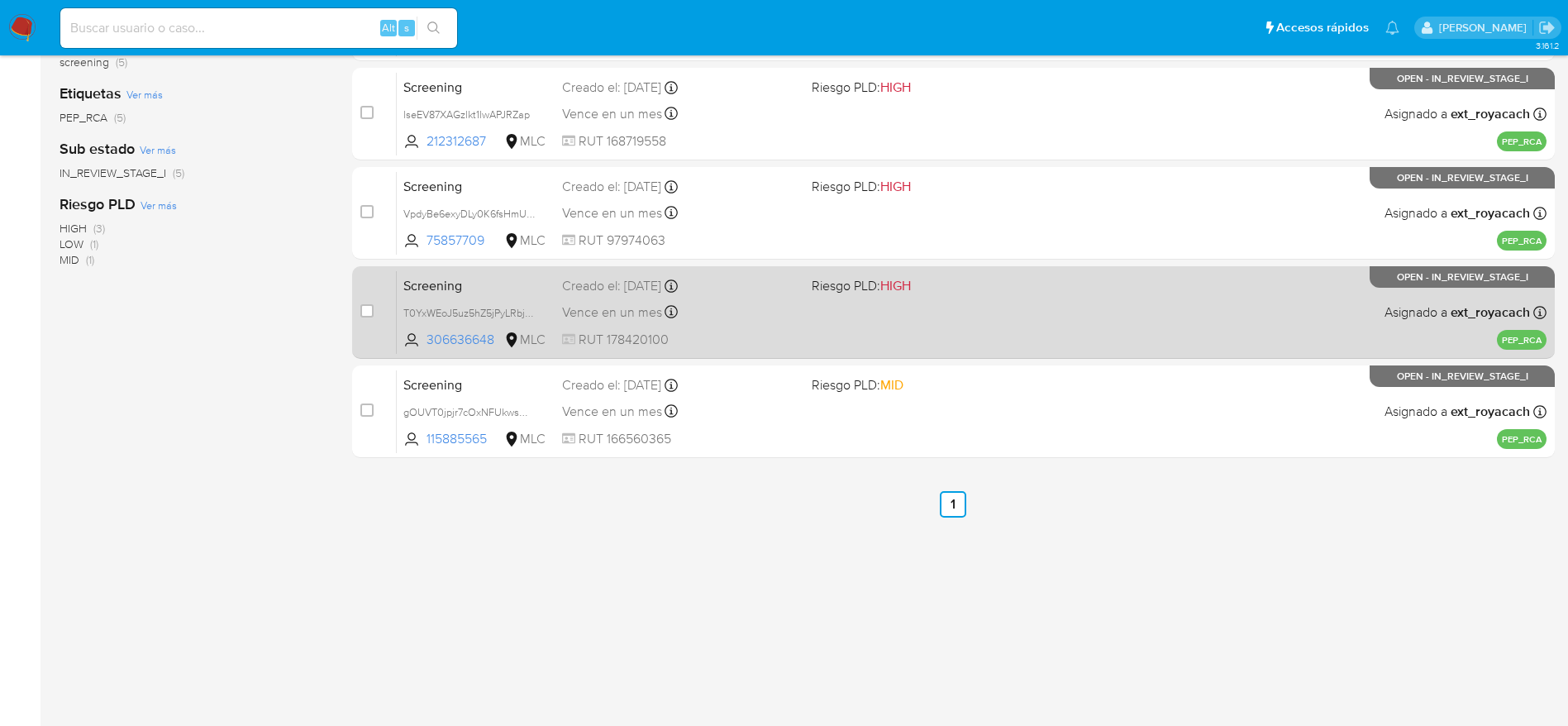
click at [659, 289] on div "Creado el: 30/09/2025 Creado el: 30/09/2025 07:05:58" at bounding box center [680, 286] width 237 height 19
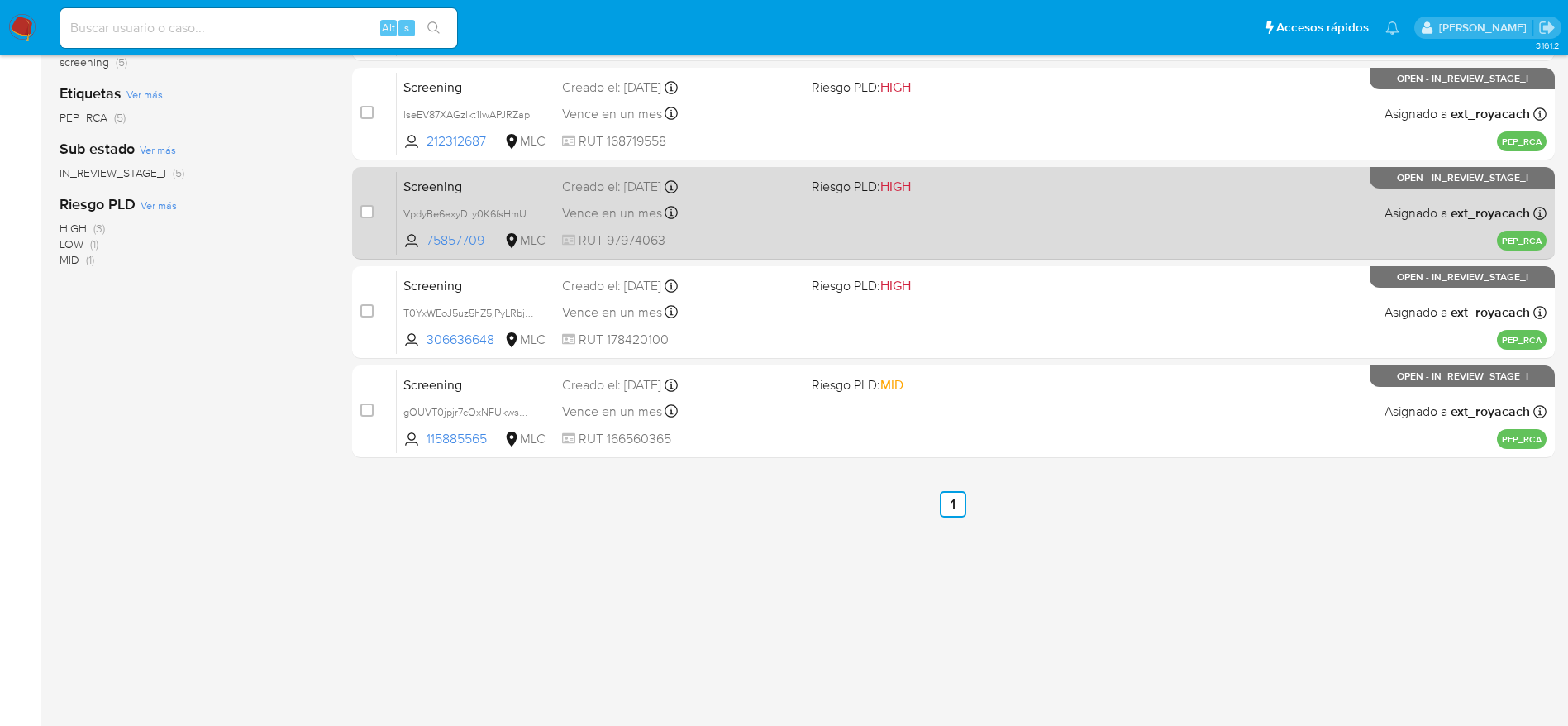
click at [659, 215] on span "Vence en un mes" at bounding box center [612, 213] width 100 height 19
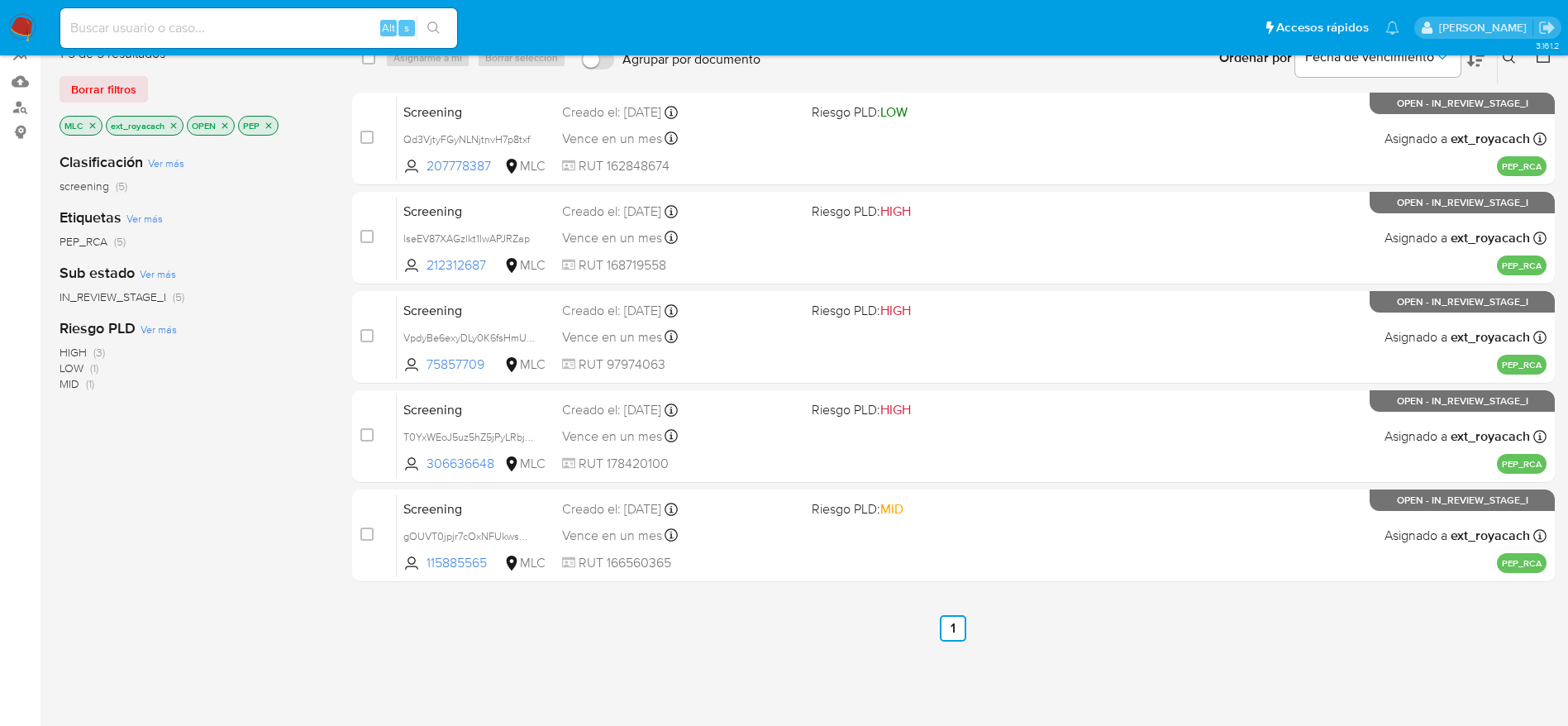
scroll to position [0, 0]
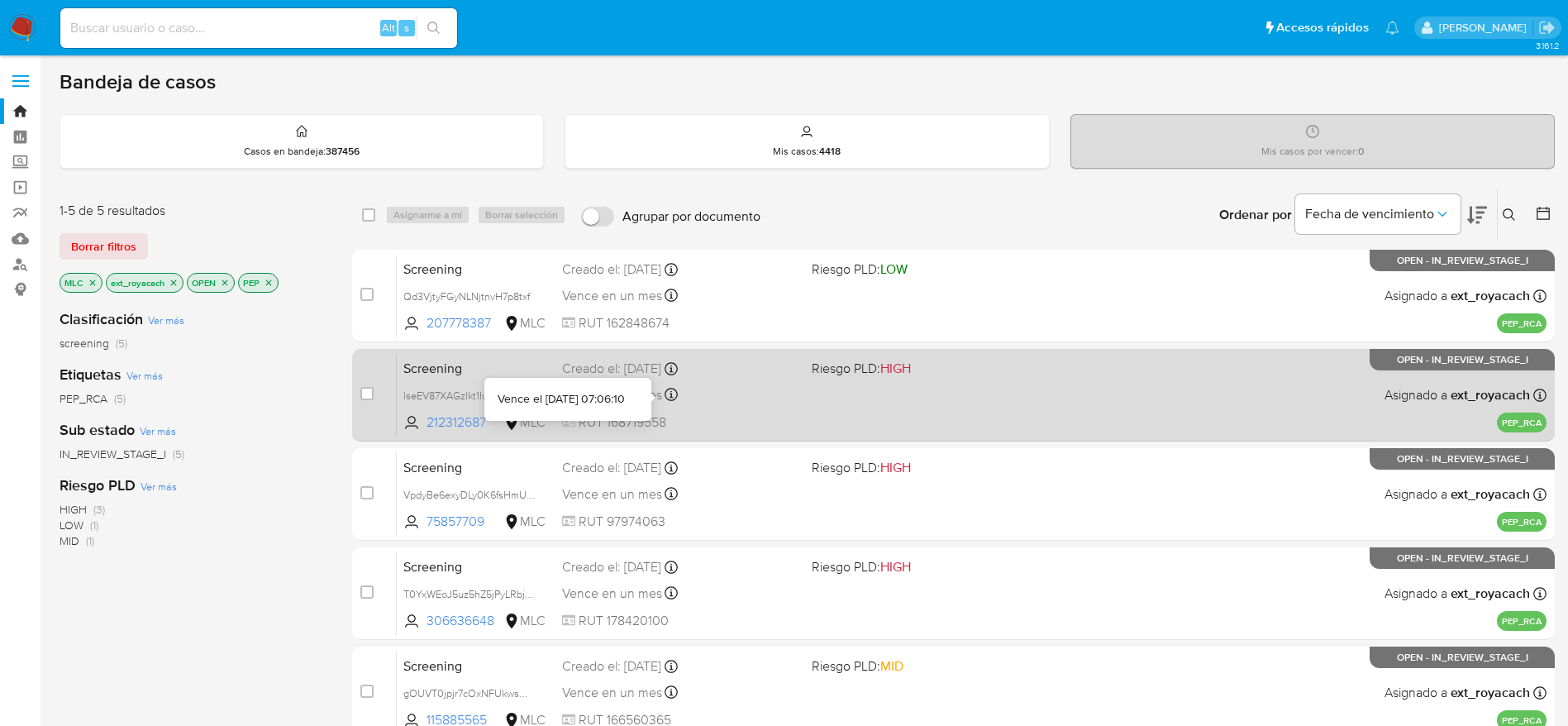
drag, startPoint x: 665, startPoint y: 397, endPoint x: 630, endPoint y: 373, distance: 42.4
click at [665, 396] on icon at bounding box center [671, 394] width 14 height 14
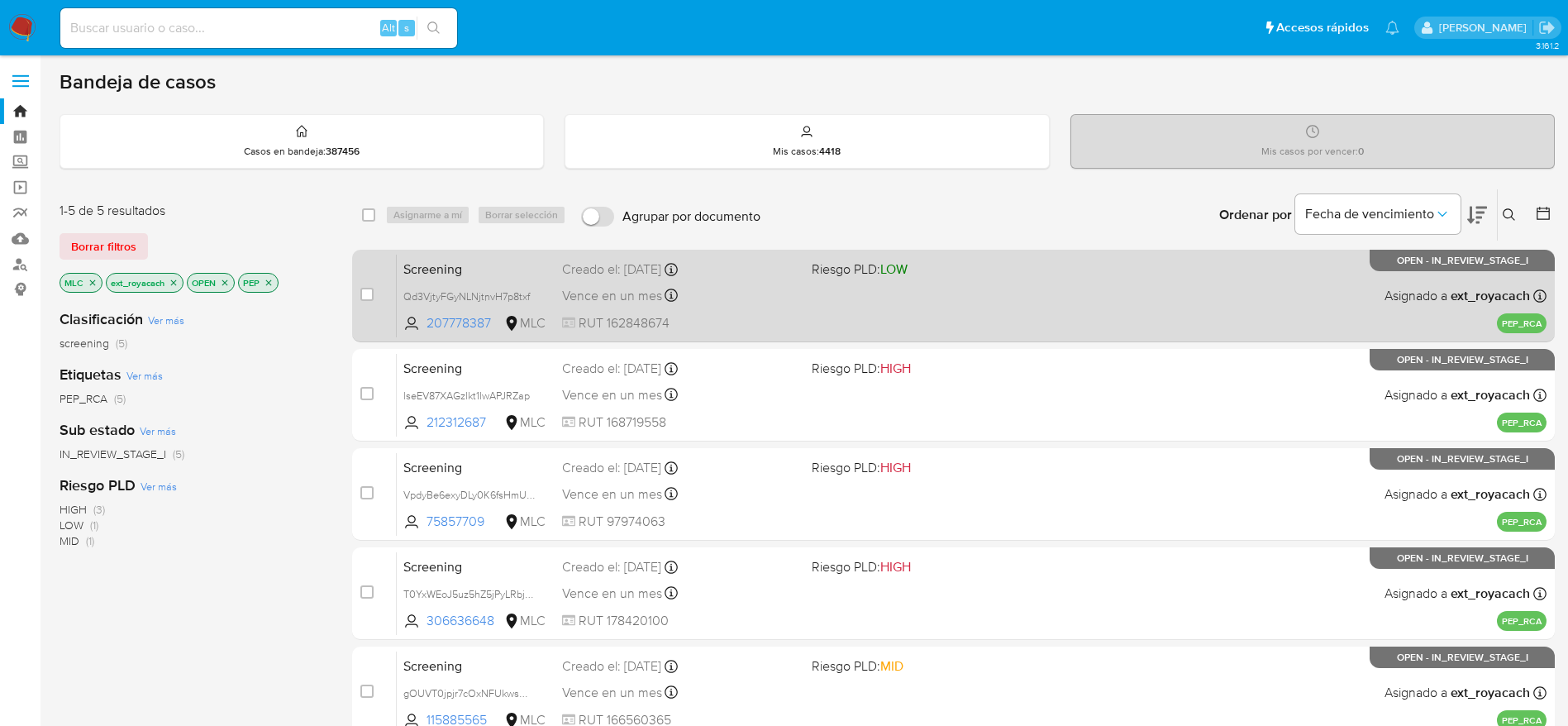
drag, startPoint x: 724, startPoint y: 293, endPoint x: 729, endPoint y: 278, distance: 15.8
click at [726, 295] on div "Vence en un mes Vence el 30/10/2025 07:06:27" at bounding box center [680, 295] width 237 height 23
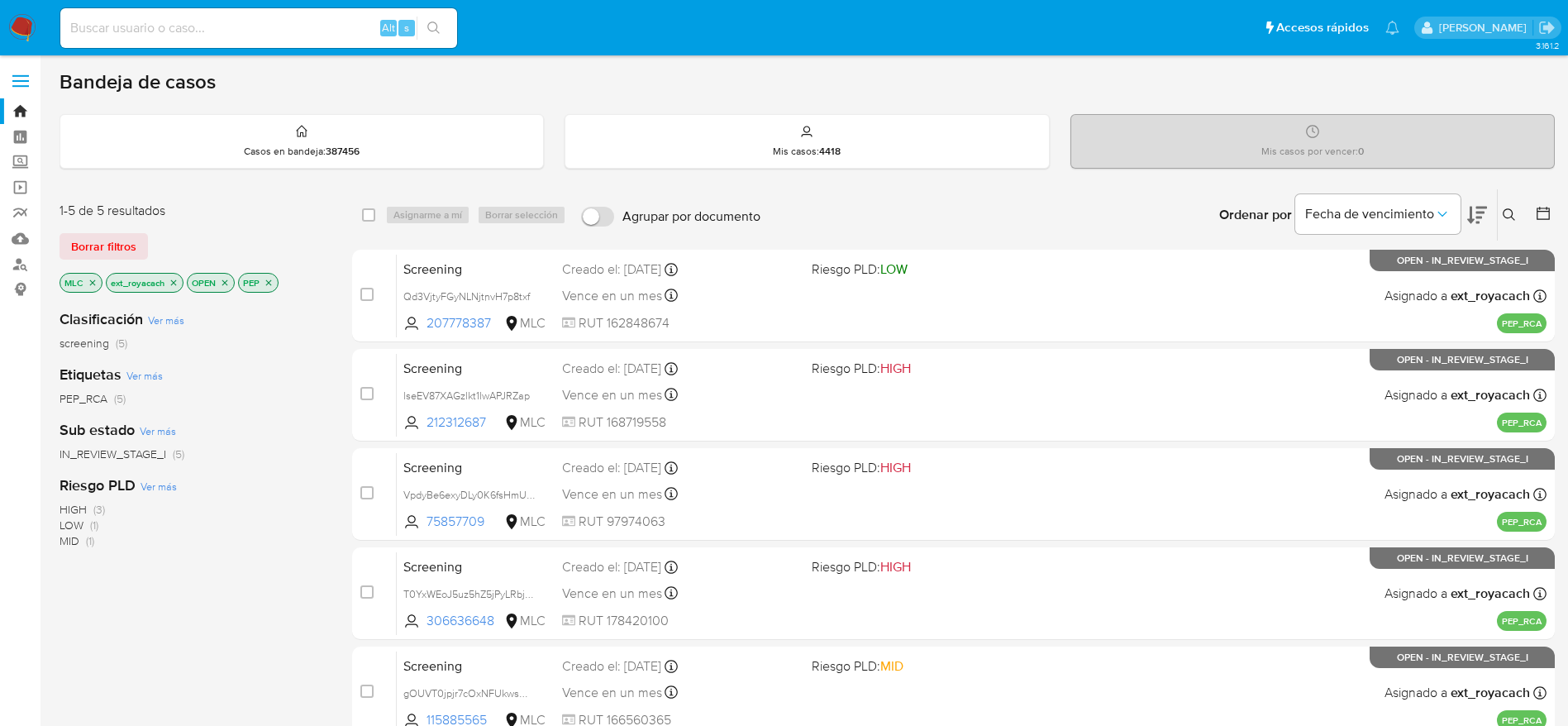
click at [29, 26] on img at bounding box center [22, 27] width 28 height 28
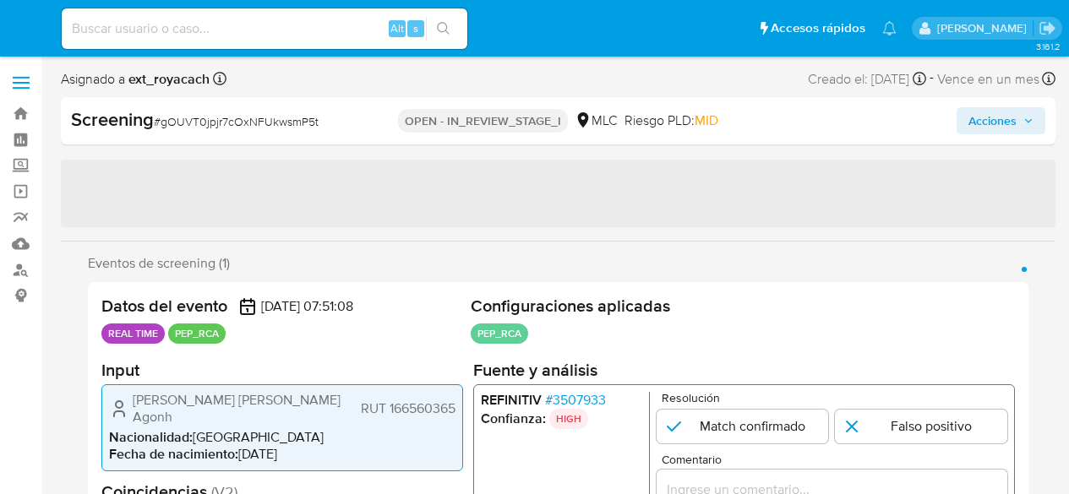
select select "10"
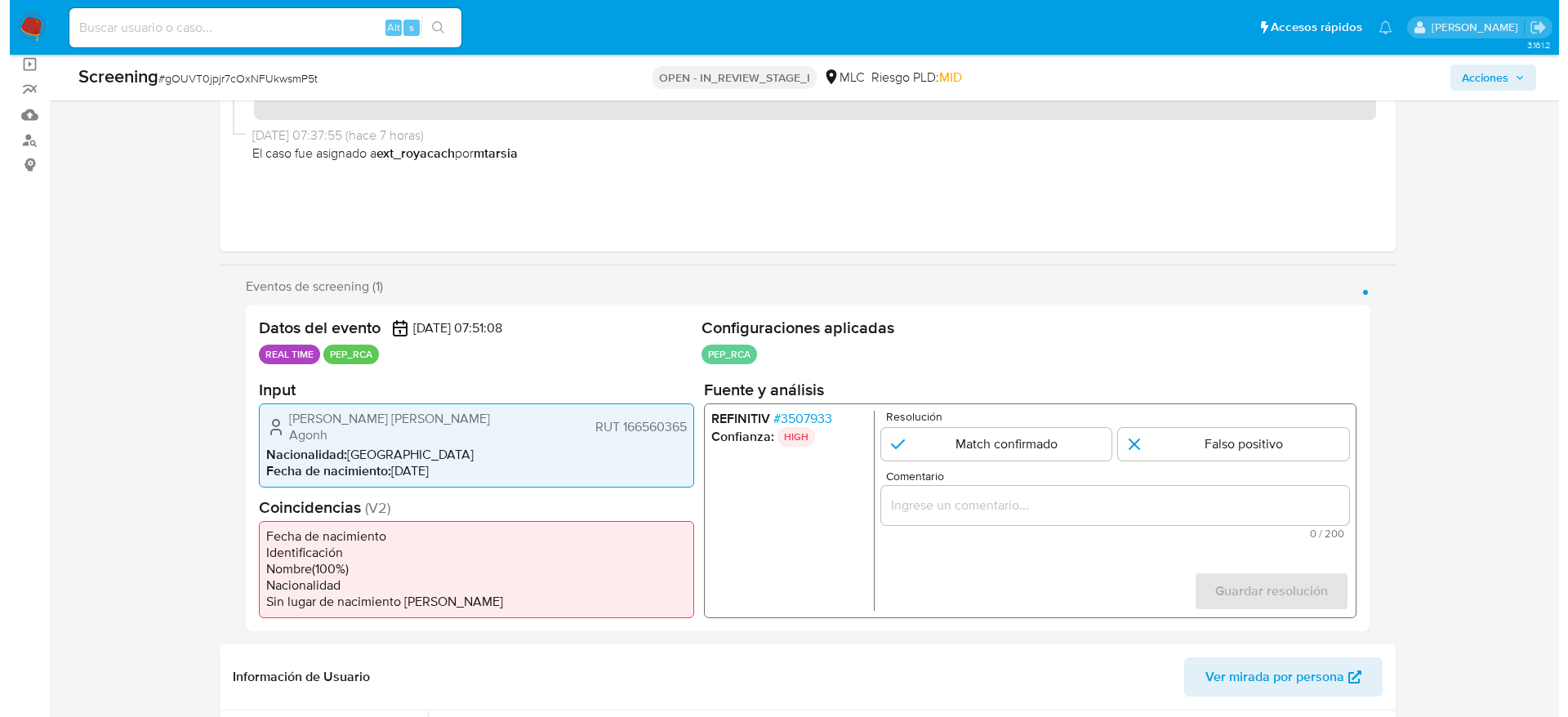
scroll to position [123, 0]
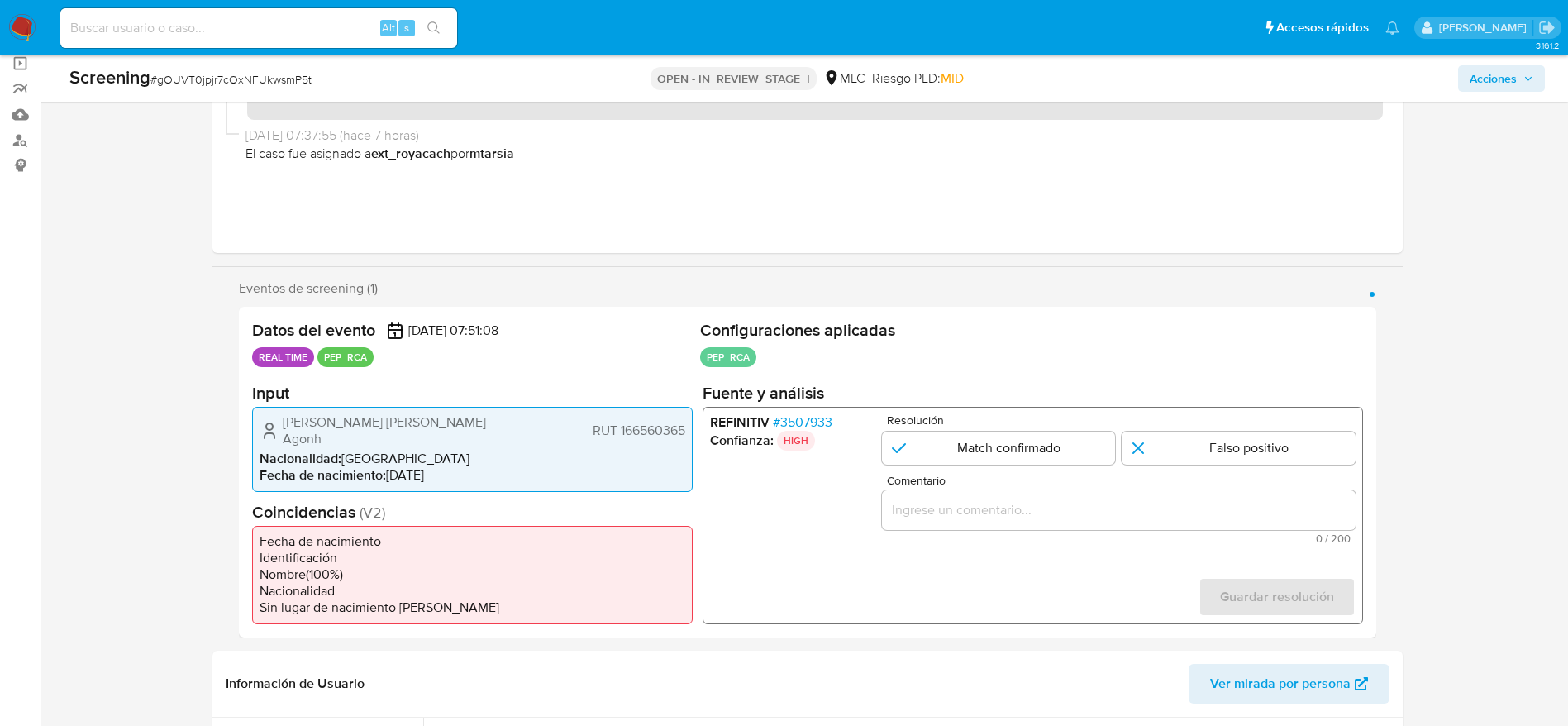
click at [793, 423] on span "# 3507933" at bounding box center [802, 421] width 60 height 17
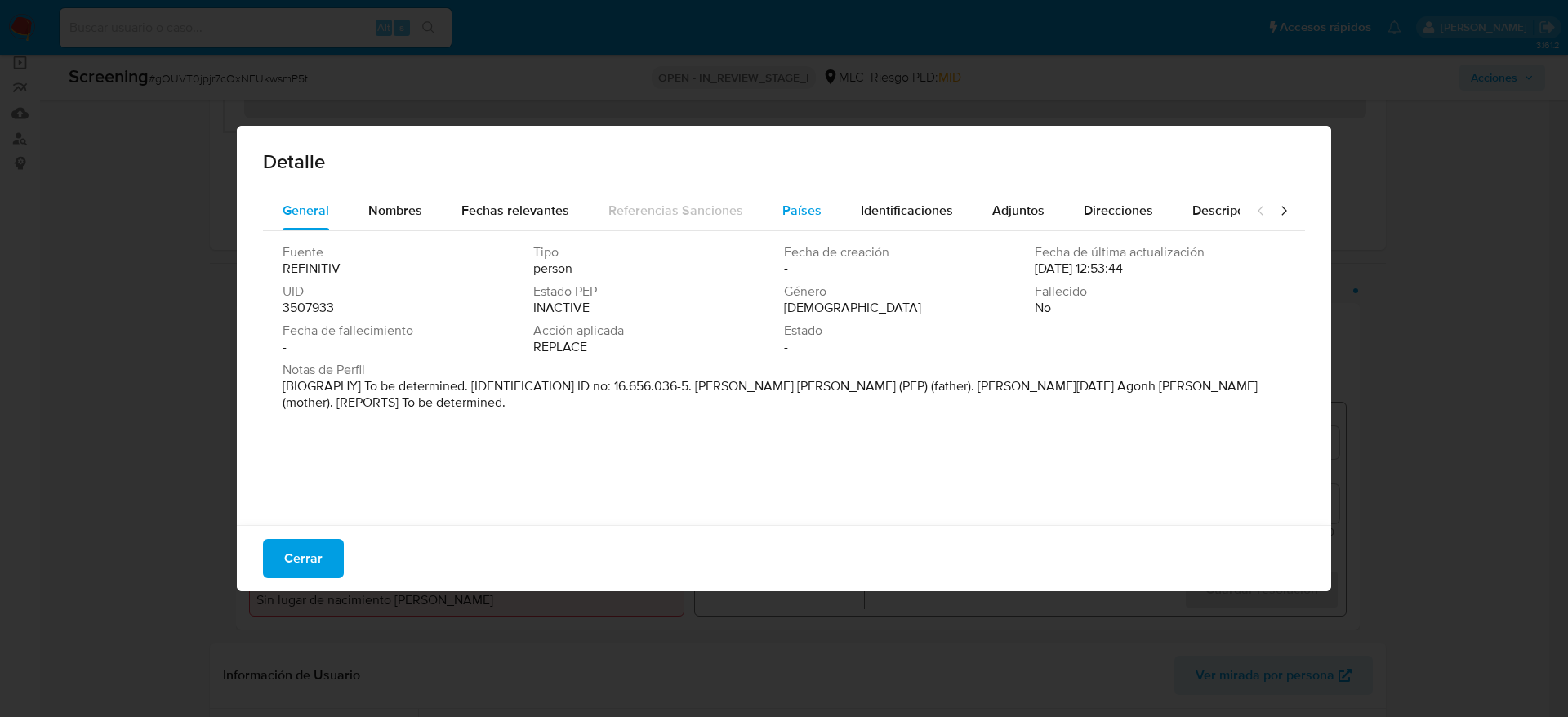
click at [801, 223] on div "Países" at bounding box center [801, 211] width 40 height 40
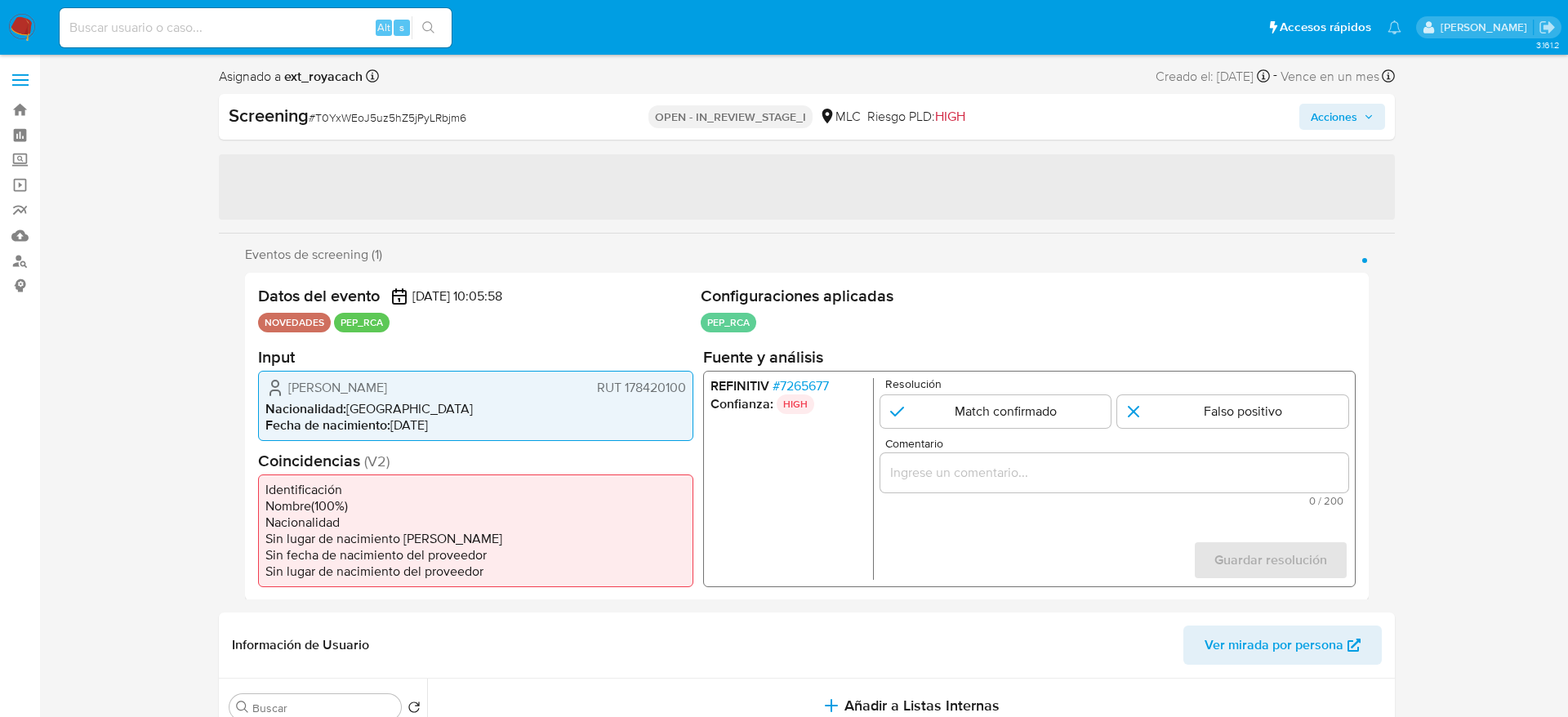
select select "10"
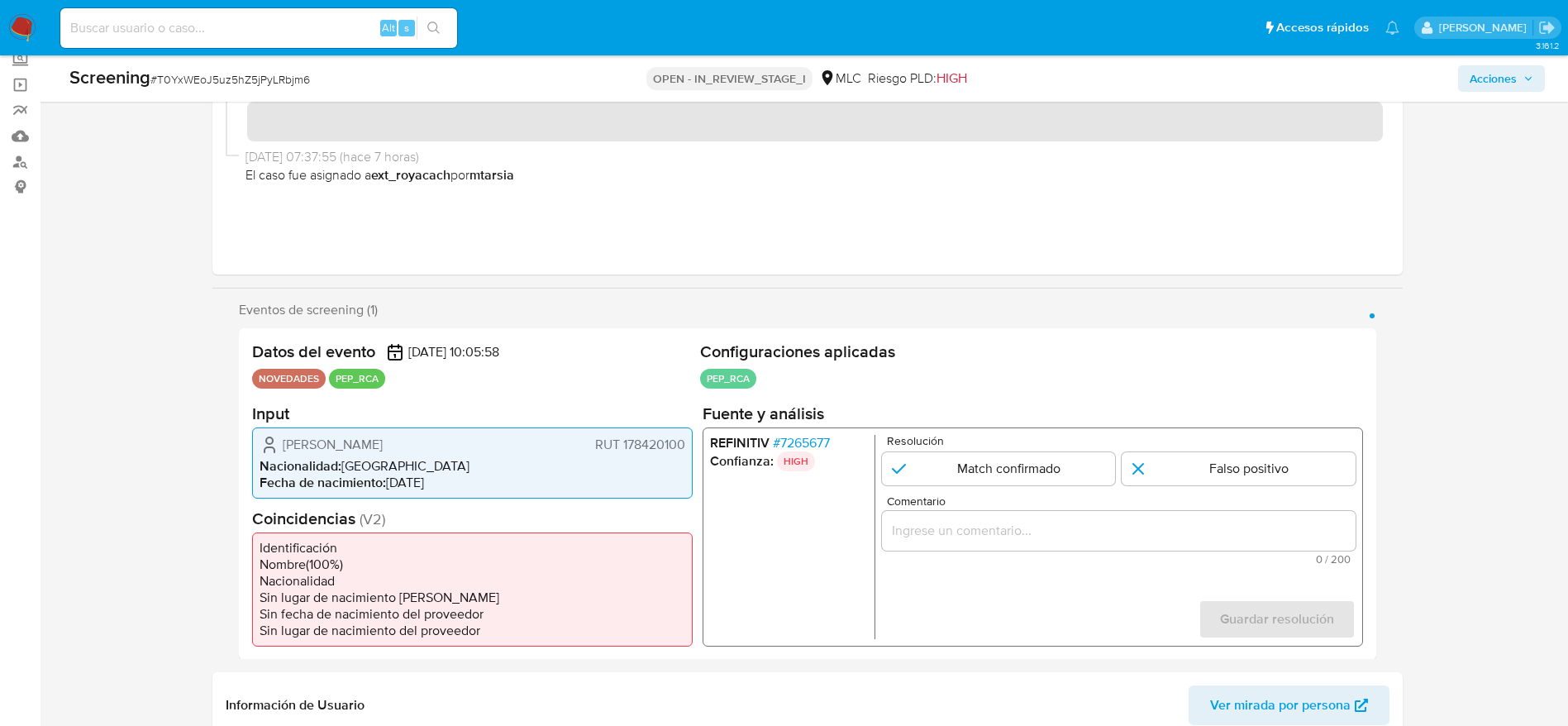
scroll to position [248, 0]
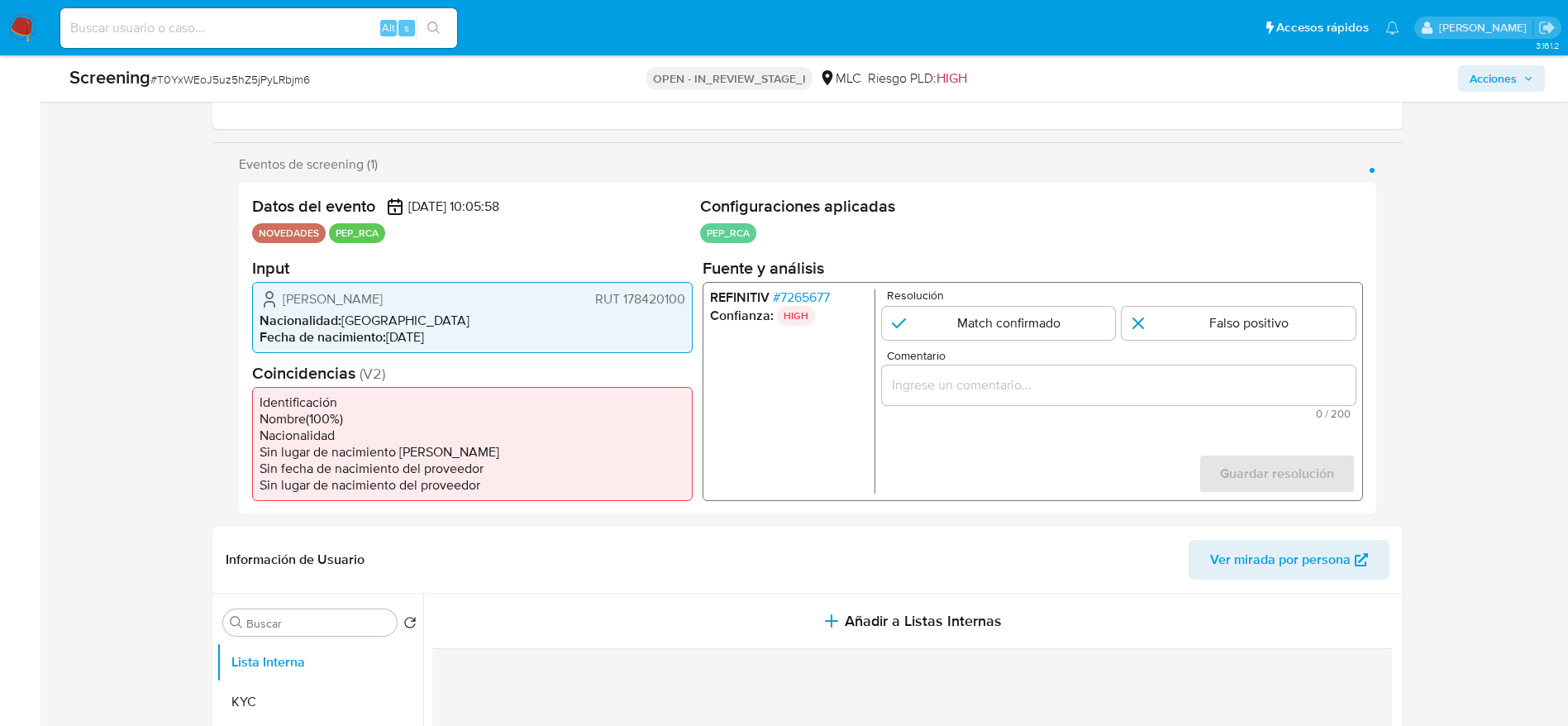
click at [815, 296] on span "# 7265677" at bounding box center [801, 296] width 57 height 17
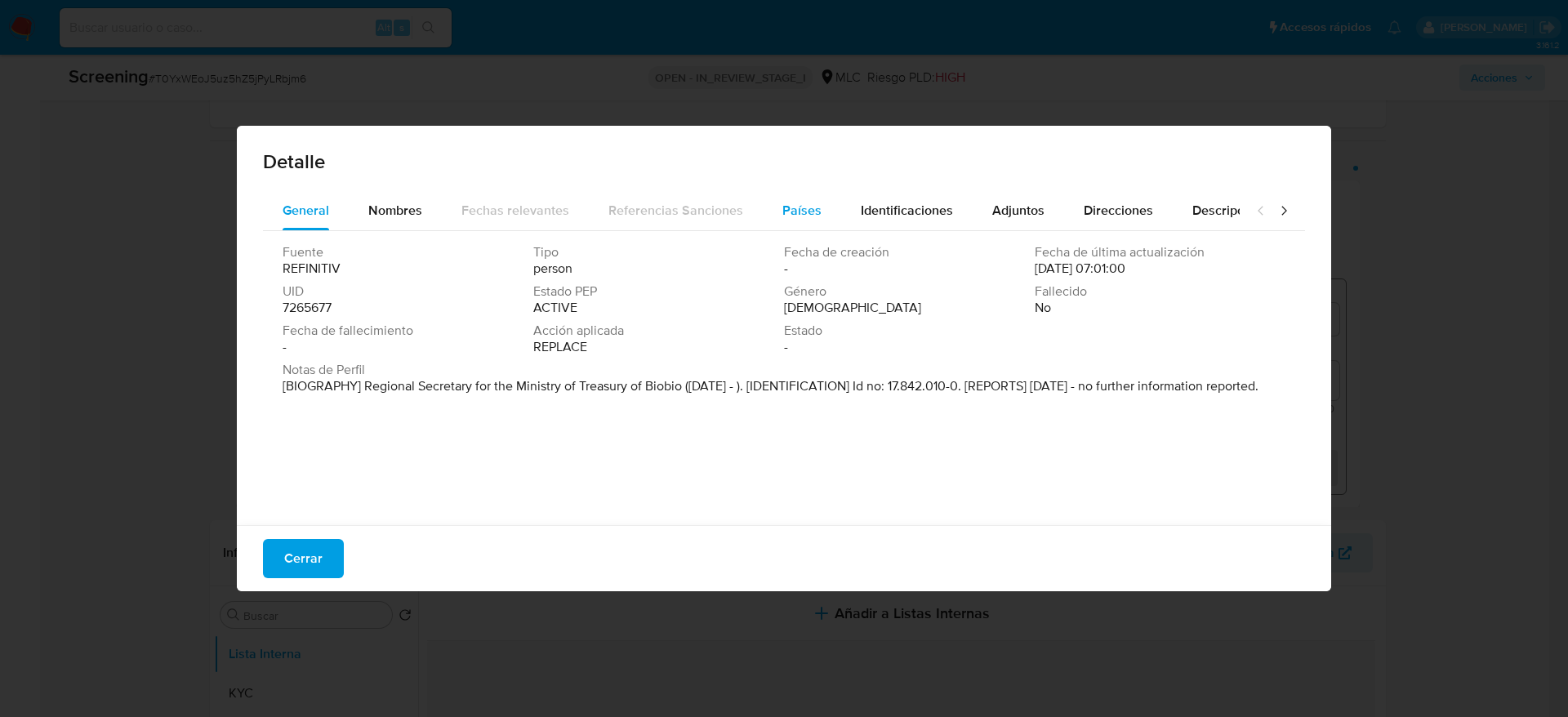
click at [815, 214] on button "Países" at bounding box center [801, 211] width 78 height 40
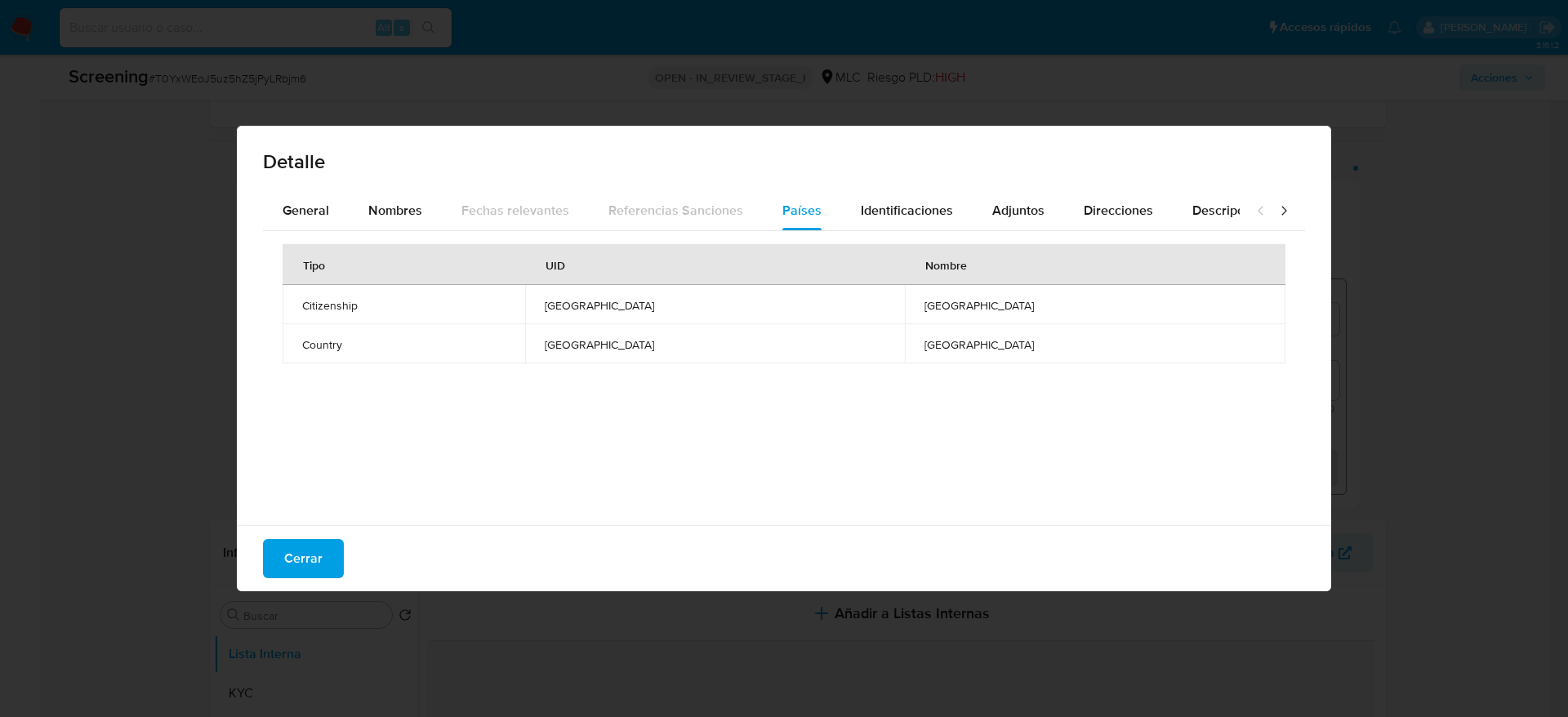
click at [256, 555] on div "Cerrar" at bounding box center [784, 558] width 1094 height 66
click at [262, 559] on div "Cerrar" at bounding box center [784, 558] width 1094 height 66
click at [292, 555] on span "Cerrar" at bounding box center [304, 558] width 39 height 36
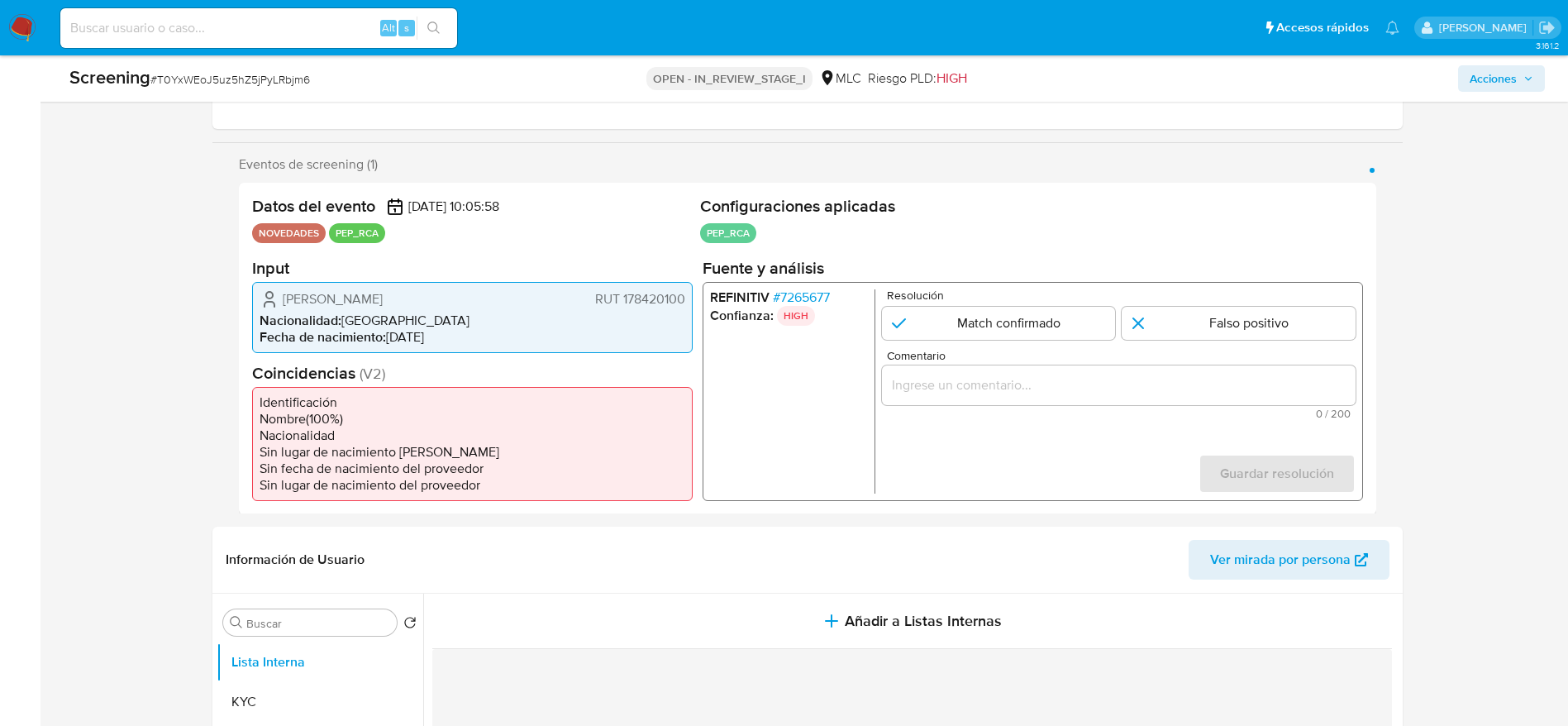
click at [250, 72] on span "# T0YxWEoJ5uz5hZ5jPyLRbjm6" at bounding box center [230, 79] width 160 height 17
copy span "T0YxWEoJ5uz5hZ5jPyLRbjm6"
drag, startPoint x: 281, startPoint y: 296, endPoint x: 681, endPoint y: 293, distance: 400.0
click at [681, 293] on div "[PERSON_NAME] 178420100" at bounding box center [472, 298] width 426 height 20
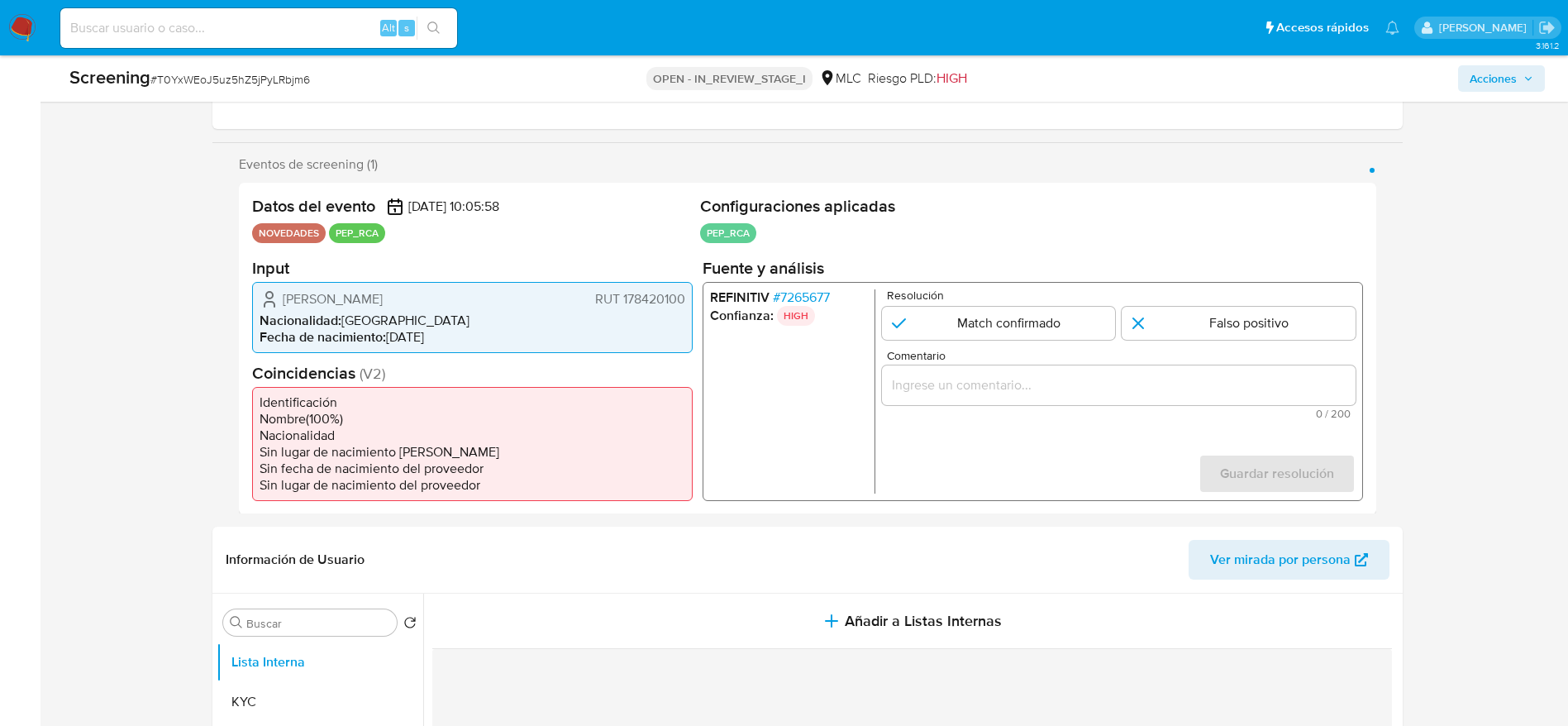
click at [365, 295] on span "Sebastián Marcelo Rivera Yáñez" at bounding box center [333, 298] width 100 height 17
click at [369, 299] on span "Sebastián Marcelo Rivera Yáñez" at bounding box center [333, 298] width 100 height 17
click at [825, 291] on span "# 7265677" at bounding box center [801, 296] width 57 height 17
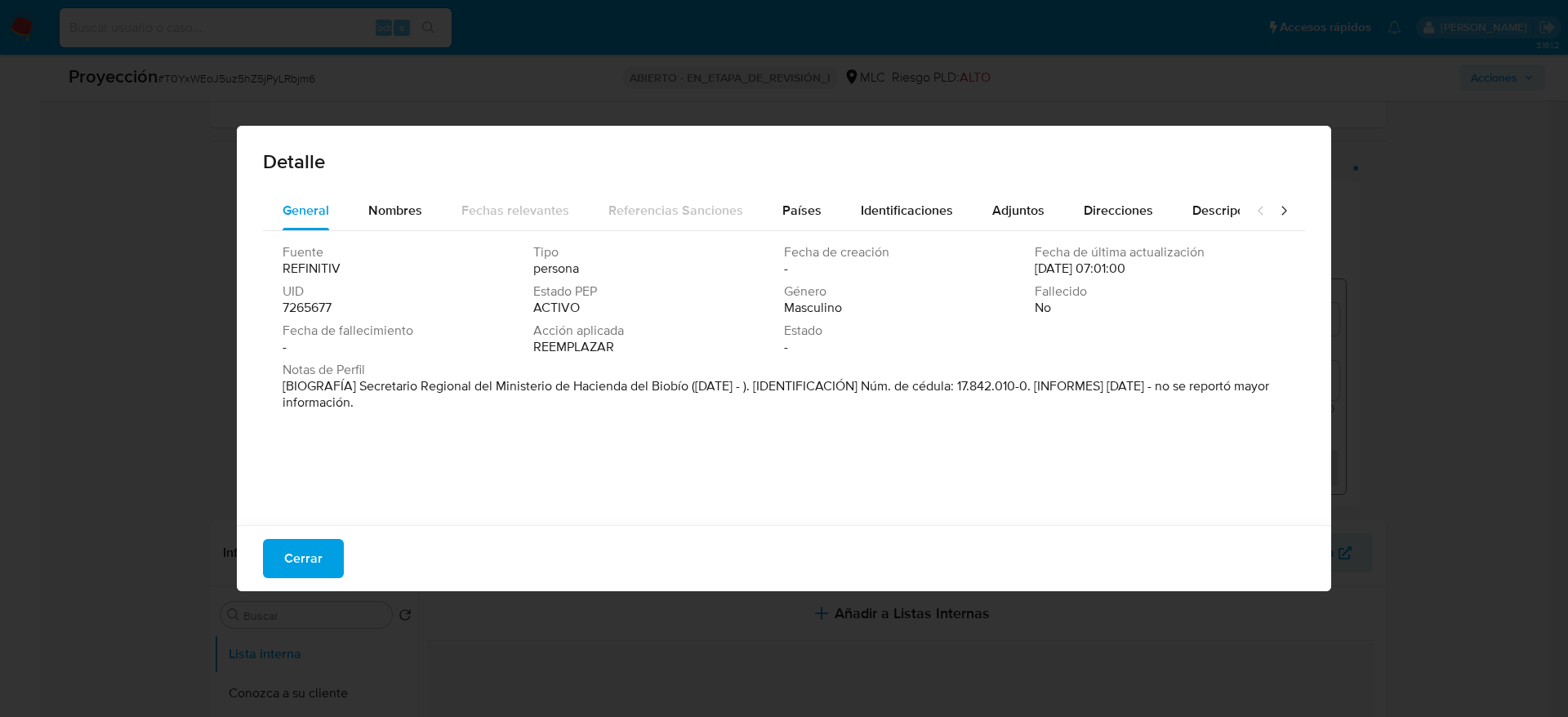
drag, startPoint x: 359, startPoint y: 385, endPoint x: 690, endPoint y: 387, distance: 331.0
click at [690, 387] on font "[BIOGRAFÍA] Secretario Regional del Ministerio de Hacienda del Biobío (abr. 202…" at bounding box center [775, 393] width 986 height 35
click at [303, 568] on span "Cerrar" at bounding box center [304, 558] width 39 height 36
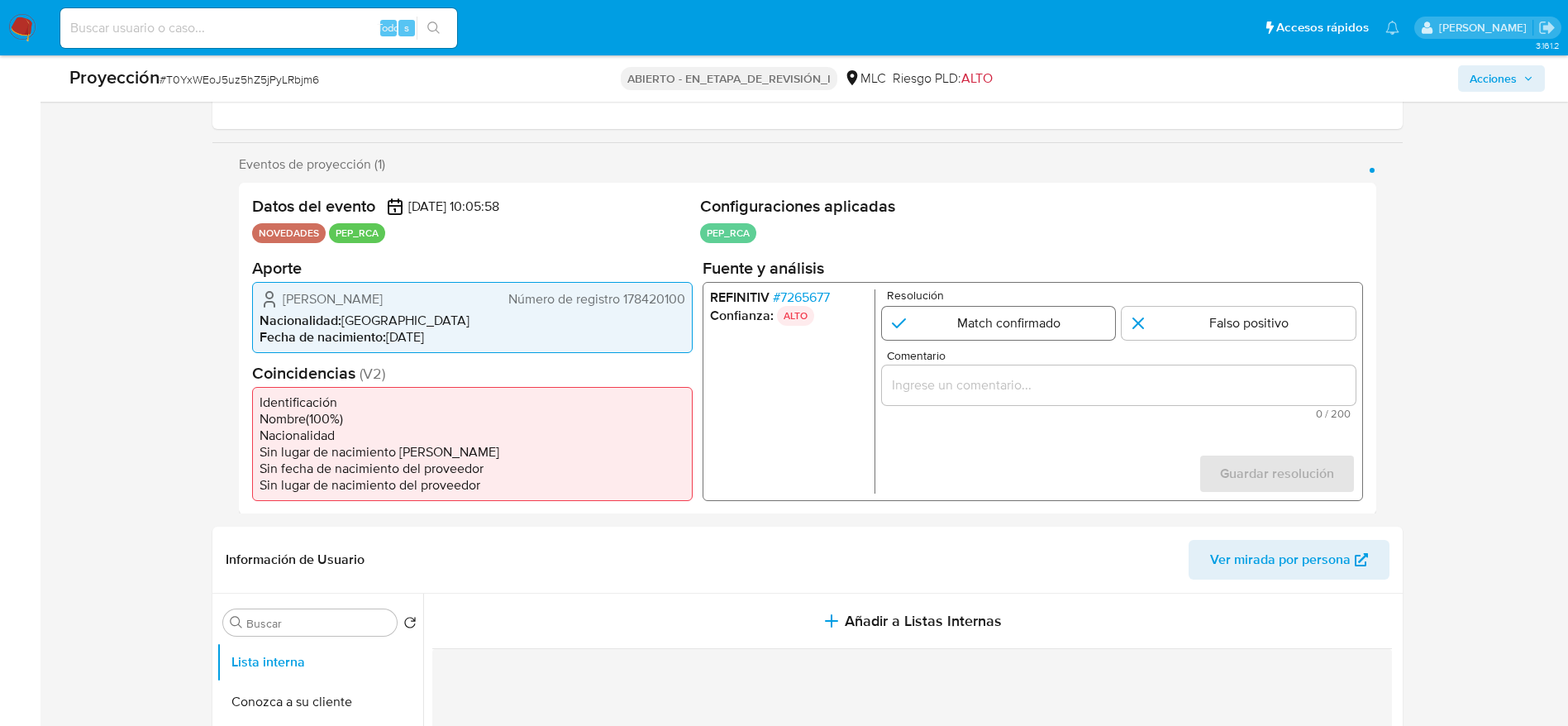
click at [912, 308] on input "1 de 1" at bounding box center [998, 323] width 234 height 33
radio input "true"
click at [948, 376] on input "Comentario" at bounding box center [1119, 385] width 474 height 22
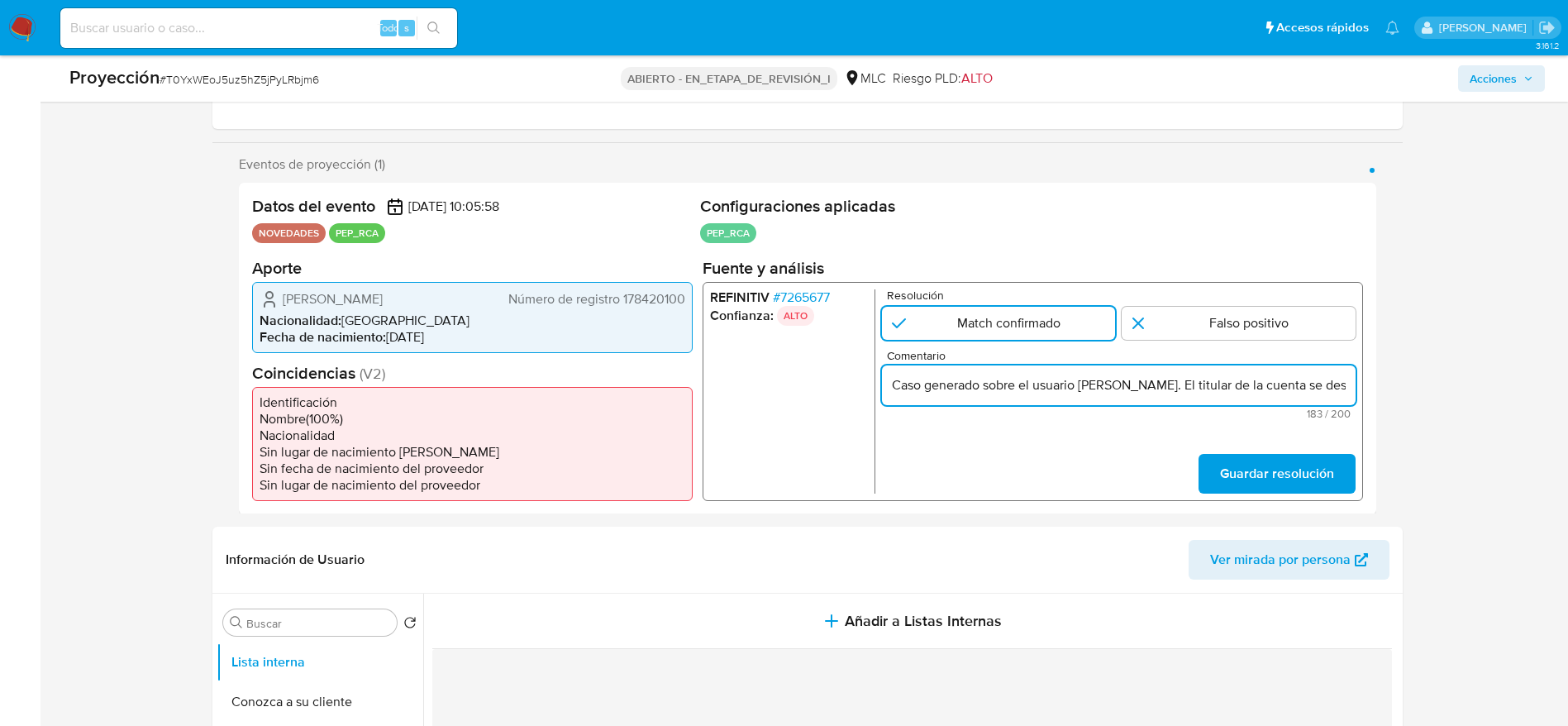
scroll to position [0, 633]
type input "Caso generado sobre el usuario Sebastián Marcelo Rivera Yáñez. El titular de la…"
click at [1347, 462] on button "Guardar resolución" at bounding box center [1276, 473] width 158 height 40
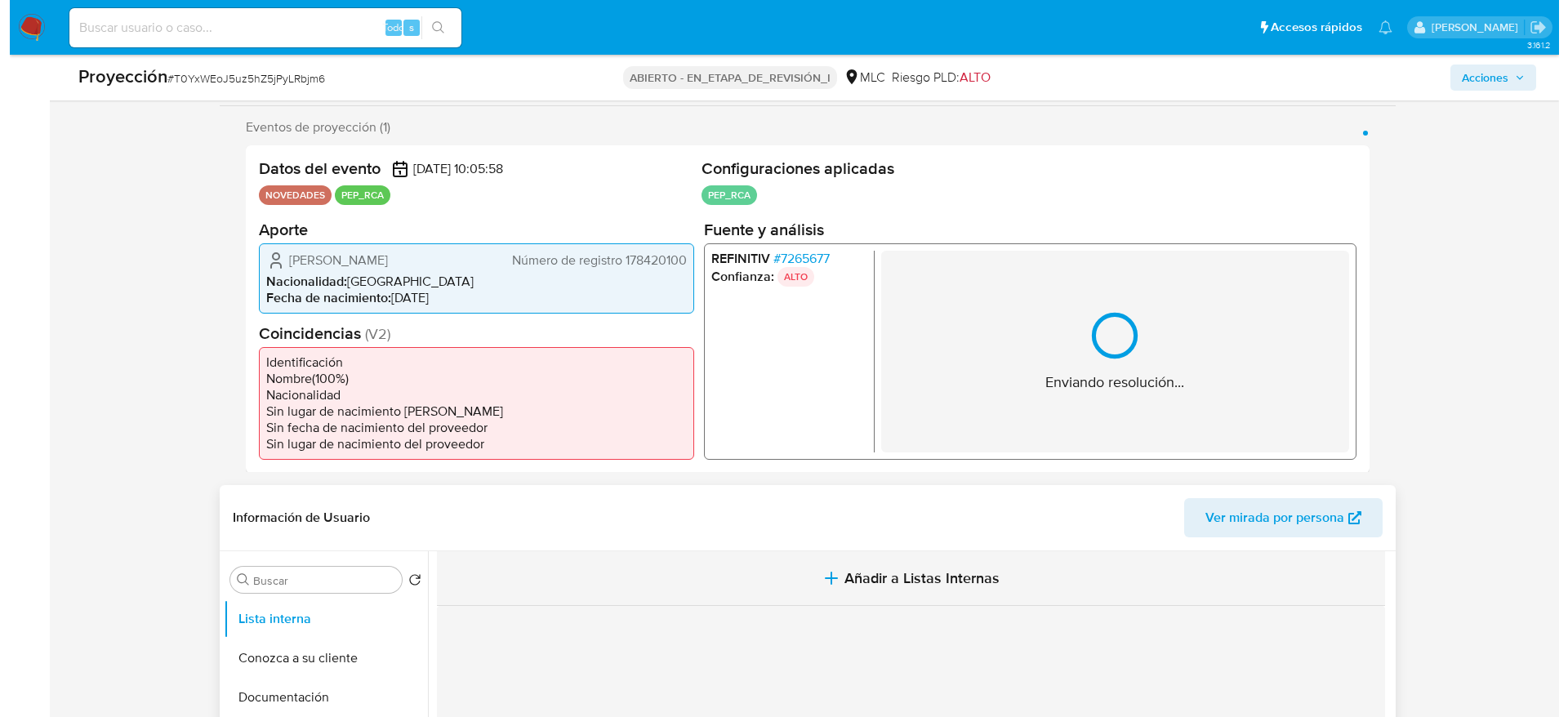
scroll to position [490, 0]
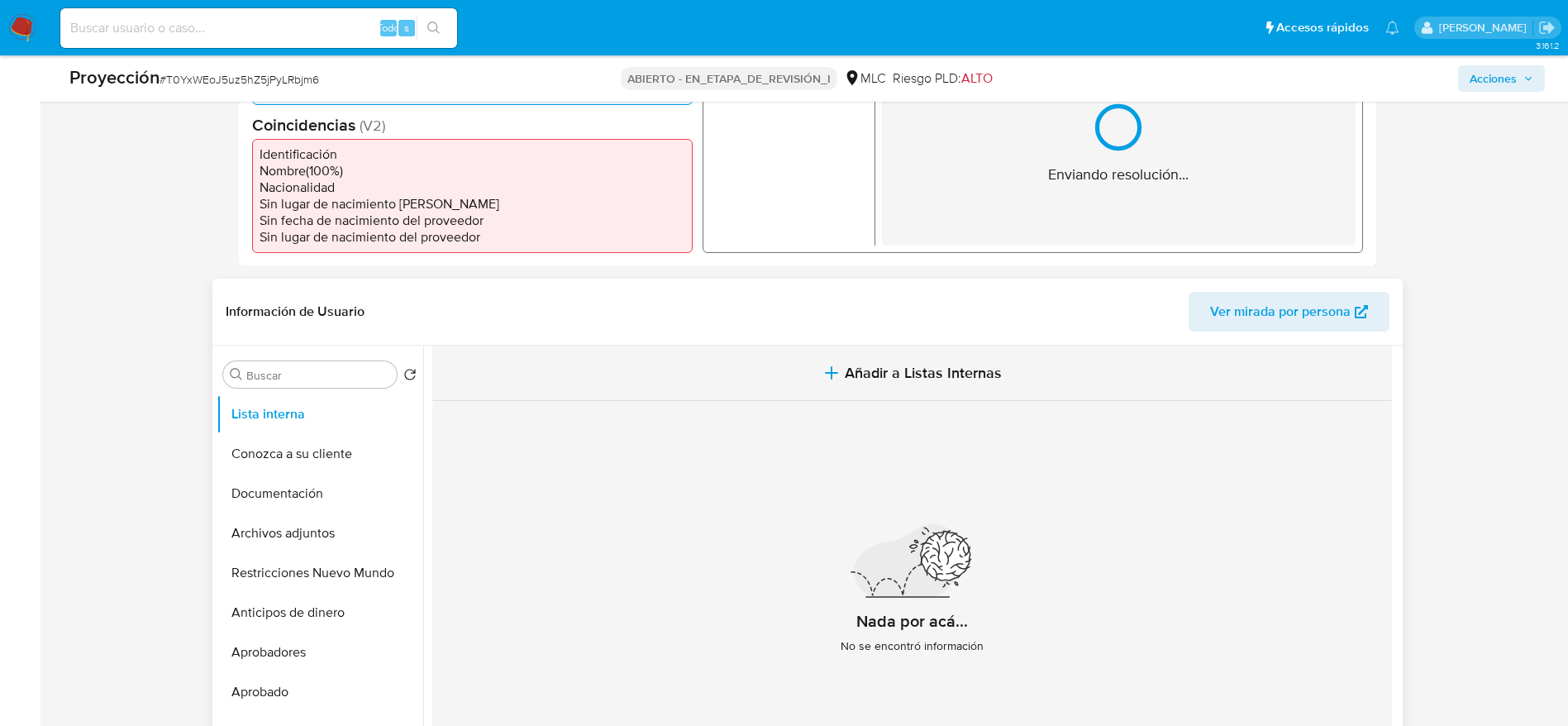
click at [790, 378] on button "Añadir a Listas Internas" at bounding box center [912, 373] width 960 height 56
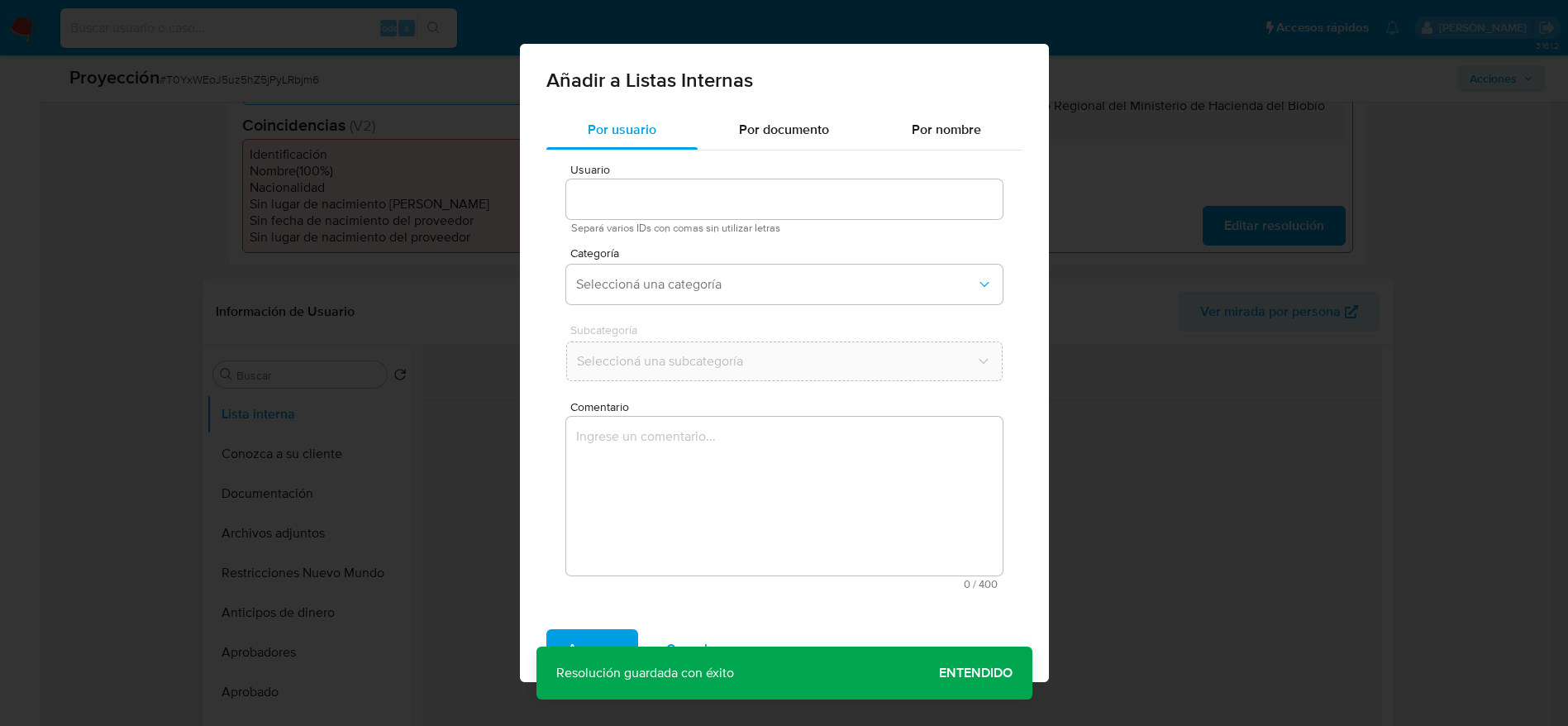
type input "306636648"
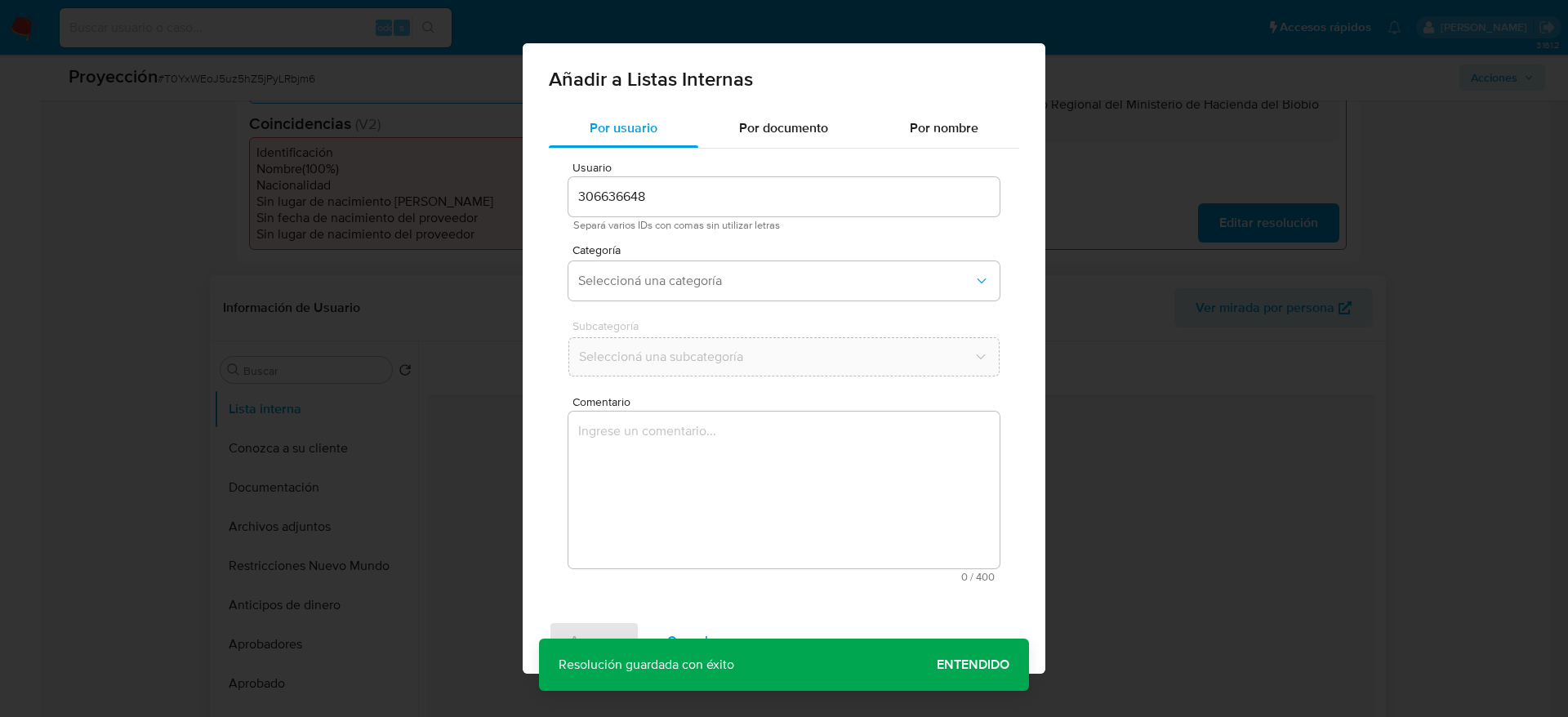
click at [778, 495] on textarea "Comentario" at bounding box center [784, 490] width 431 height 157
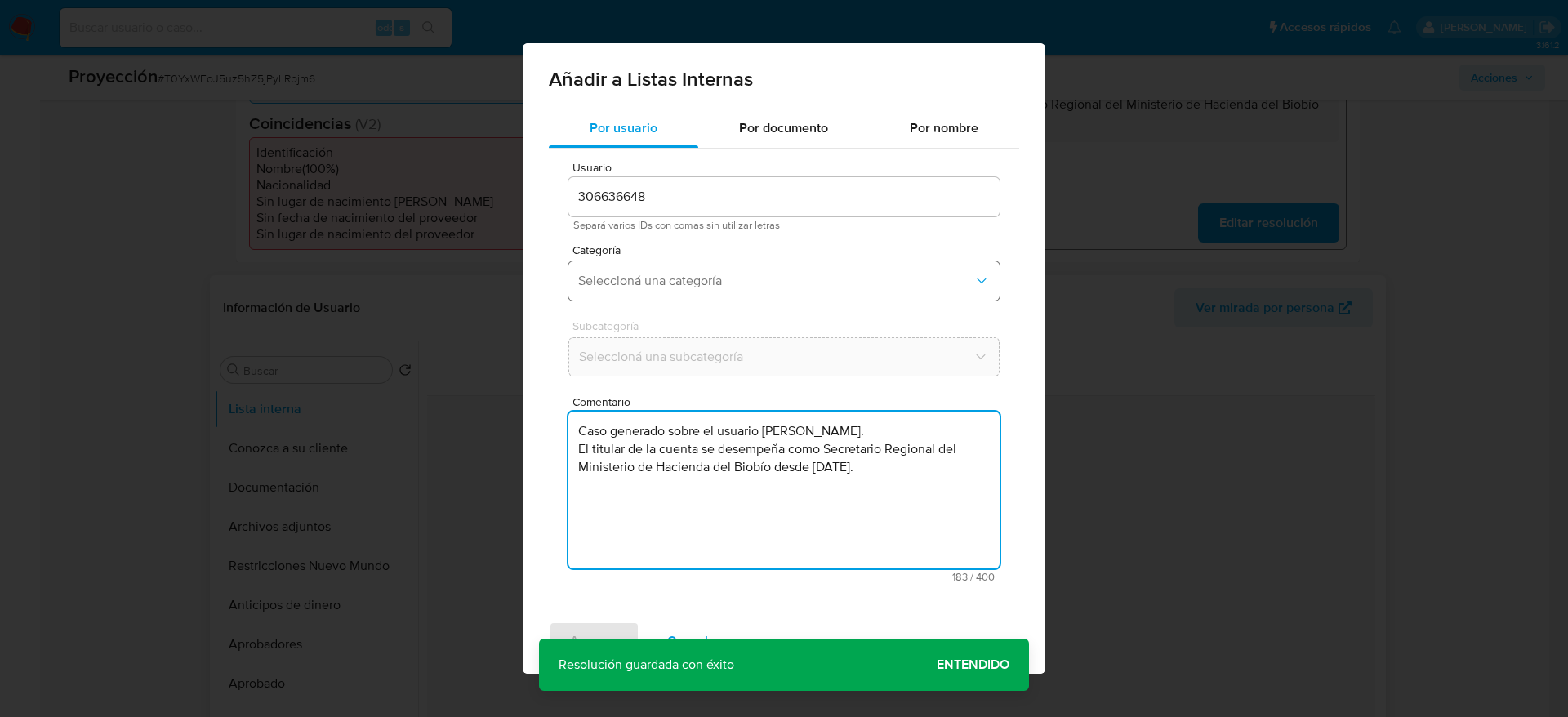
type textarea "Caso generado sobre el usuario Sebastián Marcelo Rivera Yáñez. El titular de la…"
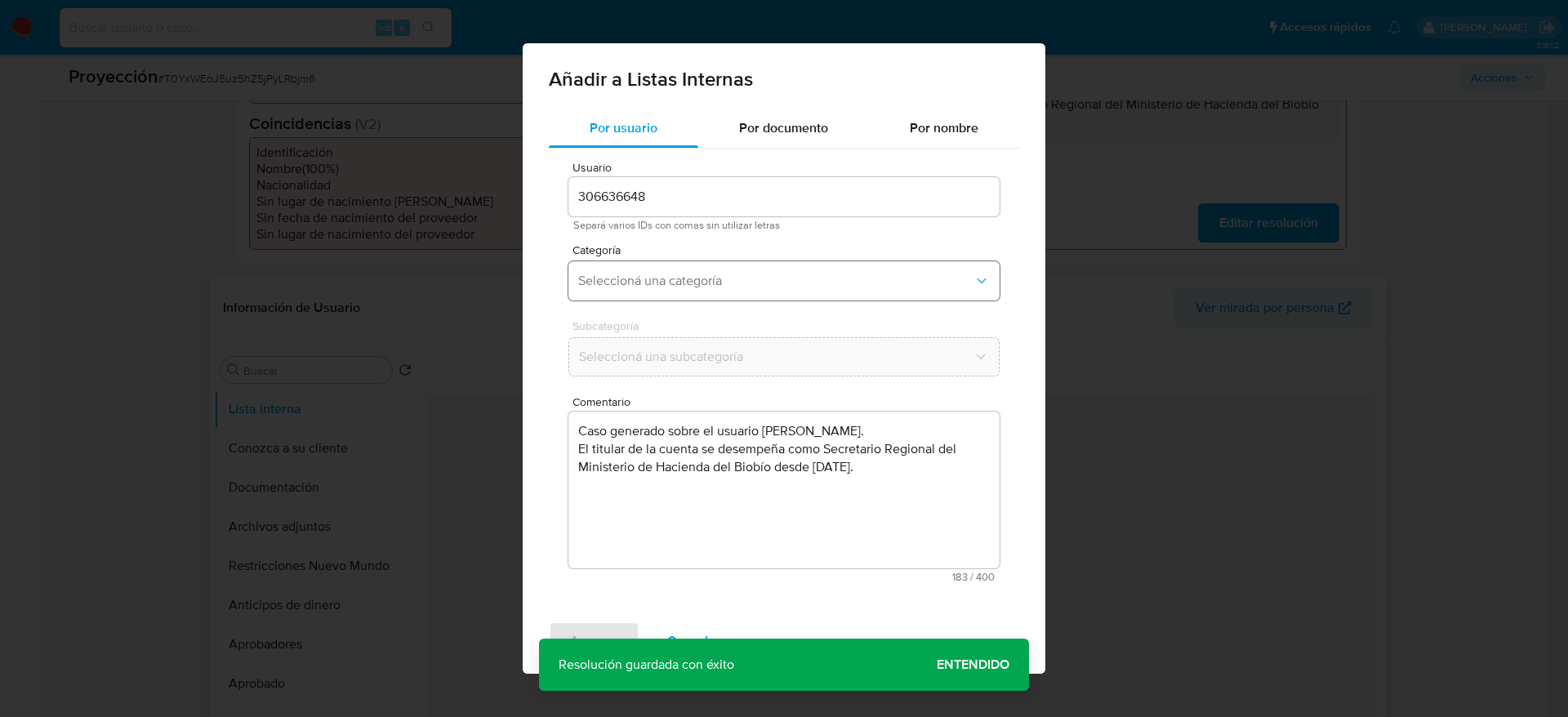
click at [696, 281] on span "Seleccioná una categoría" at bounding box center [775, 280] width 395 height 16
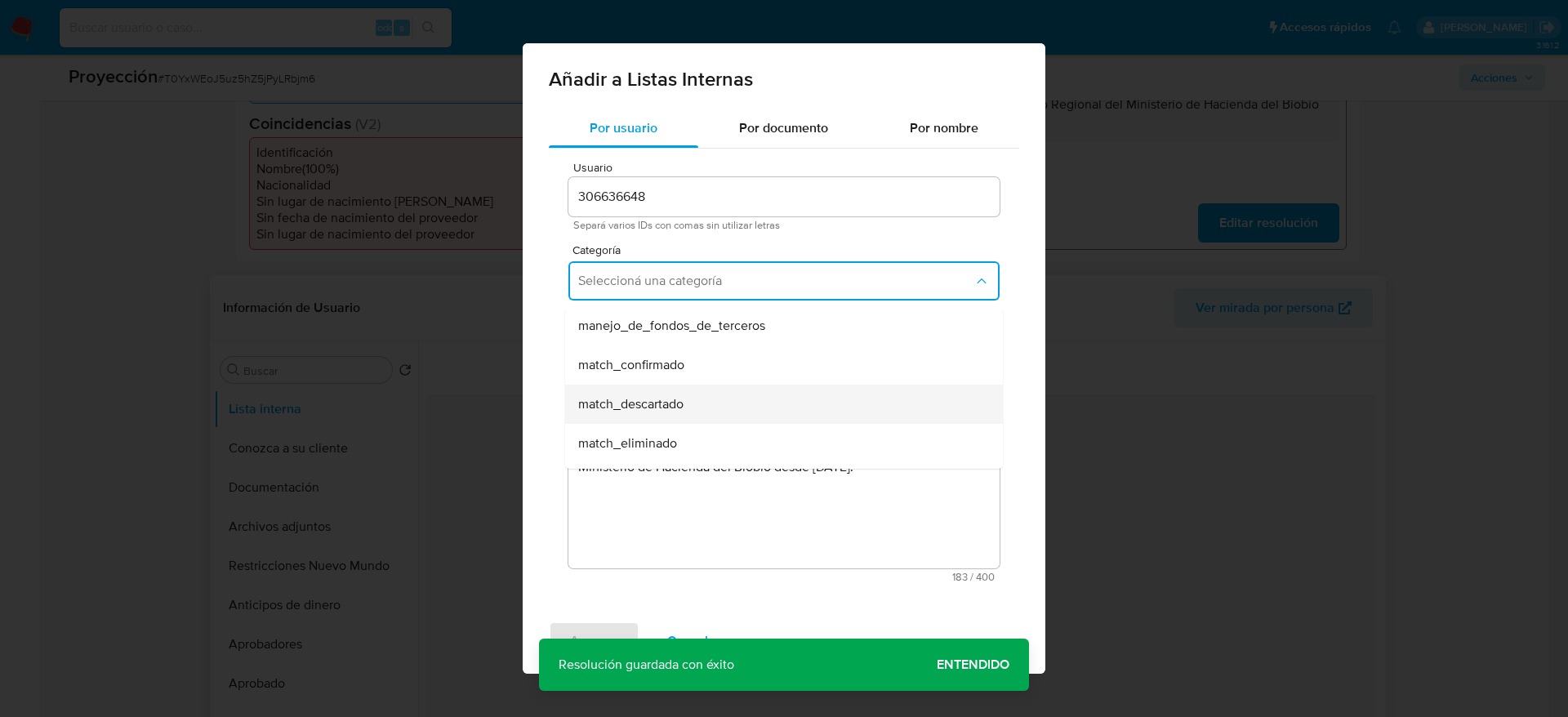
scroll to position [123, 0]
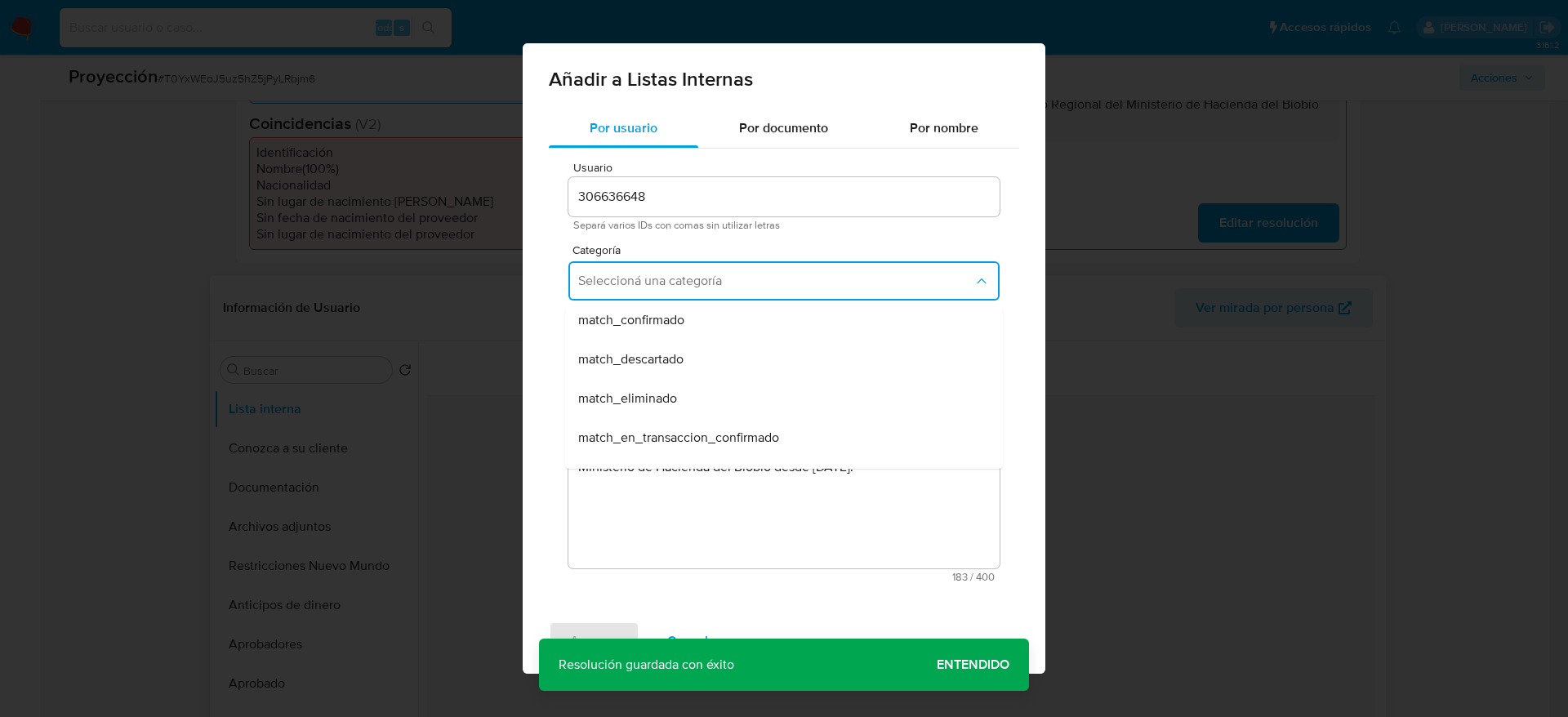
drag, startPoint x: 676, startPoint y: 331, endPoint x: 675, endPoint y: 348, distance: 17.0
click at [676, 330] on div "match_confirmado" at bounding box center [779, 320] width 402 height 40
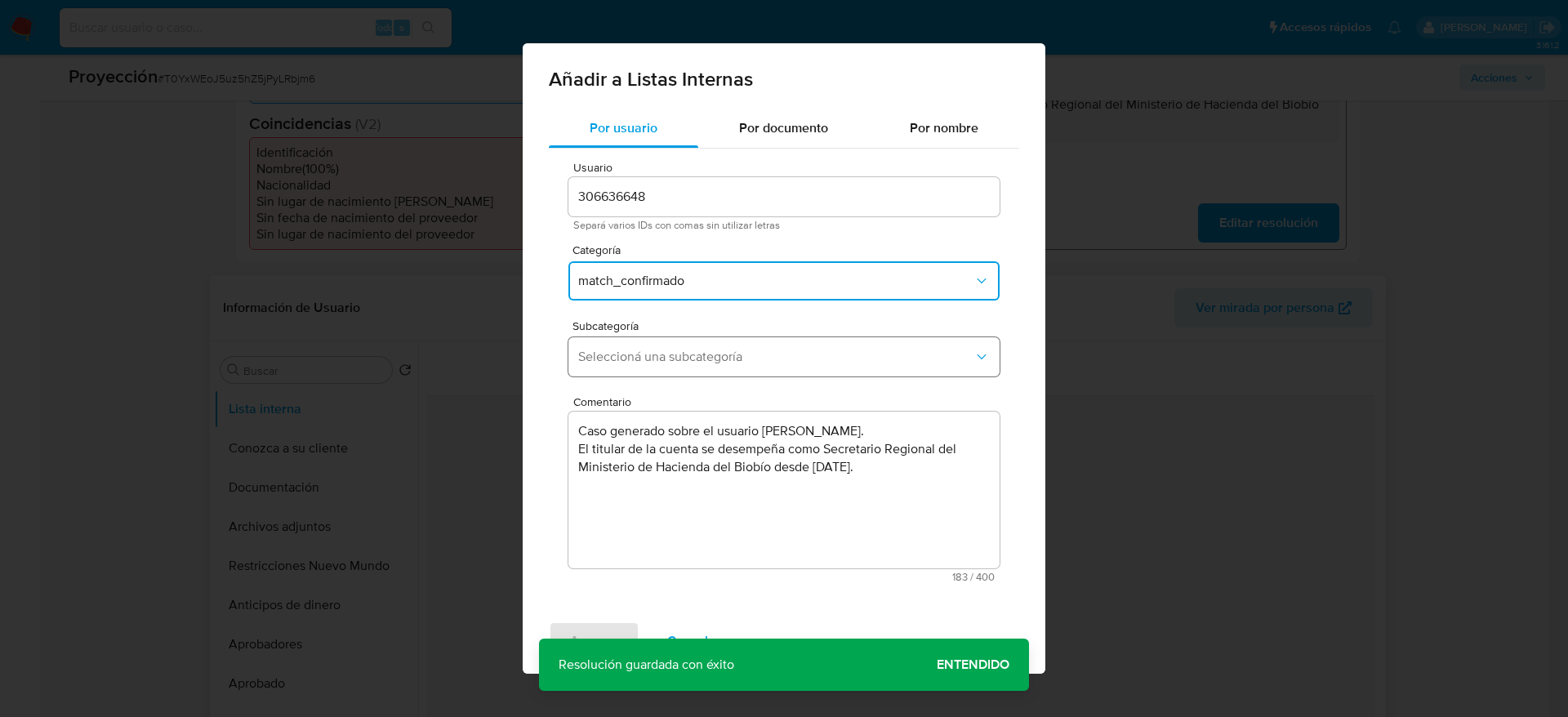
click at [675, 350] on span "Seleccioná una subcategoría" at bounding box center [775, 357] width 395 height 16
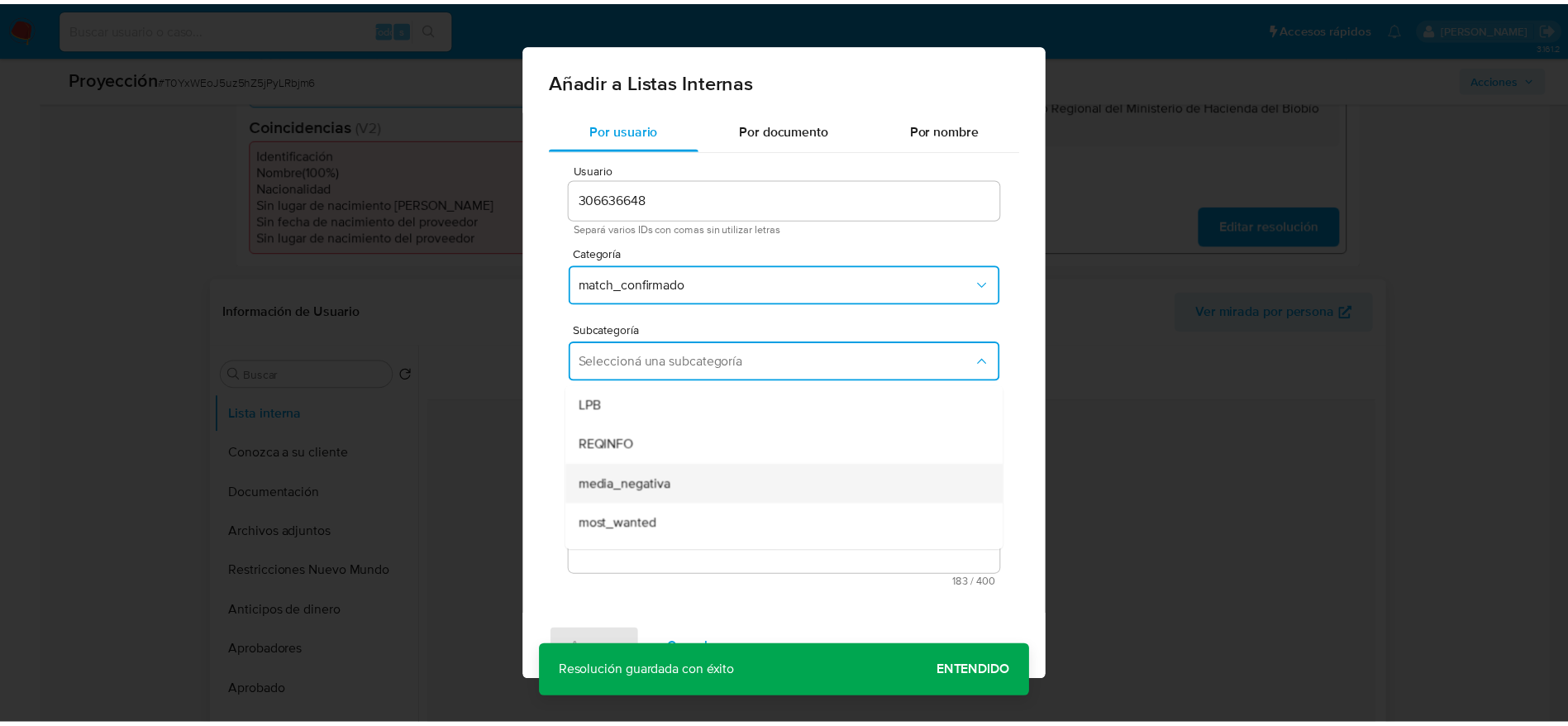
scroll to position [113, 0]
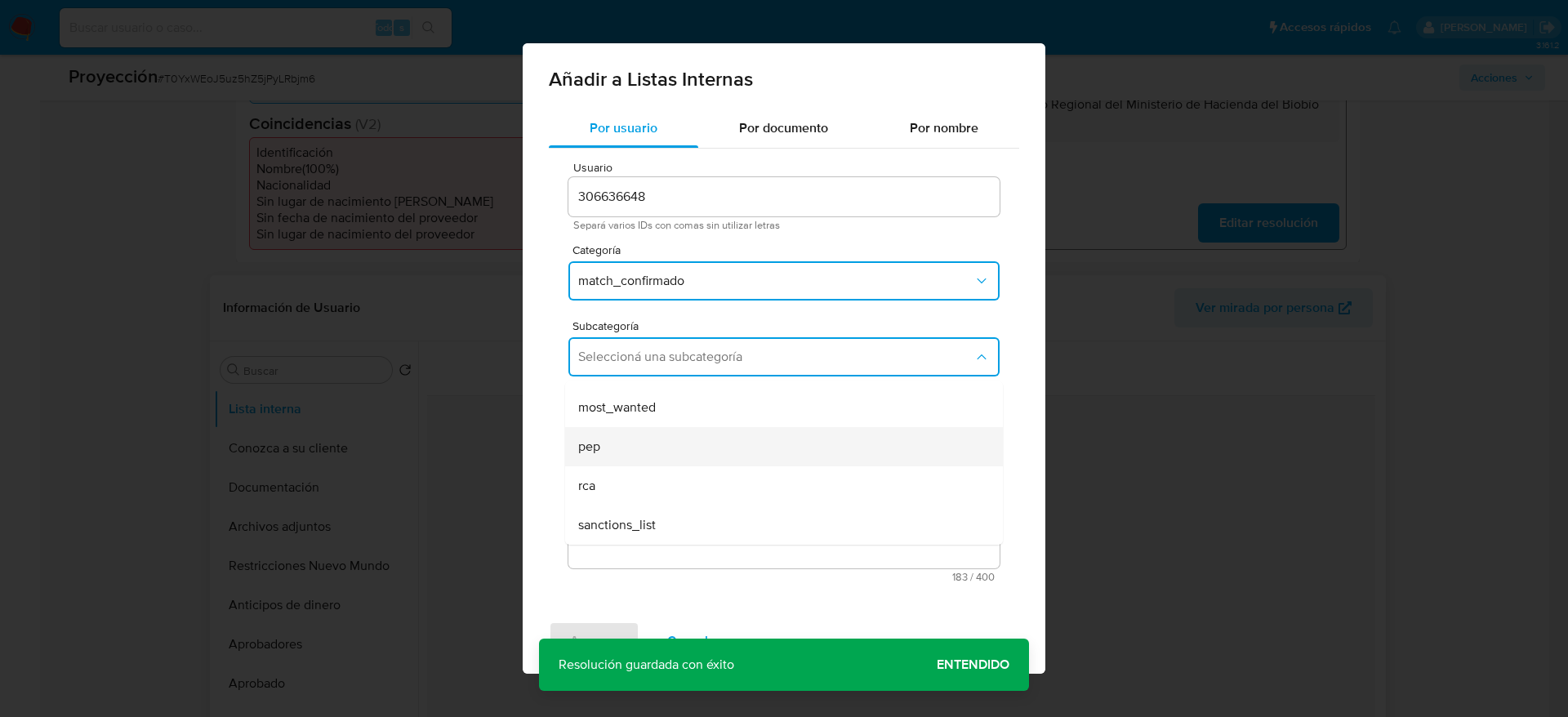
click at [628, 455] on div "pep" at bounding box center [779, 446] width 402 height 40
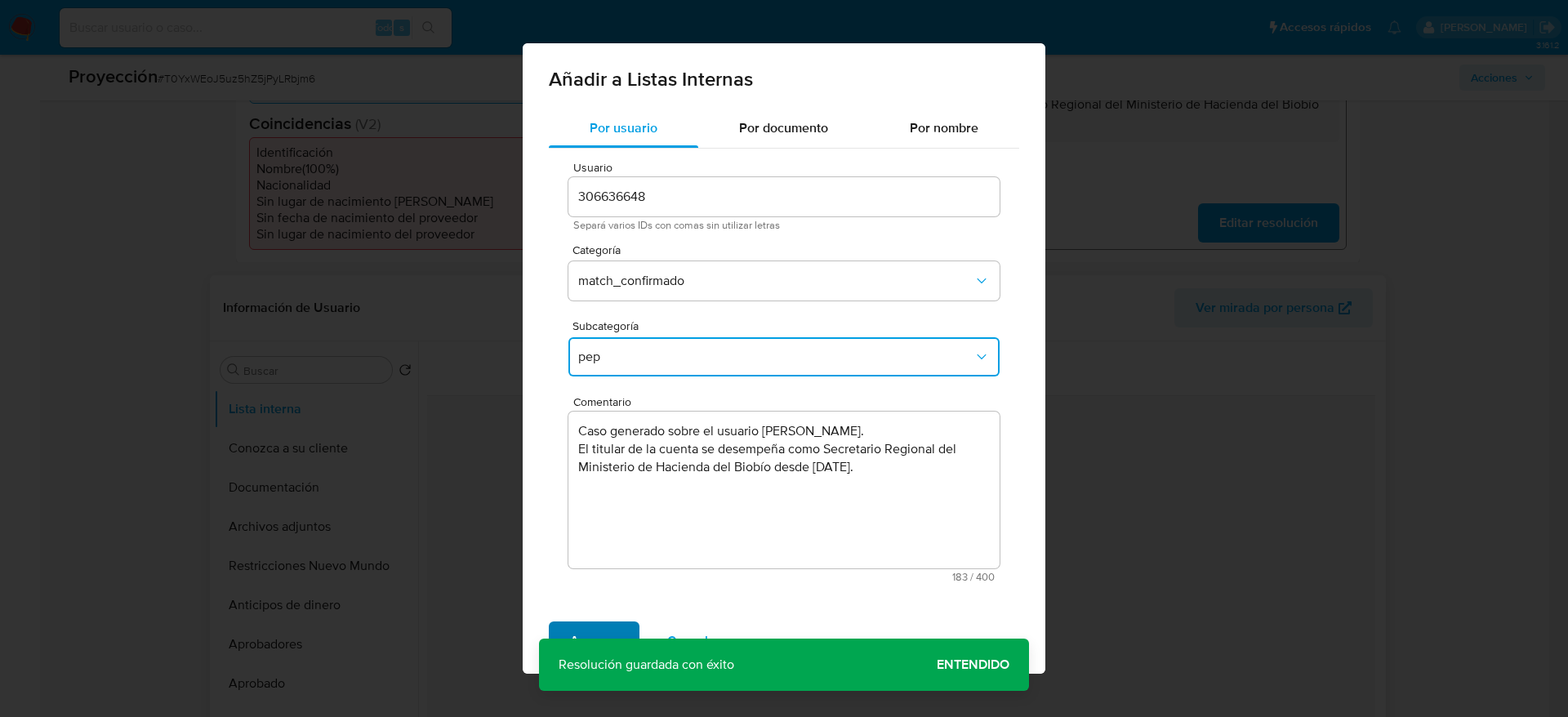
click at [589, 623] on span "Agregar" at bounding box center [595, 641] width 48 height 36
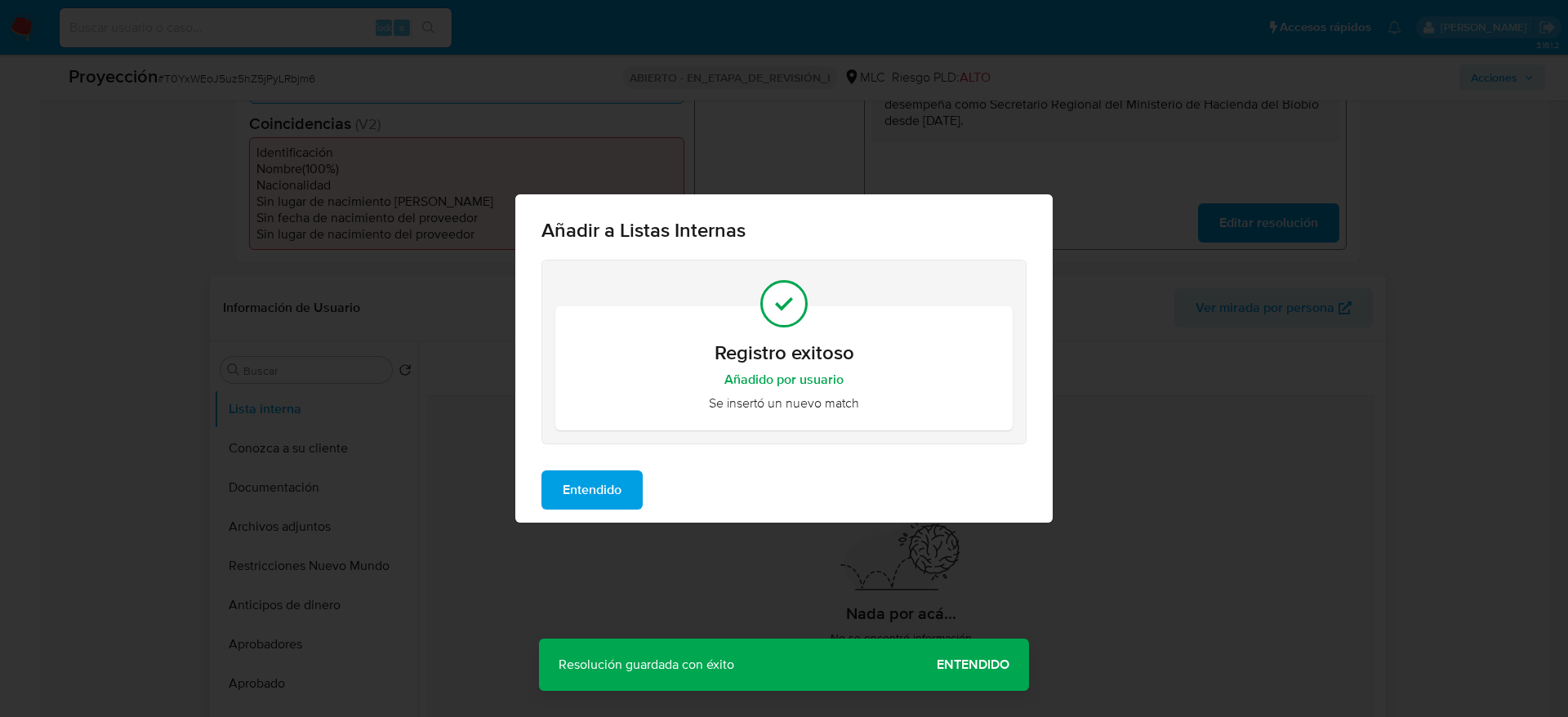
click at [592, 464] on div "Entendido" at bounding box center [784, 490] width 537 height 66
click at [592, 491] on span "Entendido" at bounding box center [592, 489] width 59 height 36
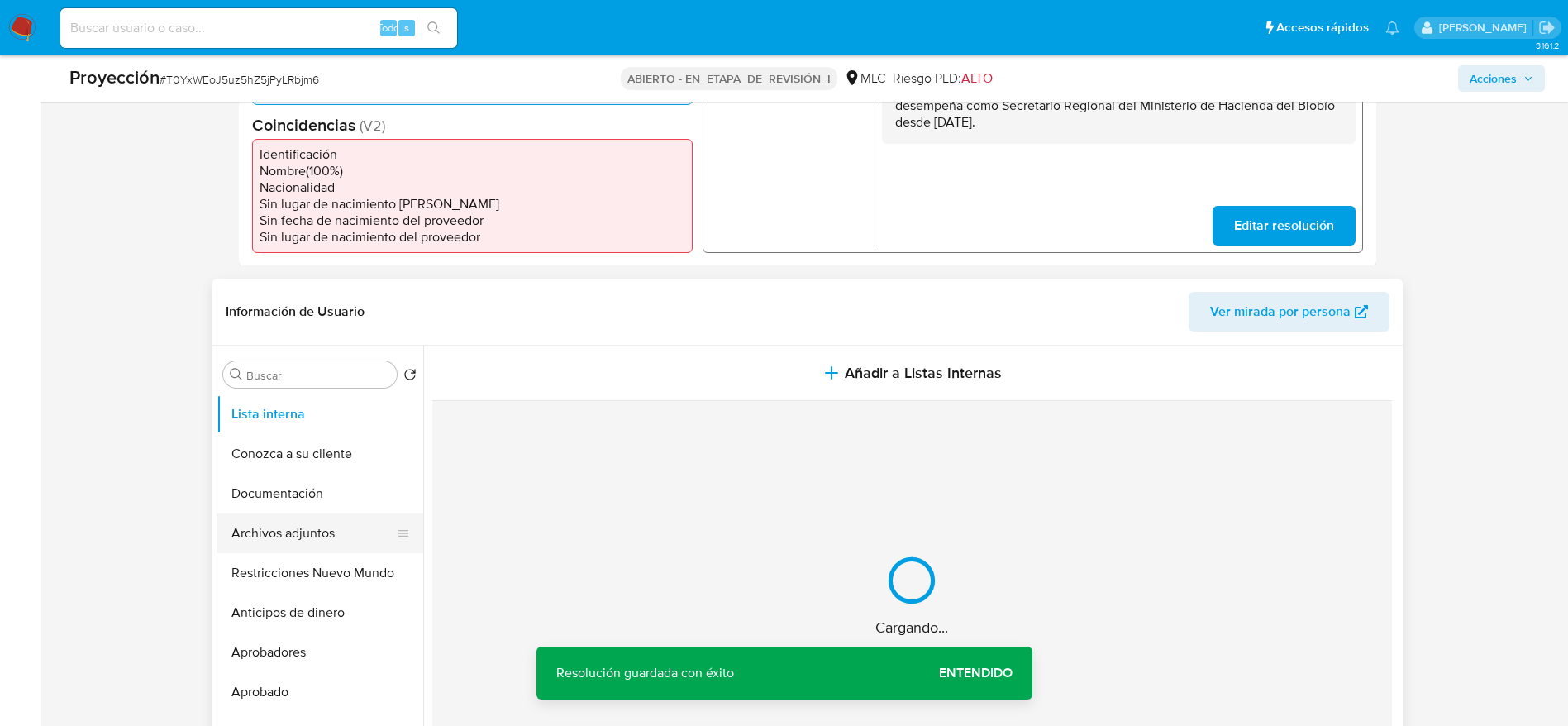
click at [231, 544] on button "Archivos adjuntos" at bounding box center [313, 533] width 194 height 40
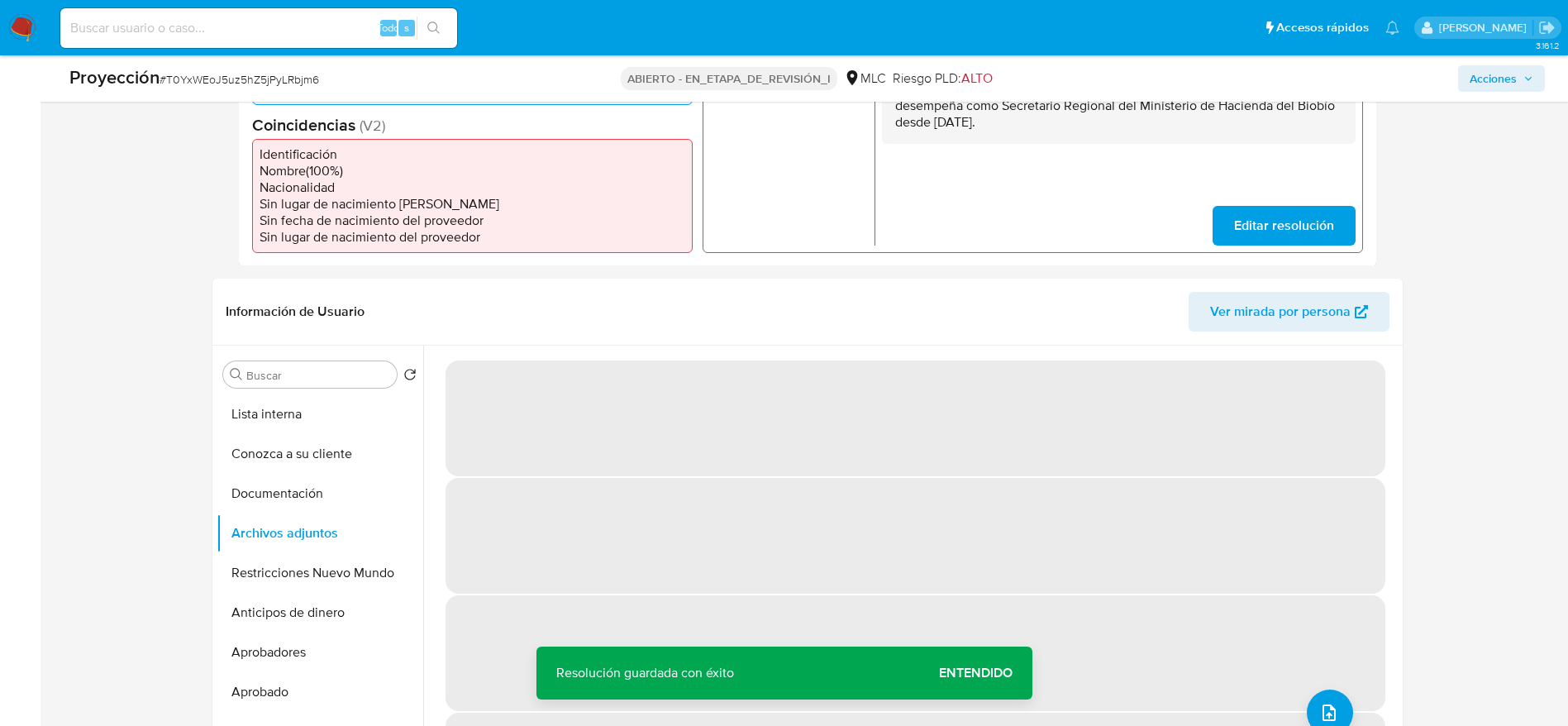
scroll to position [0, 0]
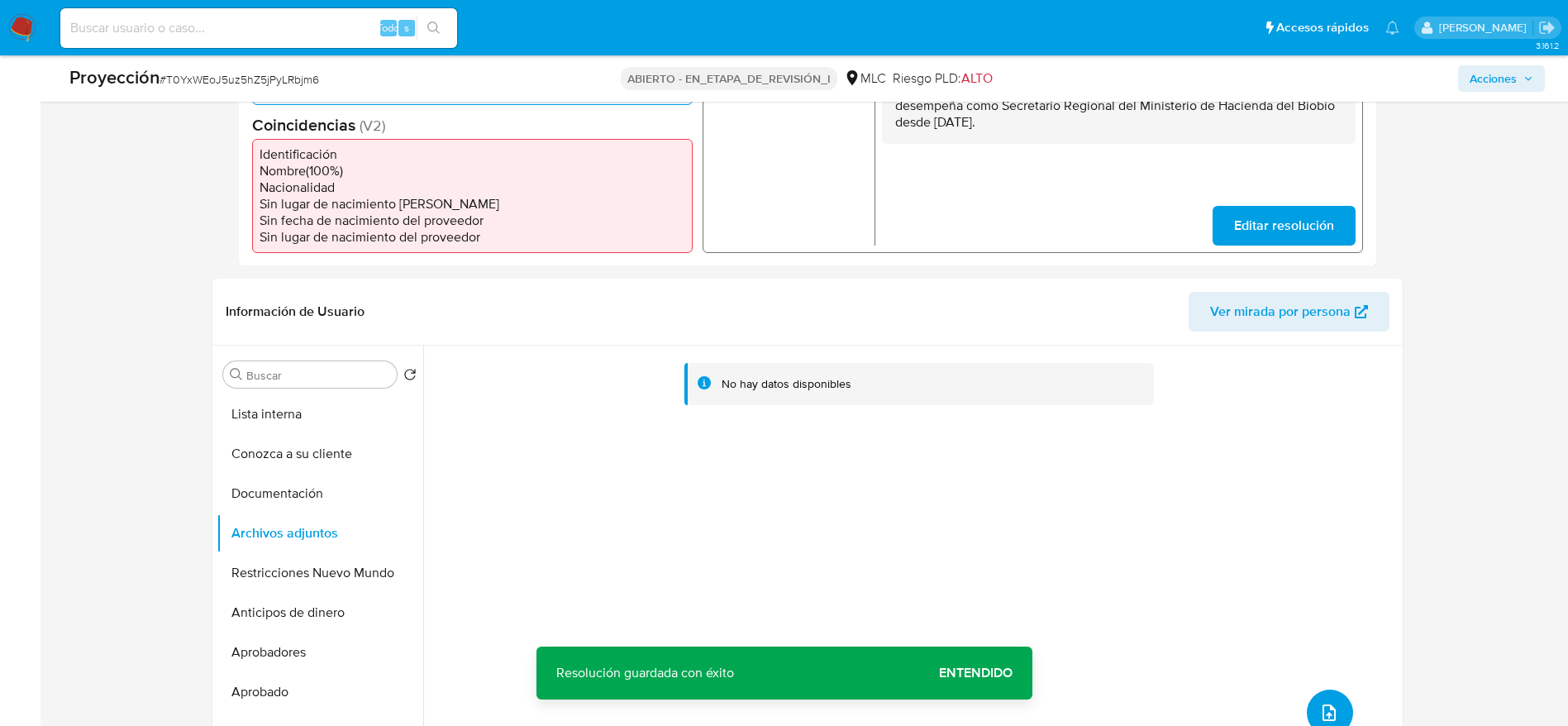
click at [1327, 699] on button "subir archivo" at bounding box center [1330, 712] width 46 height 46
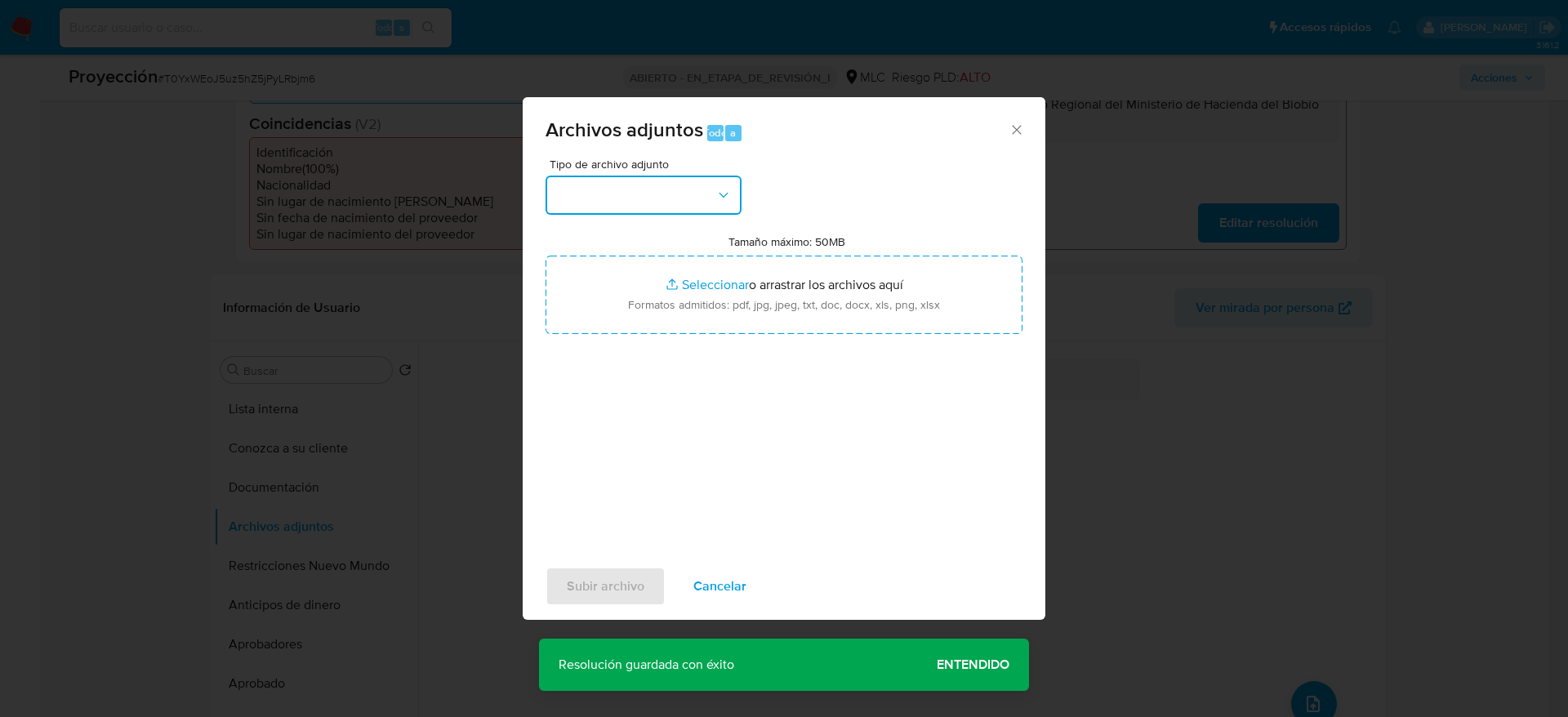
click at [628, 202] on button "button" at bounding box center [643, 195] width 196 height 40
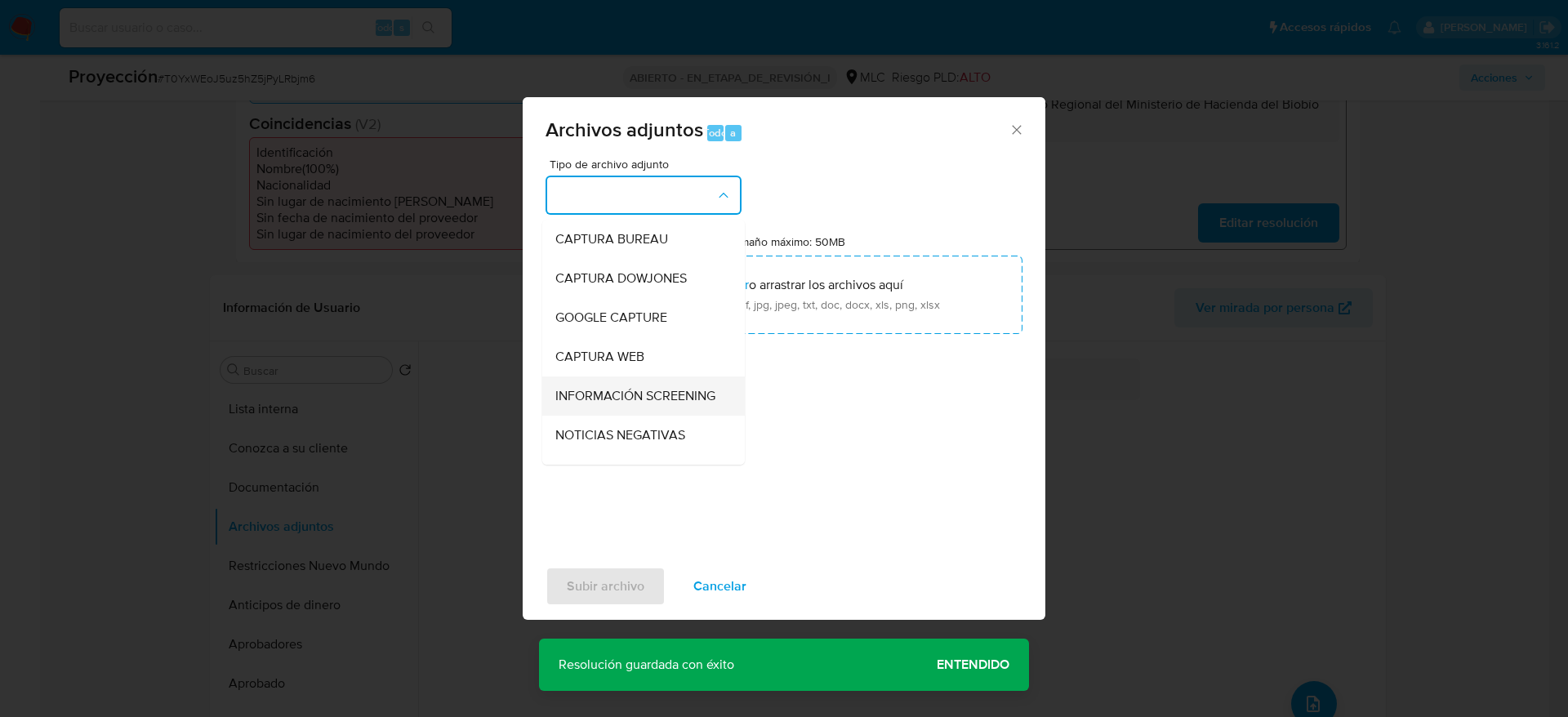
click at [682, 379] on div "INFORMACIÓN SCREENING" at bounding box center [638, 395] width 166 height 40
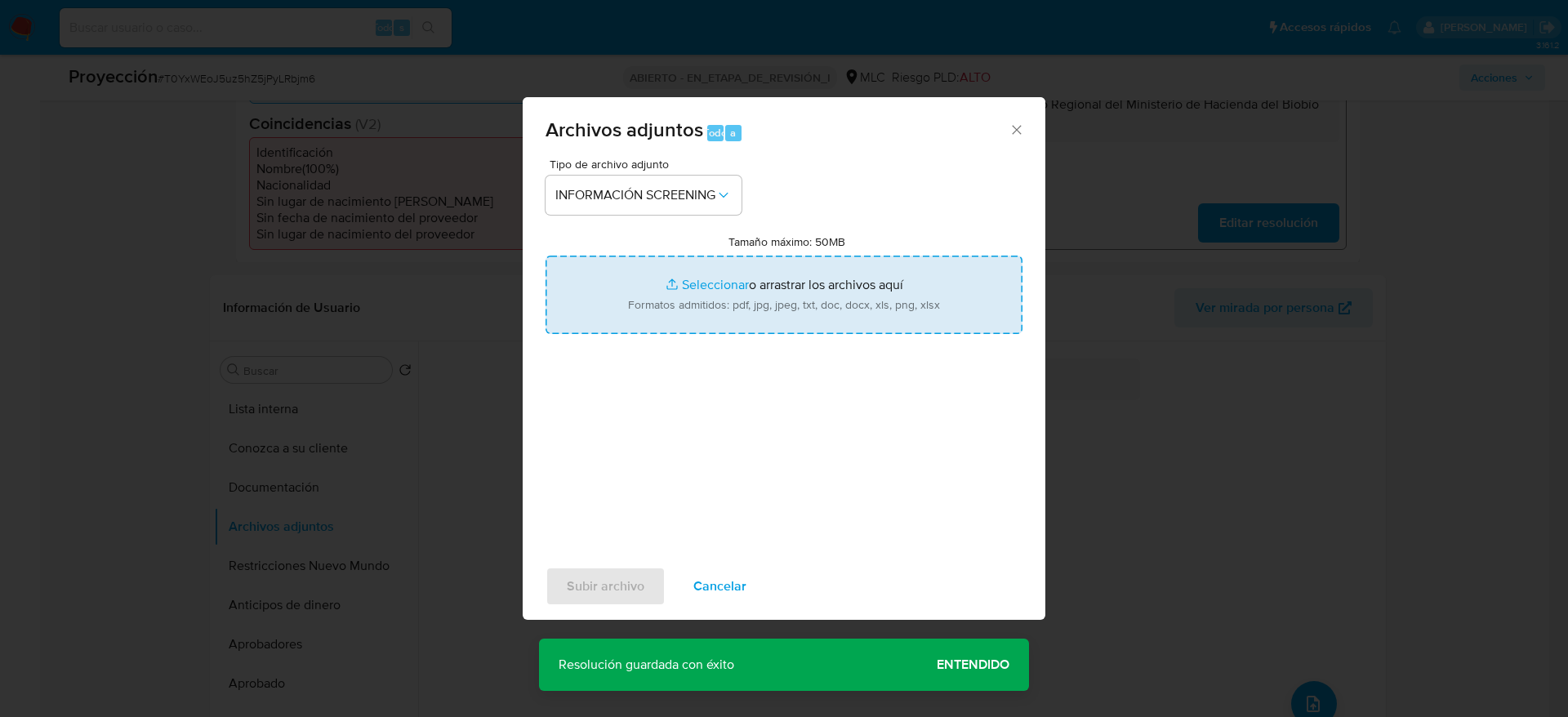
click at [680, 315] on input "Tamaño máximo: 50MB Seleccionar archivos" at bounding box center [783, 294] width 477 height 78
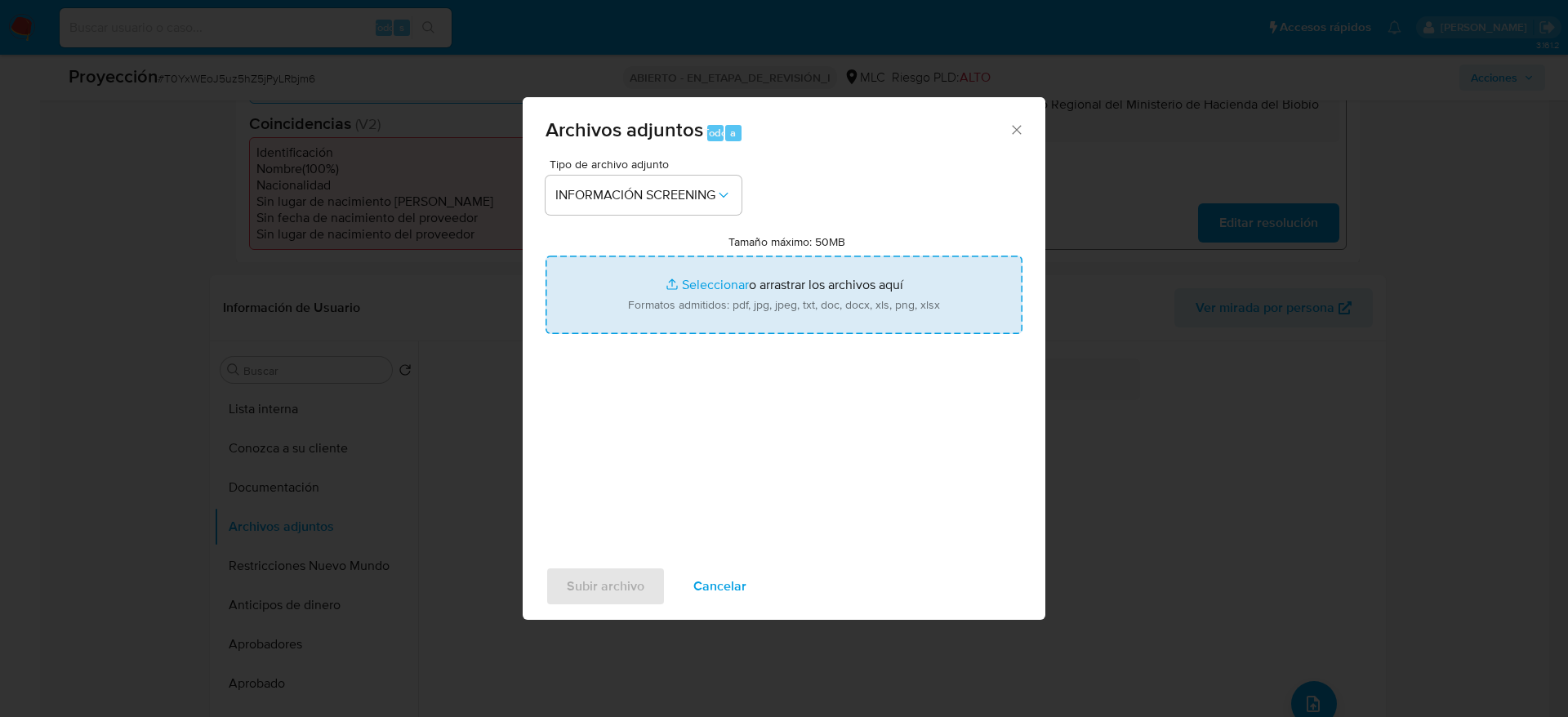
type input "C:\fakepath\_Sebastián Marcelo Rivera Yáñez_ - Buscar con Google.pdf"
click at [589, 570] on span "Subir archivo" at bounding box center [605, 586] width 77 height 36
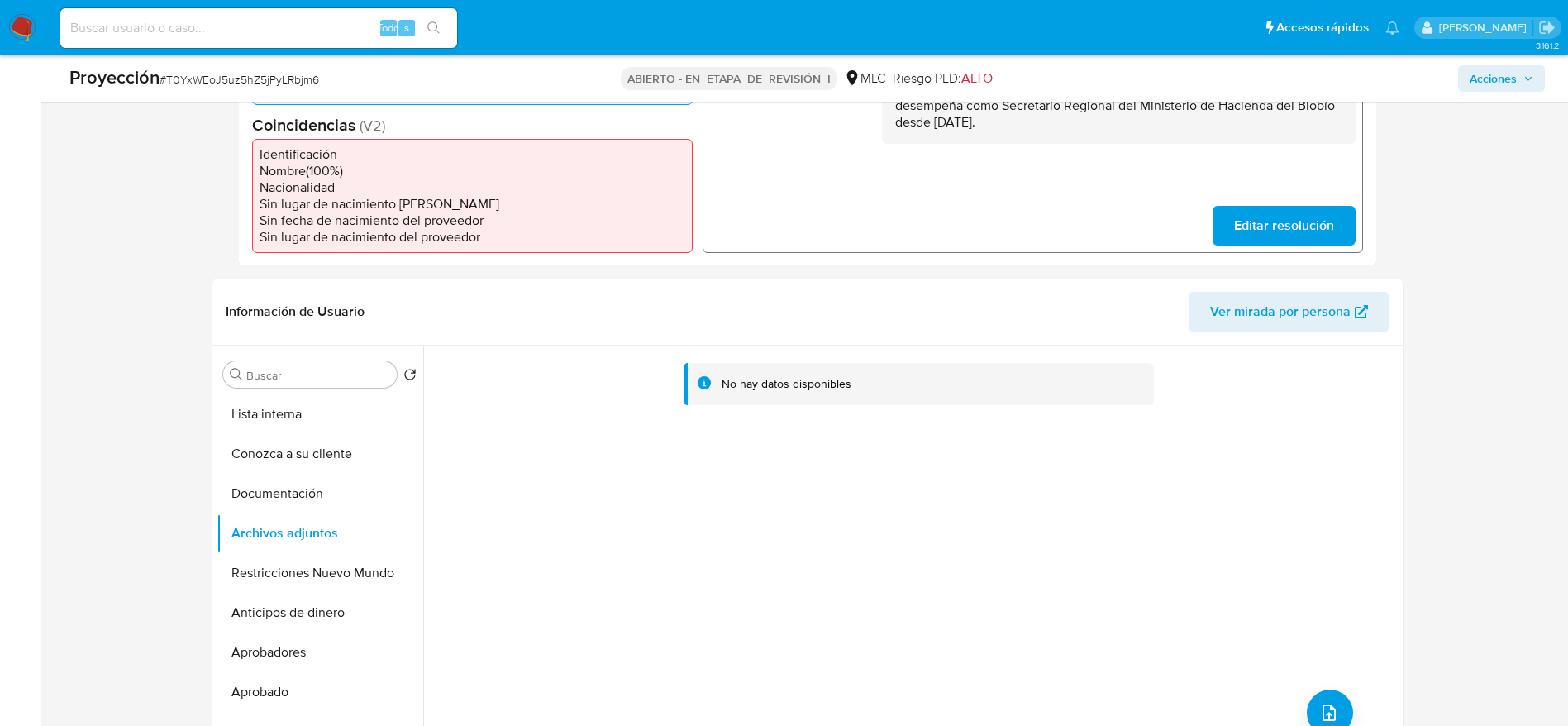
click at [1502, 87] on span "Acciones" at bounding box center [1494, 78] width 47 height 26
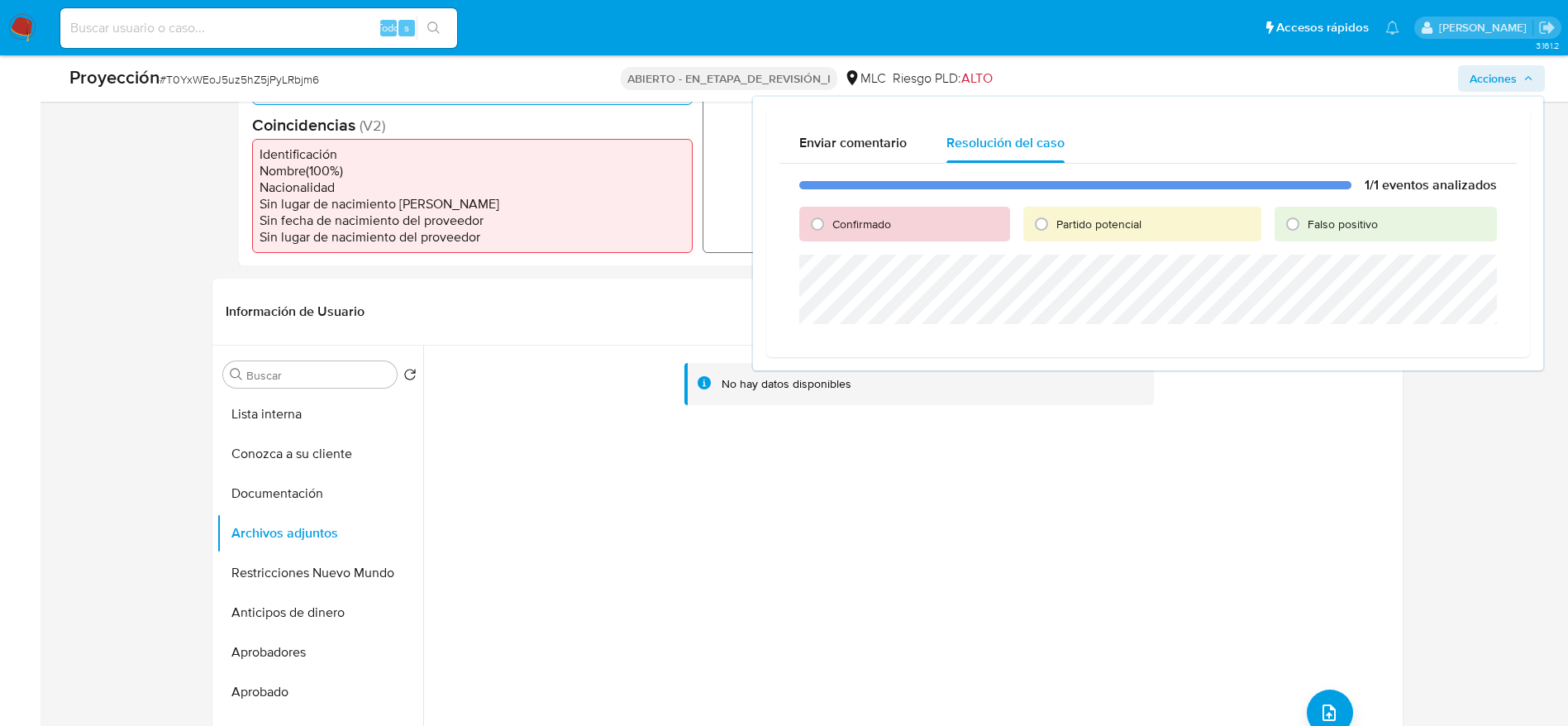
click at [856, 228] on span "Confirmado" at bounding box center [862, 223] width 59 height 17
click at [831, 228] on input "Confirmado" at bounding box center [817, 223] width 26 height 26
radio input "true"
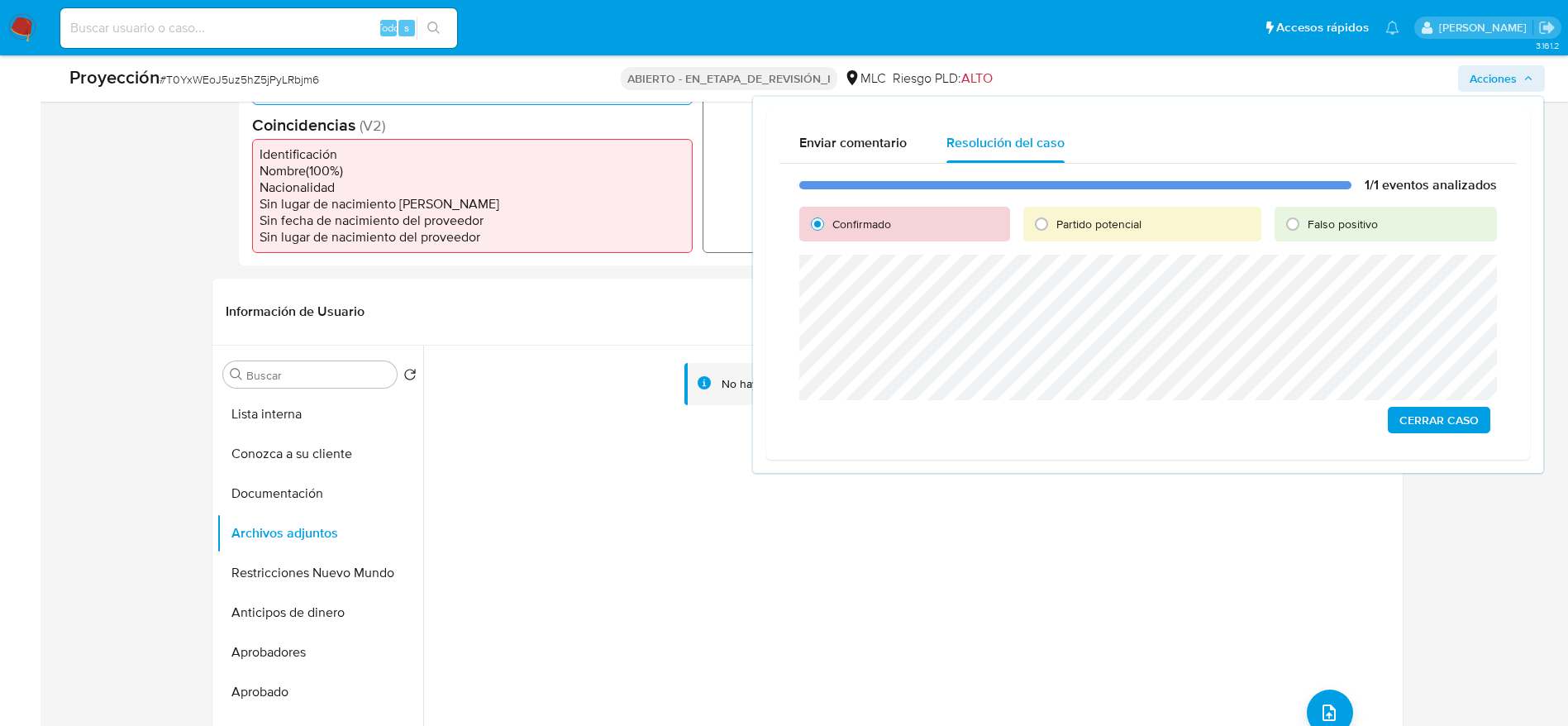
click at [1411, 412] on span "Cerrar Caso" at bounding box center [1439, 420] width 79 height 23
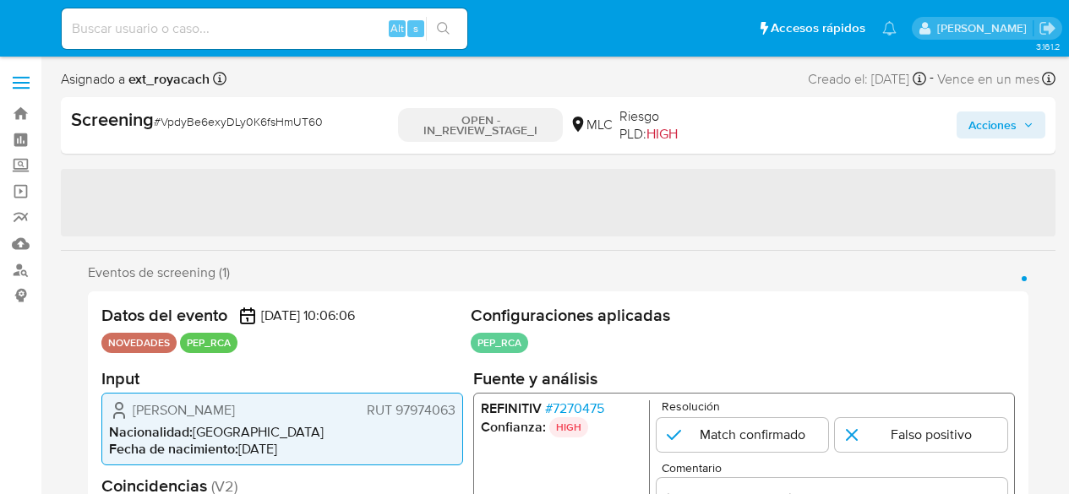
select select "10"
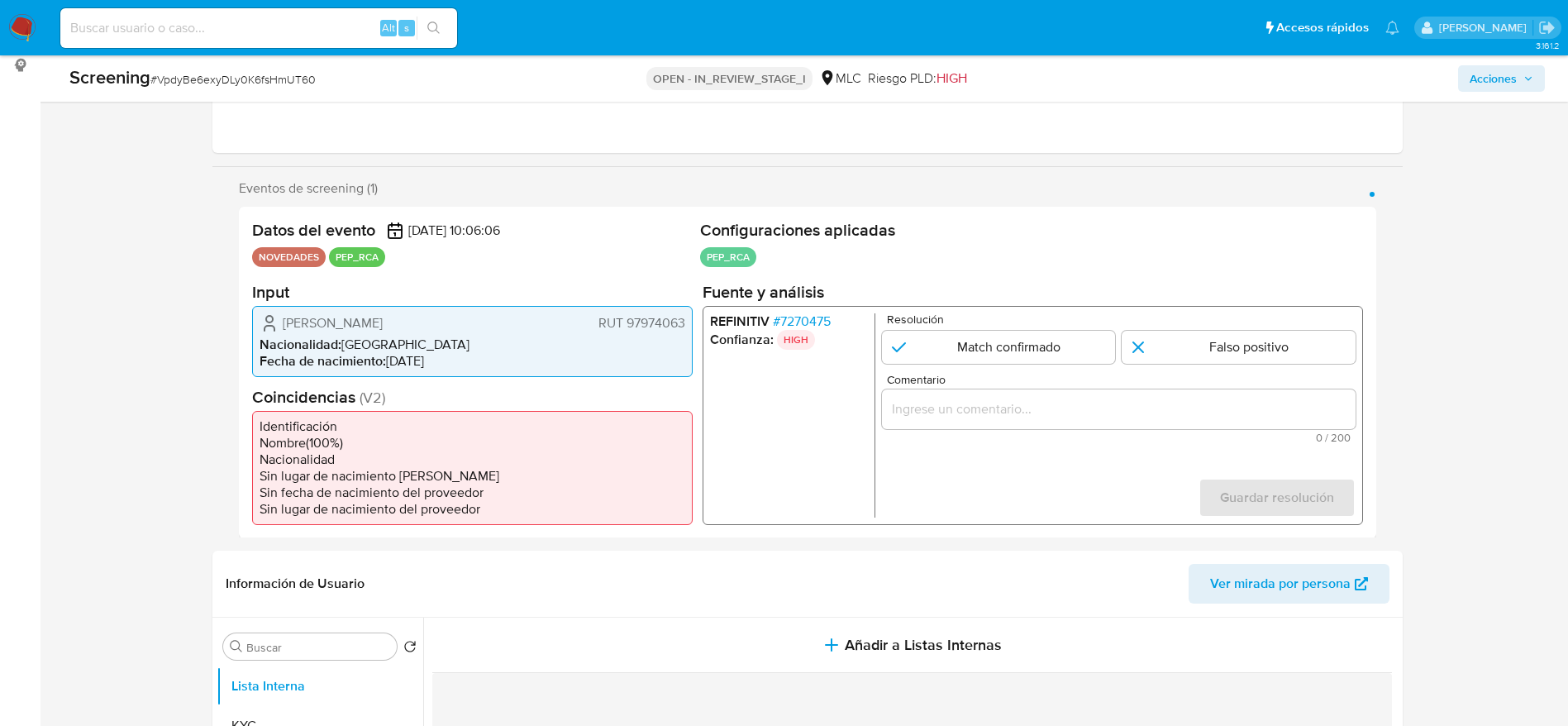
scroll to position [248, 0]
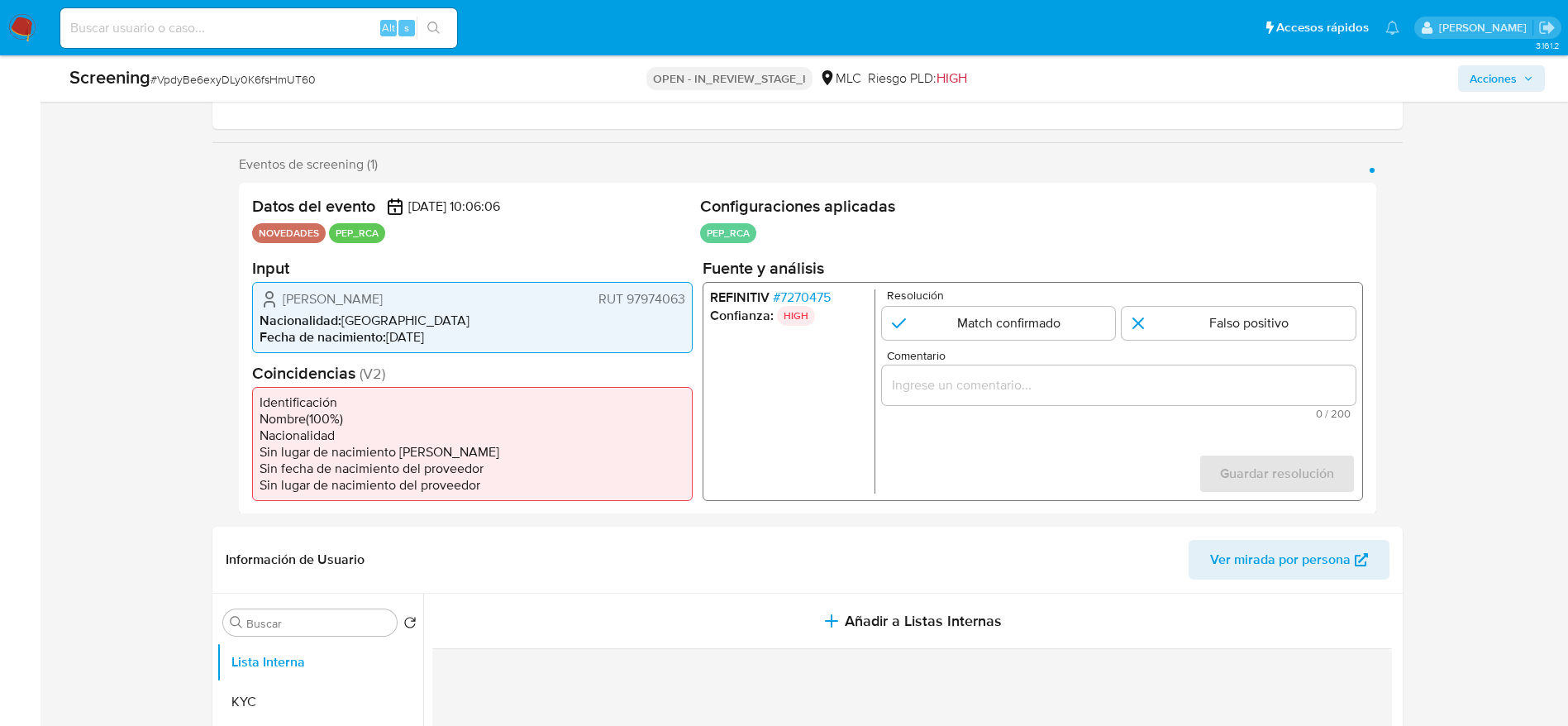
click at [807, 310] on p "HIGH" at bounding box center [795, 315] width 38 height 20
click at [809, 296] on span "# 7270475" at bounding box center [801, 296] width 58 height 17
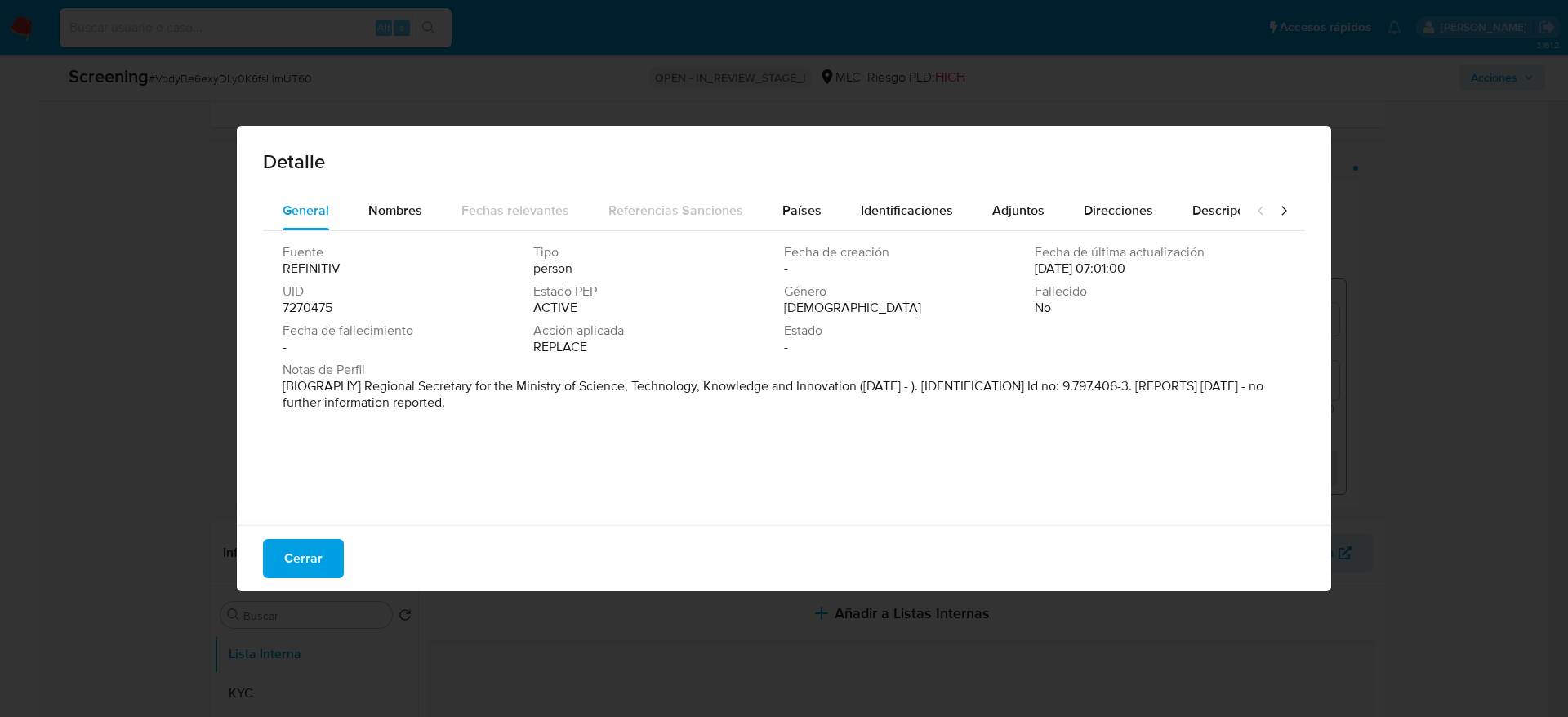
click at [786, 182] on div "Detalle" at bounding box center [784, 158] width 1094 height 66
click at [787, 203] on span "Países" at bounding box center [801, 210] width 40 height 18
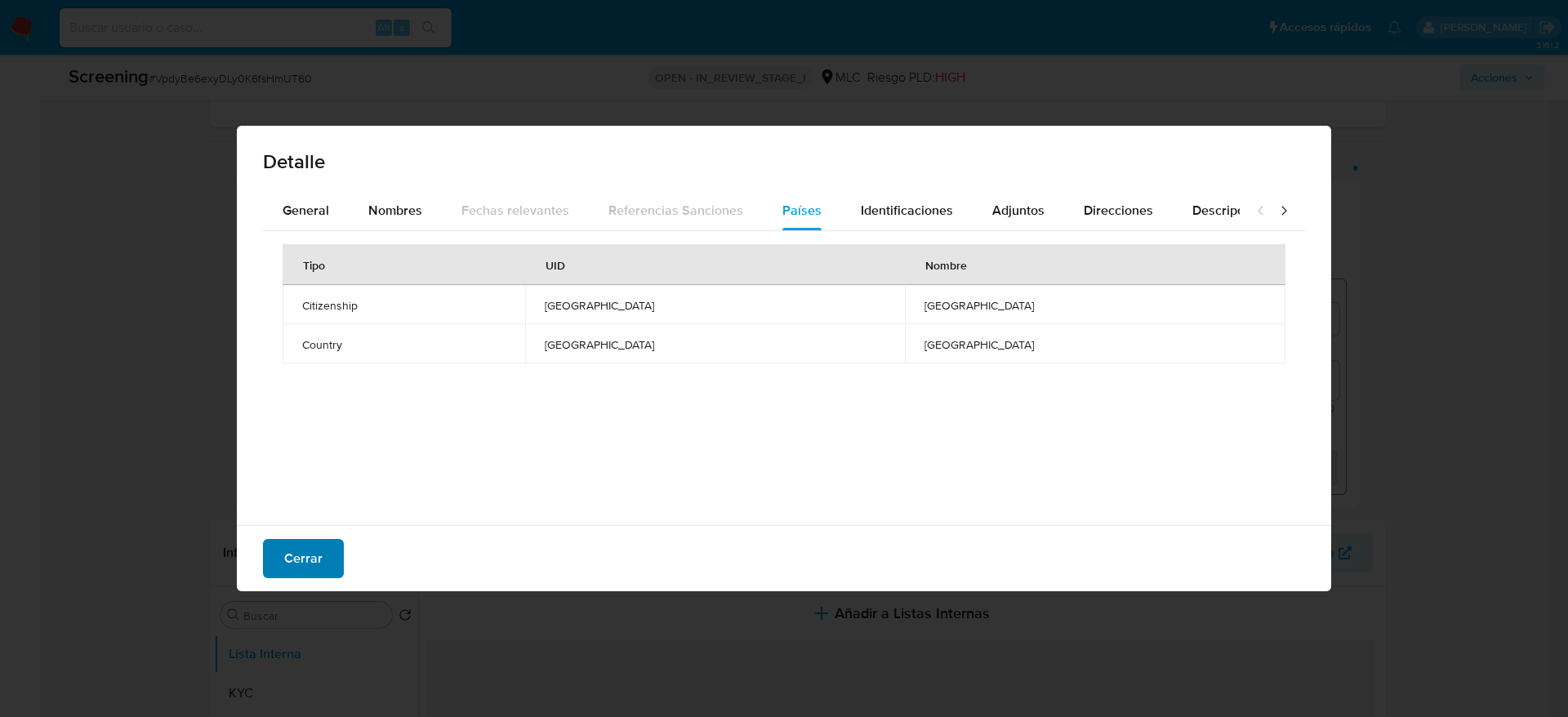
click at [294, 476] on span "Cerrar" at bounding box center [304, 558] width 39 height 36
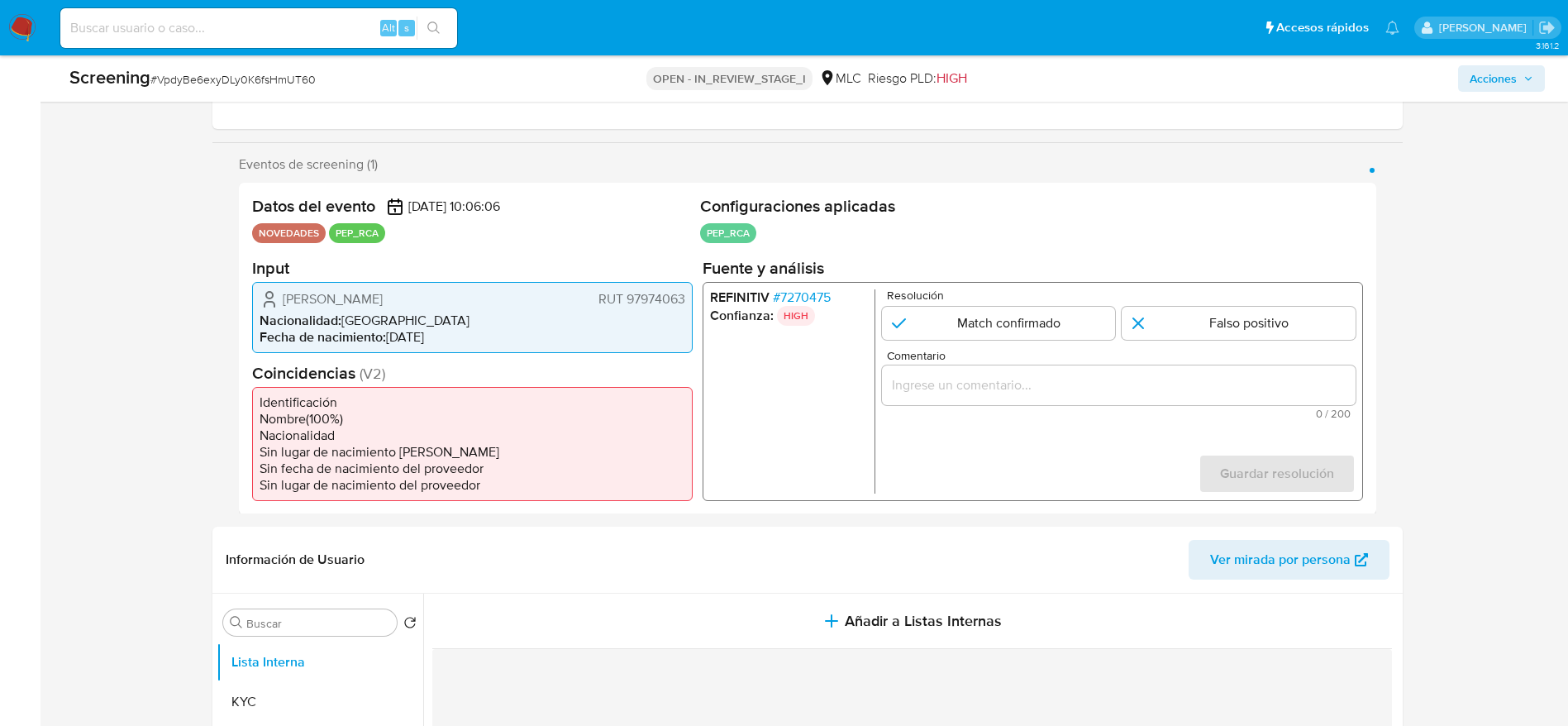
click at [384, 312] on li "Nacionalidad : [DEMOGRAPHIC_DATA]" at bounding box center [472, 319] width 426 height 17
click at [383, 297] on span "[PERSON_NAME]" at bounding box center [333, 298] width 100 height 17
click at [283, 71] on span "# VpdyBe6exyDLy0K6fsHmUT60" at bounding box center [233, 79] width 165 height 17
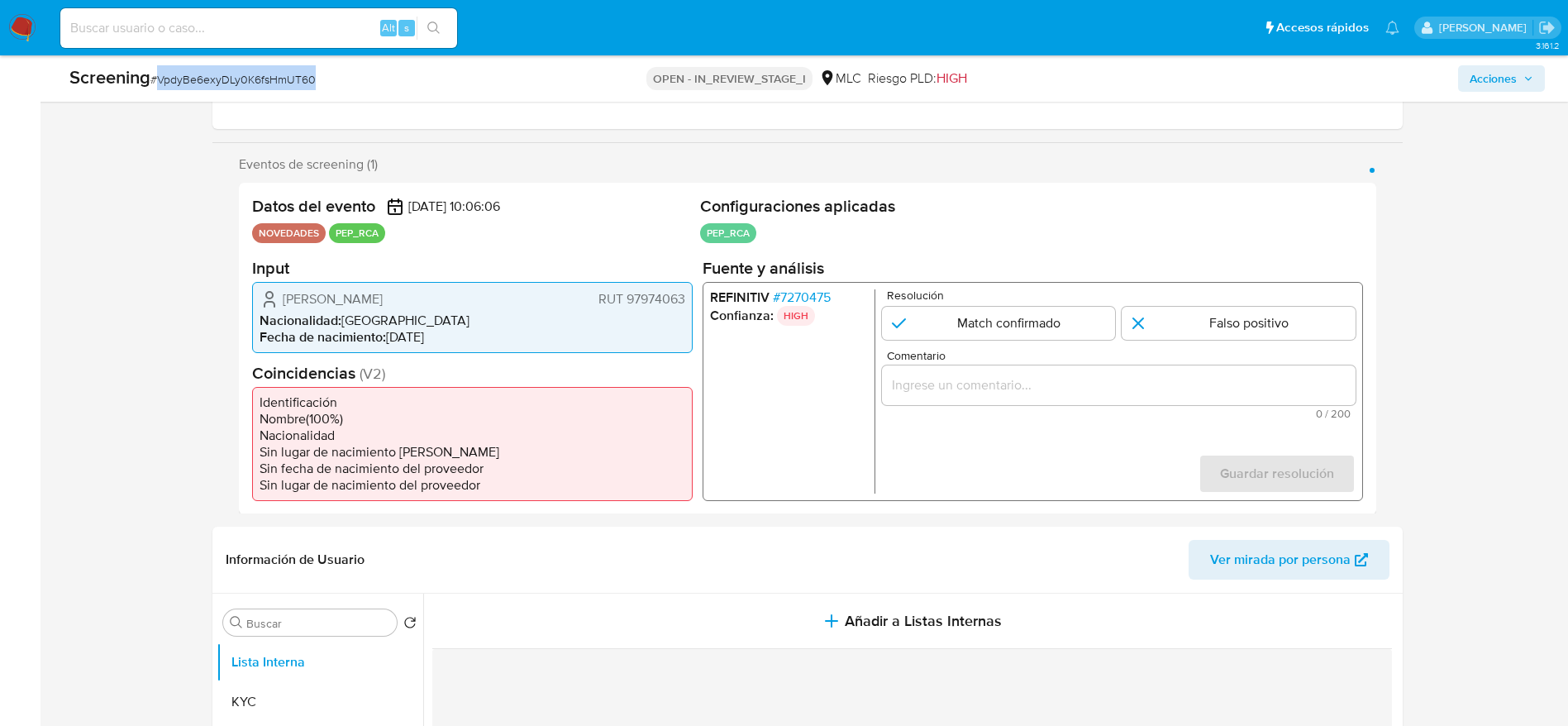
click at [283, 71] on span "# VpdyBe6exyDLy0K6fsHmUT60" at bounding box center [233, 79] width 165 height 17
copy span "VpdyBe6exyDLy0K6fsHmUT60"
drag, startPoint x: 281, startPoint y: 295, endPoint x: 689, endPoint y: 298, distance: 408.0
click at [689, 298] on div "[PERSON_NAME] RUT 97974063 Nacionalidad : [DEMOGRAPHIC_DATA] Fecha de nacimient…" at bounding box center [473, 316] width 440 height 71
click at [802, 300] on span "# 7270475" at bounding box center [801, 296] width 58 height 17
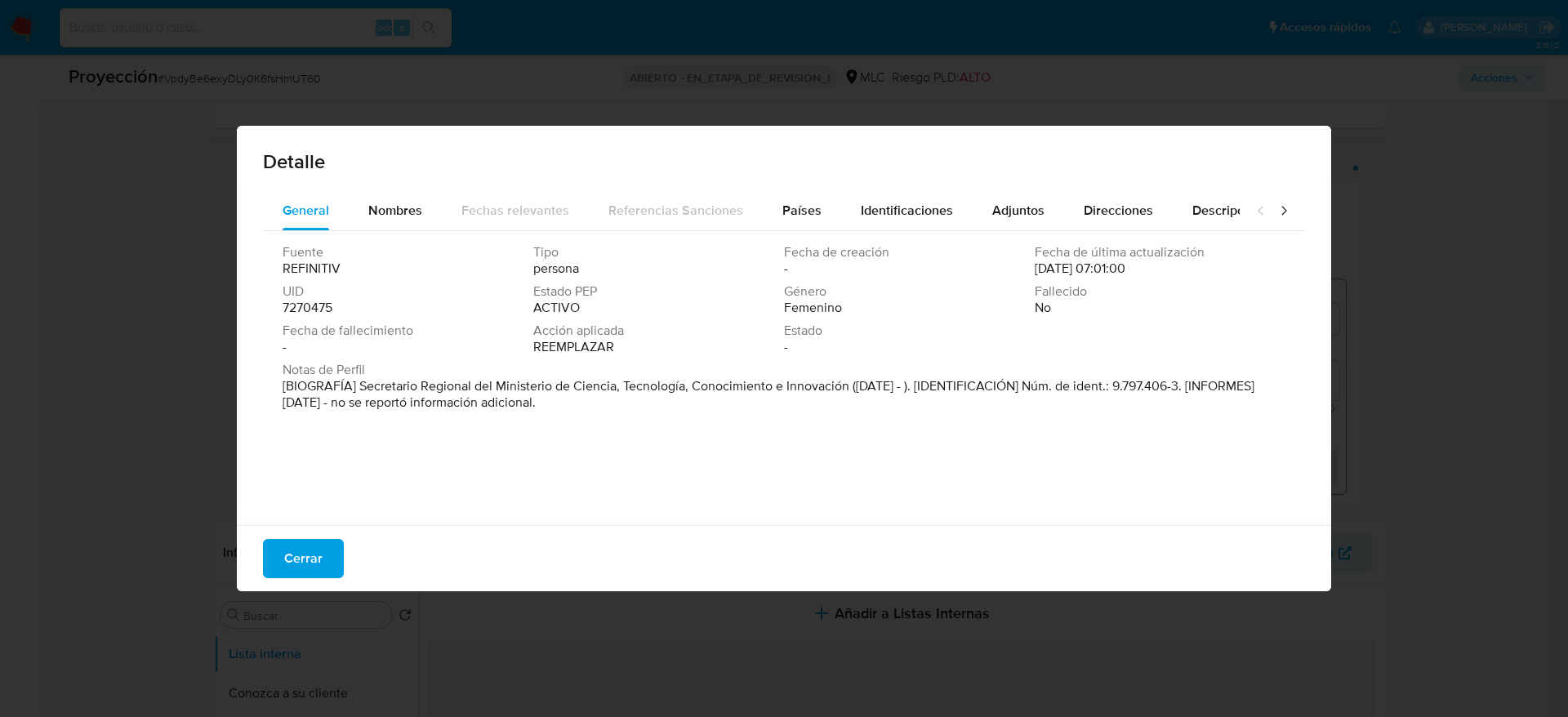
drag, startPoint x: 358, startPoint y: 382, endPoint x: 846, endPoint y: 387, distance: 488.0
click at [846, 387] on font "[BIOGRAFÍA] Secretario Regional del Ministerio de Ciencia, Tecnología, Conocimi…" at bounding box center [768, 393] width 972 height 35
click at [318, 476] on span "Cerrar" at bounding box center [304, 558] width 39 height 36
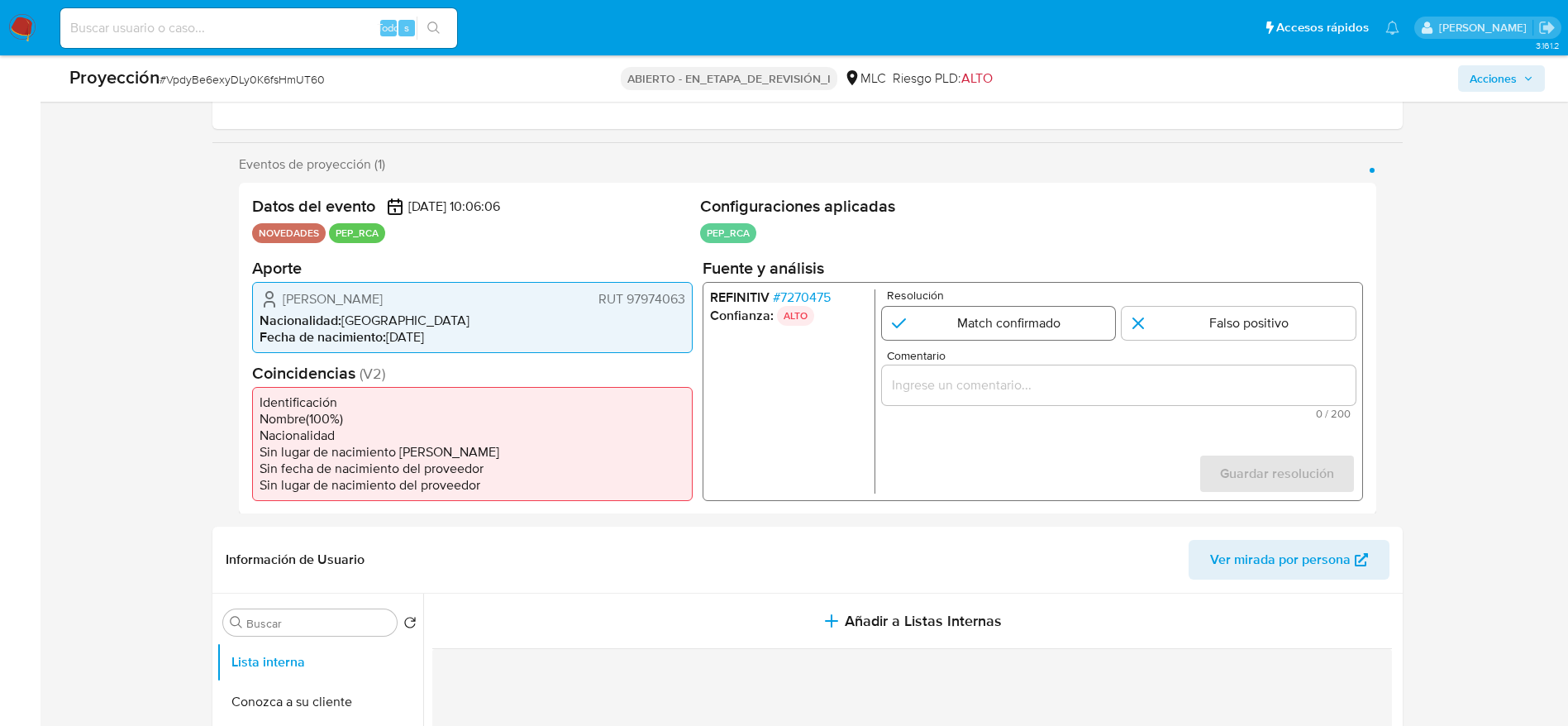
click at [1045, 327] on input "1 de 1" at bounding box center [998, 323] width 234 height 33
radio input "true"
click at [1045, 392] on input "Comentario" at bounding box center [1119, 385] width 474 height 22
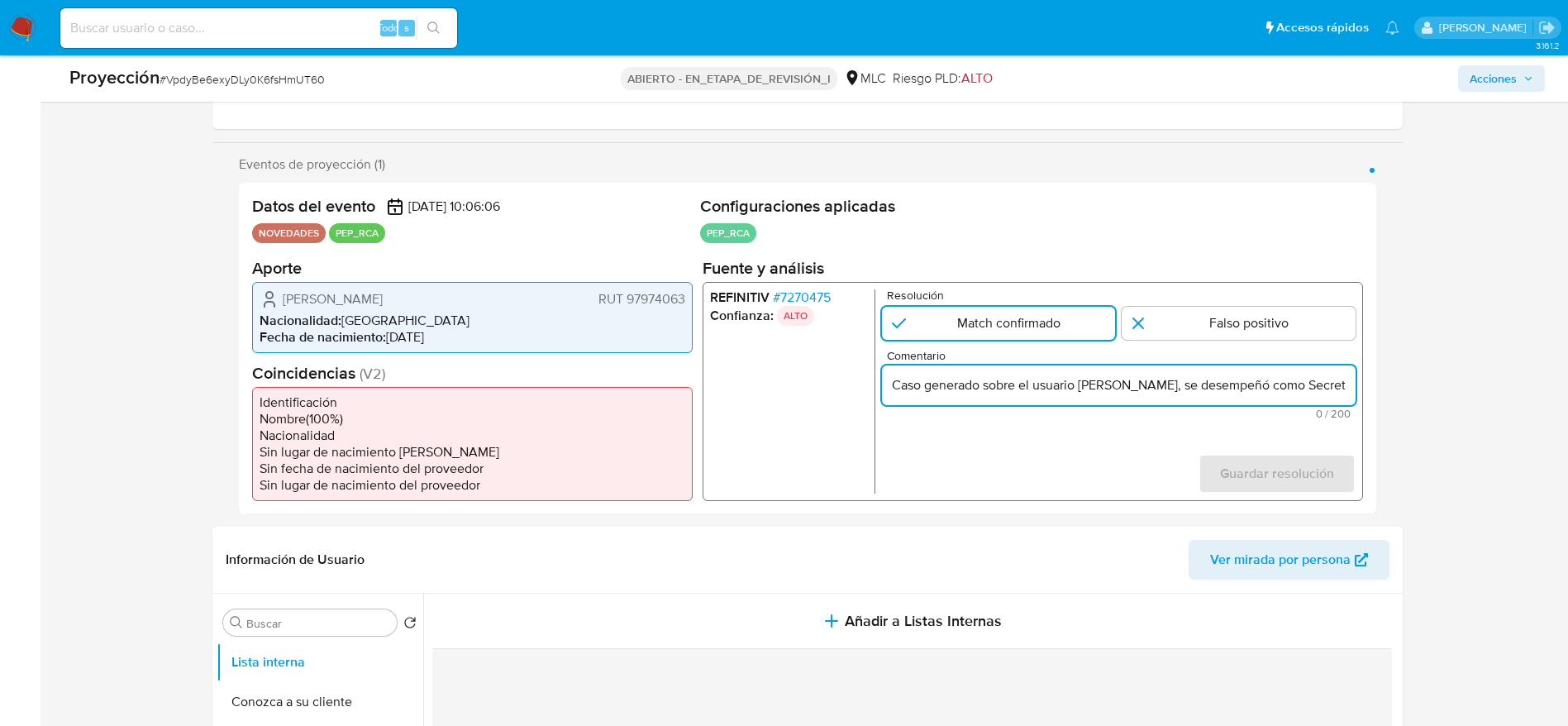
scroll to position [0, 739]
click at [1045, 386] on input "Caso generado sobre el usuario Maite Aintzane Castro Gallastegui, se desempeñó …" at bounding box center [1119, 385] width 474 height 22
type input "Caso generado sobre el usuario Maite Aintzane Castro Gallastegui, se desempeñó …"
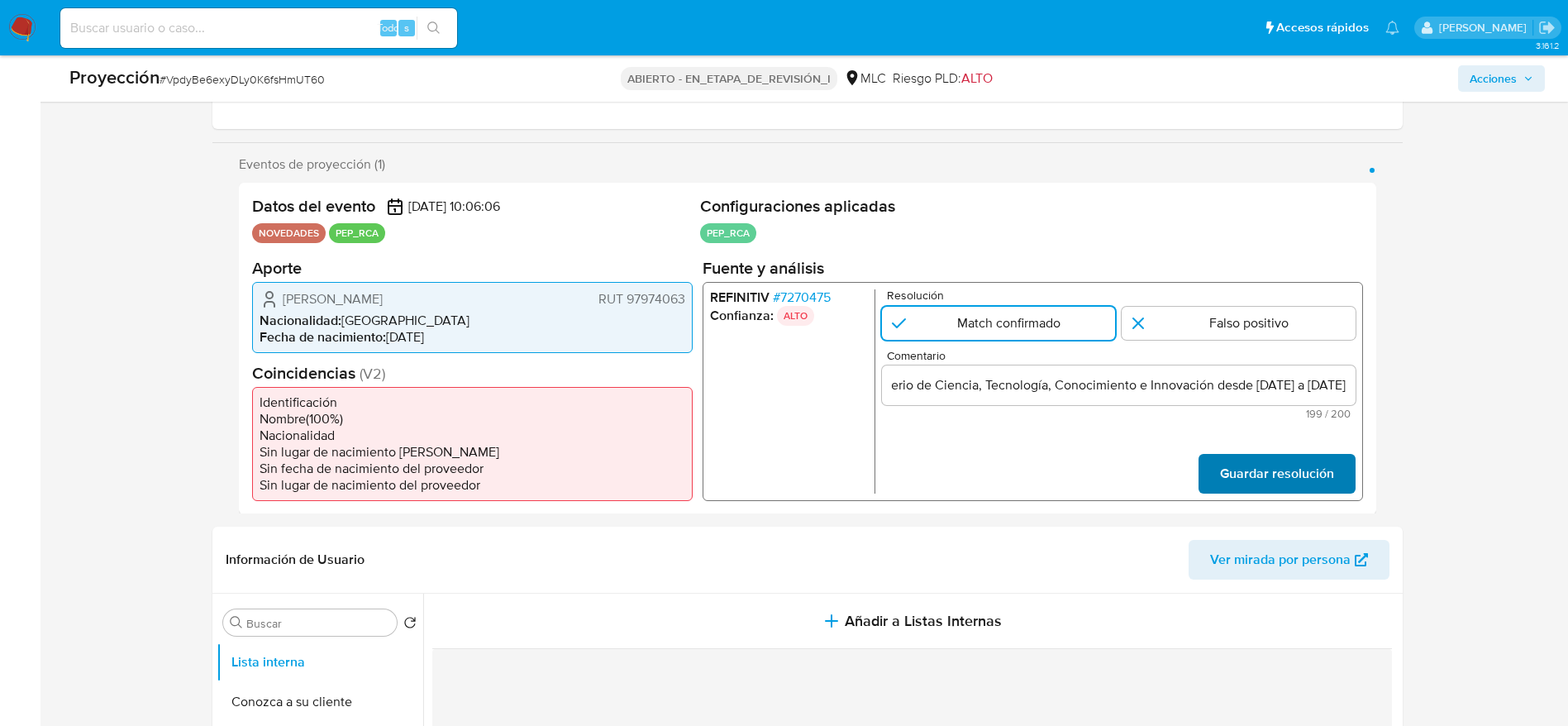
click at [1045, 470] on span "Guardar resolución" at bounding box center [1276, 473] width 115 height 36
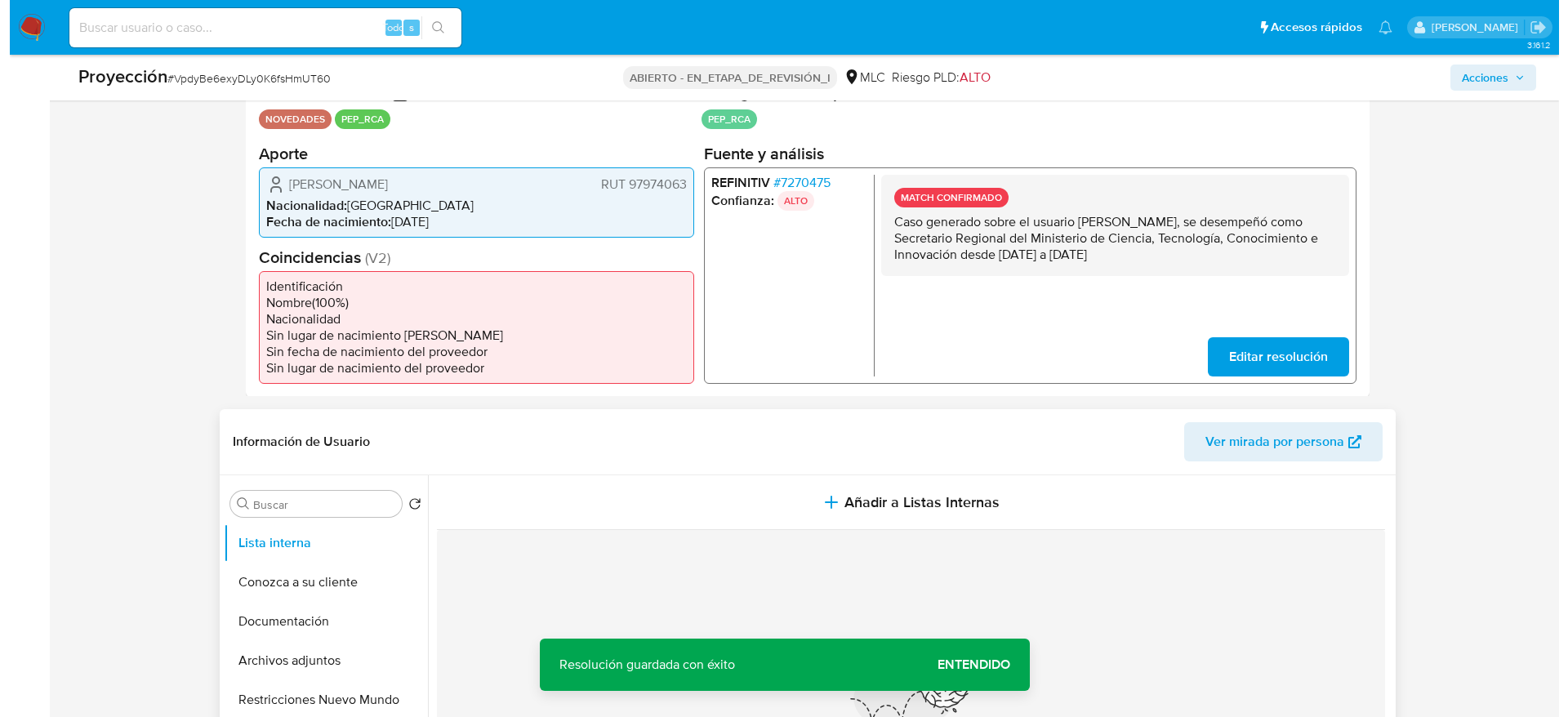
scroll to position [367, 0]
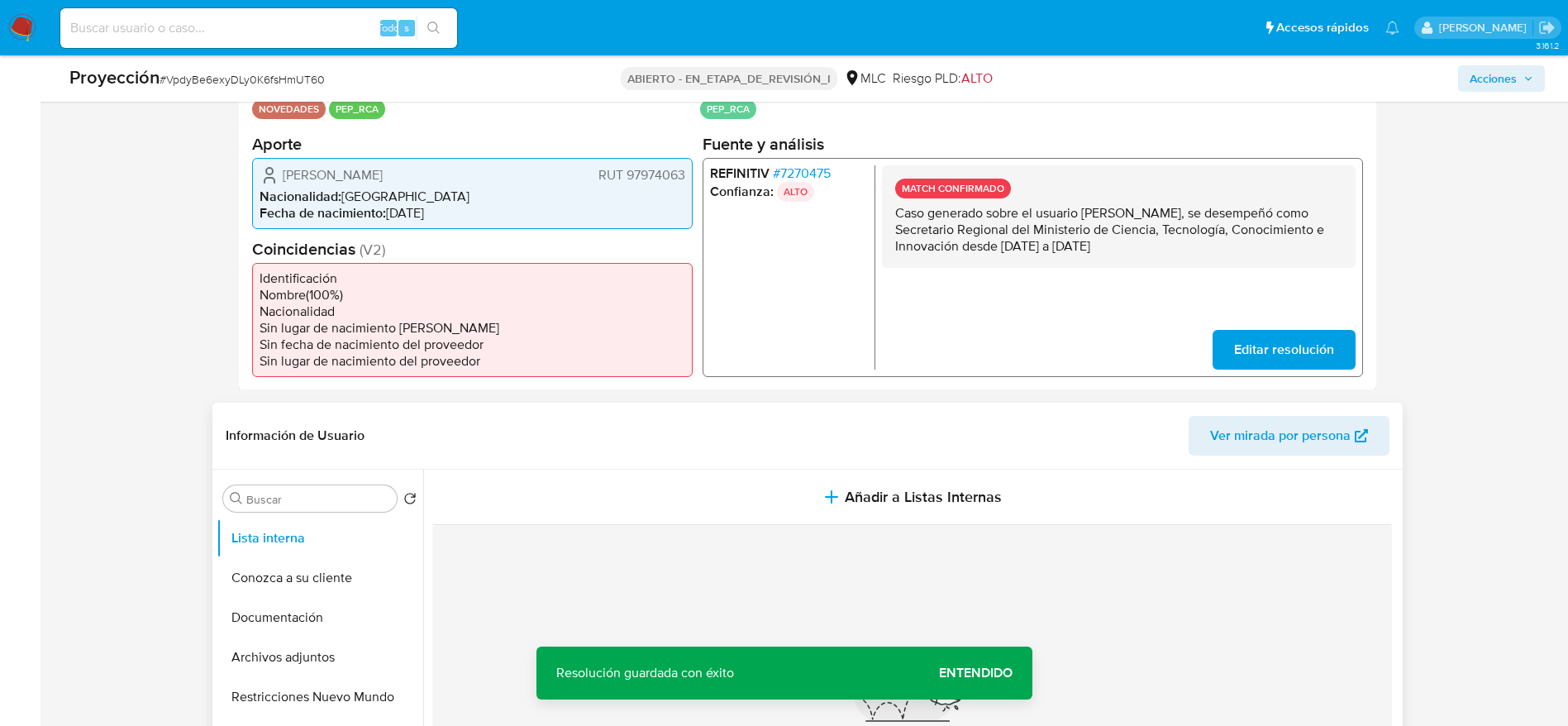
click at [773, 468] on div "Información de Usuario Ver mirada por persona" at bounding box center [807, 435] width 1190 height 67
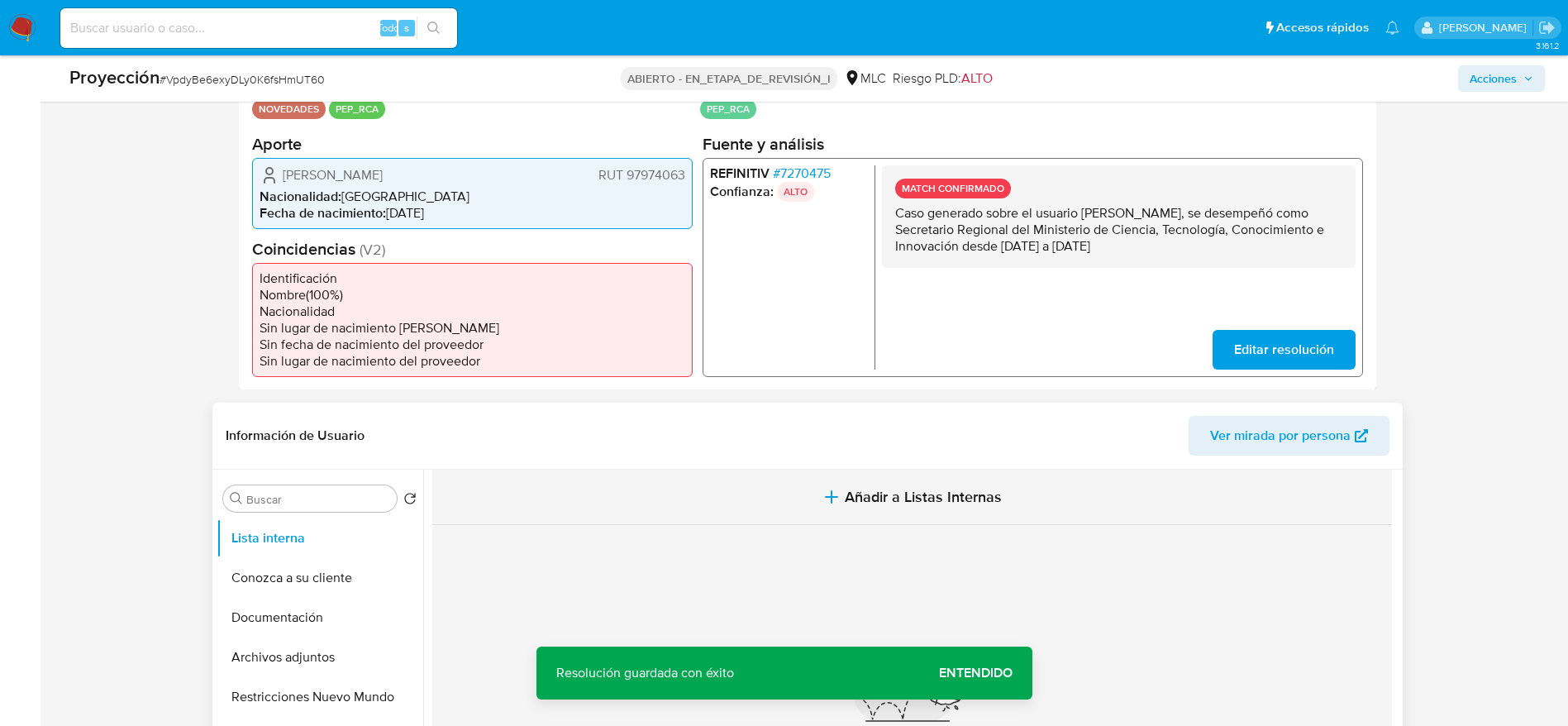
click at [773, 482] on button "Añadir a Listas Internas" at bounding box center [912, 497] width 960 height 56
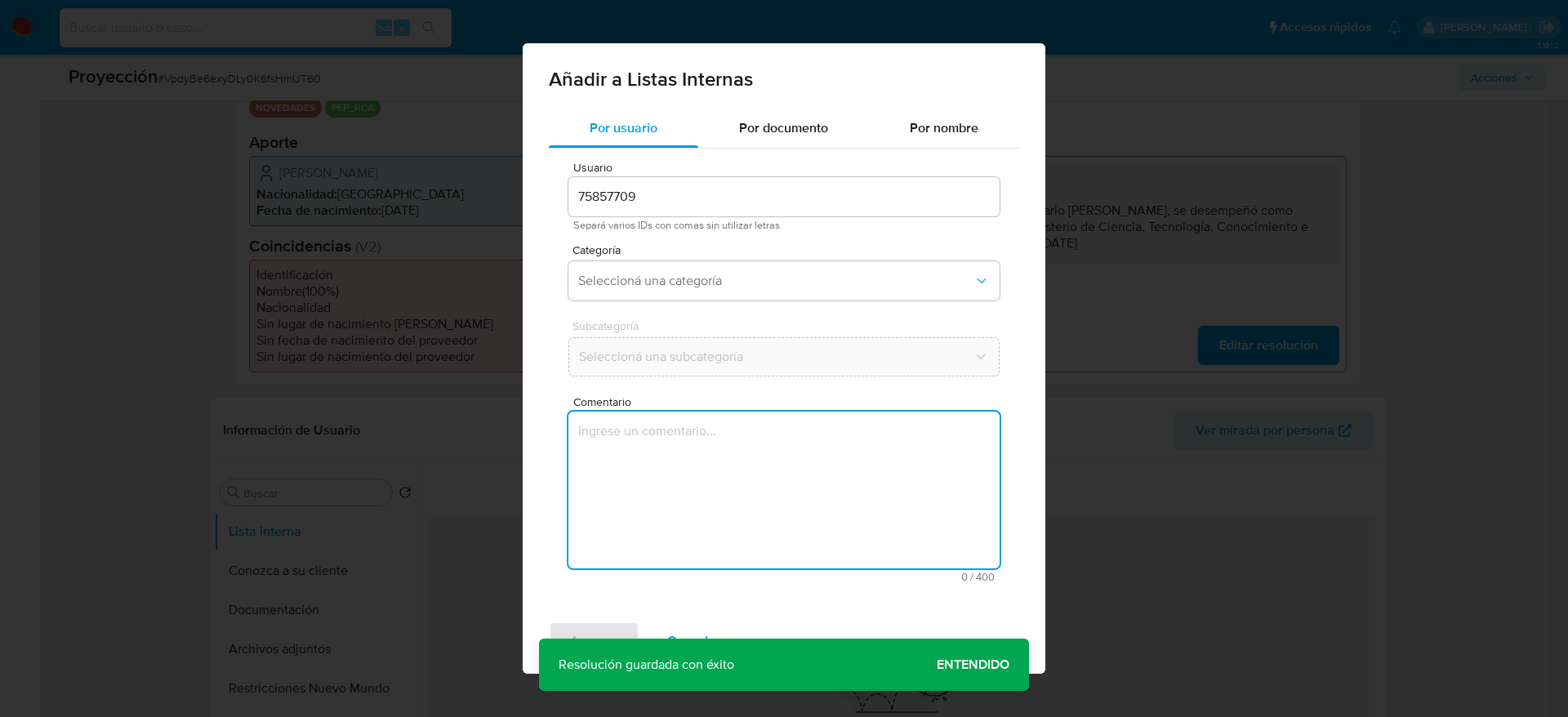
click at [762, 476] on textarea "Comentario" at bounding box center [784, 490] width 431 height 157
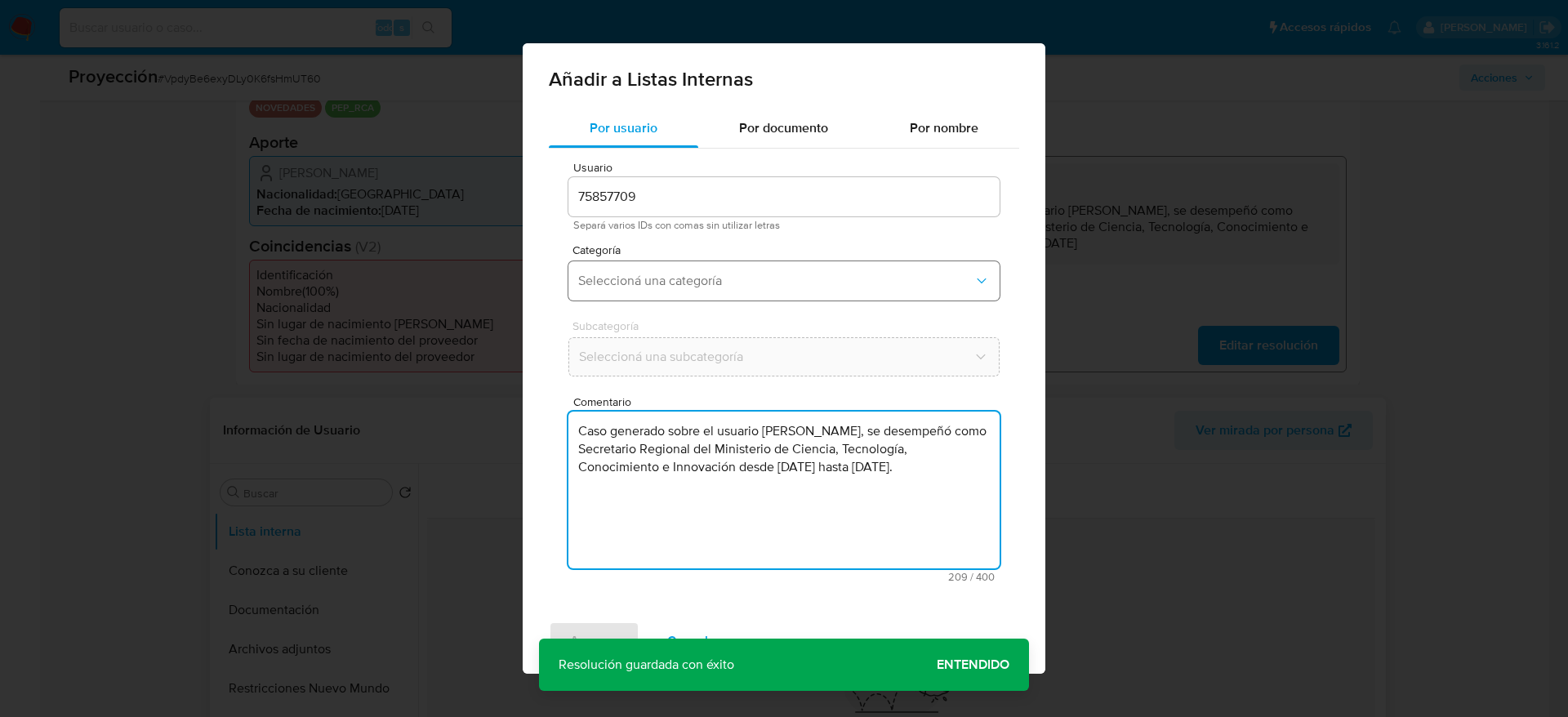
type textarea "Caso generado sobre el usuario Maite Aintzane Castro Gallastegui, se desempeñó …"
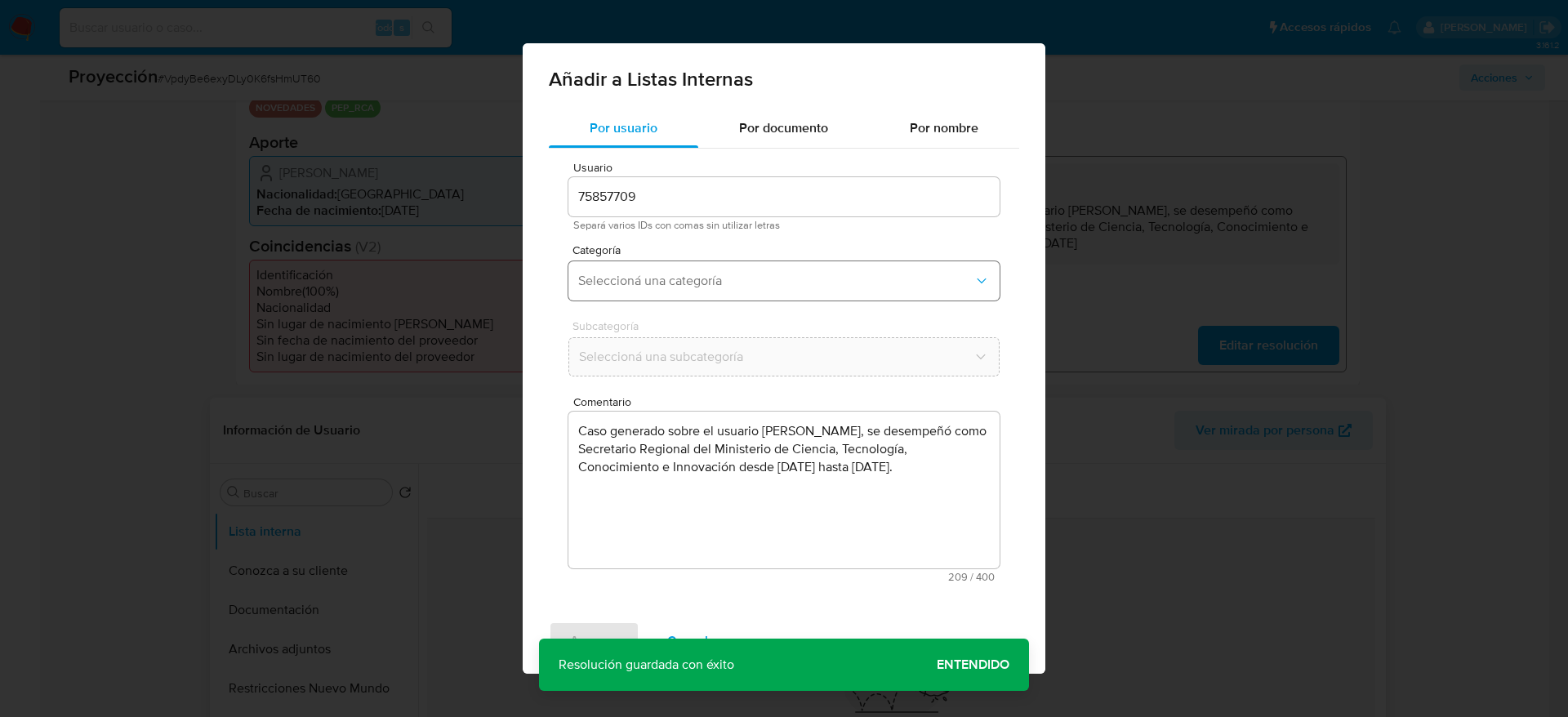
click at [717, 281] on span "Seleccioná una categoría" at bounding box center [775, 280] width 395 height 16
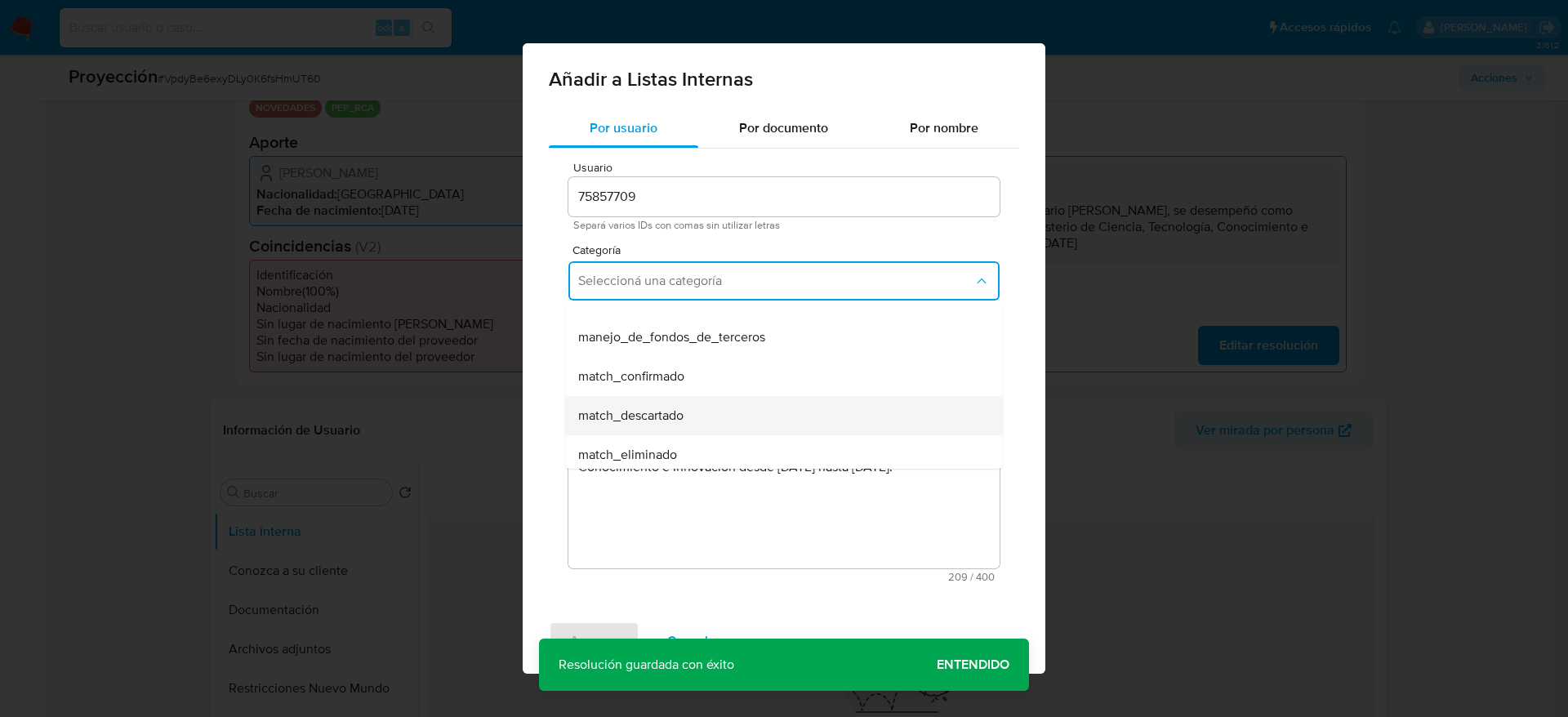
scroll to position [123, 0]
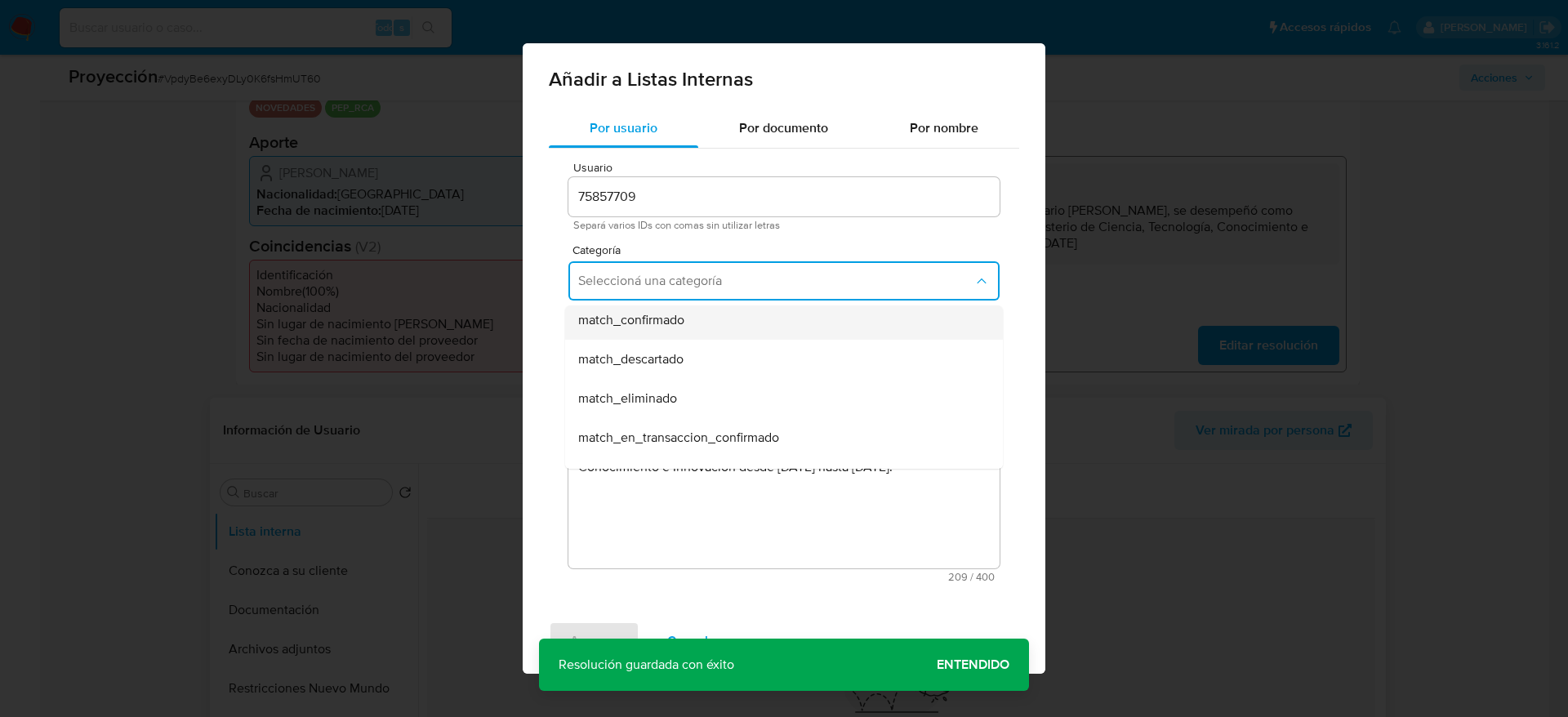
click at [682, 313] on span "match_confirmado" at bounding box center [631, 320] width 106 height 16
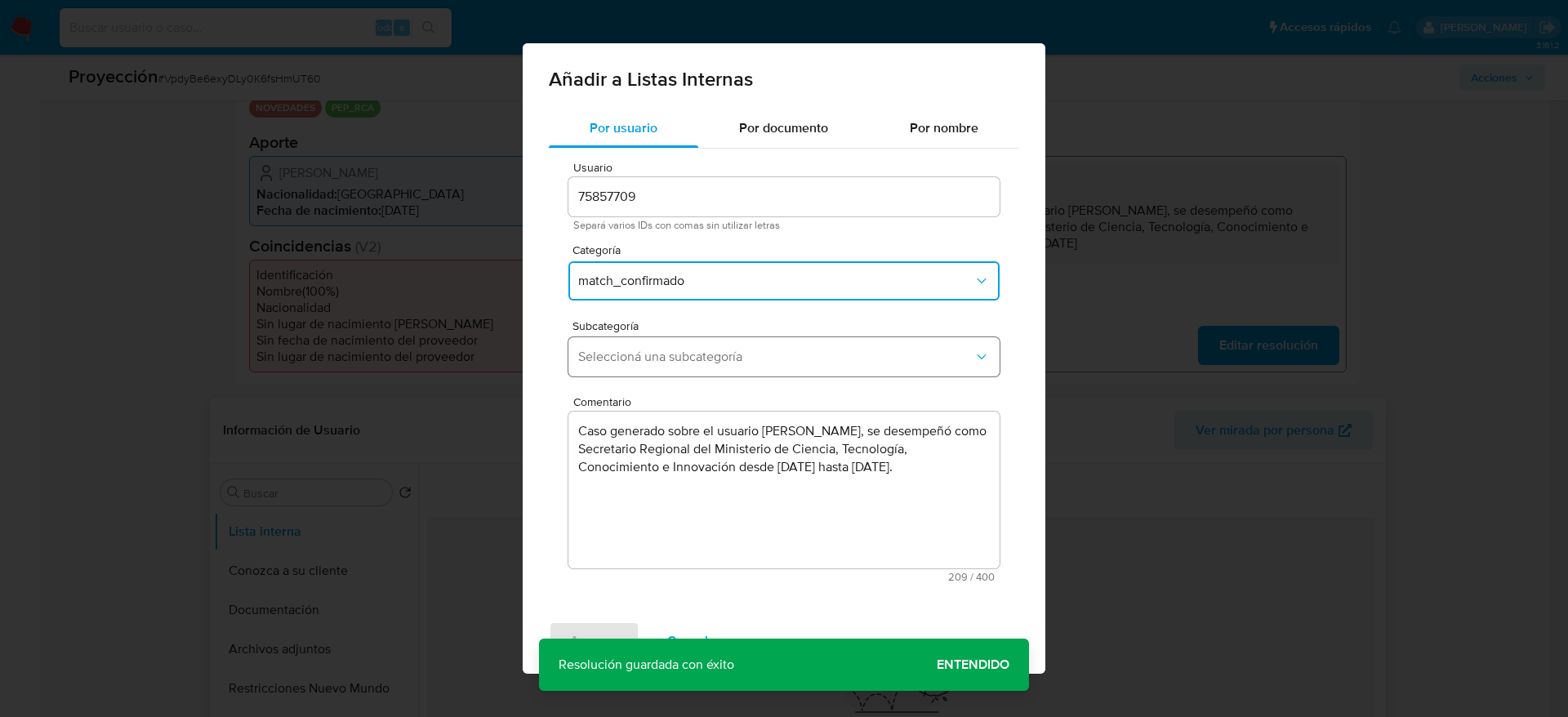
drag, startPoint x: 682, startPoint y: 346, endPoint x: 682, endPoint y: 374, distance: 28.0
click at [682, 348] on button "Seleccioná una subcategoría" at bounding box center [784, 357] width 431 height 40
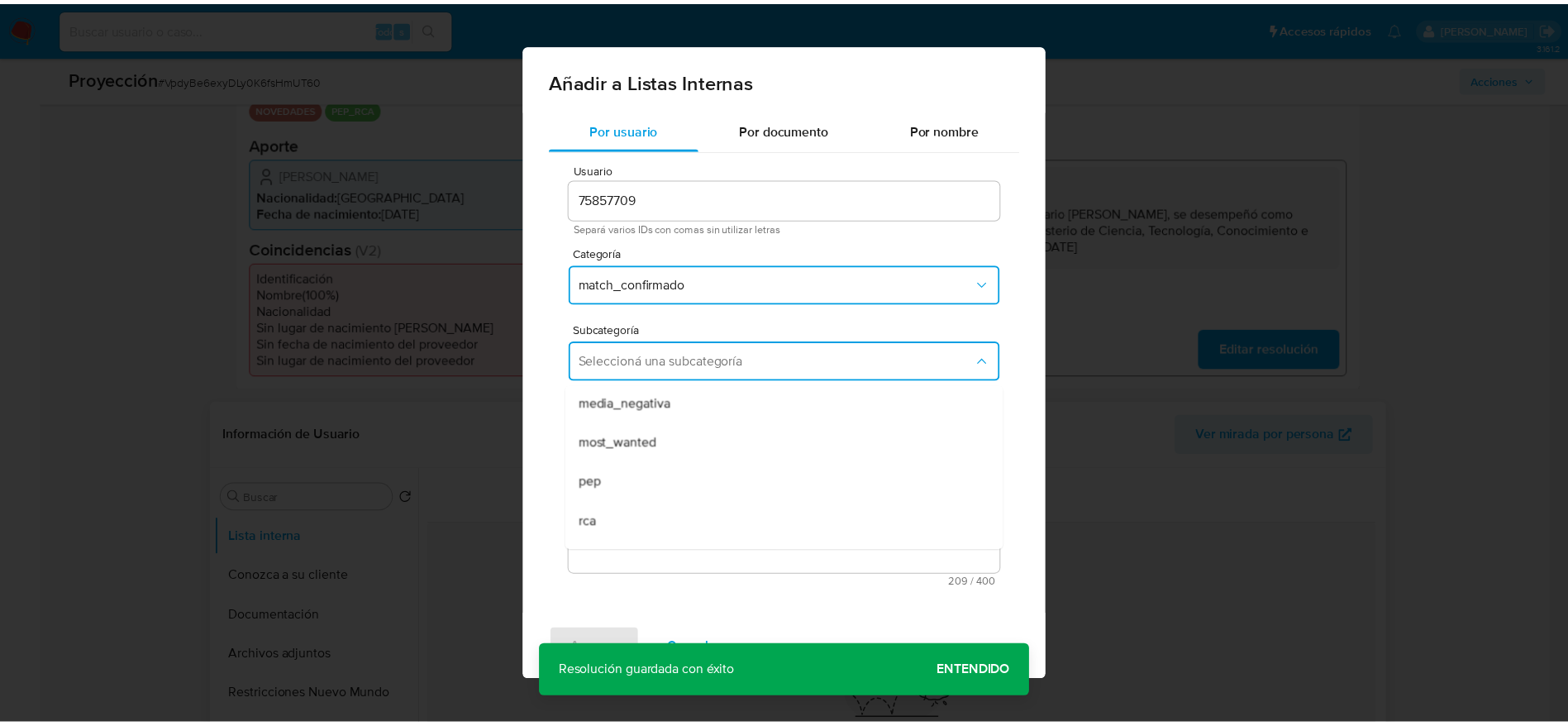
scroll to position [113, 0]
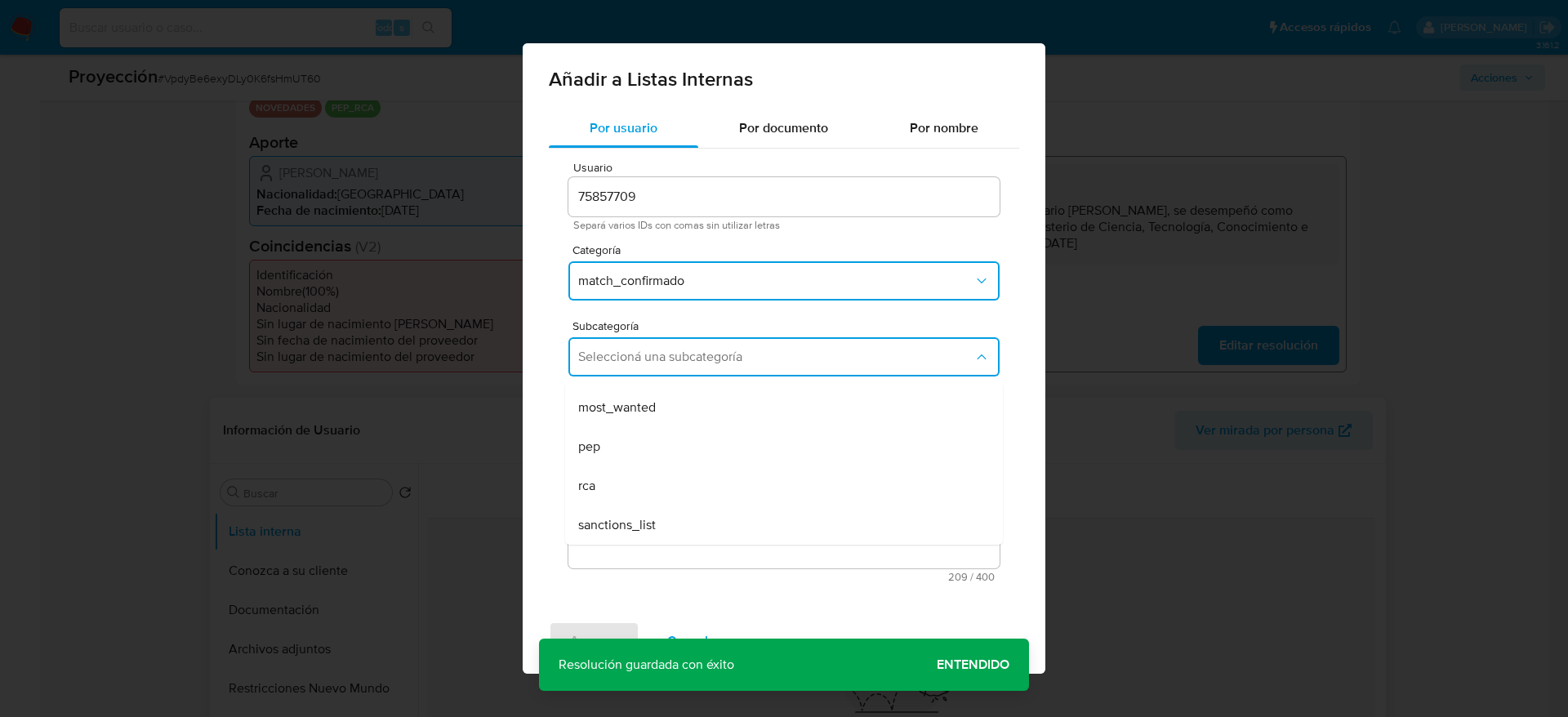
click at [678, 434] on div "pep" at bounding box center [779, 446] width 402 height 40
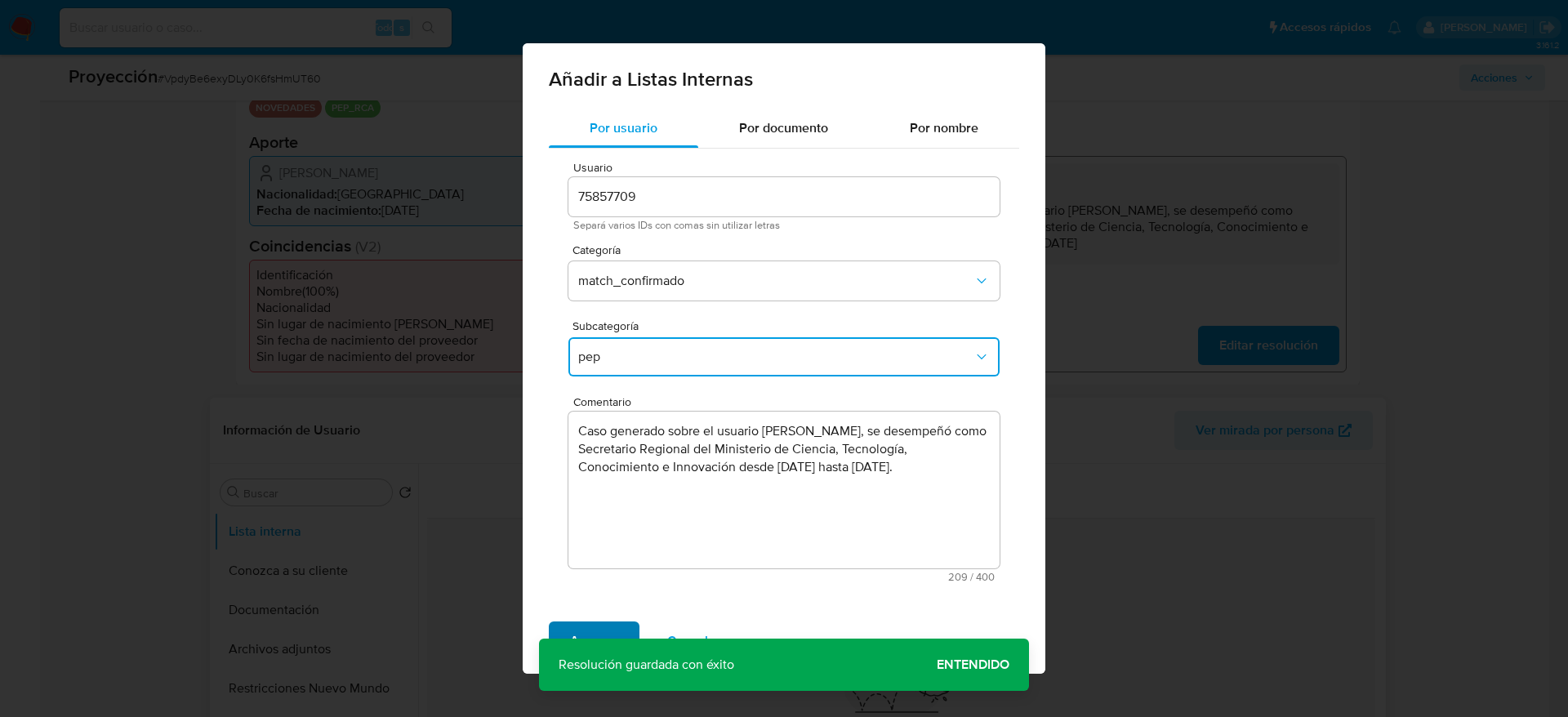
click at [584, 476] on span "Agregar" at bounding box center [595, 641] width 48 height 36
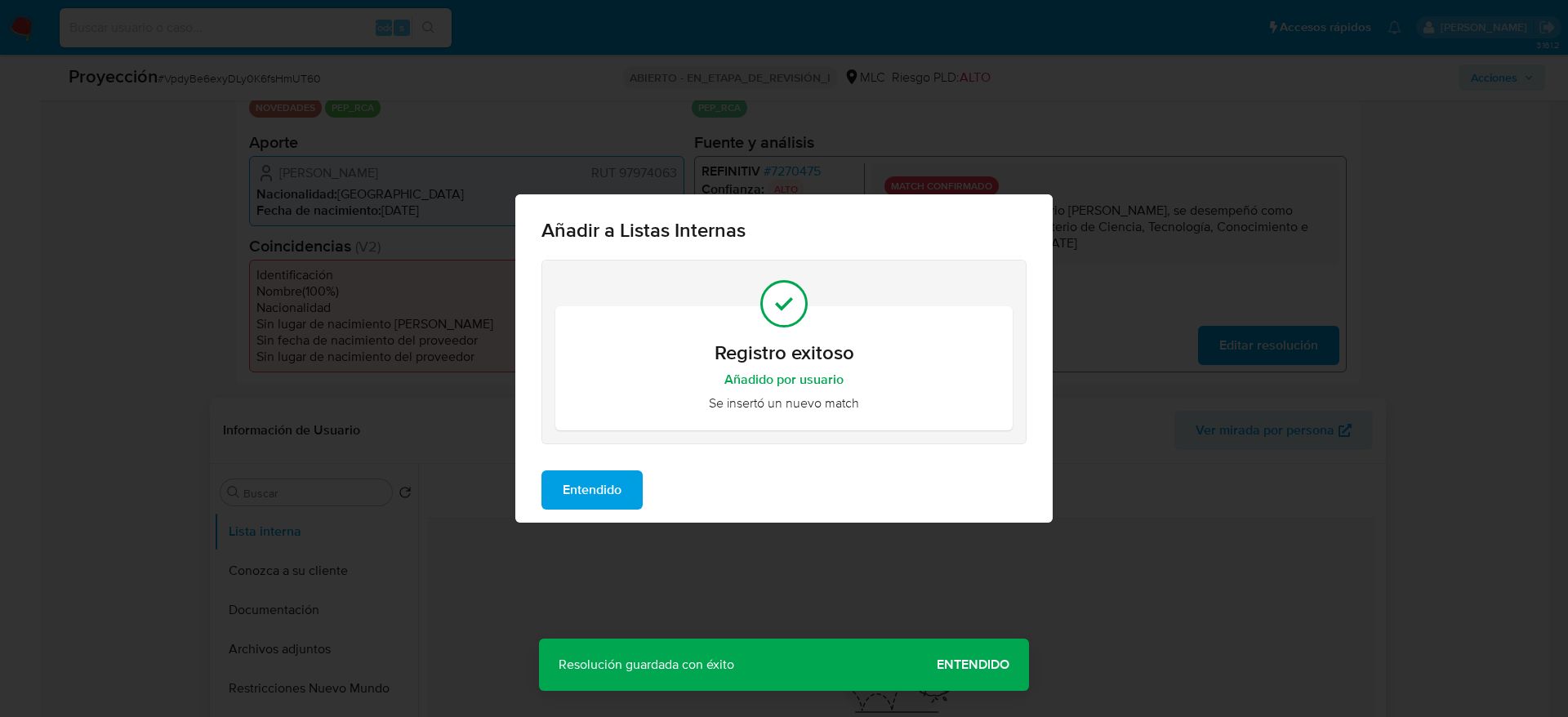
click at [652, 476] on div "Entendido" at bounding box center [784, 490] width 537 height 66
drag, startPoint x: 602, startPoint y: 497, endPoint x: 535, endPoint y: 523, distance: 71.9
click at [602, 476] on span "Entendido" at bounding box center [592, 489] width 59 height 36
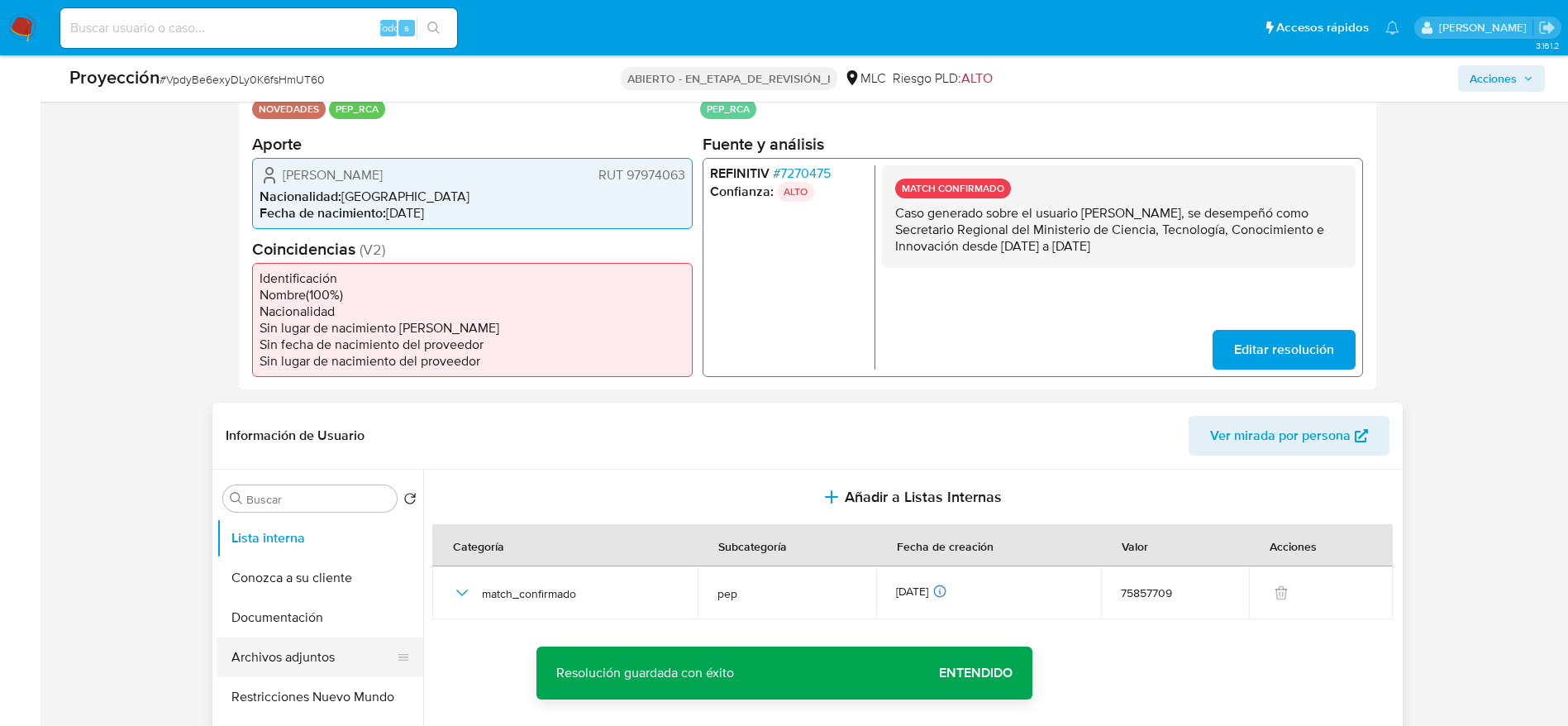
click at [297, 482] on button "Archivos adjuntos" at bounding box center [313, 657] width 194 height 40
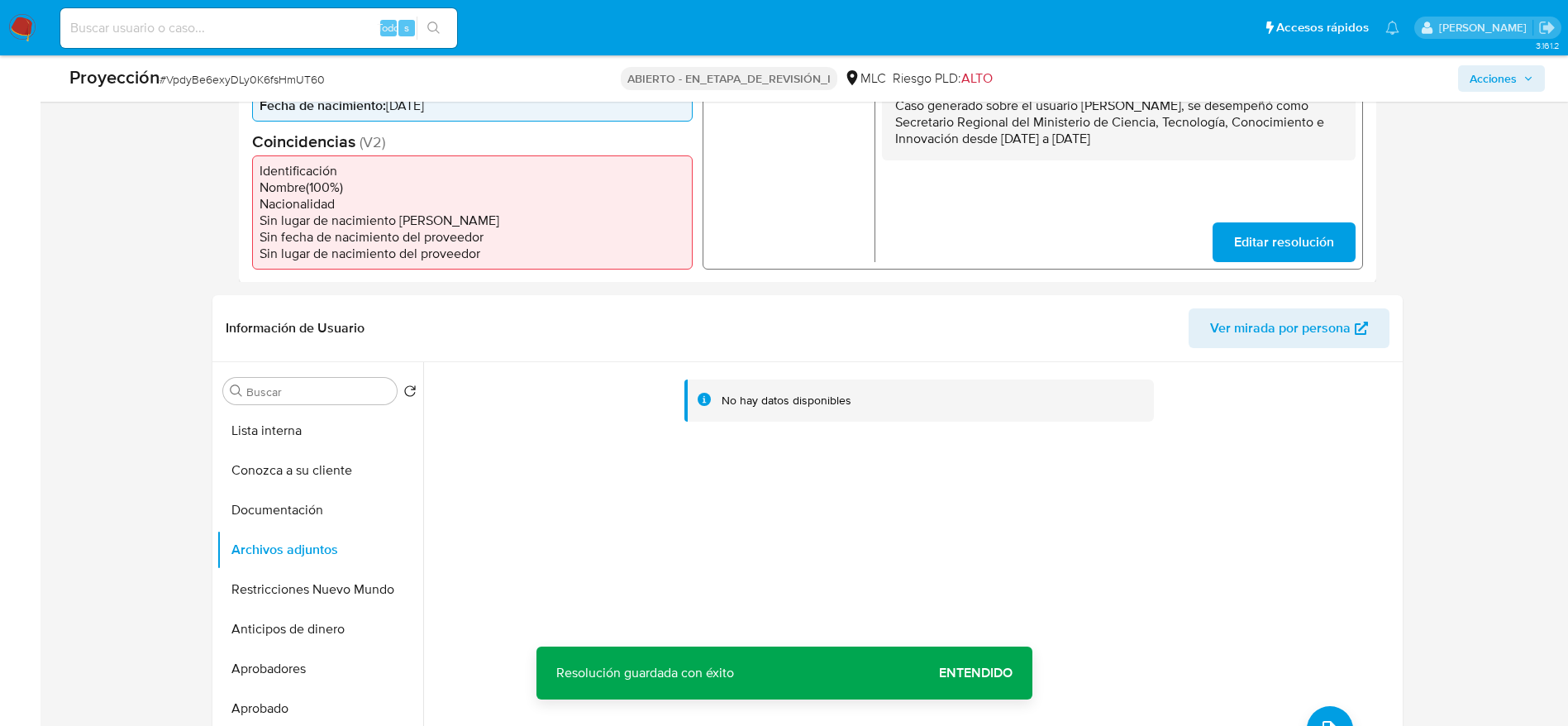
scroll to position [620, 0]
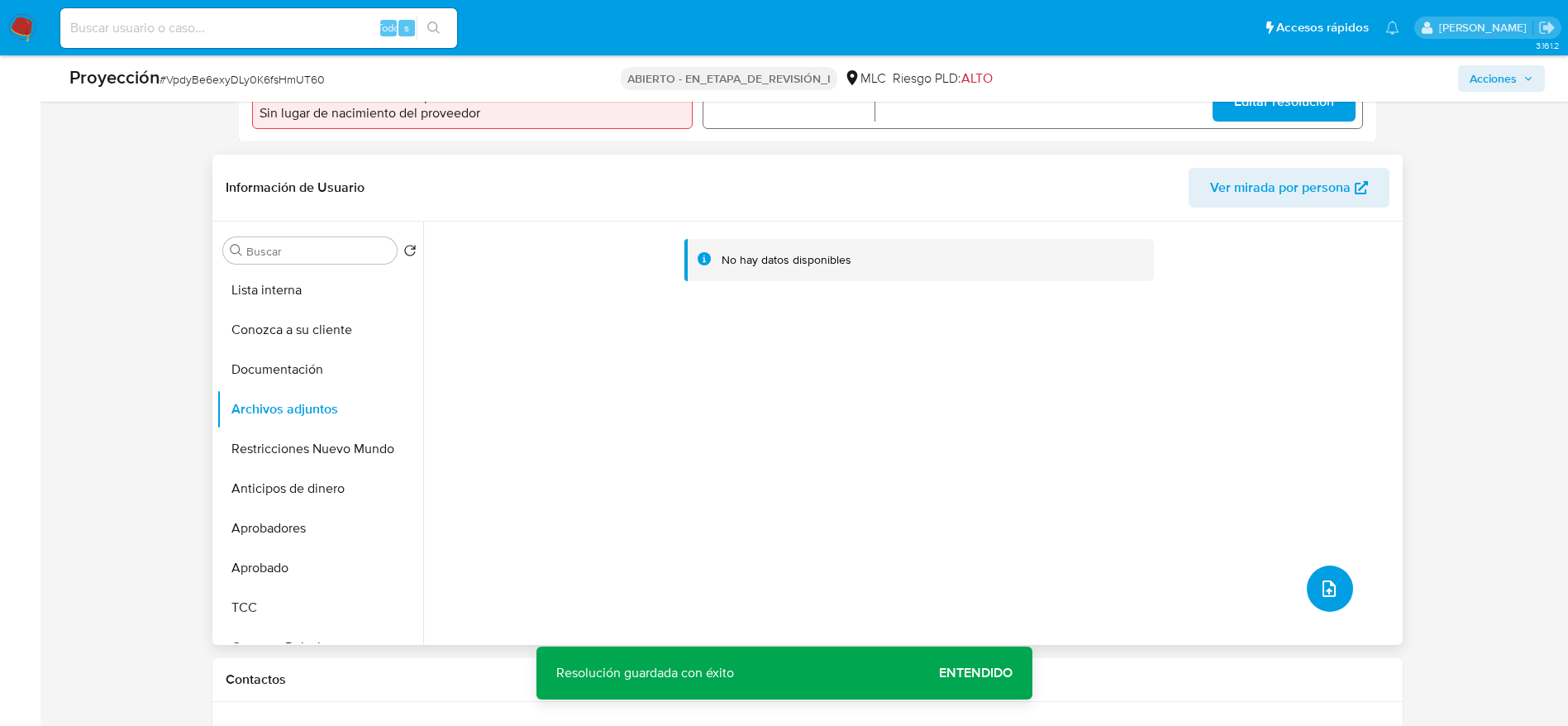
click at [1045, 482] on icon "subir archivo" at bounding box center [1329, 588] width 20 height 20
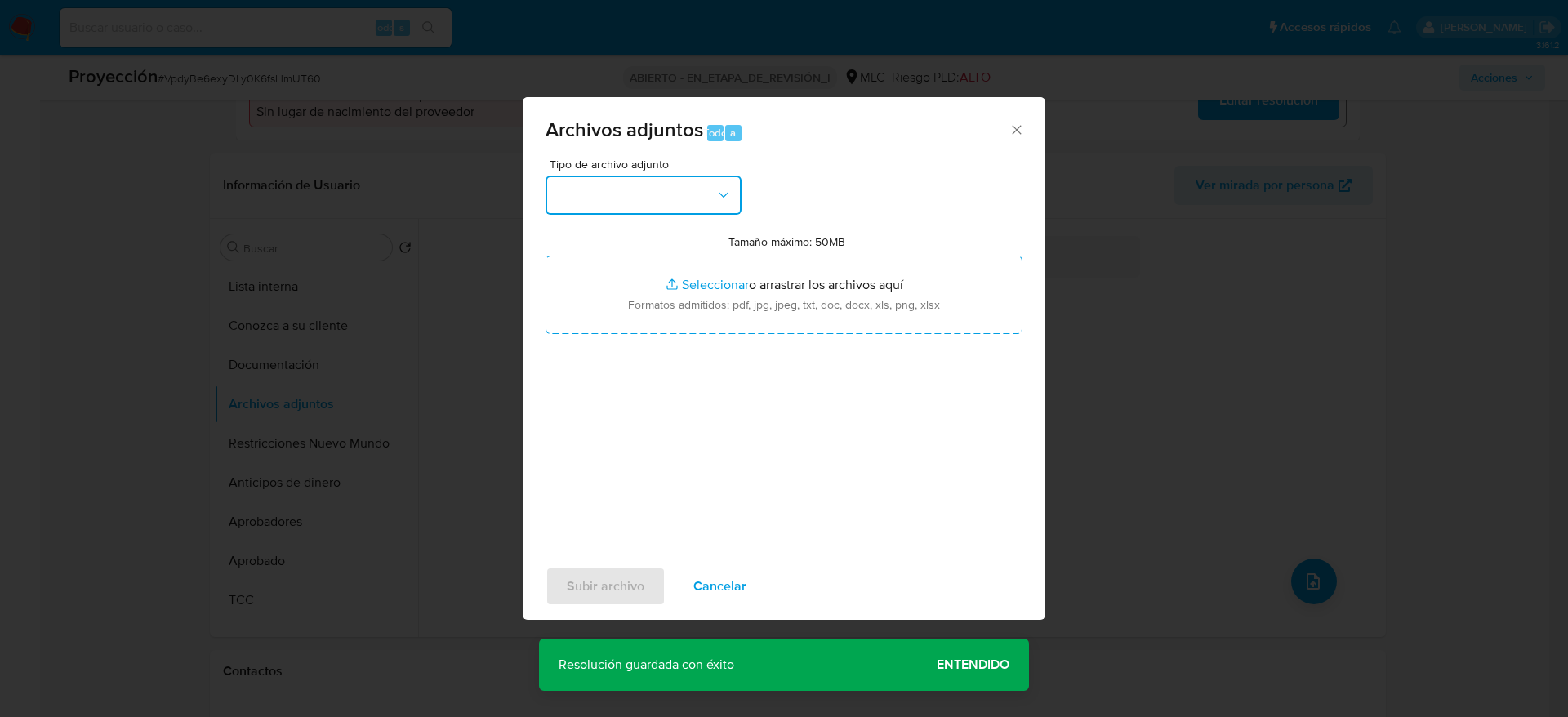
click at [651, 199] on button "button" at bounding box center [643, 195] width 196 height 40
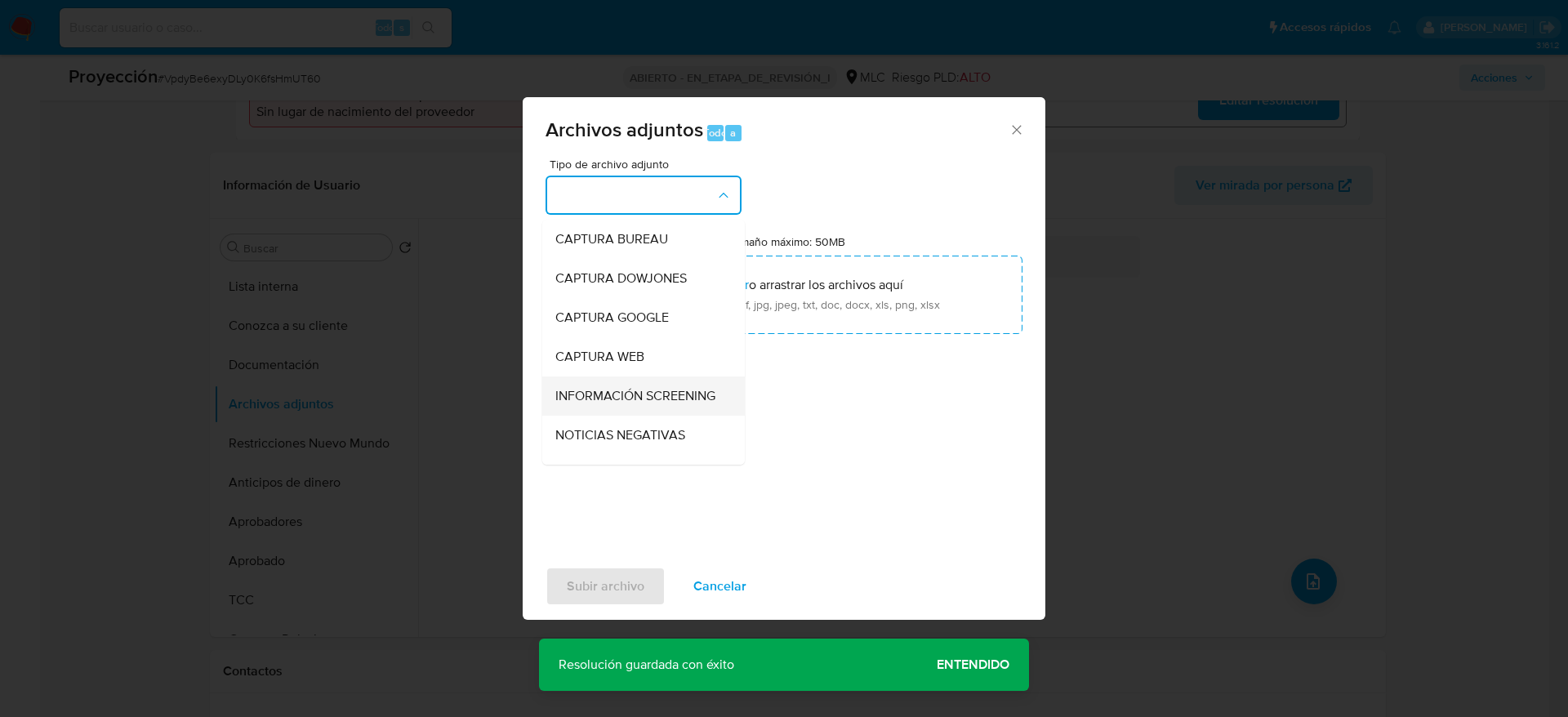
click at [628, 396] on span "INFORMACIÓN SCREENING" at bounding box center [635, 395] width 160 height 16
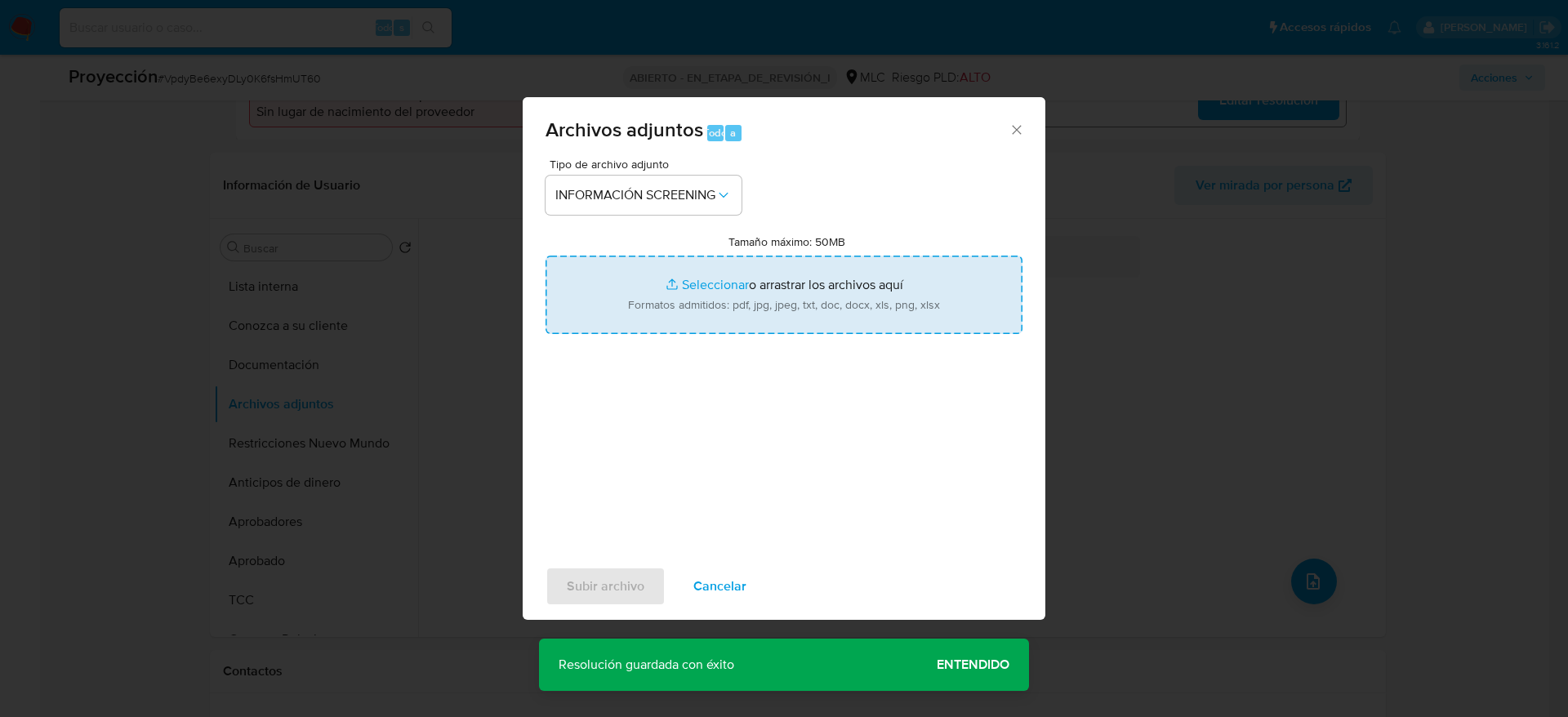
click at [627, 322] on input "Tamaño máximo: 50MB Seleccionar archivos" at bounding box center [783, 294] width 477 height 78
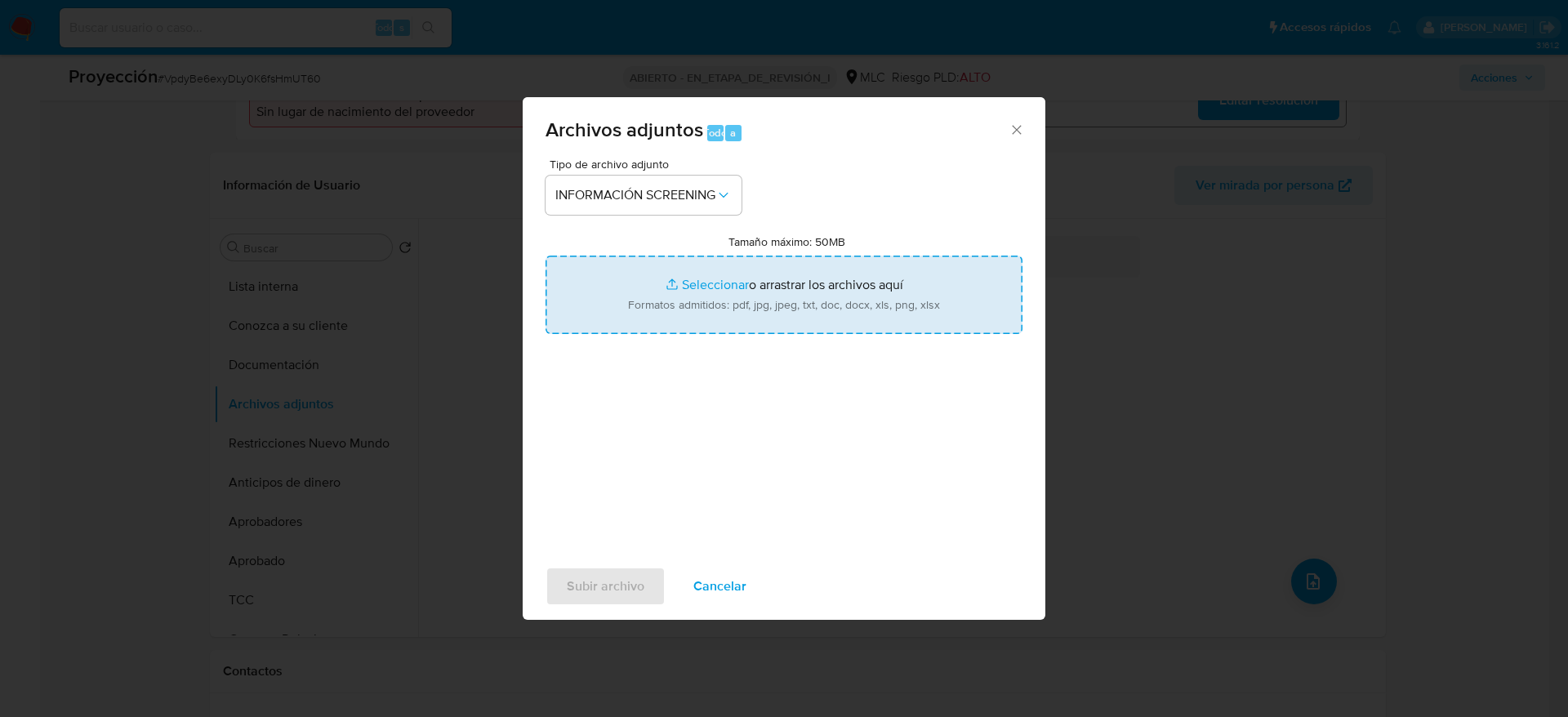
type input "C:\fakepath\Ley Chile - Decreto 7 21-JUL-2025 MINISTERIO DE CIENCIA, TECNOLOGÍA…"
click at [618, 476] on div "Subir archivo Cancelar" at bounding box center [784, 586] width 523 height 62
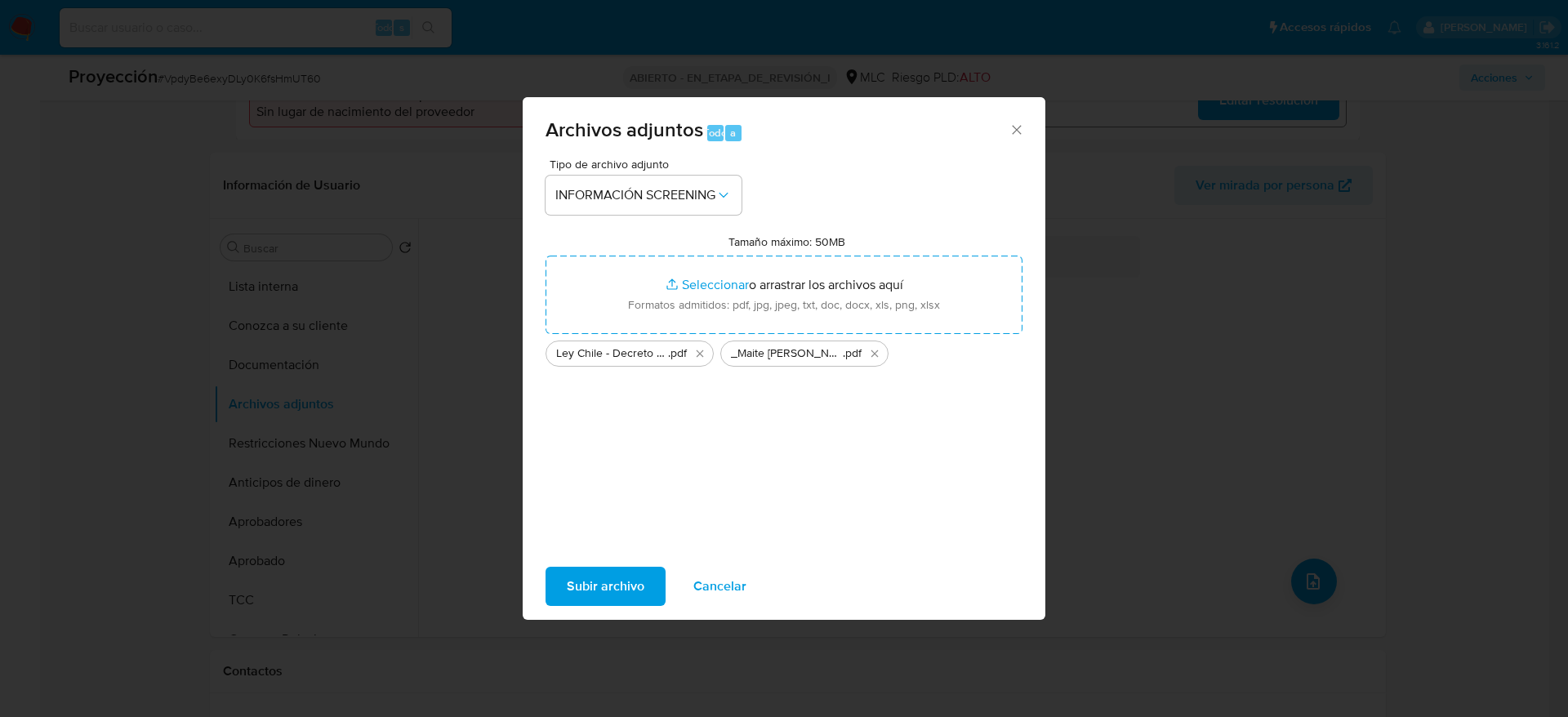
click at [618, 476] on span "Subir archivo" at bounding box center [605, 586] width 77 height 36
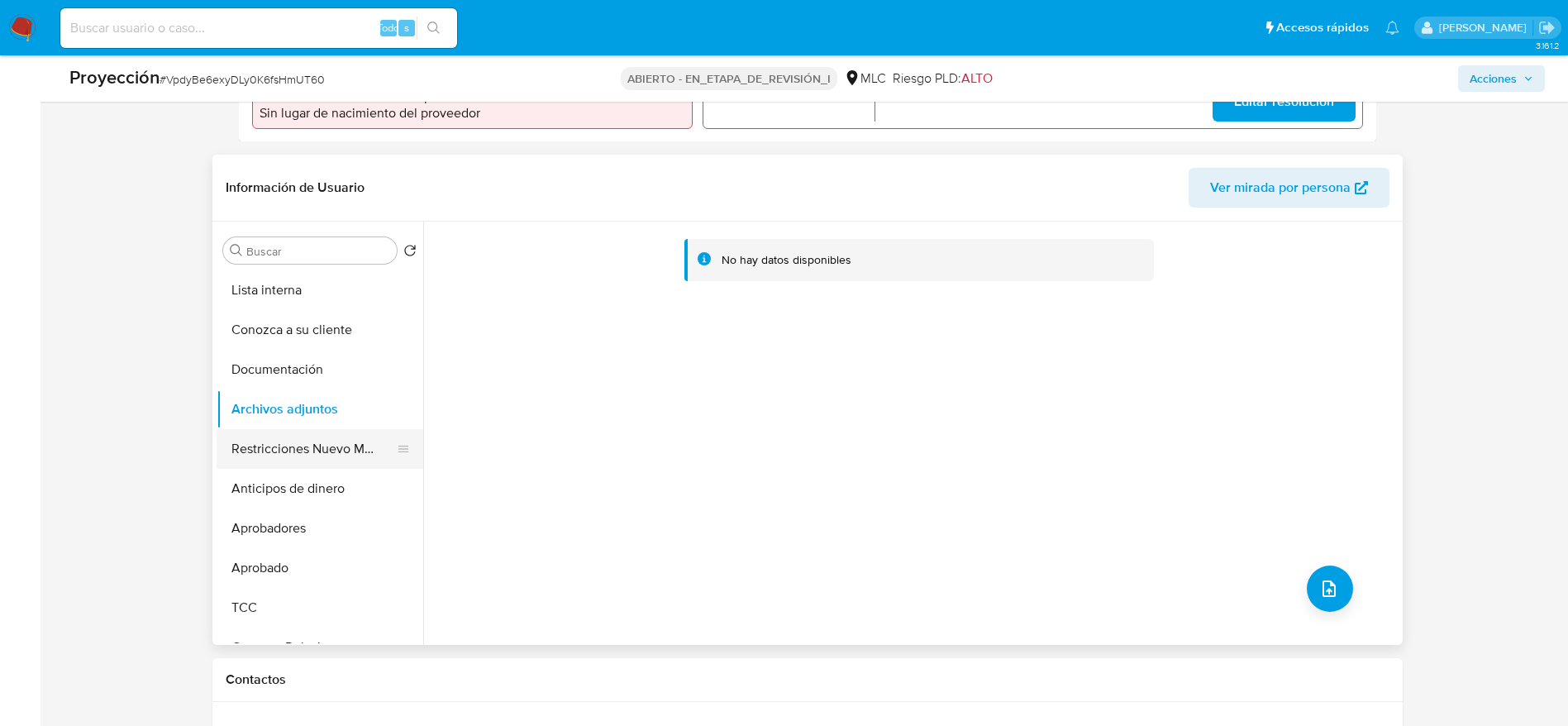
click at [301, 431] on button "Restricciones Nuevo Mundo" at bounding box center [313, 448] width 194 height 40
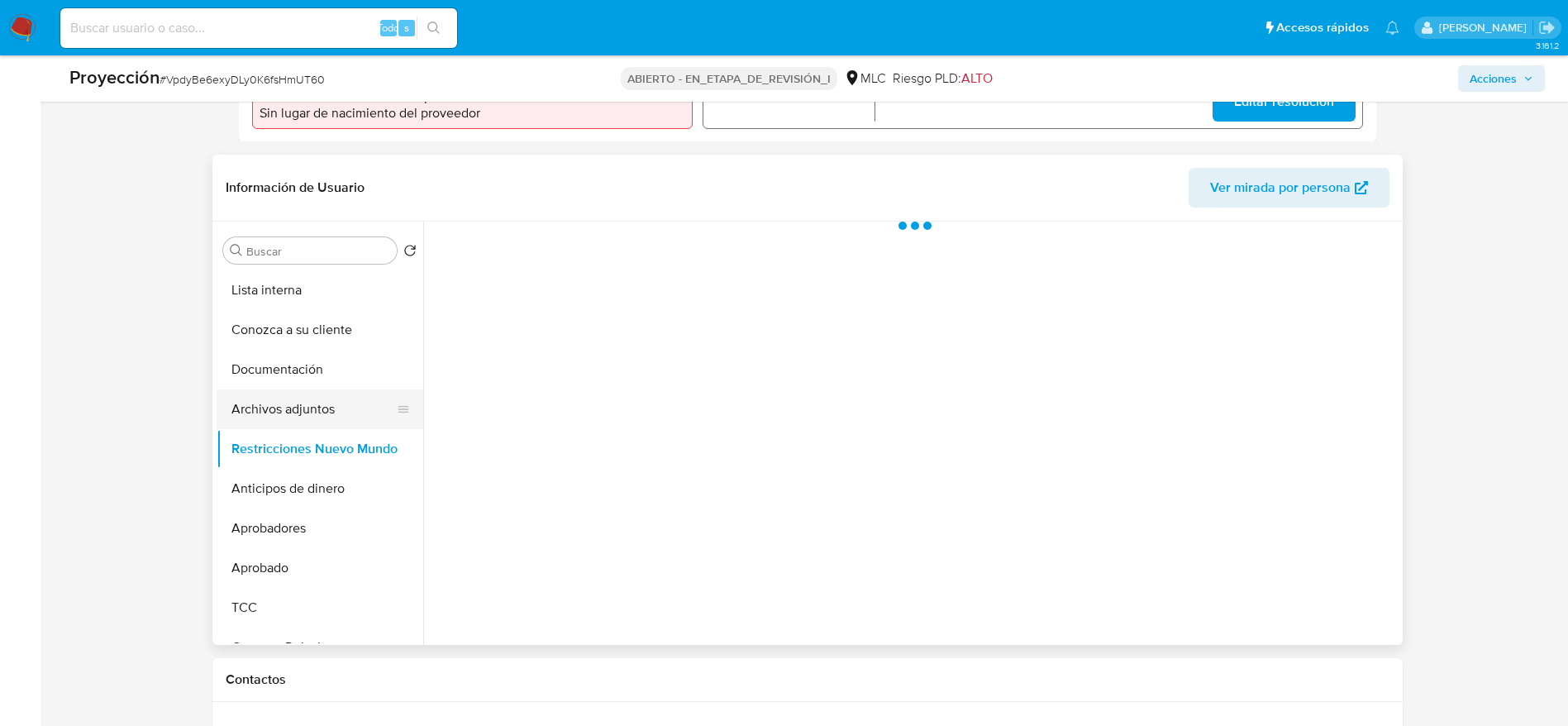
click at [301, 423] on button "Archivos adjuntos" at bounding box center [313, 409] width 194 height 40
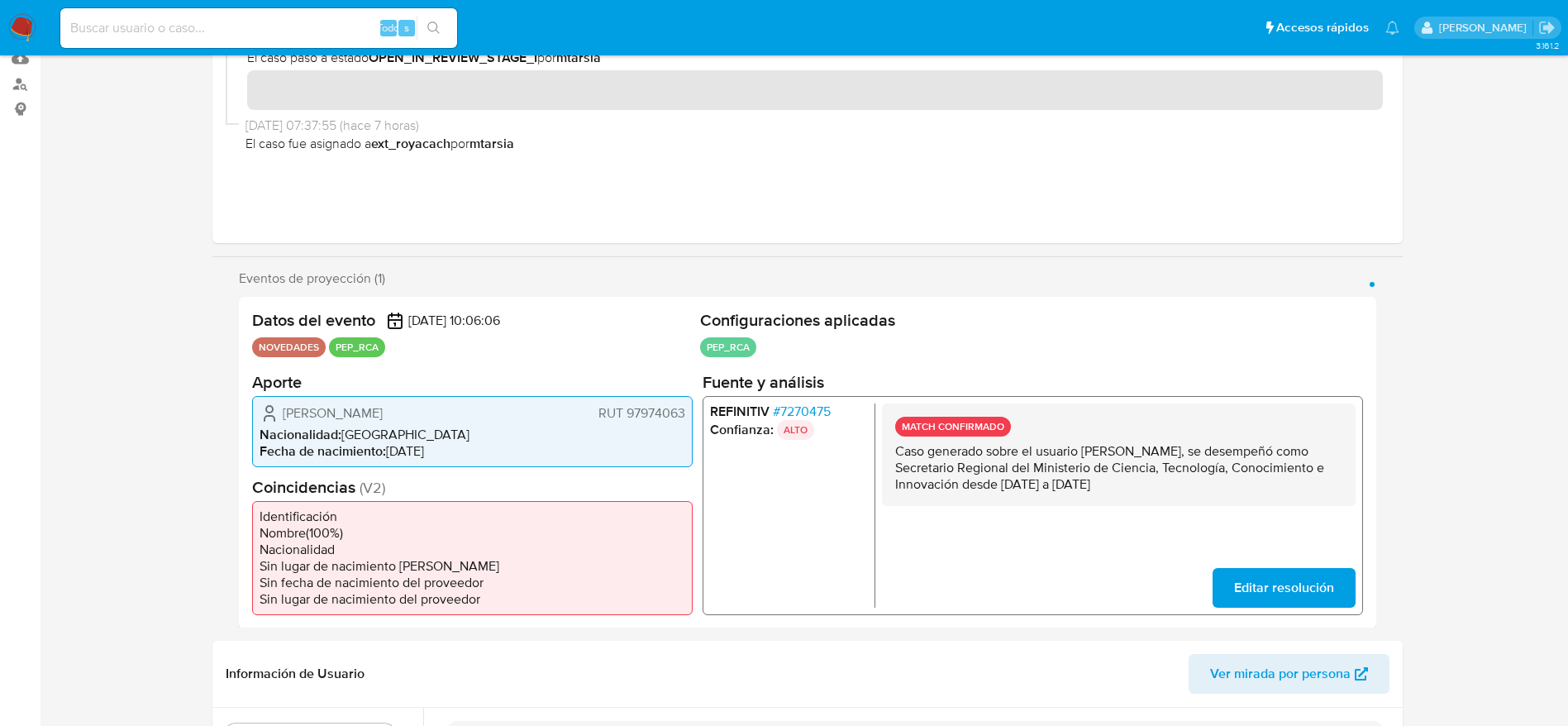
scroll to position [0, 0]
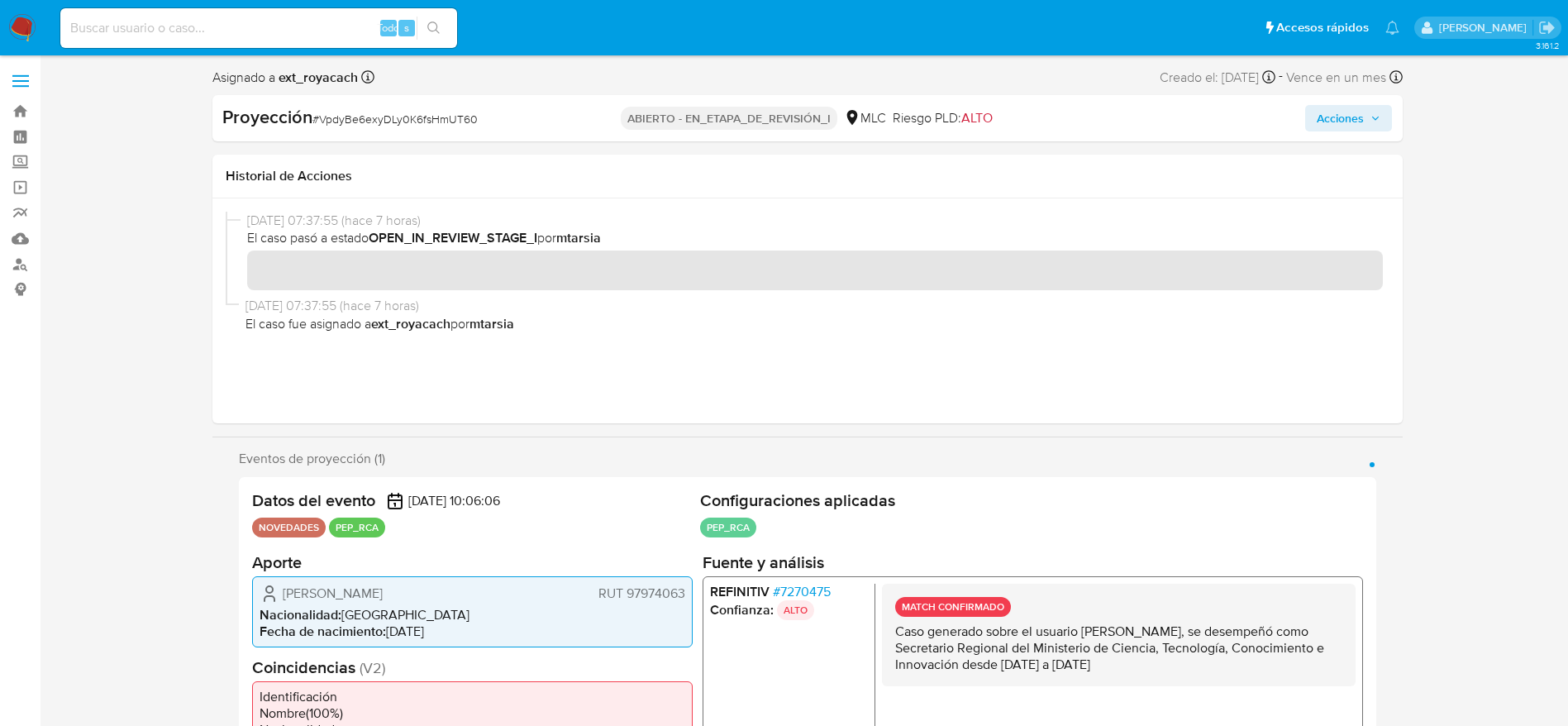
click at [1045, 96] on div "Proyección # VpdyBe6exyDLy0K6fsHmUT60 ABIERTO - EN_ETAPA_DE_REVISIÓN_I MLC Ries…" at bounding box center [807, 117] width 1190 height 46
click at [1045, 114] on span "Acciones" at bounding box center [1341, 117] width 47 height 26
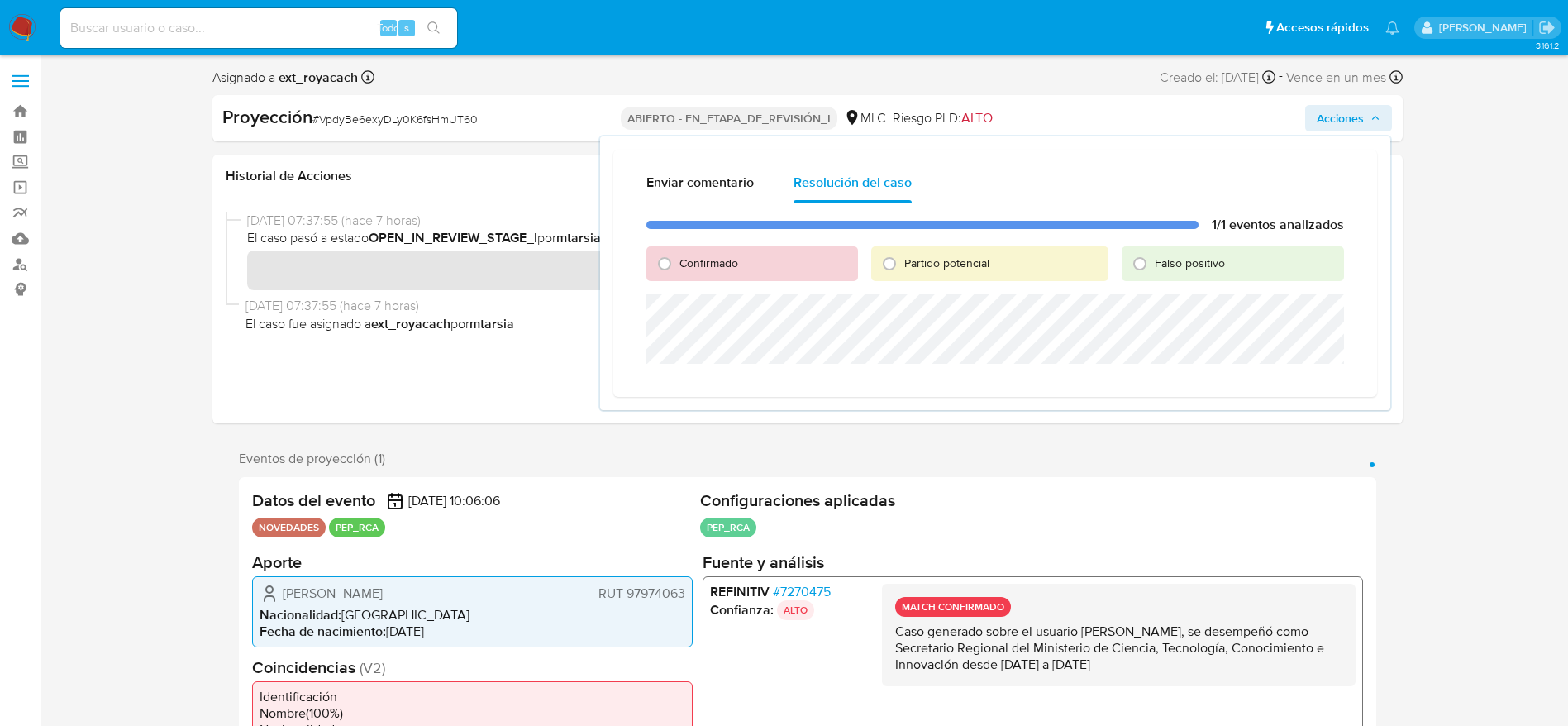
click at [721, 247] on div "Confirmado" at bounding box center [752, 263] width 210 height 34
drag, startPoint x: 721, startPoint y: 255, endPoint x: 721, endPoint y: 281, distance: 26.0
click at [721, 258] on span "Confirmado" at bounding box center [709, 262] width 59 height 17
click at [678, 258] on input "Confirmado" at bounding box center [665, 263] width 26 height 26
radio input "true"
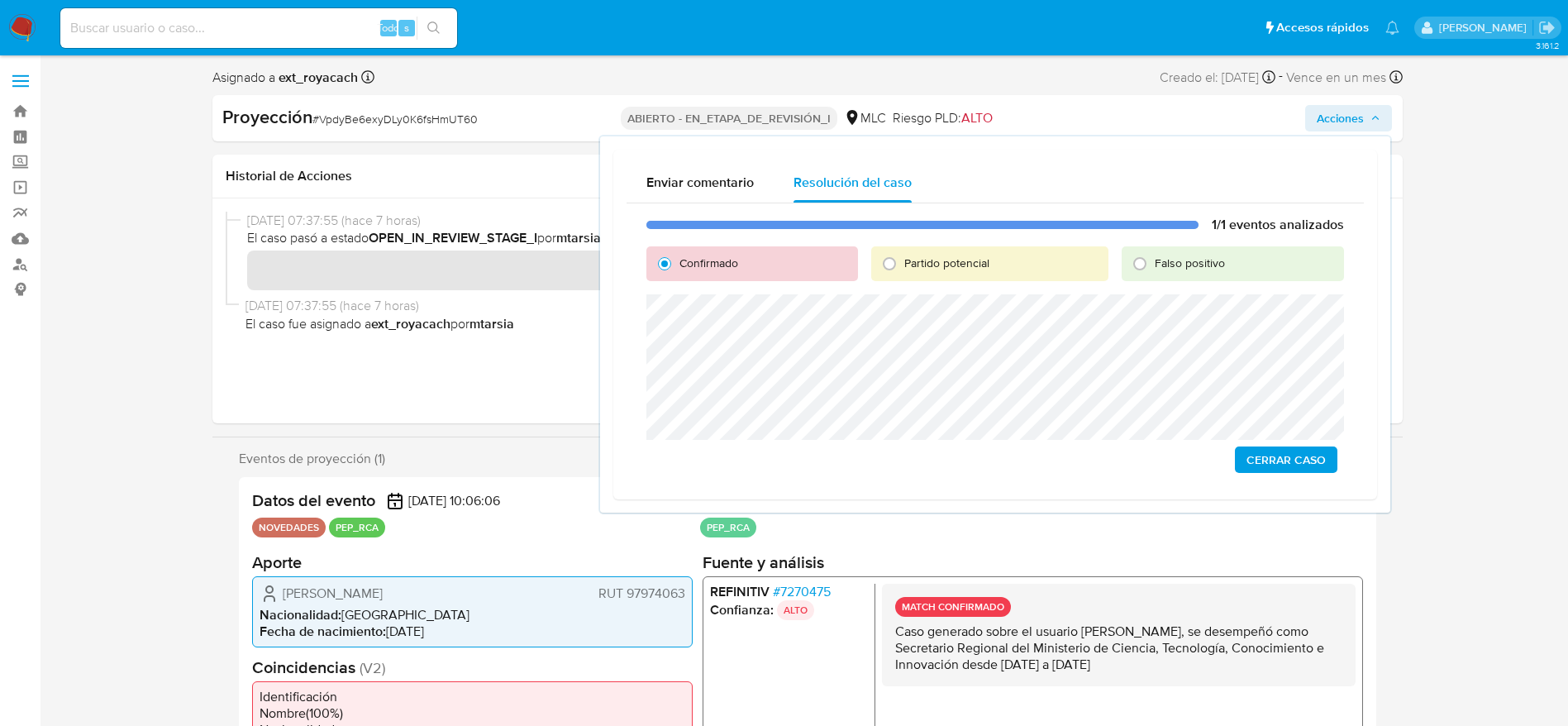
click at [1045, 455] on span "Cerrar Caso" at bounding box center [1286, 460] width 79 height 23
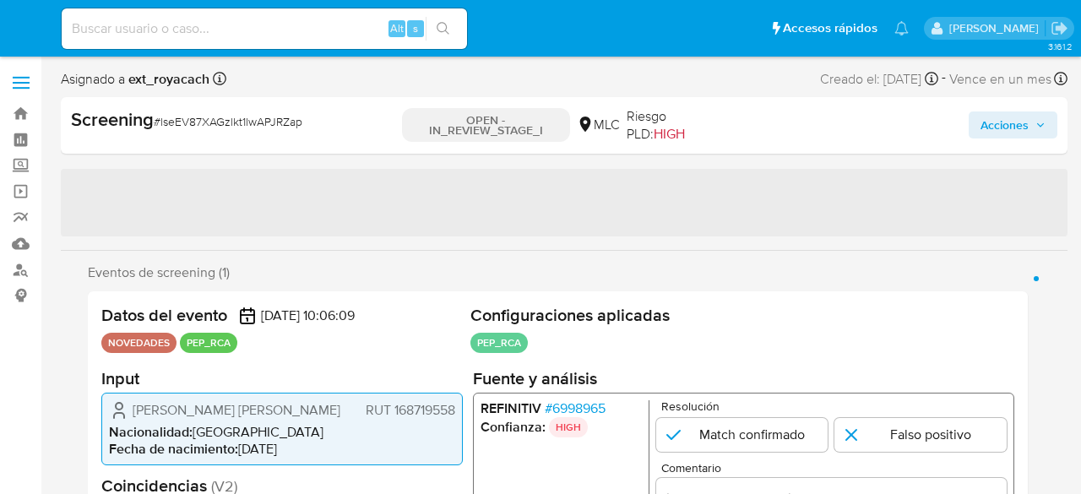
select select "10"
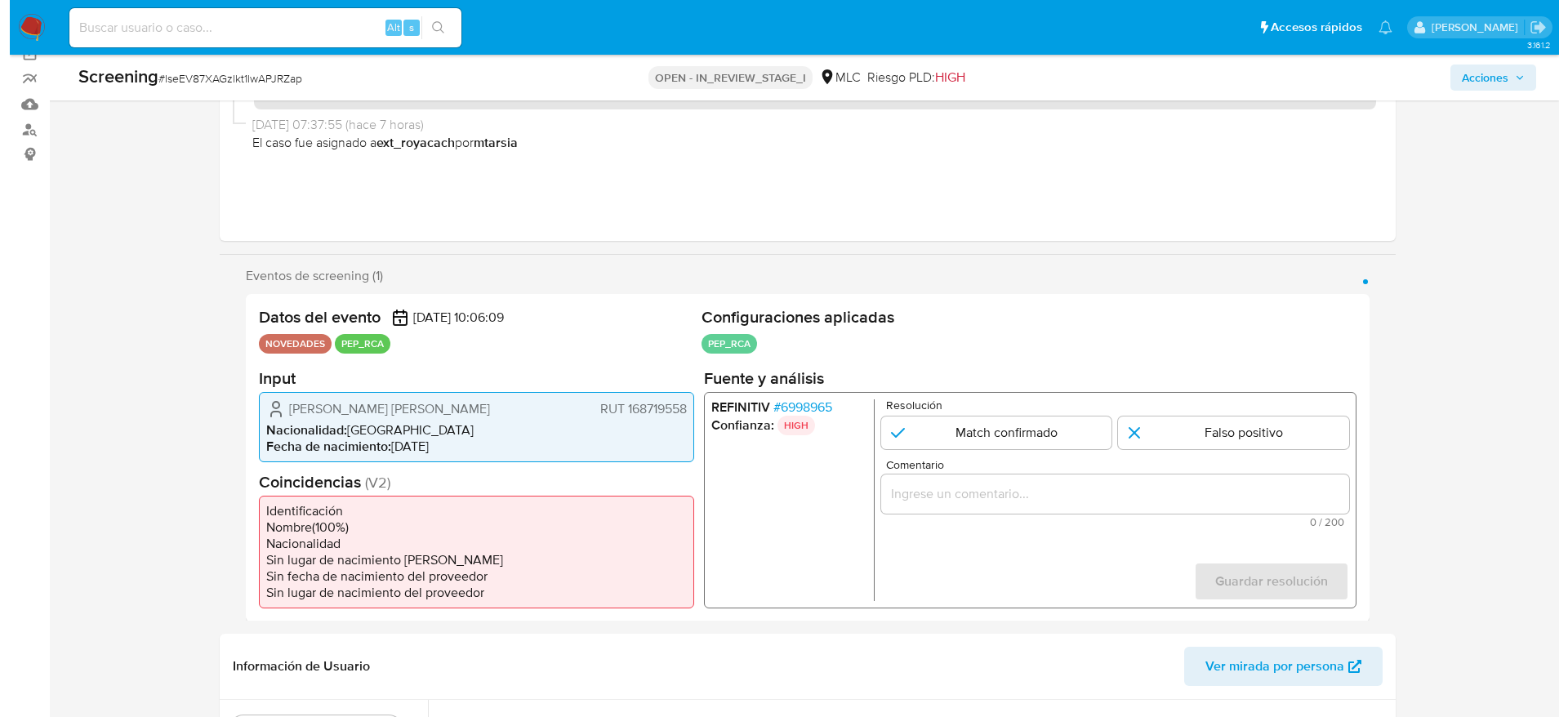
scroll to position [244, 0]
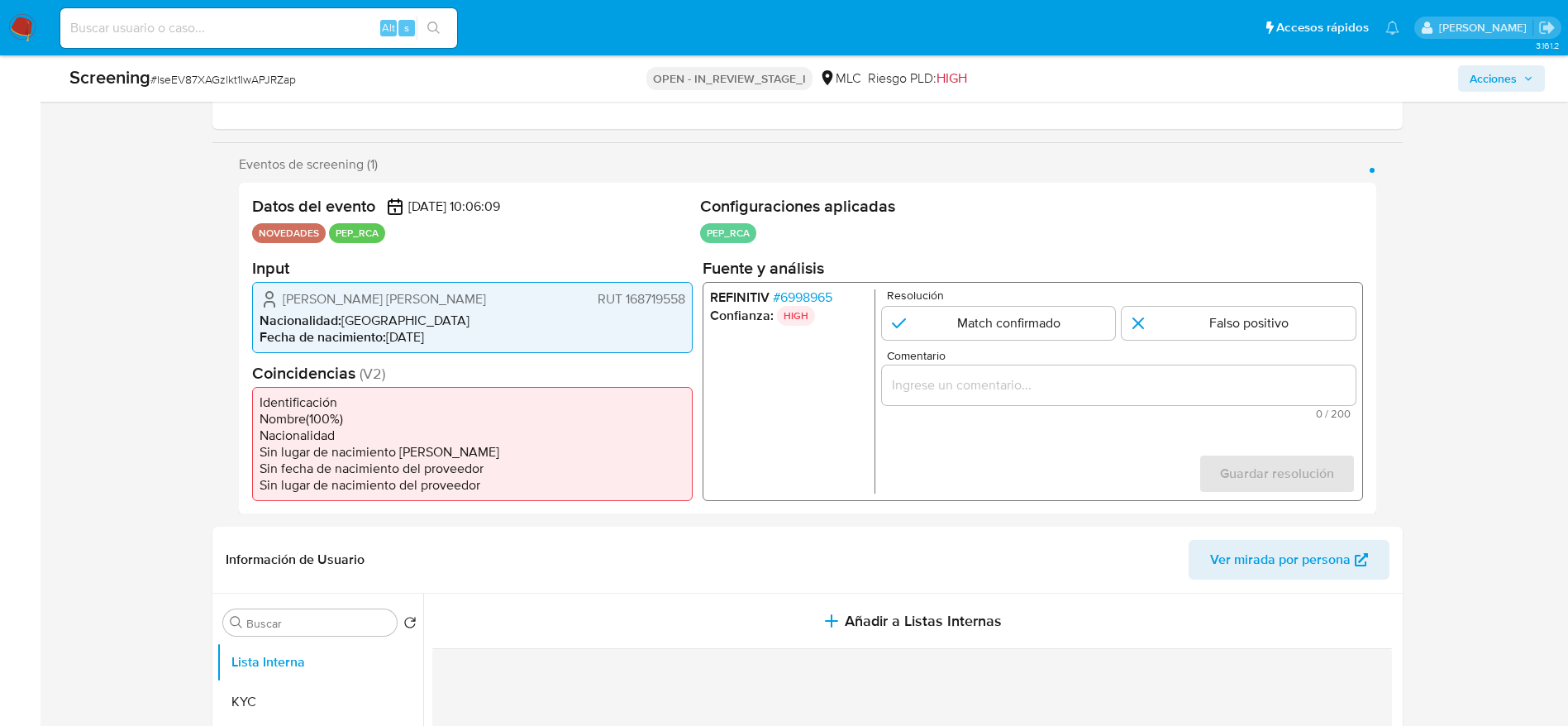
click at [807, 295] on span "# 6998965" at bounding box center [802, 296] width 60 height 17
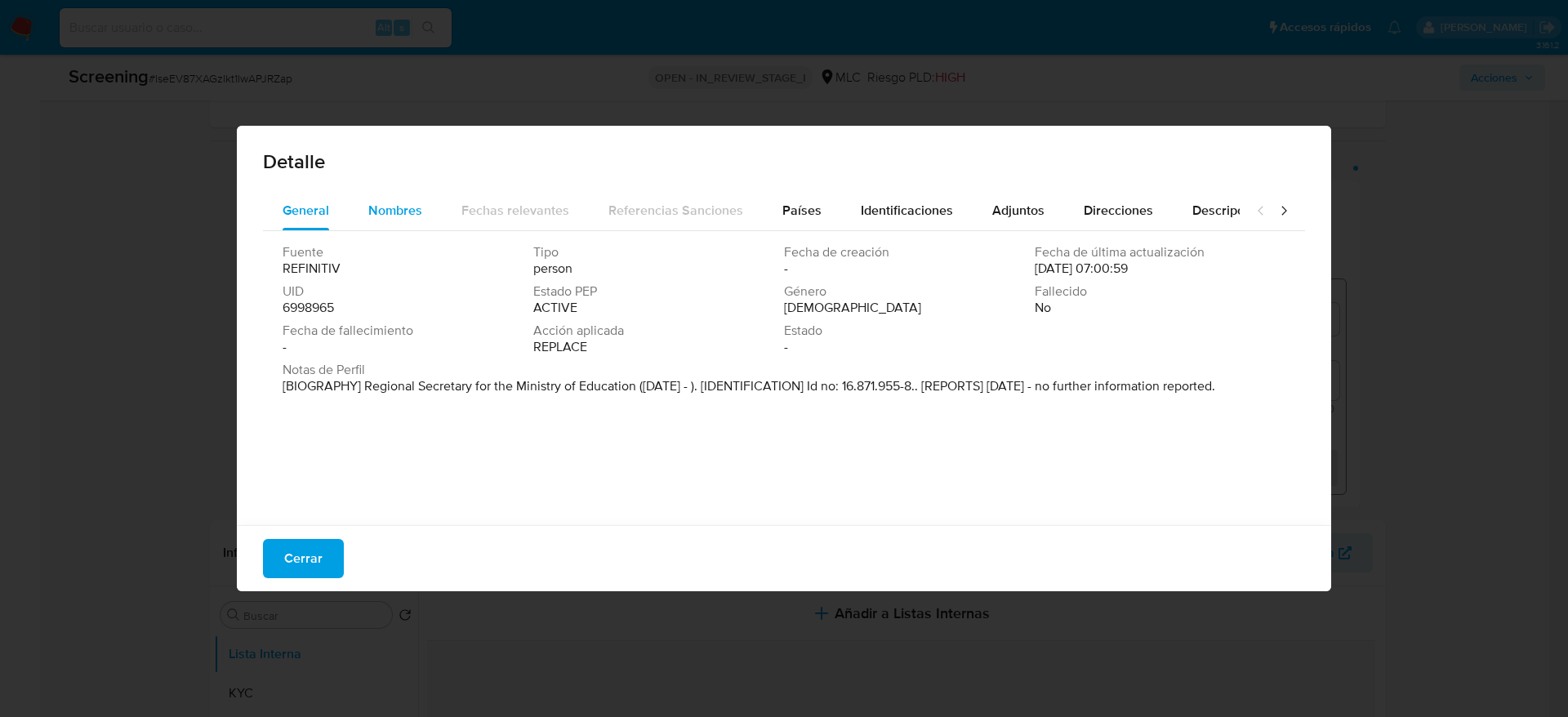
click at [410, 218] on span "Nombres" at bounding box center [395, 210] width 54 height 18
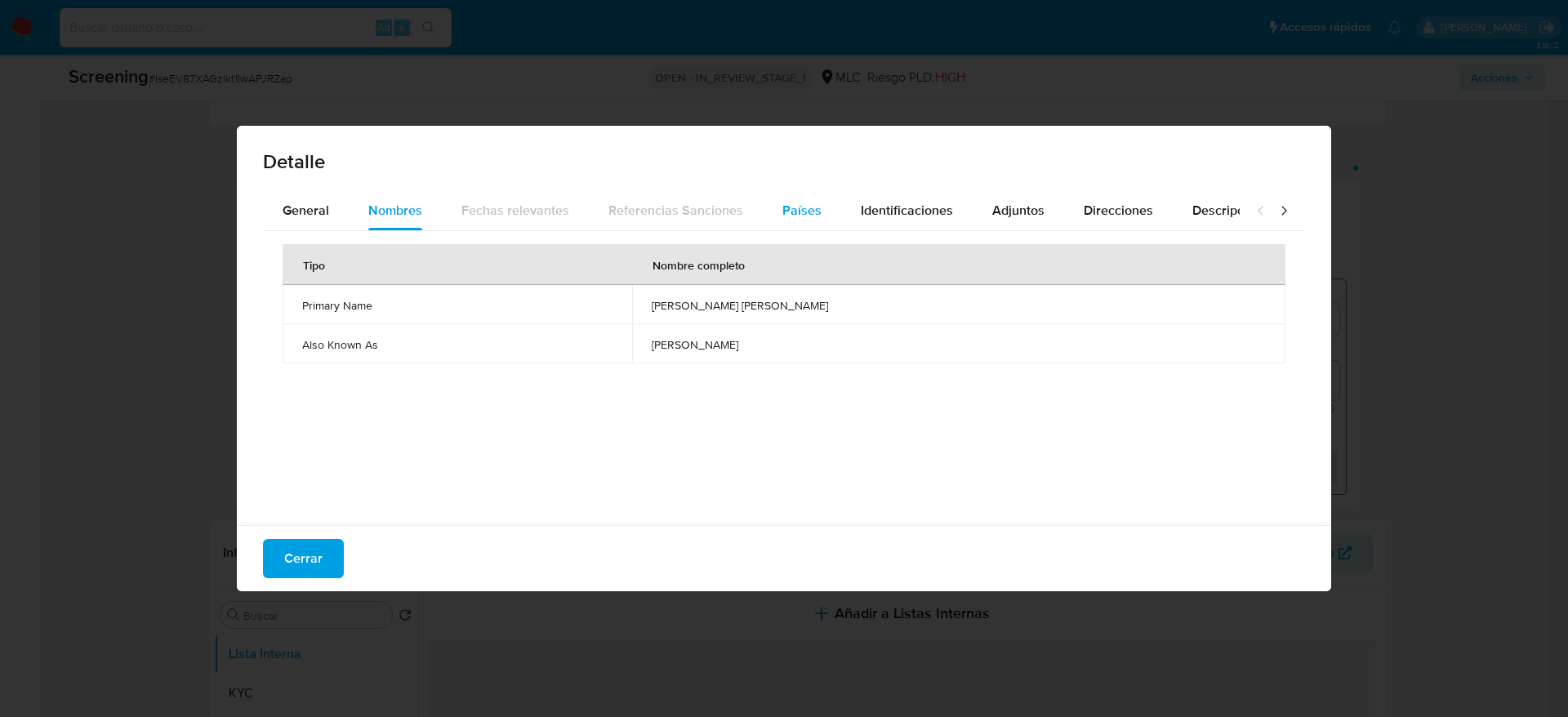
click at [813, 218] on span "Países" at bounding box center [801, 210] width 40 height 18
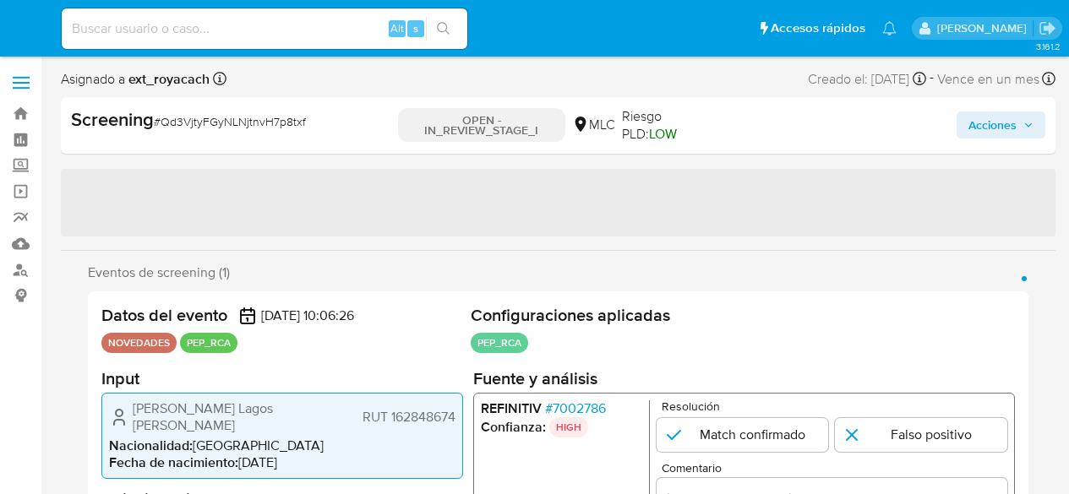
select select "10"
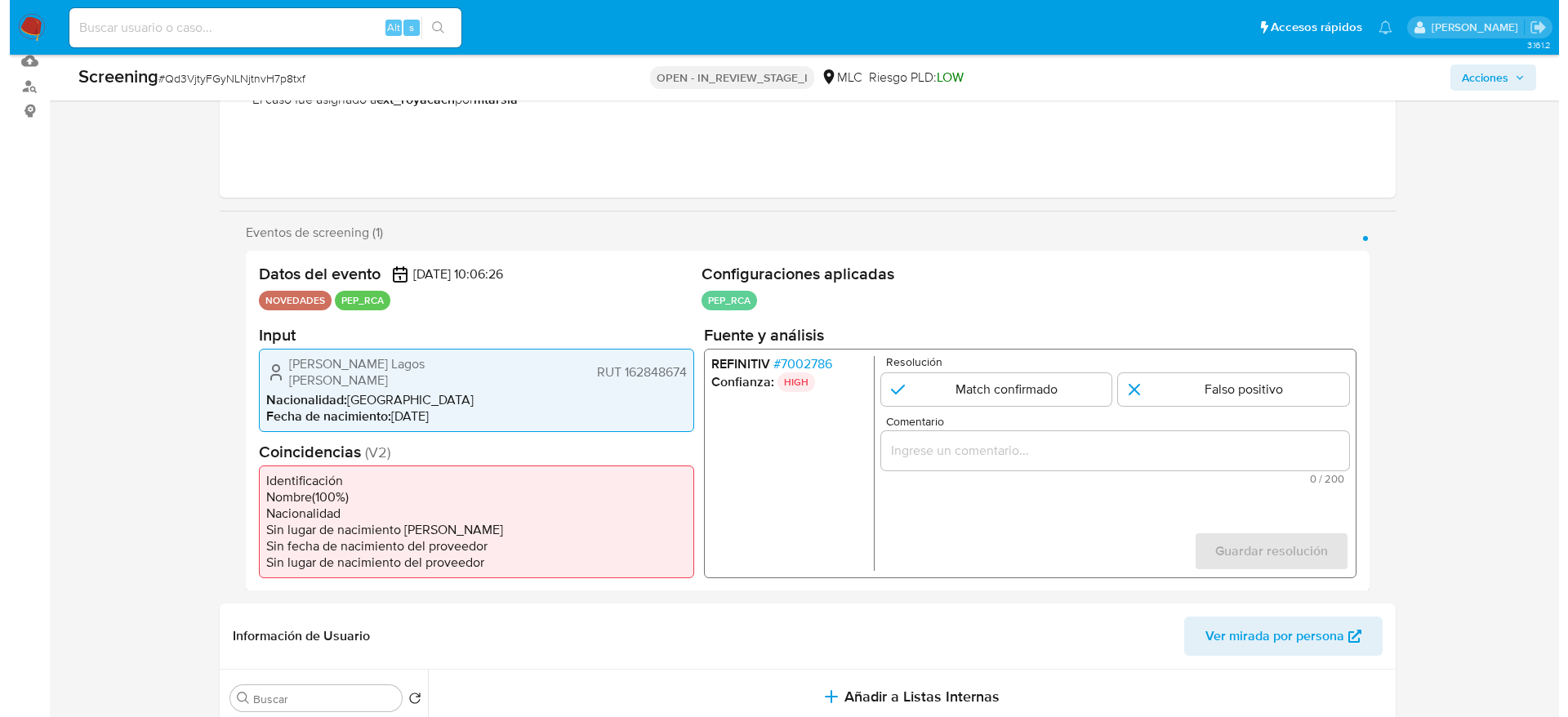
scroll to position [244, 0]
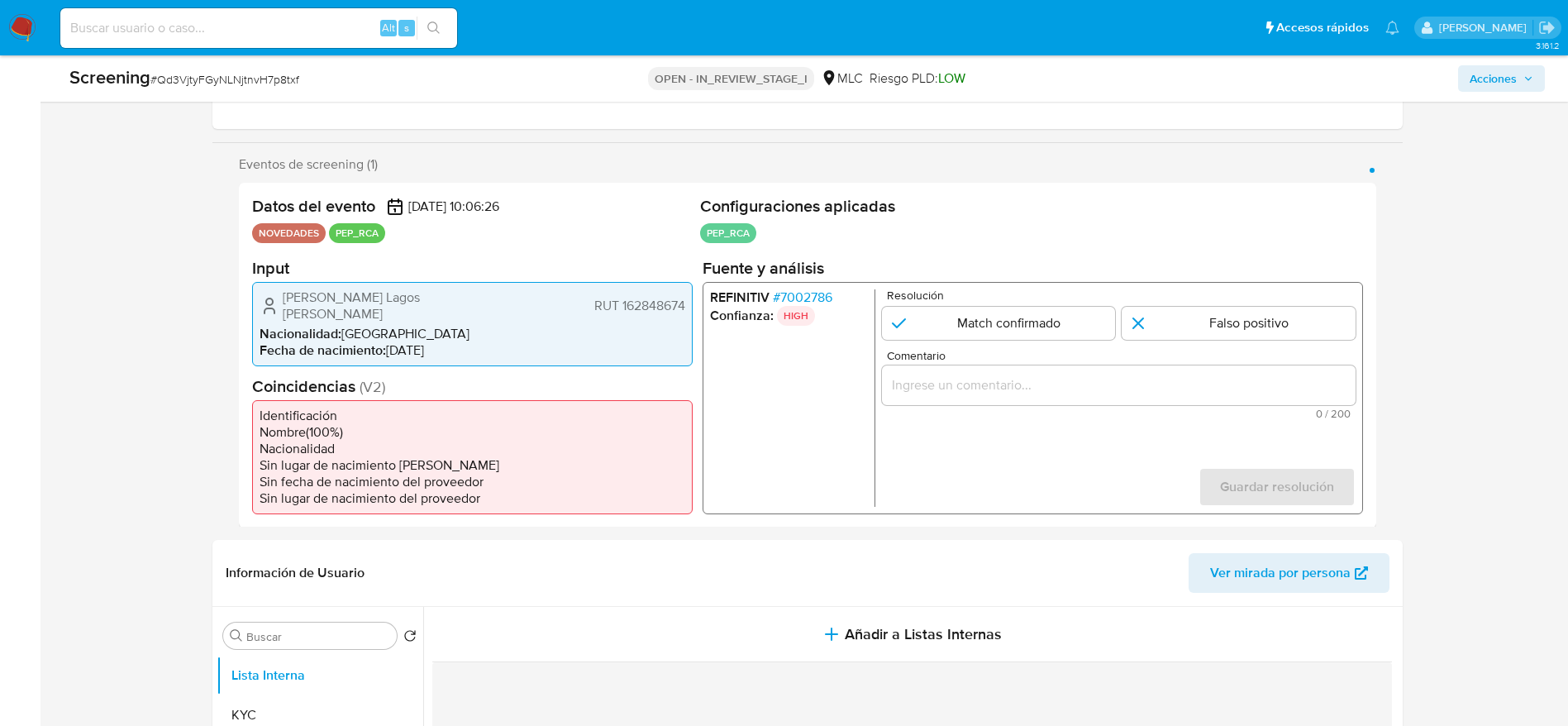
click at [805, 300] on span "# 7002786" at bounding box center [802, 296] width 60 height 17
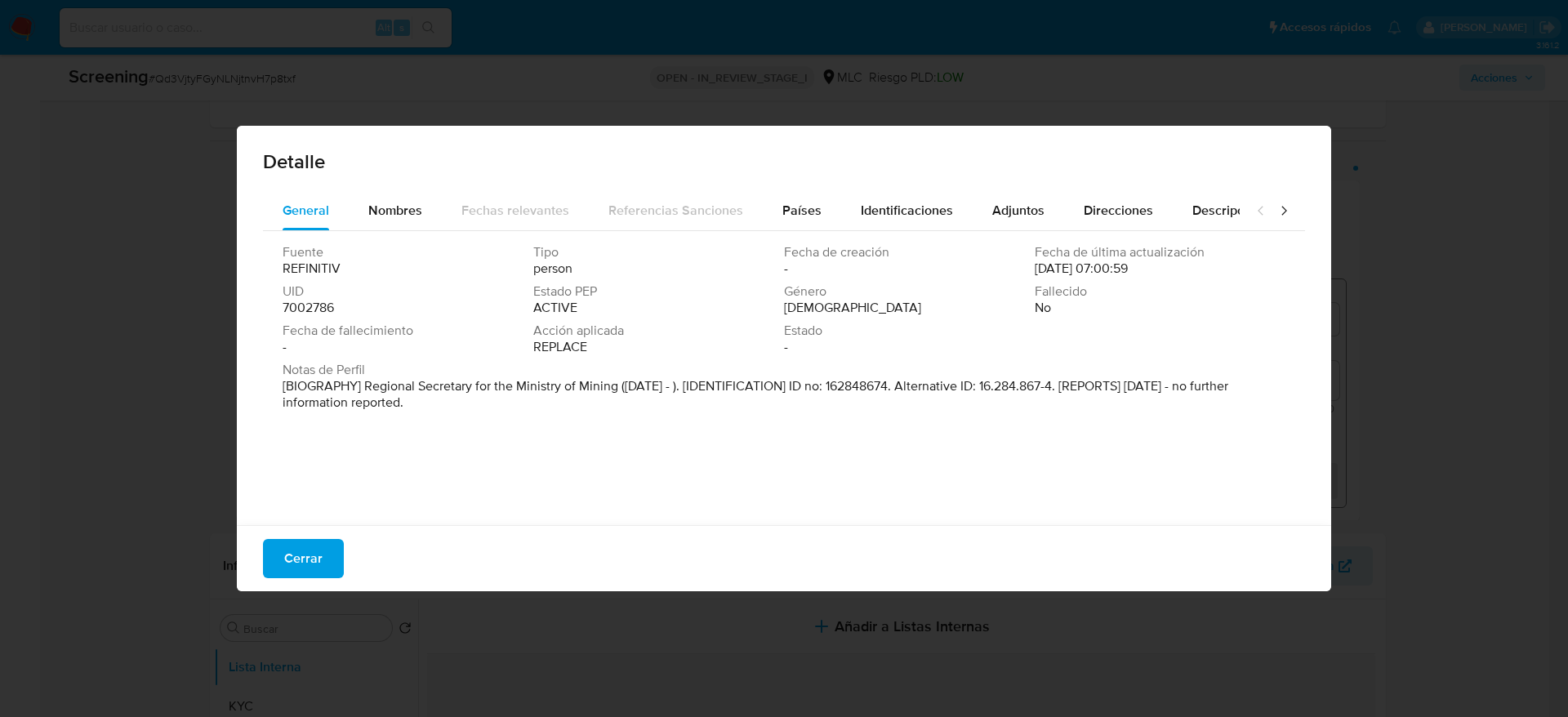
click at [317, 476] on div "Cerrar" at bounding box center [784, 558] width 1094 height 66
click at [317, 476] on span "Cerrar" at bounding box center [304, 558] width 39 height 36
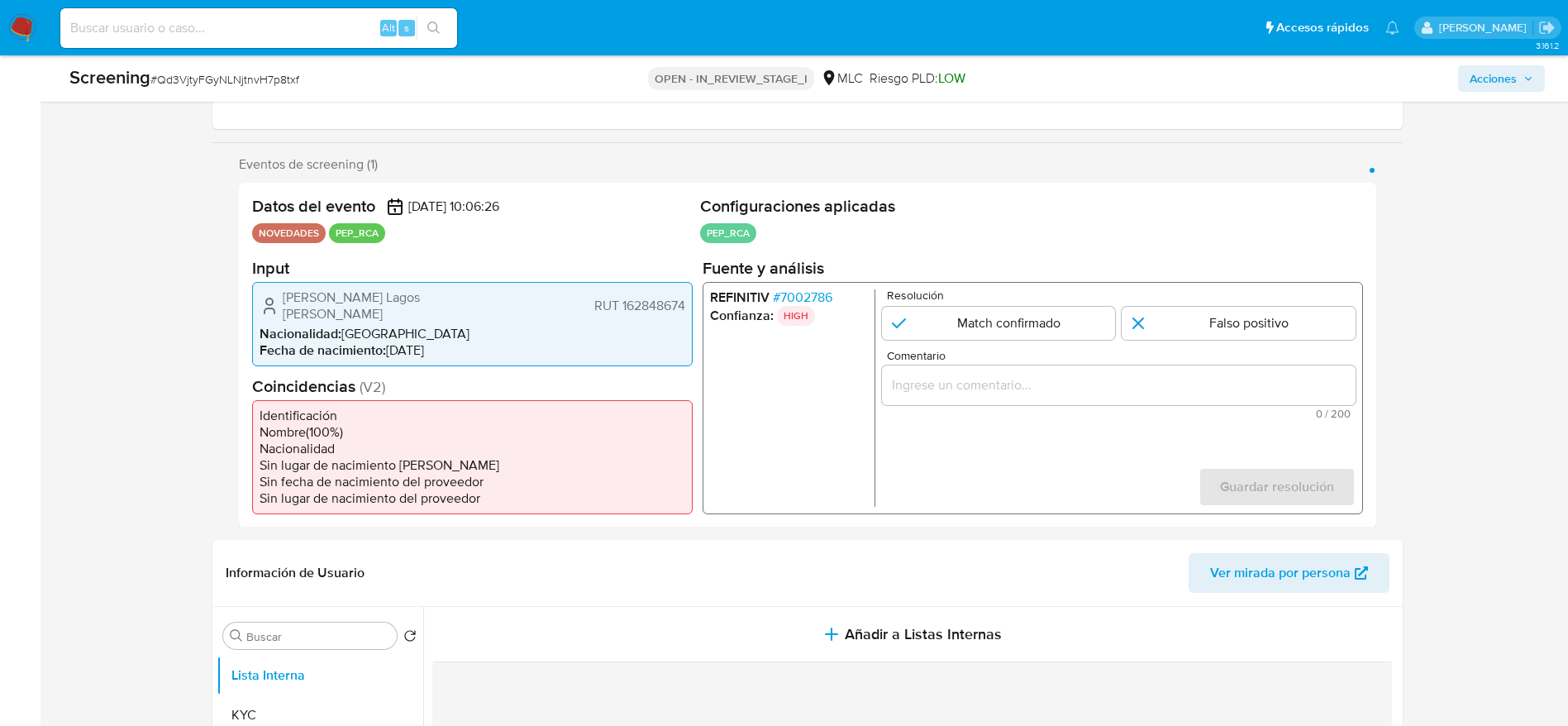
click at [411, 306] on span "[PERSON_NAME] Lagos [PERSON_NAME]" at bounding box center [386, 305] width 207 height 33
click at [411, 306] on span "Roberto Andrés Lagos Correa" at bounding box center [386, 305] width 207 height 33
click at [226, 76] on span "# Qd3VjtyFGyNLNjtnvH7p8txf" at bounding box center [225, 79] width 149 height 17
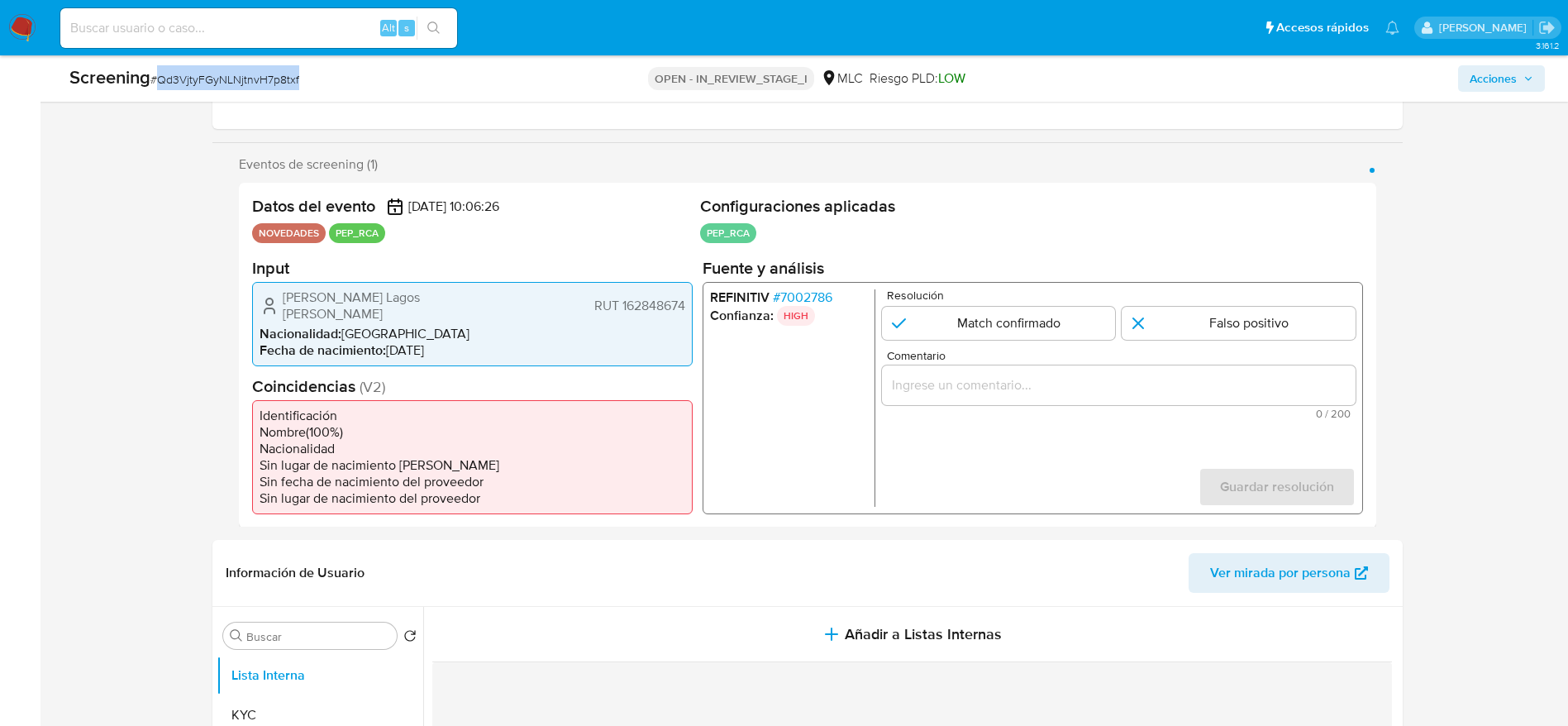
click at [226, 76] on span "# Qd3VjtyFGyNLNjtnvH7p8txf" at bounding box center [225, 79] width 149 height 17
copy span "Qd3VjtyFGyNLNjtnvH7p8txf"
drag, startPoint x: 277, startPoint y: 300, endPoint x: 684, endPoint y: 303, distance: 407.0
click at [684, 303] on div "Roberto Andrés Lagos Correa RUT 162848674" at bounding box center [472, 305] width 426 height 33
click at [816, 293] on span "# 7002786" at bounding box center [802, 296] width 60 height 17
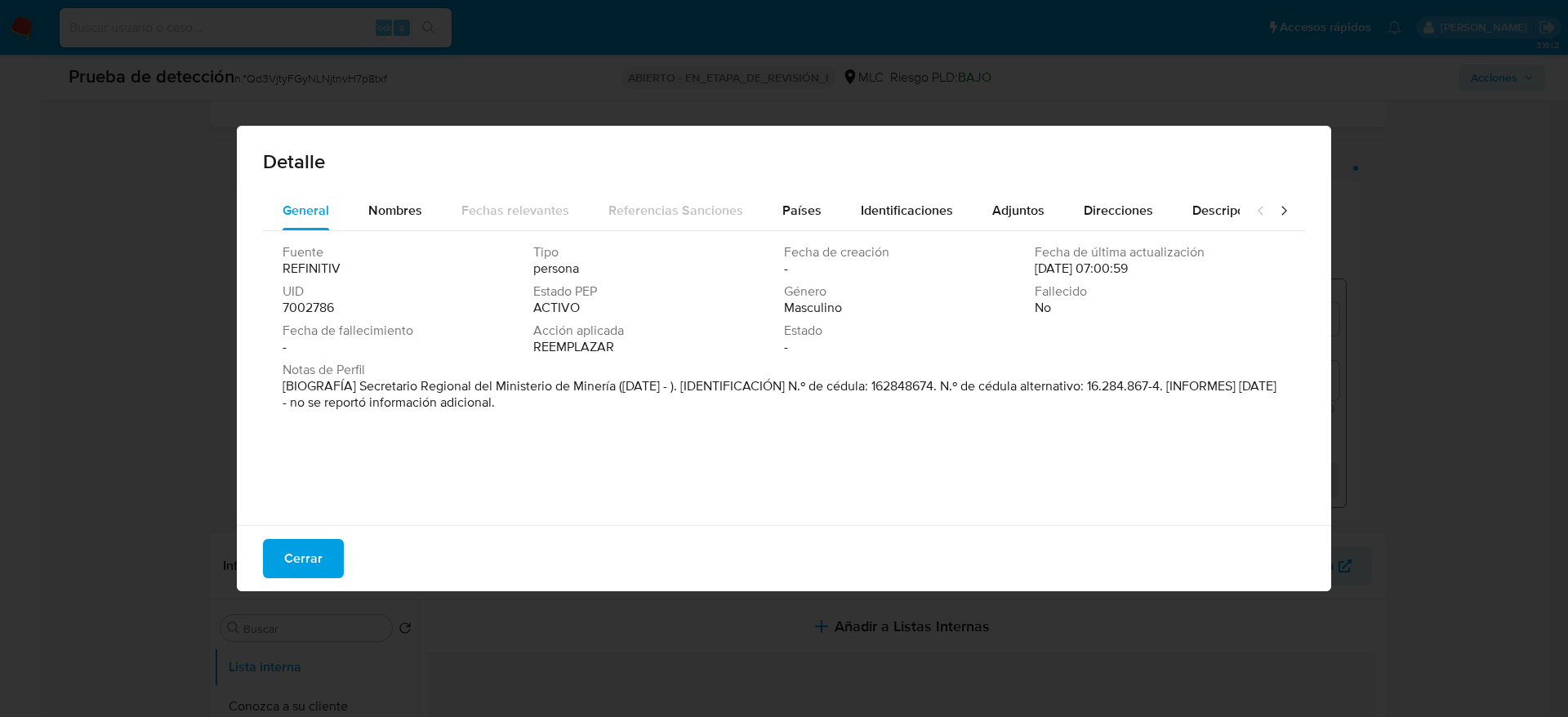
click at [354, 386] on font "[BIOGRAFÍA] Secretario Regional del Ministerio de Minería (abr. 2022 - ). [IDEN…" at bounding box center [779, 393] width 994 height 35
drag, startPoint x: 361, startPoint y: 386, endPoint x: 618, endPoint y: 387, distance: 257.0
click at [618, 387] on font "[BIOGRAFÍA] Secretario Regional del Ministerio de Minería (abr. 2022 - ). [IDEN…" at bounding box center [779, 393] width 994 height 35
click at [307, 476] on span "Cerrar" at bounding box center [304, 558] width 39 height 36
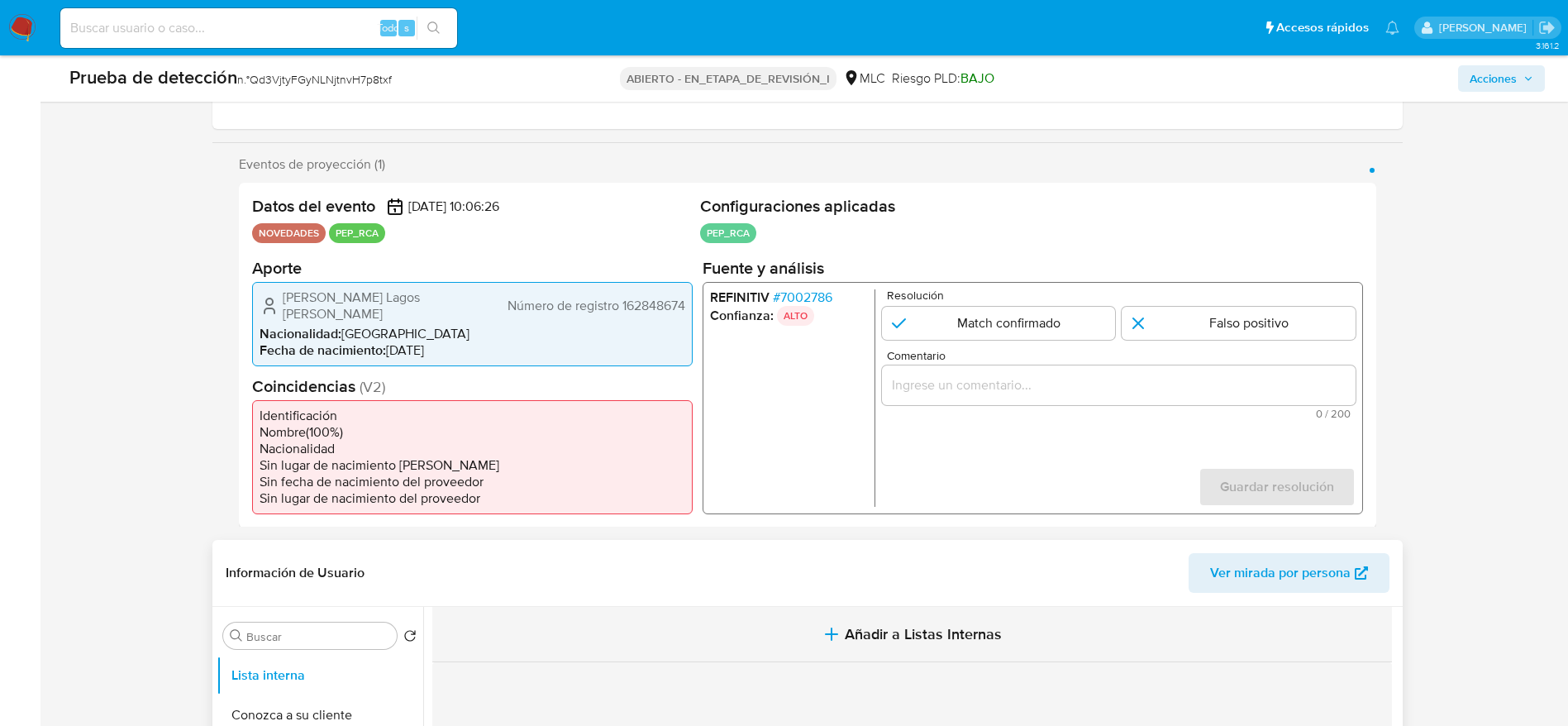
click at [812, 482] on button "Añadir a Listas Internas" at bounding box center [912, 634] width 960 height 56
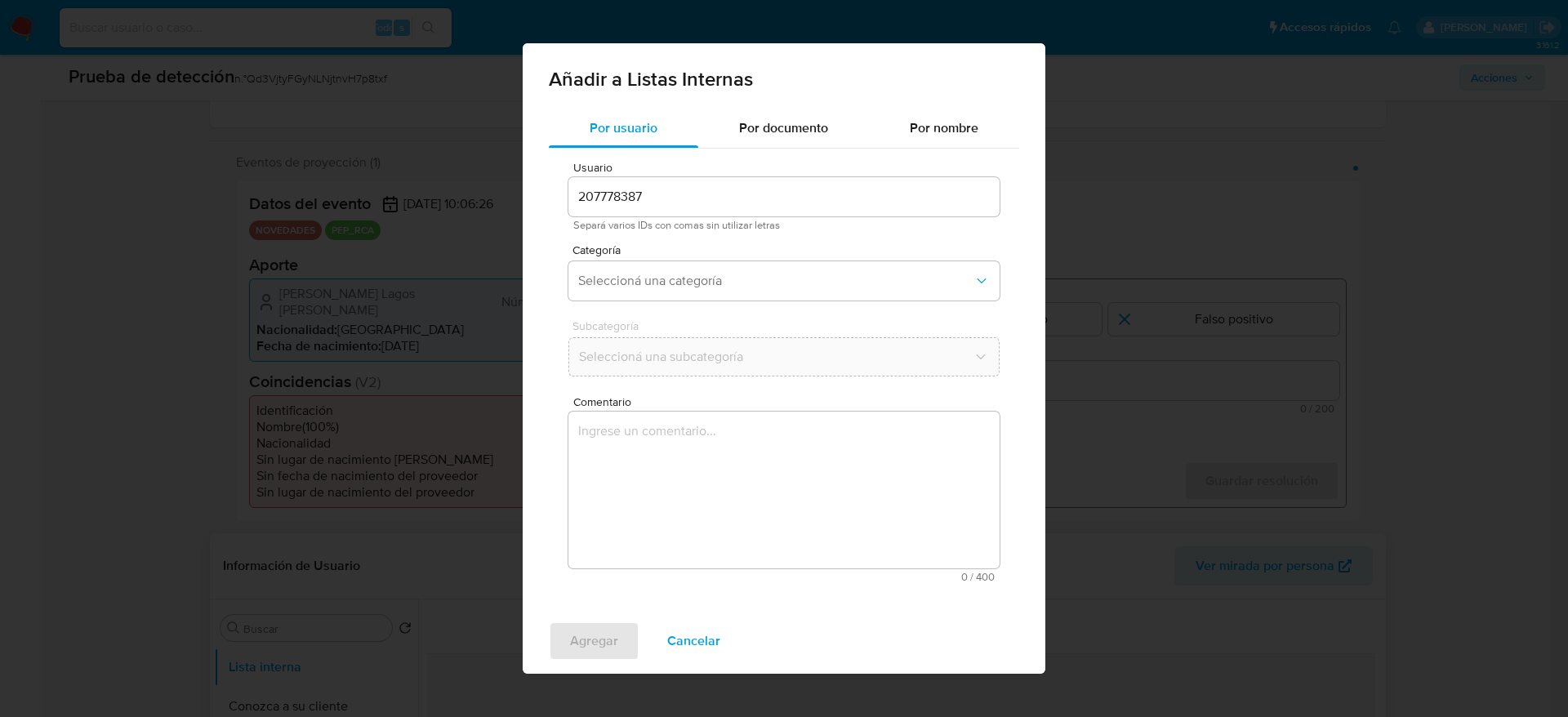
click at [775, 476] on textarea "Comentario" at bounding box center [784, 490] width 431 height 157
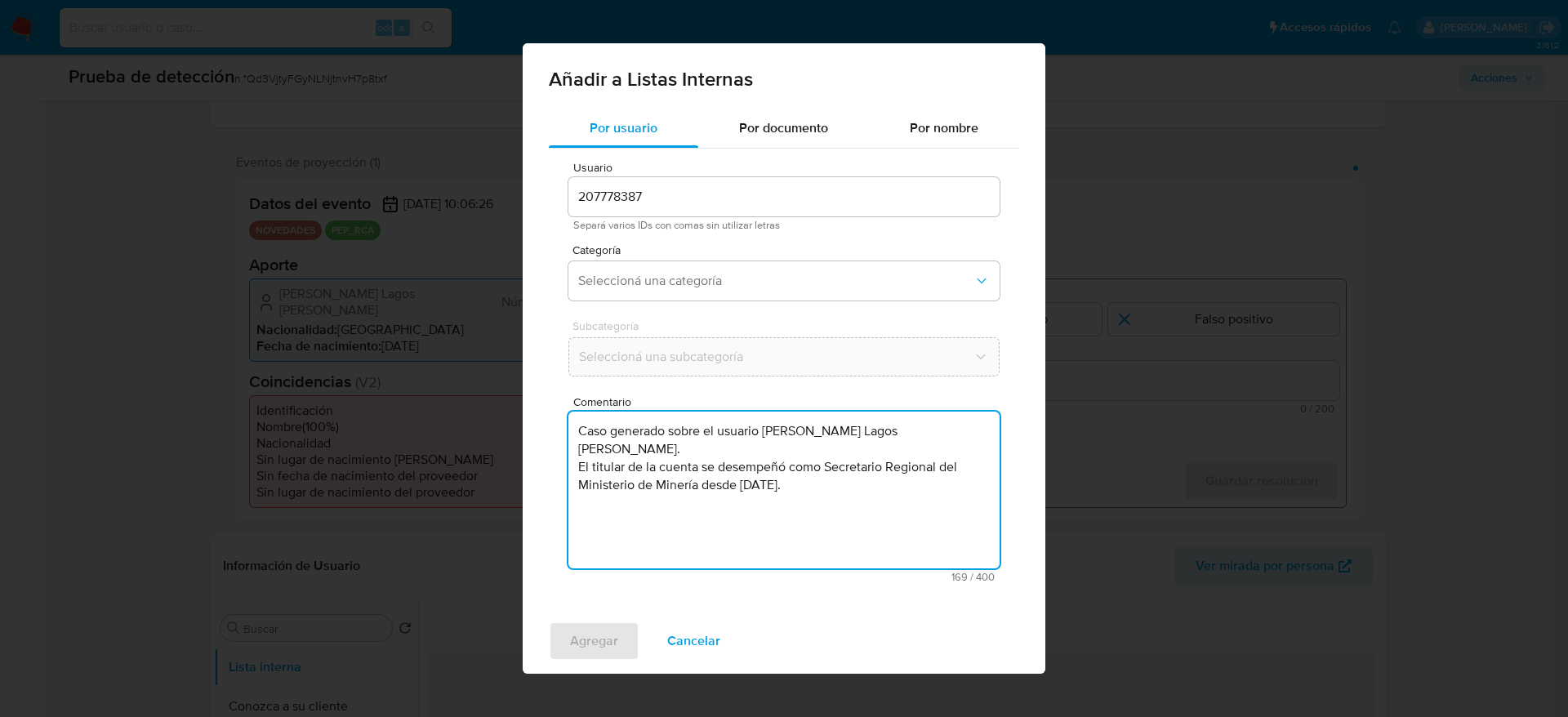
type textarea "Caso generado sobre el usuario Roberto Andrés Lagos Correa. El titular de la cu…"
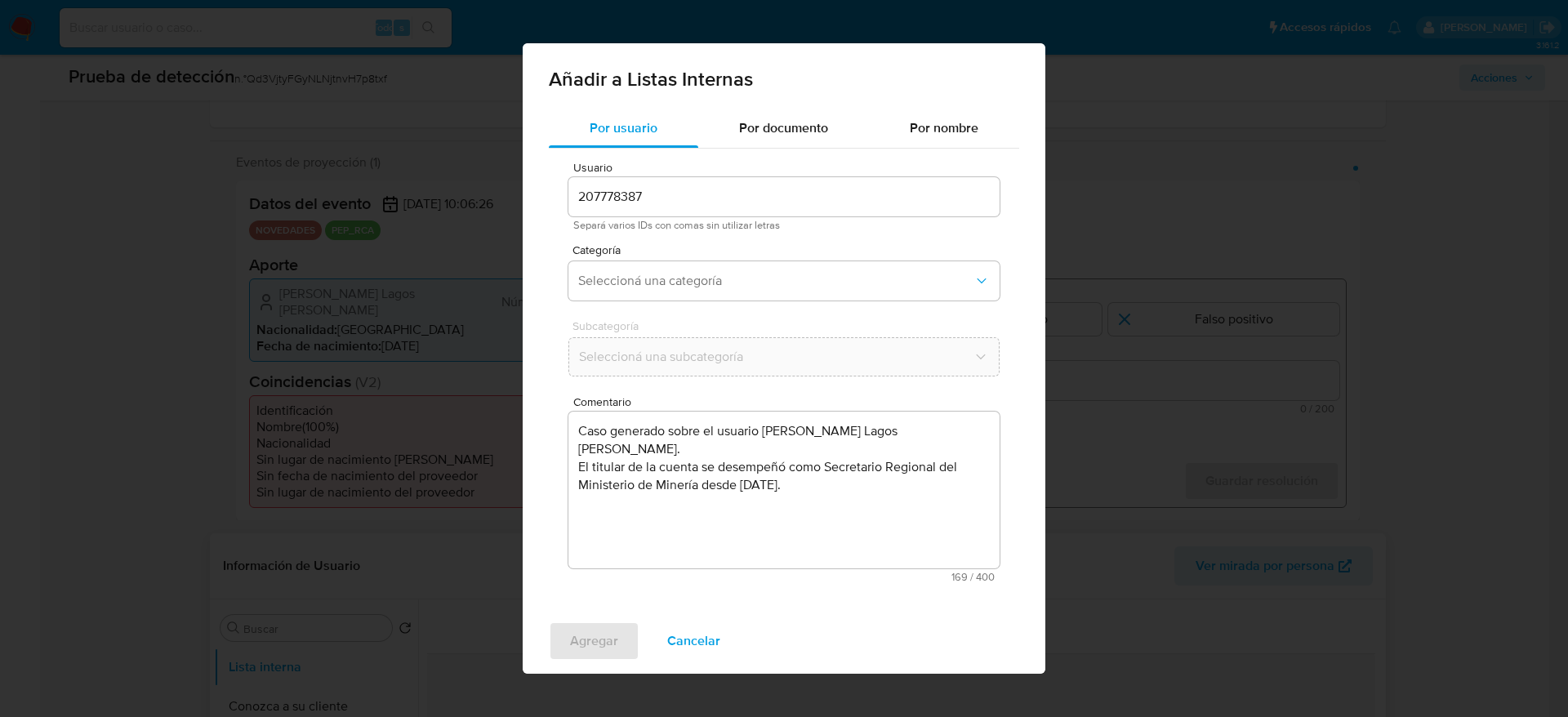
click at [696, 257] on div "Categoría Seleccioná una categoría" at bounding box center [784, 275] width 431 height 63
click at [689, 299] on button "Seleccioná una categoría" at bounding box center [784, 280] width 431 height 40
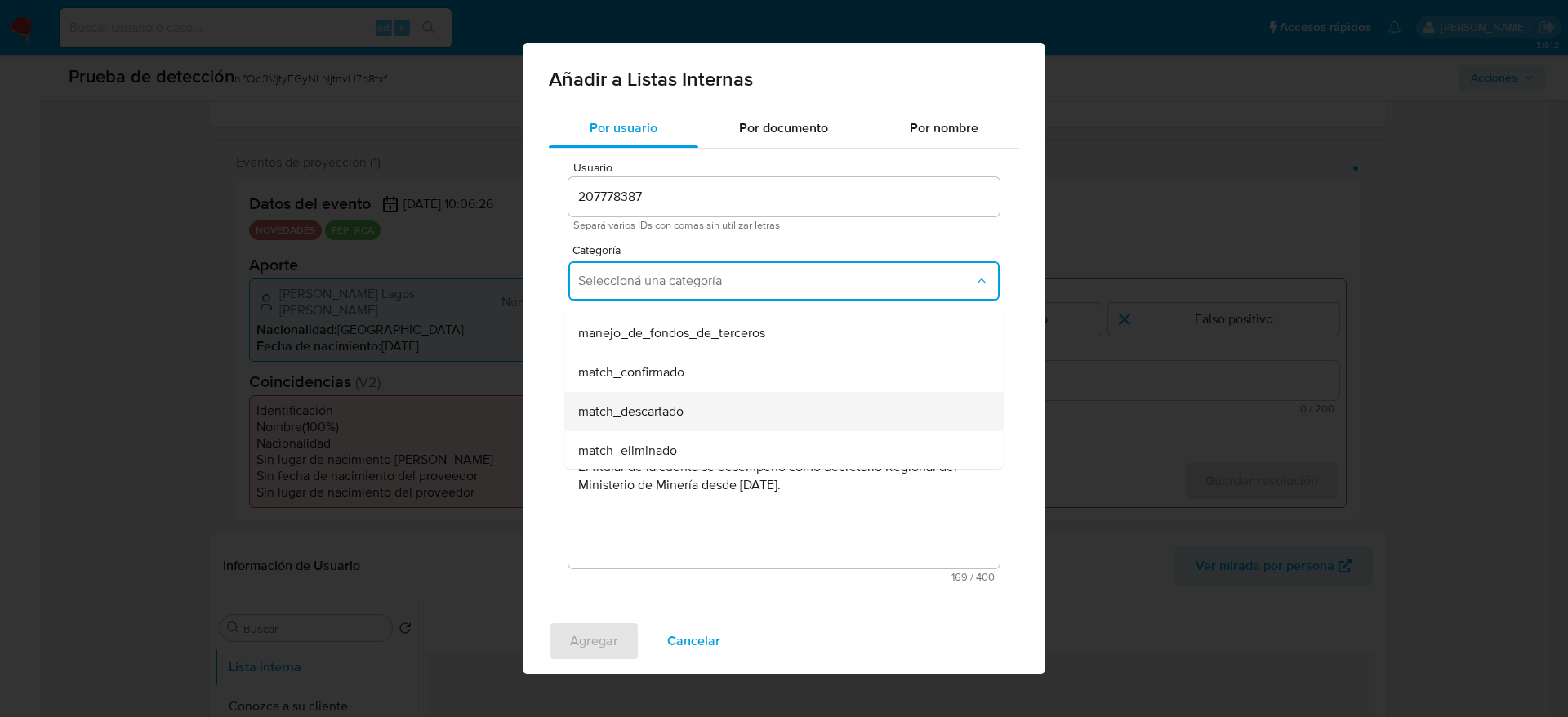
scroll to position [123, 0]
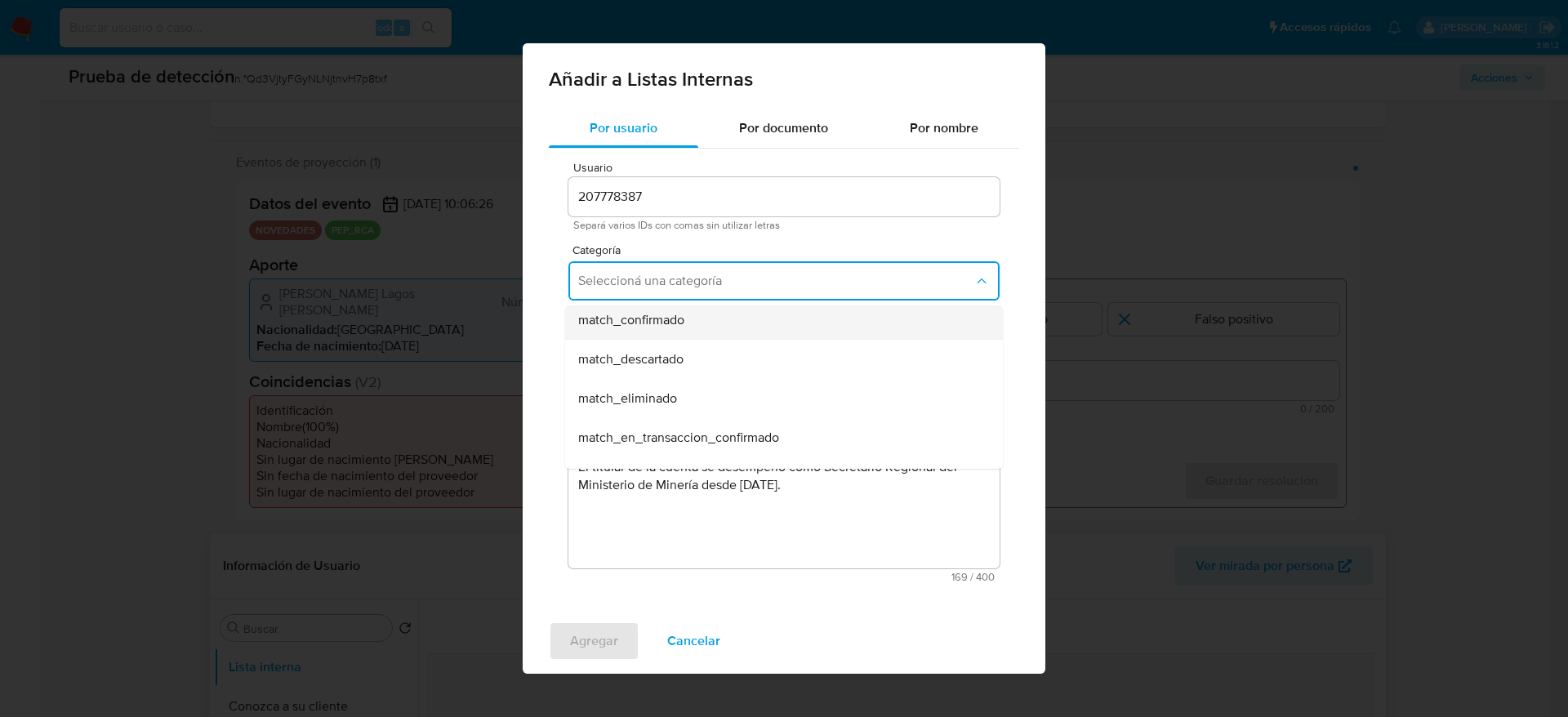
drag, startPoint x: 721, startPoint y: 360, endPoint x: 721, endPoint y: 319, distance: 41.0
click at [721, 311] on ul "hr_incorporación_revisada_por_la_gerencia incorporación_revisada_por_la_gerenci…" at bounding box center [784, 457] width 438 height 549
click at [721, 320] on div "match_confirmado" at bounding box center [779, 320] width 402 height 40
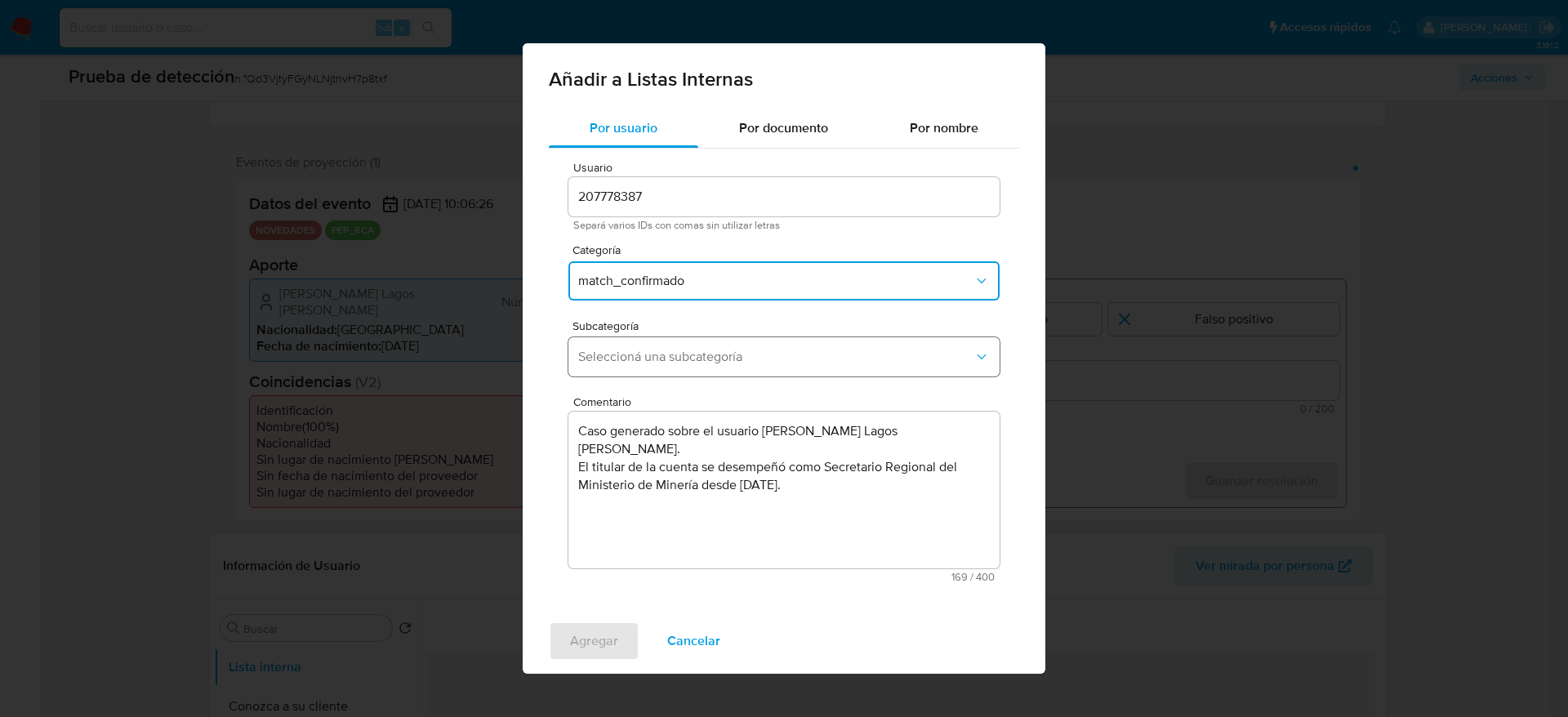
drag, startPoint x: 721, startPoint y: 351, endPoint x: 721, endPoint y: 364, distance: 13.0
click at [721, 353] on span "Seleccioná una subcategoría" at bounding box center [775, 357] width 395 height 16
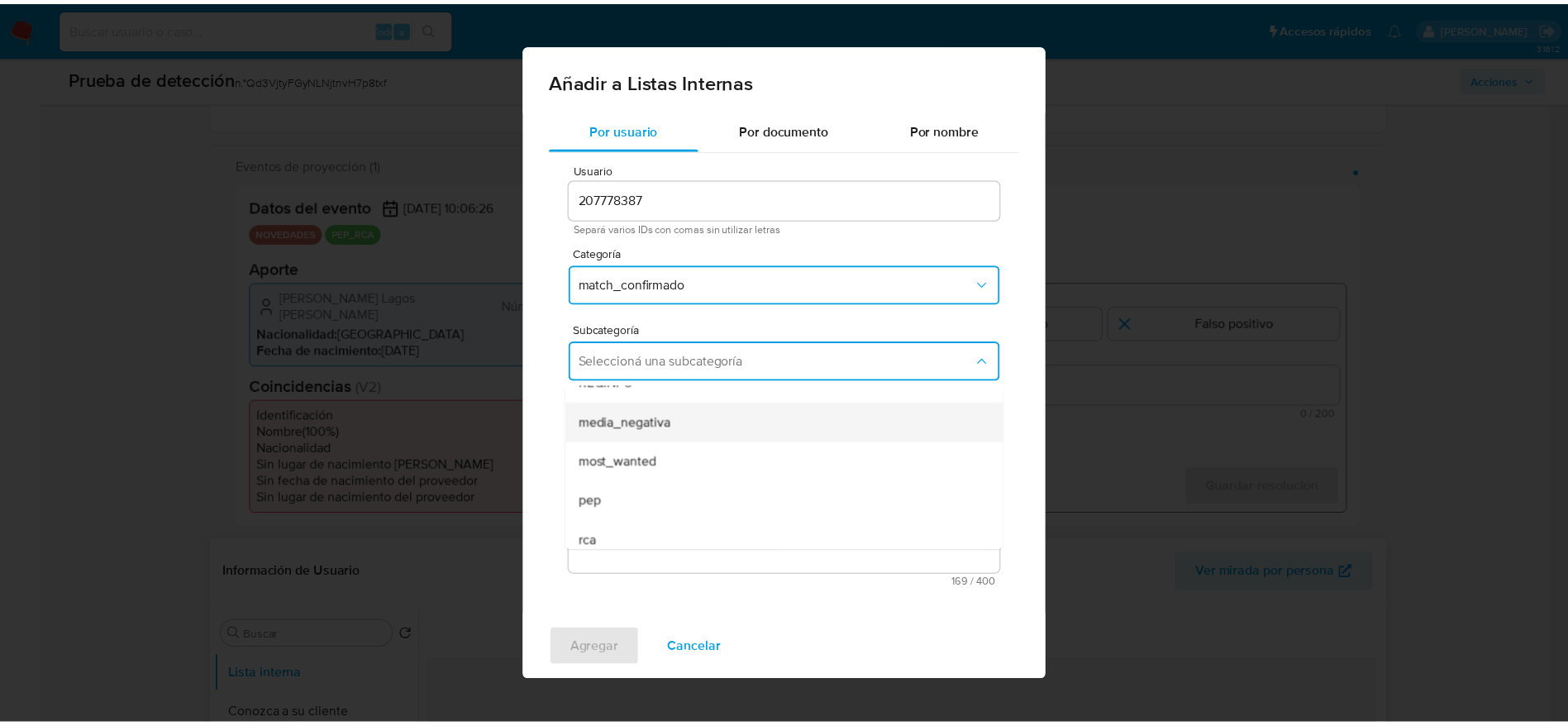
scroll to position [113, 0]
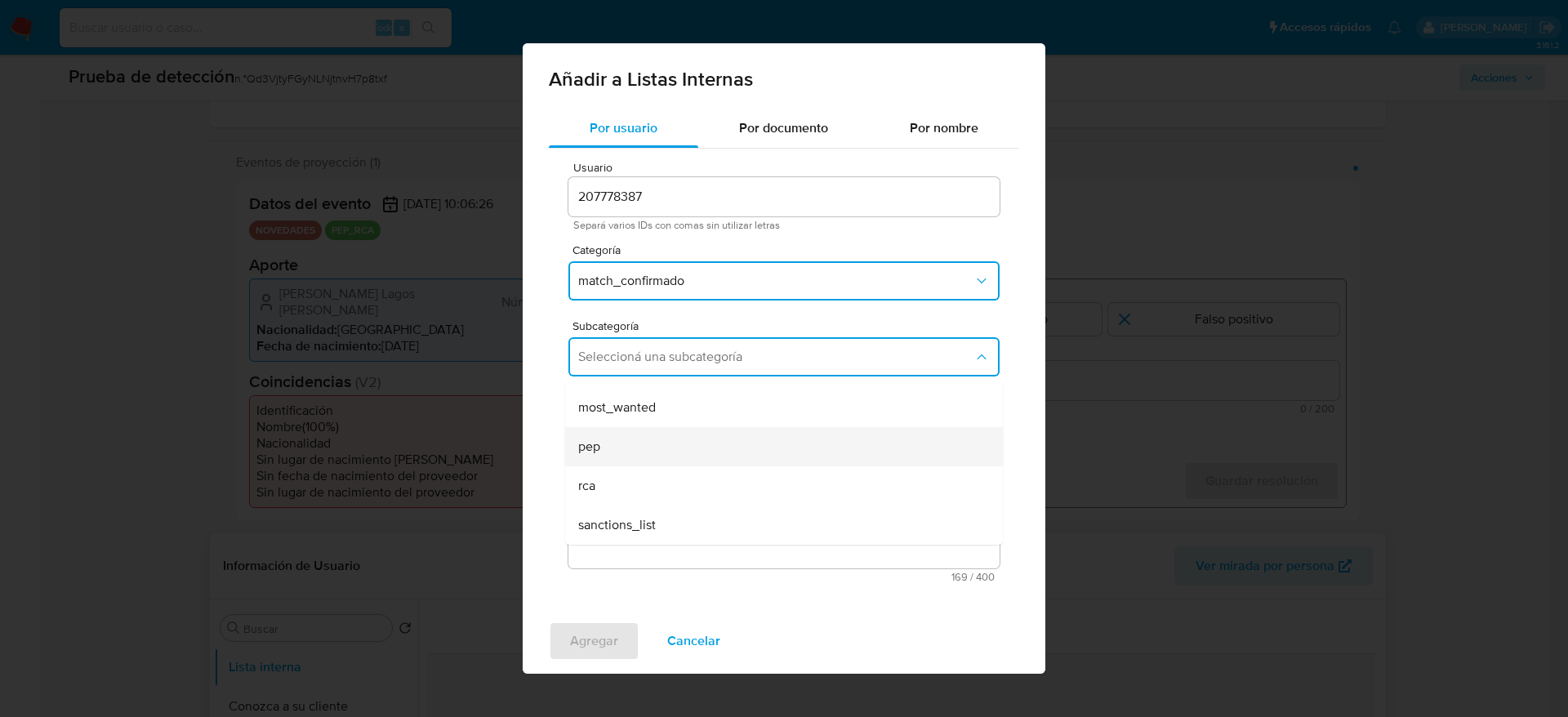
click at [682, 454] on div "pep" at bounding box center [779, 446] width 402 height 40
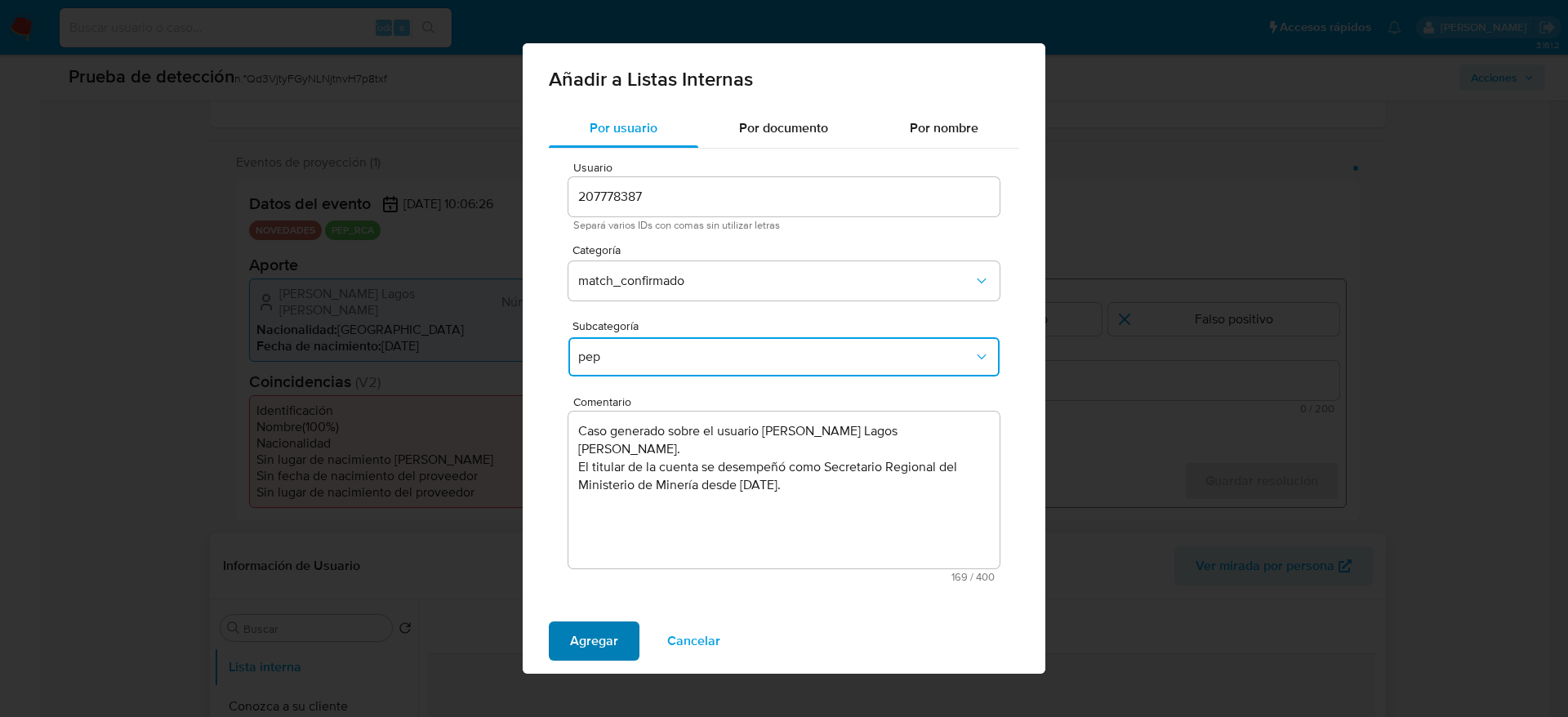
click at [609, 476] on span "Agregar" at bounding box center [595, 641] width 48 height 36
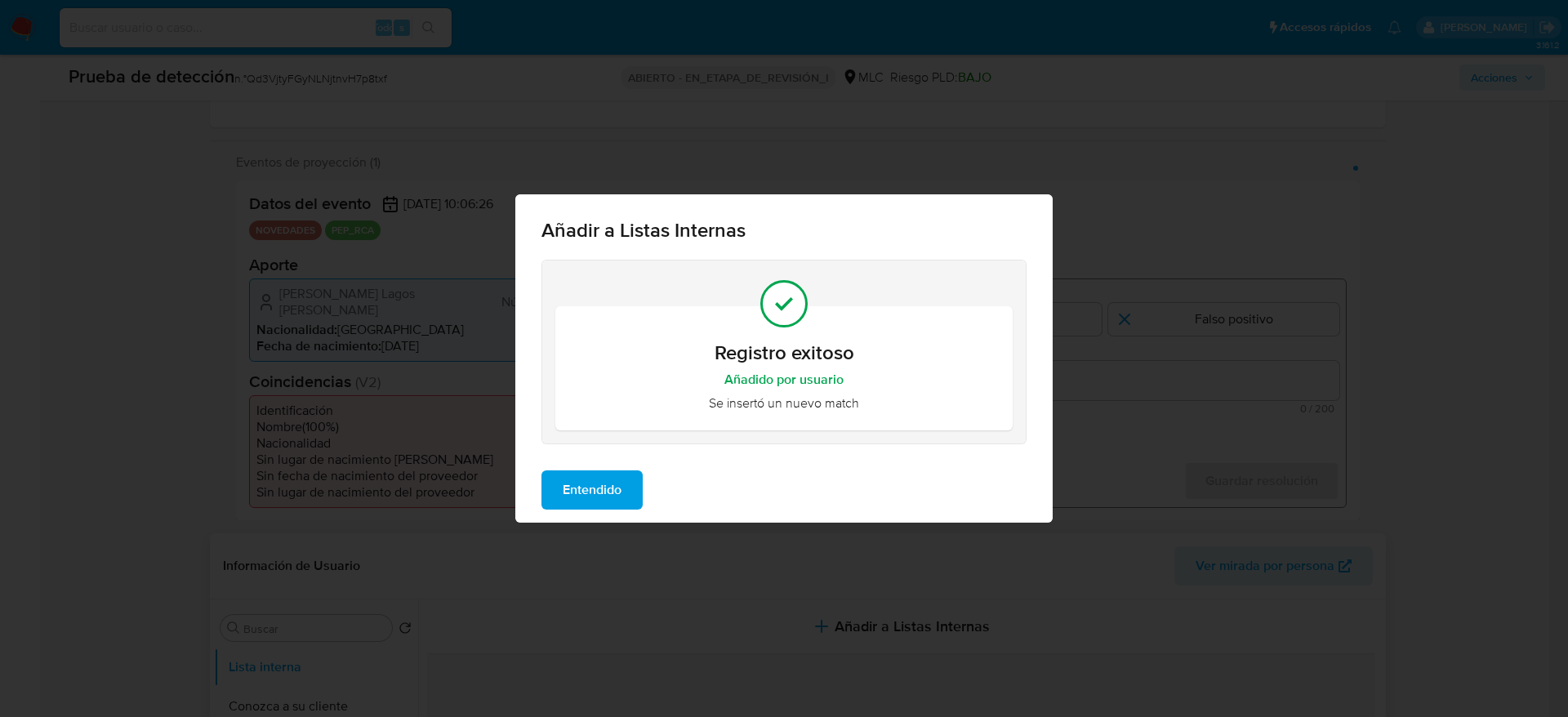
click at [616, 476] on div "Entendido" at bounding box center [784, 490] width 537 height 66
click at [619, 476] on span "Entendido" at bounding box center [592, 489] width 59 height 36
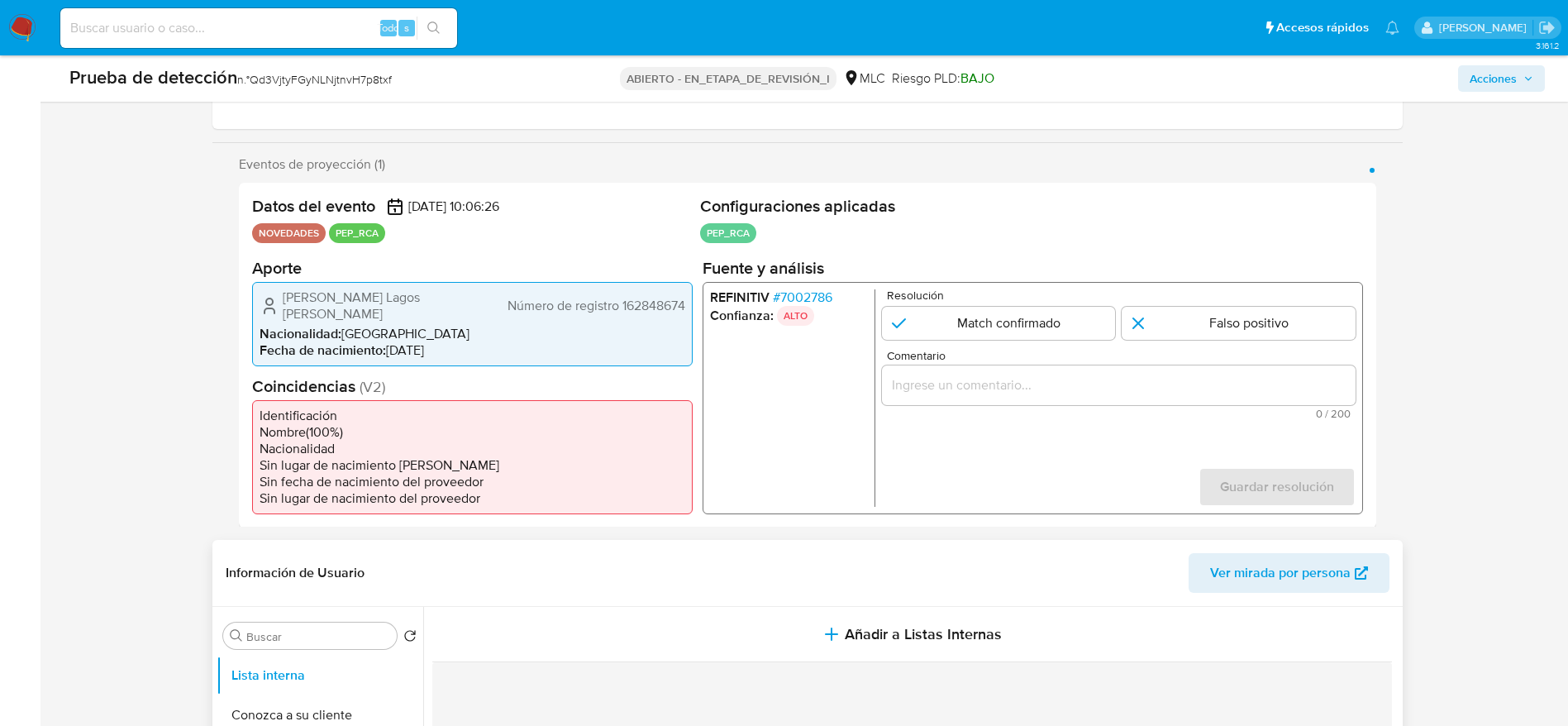
click at [1026, 295] on p "Resolución" at bounding box center [1121, 295] width 469 height 13
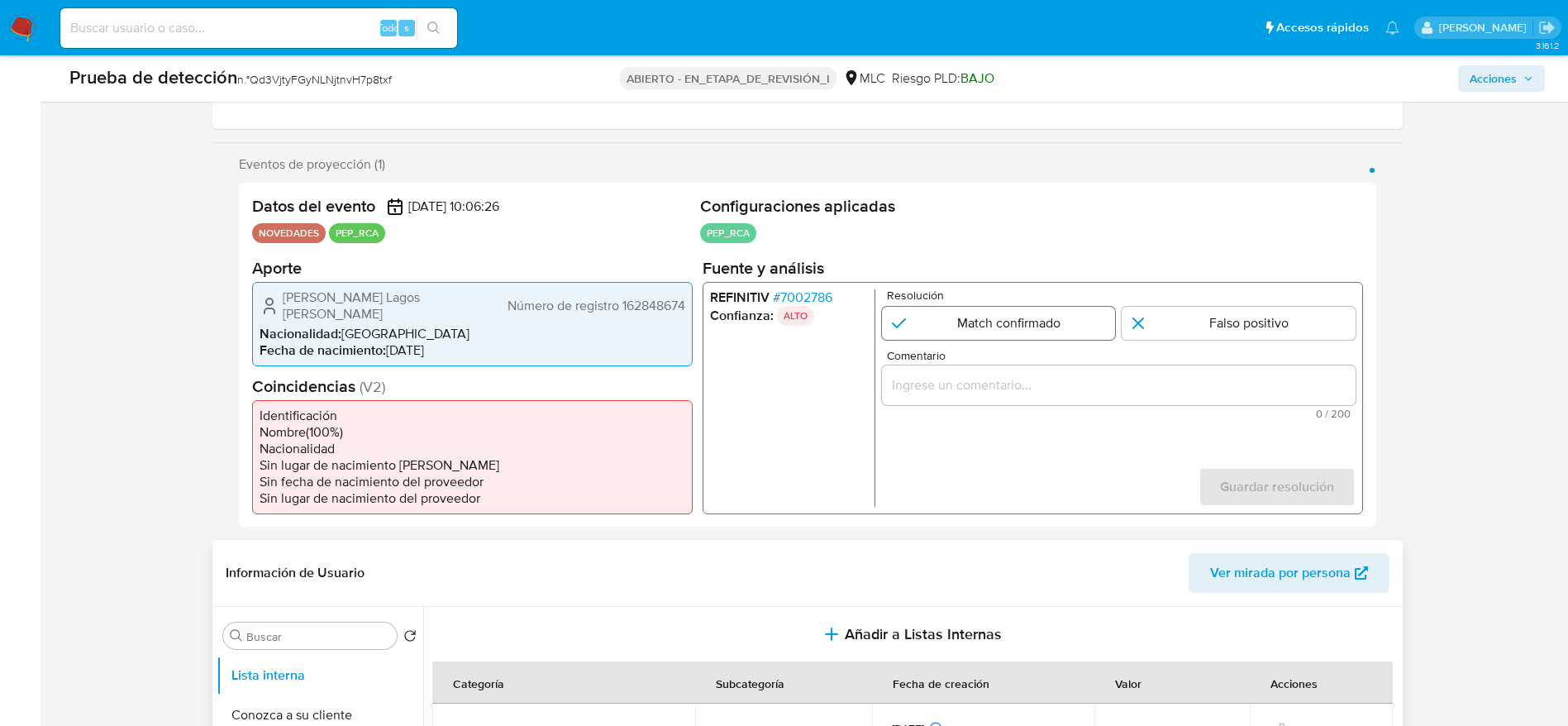
click at [1026, 316] on input "1 de 1" at bounding box center [998, 323] width 234 height 33
radio input "true"
click at [1026, 381] on input "Comentario" at bounding box center [1119, 385] width 474 height 22
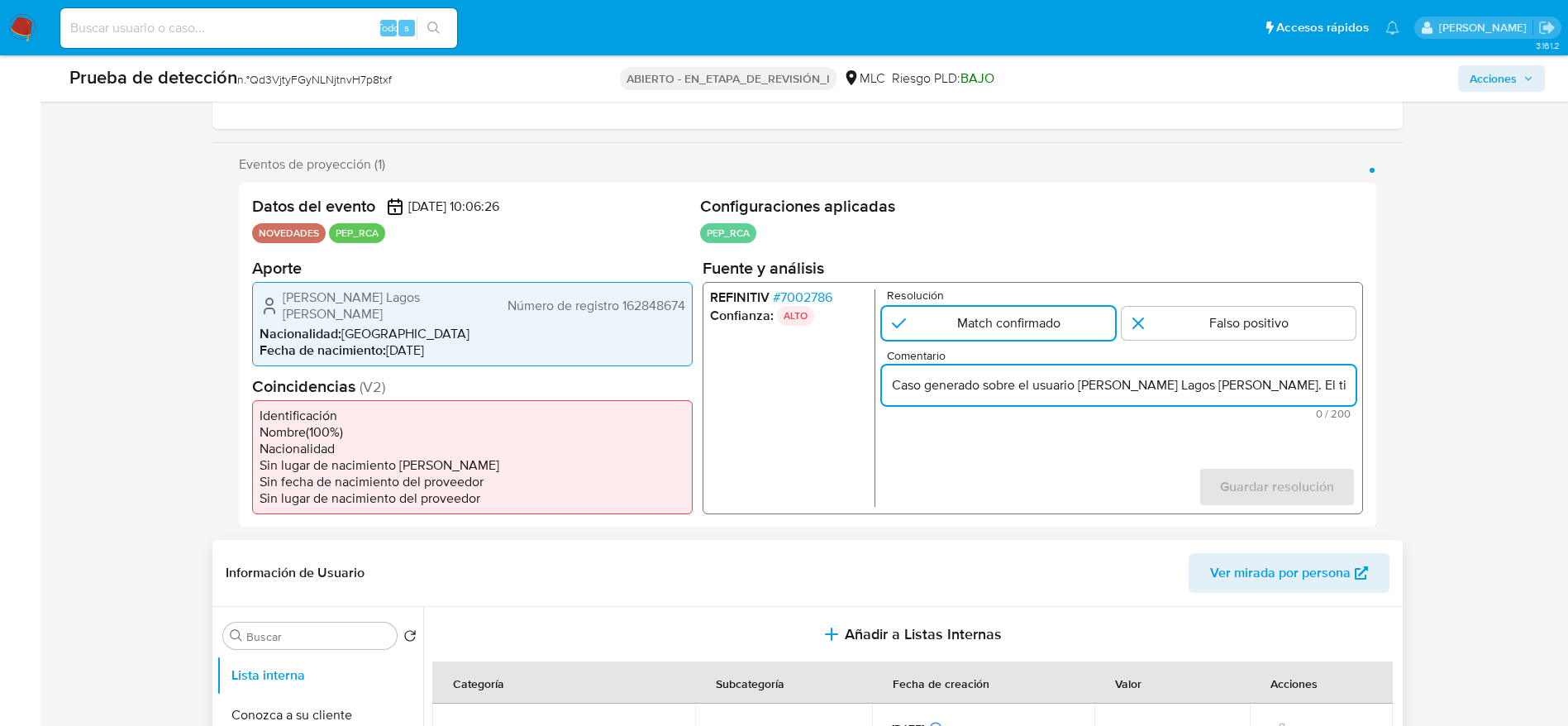
scroll to position [0, 551]
type input "Caso generado sobre el usuario Roberto Andrés Lagos Correa. El titular de la cu…"
click at [1045, 468] on span "Guardar resolución" at bounding box center [1276, 485] width 115 height 36
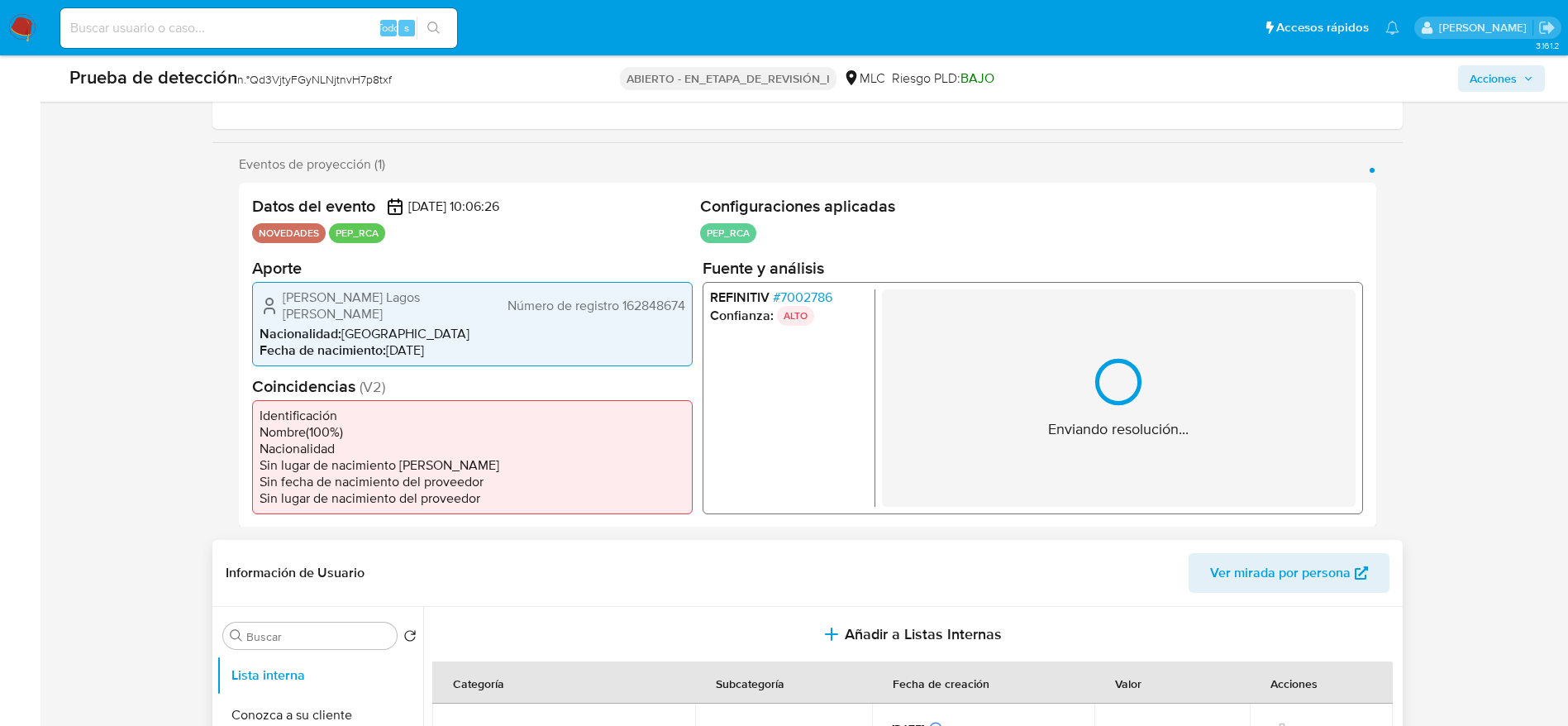
scroll to position [496, 0]
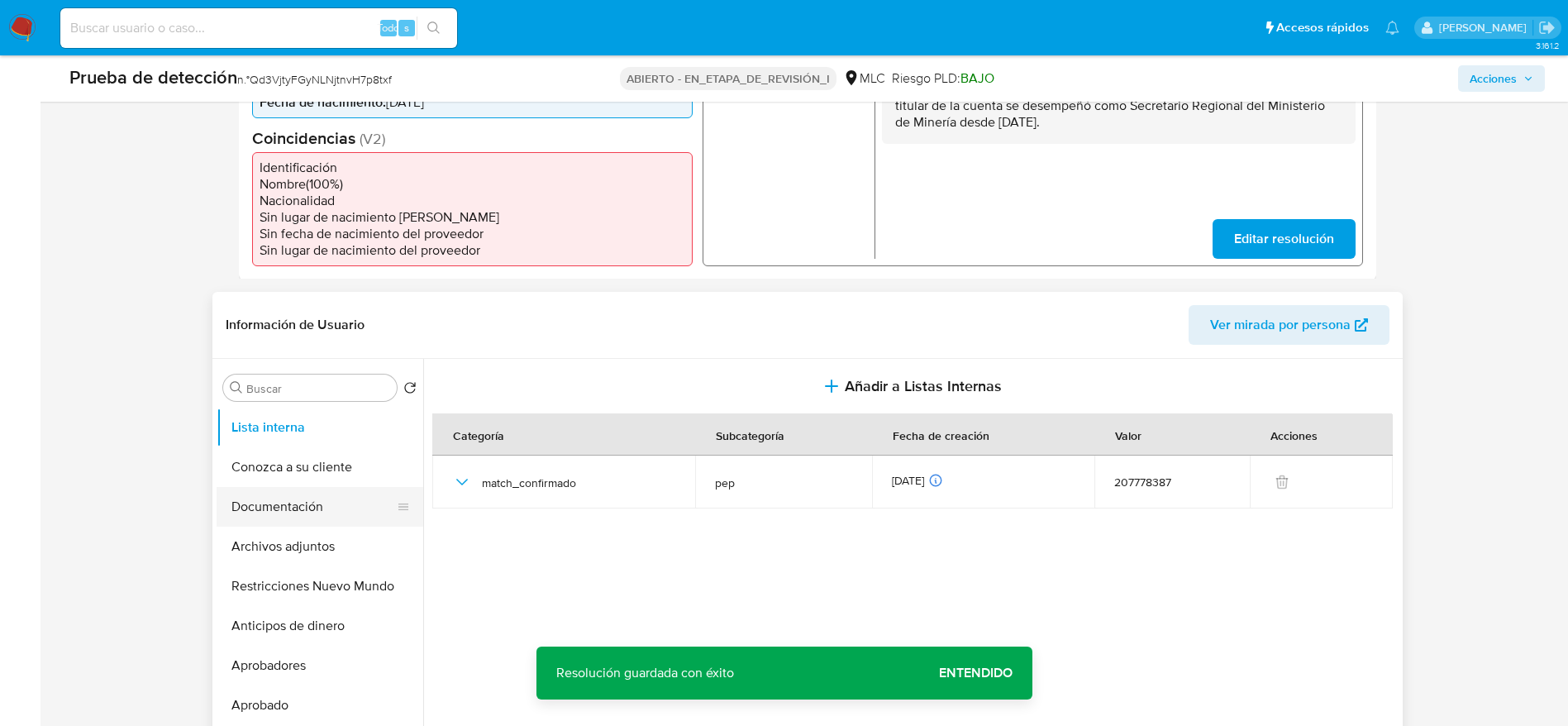
click at [365, 482] on button "Documentación" at bounding box center [313, 507] width 194 height 40
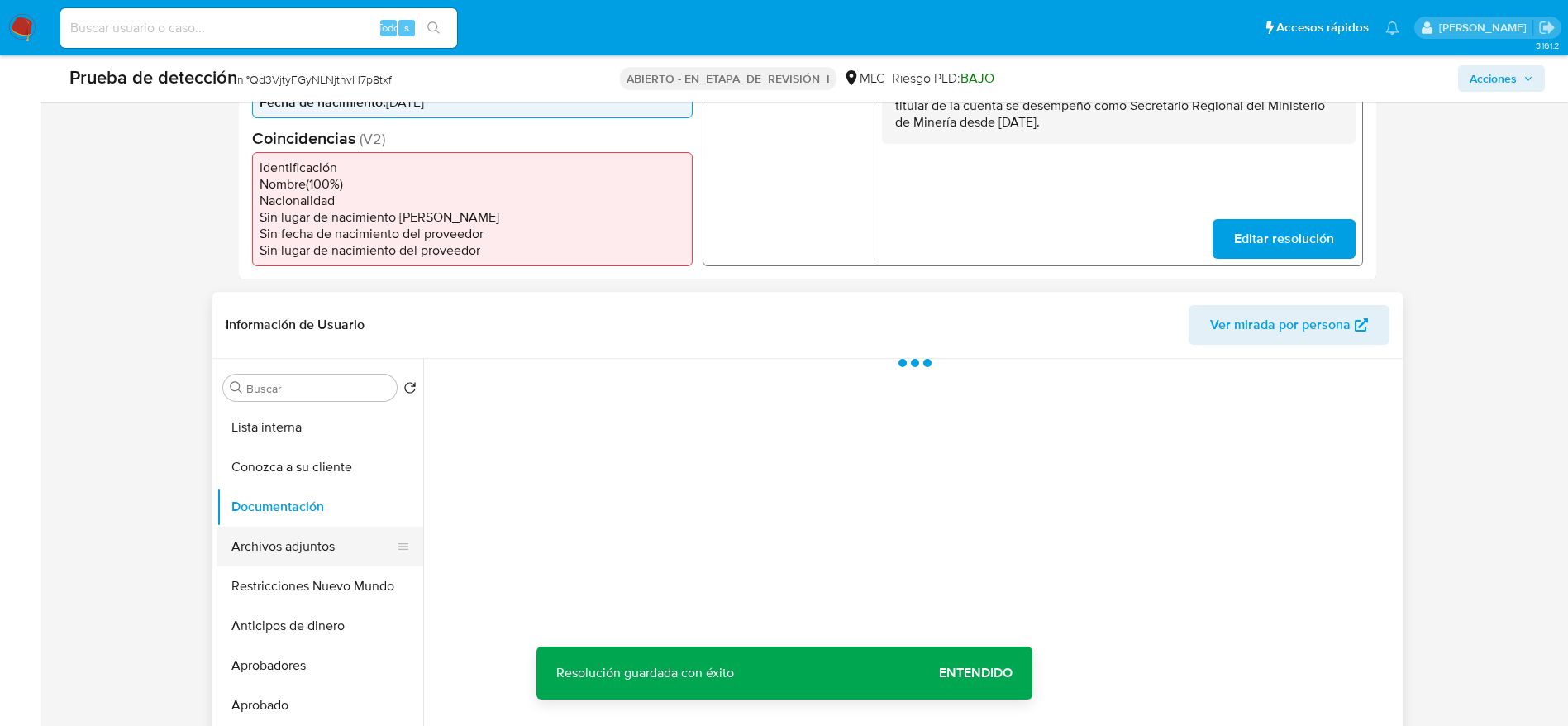
click at [355, 482] on button "Archivos adjuntos" at bounding box center [313, 546] width 194 height 40
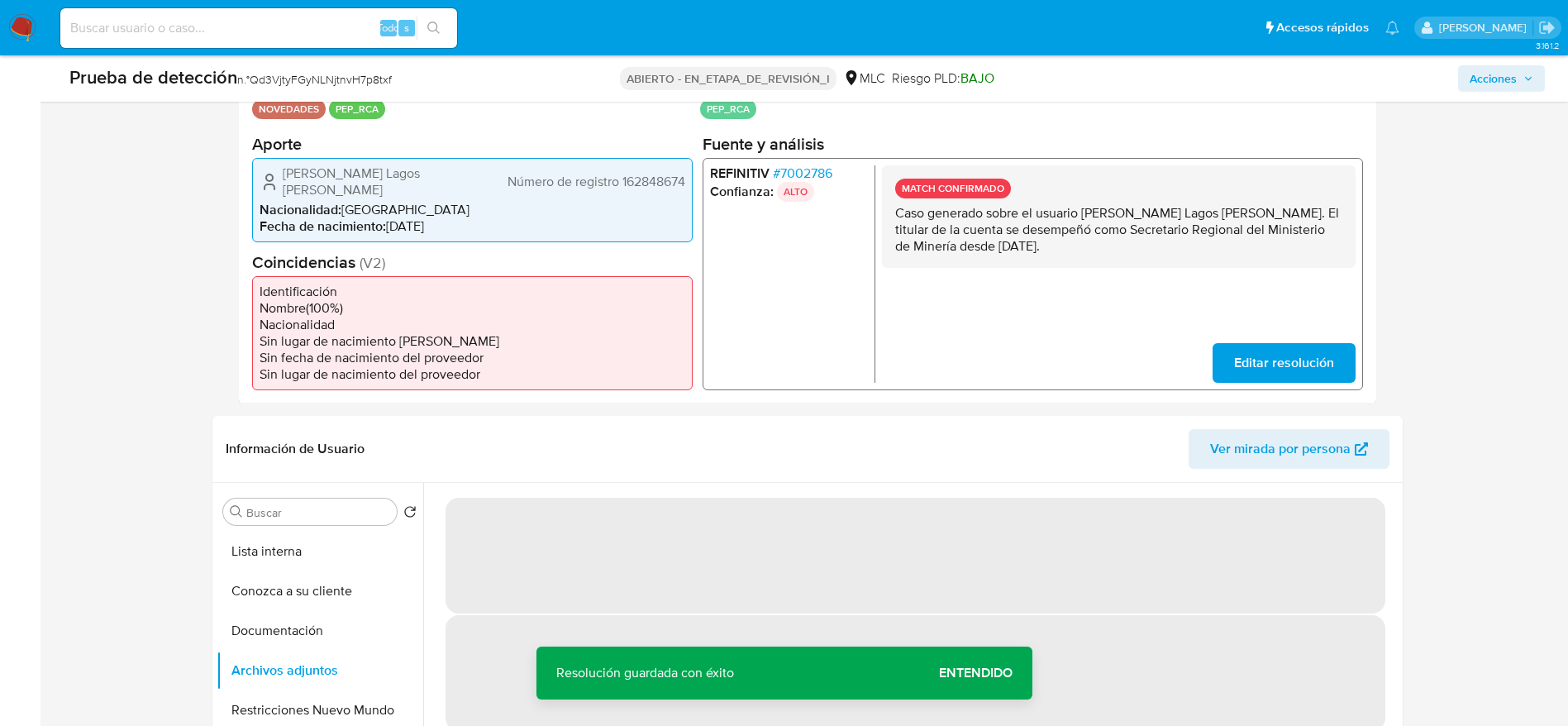
scroll to position [620, 0]
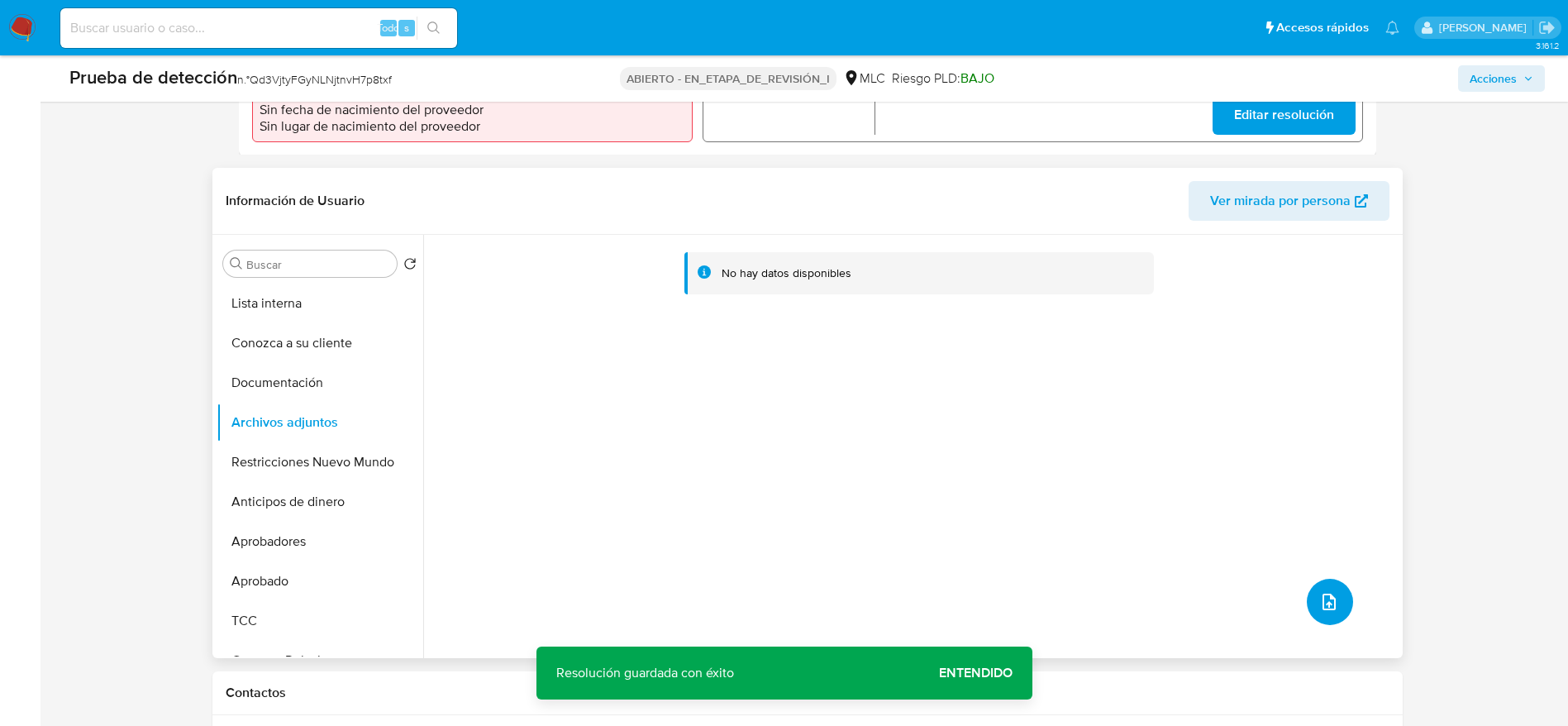
click at [1045, 482] on button "subir archivo" at bounding box center [1330, 601] width 46 height 46
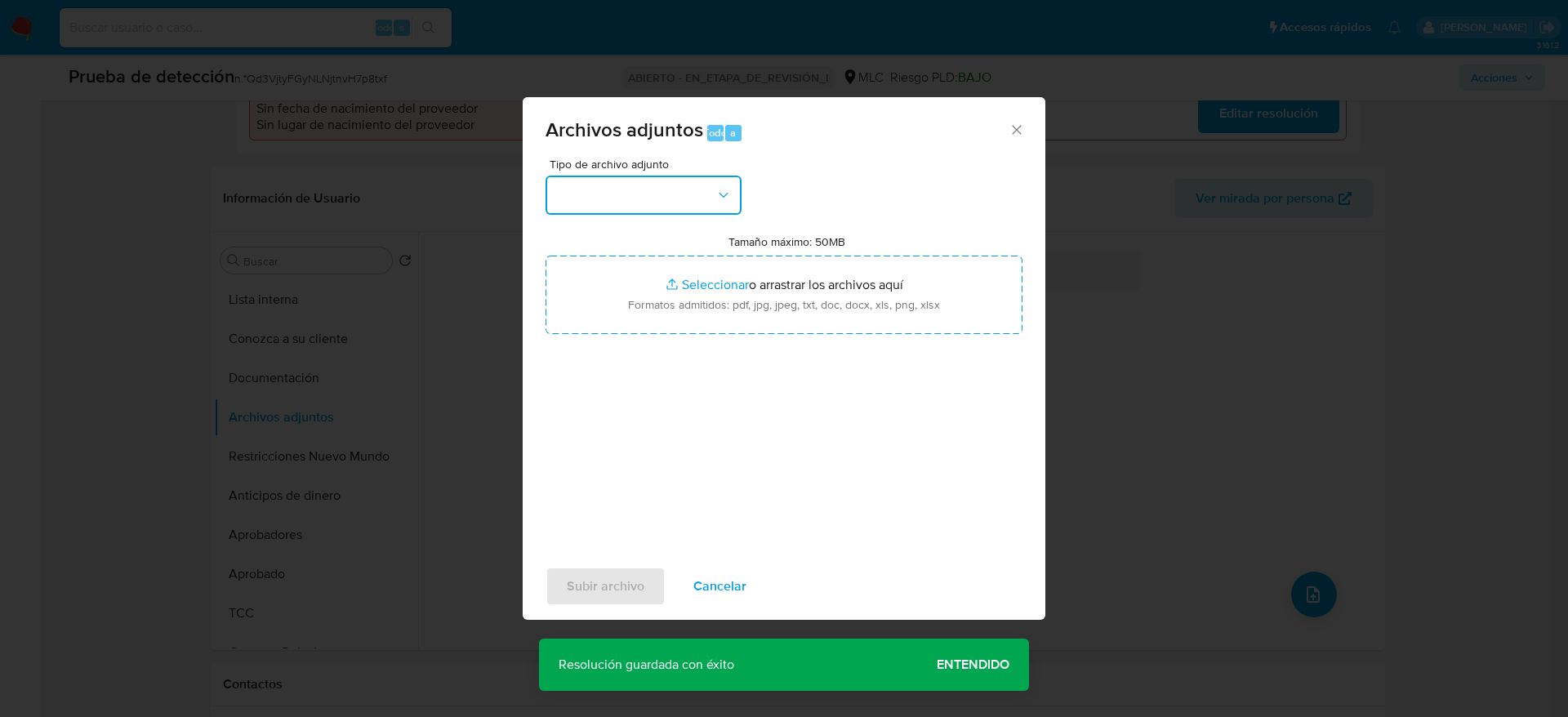
click at [662, 206] on button "button" at bounding box center [643, 195] width 196 height 40
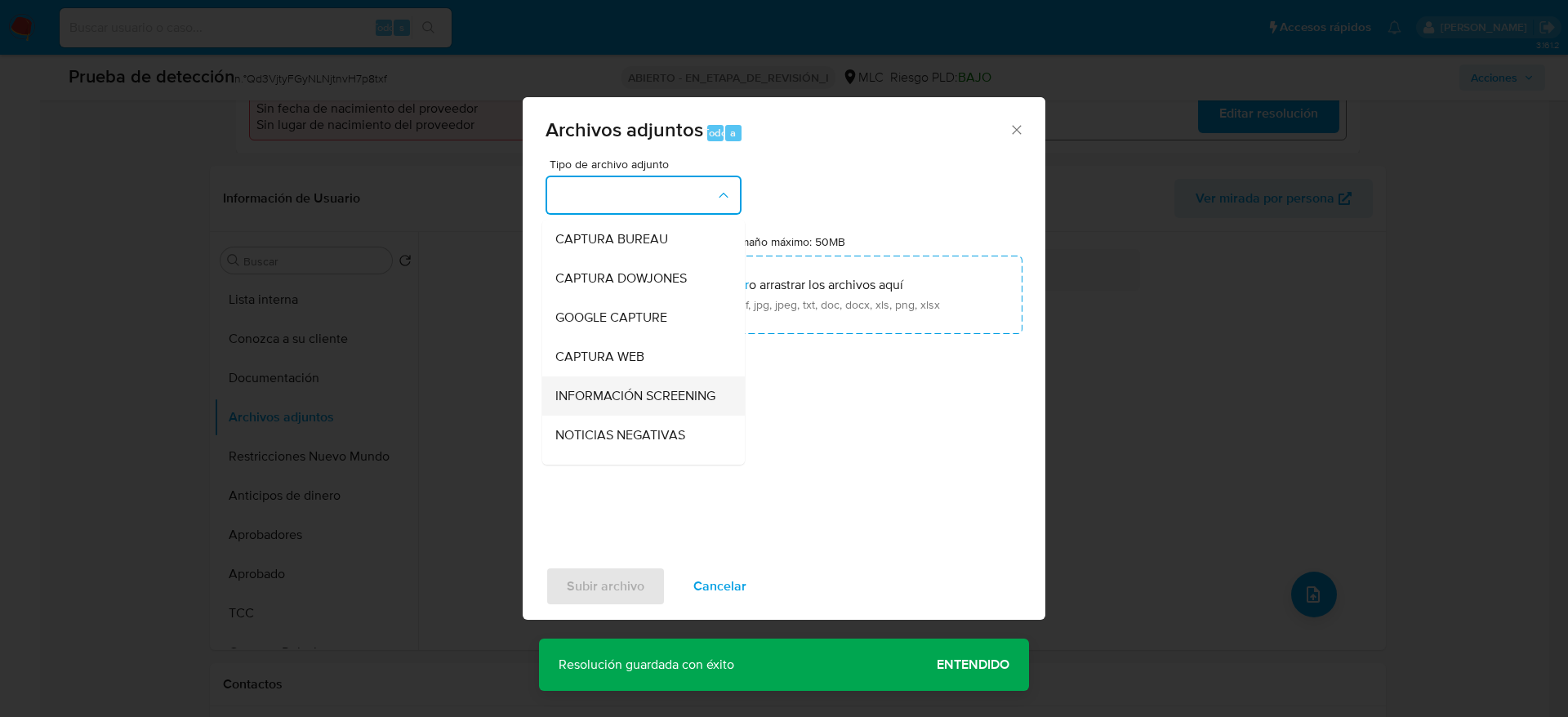
click at [662, 387] on div "INFORMACIÓN SCREENING" at bounding box center [638, 395] width 166 height 40
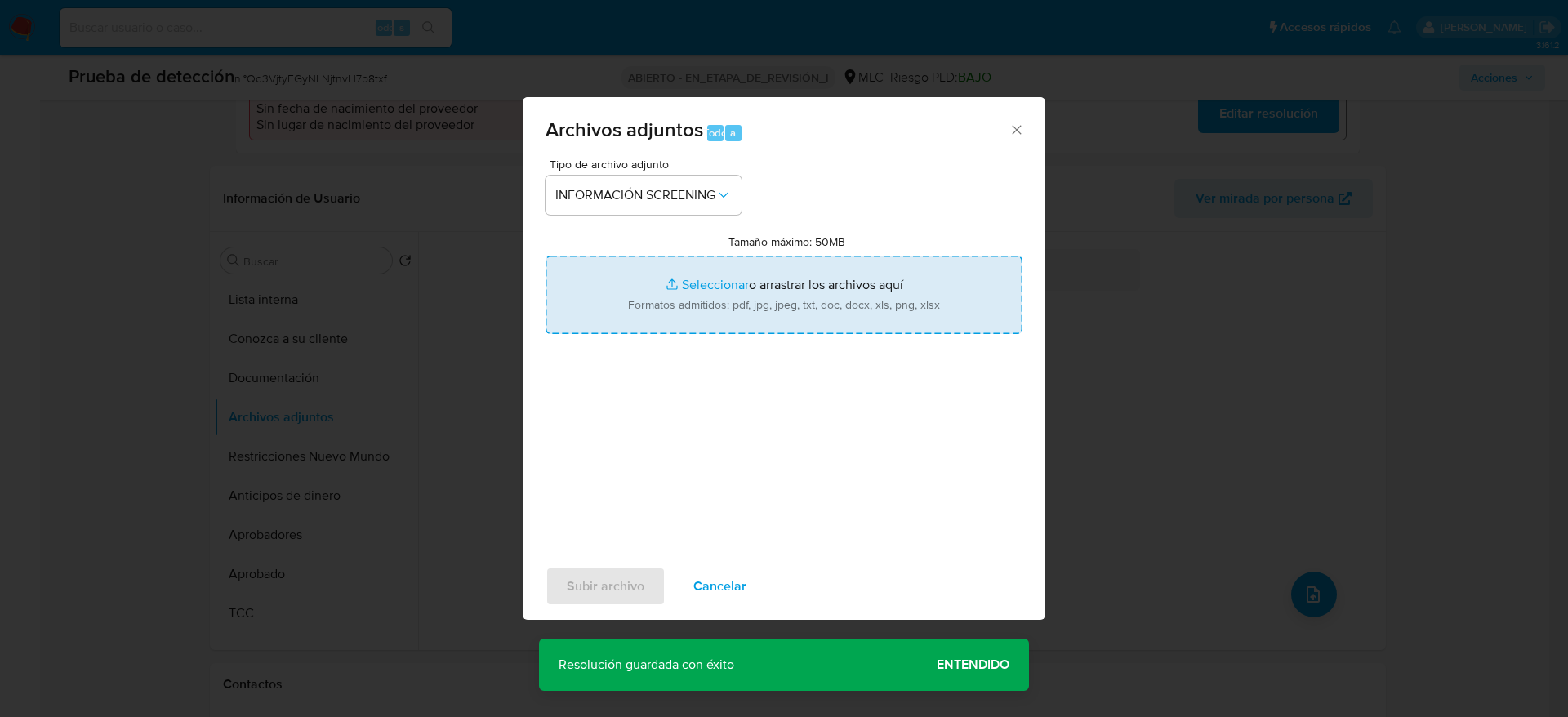
click at [676, 268] on input "Tamaño máximo: 50MB Seleccionar archivos" at bounding box center [783, 294] width 477 height 78
type input "C:\fakepath\_Roberto Andrés Lagos Correa_ - Buscar con Google.pdf"
click at [613, 476] on span "Subir archivo" at bounding box center [605, 586] width 77 height 36
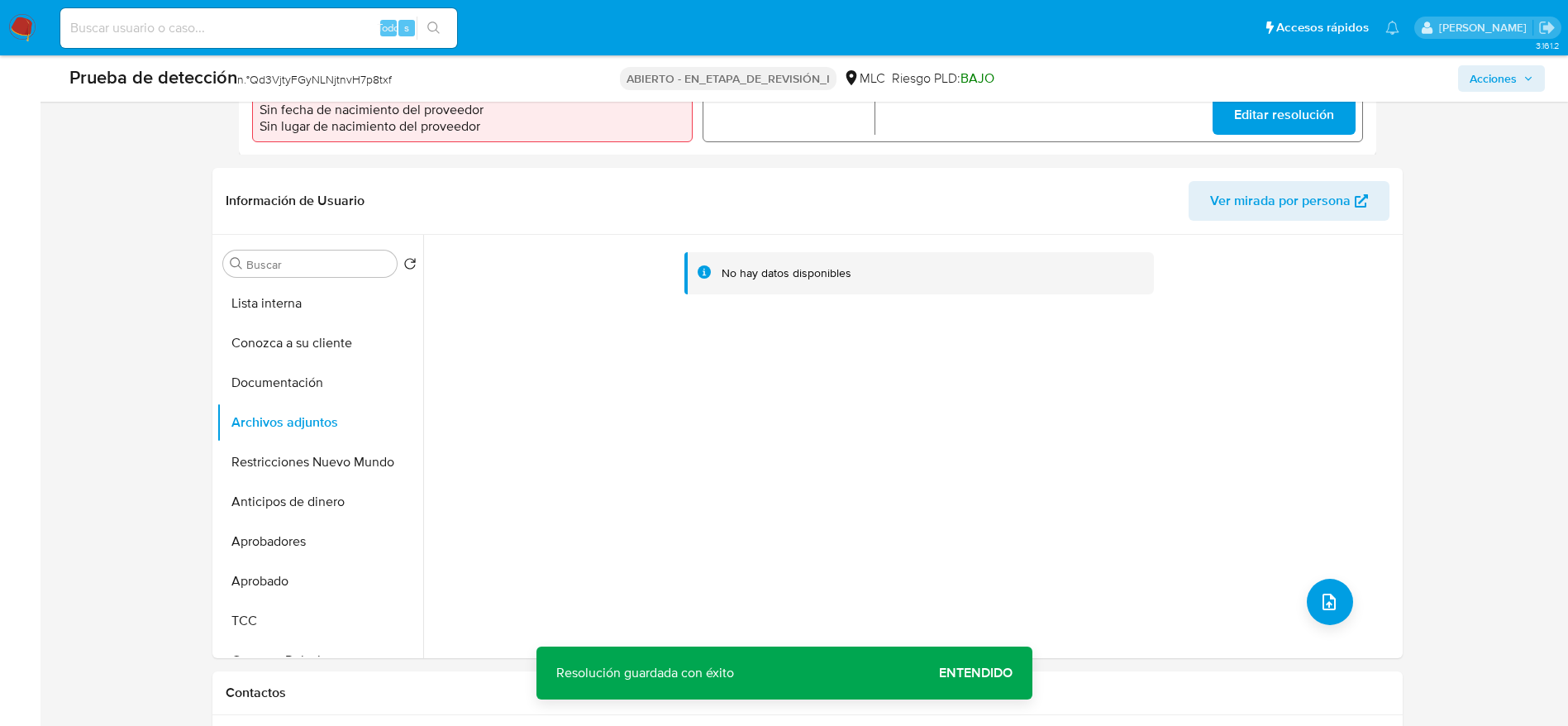
click at [1045, 83] on span "Acciones" at bounding box center [1494, 78] width 47 height 26
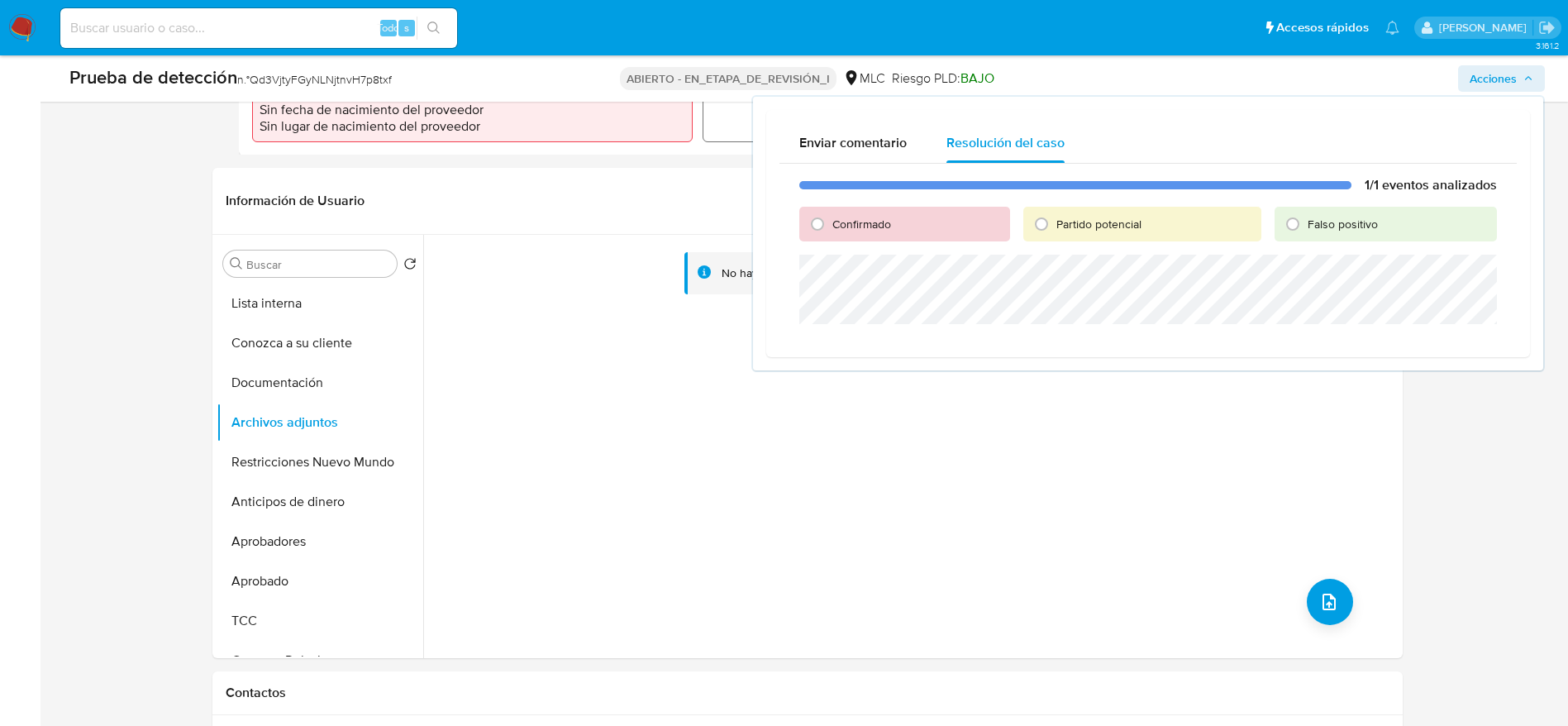
click at [860, 225] on span "Confirmado" at bounding box center [862, 223] width 59 height 17
click at [831, 225] on input "Confirmado" at bounding box center [817, 223] width 26 height 26
radio input "true"
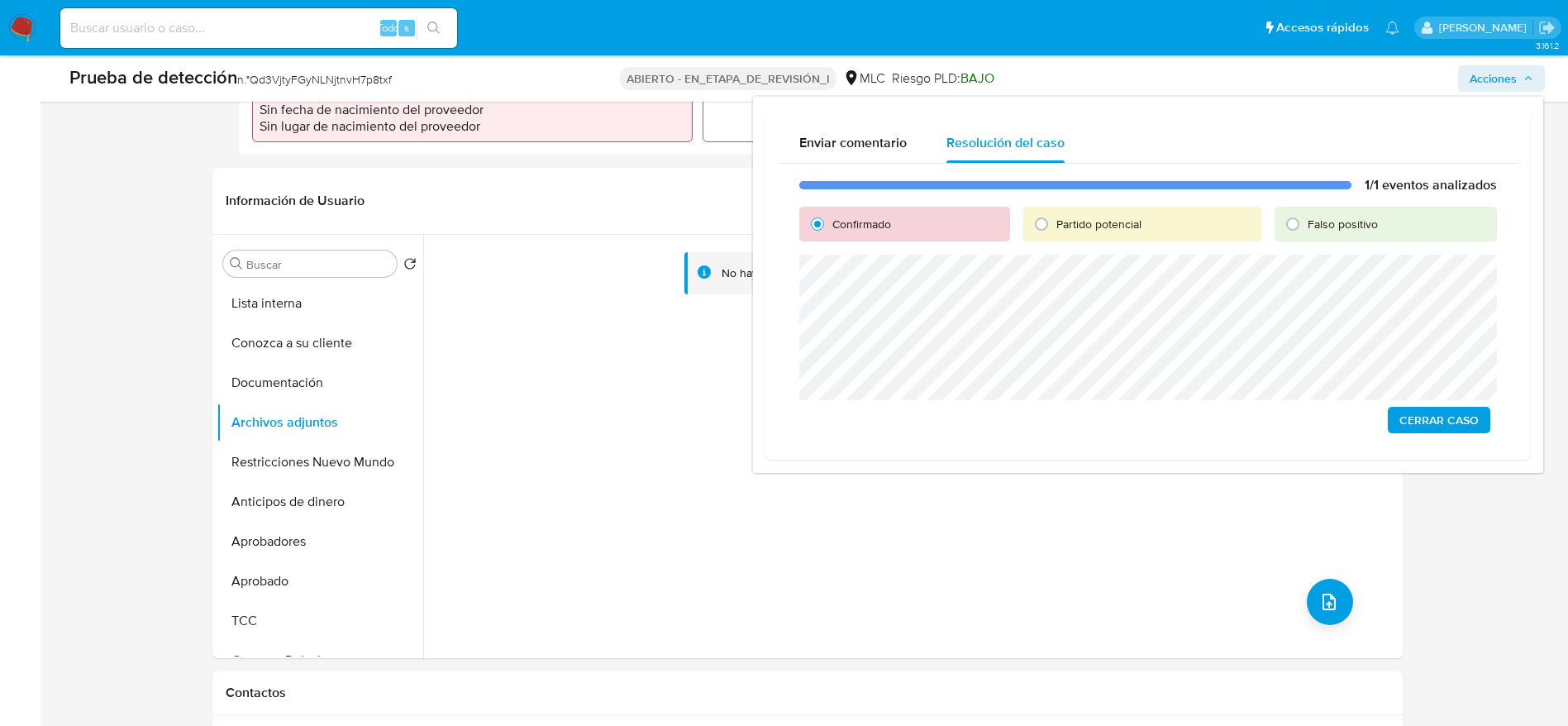
click at [1045, 418] on span "Cerrar Caso" at bounding box center [1439, 420] width 79 height 23
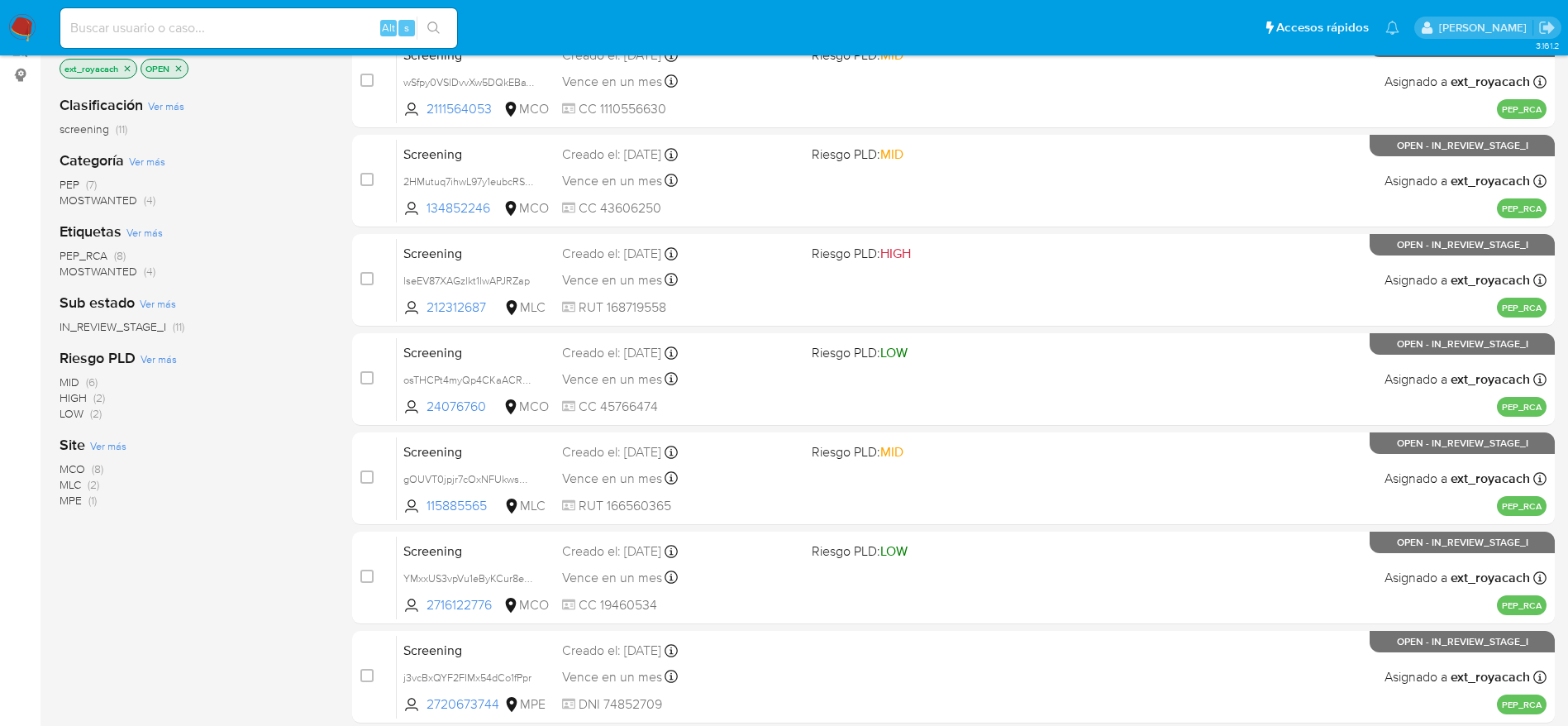
scroll to position [248, 0]
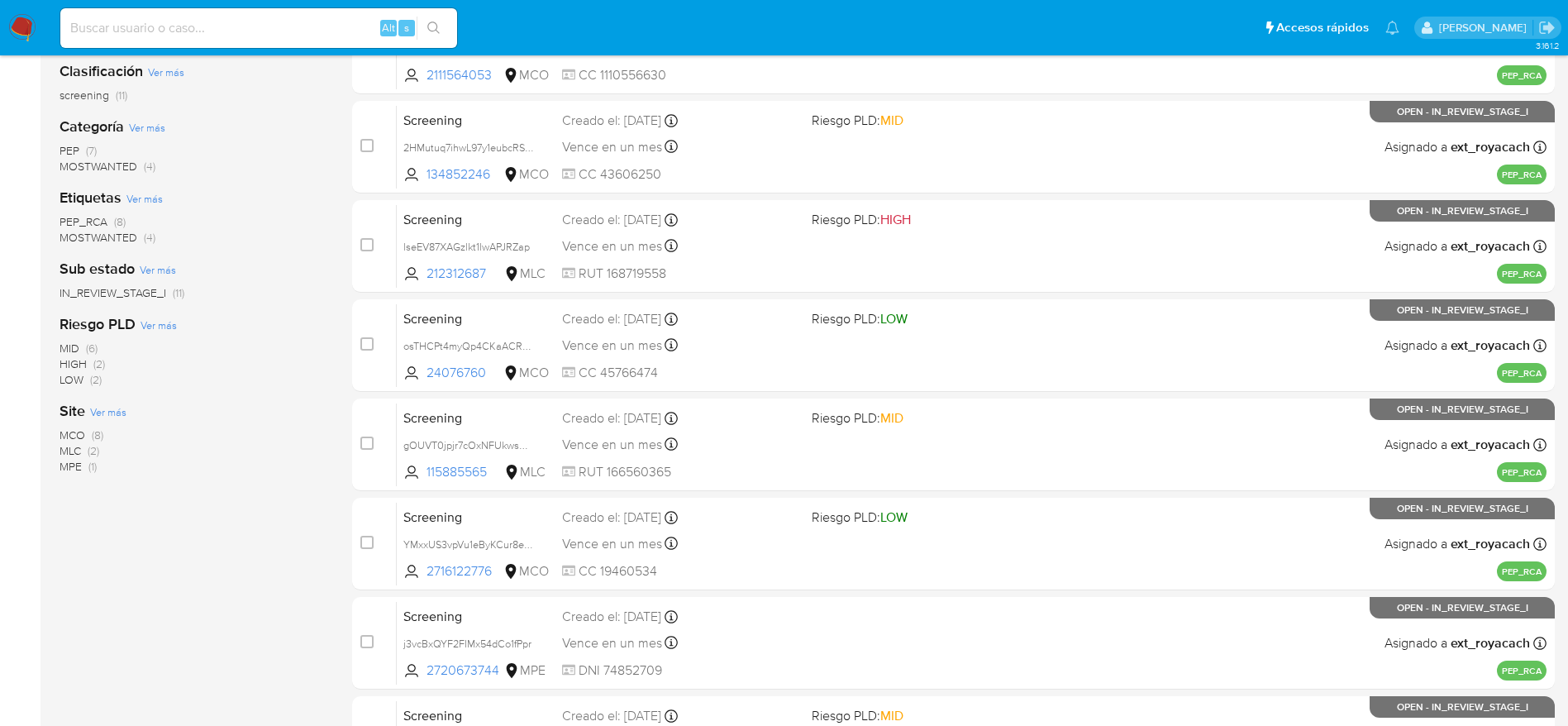
click at [91, 447] on span "(2)" at bounding box center [94, 450] width 12 height 17
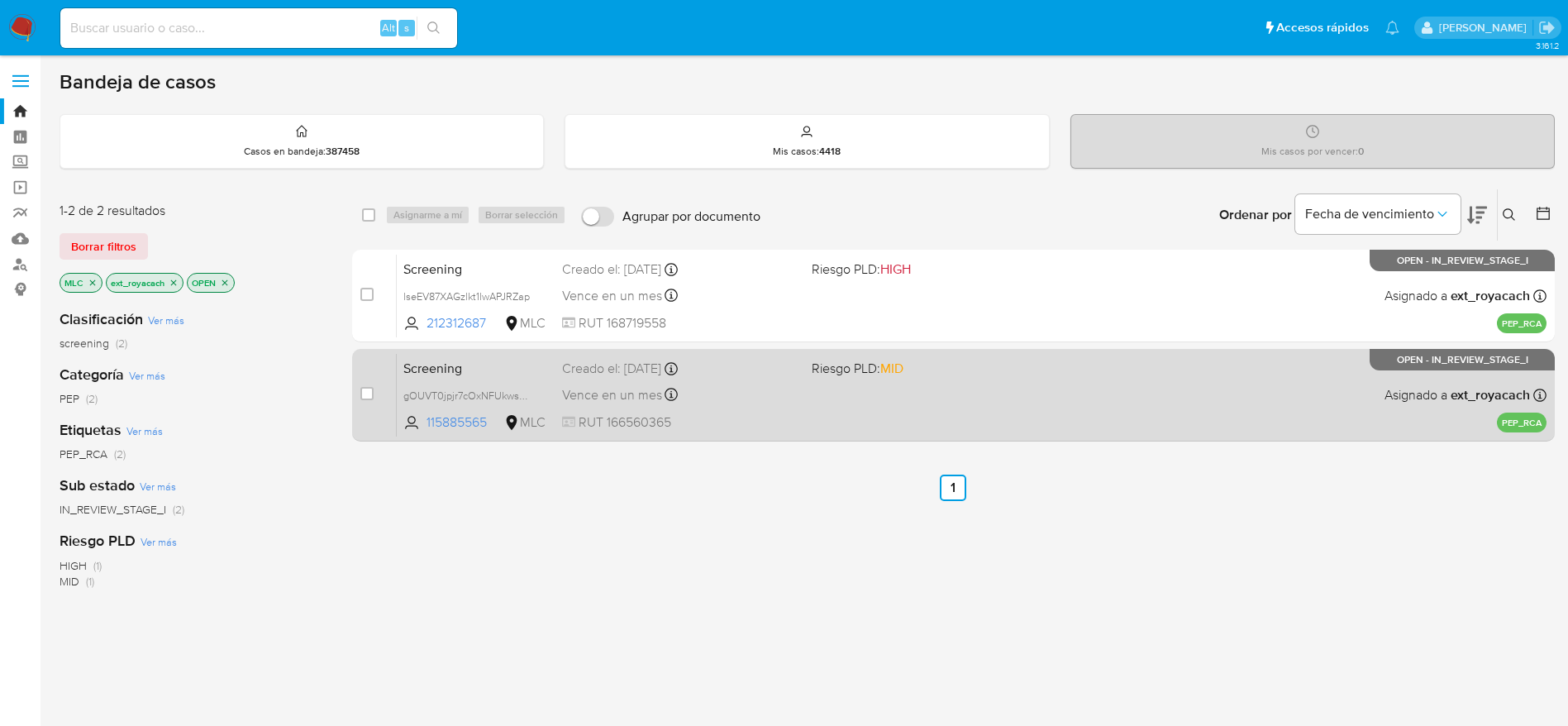
click at [832, 370] on span "Riesgo PLD: MID" at bounding box center [858, 368] width 92 height 19
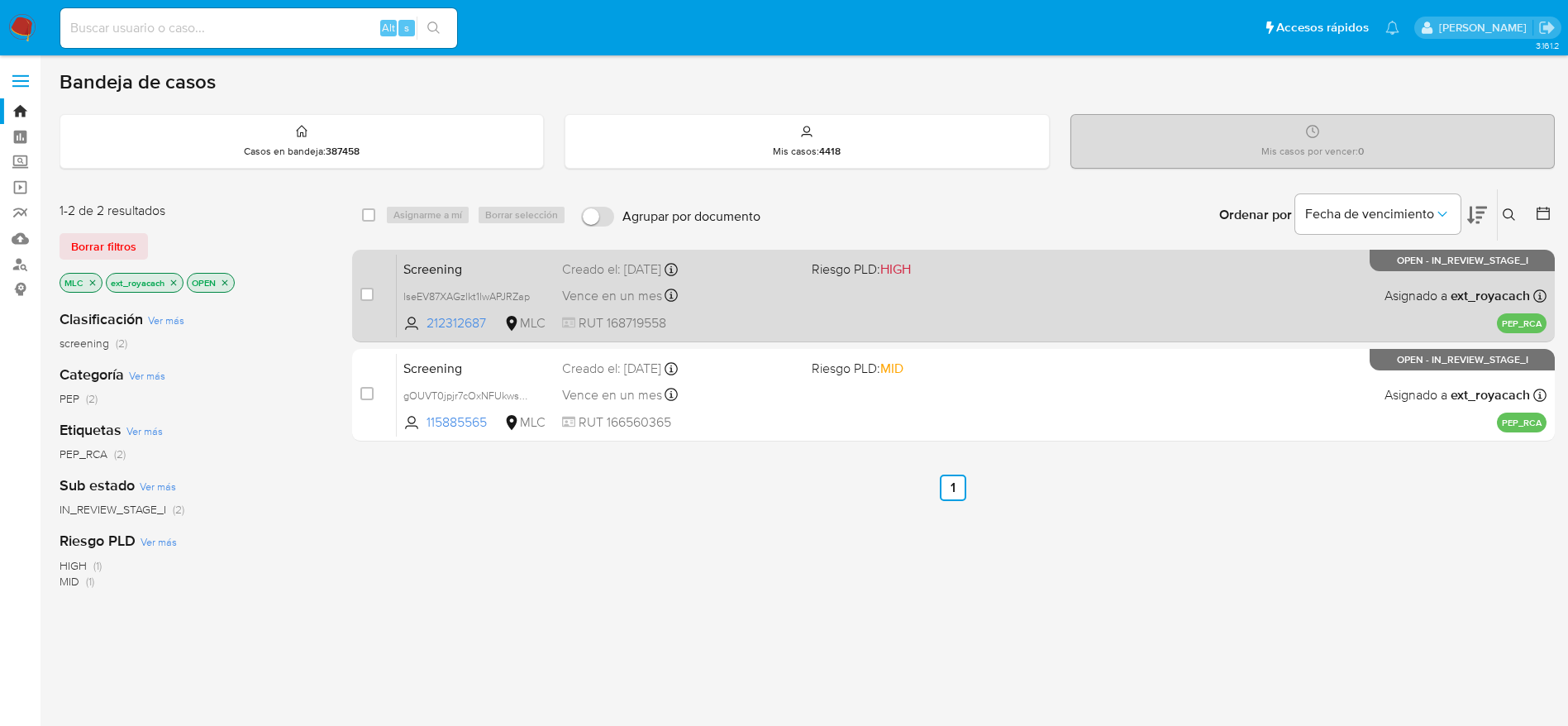
click at [788, 295] on div "Vence en un mes Vence el 30/10/2025 07:06:10" at bounding box center [680, 295] width 237 height 23
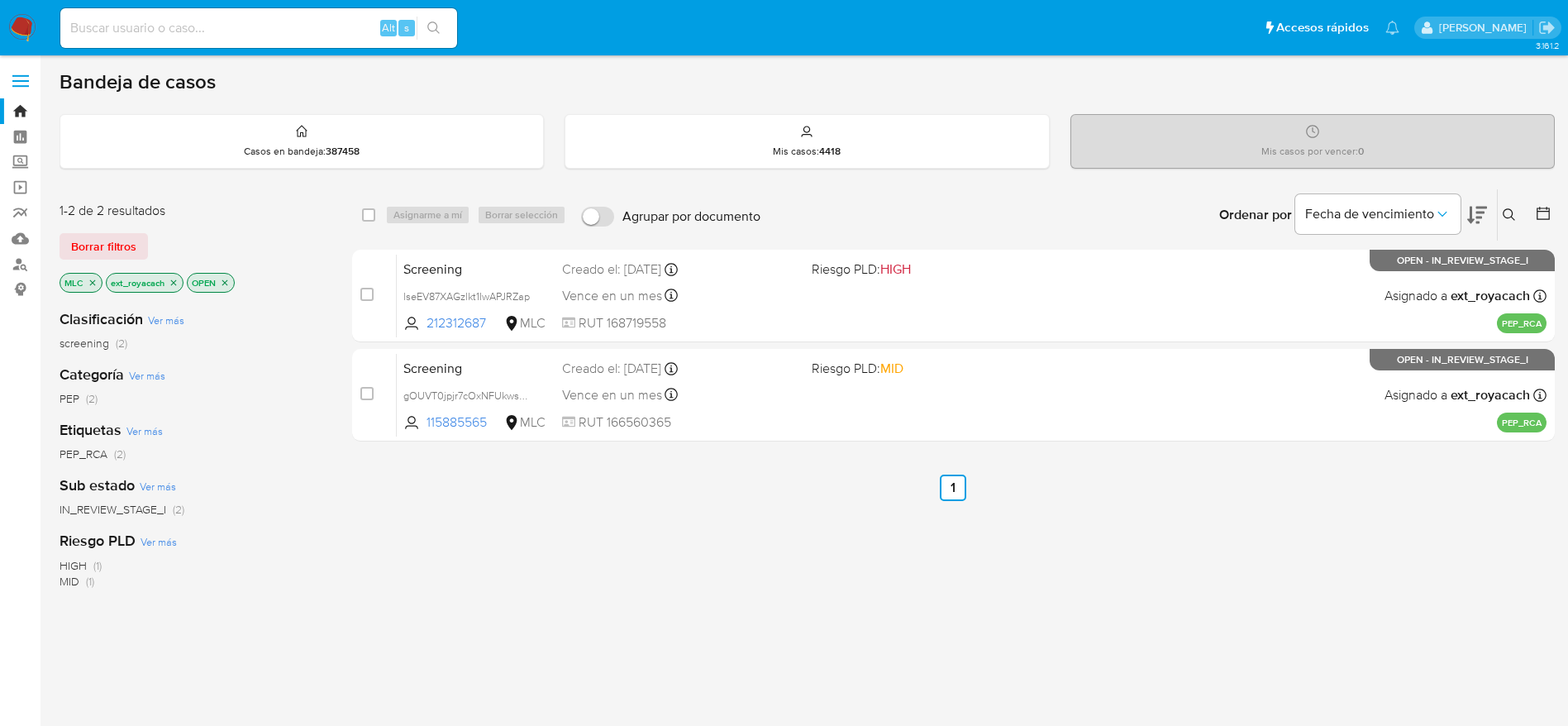
click at [92, 282] on icon "close-filter" at bounding box center [93, 283] width 6 height 6
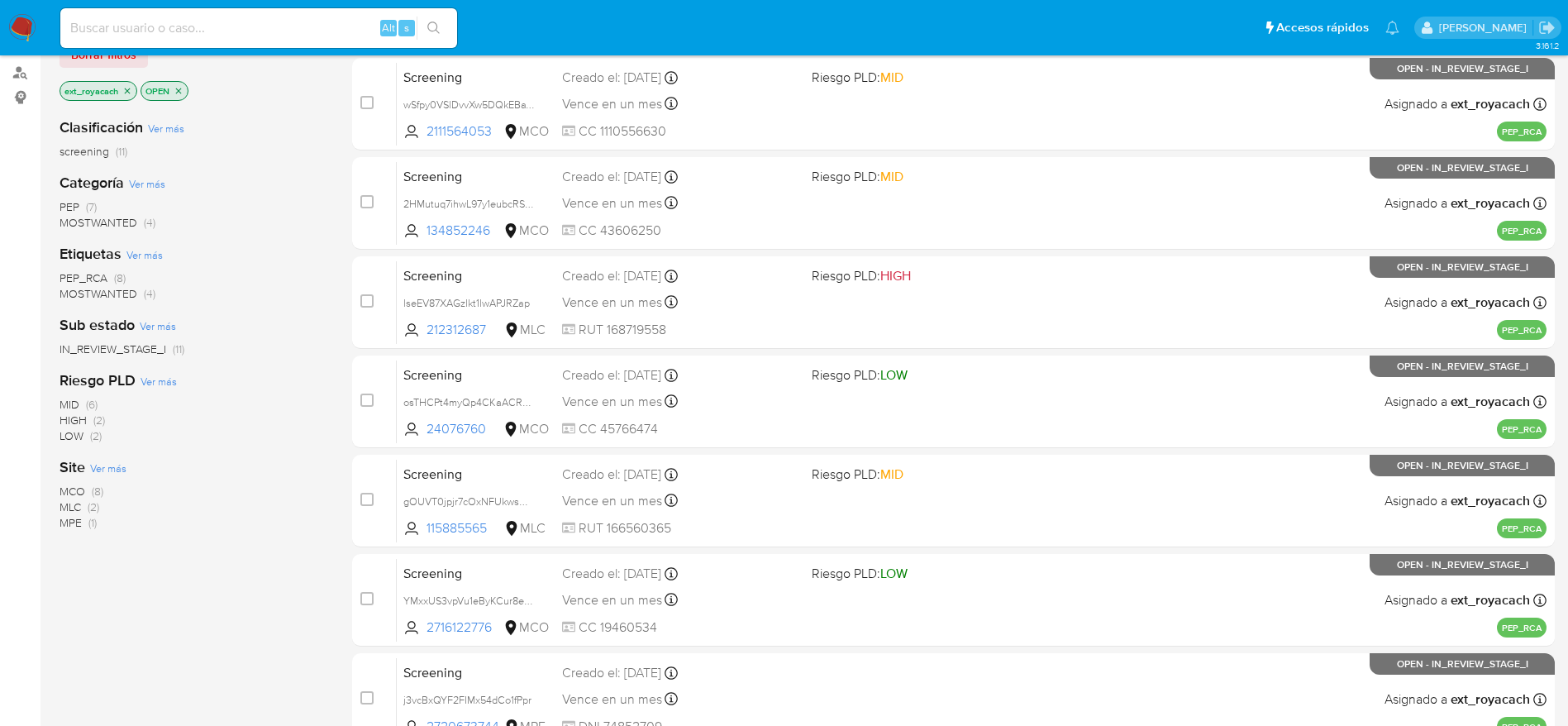
scroll to position [248, 0]
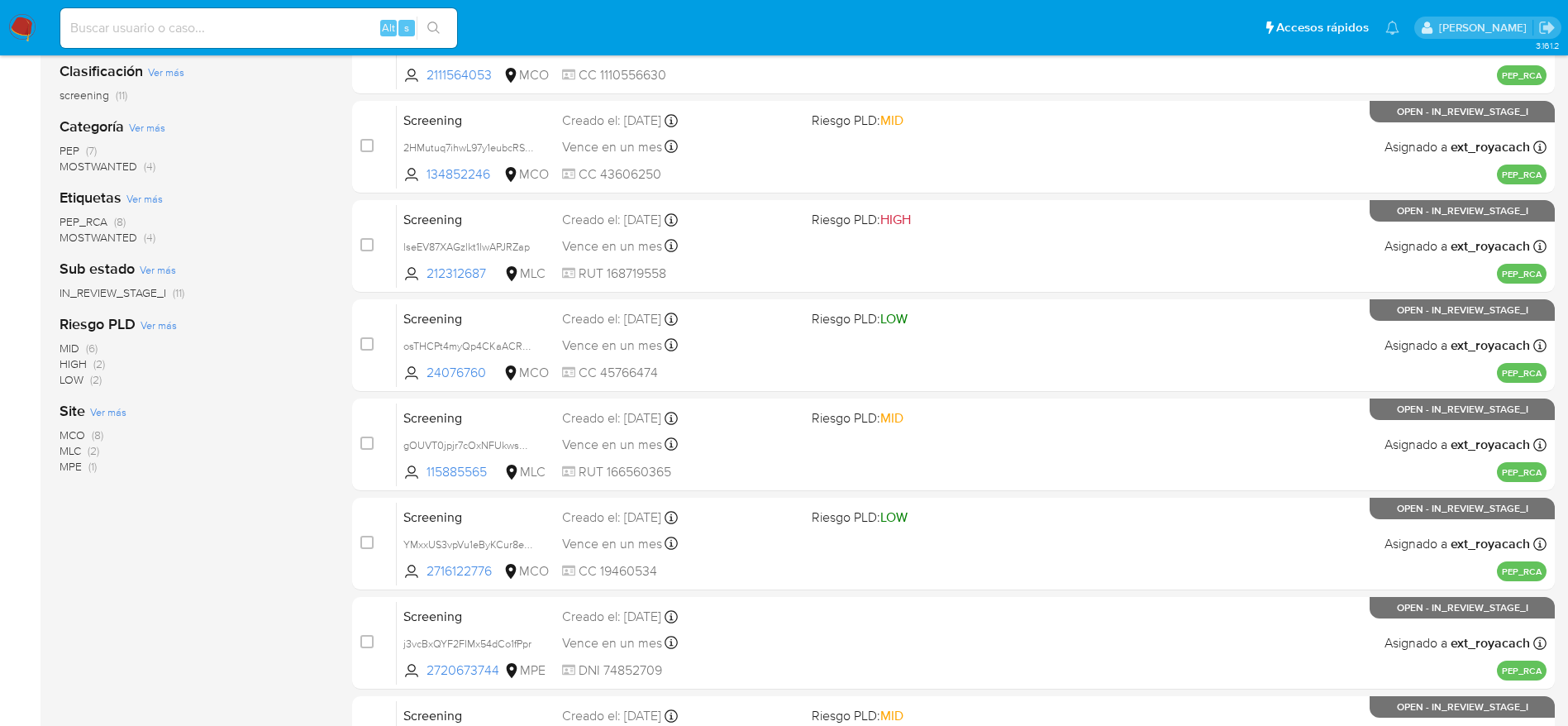
click at [96, 472] on span "(1)" at bounding box center [92, 466] width 8 height 17
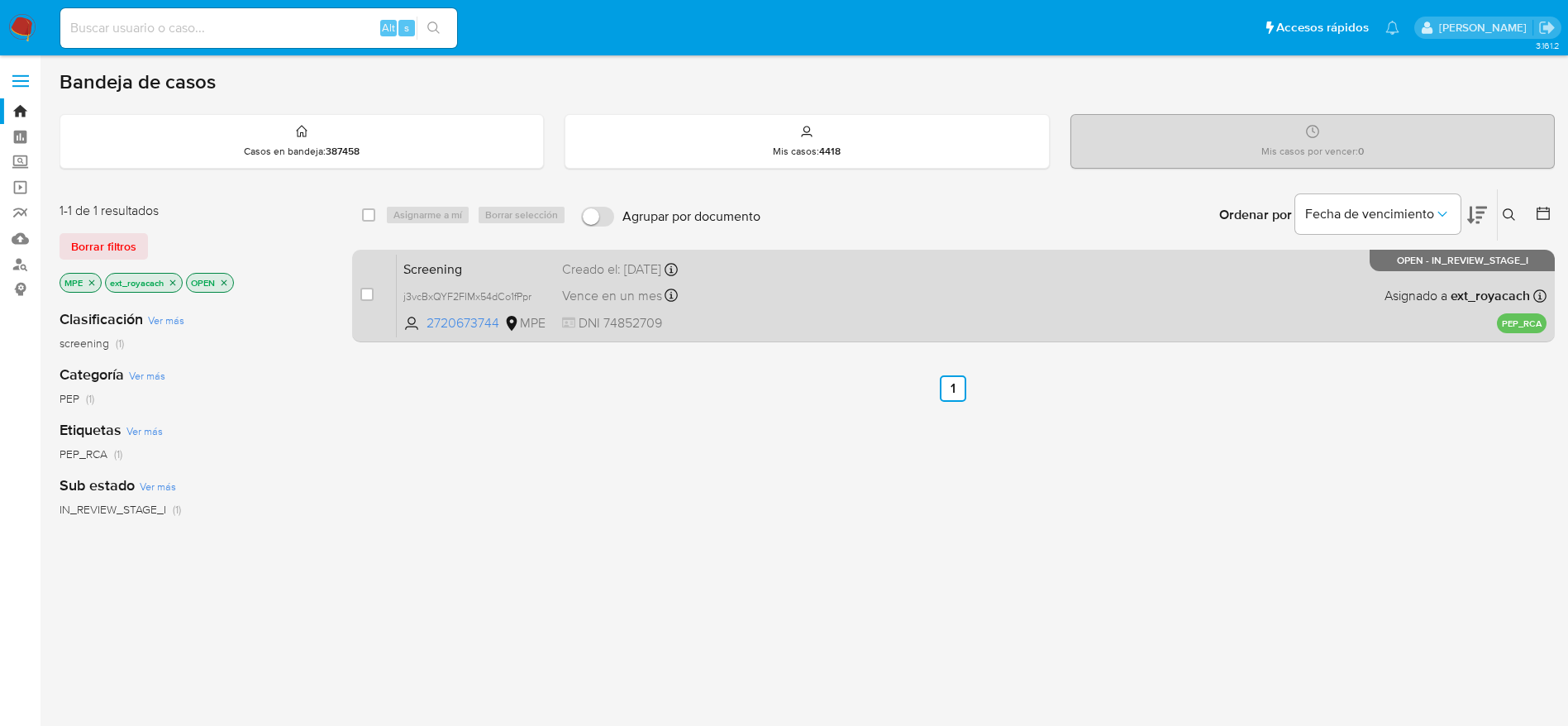
click at [769, 310] on div "Screening j3vcBxQYF2FIMx54dCo1fPpr 2720673744 MPE Creado el: 29/09/2025 Creado …" at bounding box center [971, 295] width 1150 height 83
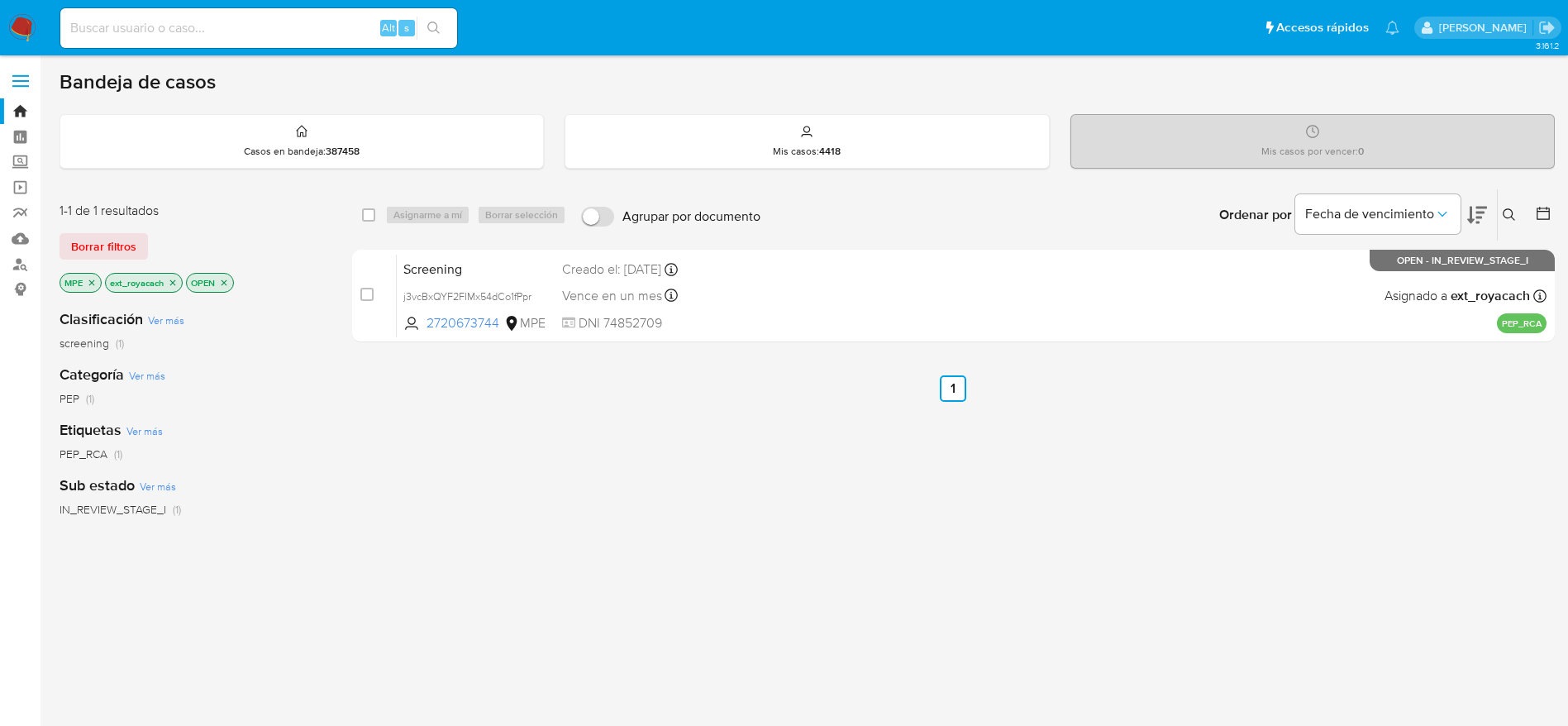
click at [13, 34] on img at bounding box center [22, 27] width 28 height 28
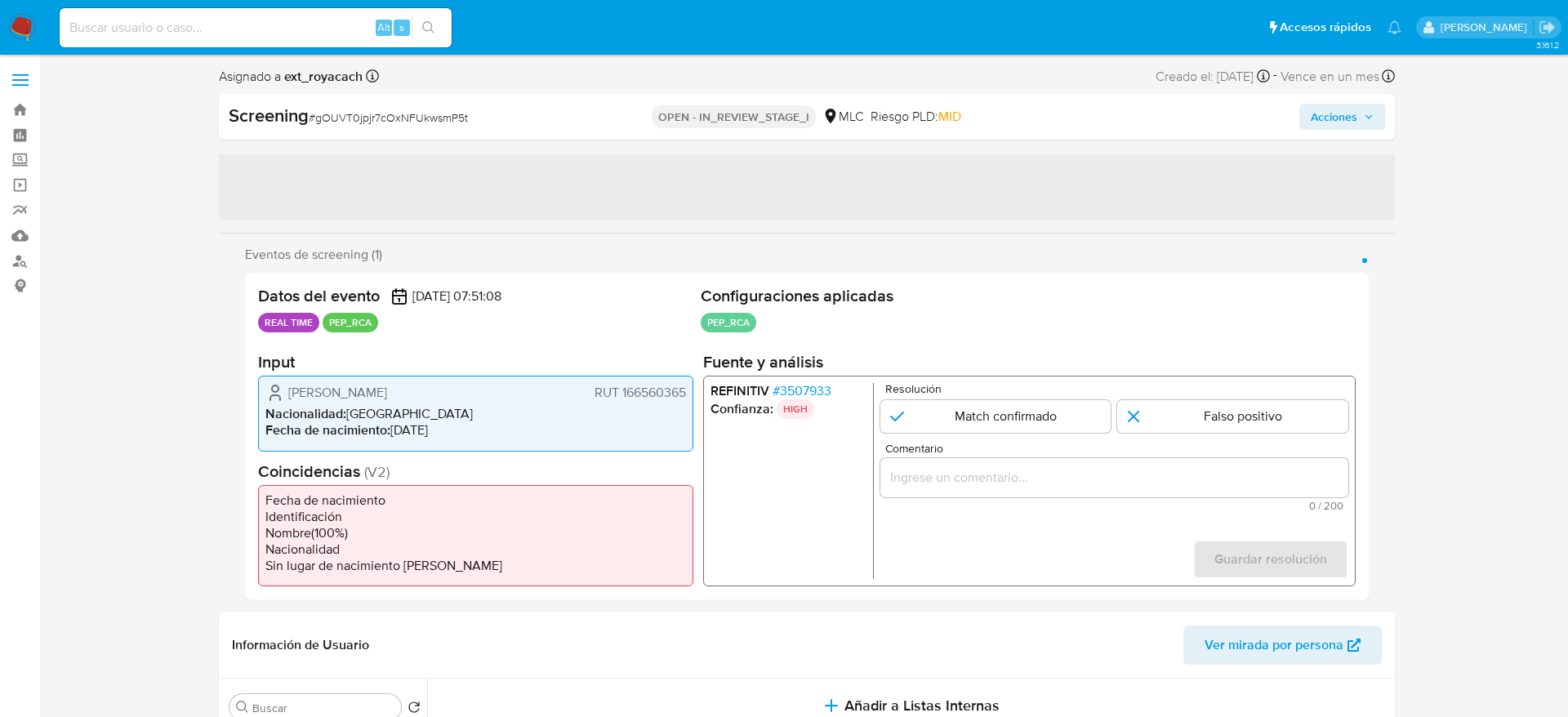
select select "10"
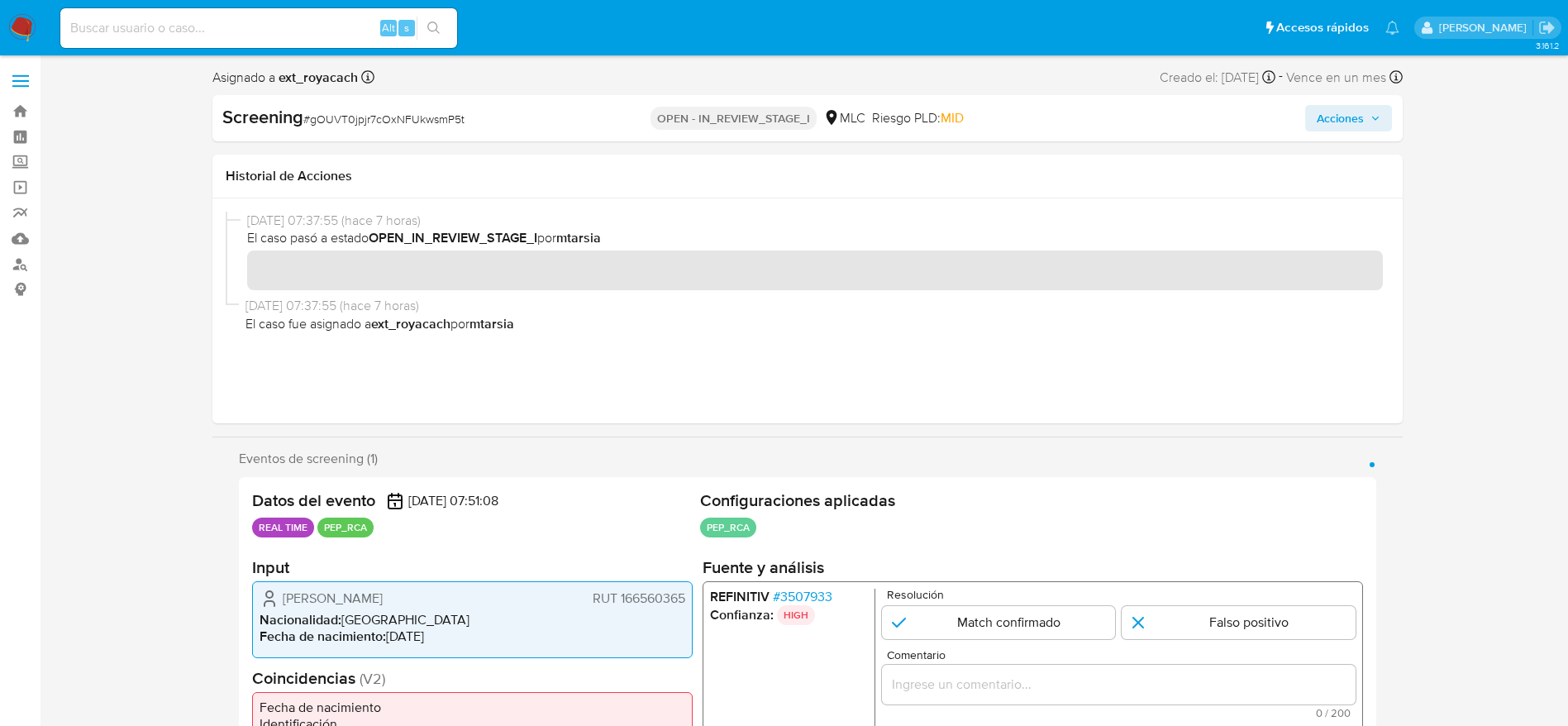
click at [775, 588] on span "# 3507933" at bounding box center [802, 596] width 60 height 17
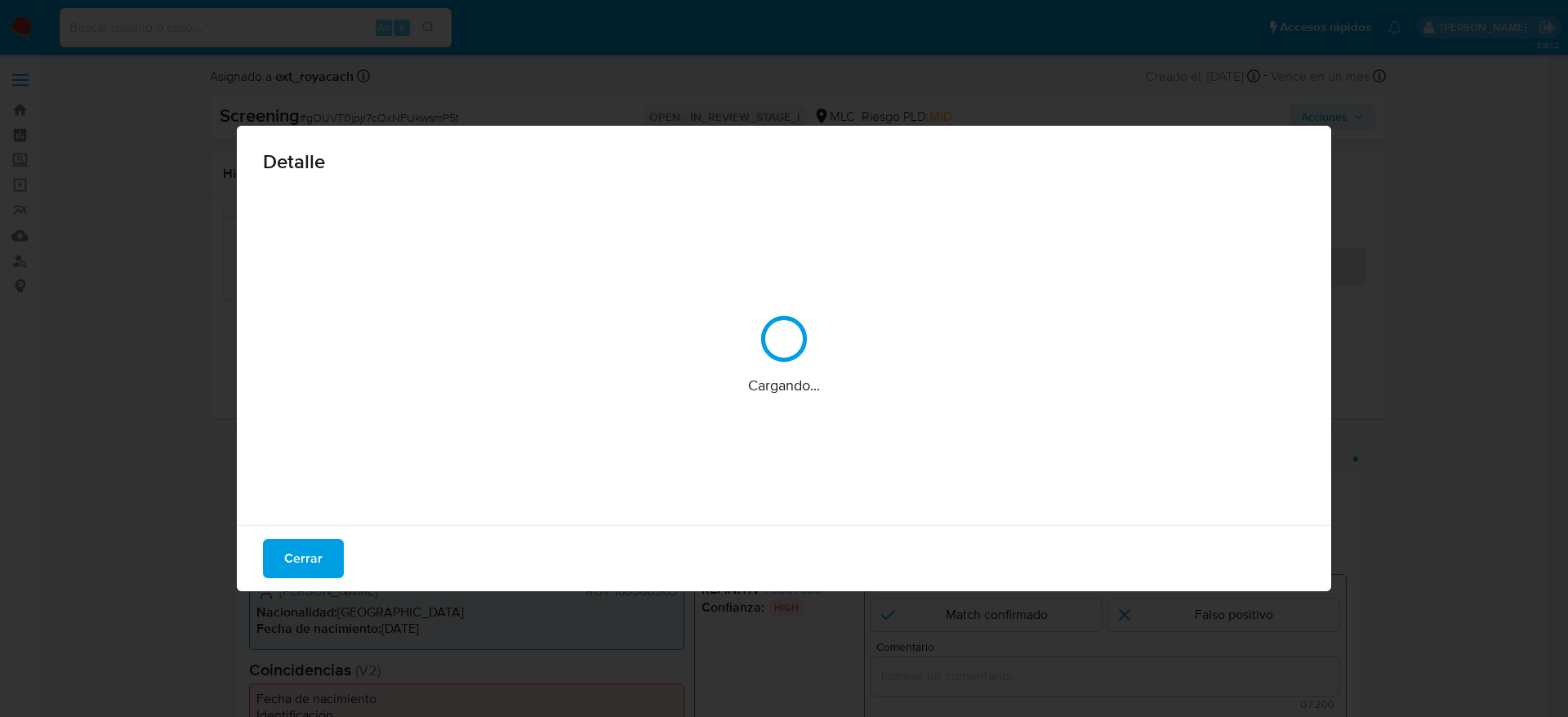
click at [781, 588] on div "Cerrar" at bounding box center [784, 558] width 1094 height 66
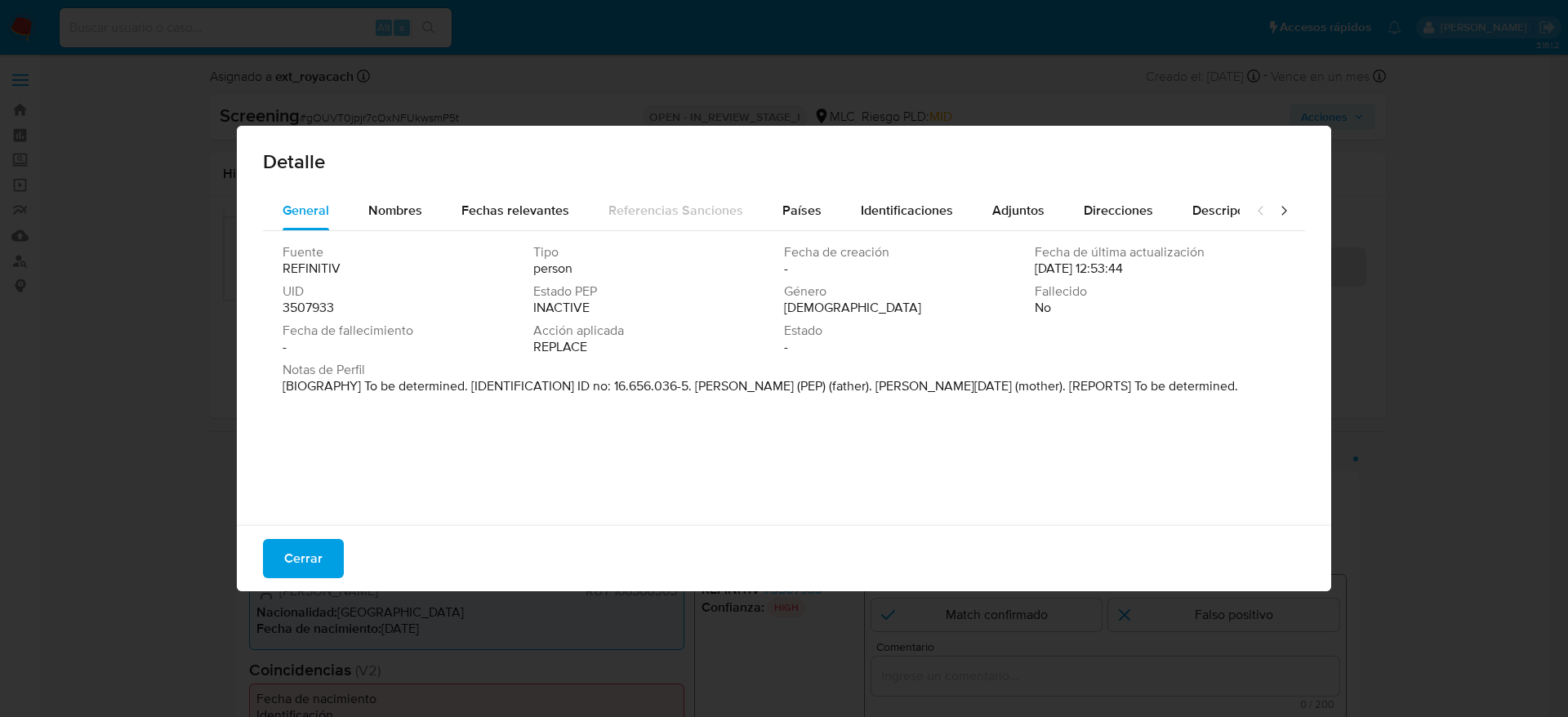
click at [267, 513] on div "Fuente REFINITIV Tipo person Fecha de creación - Fecha de última actualización …" at bounding box center [784, 374] width 1042 height 286
click at [267, 539] on button "Cerrar" at bounding box center [304, 559] width 81 height 40
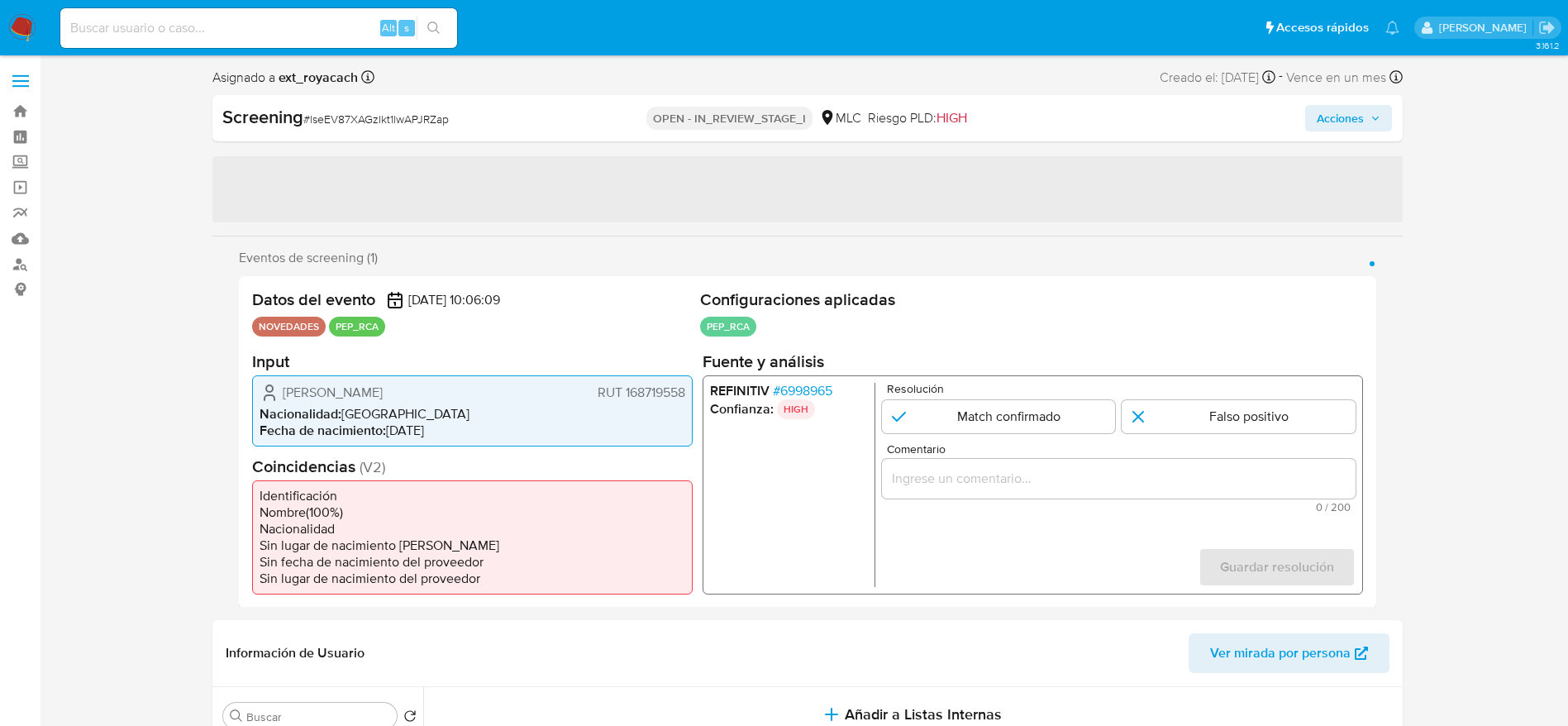
select select "10"
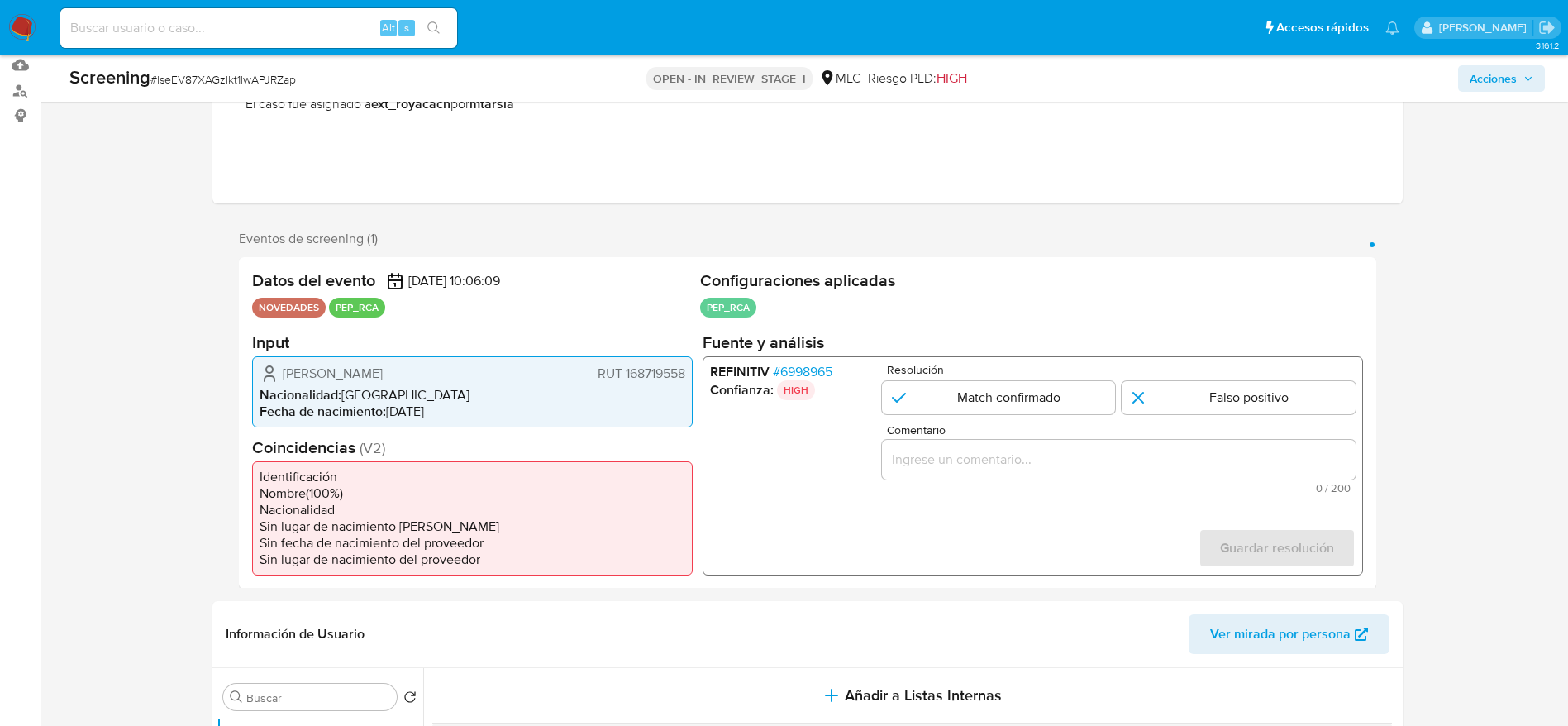
scroll to position [248, 0]
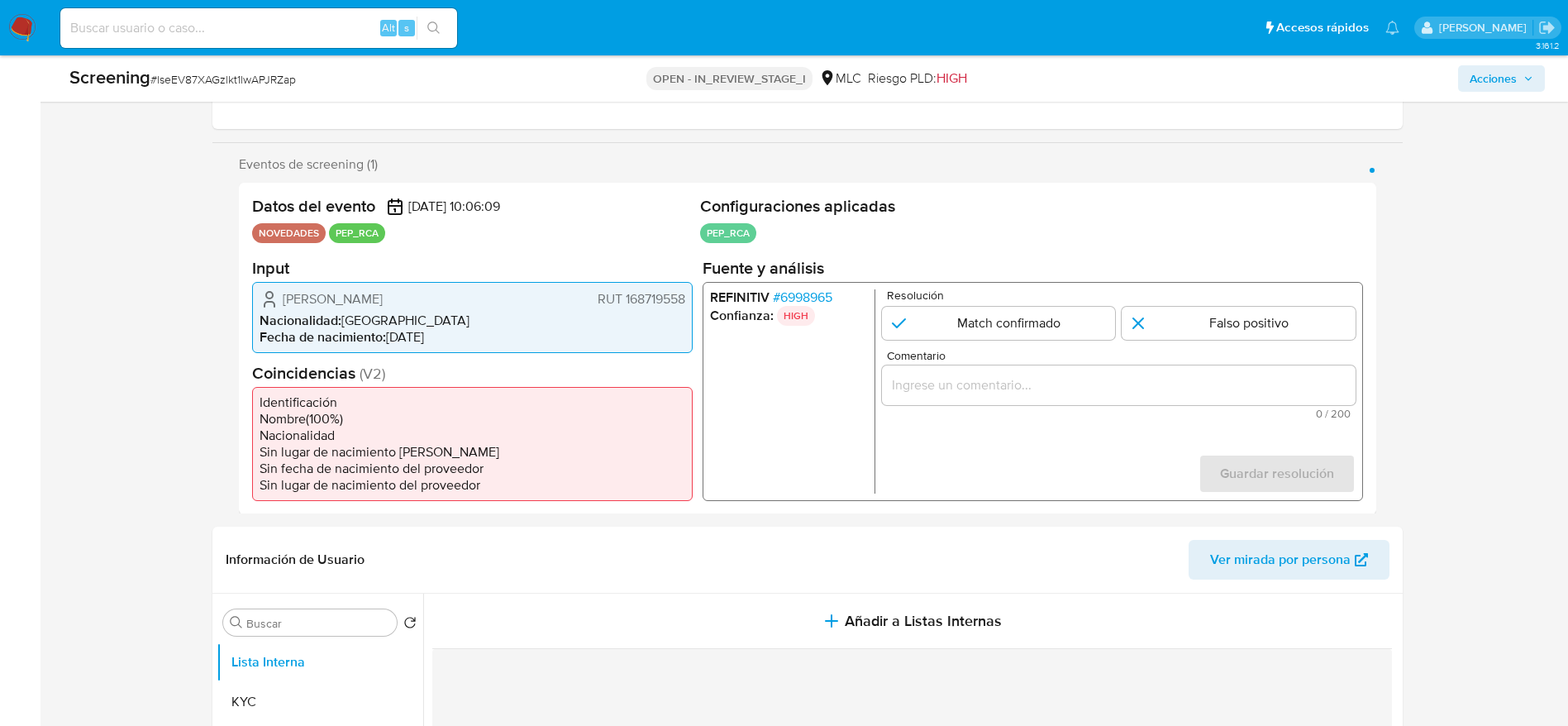
click at [383, 305] on span "[PERSON_NAME]" at bounding box center [333, 298] width 100 height 17
click at [383, 305] on span "Juan Pablo Gerter Urrutia" at bounding box center [333, 298] width 100 height 17
click at [822, 295] on span "# 6998965" at bounding box center [802, 296] width 60 height 17
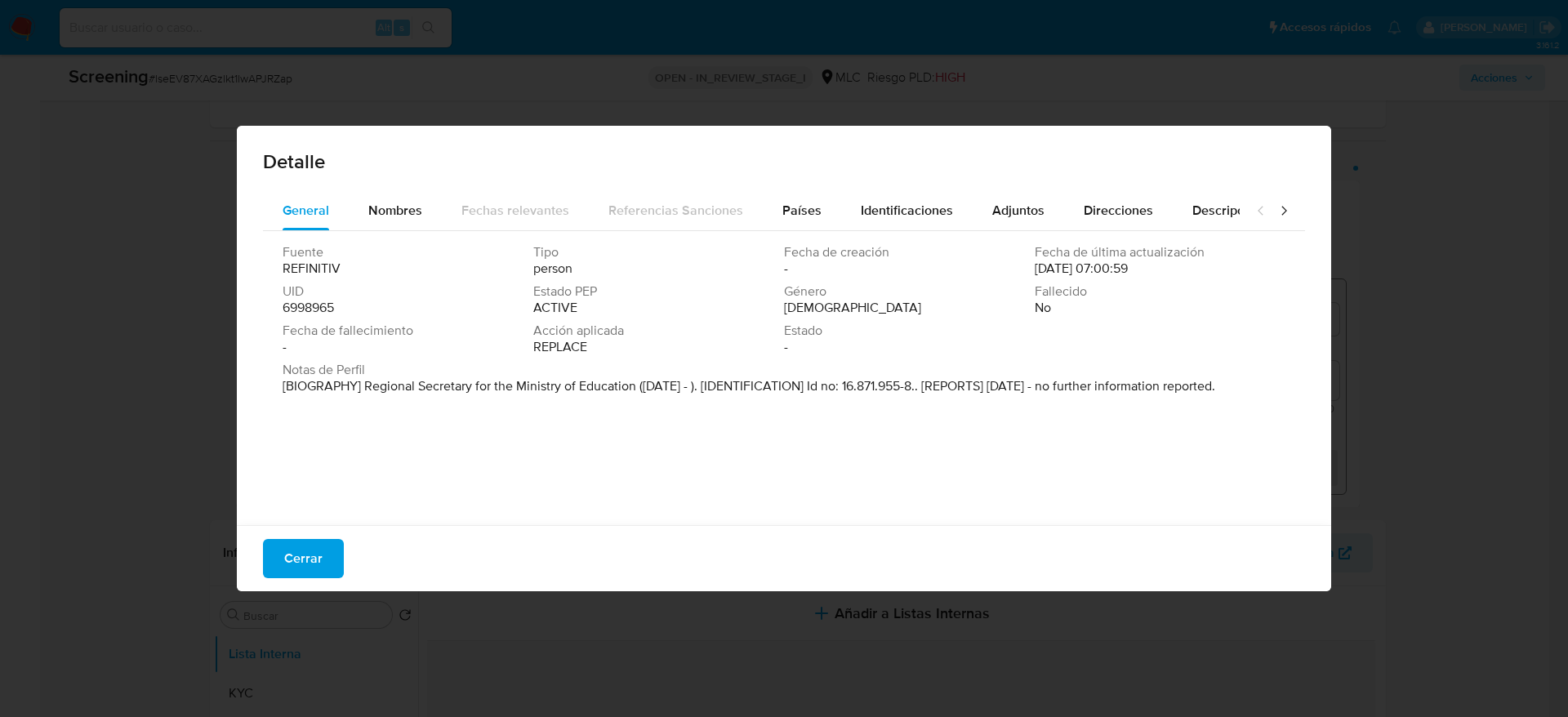
click at [299, 560] on span "Cerrar" at bounding box center [304, 558] width 39 height 36
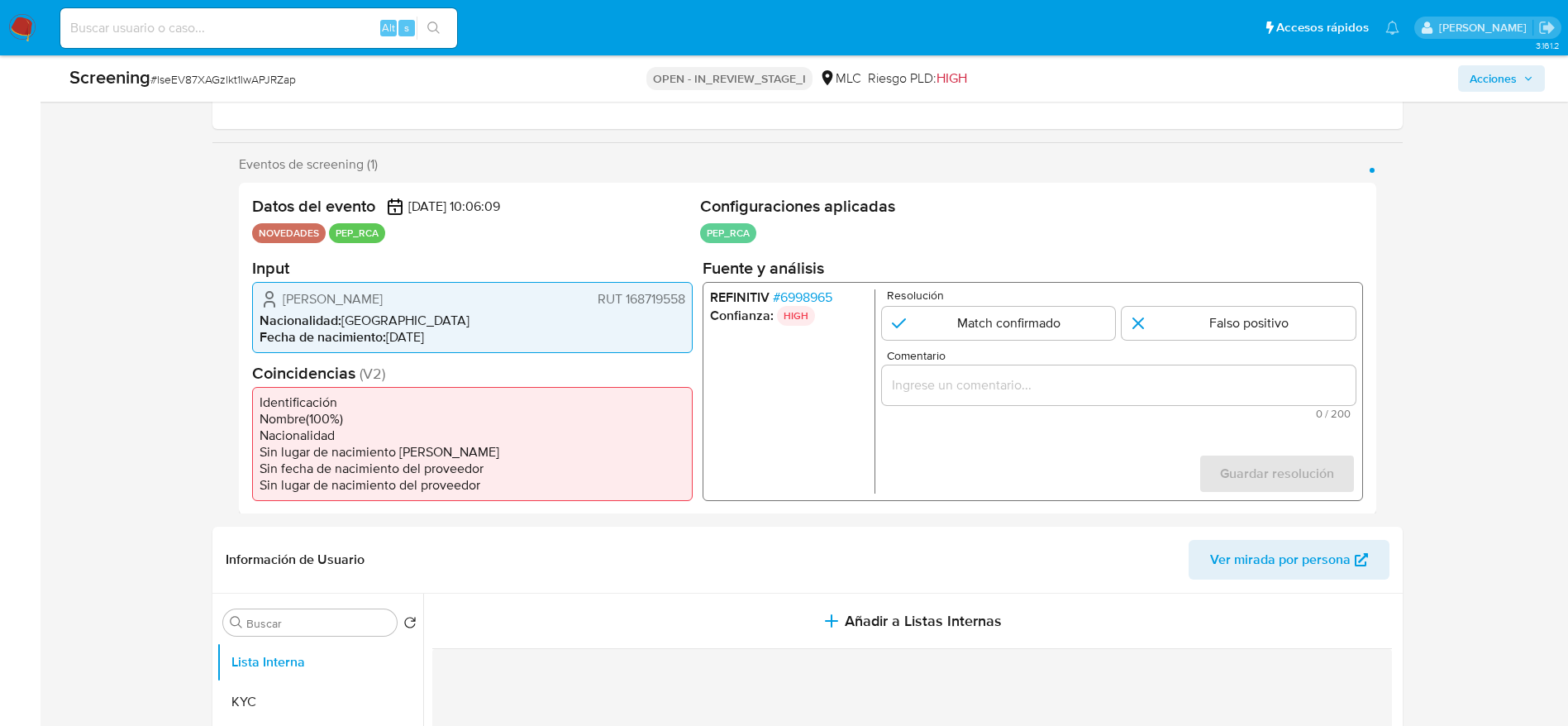
click at [258, 87] on span "# lseEV87XAGzlkt1lwAPJRZap" at bounding box center [223, 79] width 146 height 17
copy span "lseEV87XAGzlkt1lwAPJRZap"
drag, startPoint x: 261, startPoint y: 298, endPoint x: 686, endPoint y: 305, distance: 425.1
click at [686, 305] on div "Juan Pablo Gerter Urrutia RUT 168719558 Nacionalidad : Chile Fecha de nacimient…" at bounding box center [473, 316] width 440 height 71
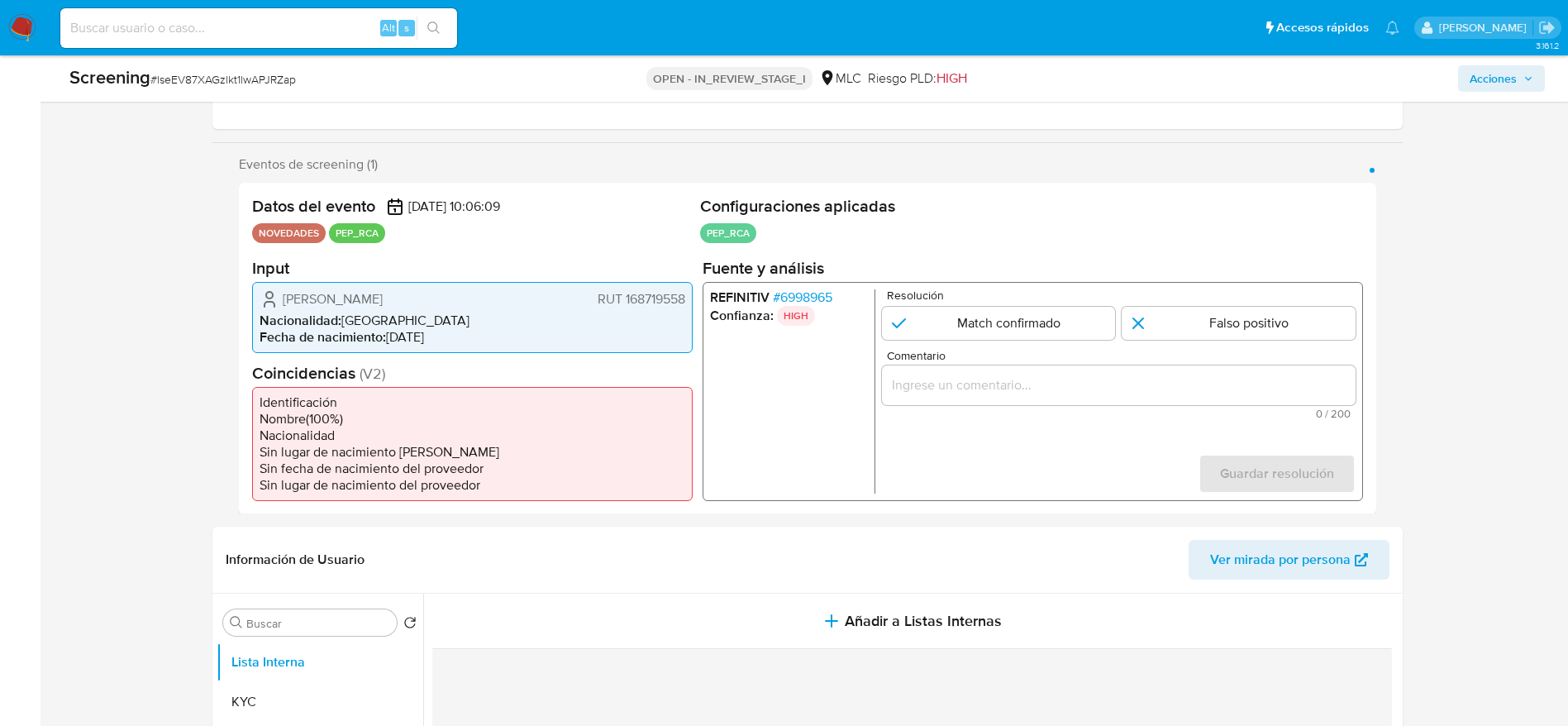
click at [815, 305] on span "# 6998965" at bounding box center [802, 296] width 60 height 17
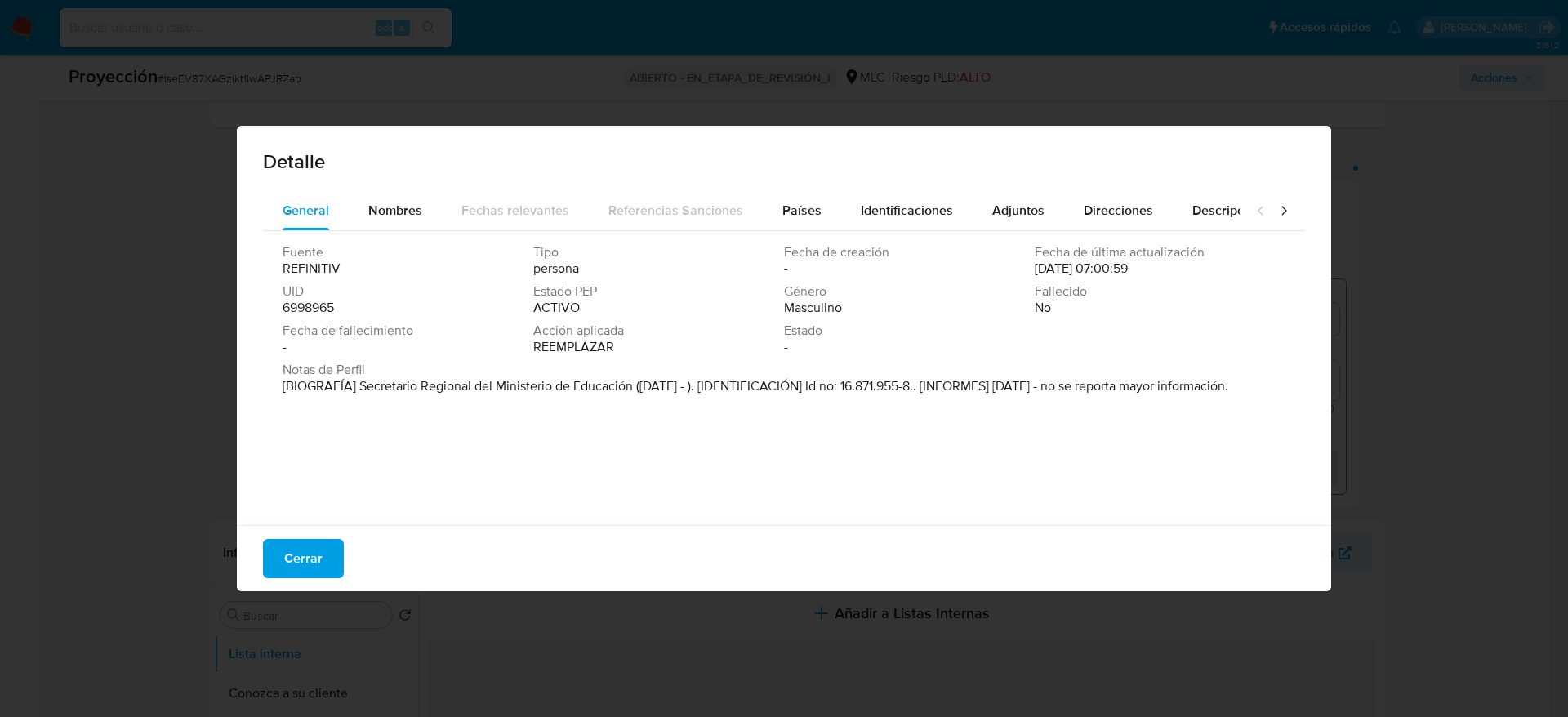
drag, startPoint x: 361, startPoint y: 385, endPoint x: 689, endPoint y: 388, distance: 328.0
click at [689, 388] on font "[BIOGRAFÍA] Secretario Regional del Ministerio de Educación (Abr 2022 - ). [IDE…" at bounding box center [755, 385] width 945 height 18
click at [292, 568] on span "Cerrar" at bounding box center [304, 558] width 39 height 36
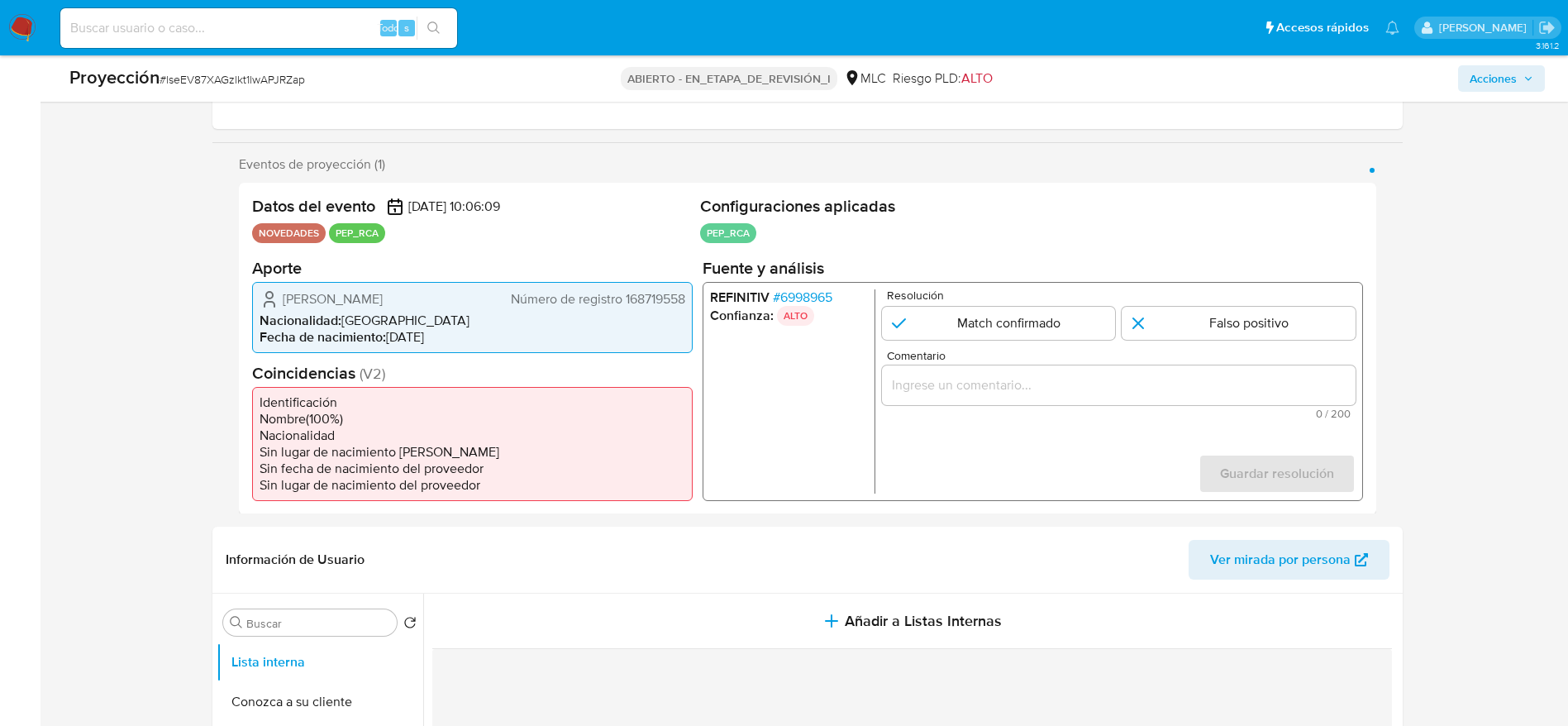
click at [339, 291] on span "Juan Pablo Gerter Urrutia" at bounding box center [333, 298] width 100 height 17
click at [950, 387] on input "Comentario" at bounding box center [1119, 385] width 474 height 22
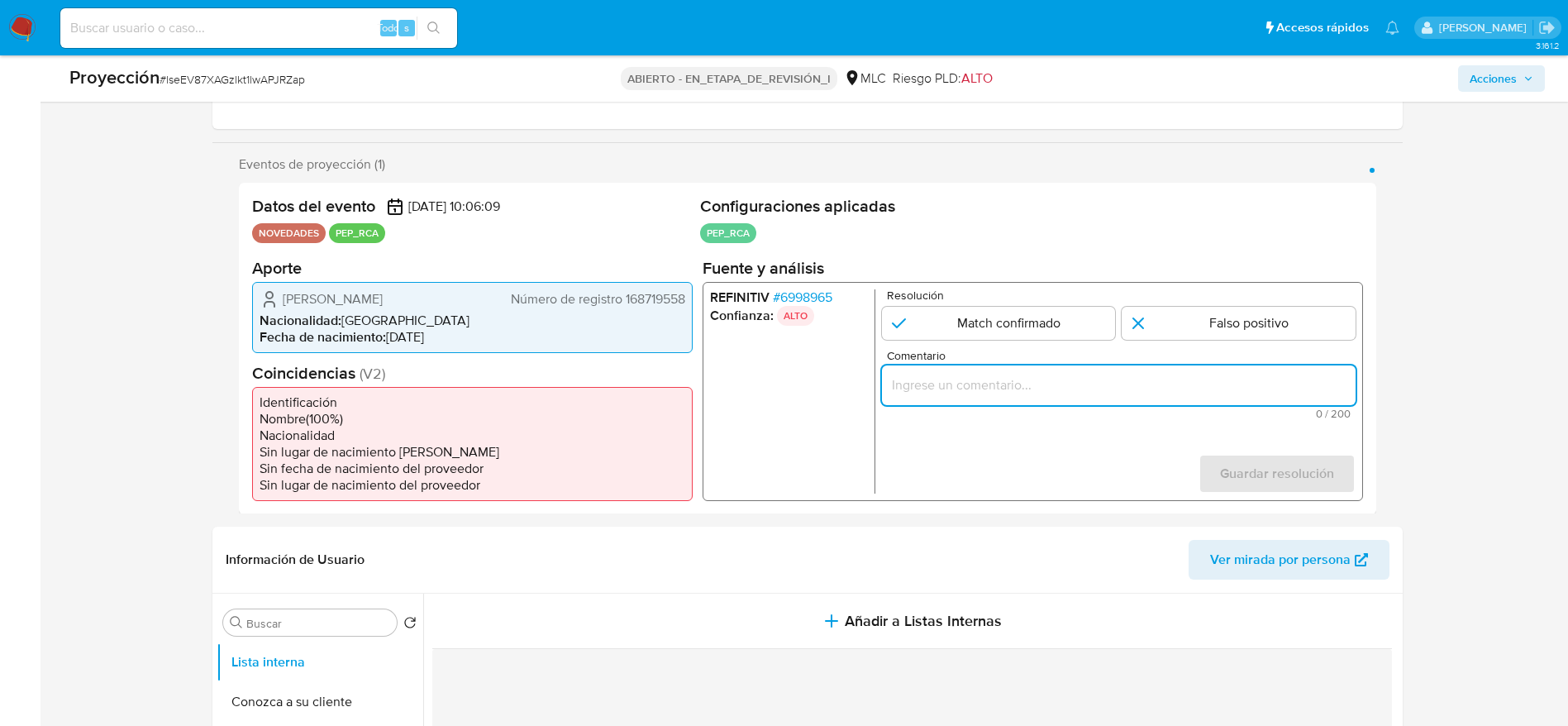
paste input "Caso generado sobre el usuario Juan Pablo Gerter Urrutia. El titular de la cuen…"
type input "Caso generado sobre el usuario Juan Pablo Gerter Urrutia. El titular de la cuen…"
click at [991, 340] on form "Resolución Match confirmado Falso positivo Comentario Caso generado sobre el us…" at bounding box center [1119, 390] width 474 height 204
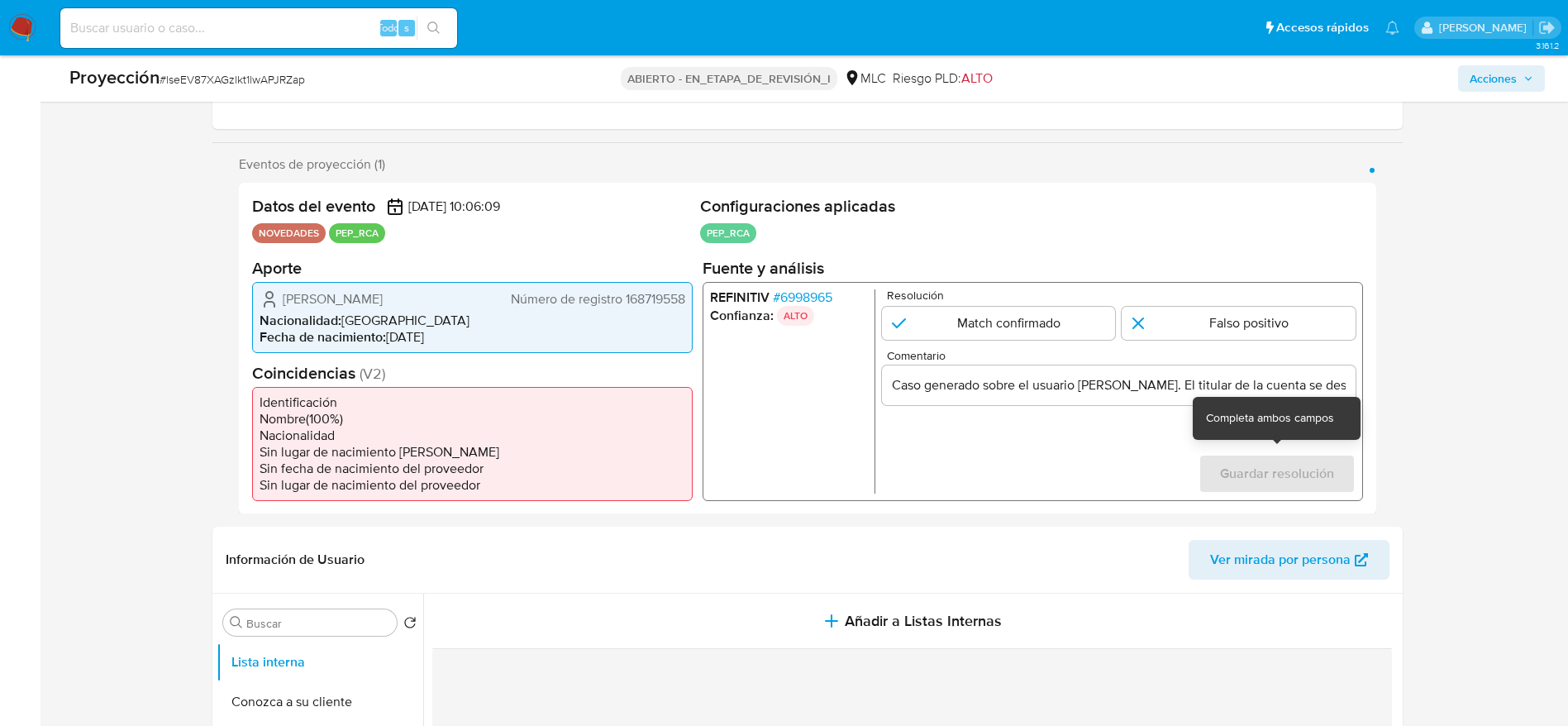
click at [1251, 491] on div "Guardar resolución" at bounding box center [1276, 473] width 158 height 40
click at [1038, 342] on form "Resolución Match confirmado Falso positivo Comentario Caso generado sobre el us…" at bounding box center [1119, 390] width 474 height 204
click at [1041, 324] on input "1 de 1" at bounding box center [998, 323] width 234 height 33
radio input "true"
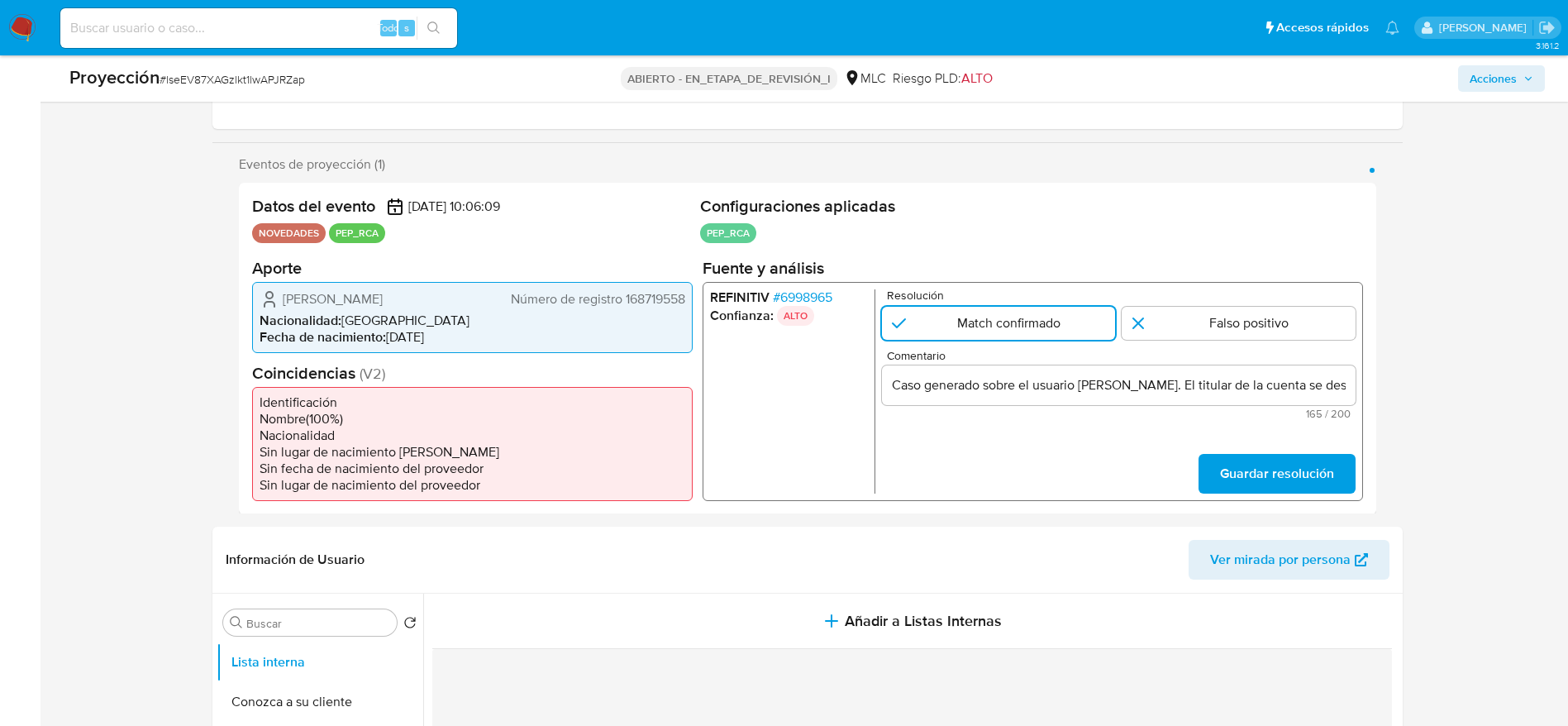
click at [1292, 509] on div "Datos del evento 30/09/2025 10:06:09 NOVEDADES PEP_RCA Configuraciones aplicada…" at bounding box center [807, 348] width 1137 height 332
click at [1282, 491] on span "Guardar resolución" at bounding box center [1276, 473] width 115 height 36
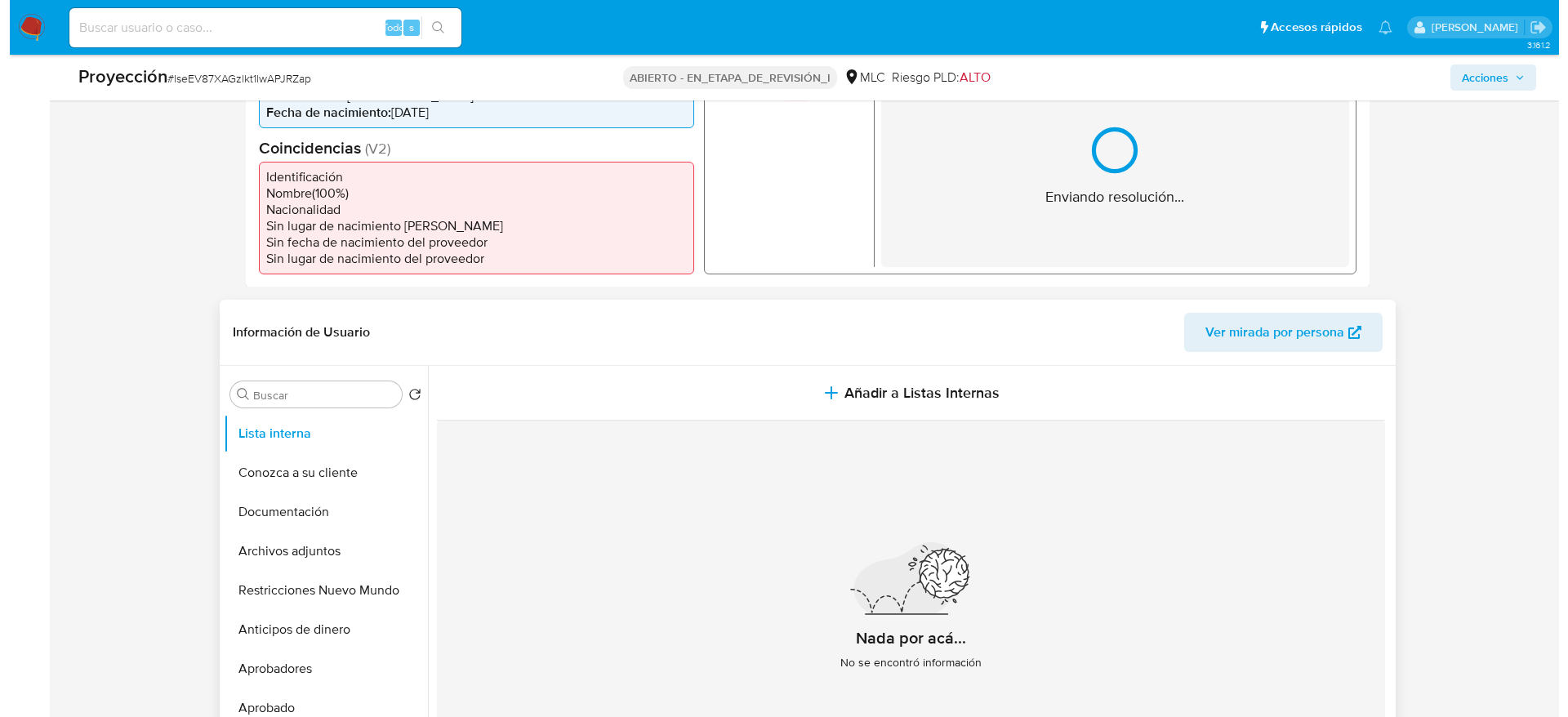
scroll to position [613, 0]
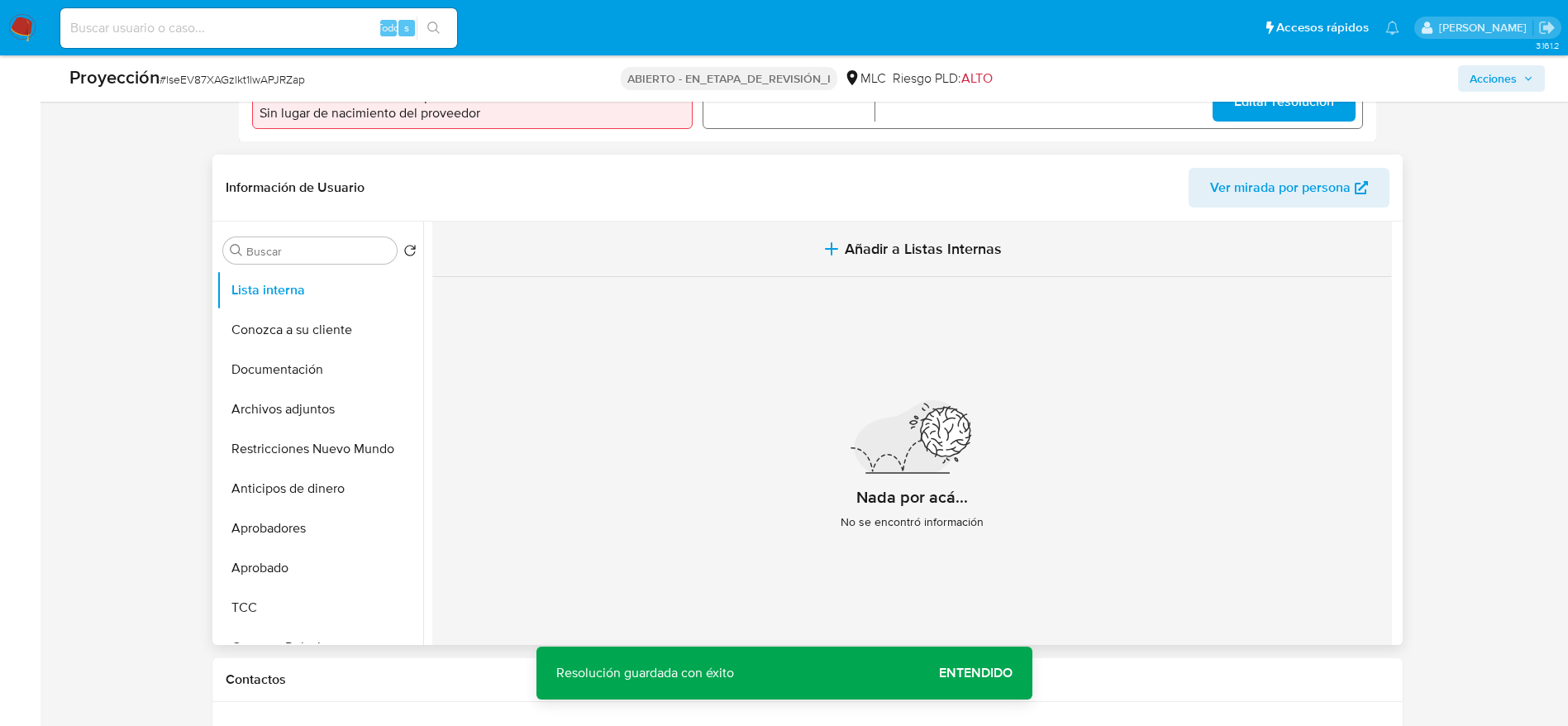
click at [843, 223] on button "Añadir a Listas Internas" at bounding box center [912, 249] width 960 height 56
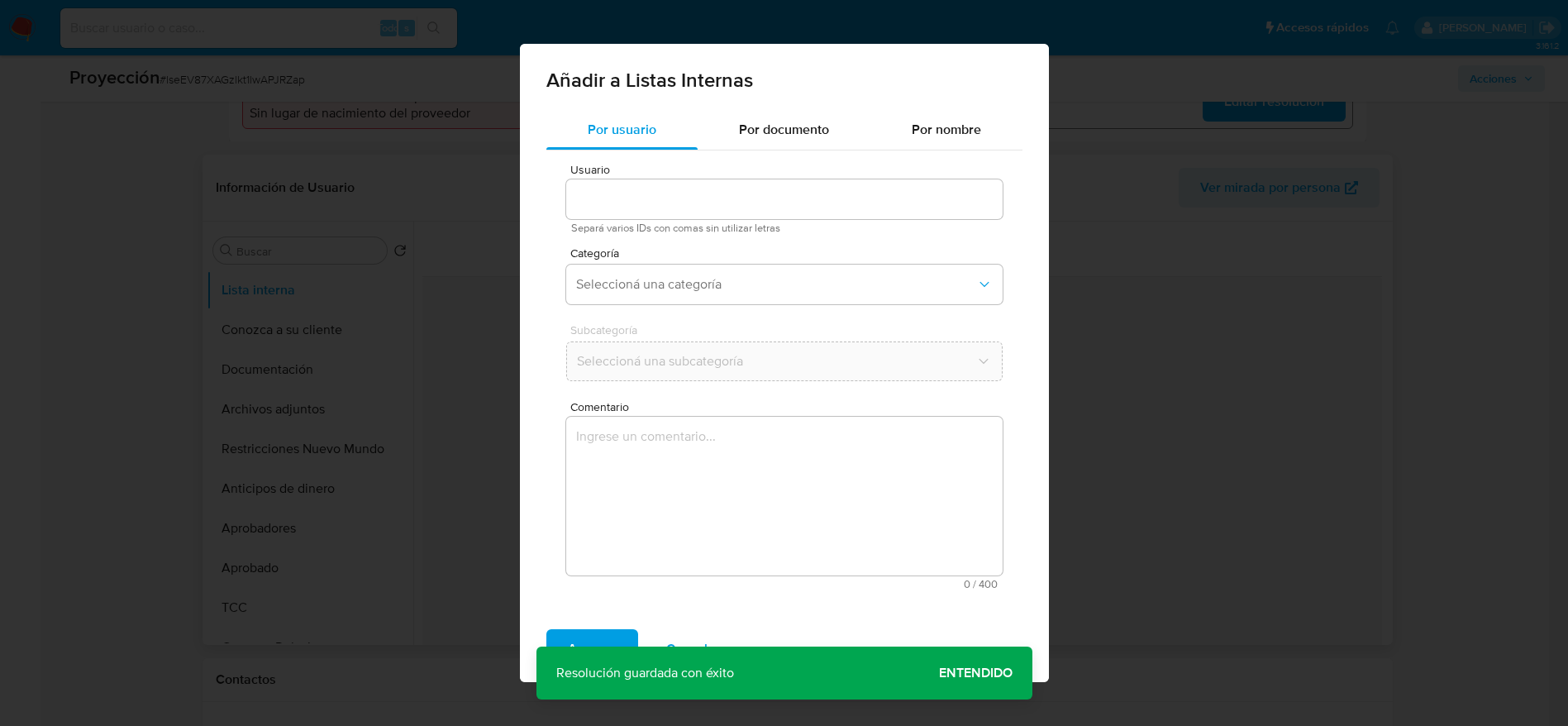
type input "212312687"
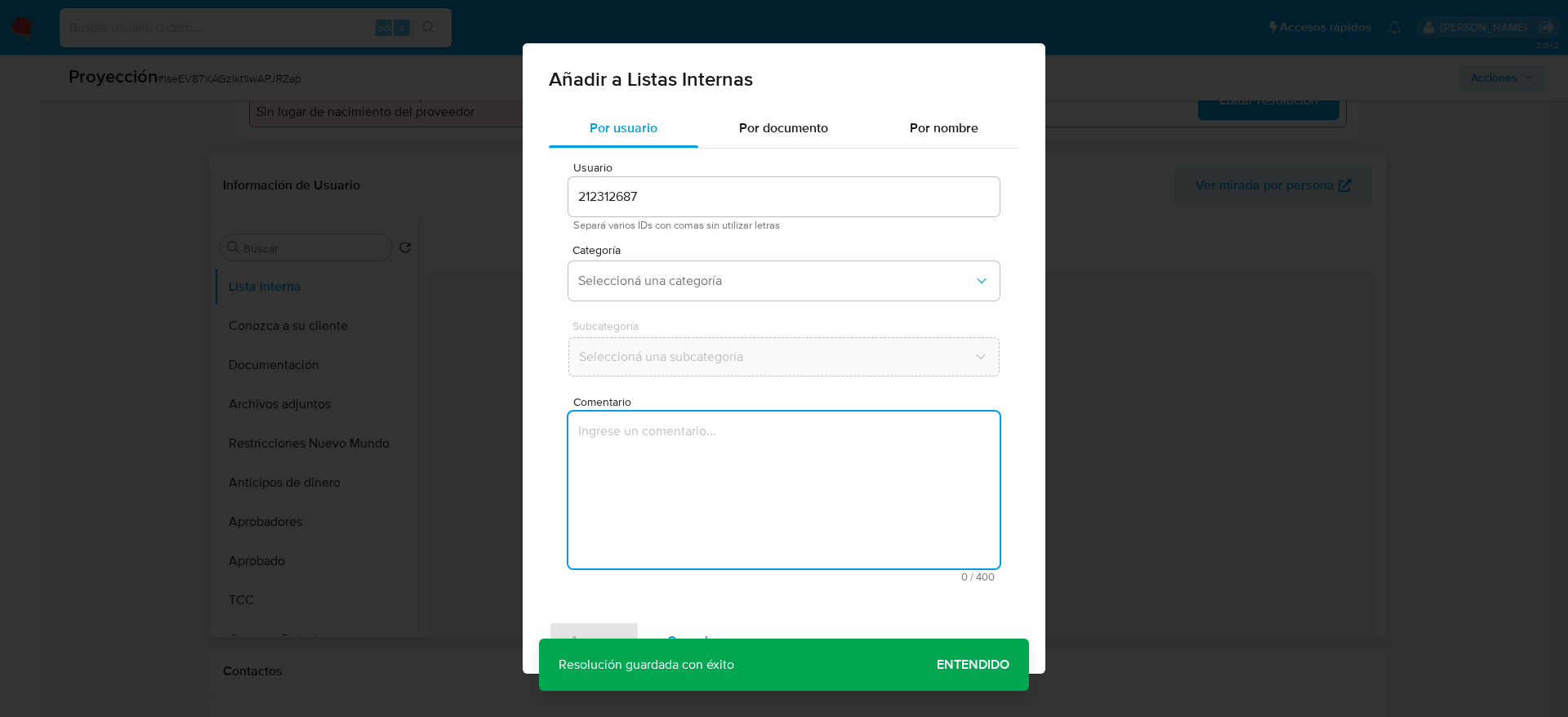
click at [605, 449] on textarea "Comentario" at bounding box center [784, 490] width 431 height 157
type textarea "Caso generado sobre el usuario Juan Pablo Gerter Urrutia. El titular de la cuen…"
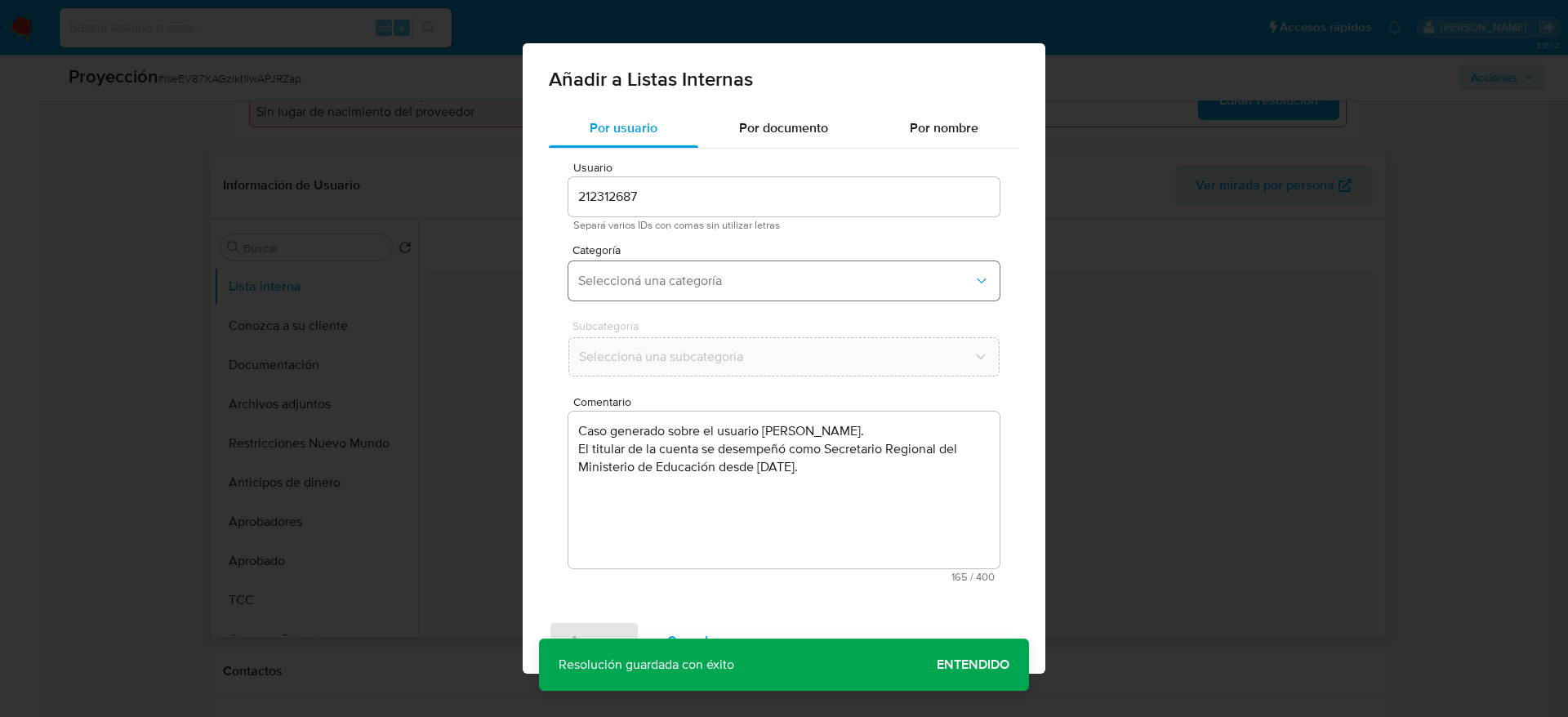
click at [735, 282] on span "Seleccioná una categoría" at bounding box center [775, 280] width 395 height 16
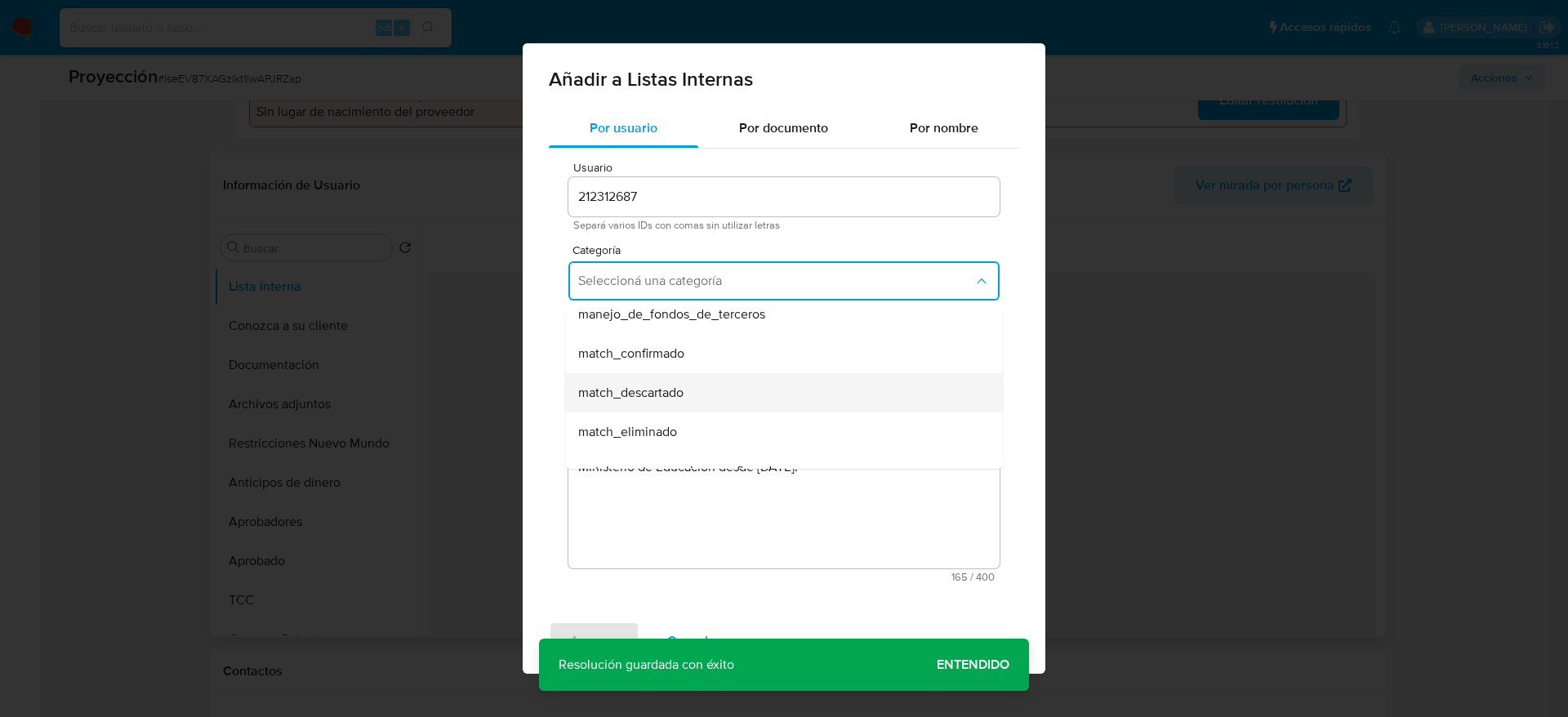
scroll to position [123, 0]
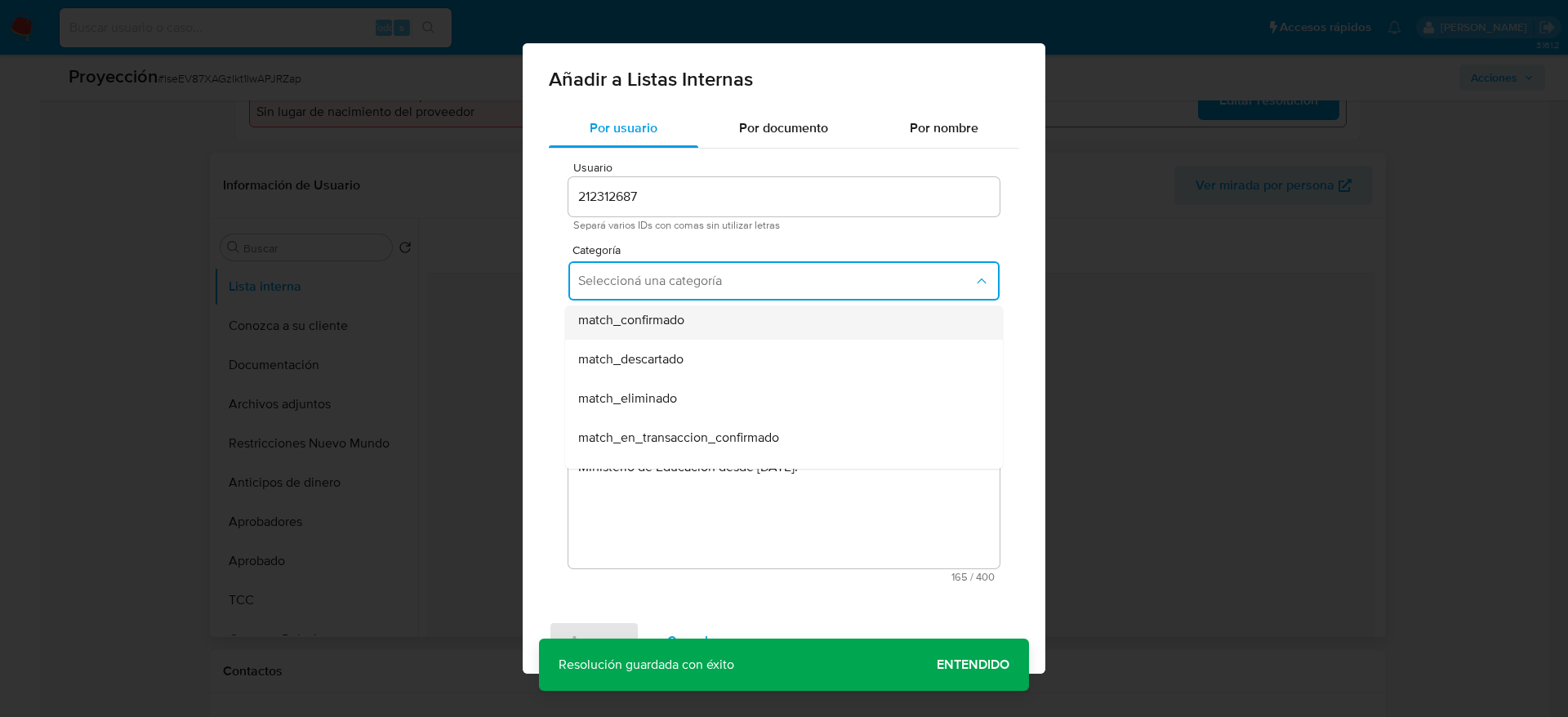
click at [722, 329] on div "match_confirmado" at bounding box center [779, 320] width 402 height 40
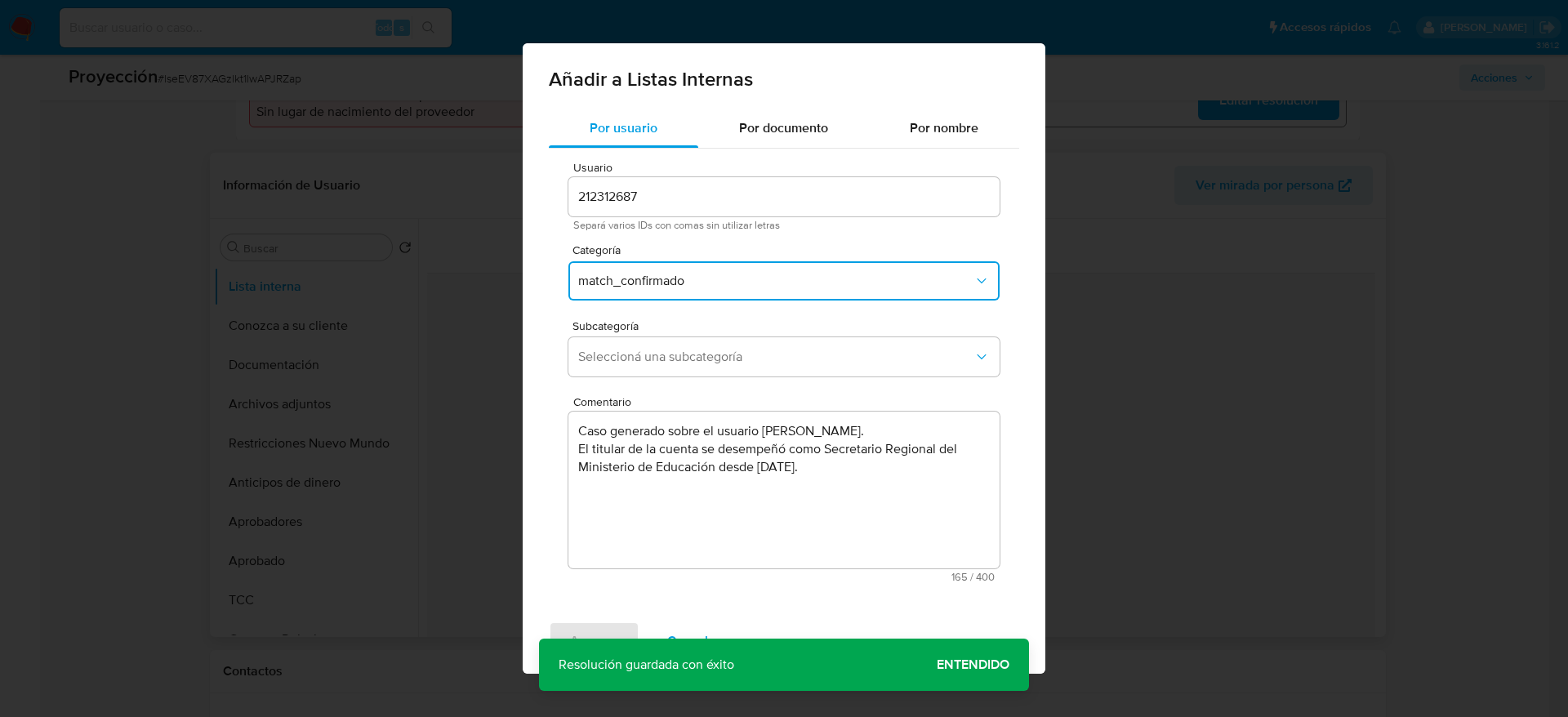
click at [722, 334] on div "Subcategoría Seleccioná una subcategoría" at bounding box center [784, 351] width 431 height 63
click at [722, 356] on span "Seleccioná una subcategoría" at bounding box center [775, 357] width 395 height 16
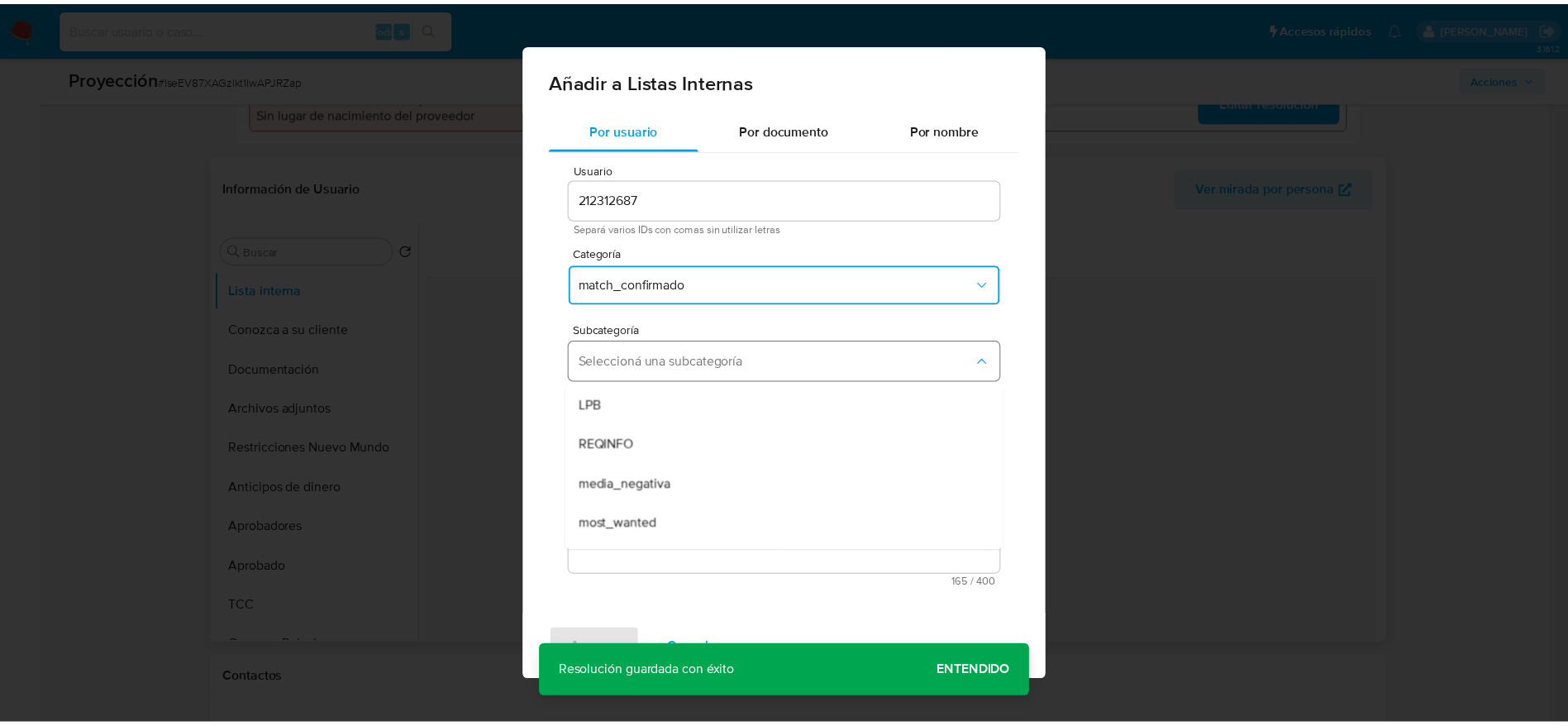
scroll to position [113, 0]
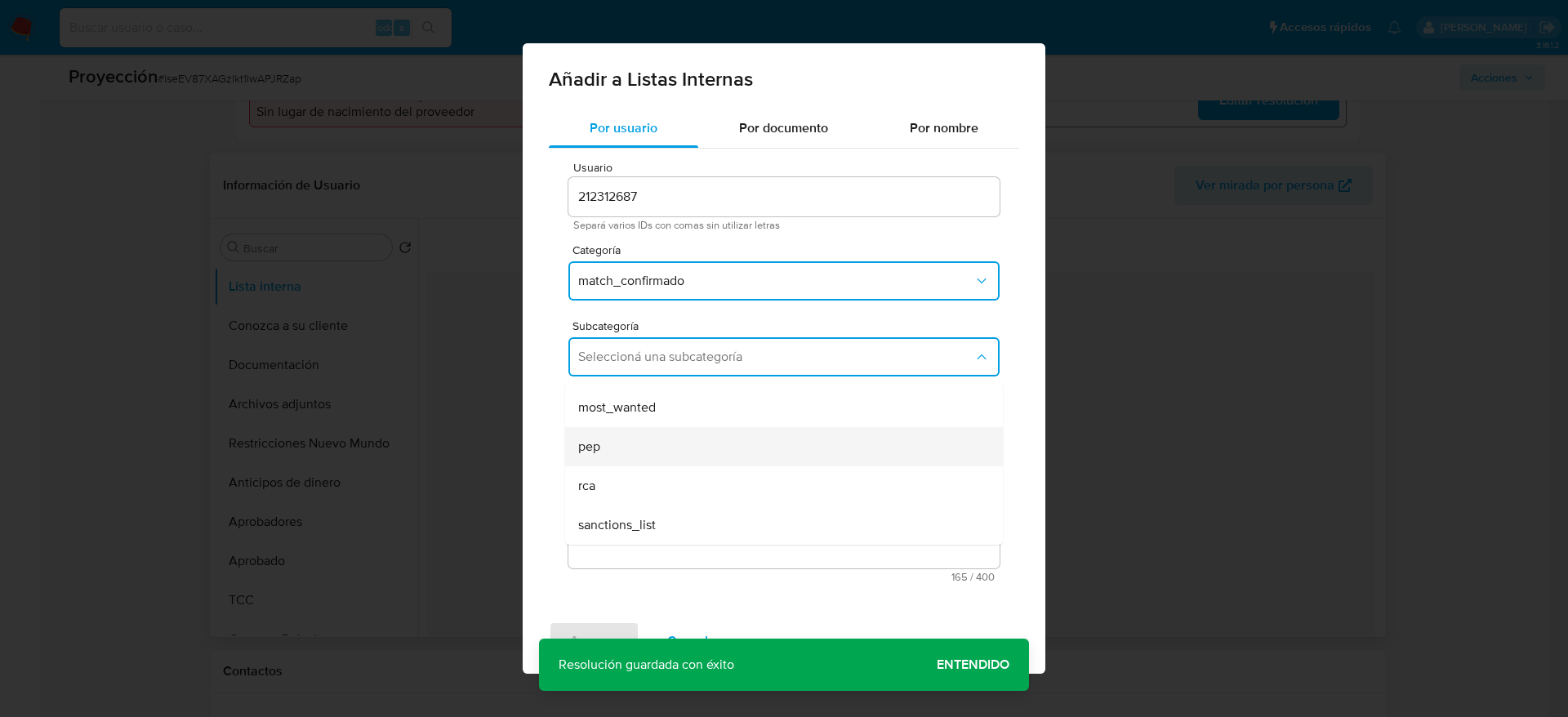
click at [635, 446] on div "pep" at bounding box center [779, 446] width 402 height 40
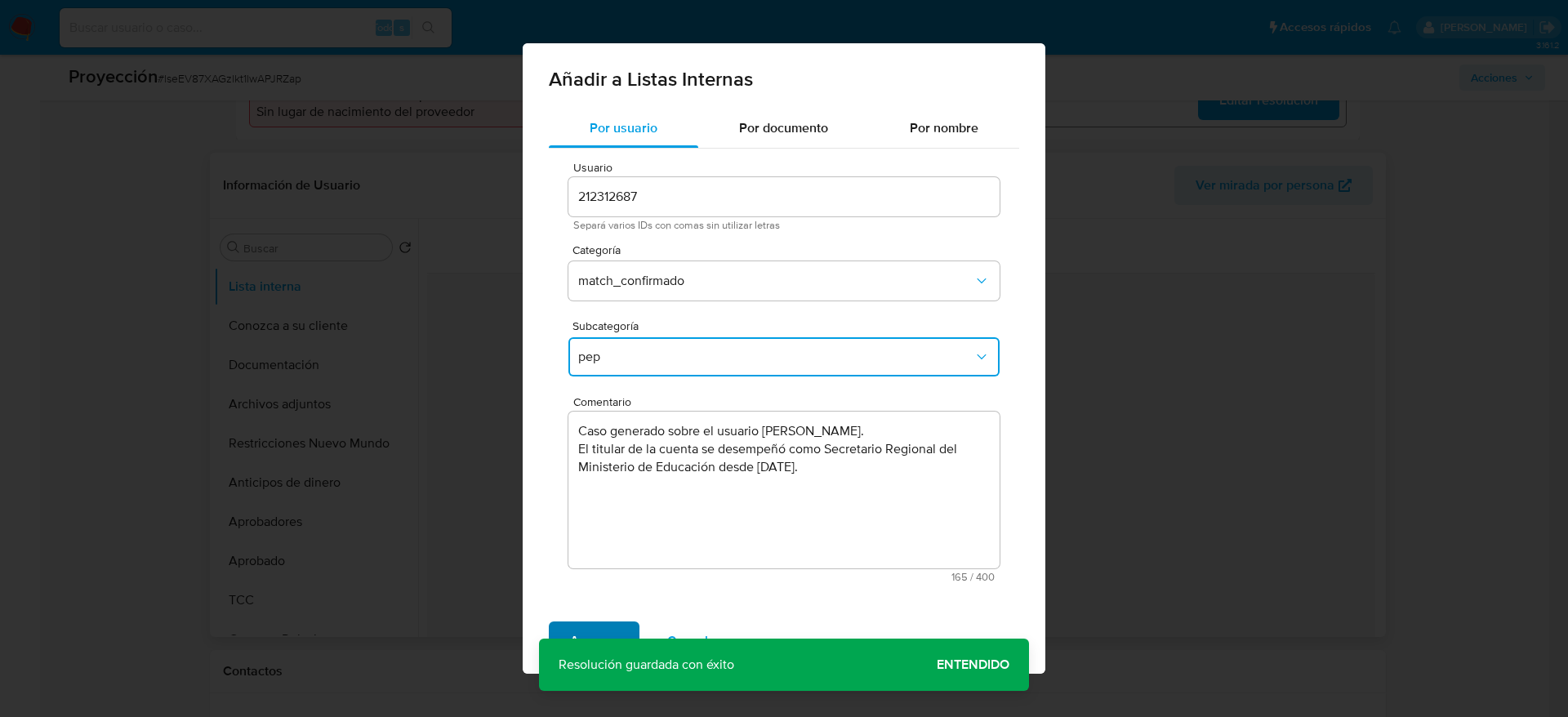
click at [571, 655] on span "Agregar" at bounding box center [595, 641] width 48 height 36
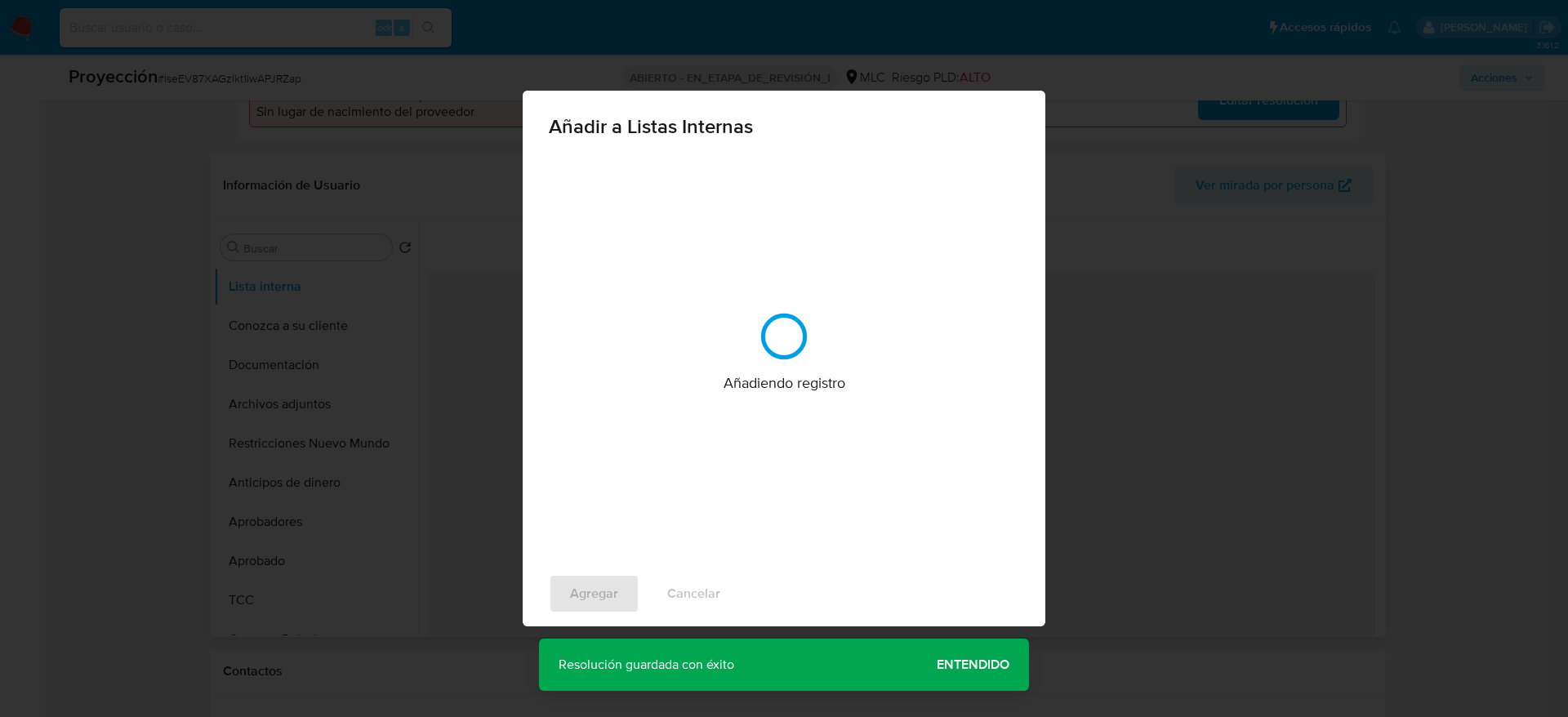
click at [571, 633] on div "Añadir a Listas Internas Añadiendo registro Agregar Cancelar" at bounding box center [784, 358] width 1568 height 717
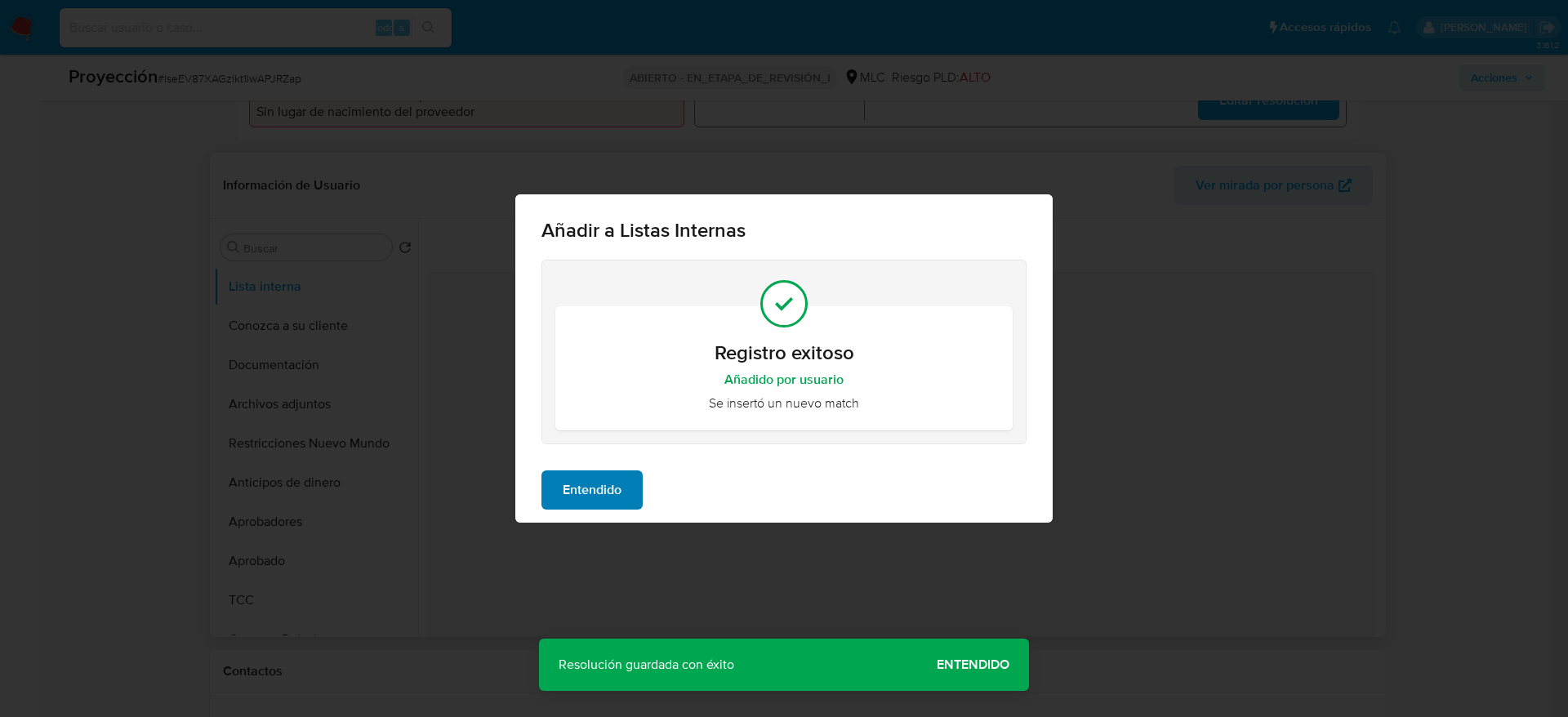
drag, startPoint x: 573, startPoint y: 462, endPoint x: 573, endPoint y: 477, distance: 15.0
click at [573, 477] on div "Entendido" at bounding box center [784, 490] width 537 height 66
click at [573, 477] on span "Entendido" at bounding box center [592, 489] width 59 height 36
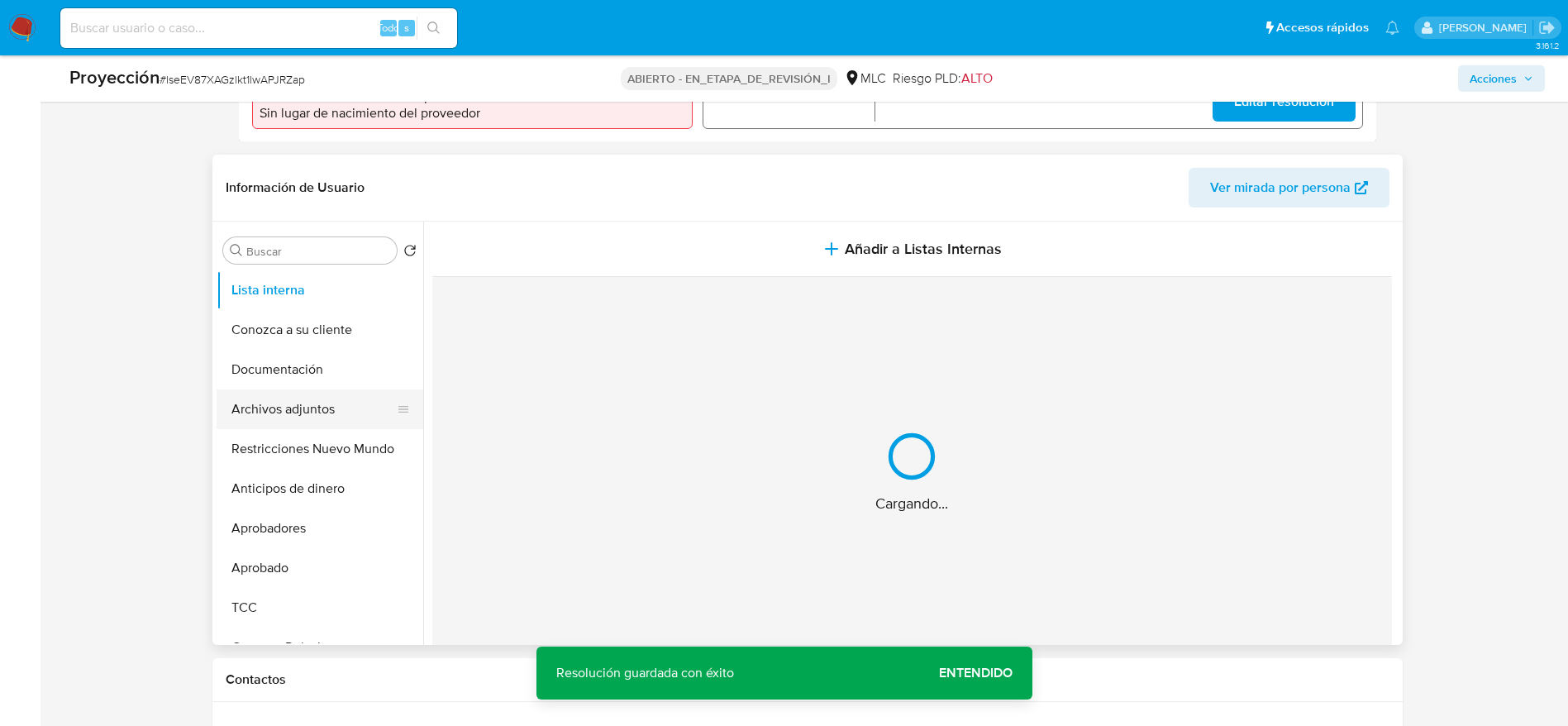
click at [280, 419] on button "Archivos adjuntos" at bounding box center [313, 409] width 194 height 40
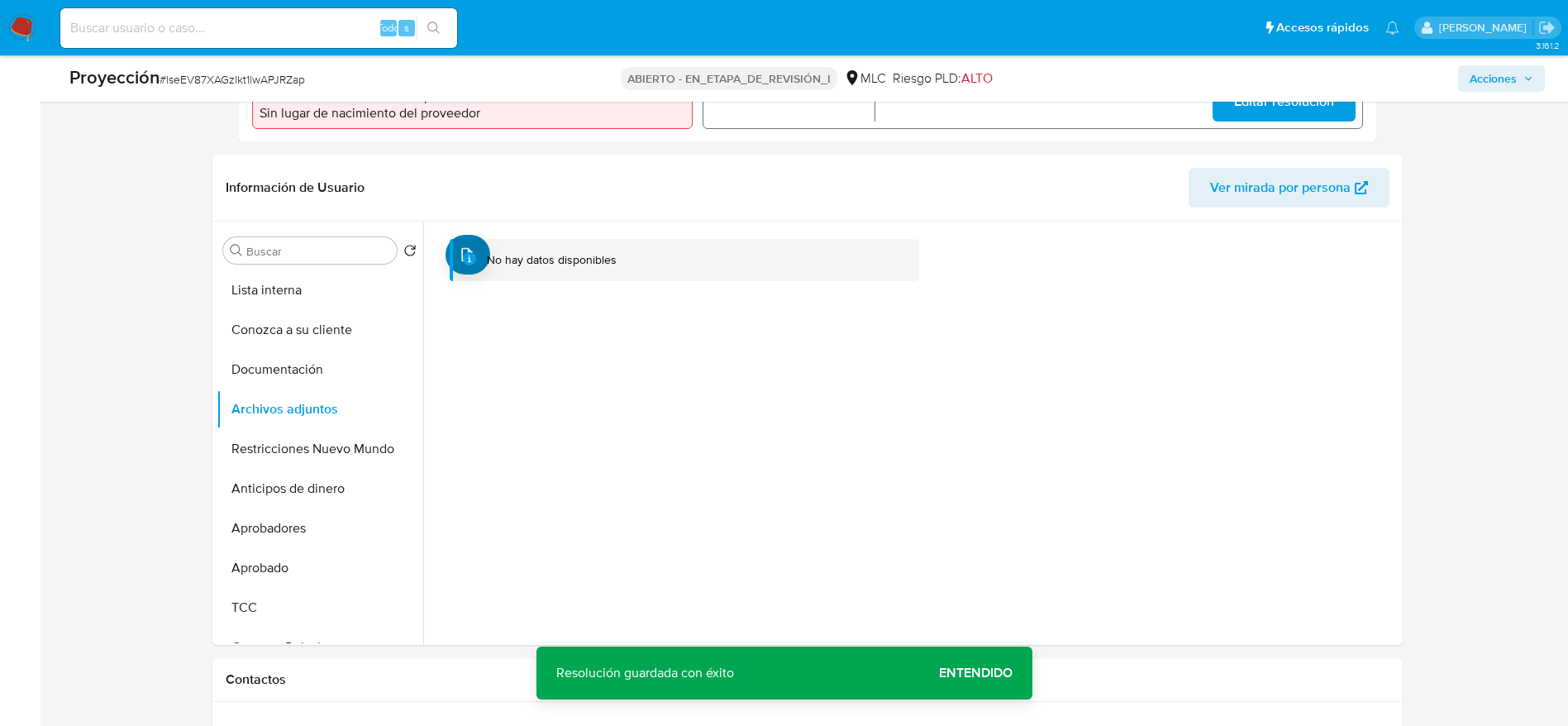
click at [1341, 599] on div "No hay datos disponibles" at bounding box center [911, 432] width 976 height 424
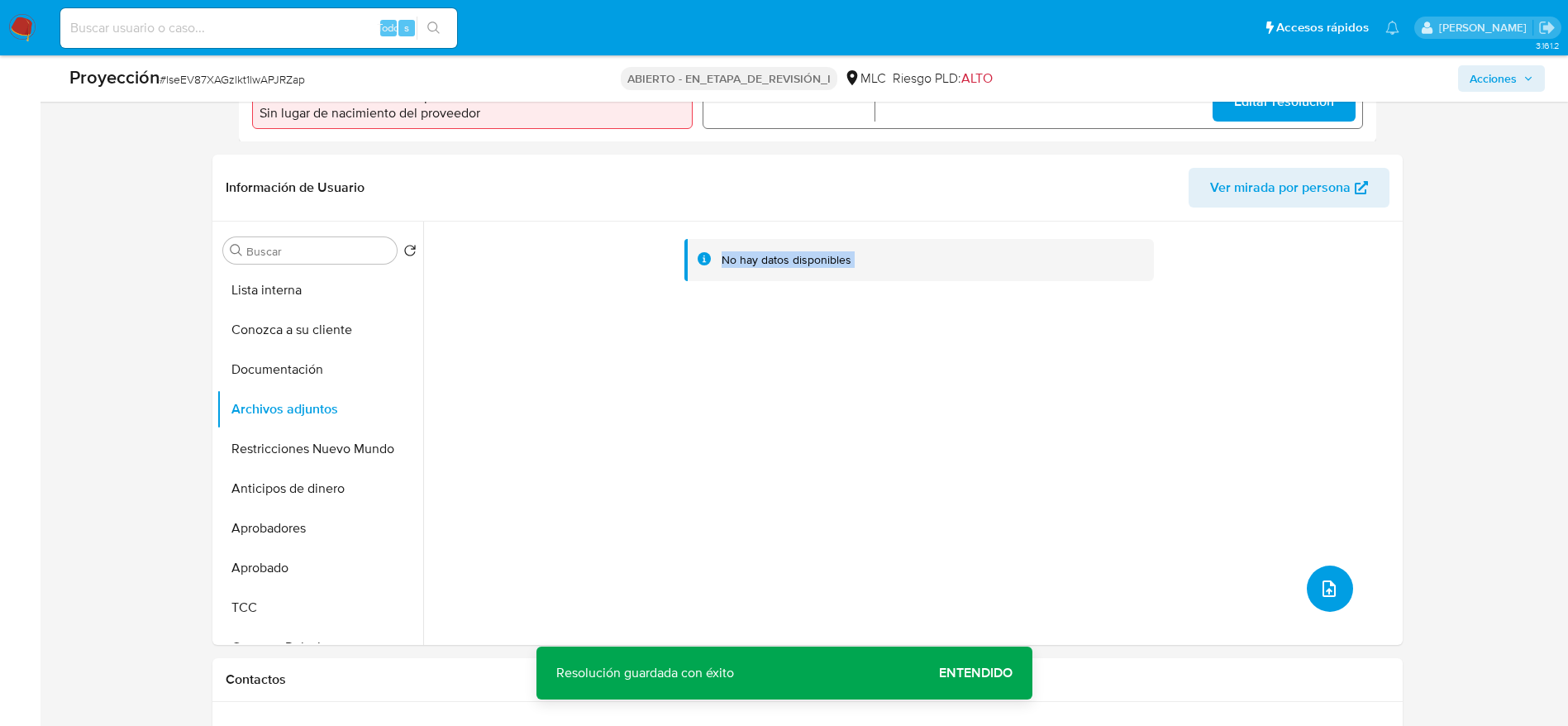
click at [1308, 584] on button "subir archivo" at bounding box center [1330, 588] width 46 height 46
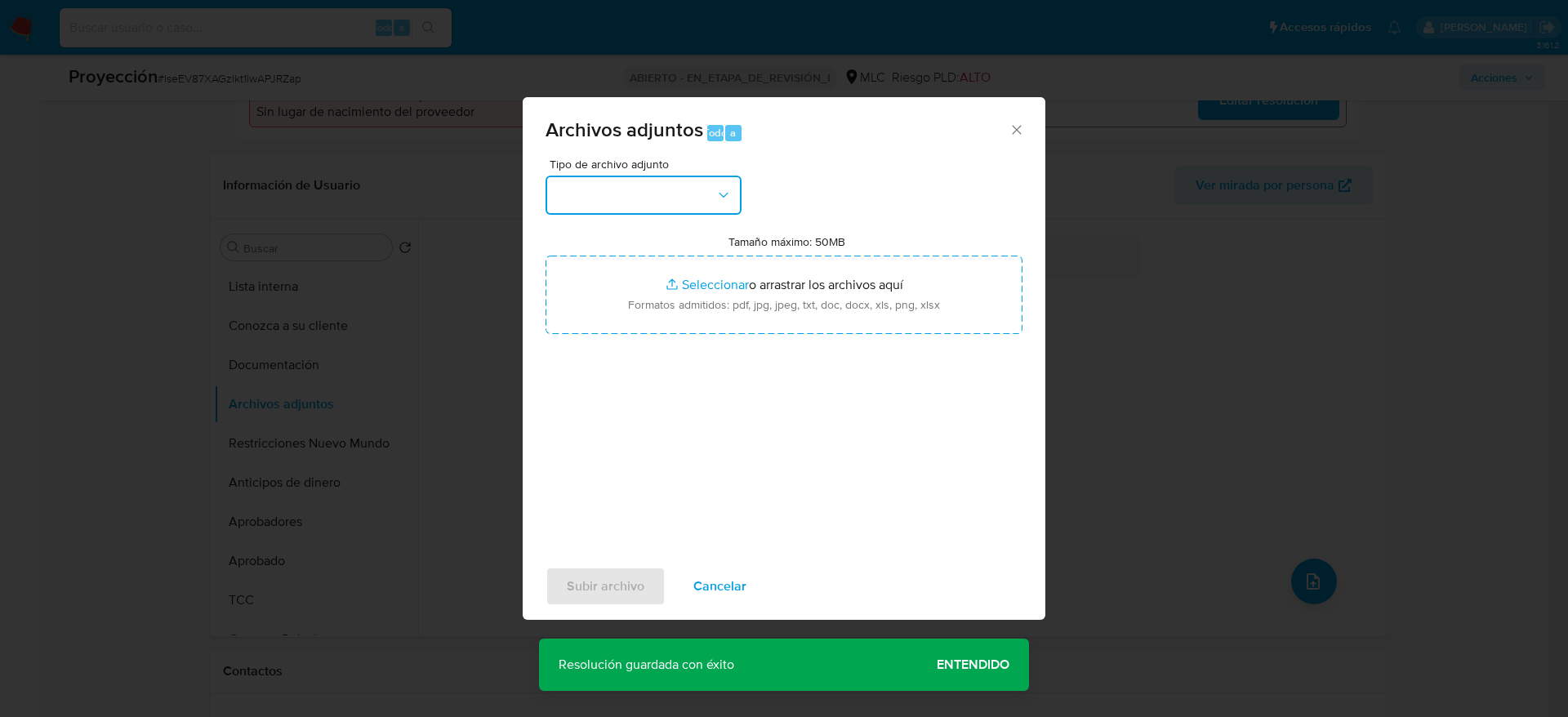
click at [615, 178] on button "button" at bounding box center [643, 195] width 196 height 40
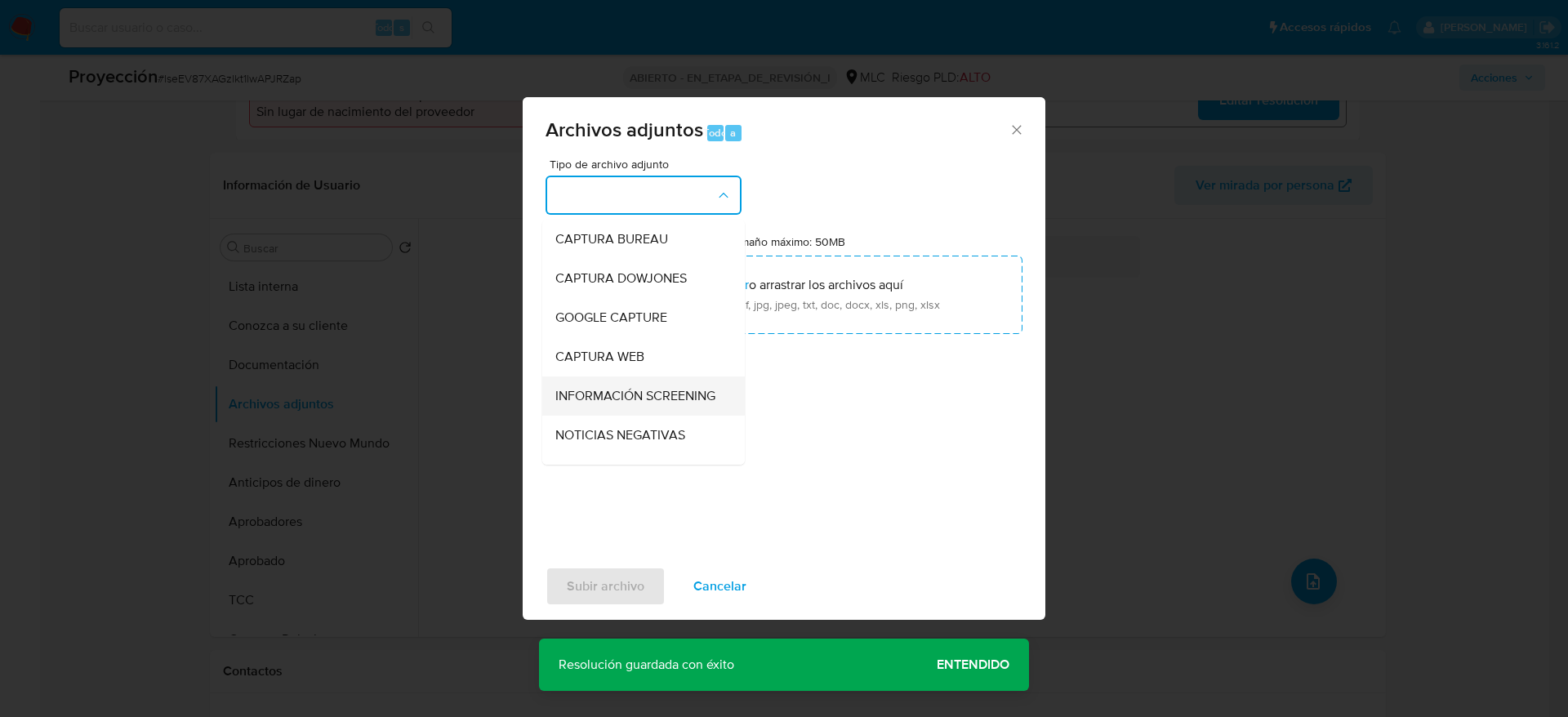
click at [674, 383] on div "INFORMACIÓN SCREENING" at bounding box center [638, 395] width 166 height 40
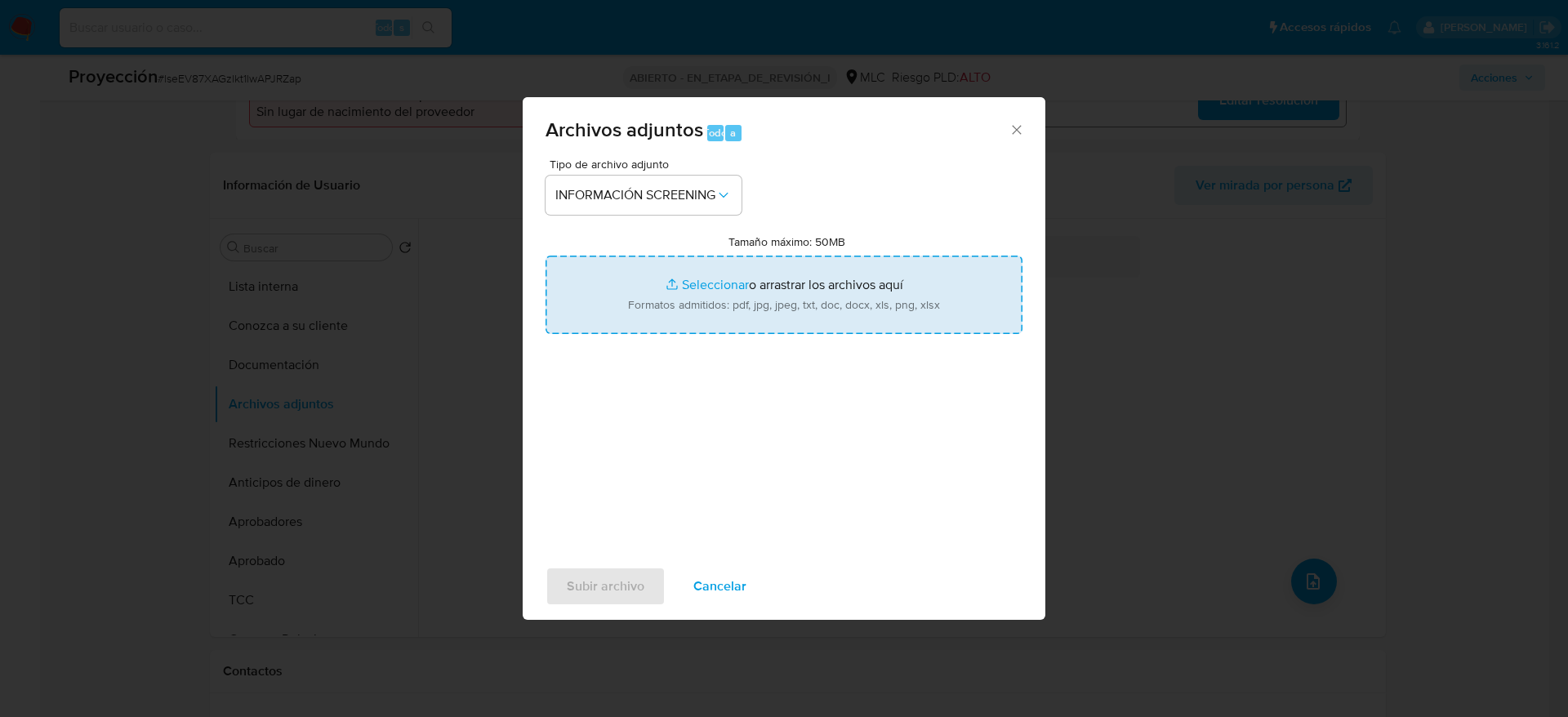
click at [690, 278] on input "Tamaño máximo: 50MB Seleccionar archivos" at bounding box center [783, 294] width 477 height 78
type input "C:\fakepath\_Juan Pablo Gerter Urrutia_ - Buscar con Google.pdf"
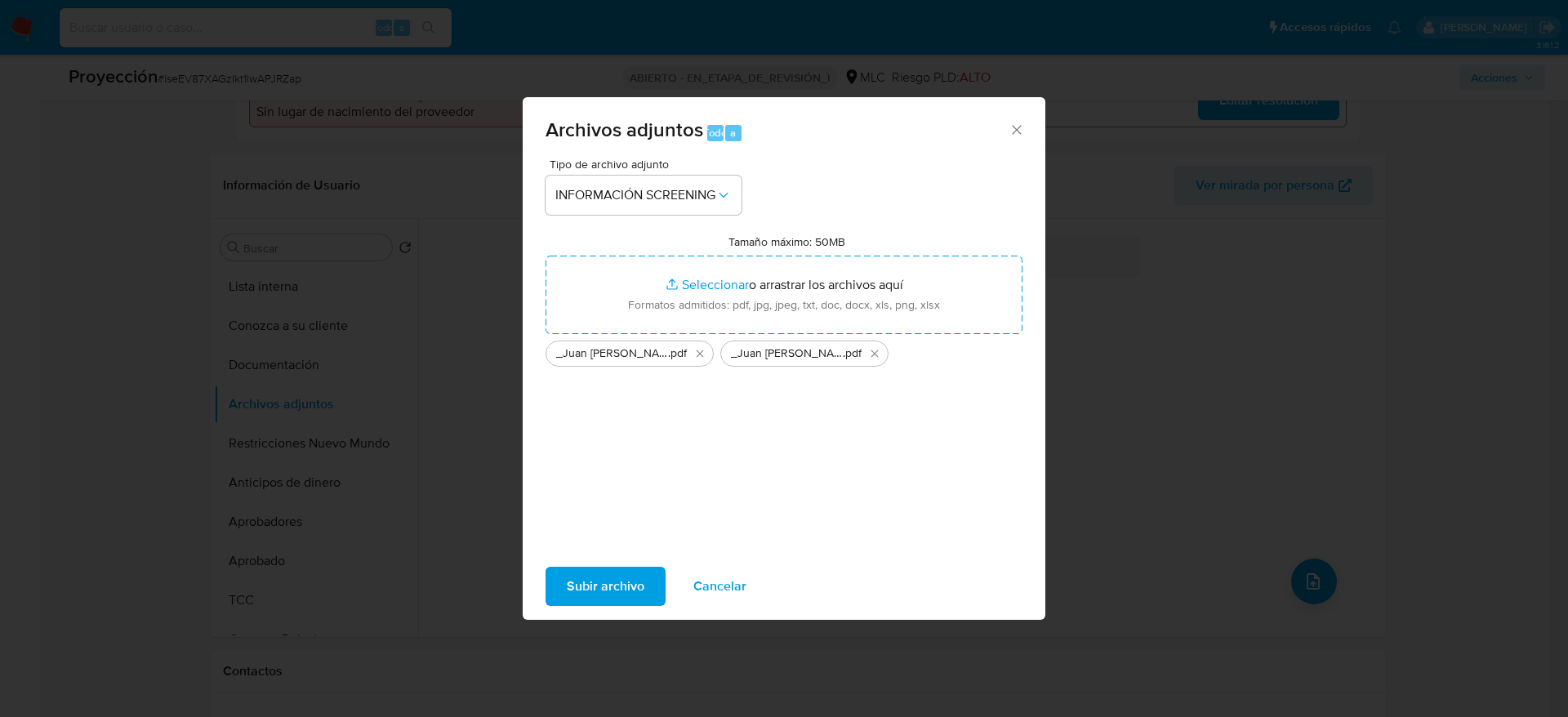
click at [607, 589] on span "Subir archivo" at bounding box center [605, 586] width 77 height 36
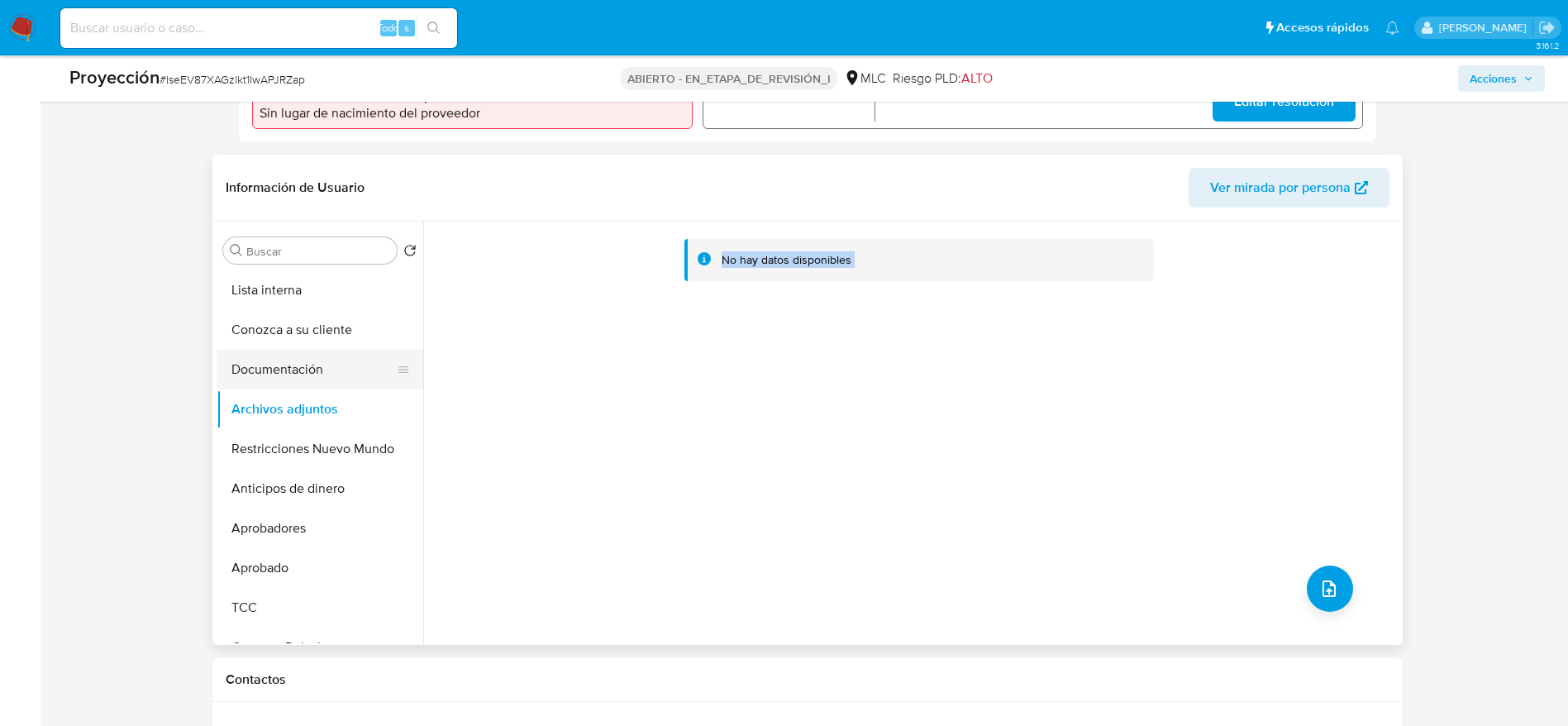
click at [276, 387] on button "Documentación" at bounding box center [313, 369] width 194 height 40
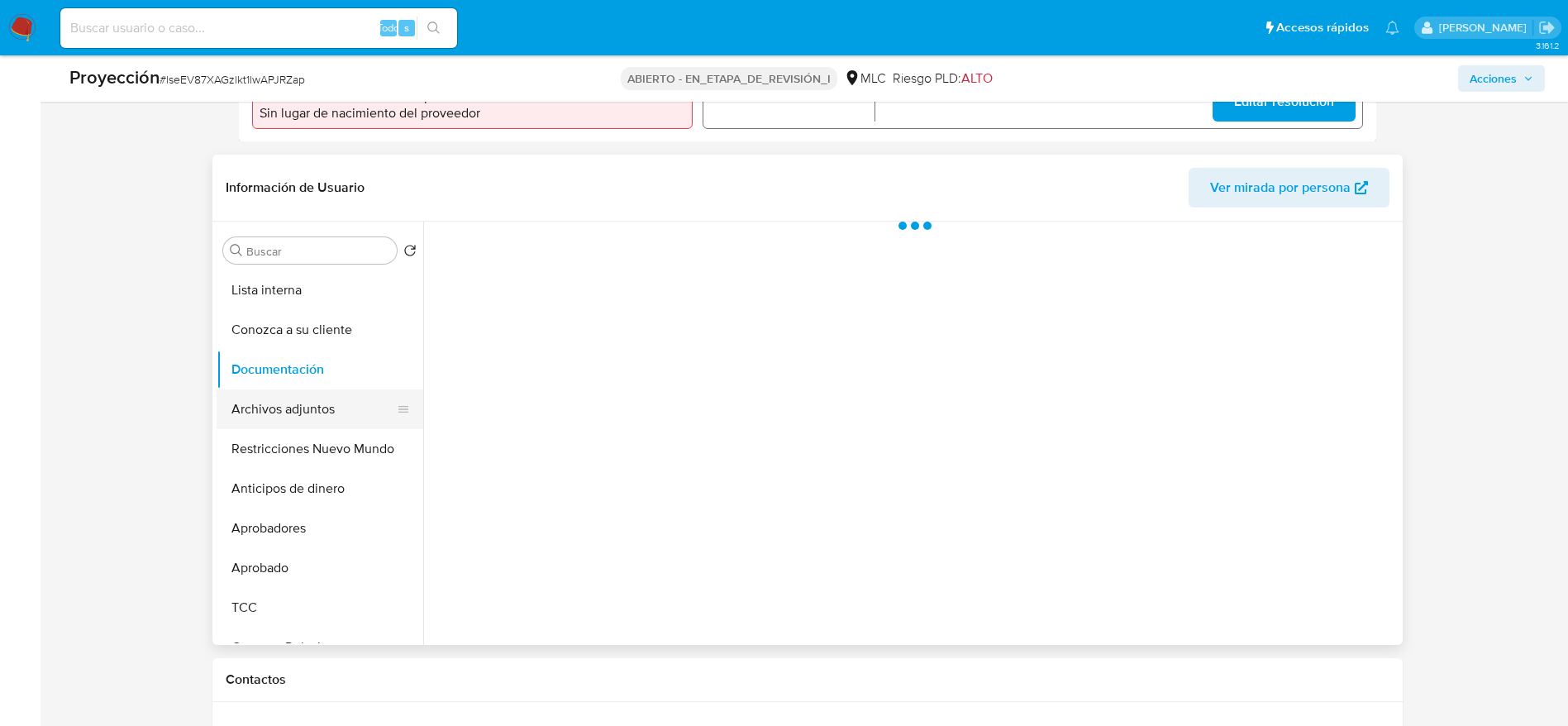
click at [276, 405] on button "Archivos adjuntos" at bounding box center [313, 409] width 194 height 40
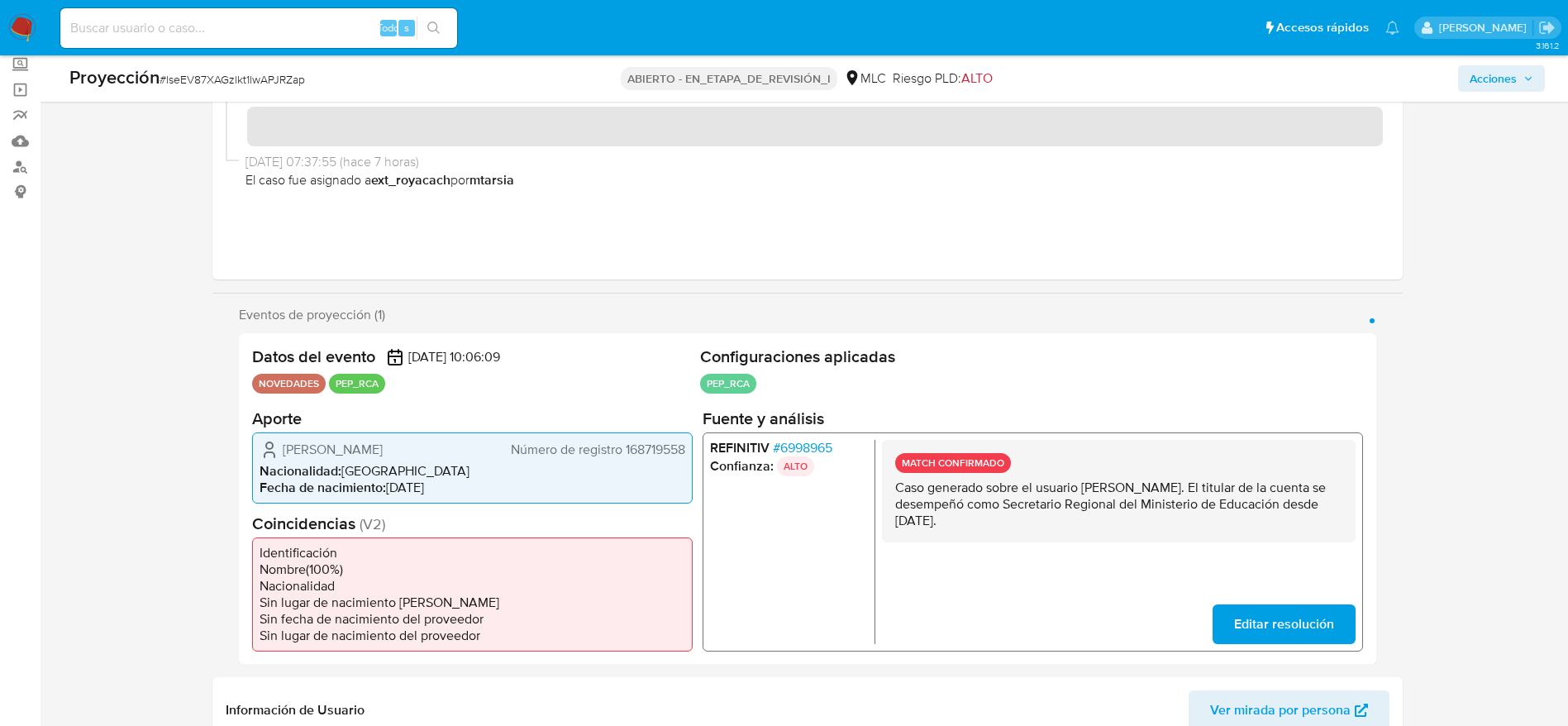
scroll to position [0, 0]
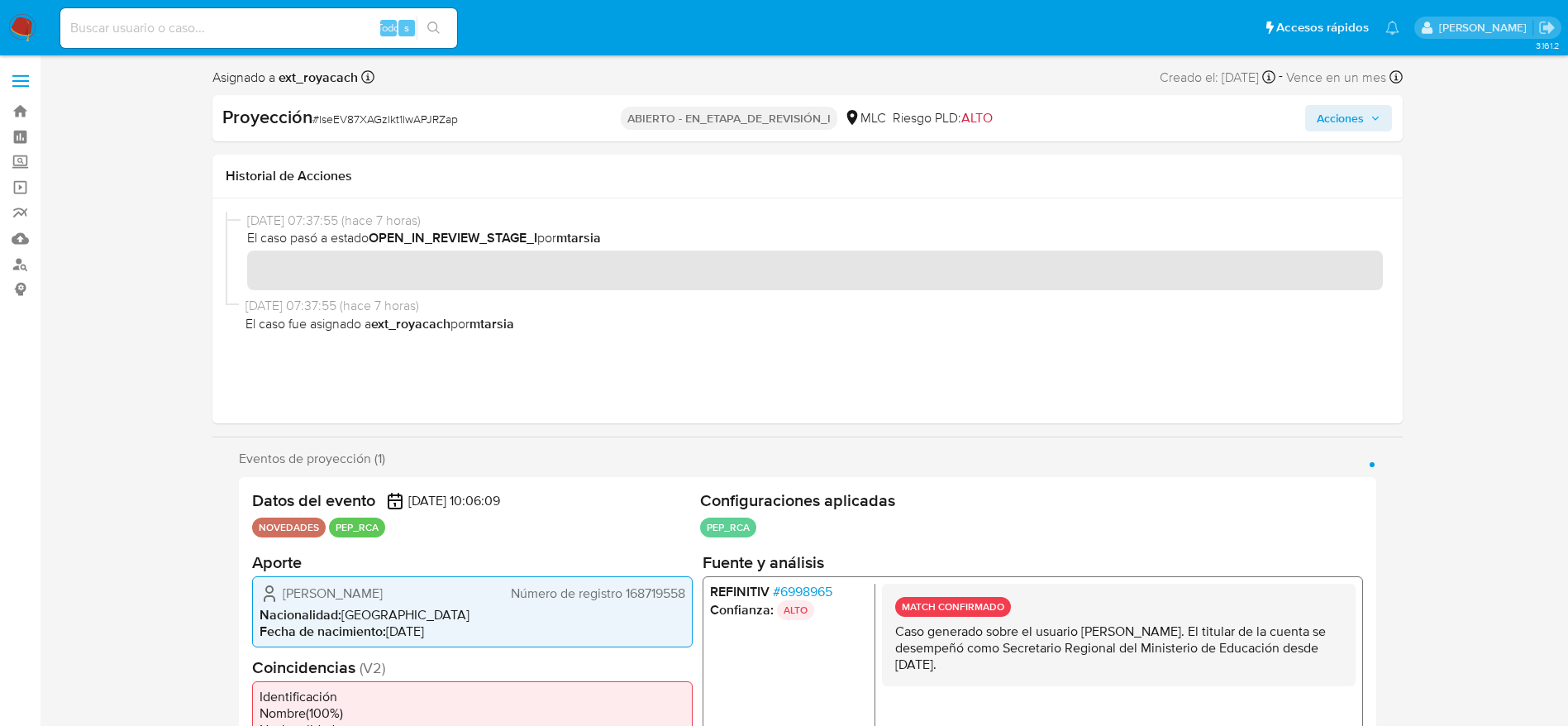
click at [1329, 128] on span "Acciones" at bounding box center [1341, 117] width 47 height 26
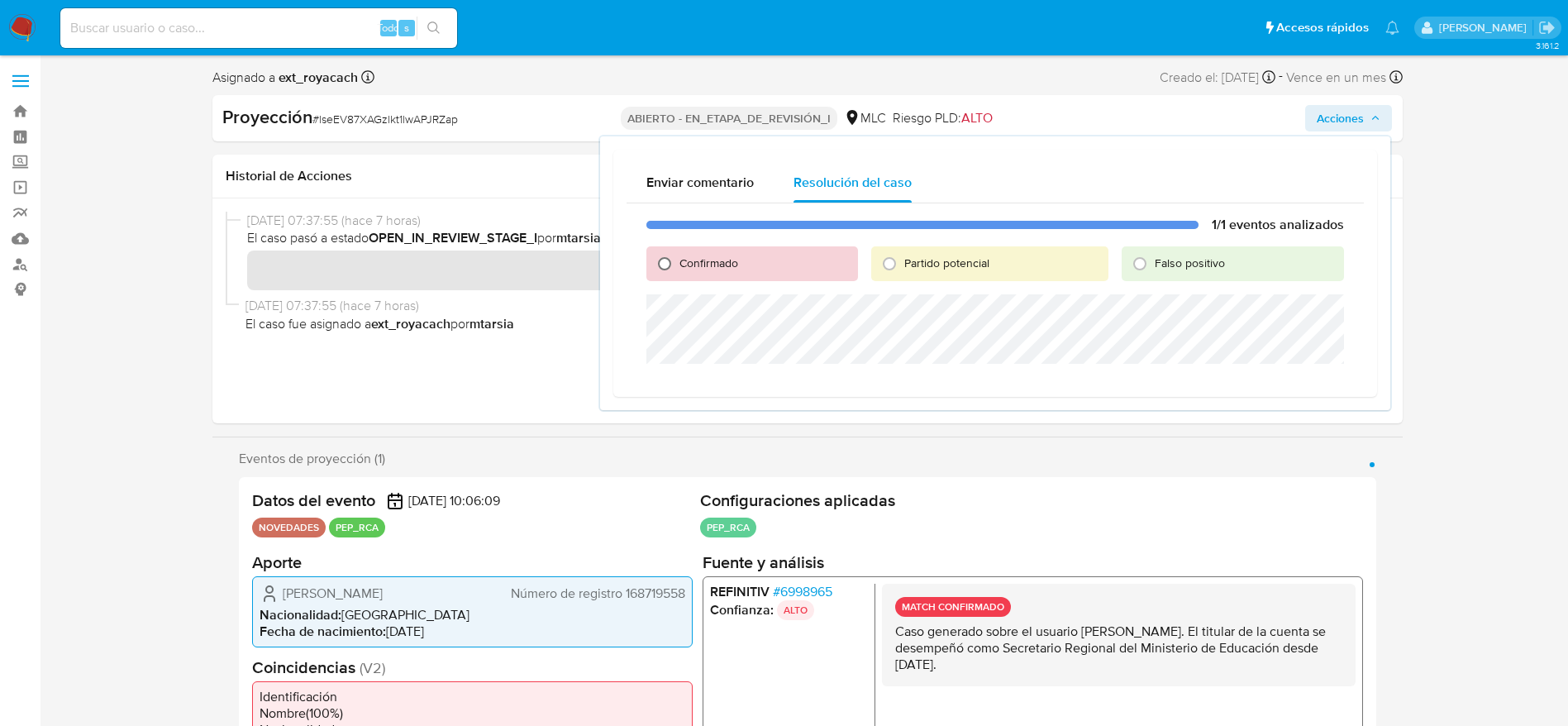
click at [658, 265] on input "Confirmado" at bounding box center [665, 263] width 26 height 26
radio input "true"
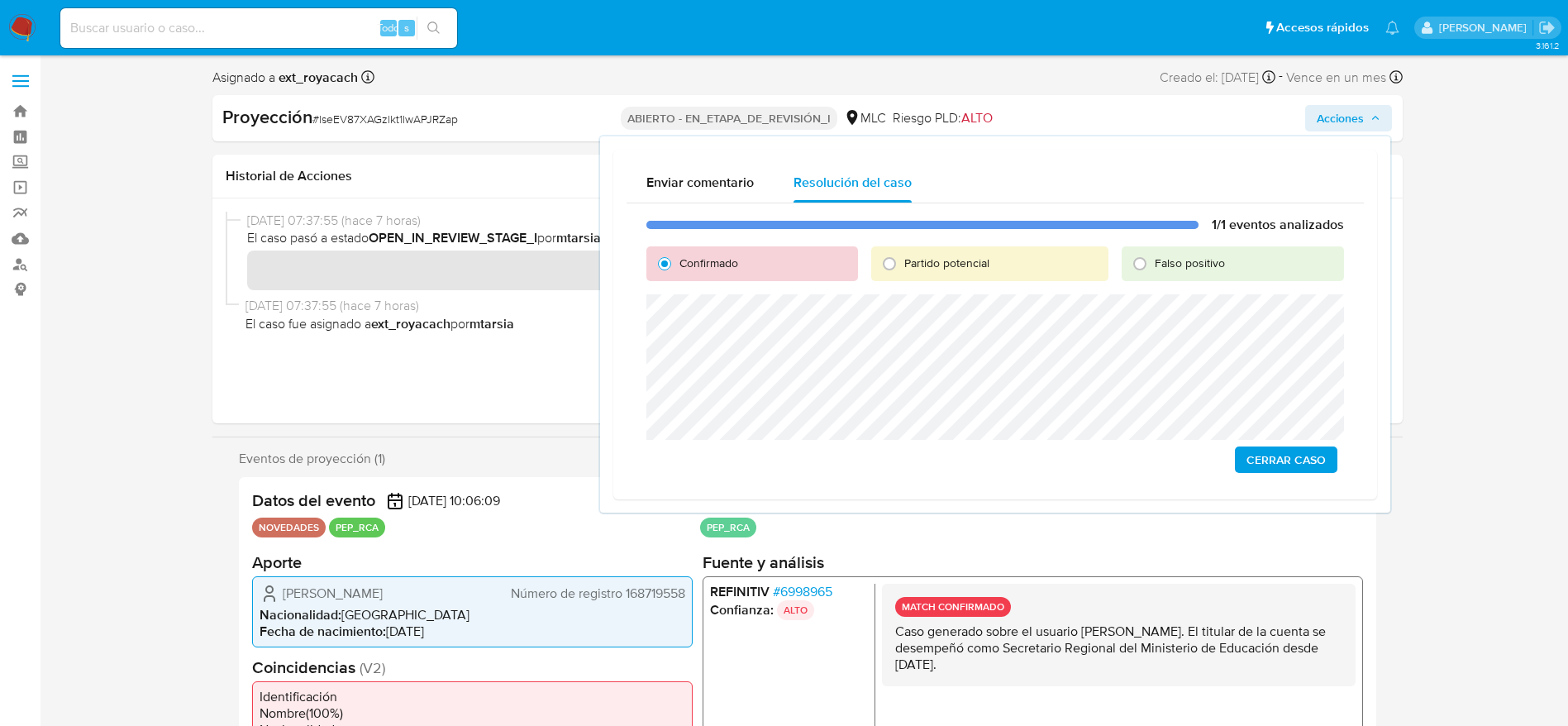
click at [1255, 458] on span "Cerrar Caso" at bounding box center [1286, 460] width 79 height 23
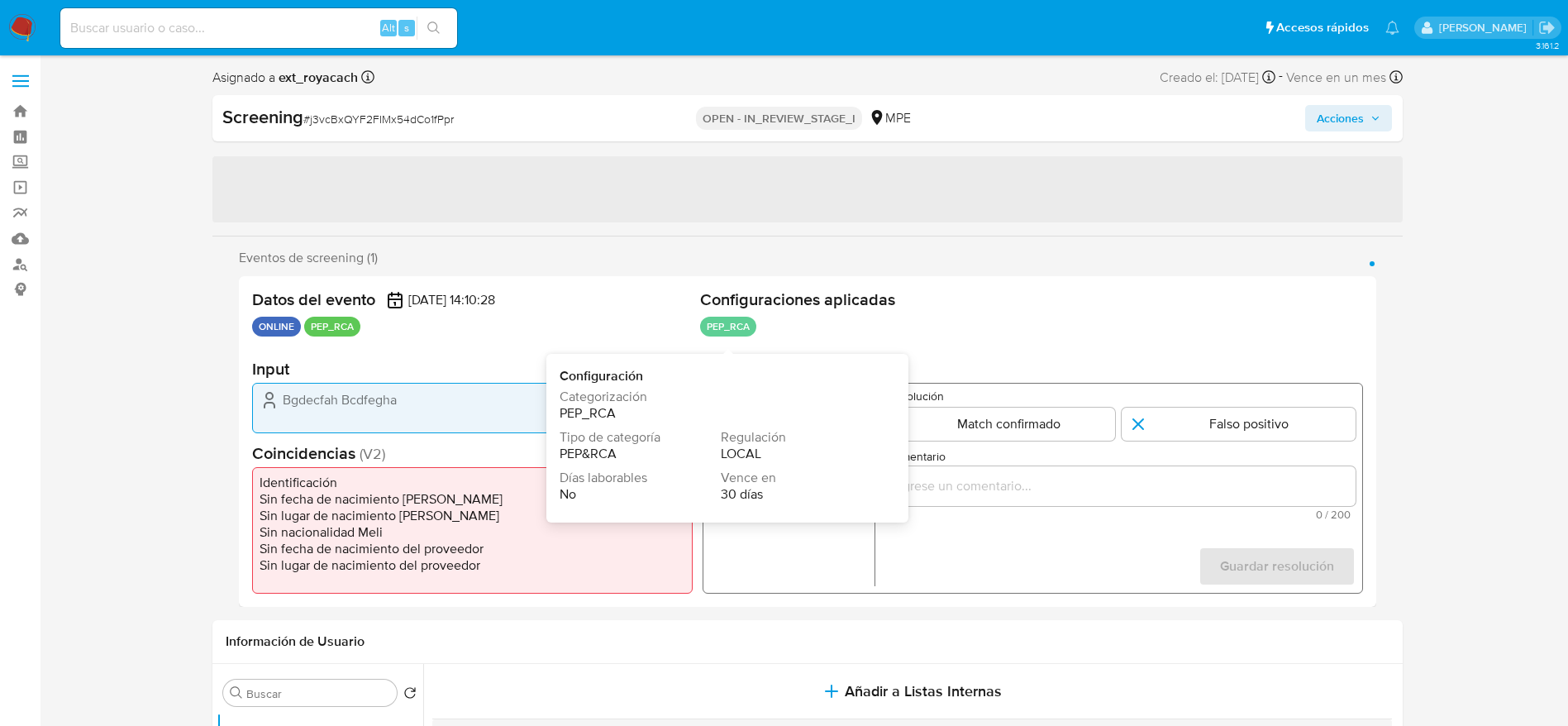
select select "10"
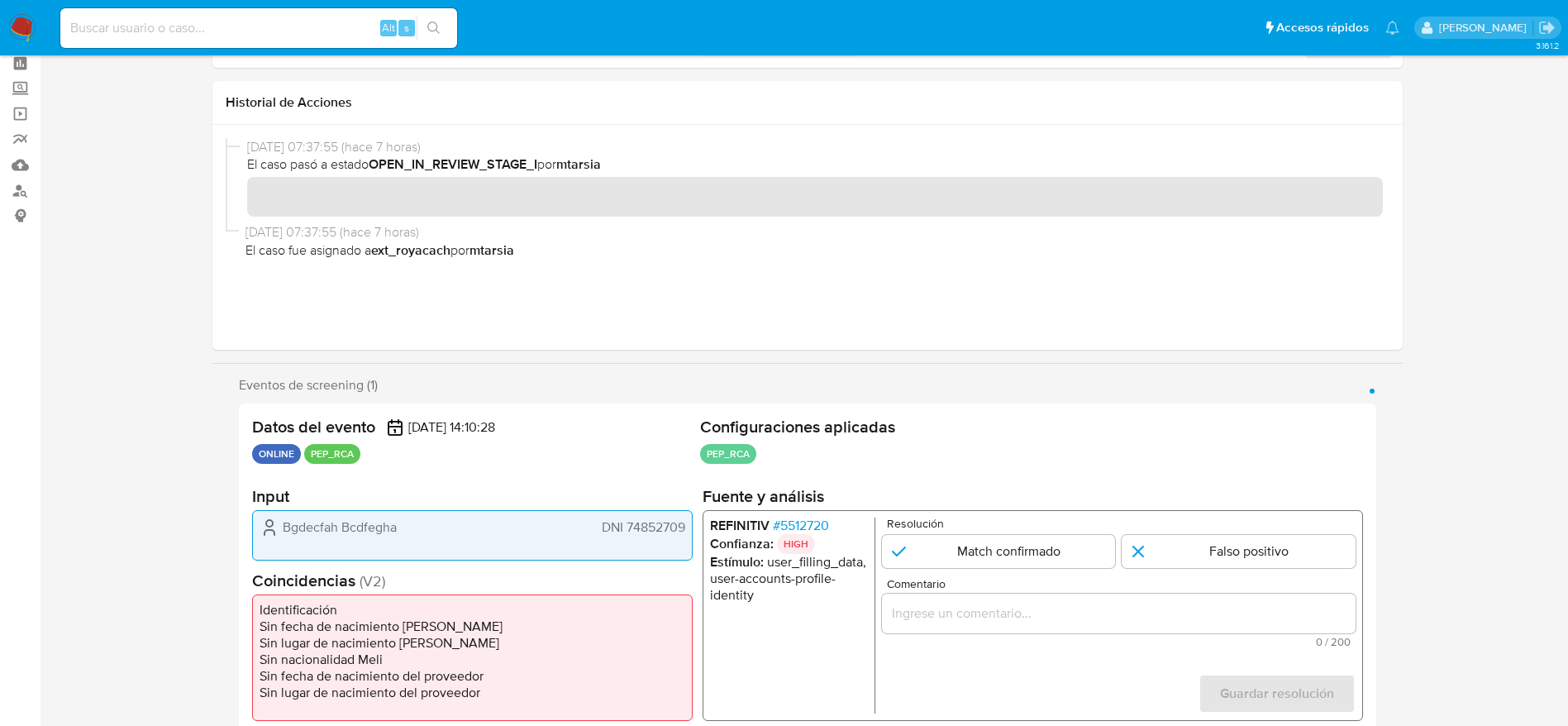
scroll to position [124, 0]
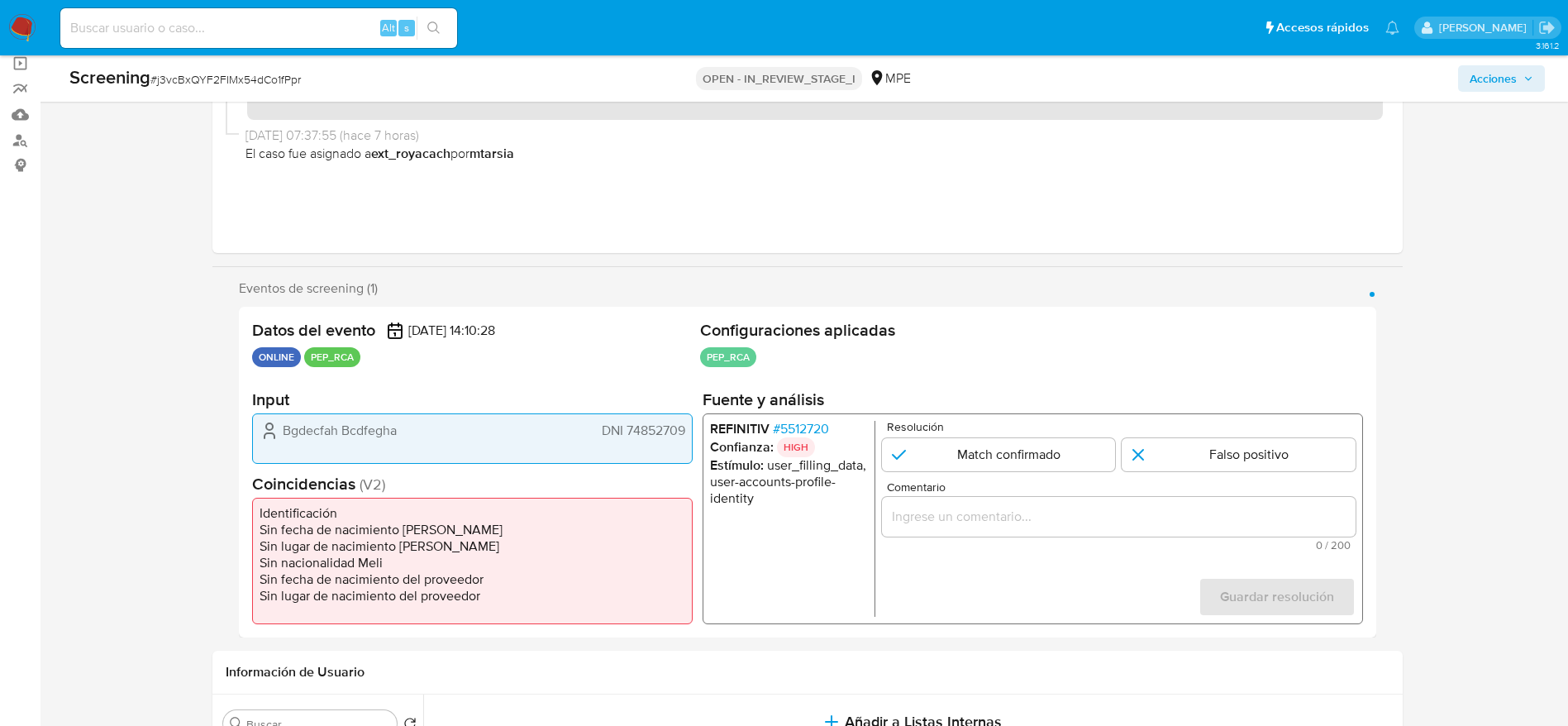
click at [825, 423] on span "# 5512720" at bounding box center [800, 429] width 56 height 17
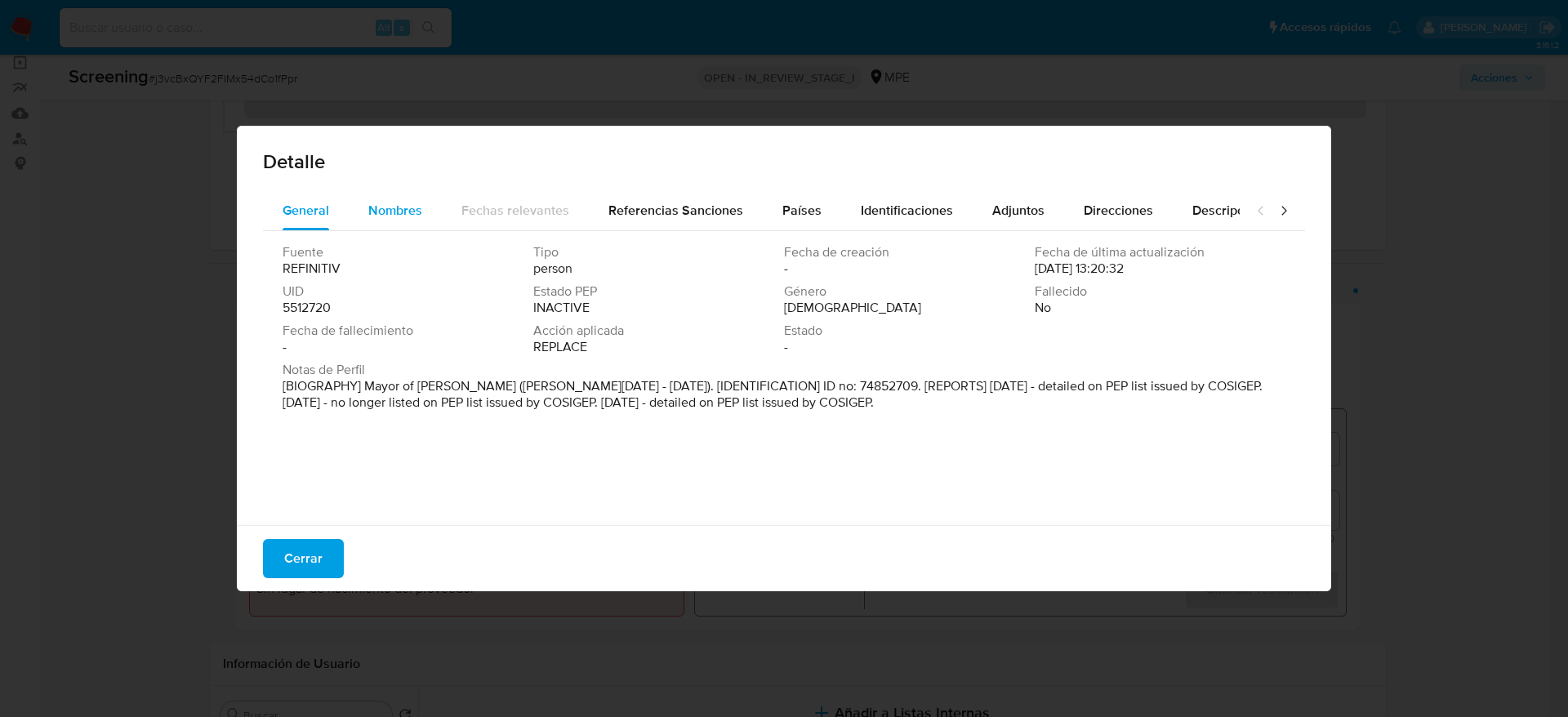
click at [393, 205] on span "Nombres" at bounding box center [395, 210] width 54 height 18
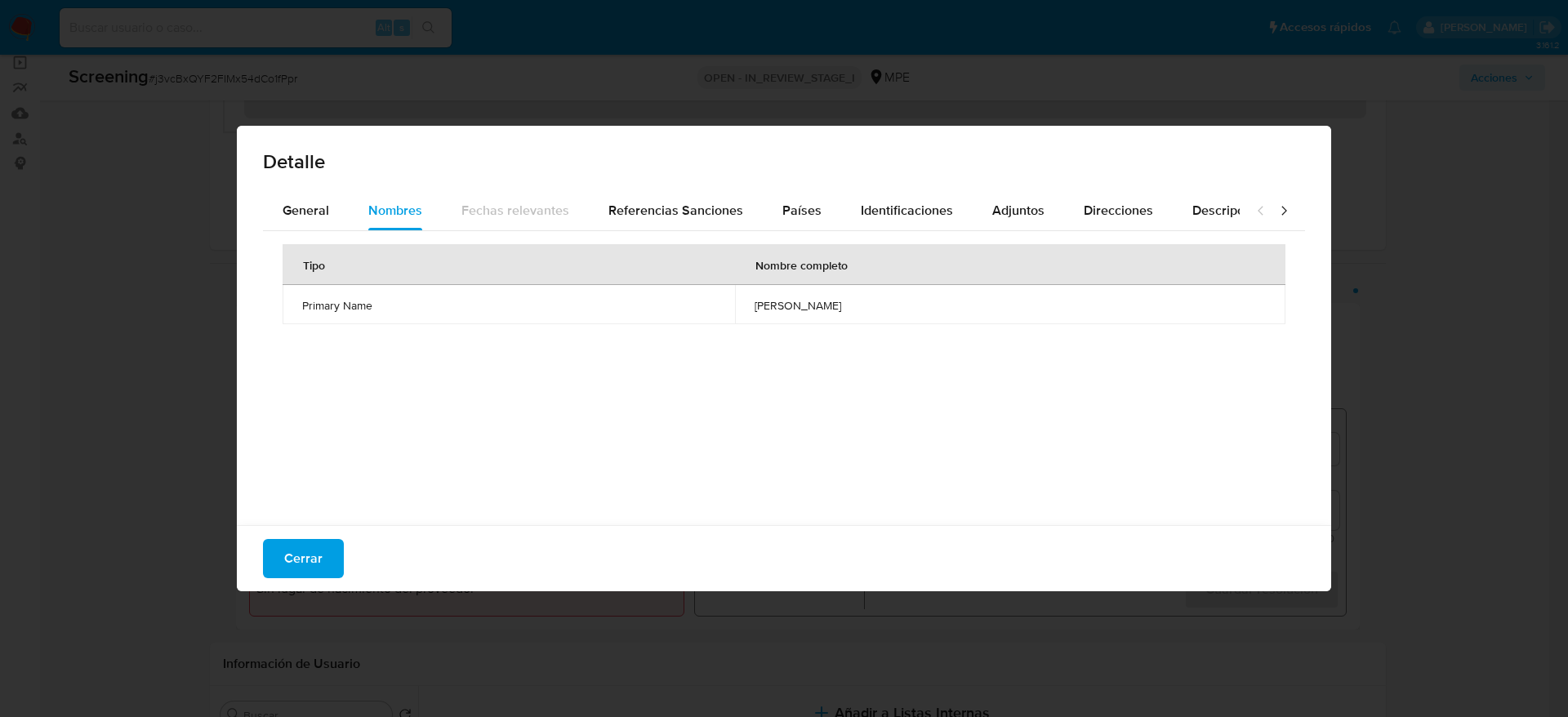
click at [813, 241] on div "Tipo Nombre completo Primary Name [PERSON_NAME]" at bounding box center [784, 374] width 1042 height 286
click at [813, 218] on span "Países" at bounding box center [801, 210] width 40 height 18
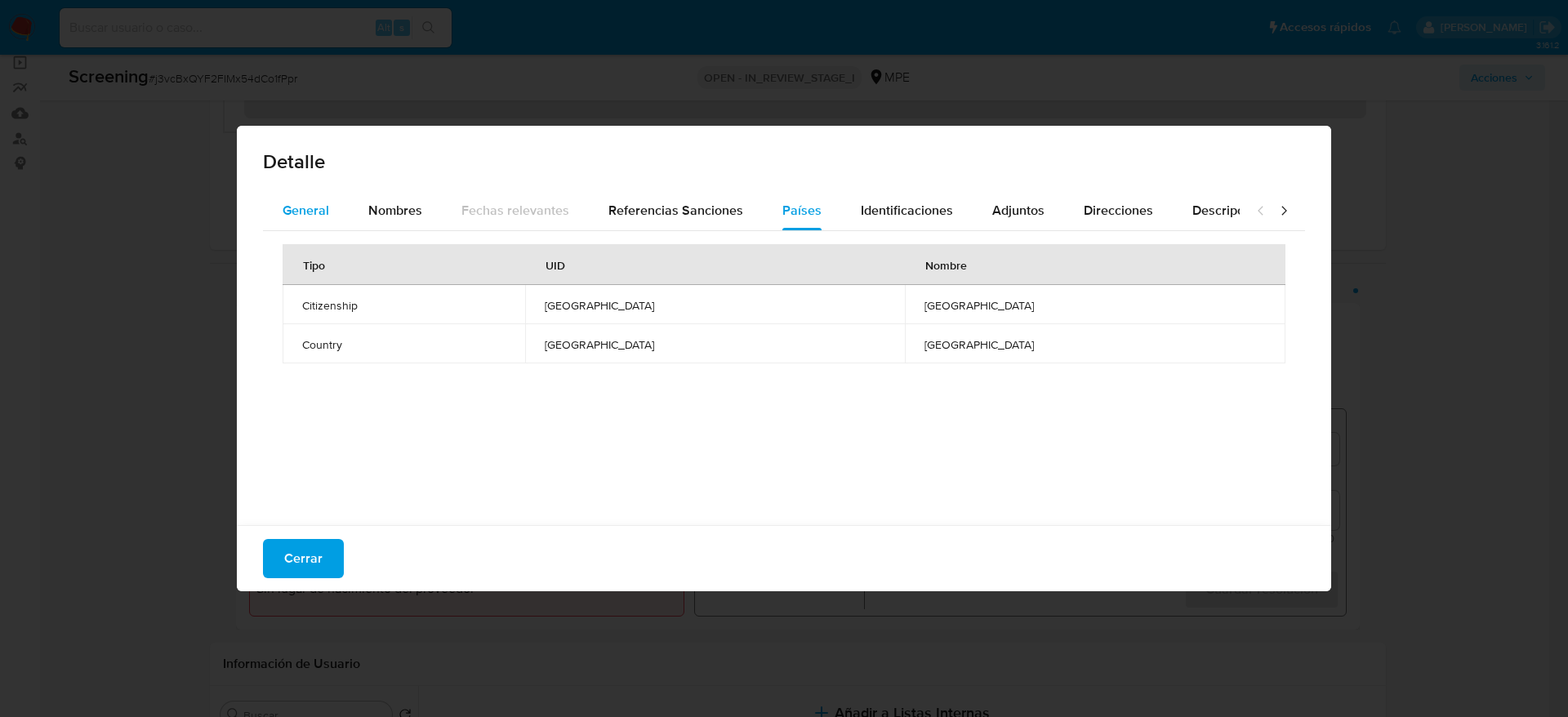
click at [338, 216] on button "General" at bounding box center [305, 211] width 86 height 40
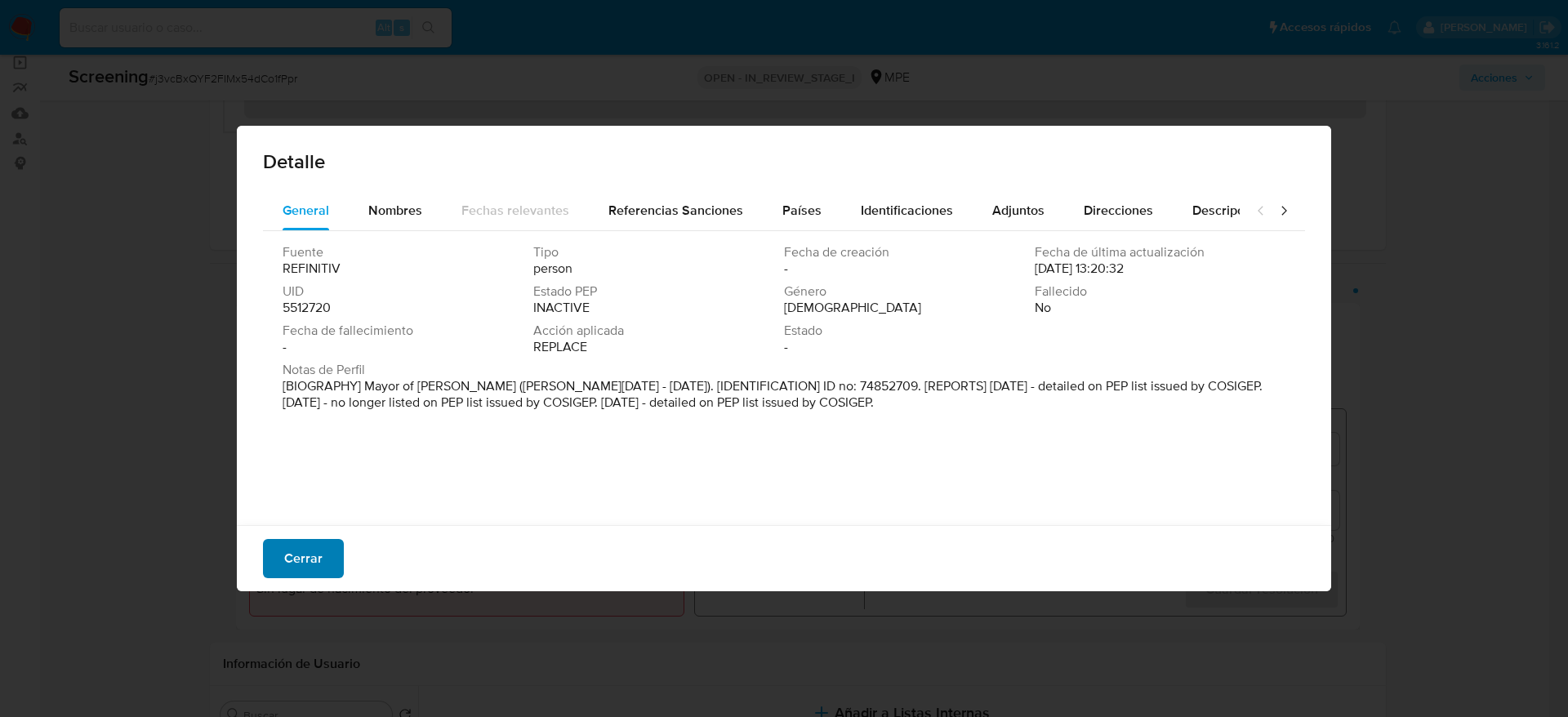
click at [307, 565] on span "Cerrar" at bounding box center [304, 558] width 39 height 36
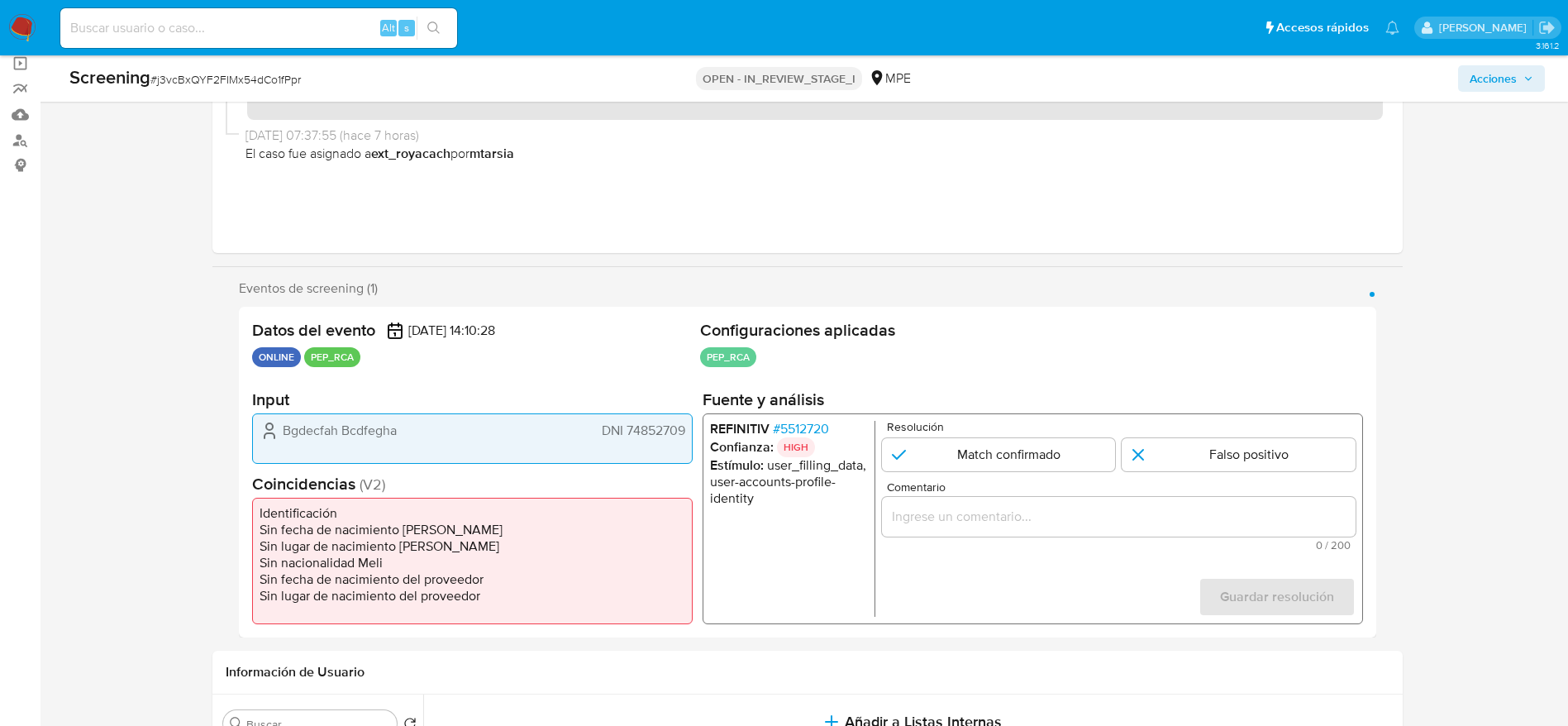
click at [233, 71] on span "# j3vcBxQYF2FIMx54dCo1fPpr" at bounding box center [226, 79] width 151 height 17
copy span "j3vcBxQYF2FIMx54dCo1fPpr"
drag, startPoint x: 588, startPoint y: 432, endPoint x: 696, endPoint y: 432, distance: 108.0
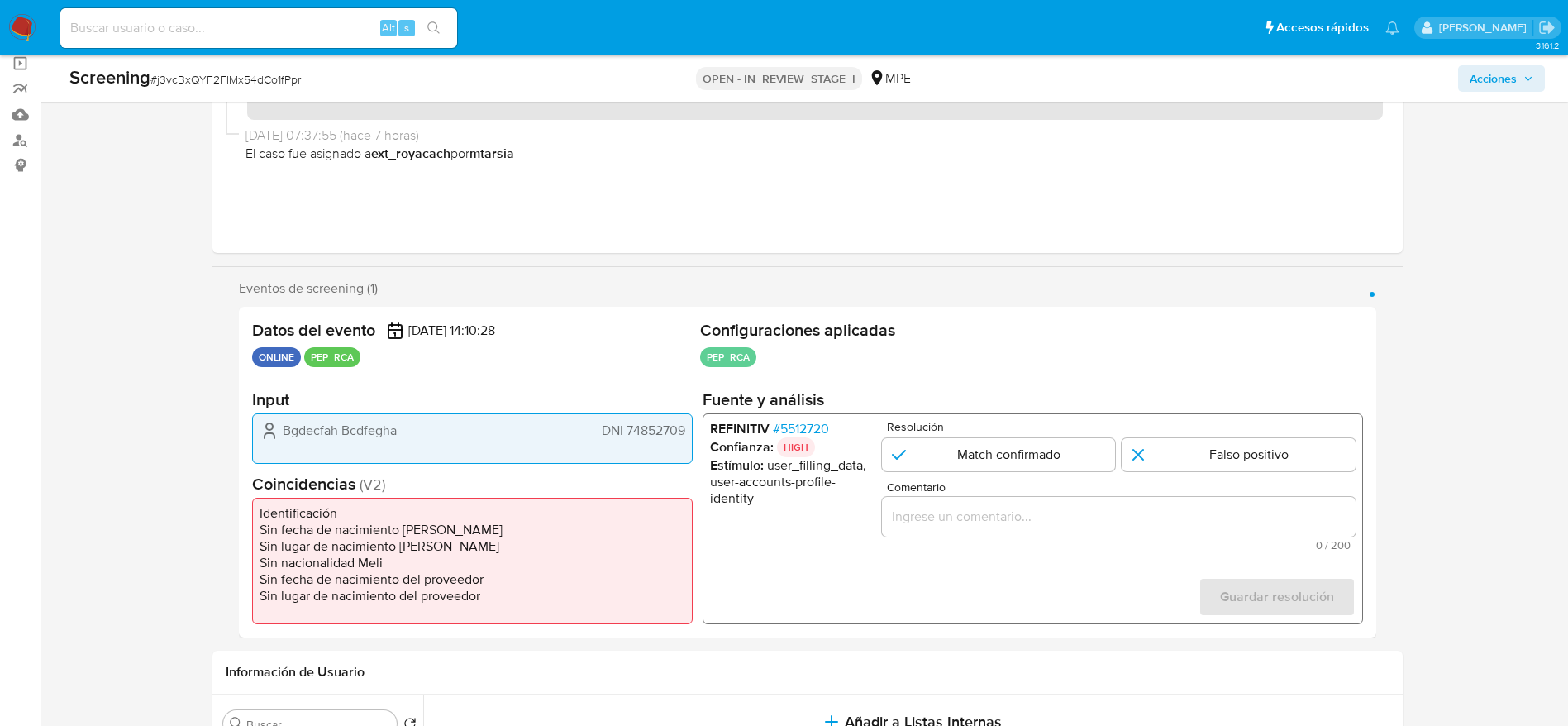
click at [696, 432] on div "Datos del evento [DATE] 14:10:28 ONLINE PEP_RCA Configuraciones aplicadas PEP_R…" at bounding box center [807, 472] width 1137 height 331
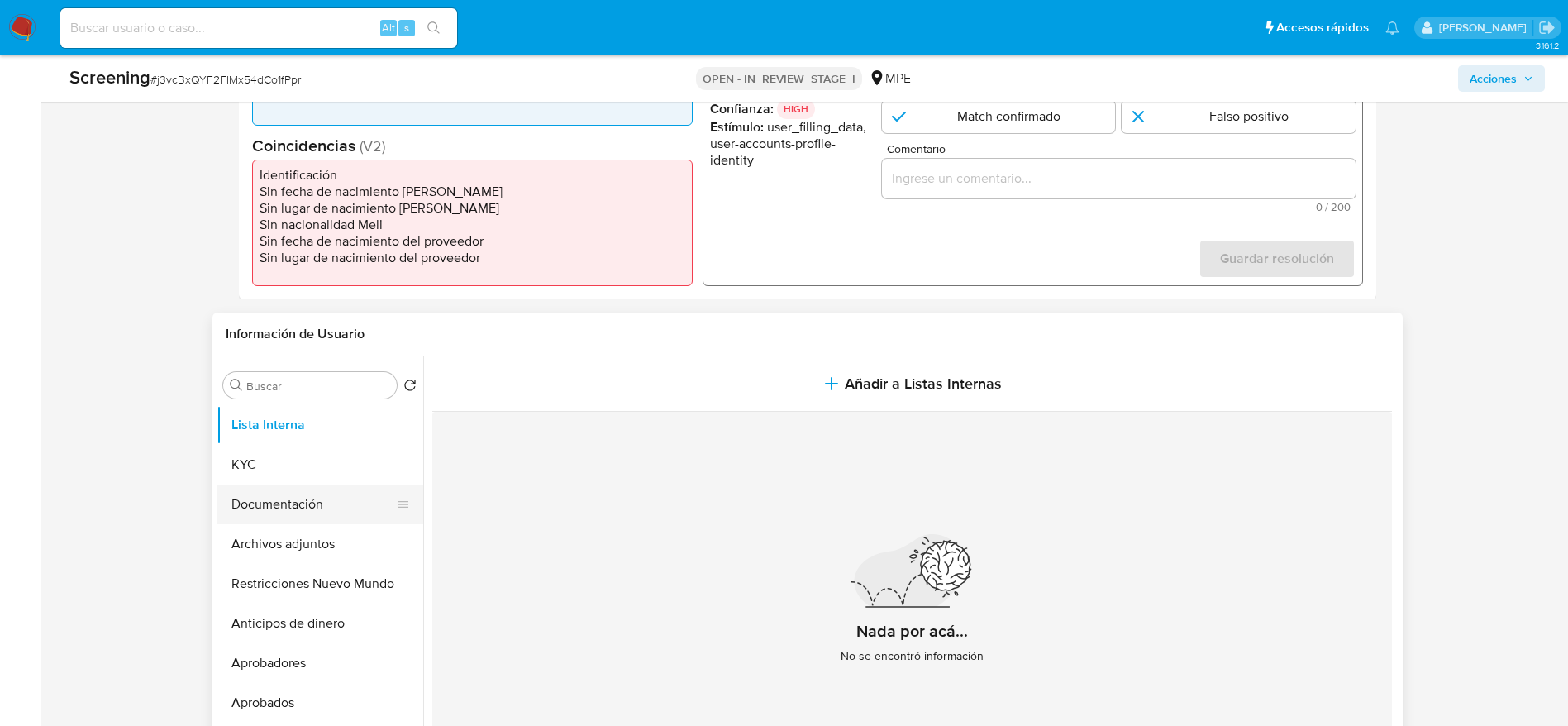
scroll to position [496, 0]
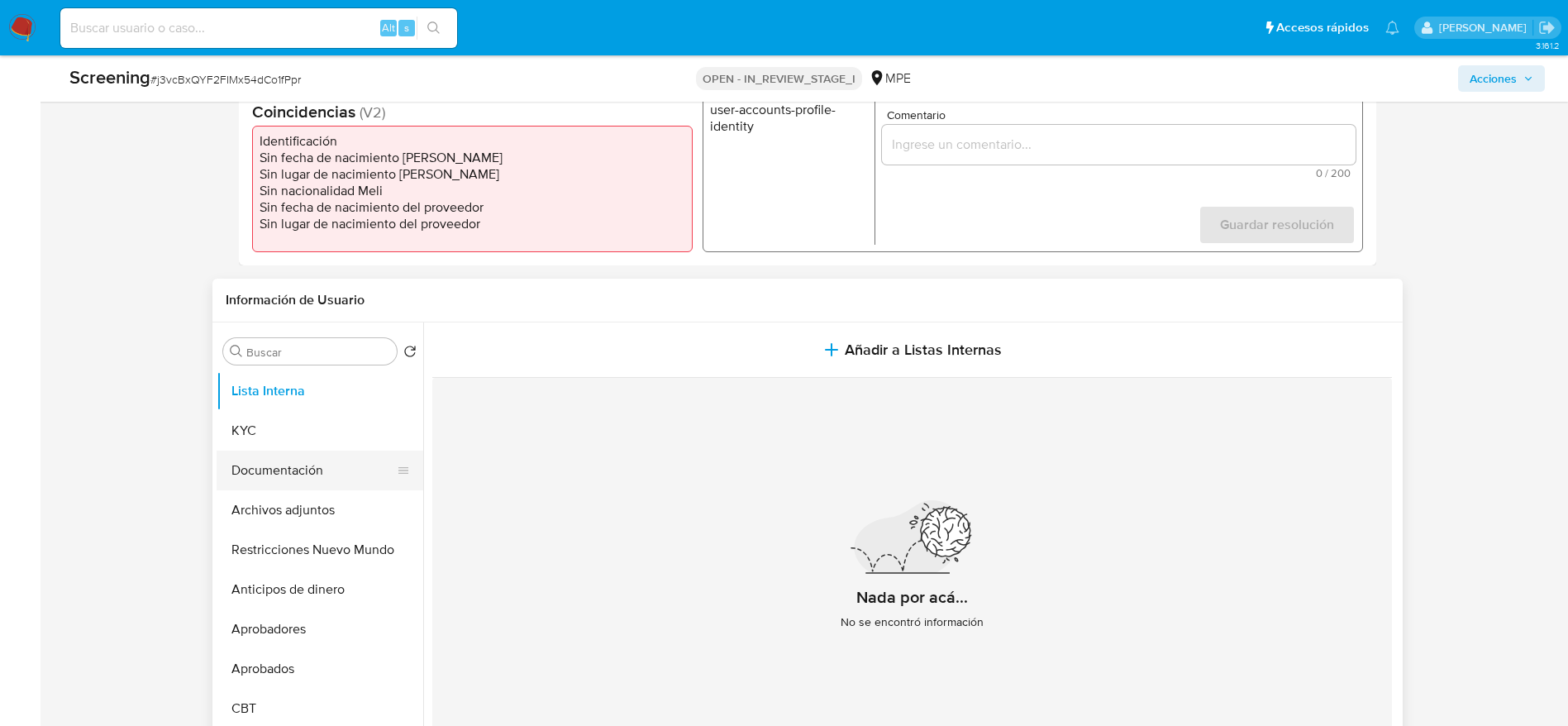
click at [277, 462] on button "Documentación" at bounding box center [313, 470] width 194 height 40
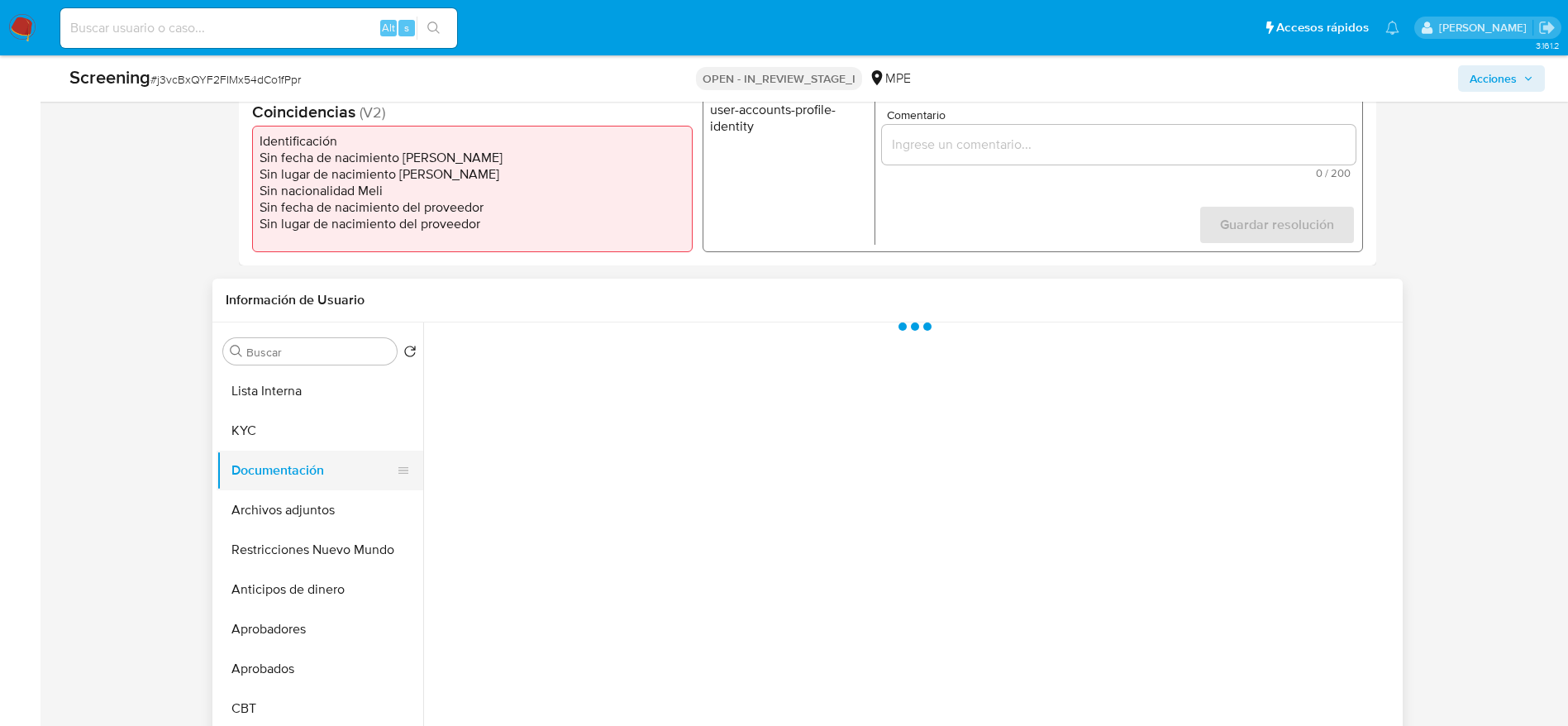
click at [277, 470] on button "Documentación" at bounding box center [313, 470] width 194 height 40
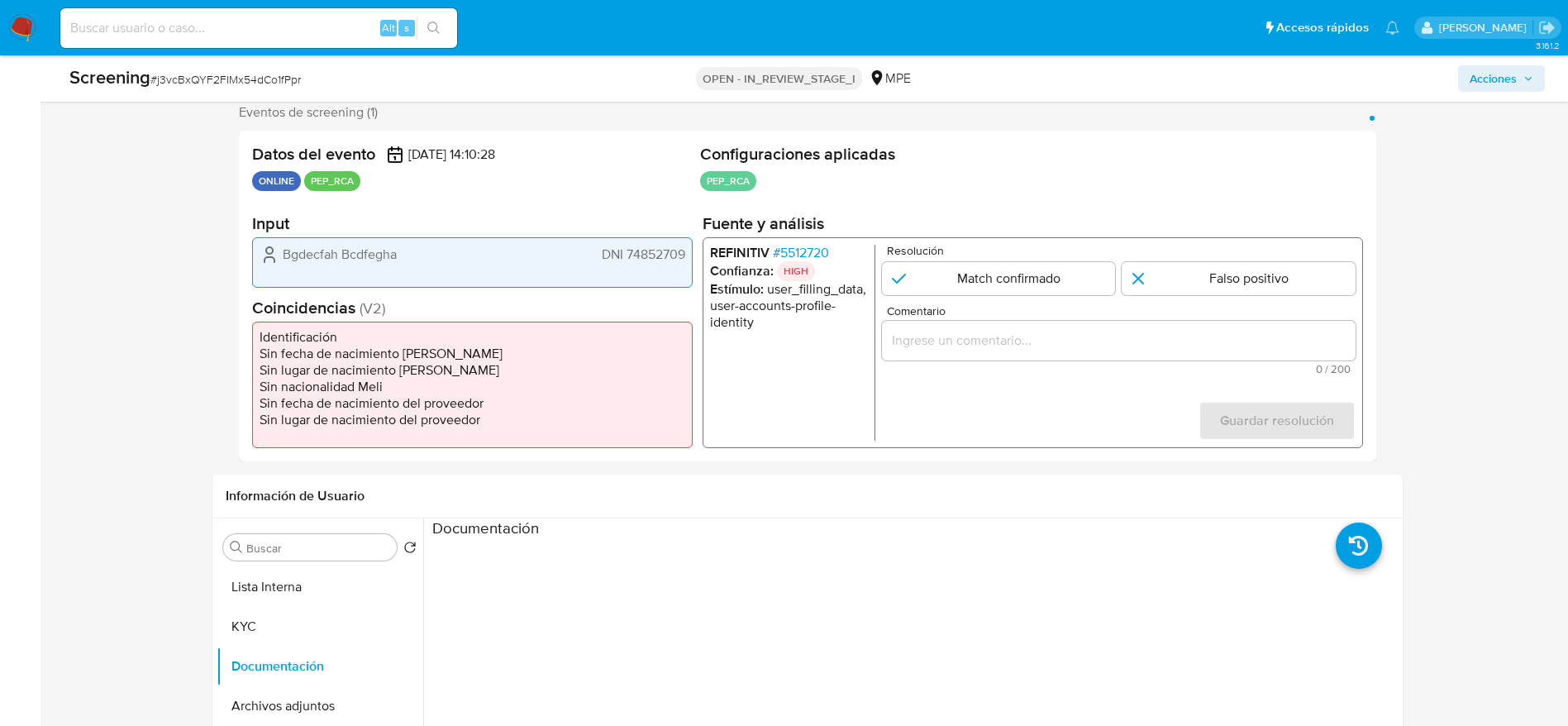
scroll to position [248, 0]
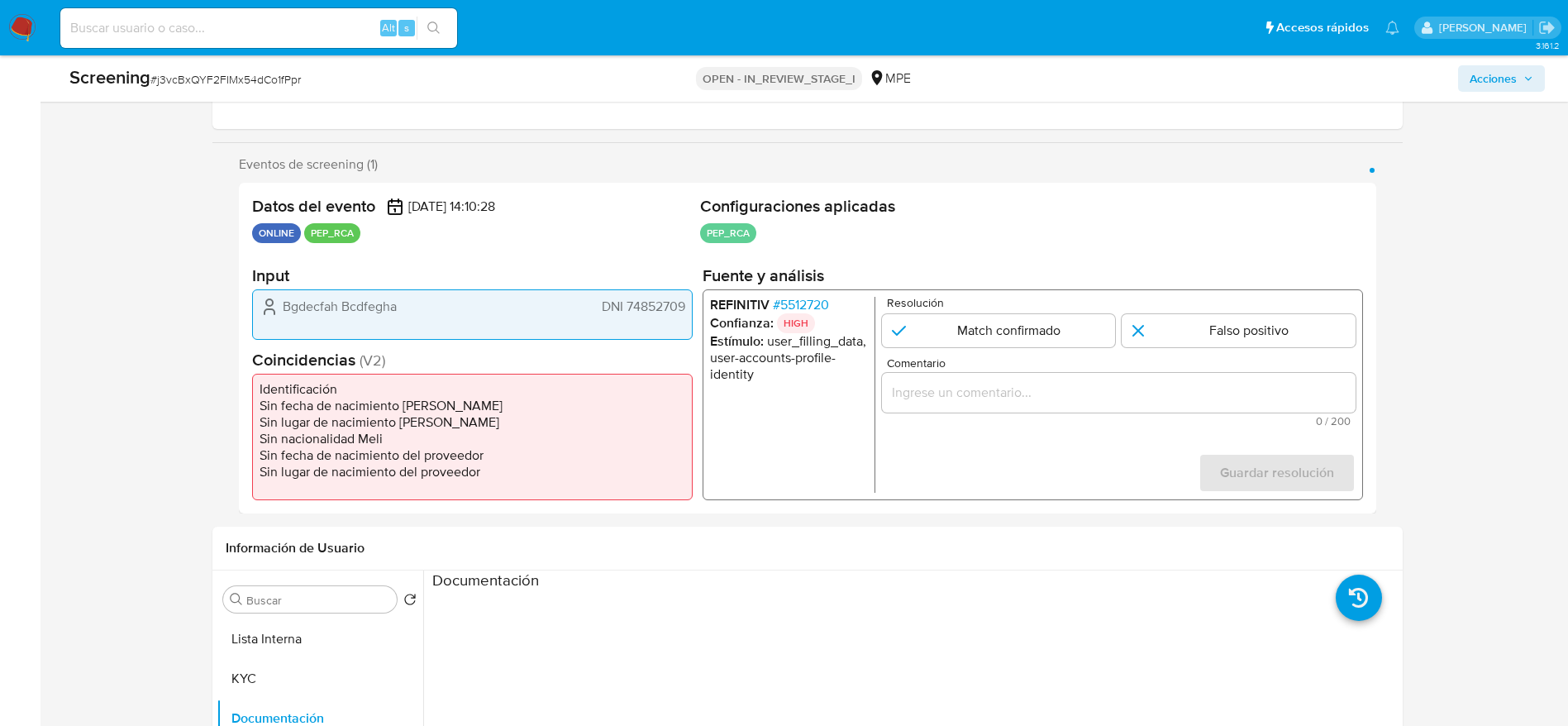
click at [793, 310] on span "# 5512720" at bounding box center [800, 304] width 56 height 17
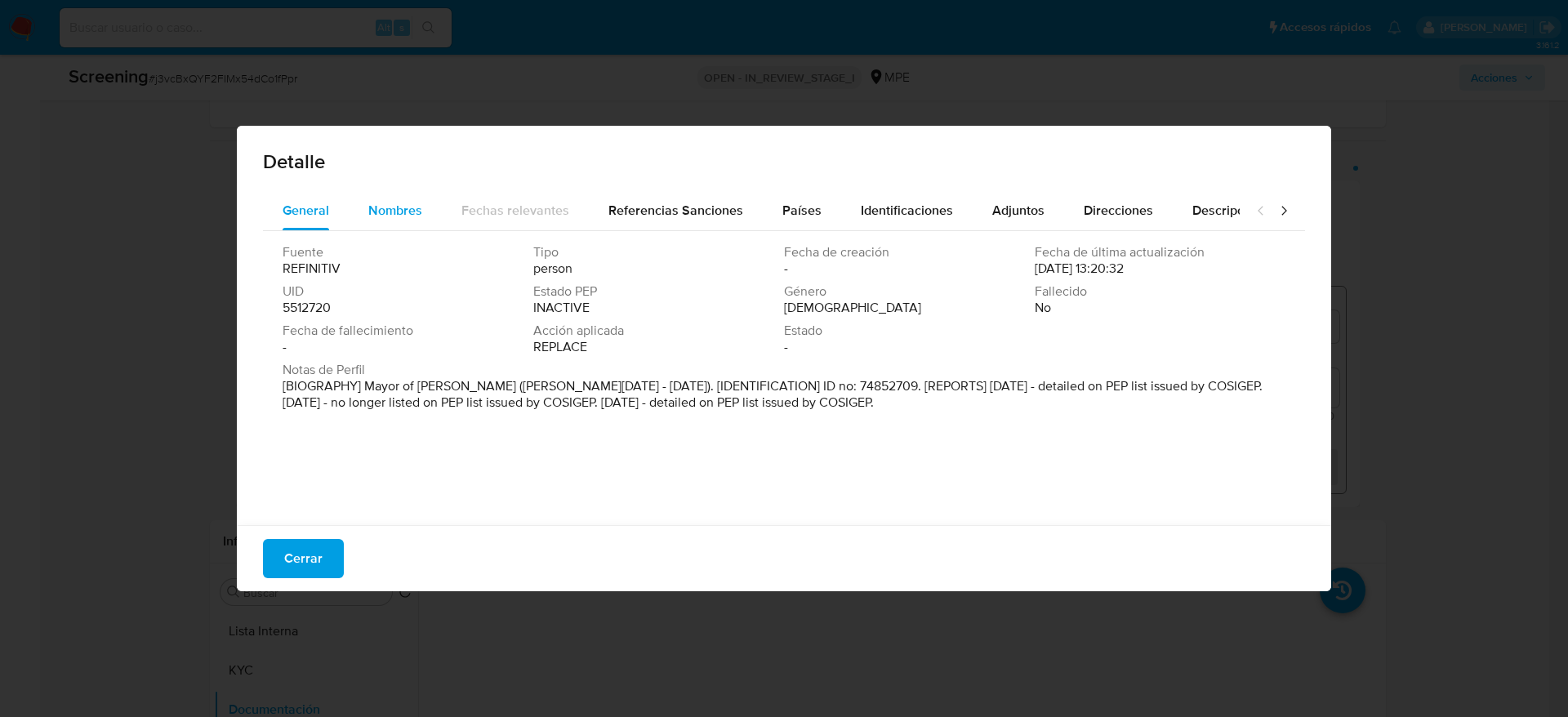
click at [411, 213] on span "Nombres" at bounding box center [395, 210] width 54 height 18
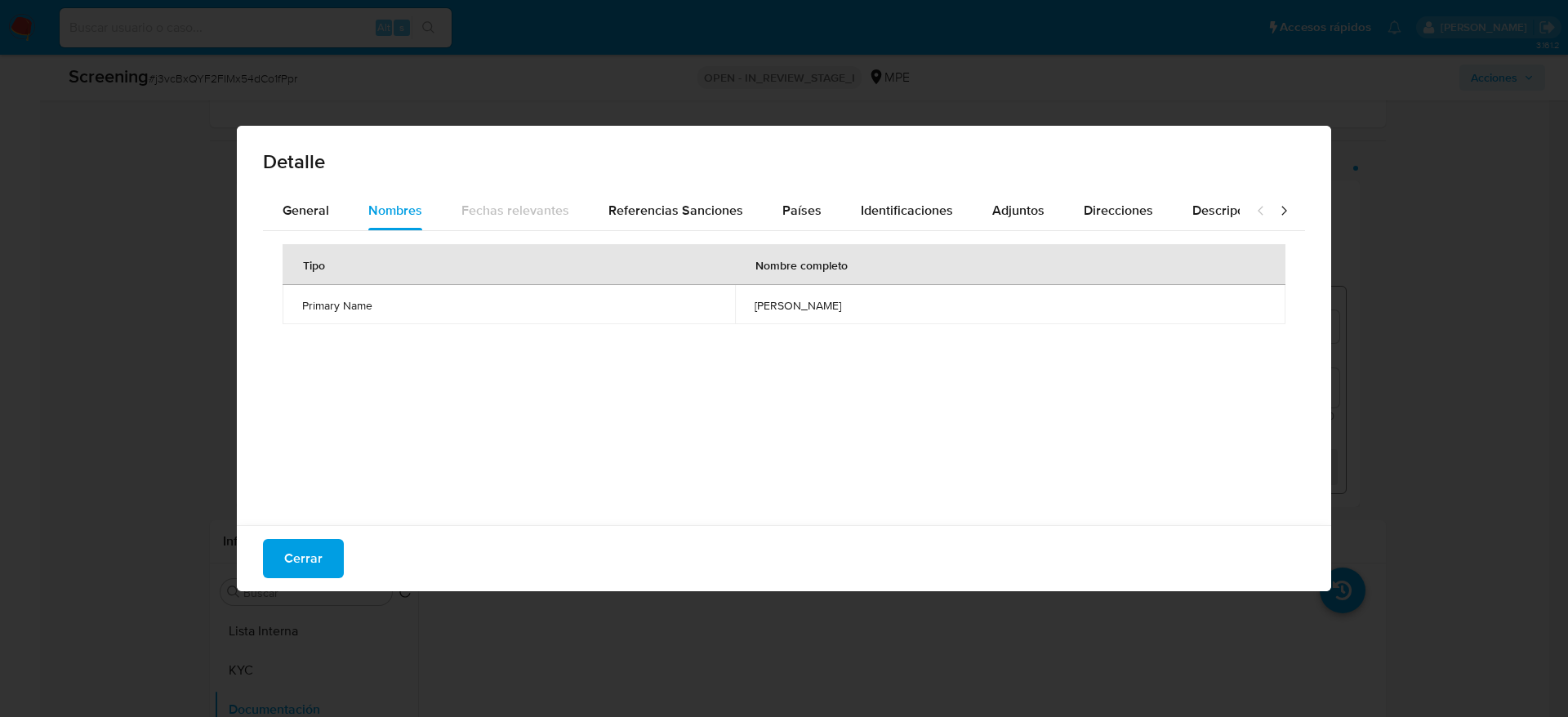
click at [755, 306] on span "leonel rodriguez walteros" at bounding box center [1010, 304] width 511 height 14
drag, startPoint x: 786, startPoint y: 213, endPoint x: 740, endPoint y: 25, distance: 193.5
click at [787, 210] on span "Países" at bounding box center [801, 210] width 40 height 18
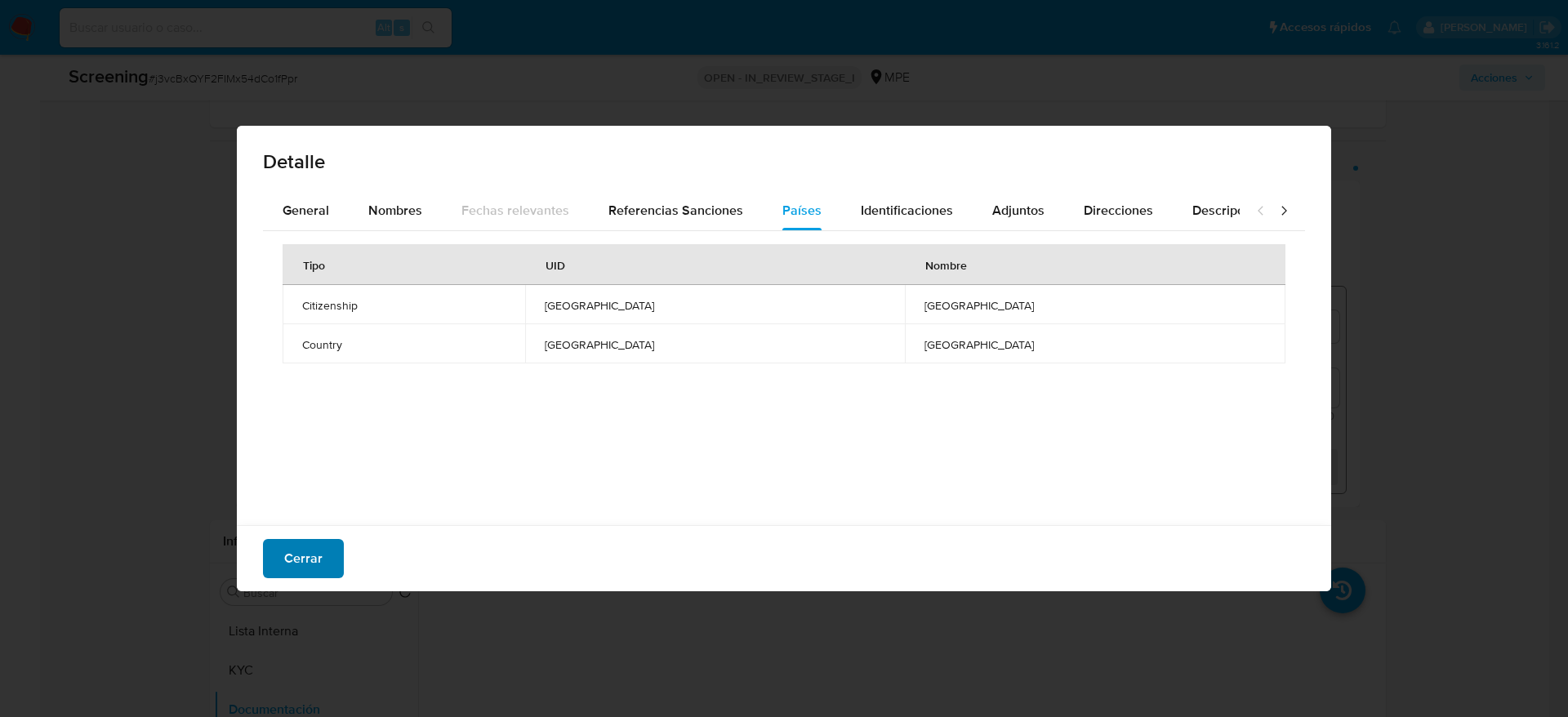
click at [293, 576] on span "Cerrar" at bounding box center [304, 558] width 39 height 36
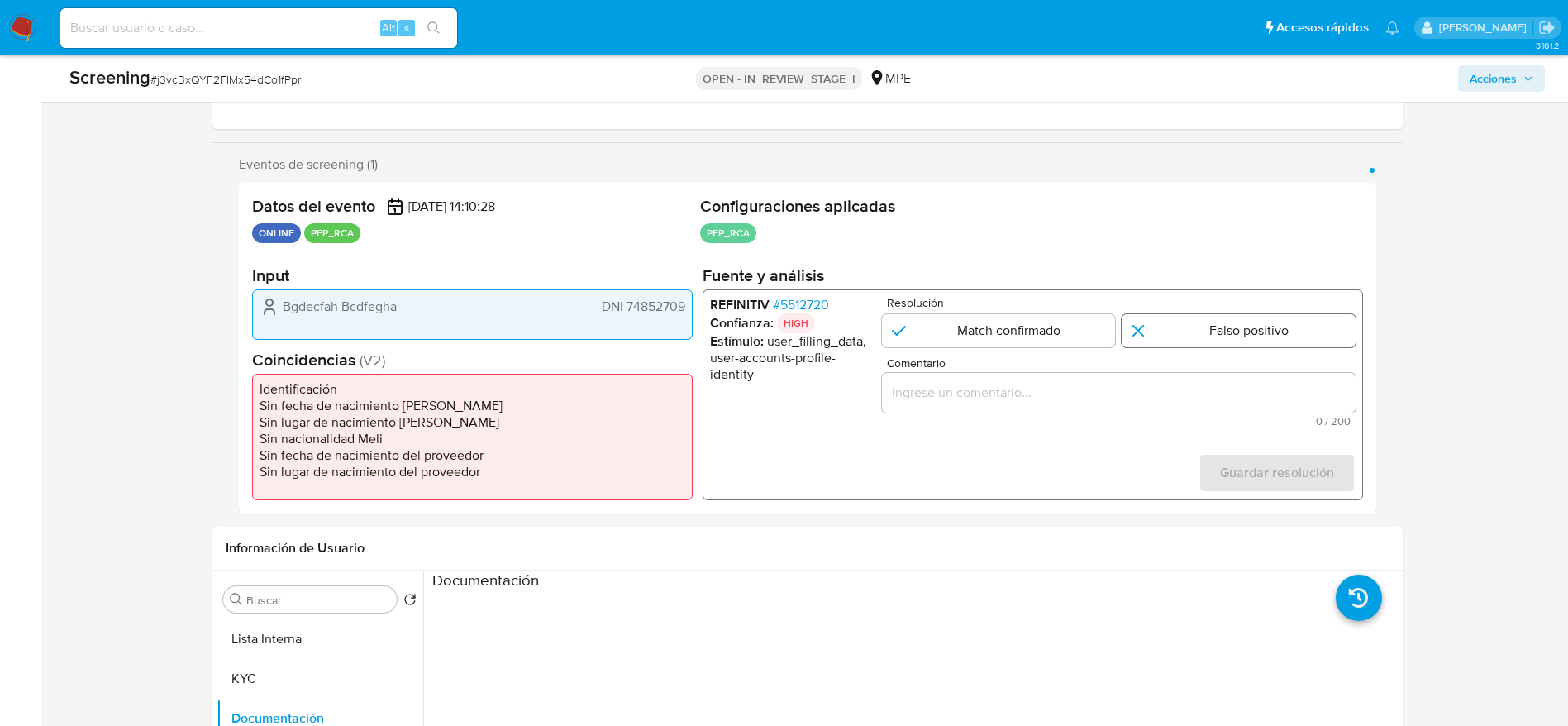
click at [1203, 331] on input "1 de 1" at bounding box center [1238, 331] width 234 height 33
radio input "true"
click at [1201, 410] on div "1 de 1" at bounding box center [1119, 392] width 474 height 40
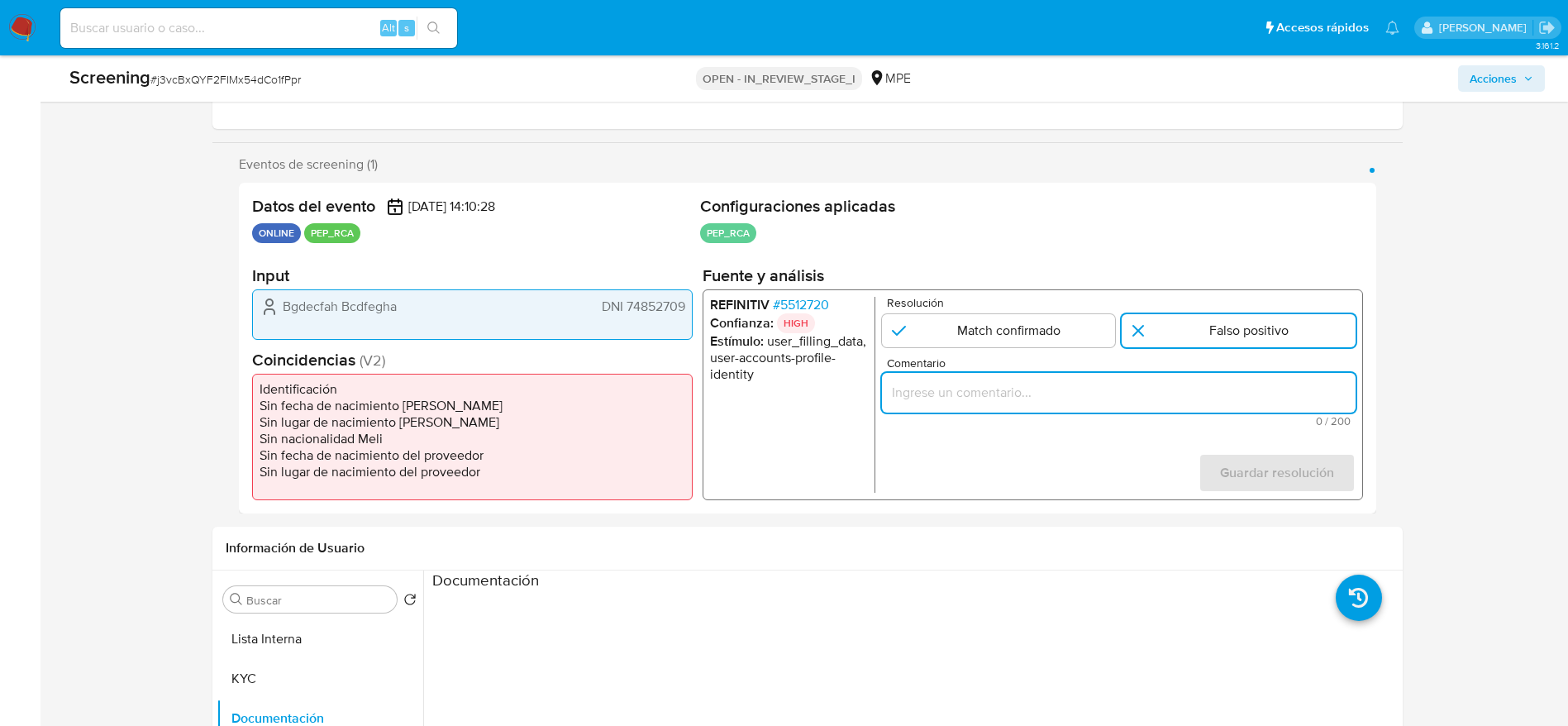
click at [1199, 387] on input "Comentario" at bounding box center [1119, 392] width 474 height 22
paste input "Compara al usuario que declara en KYC DNI 74852709con el PEP "leonel rodriguez …"
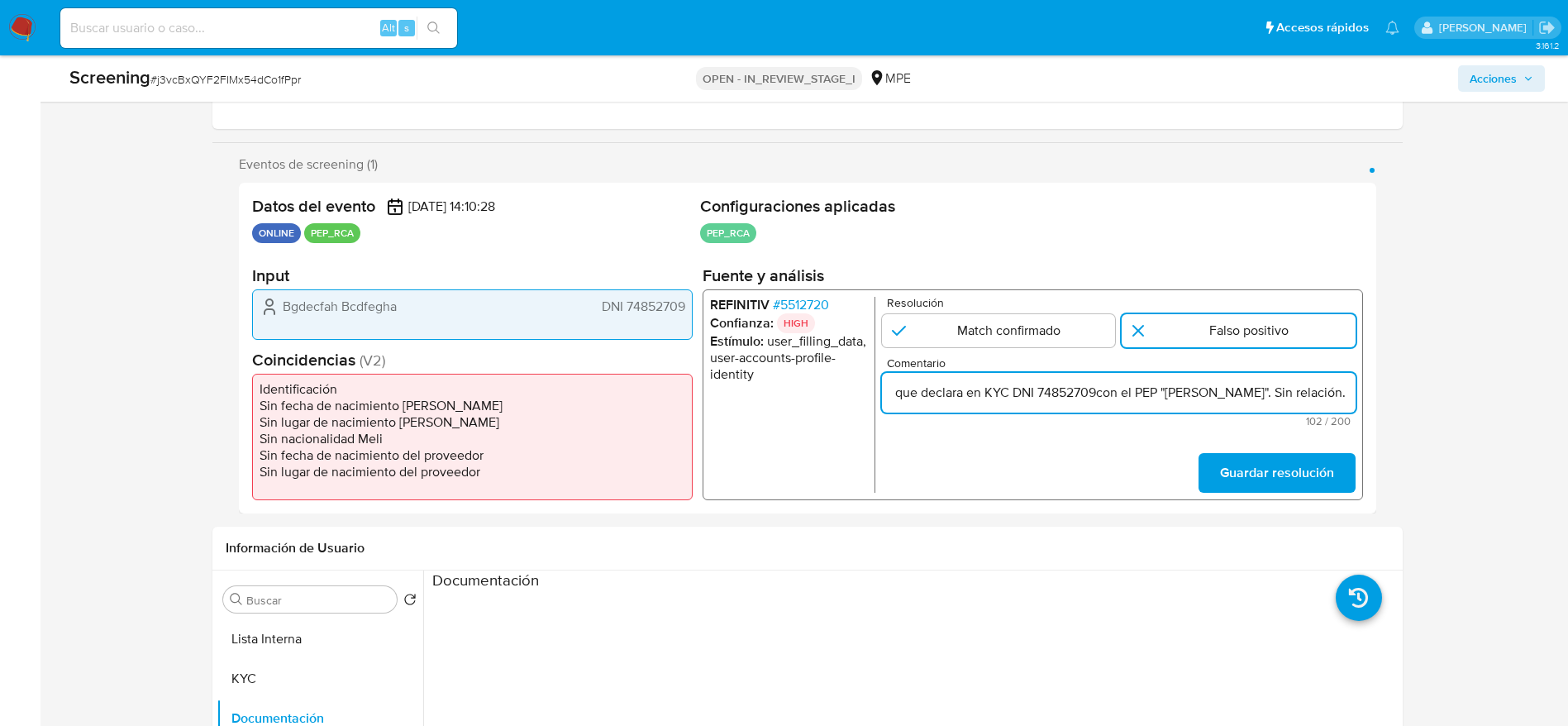
scroll to position [0, 162]
type input "Compara al usuario que declara en KYC DNI 74852709con el PEP "leonel rodriguez …"
click at [1321, 471] on span "Guardar resolución" at bounding box center [1276, 473] width 115 height 36
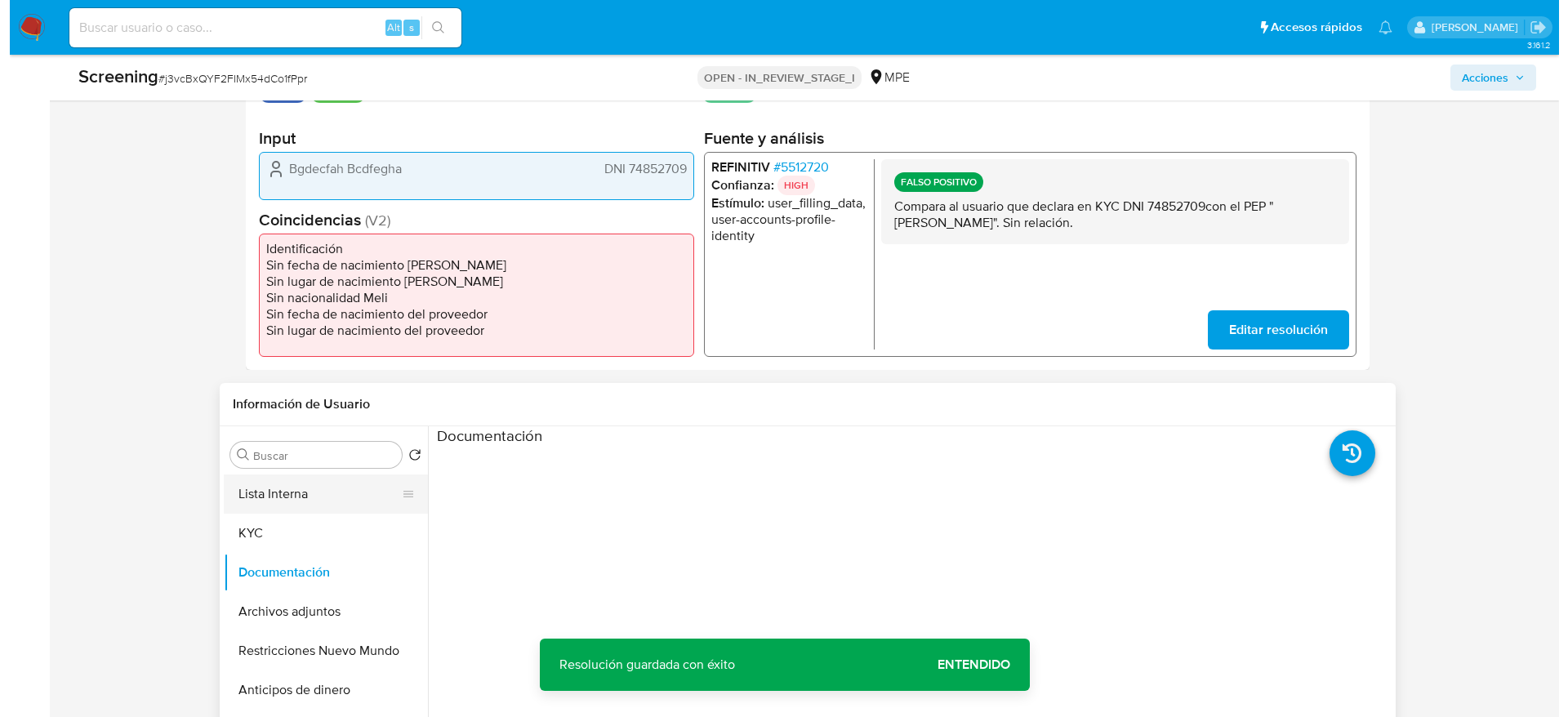
scroll to position [490, 0]
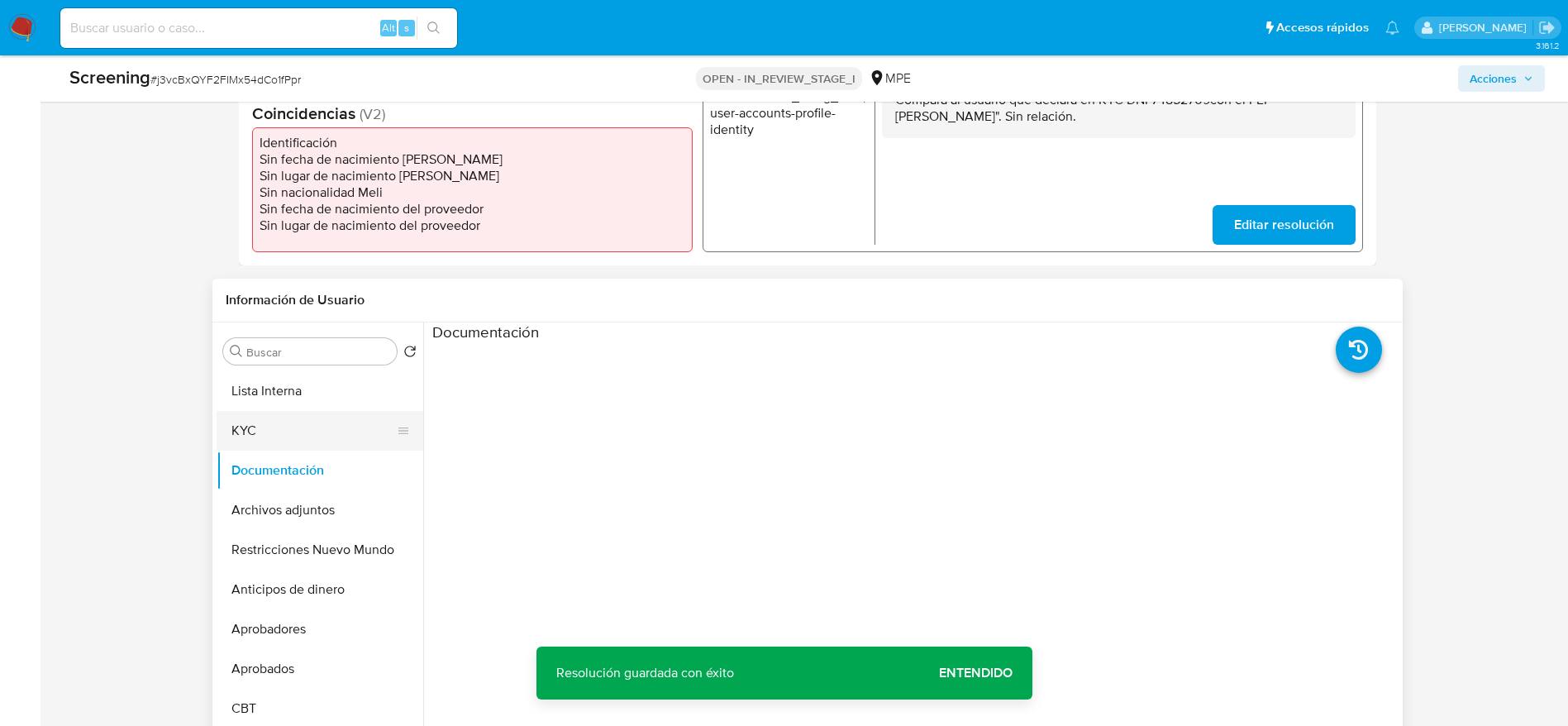
click at [289, 411] on button "KYC" at bounding box center [313, 431] width 194 height 40
click at [243, 383] on button "Lista Interna" at bounding box center [313, 390] width 194 height 40
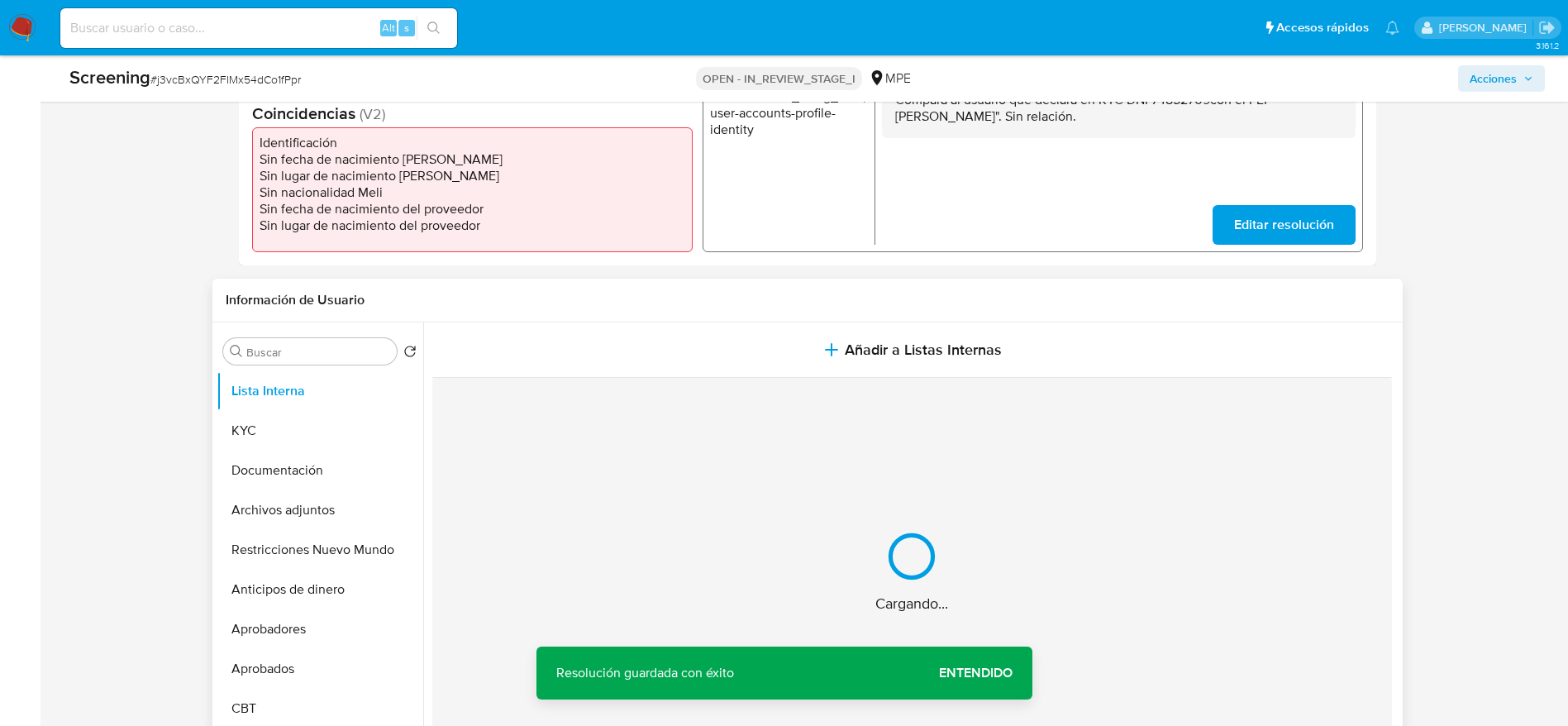
click at [807, 370] on button "Añadir a Listas Internas" at bounding box center [912, 349] width 960 height 56
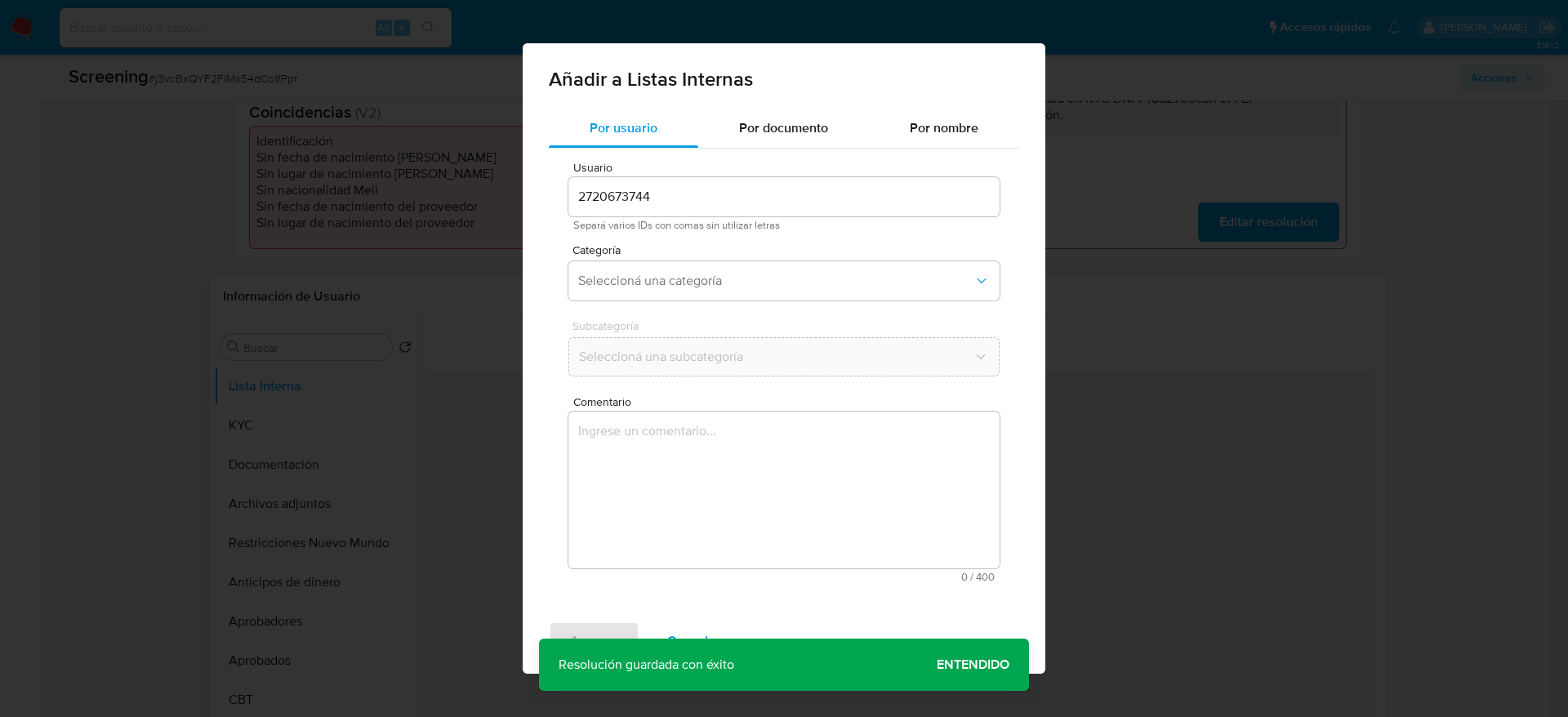
click at [792, 455] on textarea "Comentario" at bounding box center [784, 490] width 431 height 157
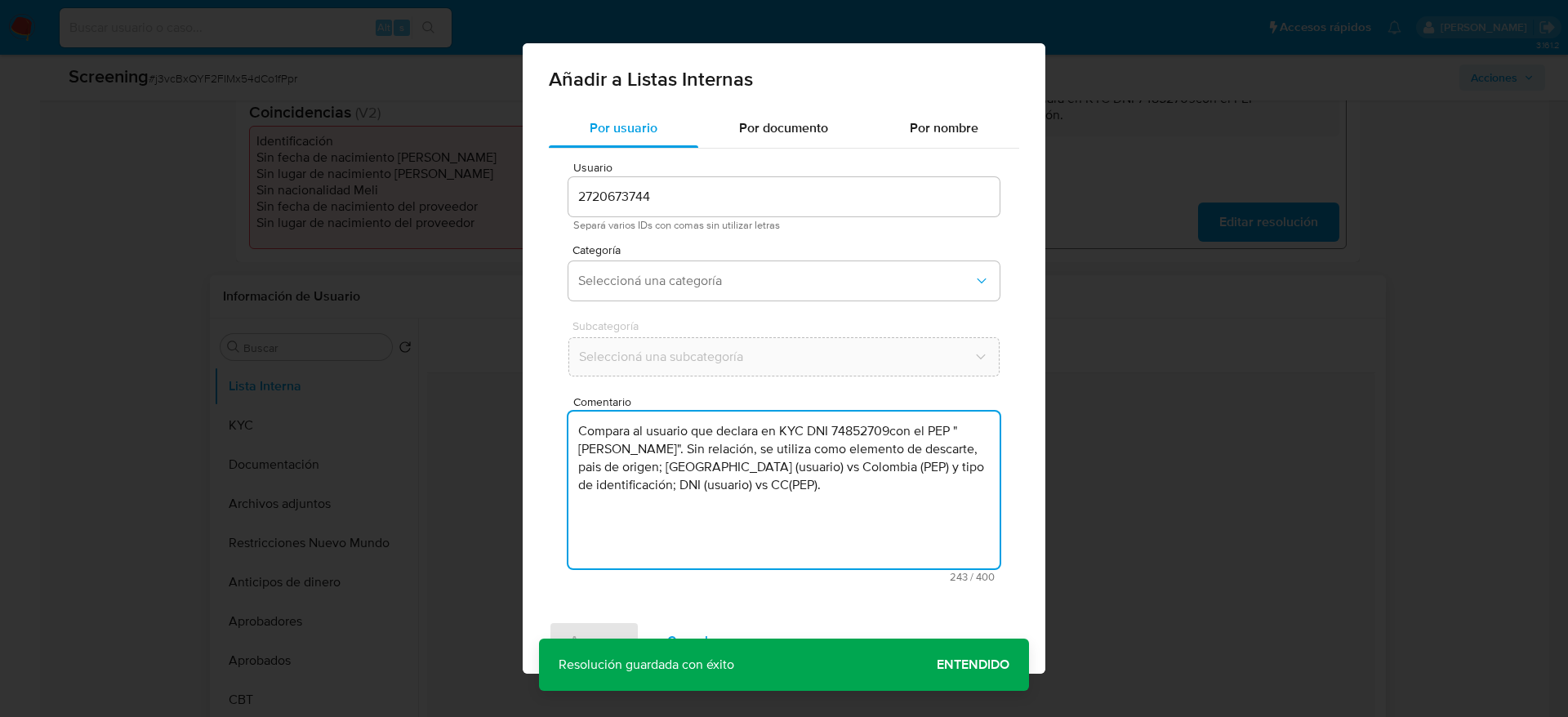
type textarea "Compara al usuario que declara en KYC DNI 74852709con el PEP "leonel rodriguez …"
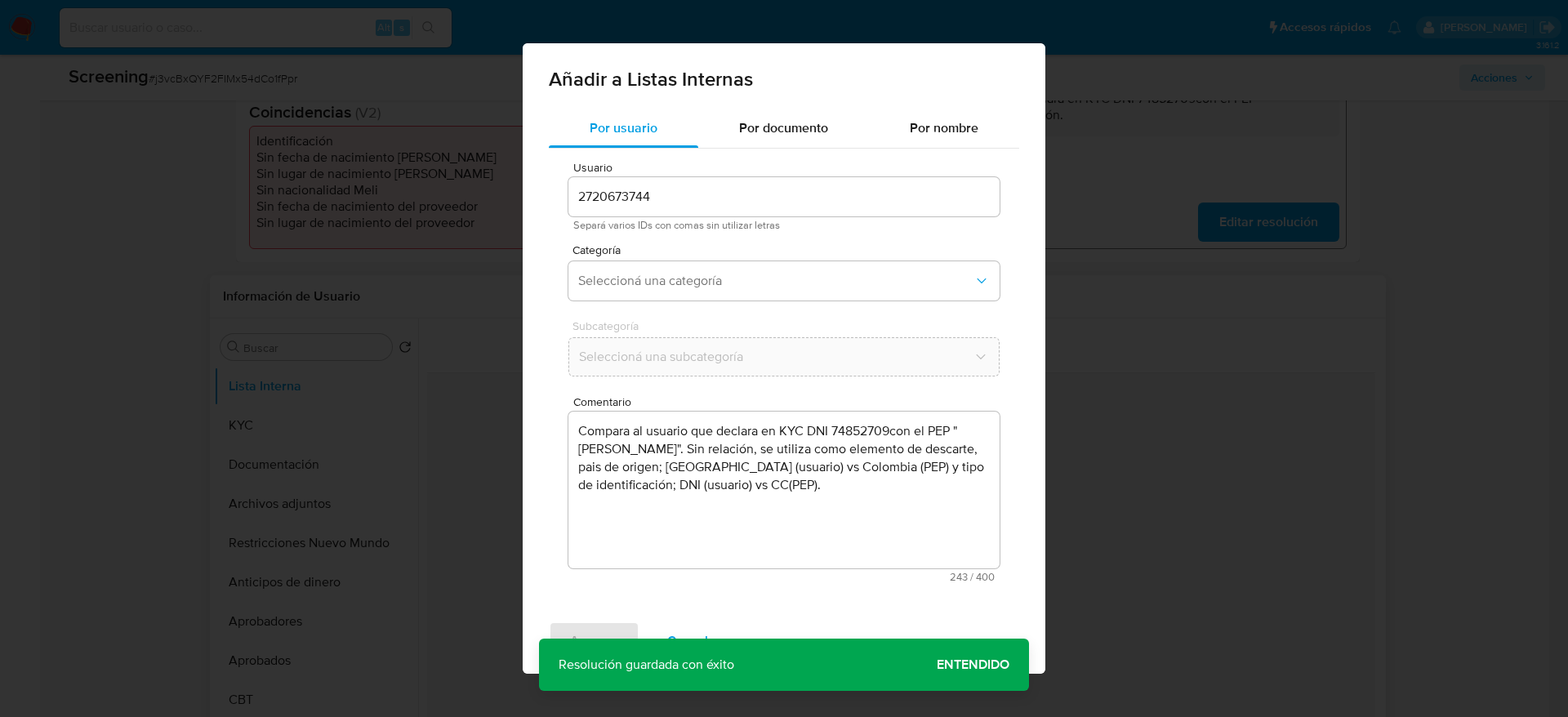
click at [665, 304] on div "Categoría Seleccioná una categoría" at bounding box center [784, 275] width 431 height 63
click at [665, 280] on span "Seleccioná una categoría" at bounding box center [775, 280] width 395 height 16
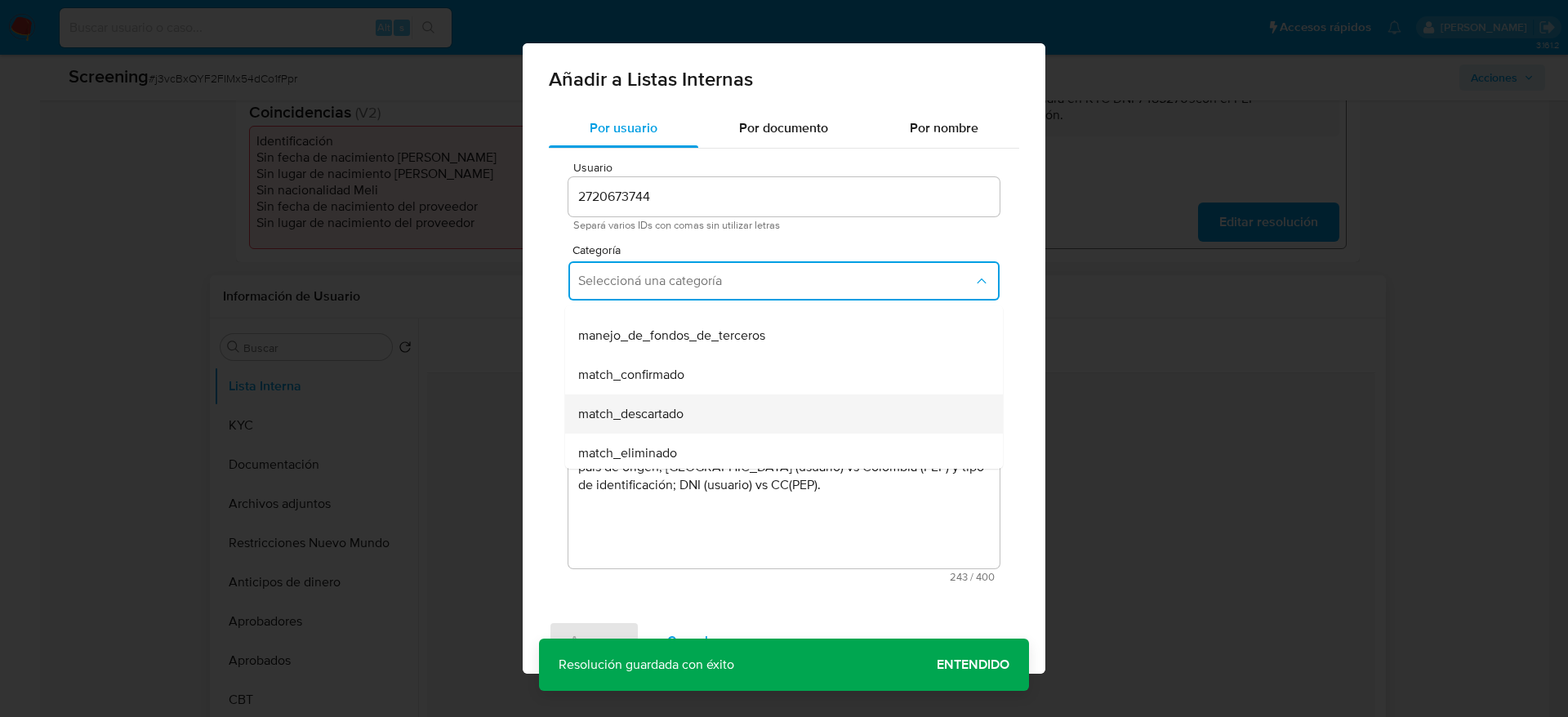
scroll to position [123, 0]
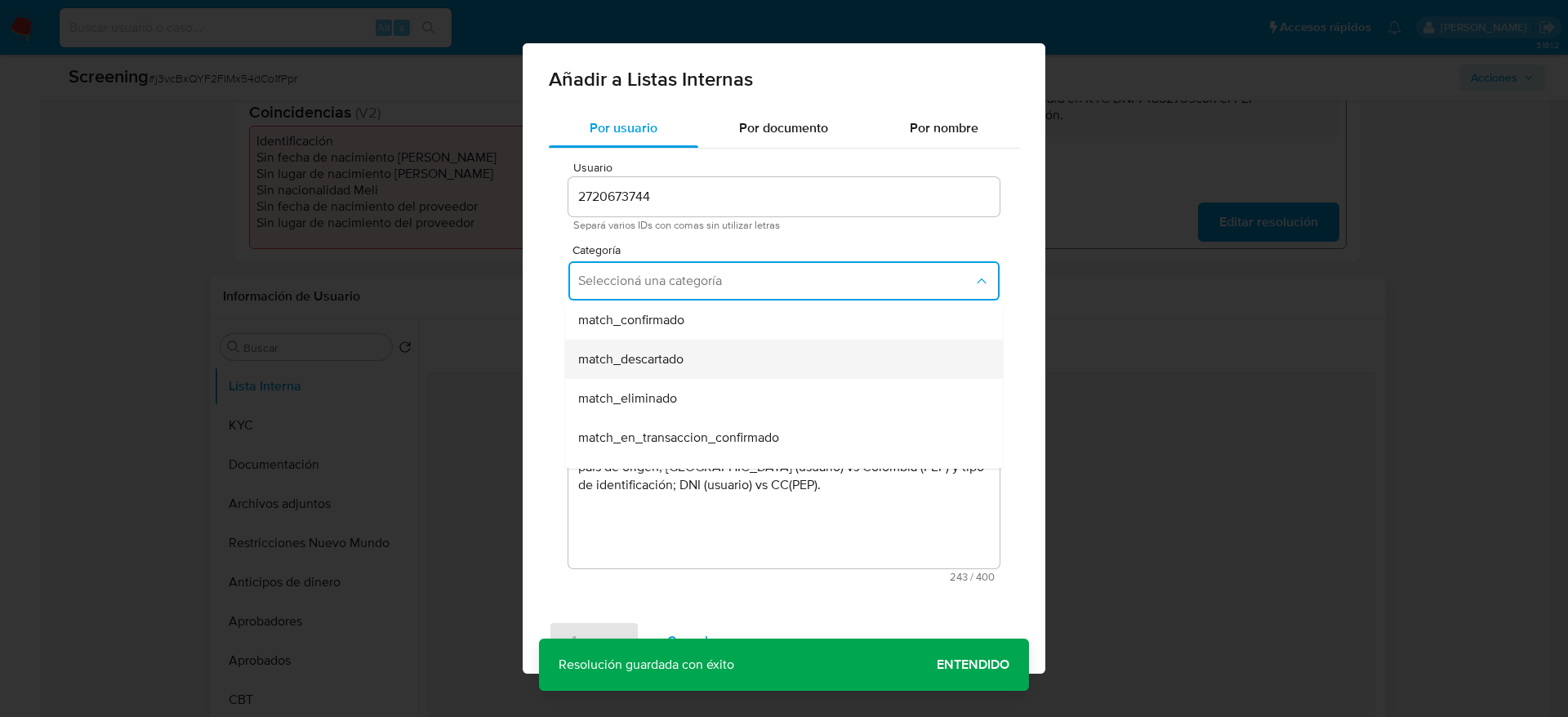
click at [665, 351] on span "match_descartado" at bounding box center [630, 358] width 105 height 16
click at [665, 350] on span "Seleccioná una subcategoría" at bounding box center [775, 357] width 393 height 16
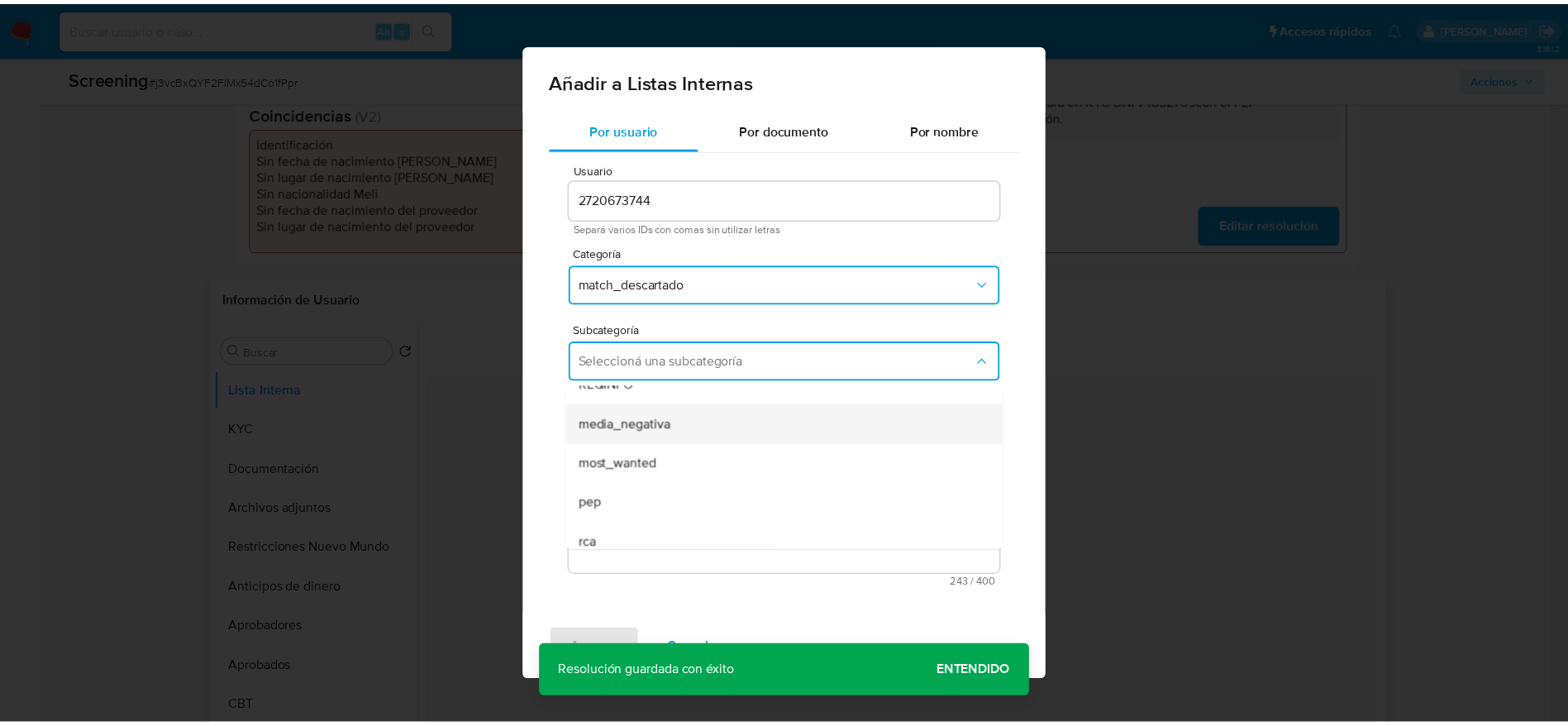
scroll to position [113, 0]
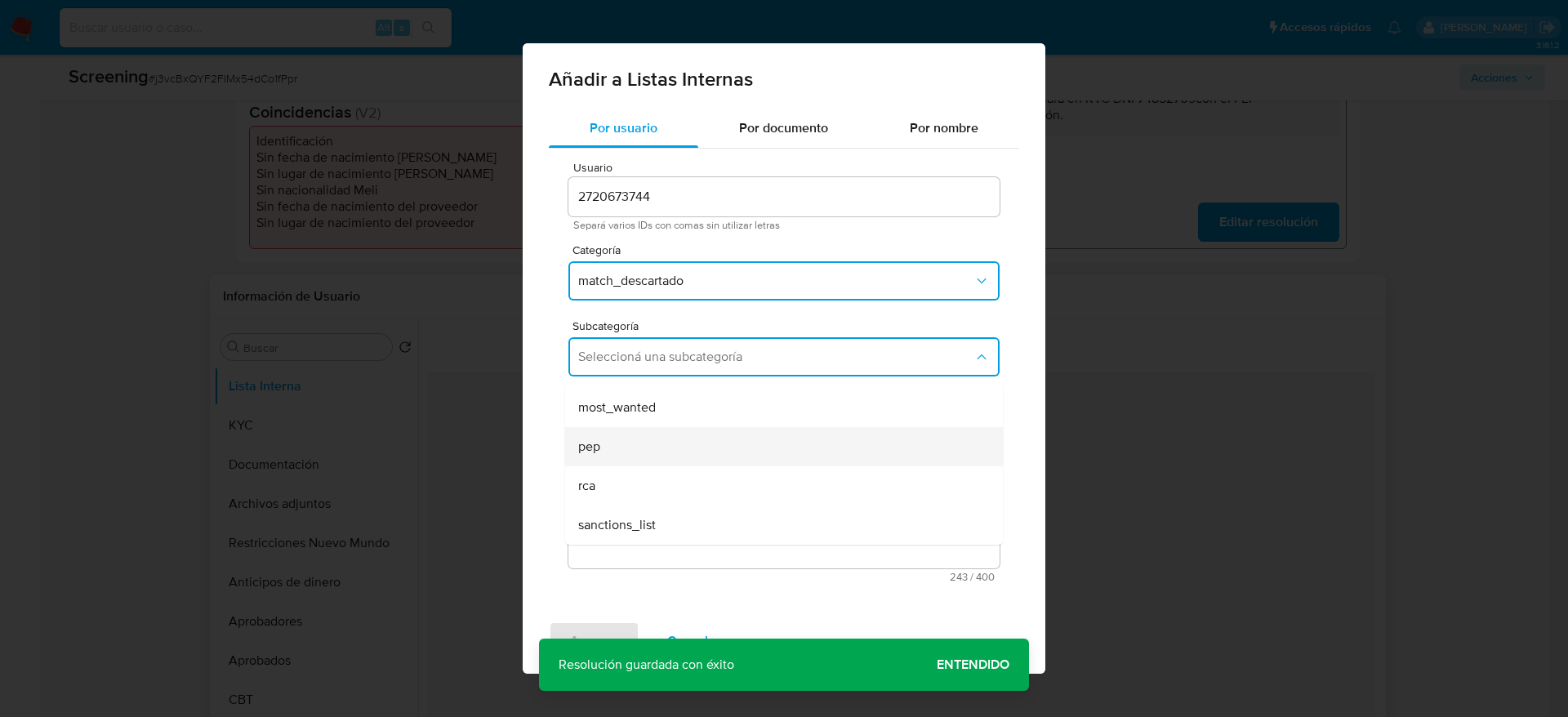
drag, startPoint x: 627, startPoint y: 466, endPoint x: 628, endPoint y: 438, distance: 28.0
click at [628, 438] on ul "LPB REQINFO media_negativa most_wanted pep rca sanctions_list" at bounding box center [784, 408] width 438 height 274
click at [628, 438] on div "pep" at bounding box center [779, 446] width 402 height 40
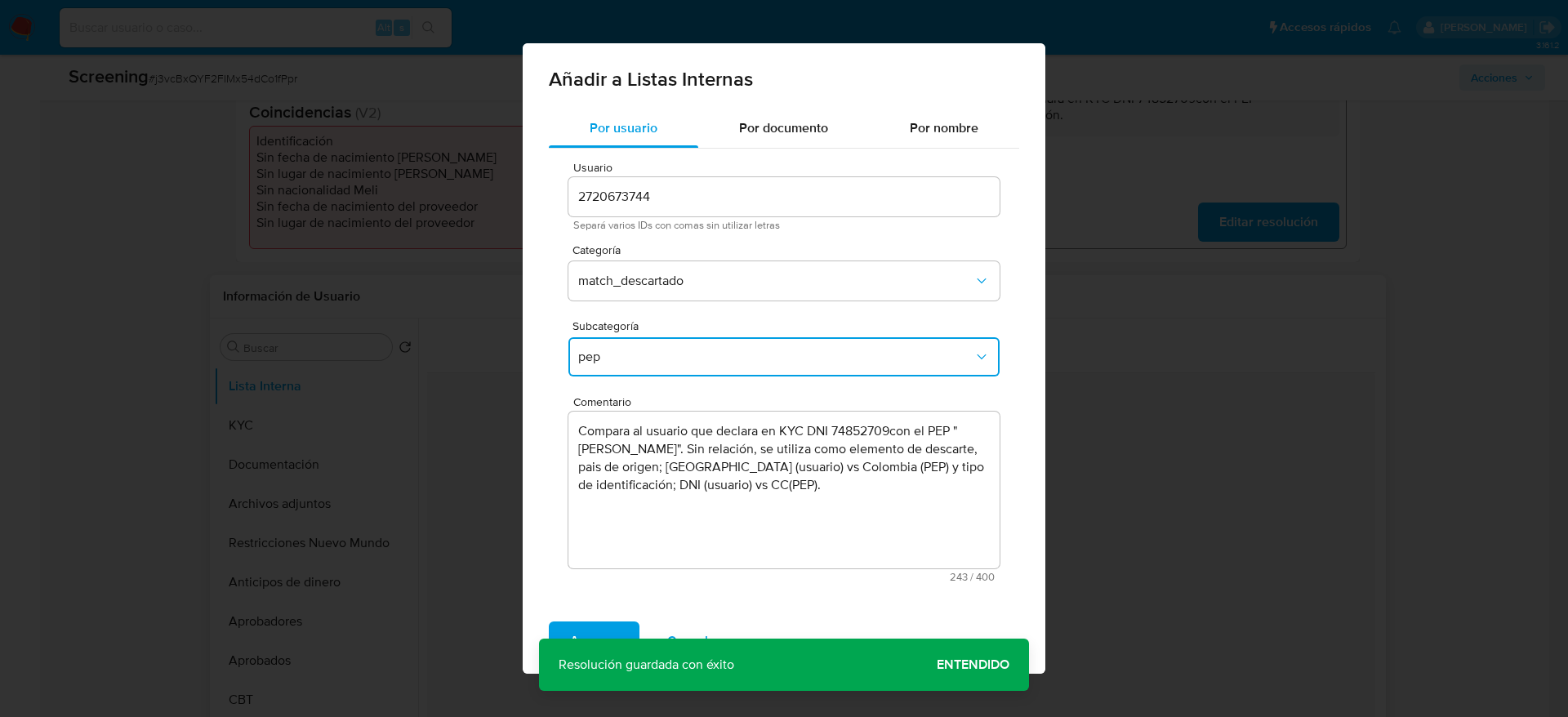
click at [590, 615] on div "Agregar Cancelar" at bounding box center [784, 641] width 523 height 66
click at [592, 617] on div "Agregar Cancelar" at bounding box center [784, 641] width 523 height 66
click at [592, 623] on span "Agregar" at bounding box center [595, 641] width 48 height 36
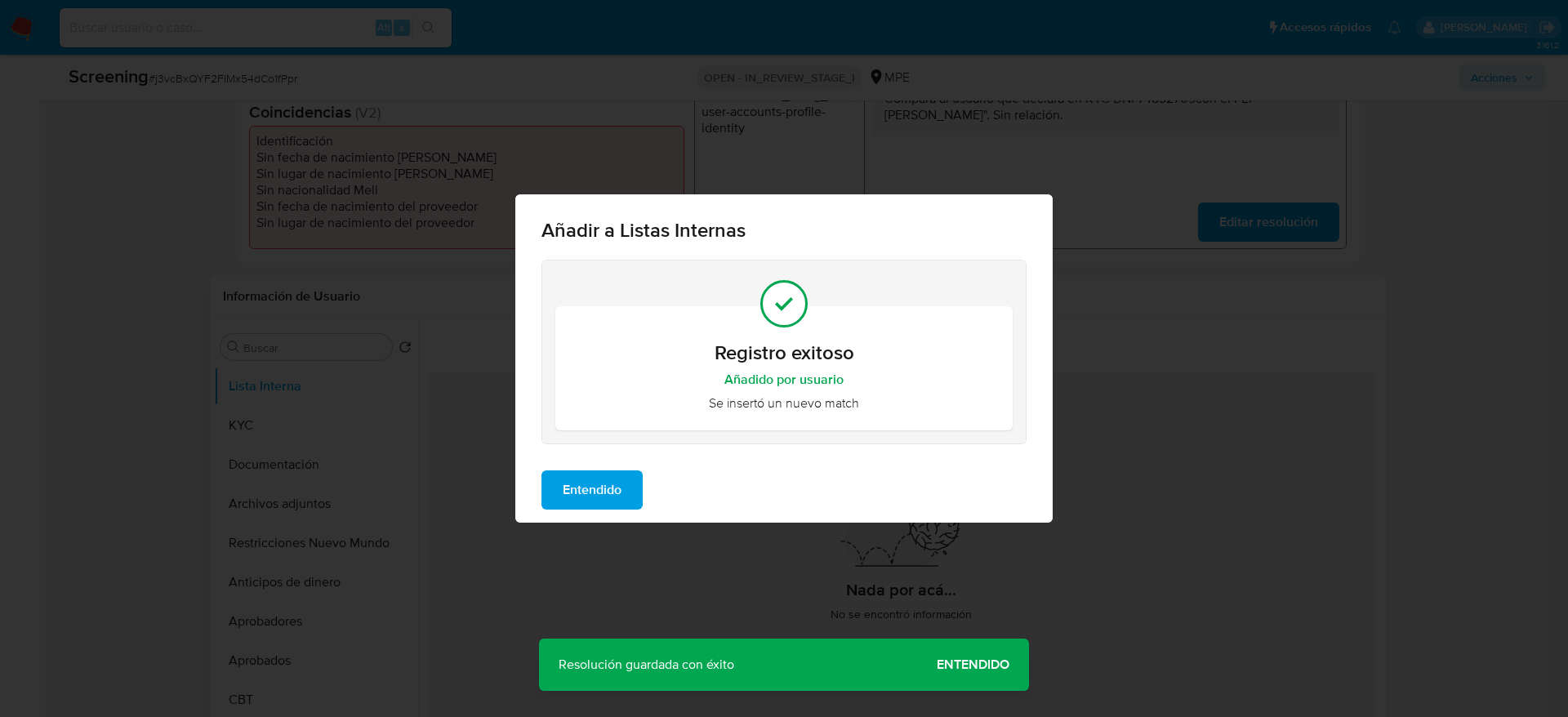
click at [604, 479] on span "Entendido" at bounding box center [592, 489] width 59 height 36
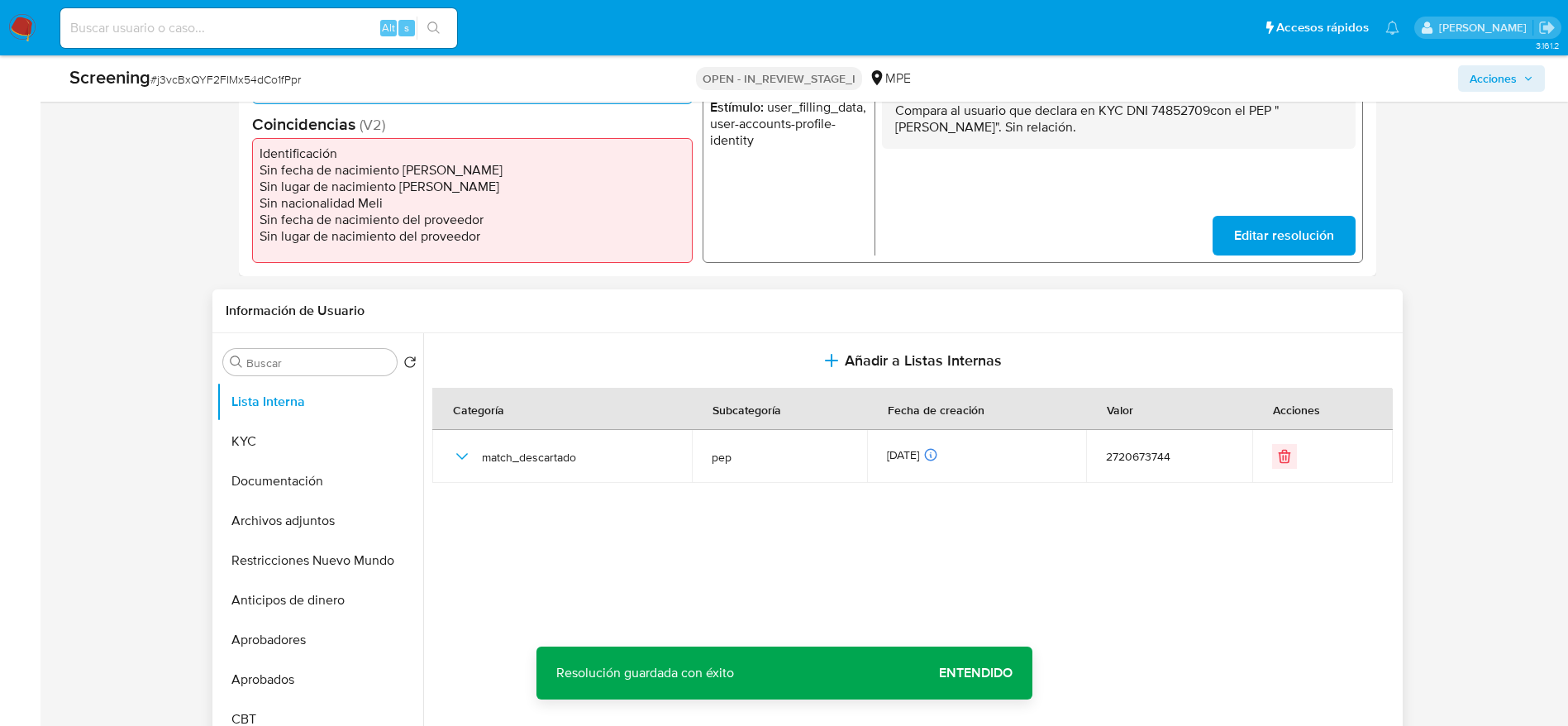
scroll to position [0, 0]
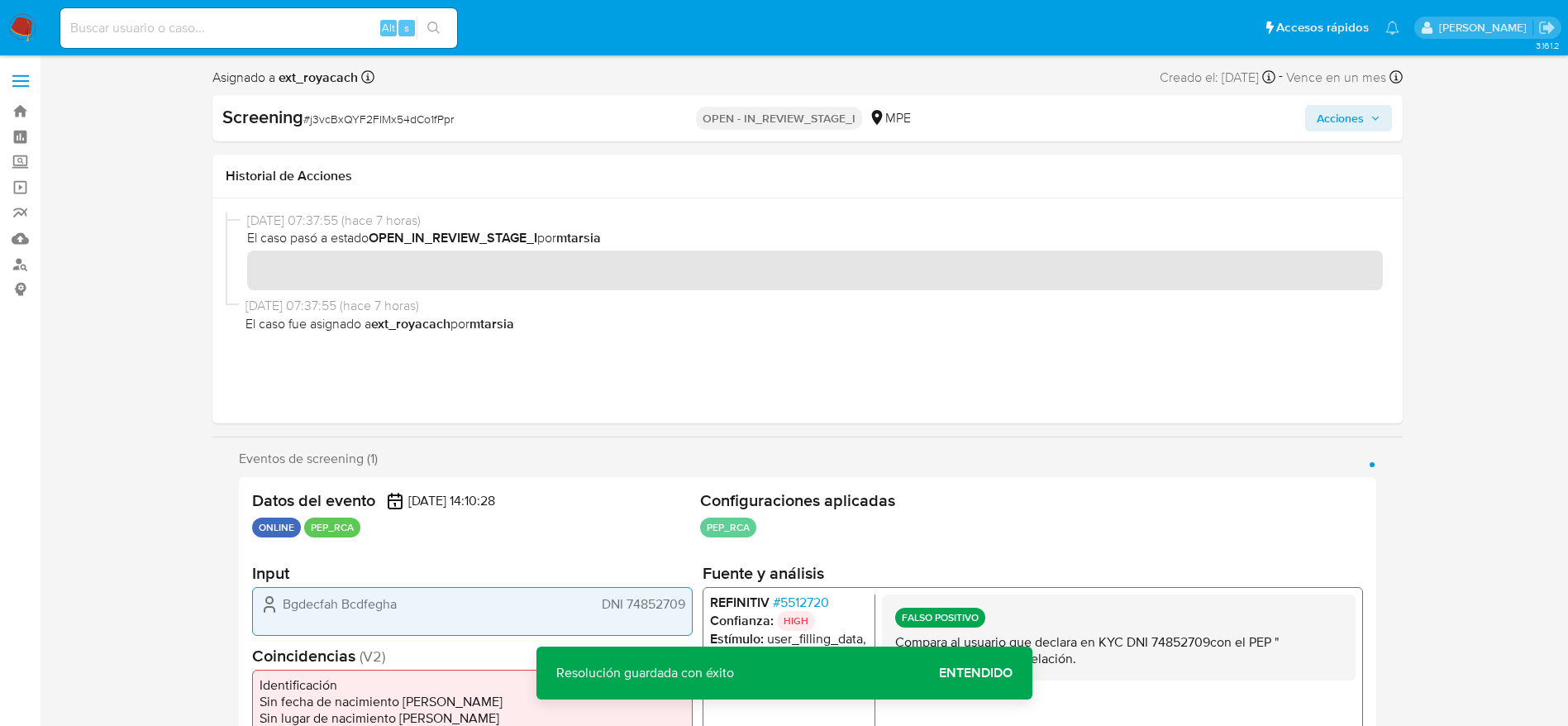
drag, startPoint x: 1373, startPoint y: 109, endPoint x: 1364, endPoint y: 117, distance: 12.0
click at [1373, 110] on span "Acciones" at bounding box center [1349, 118] width 64 height 23
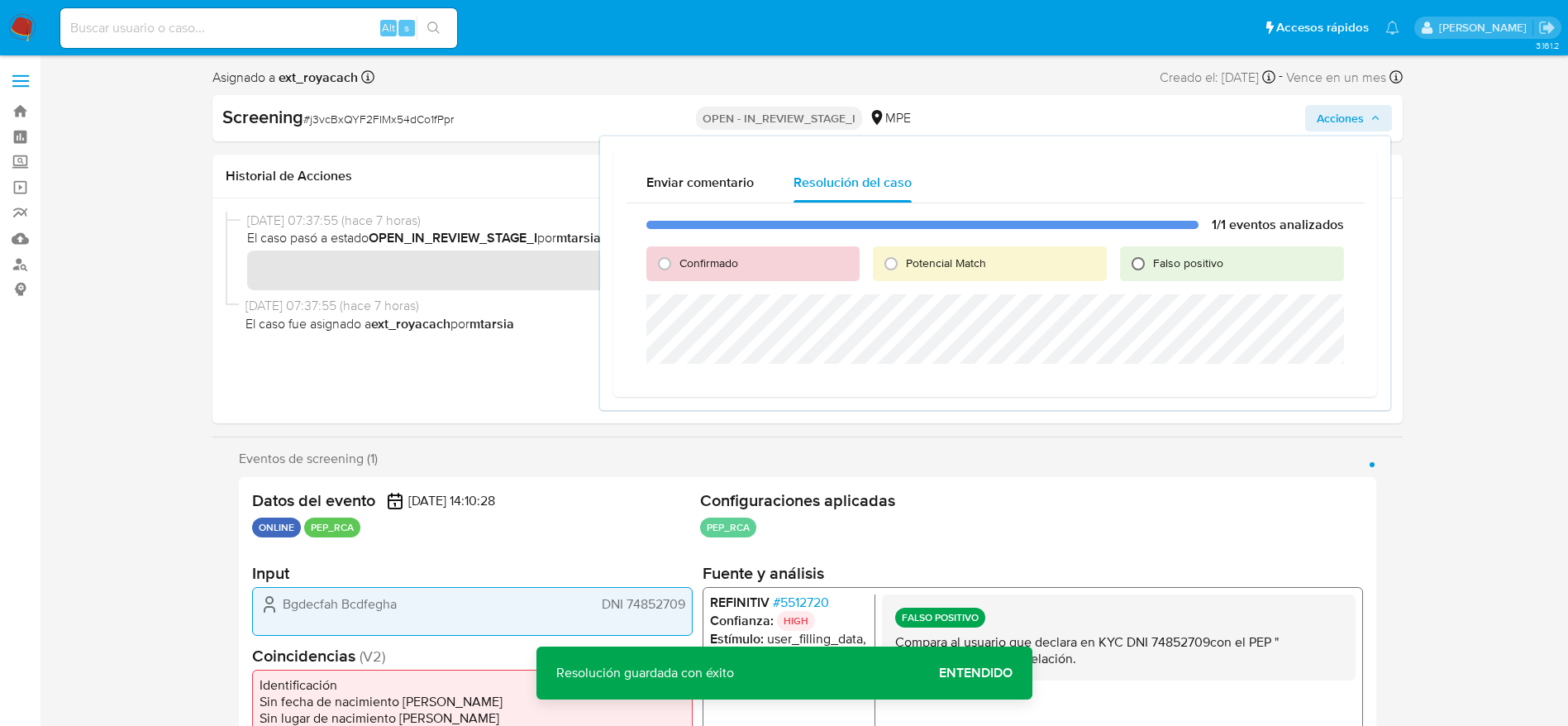
click at [1152, 268] on input "Falso positivo" at bounding box center [1138, 263] width 26 height 26
radio input "true"
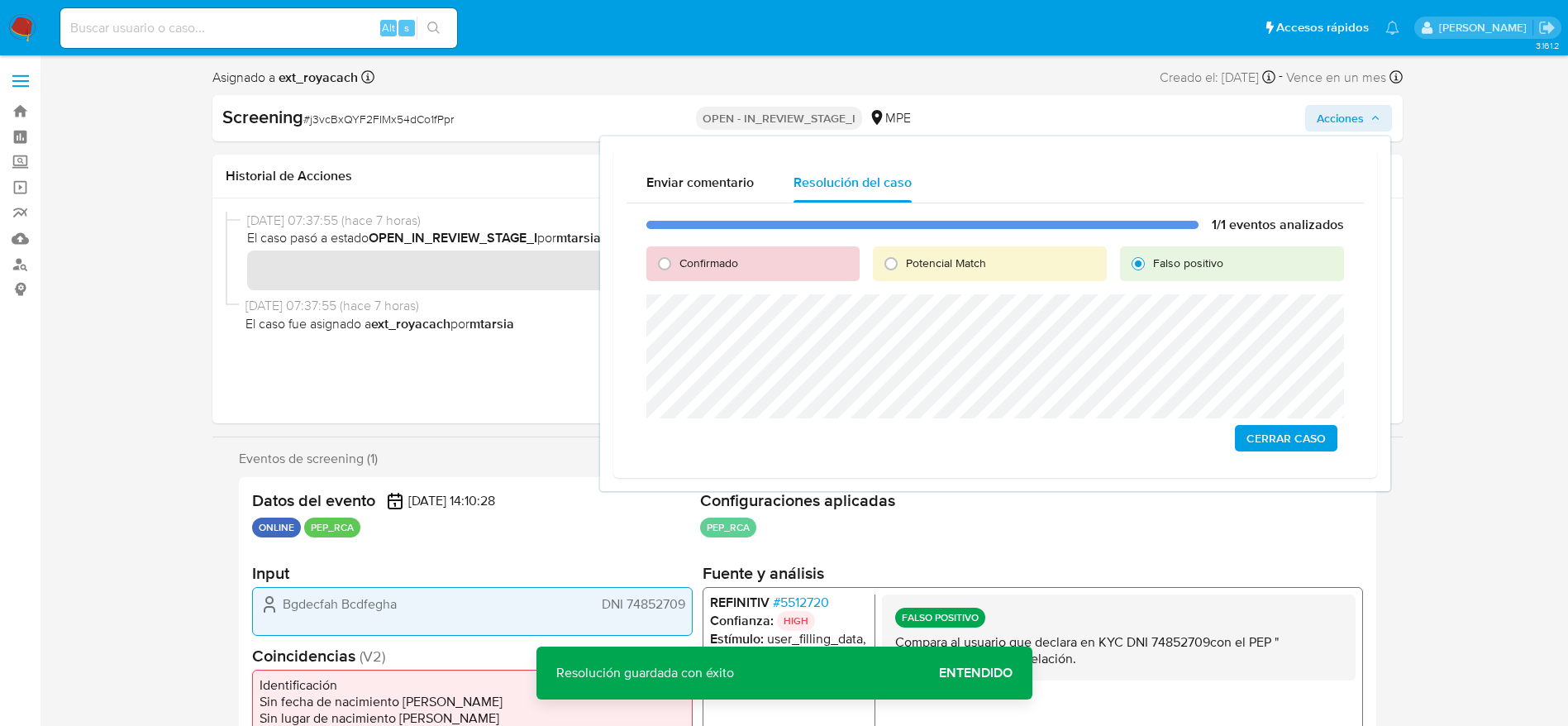
click at [1275, 434] on span "Cerrar Caso" at bounding box center [1286, 438] width 79 height 23
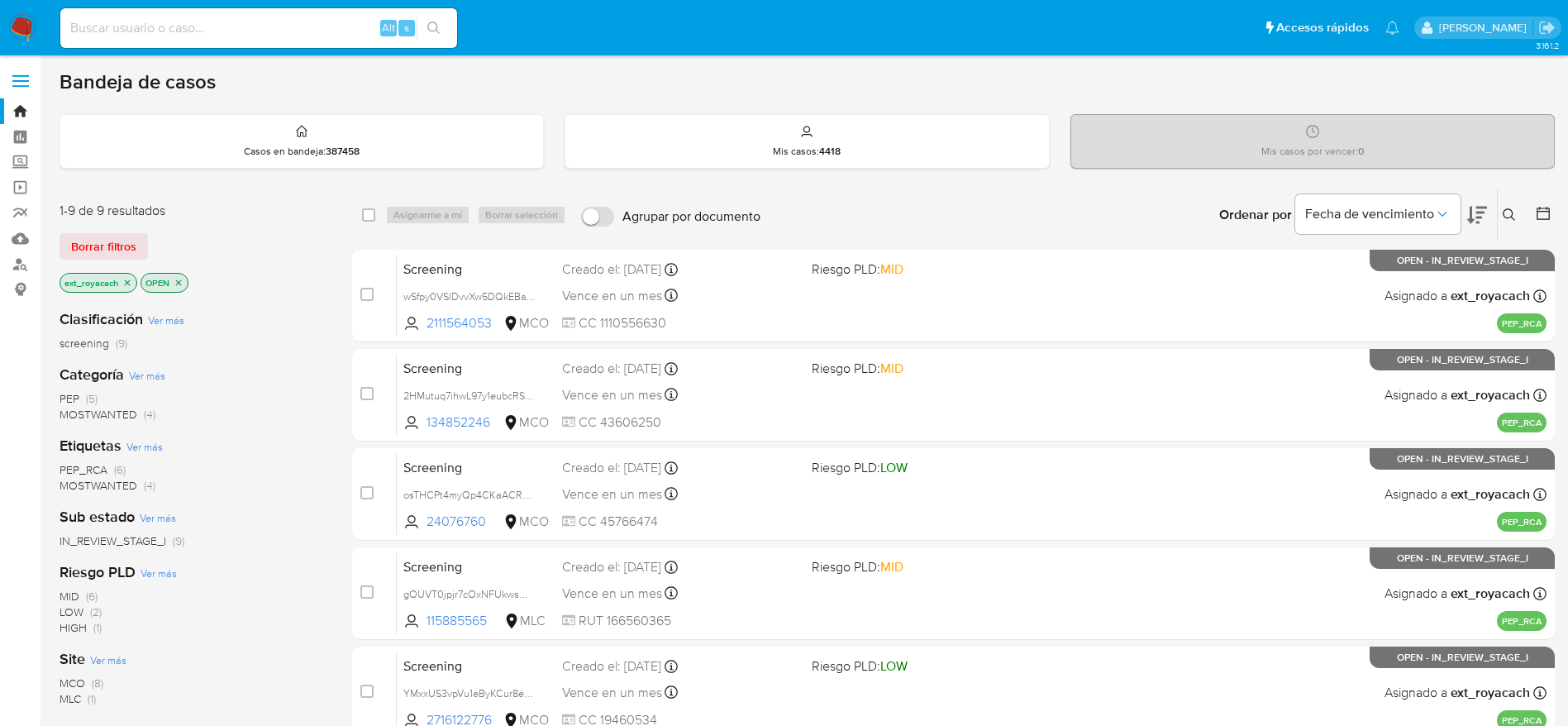
click at [82, 396] on span "PEP (5)" at bounding box center [78, 399] width 38 height 16
click at [85, 575] on span "MCO" at bounding box center [72, 580] width 25 height 17
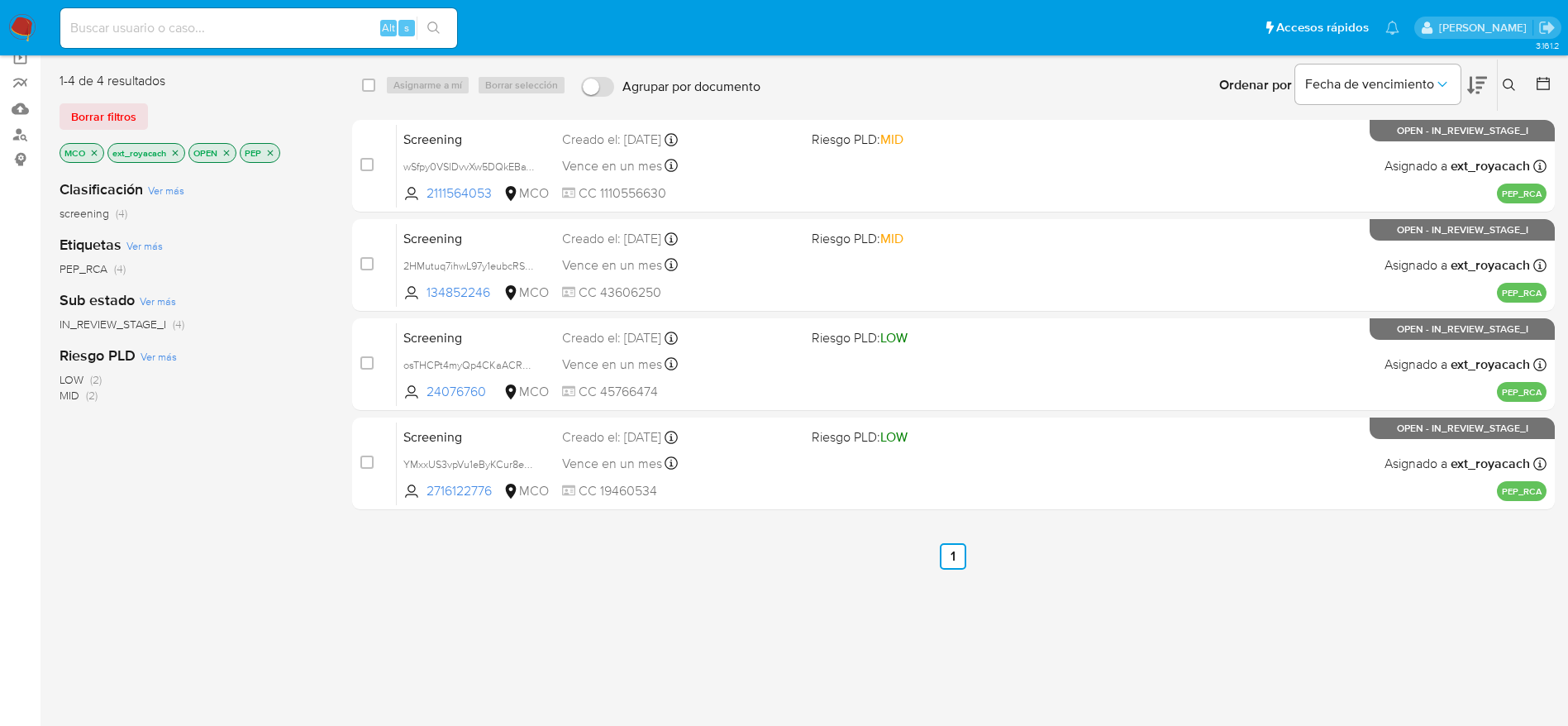
scroll to position [248, 0]
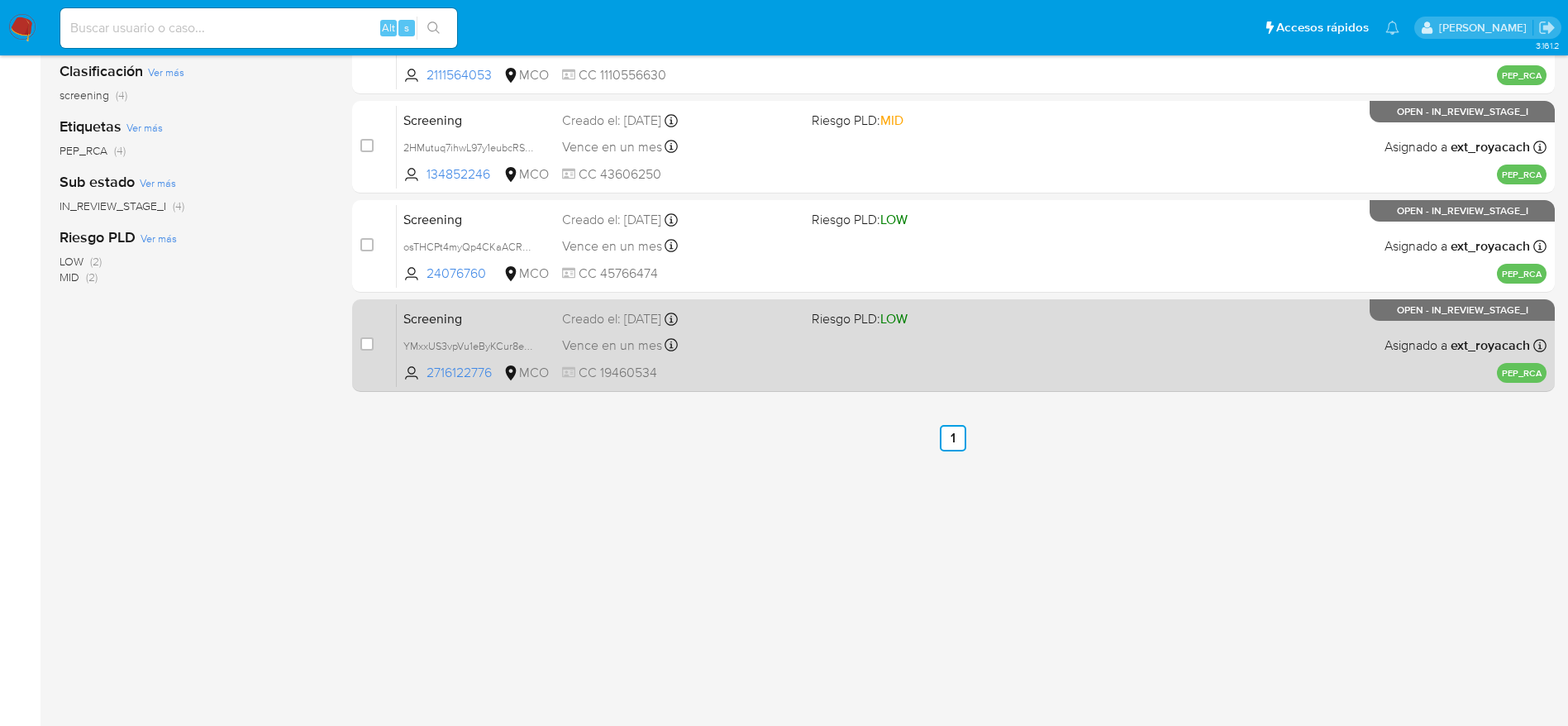
click at [736, 370] on span "CC 19460534" at bounding box center [680, 373] width 237 height 19
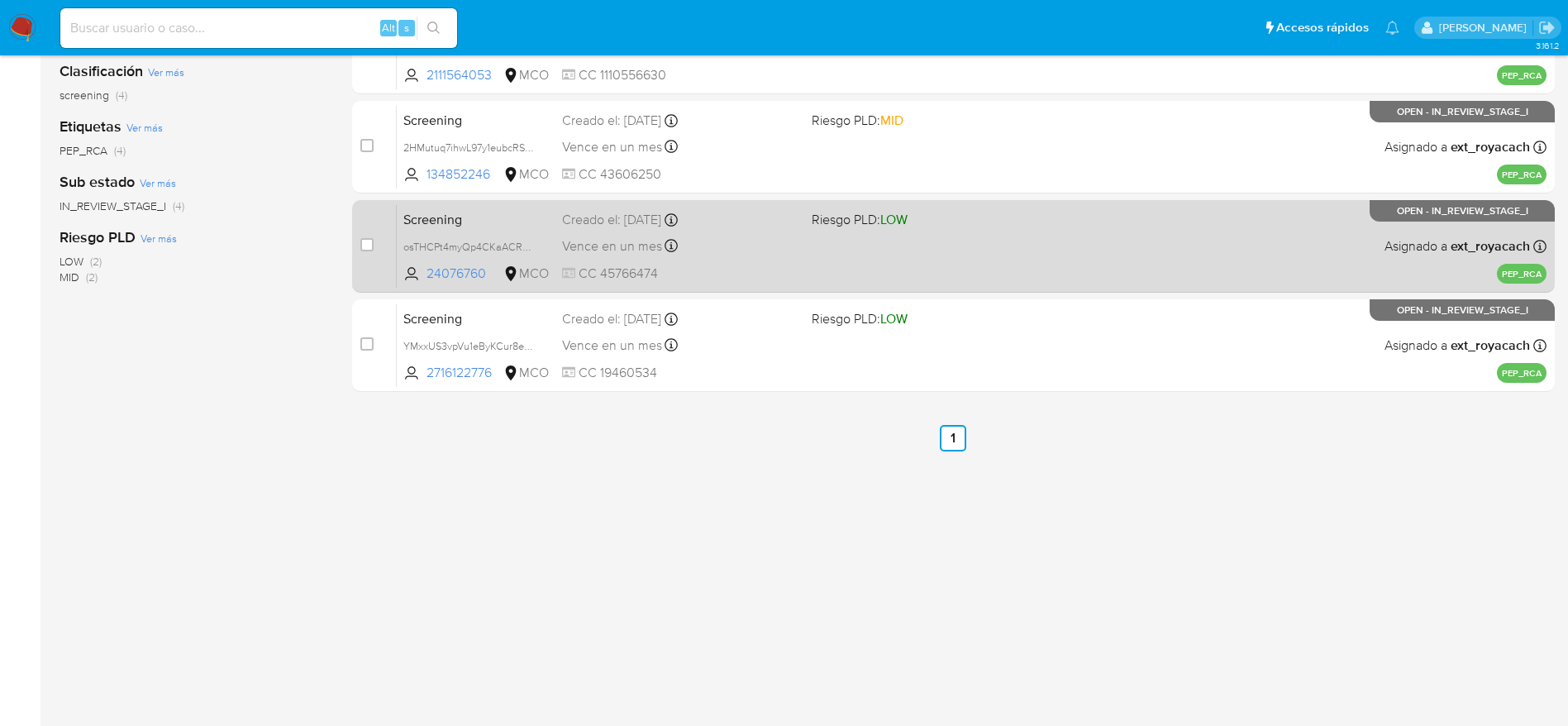
click at [626, 258] on div "Screening osTHCPt4myQp4CKaACR4rdIp 24076760 MCO Riesgo PLD: LOW Creado el: [DAT…" at bounding box center [971, 246] width 1150 height 83
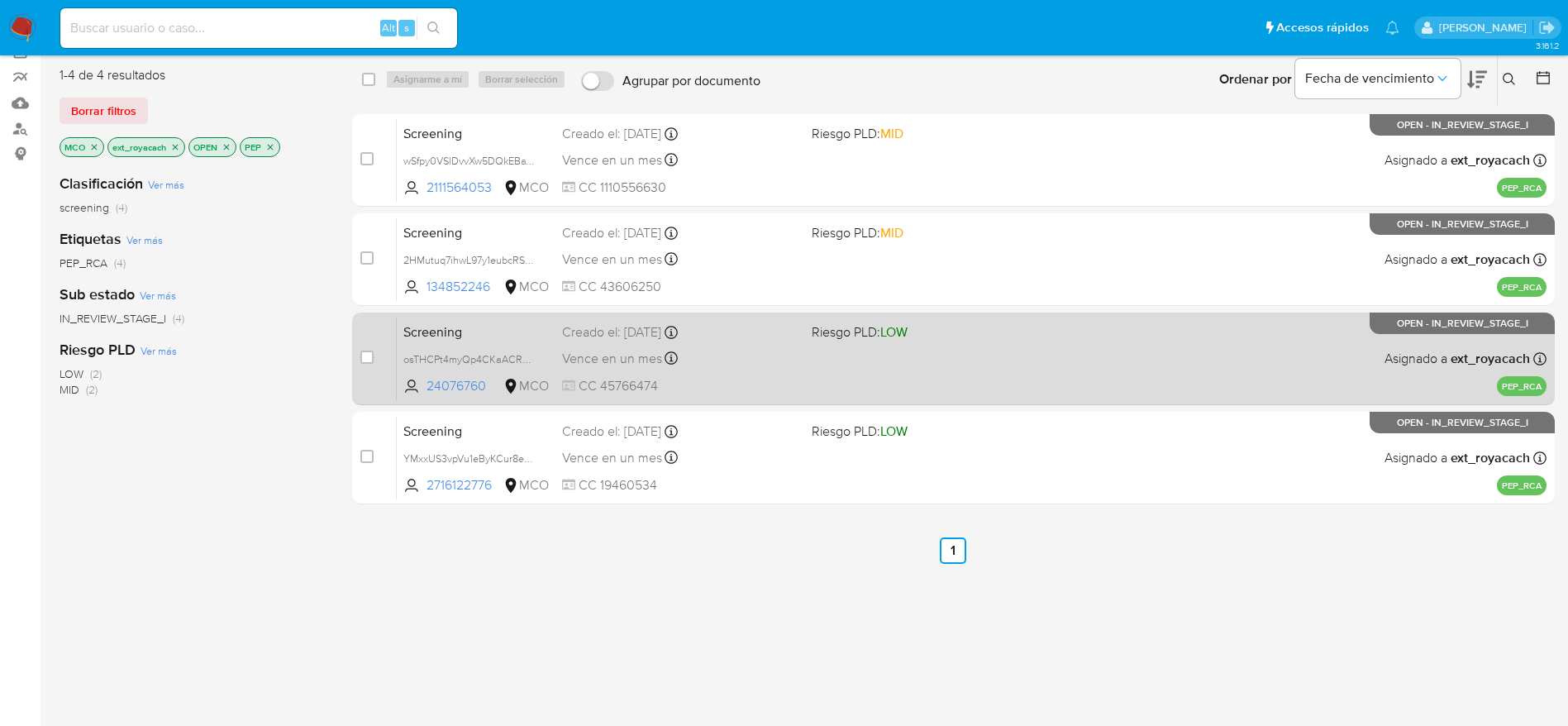
scroll to position [124, 0]
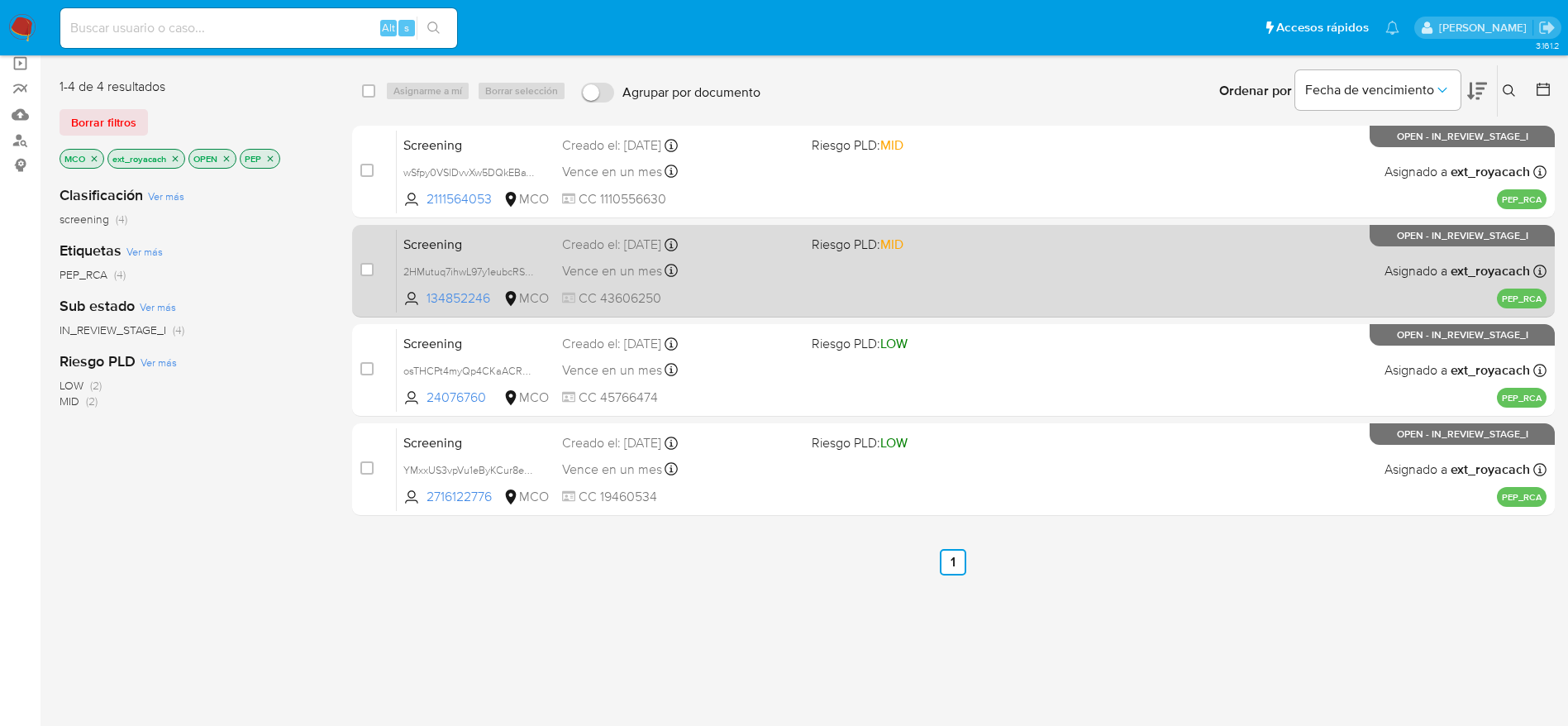
click at [655, 262] on span "Vence en un mes" at bounding box center [612, 271] width 100 height 19
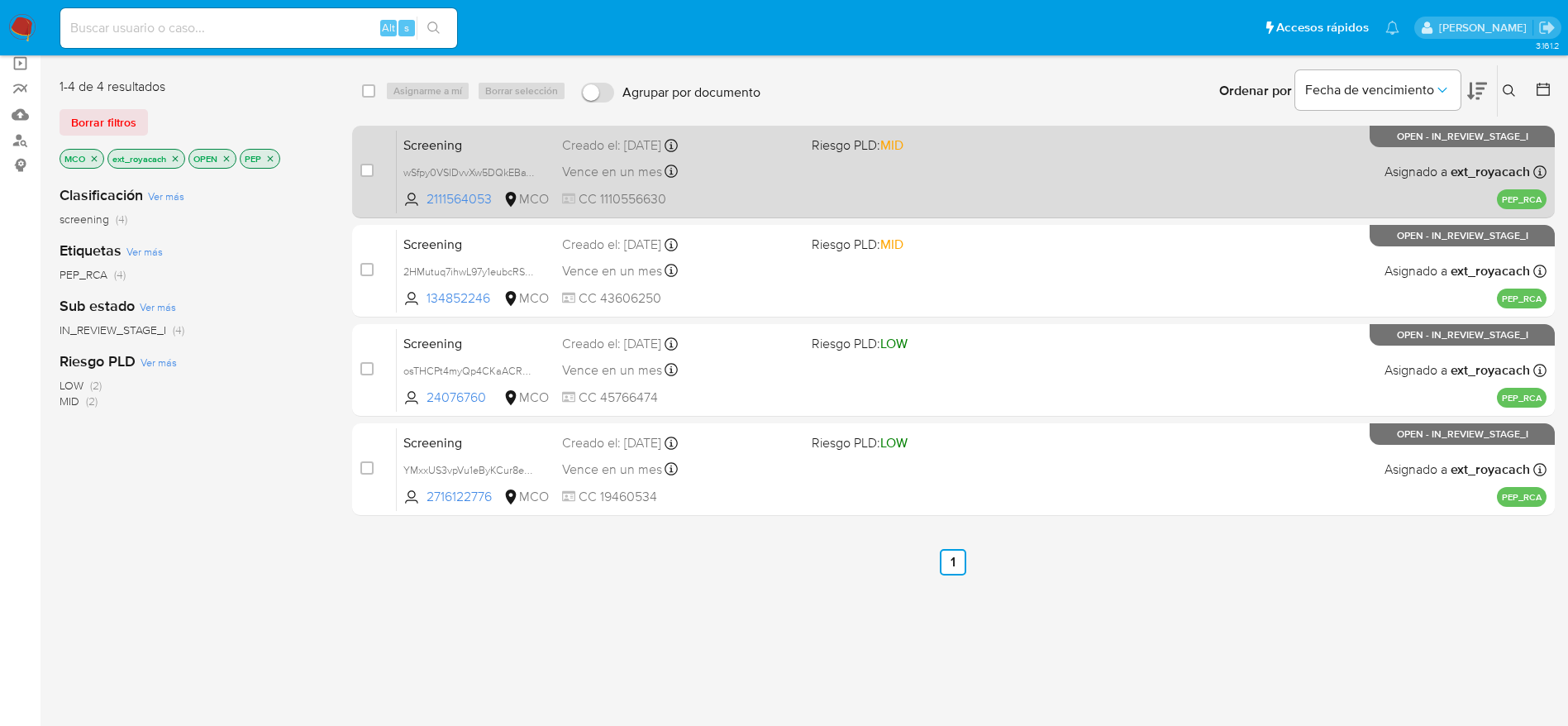
click at [743, 173] on div "Vence en un mes Vence el [DATE] 07:07:01" at bounding box center [680, 171] width 237 height 23
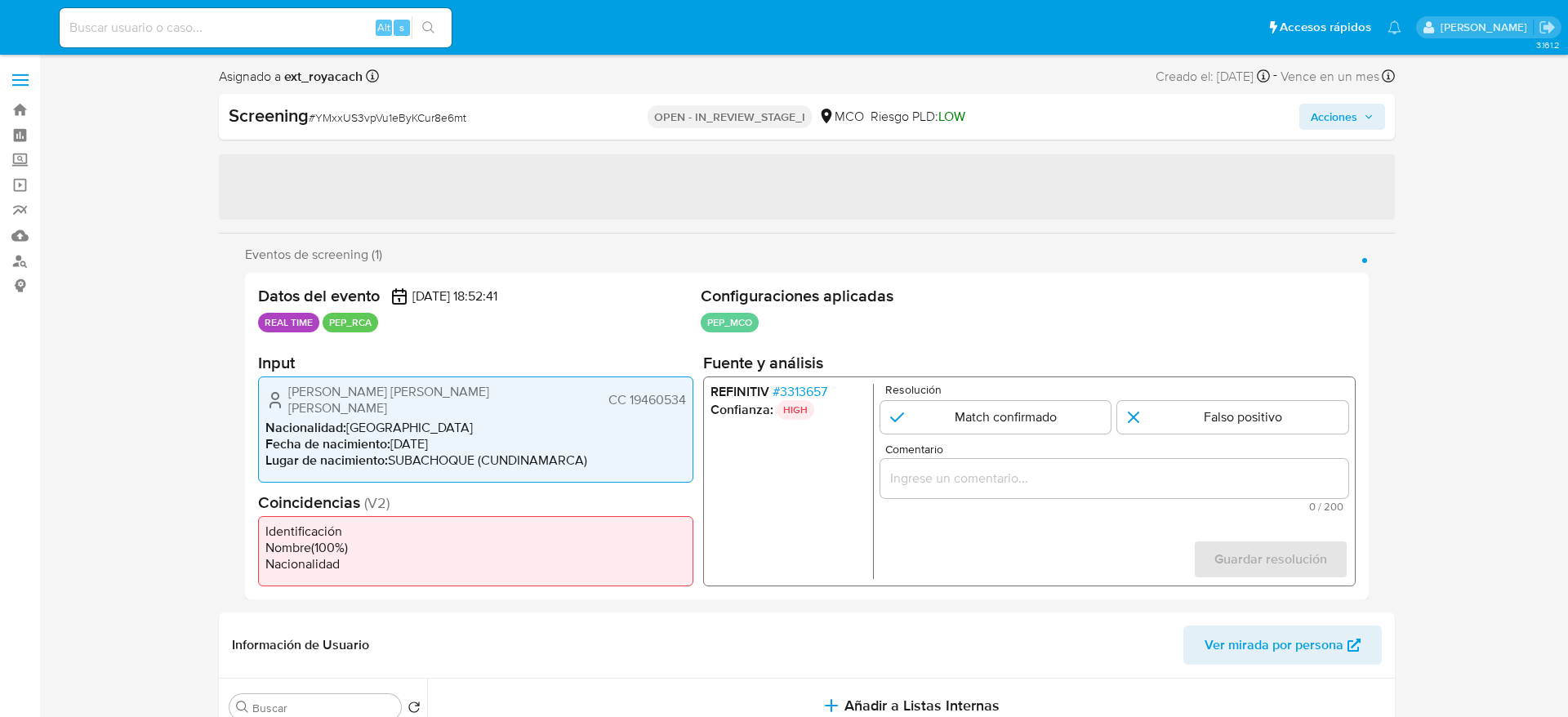
select select "10"
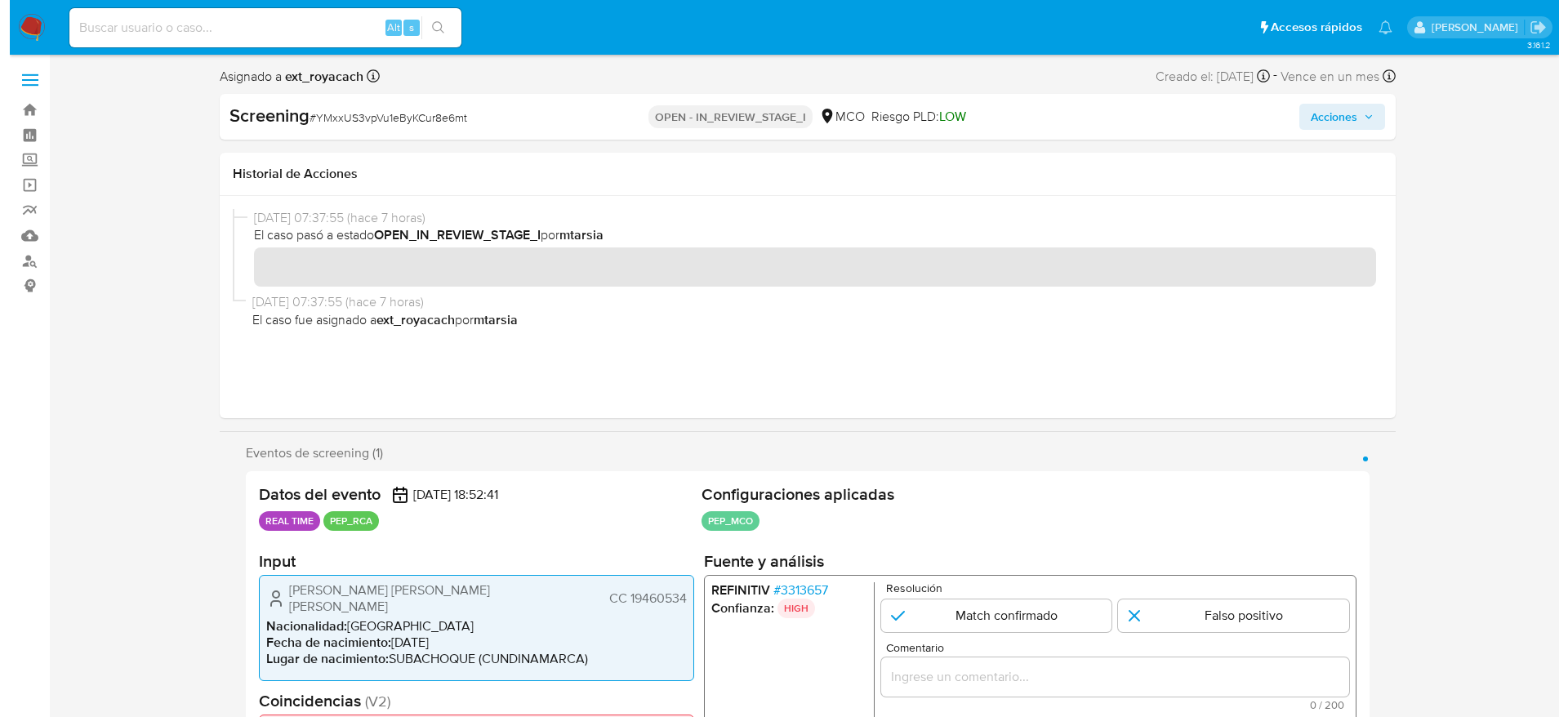
scroll to position [123, 0]
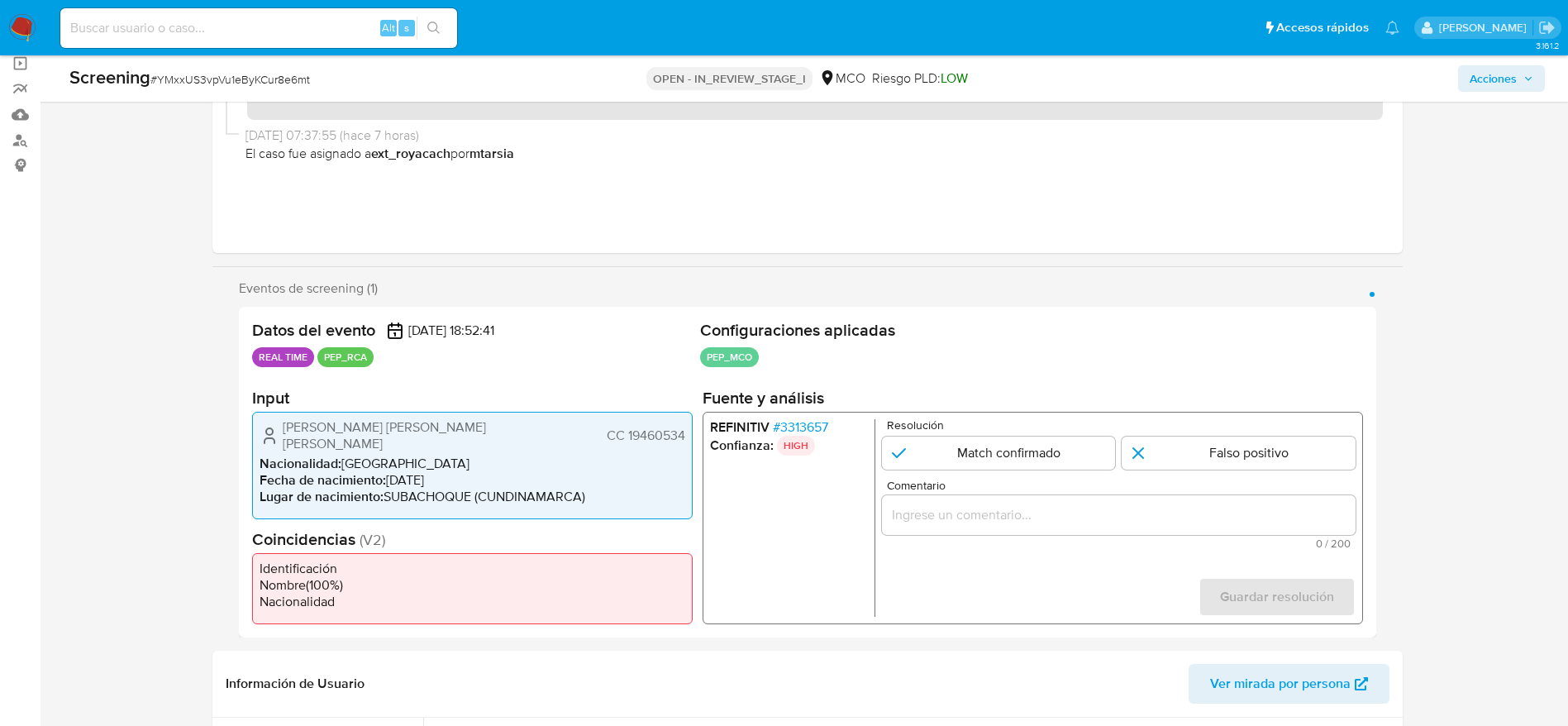
click at [823, 433] on span "# 3313657" at bounding box center [800, 427] width 56 height 17
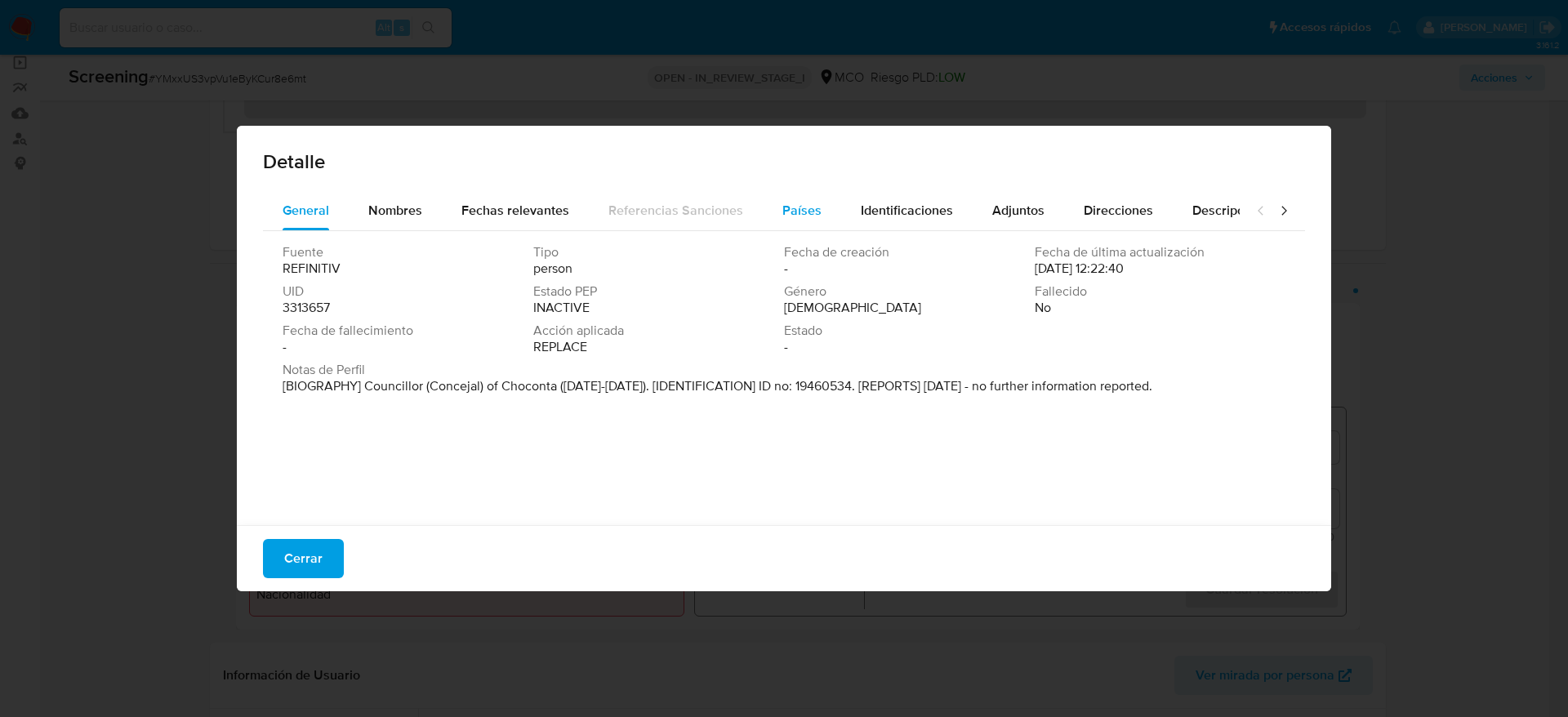
click at [822, 209] on button "Países" at bounding box center [801, 211] width 78 height 40
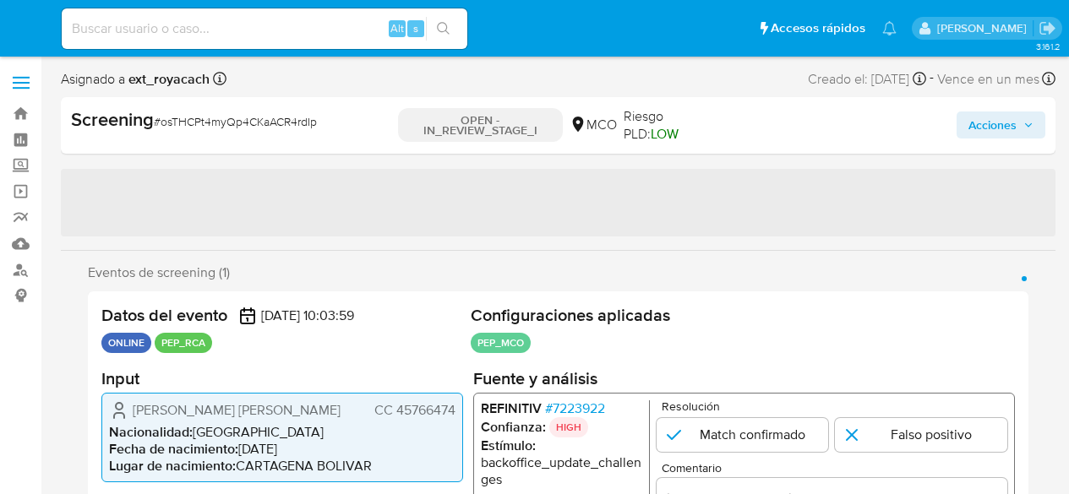
select select "10"
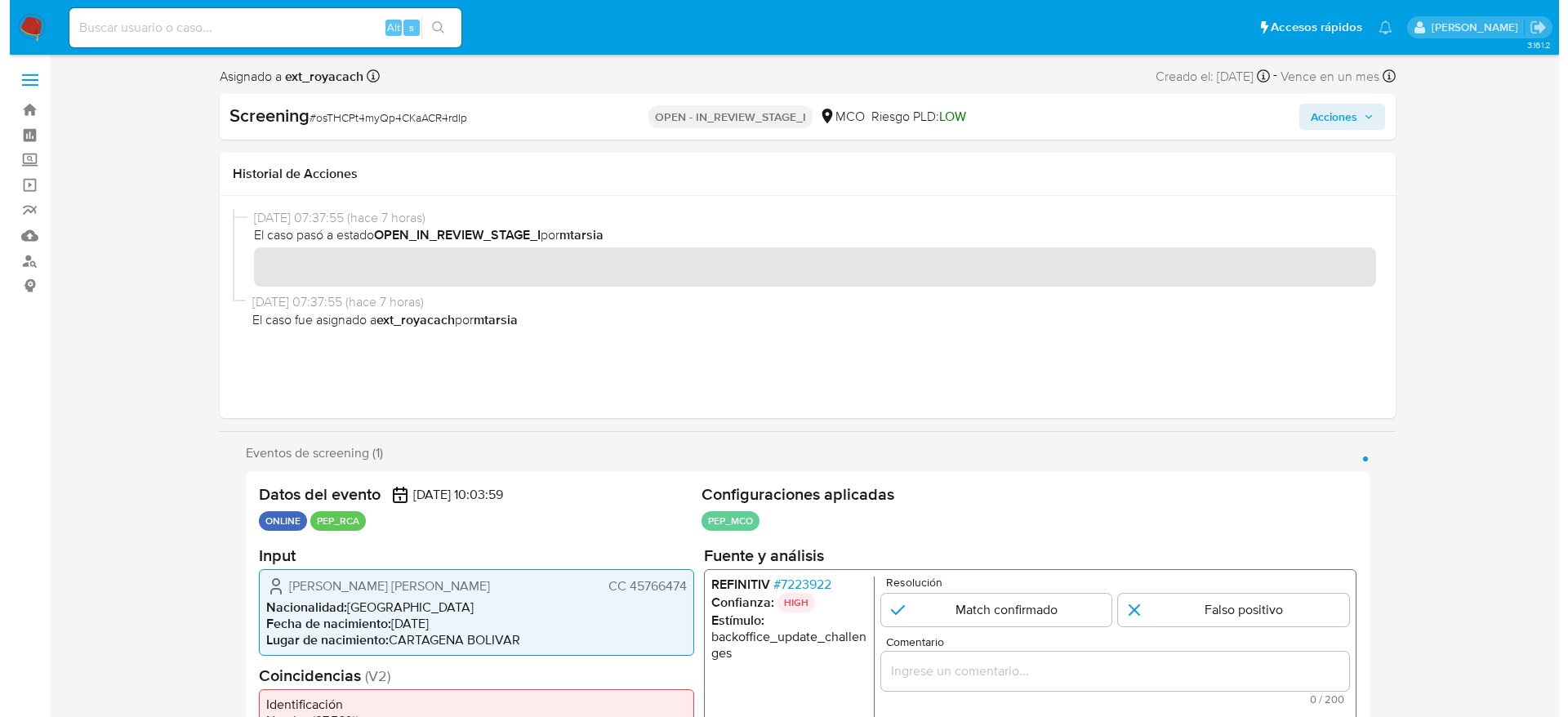
scroll to position [123, 0]
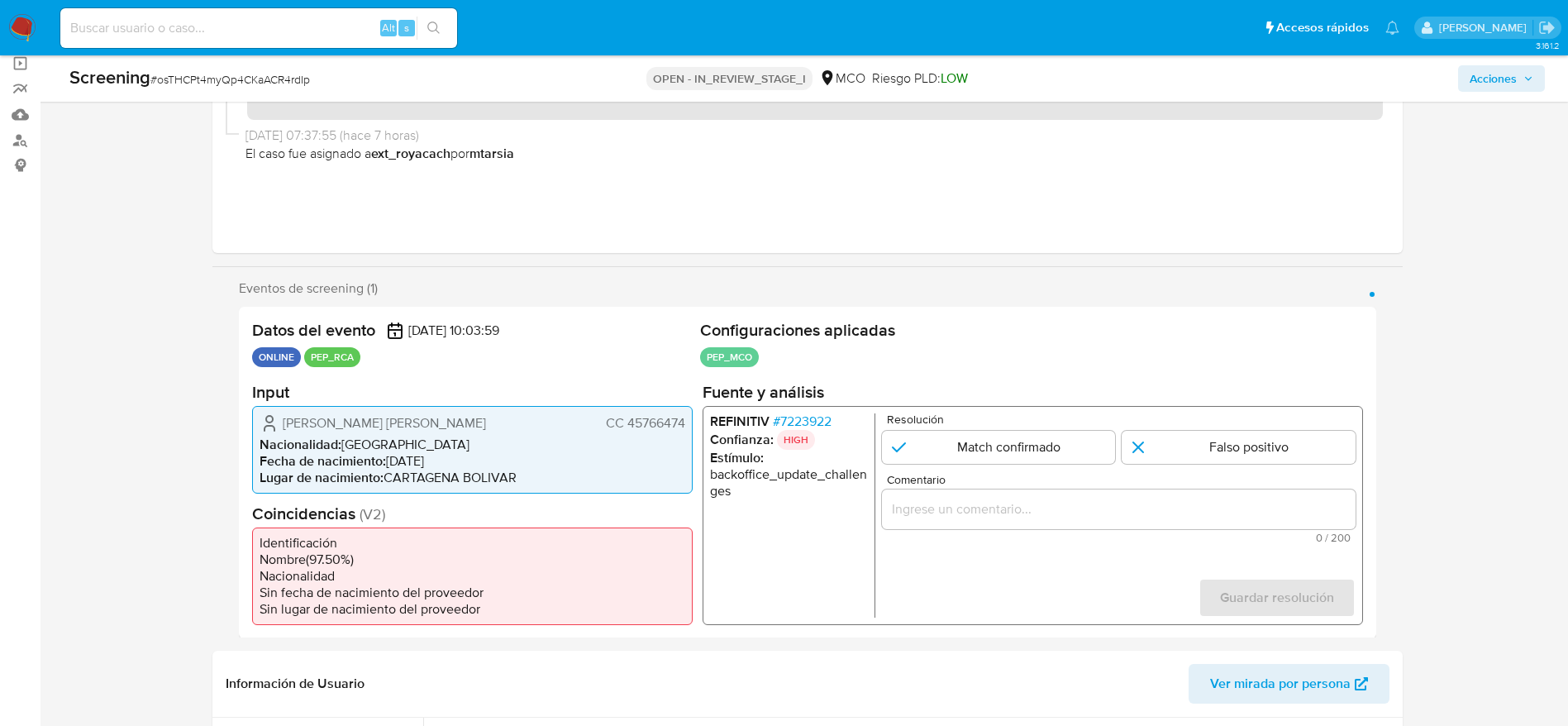
click at [831, 423] on span "# 7223922" at bounding box center [802, 421] width 59 height 17
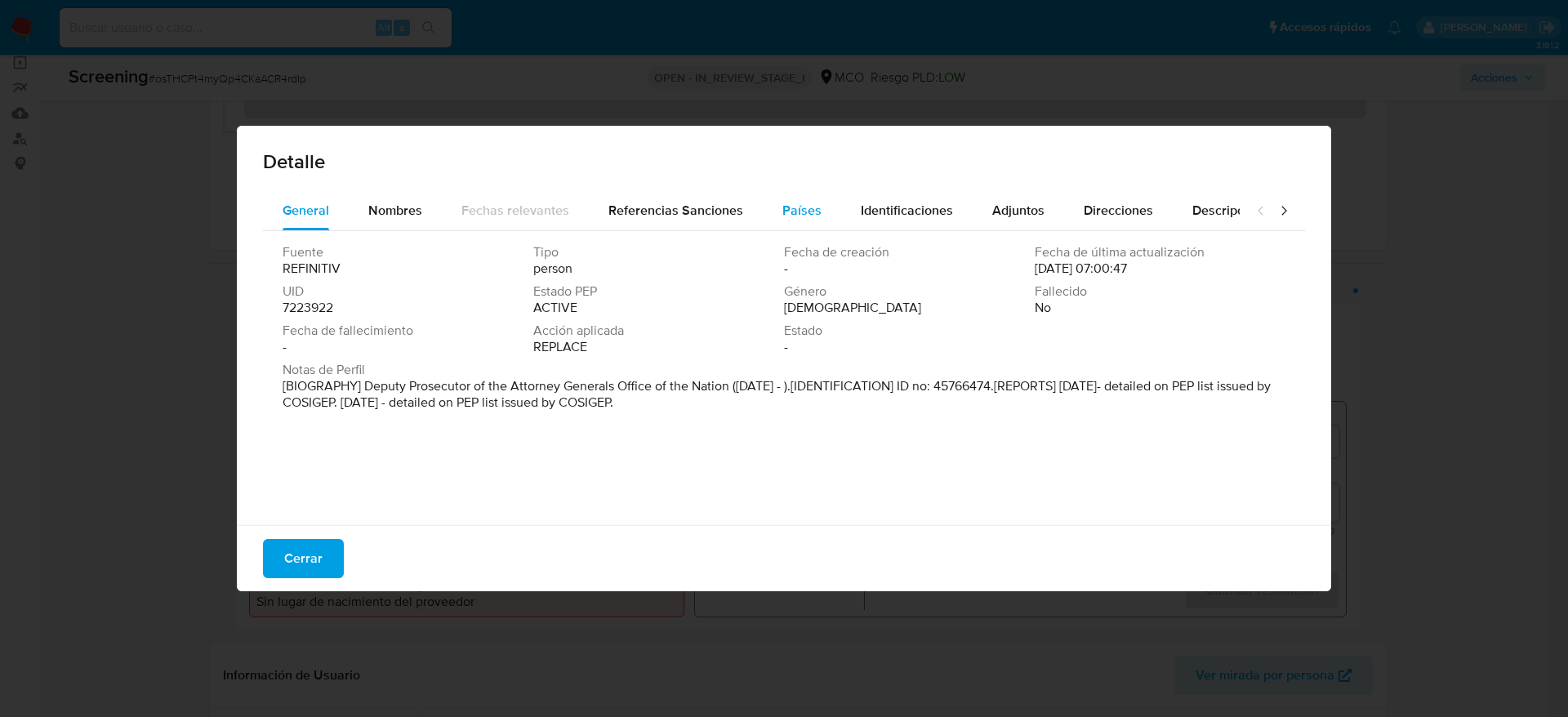
click at [775, 202] on button "Países" at bounding box center [801, 211] width 78 height 40
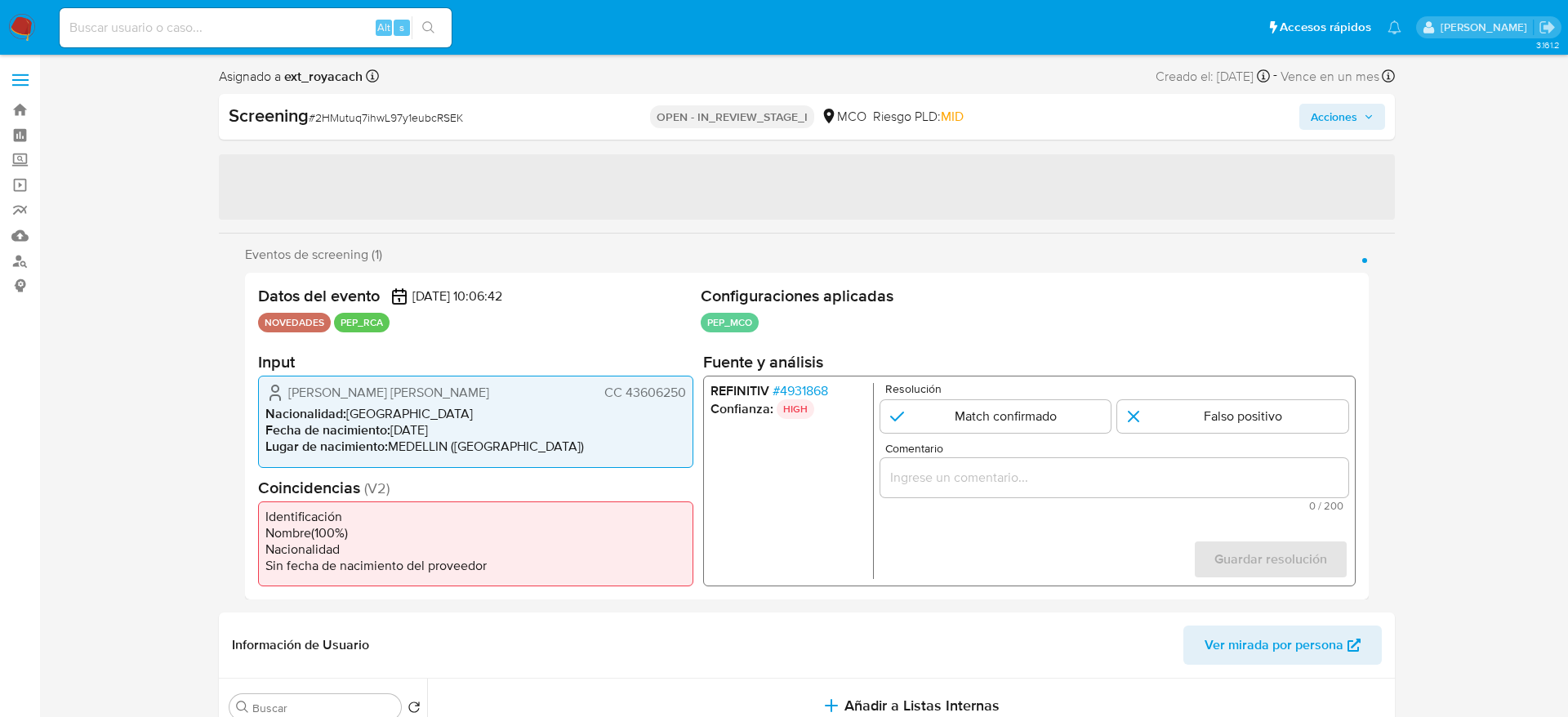
select select "10"
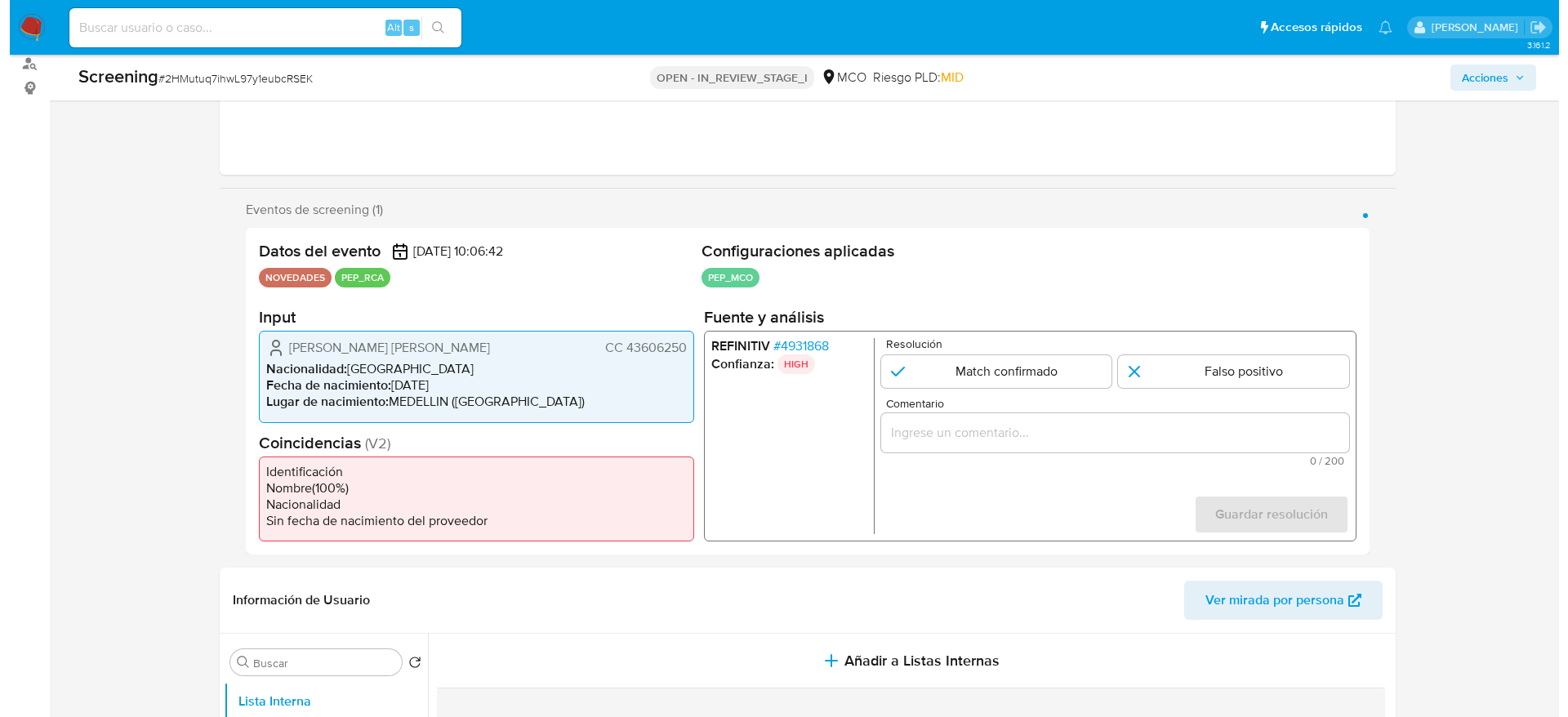
scroll to position [244, 0]
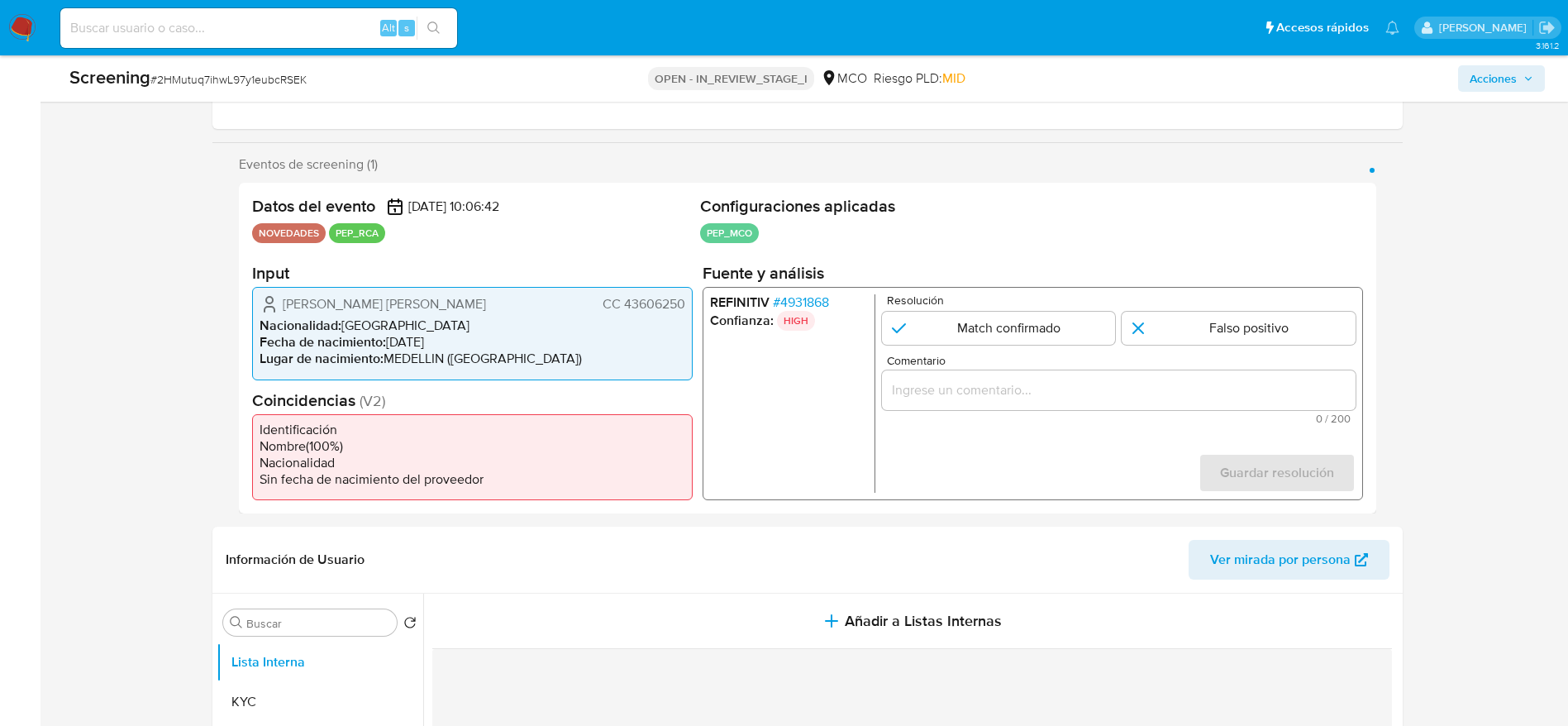
click at [786, 300] on span "# 4931868" at bounding box center [800, 302] width 56 height 17
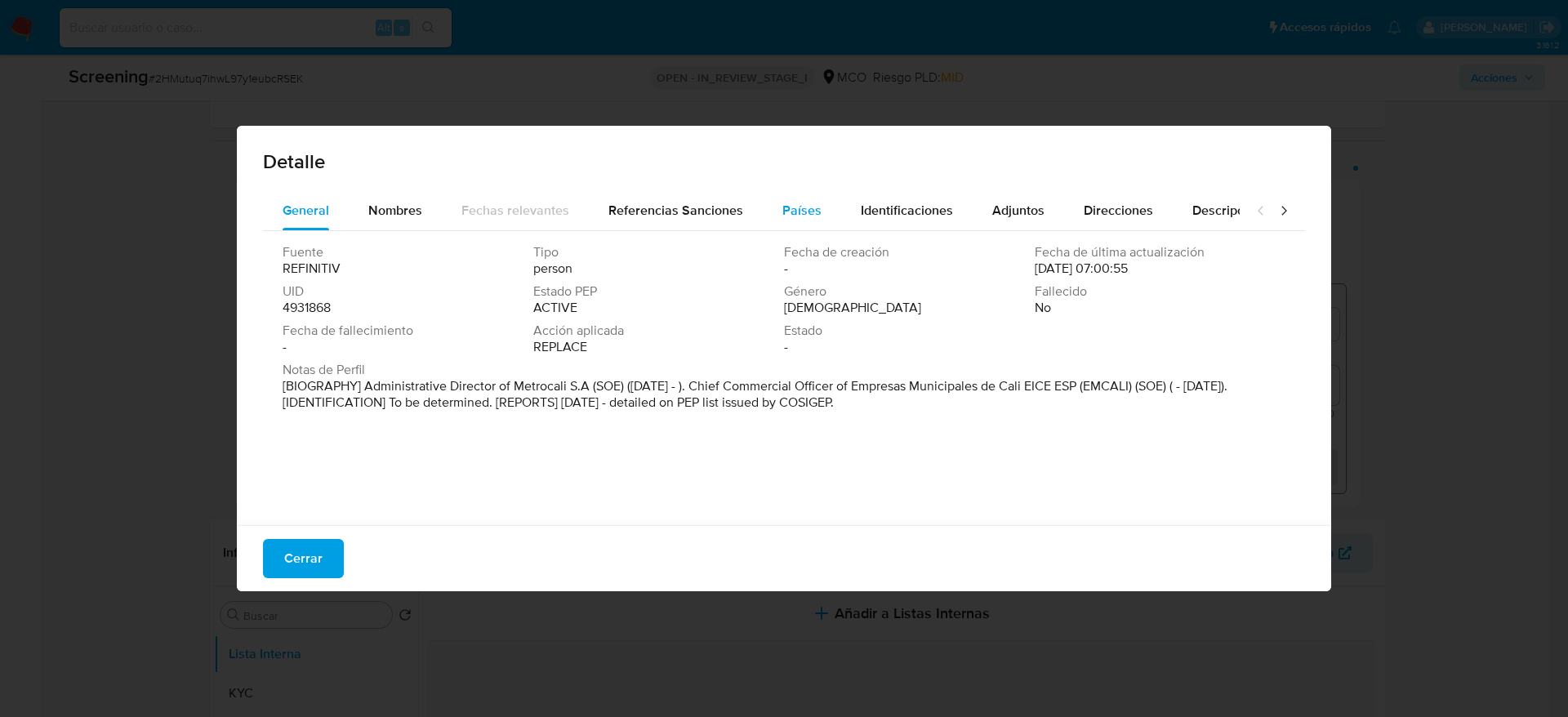
click at [801, 202] on span "Países" at bounding box center [801, 210] width 40 height 18
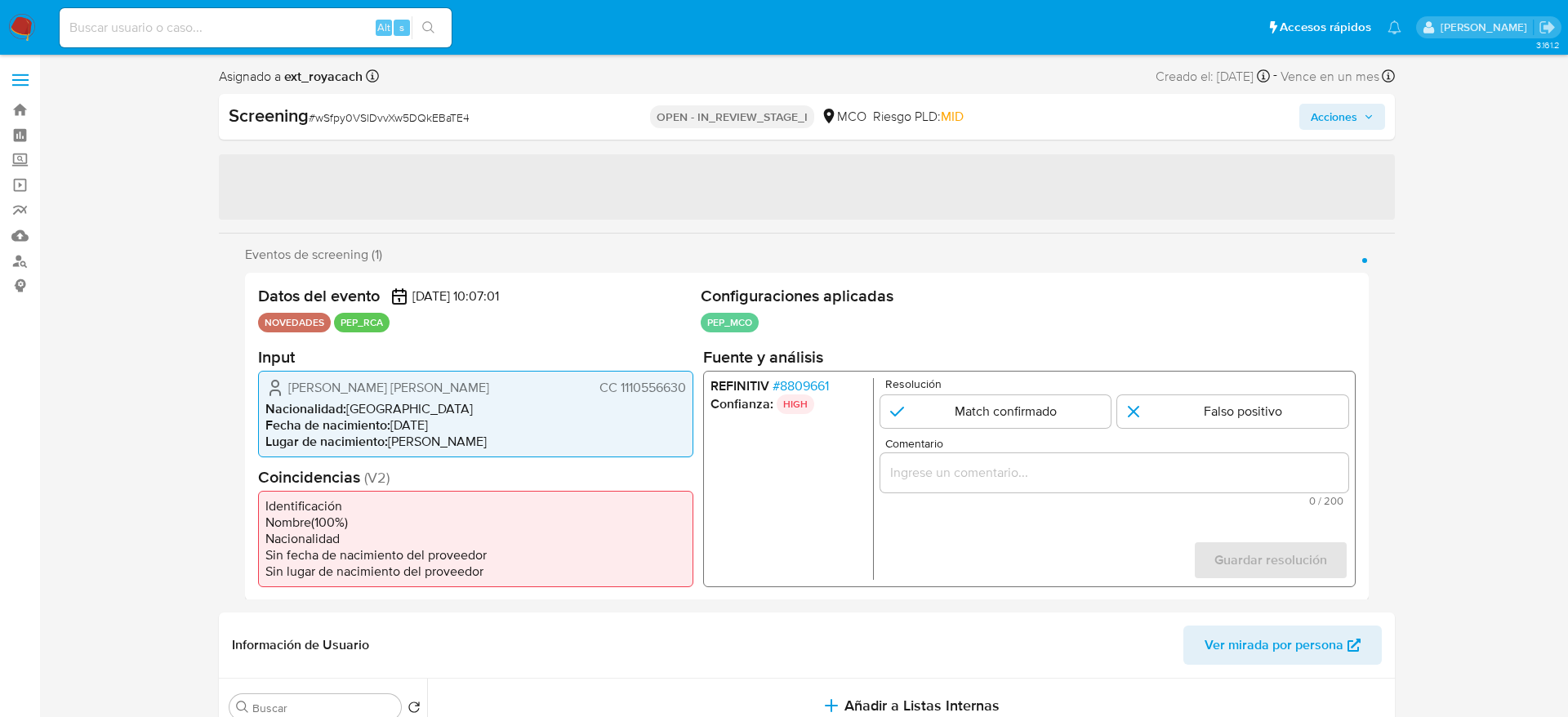
select select "10"
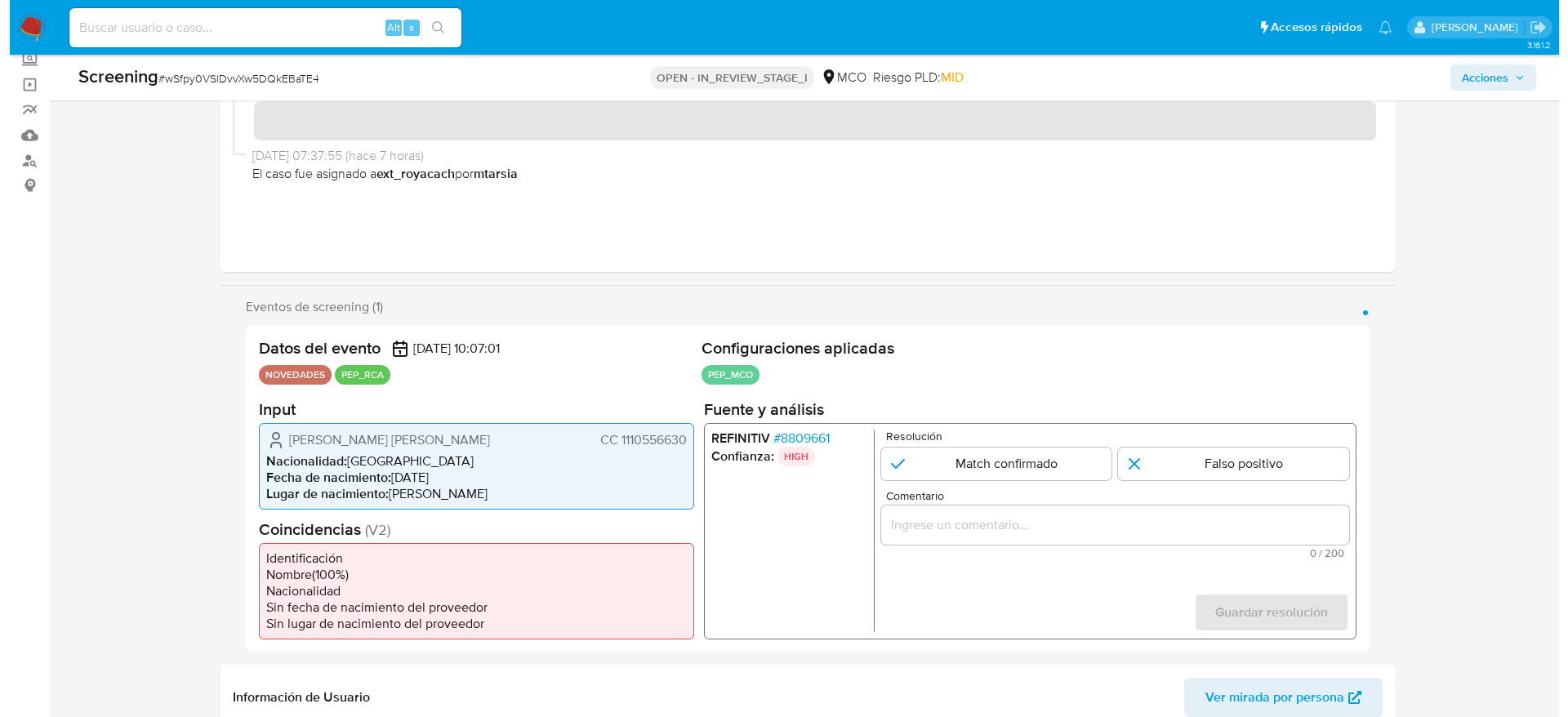
scroll to position [123, 0]
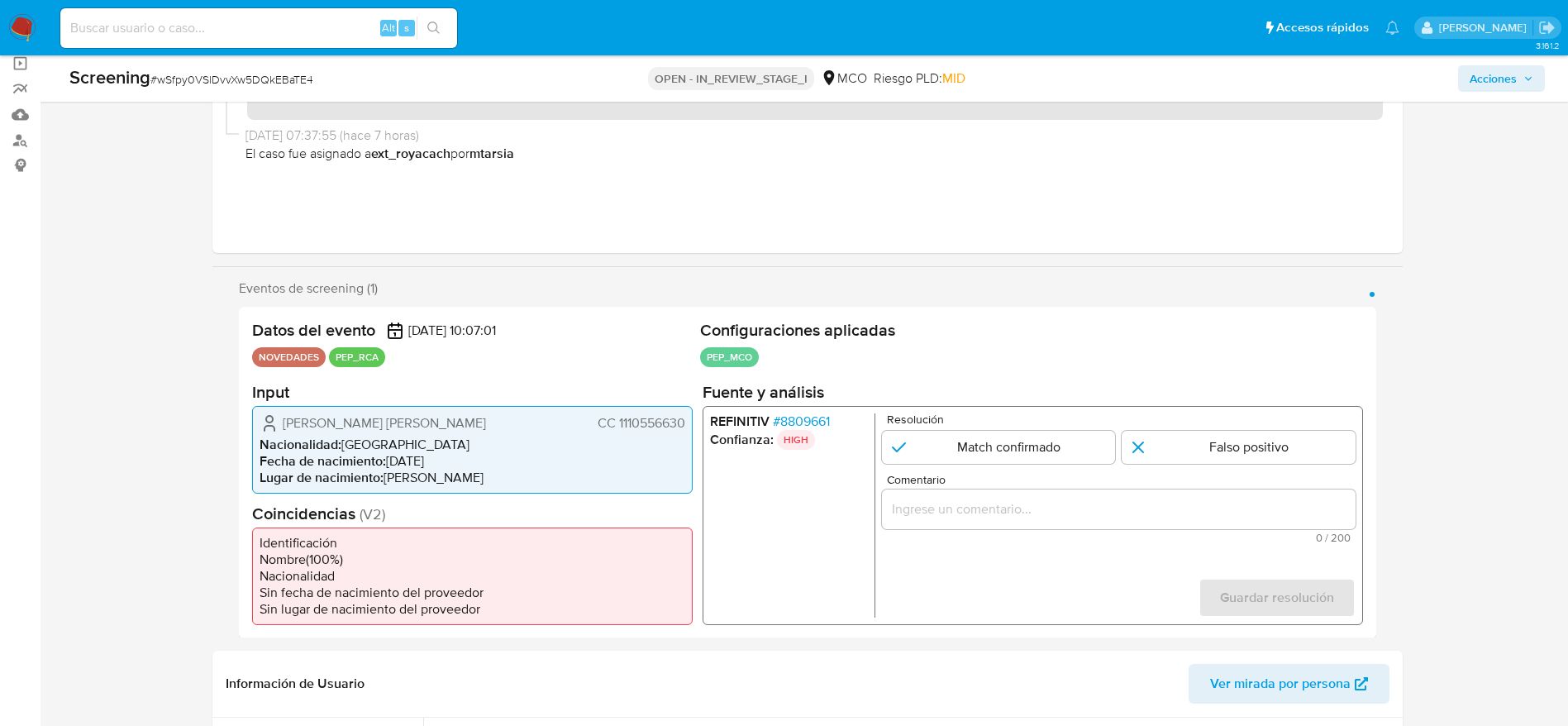
click at [817, 424] on span "# 8809661" at bounding box center [801, 421] width 57 height 17
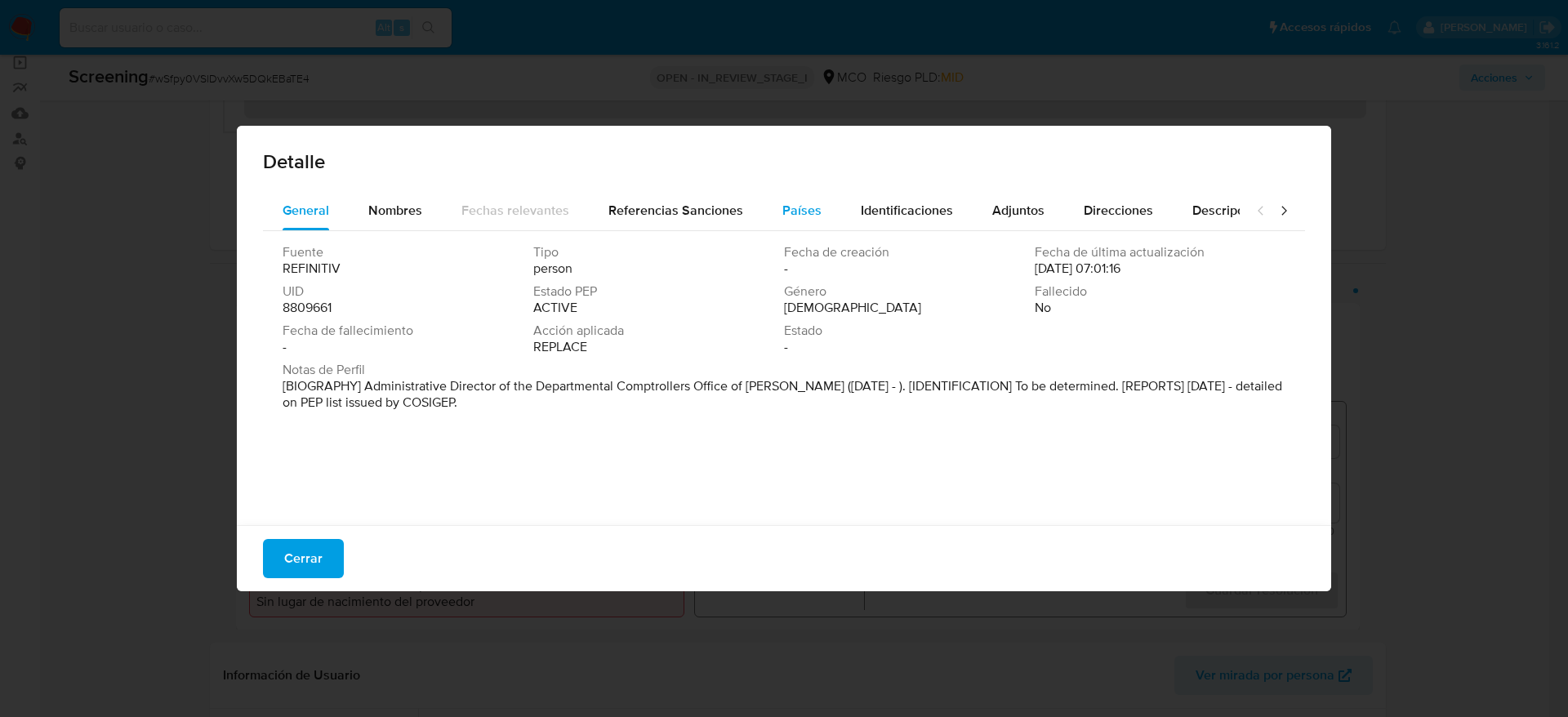
click at [828, 198] on button "Países" at bounding box center [801, 211] width 78 height 40
